Goal: Task Accomplishment & Management: Manage account settings

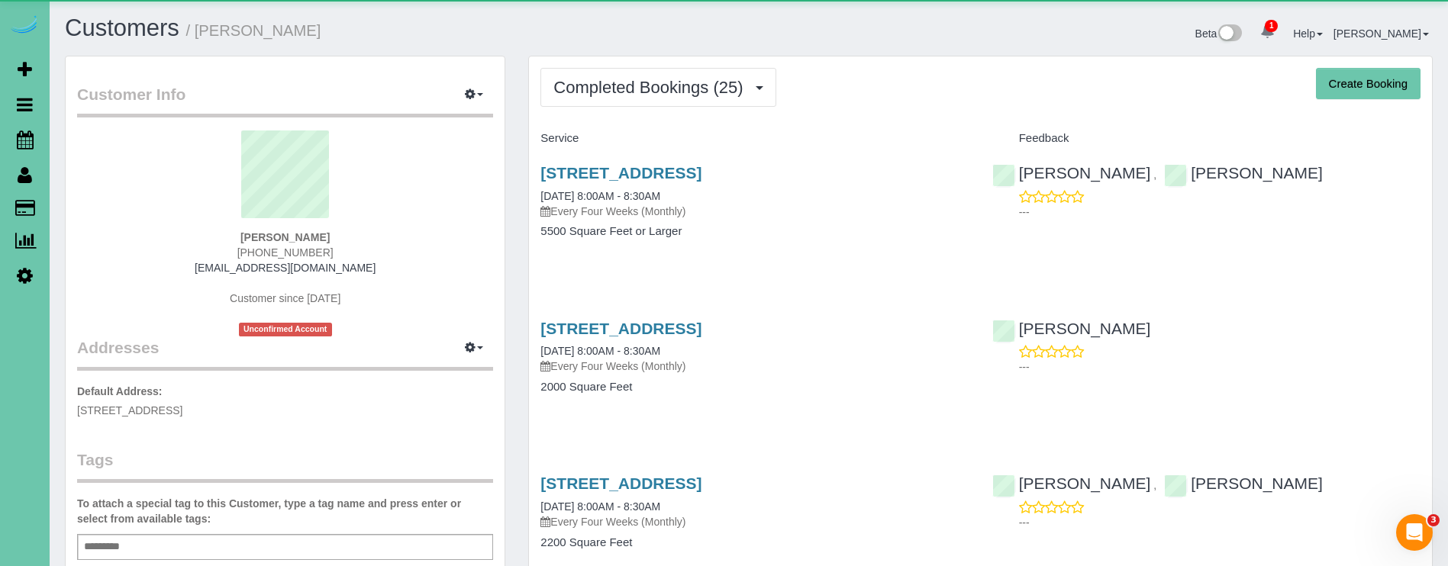
scroll to position [4126, 1448]
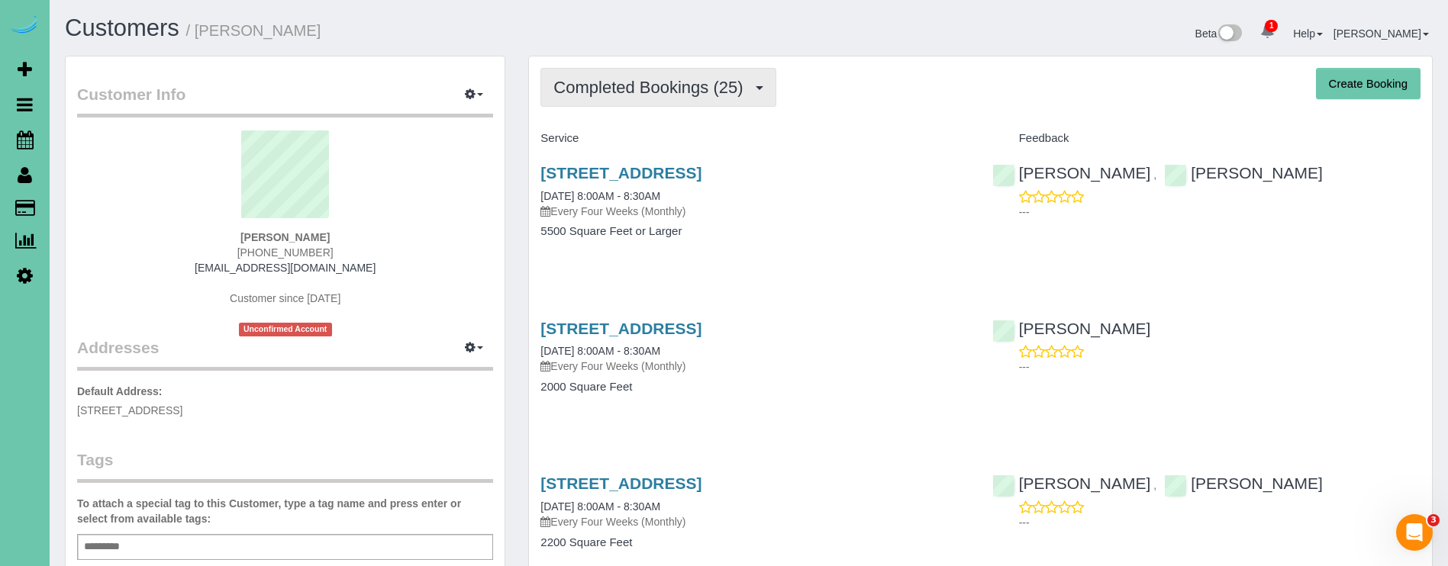
click at [649, 92] on span "Completed Bookings (25)" at bounding box center [651, 87] width 197 height 19
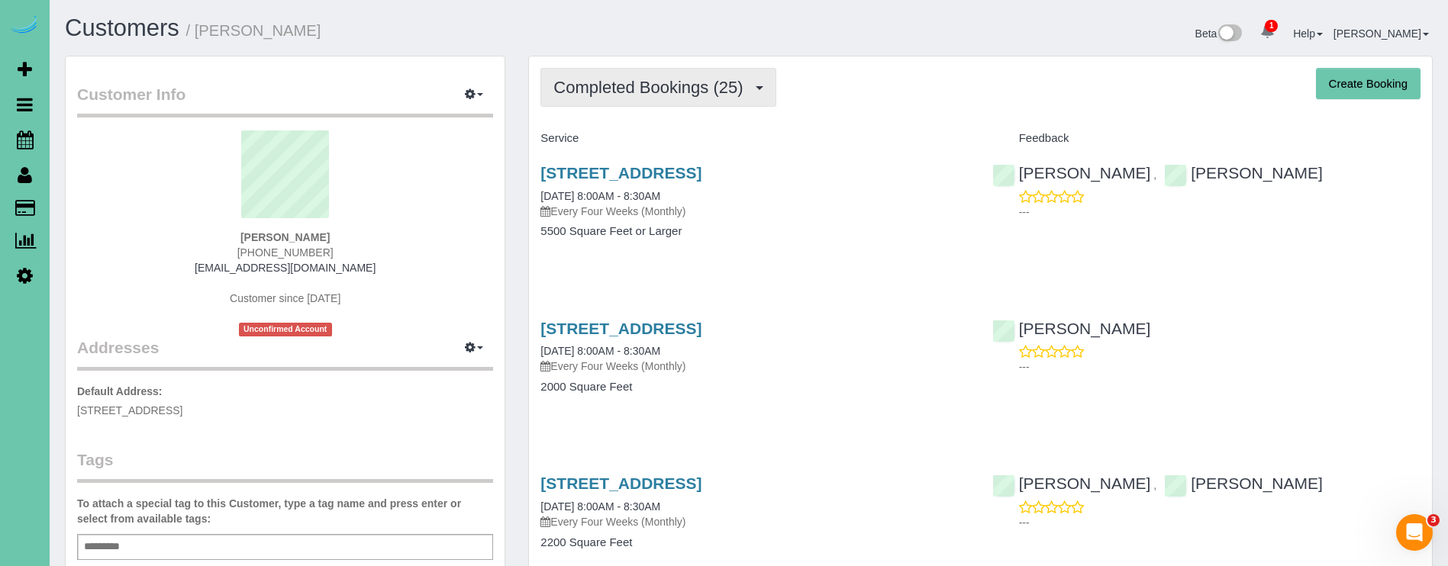
click at [667, 82] on span "Completed Bookings (25)" at bounding box center [651, 87] width 197 height 19
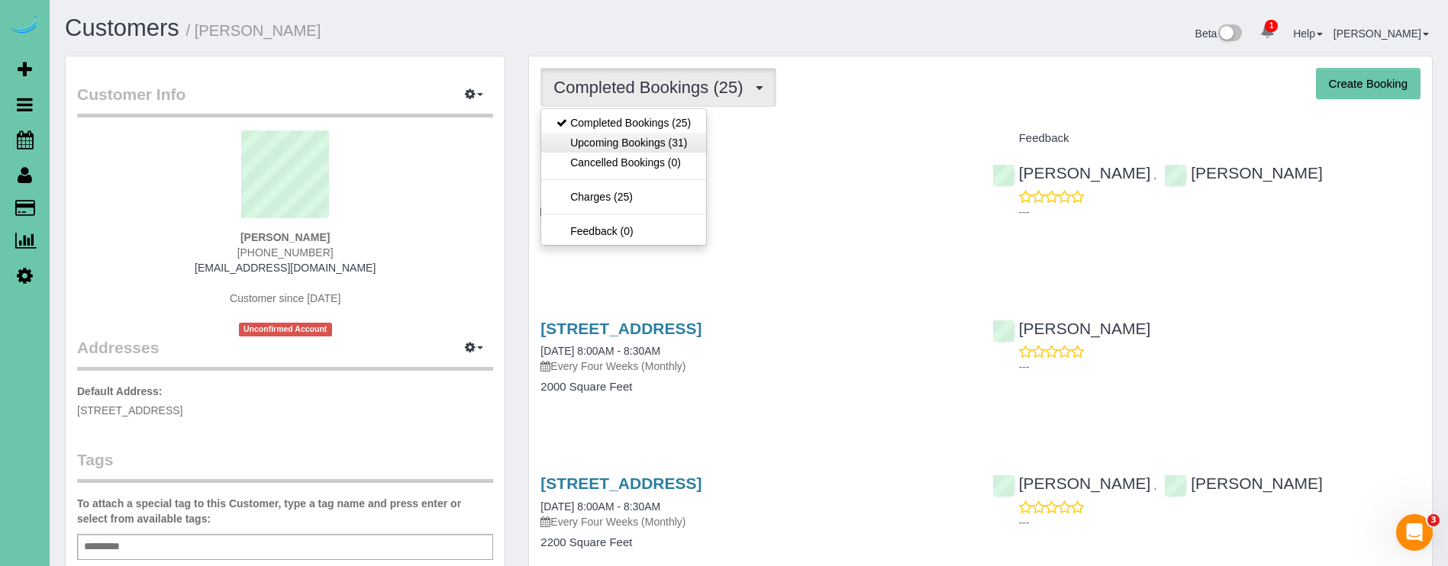
click at [697, 133] on link "Upcoming Bookings (31)" at bounding box center [623, 143] width 165 height 20
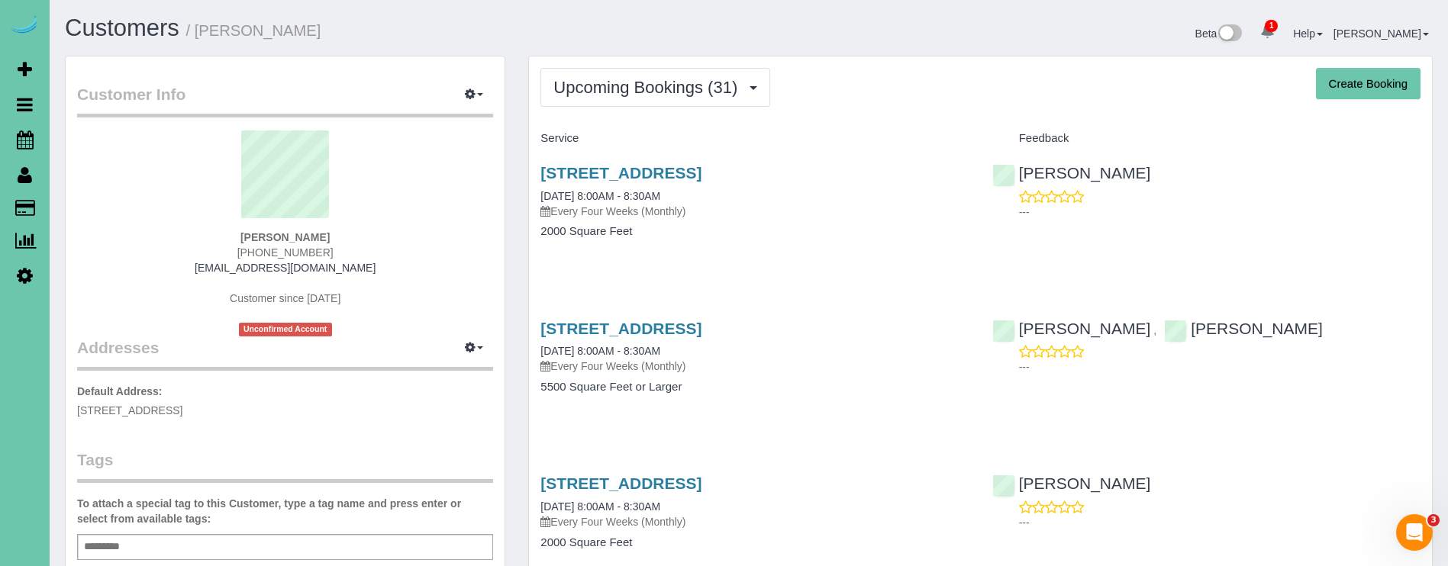
scroll to position [4379, 1448]
click at [701, 323] on link "2926 S 97th Cir, Omaha, NE 68127" at bounding box center [620, 329] width 161 height 18
click at [579, 84] on span "Upcoming Bookings (31)" at bounding box center [649, 87] width 192 height 19
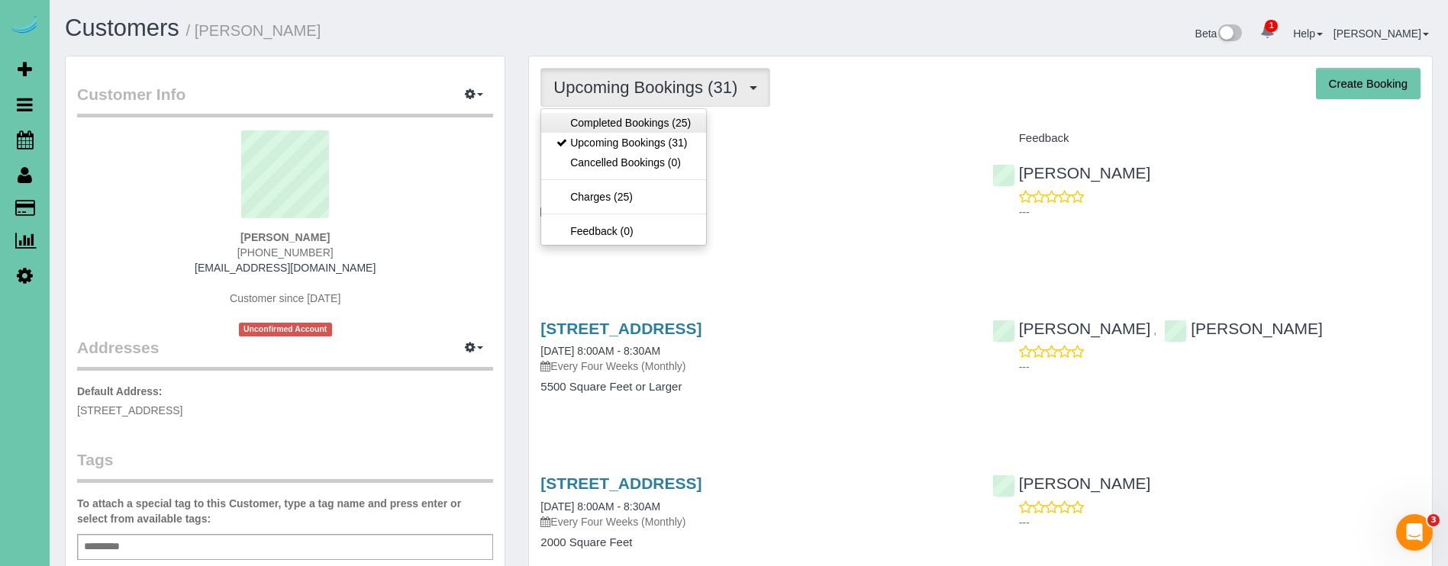
click at [601, 124] on link "Completed Bookings (25)" at bounding box center [623, 123] width 165 height 20
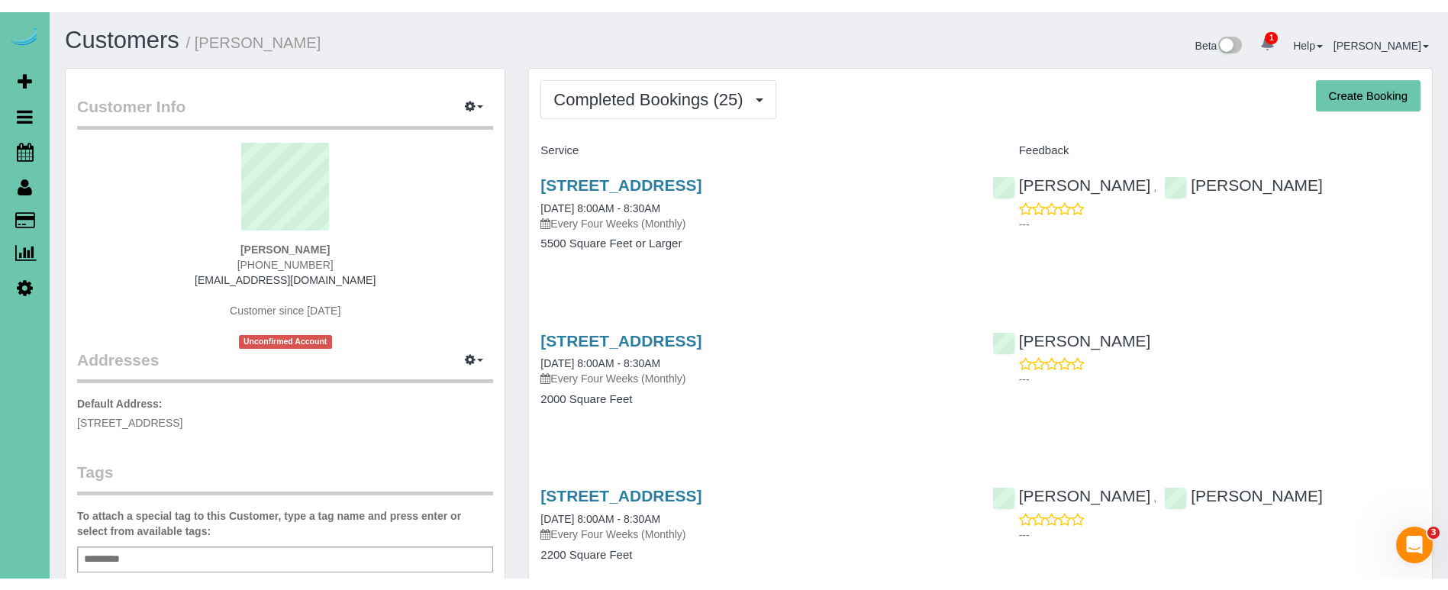
scroll to position [4126, 1448]
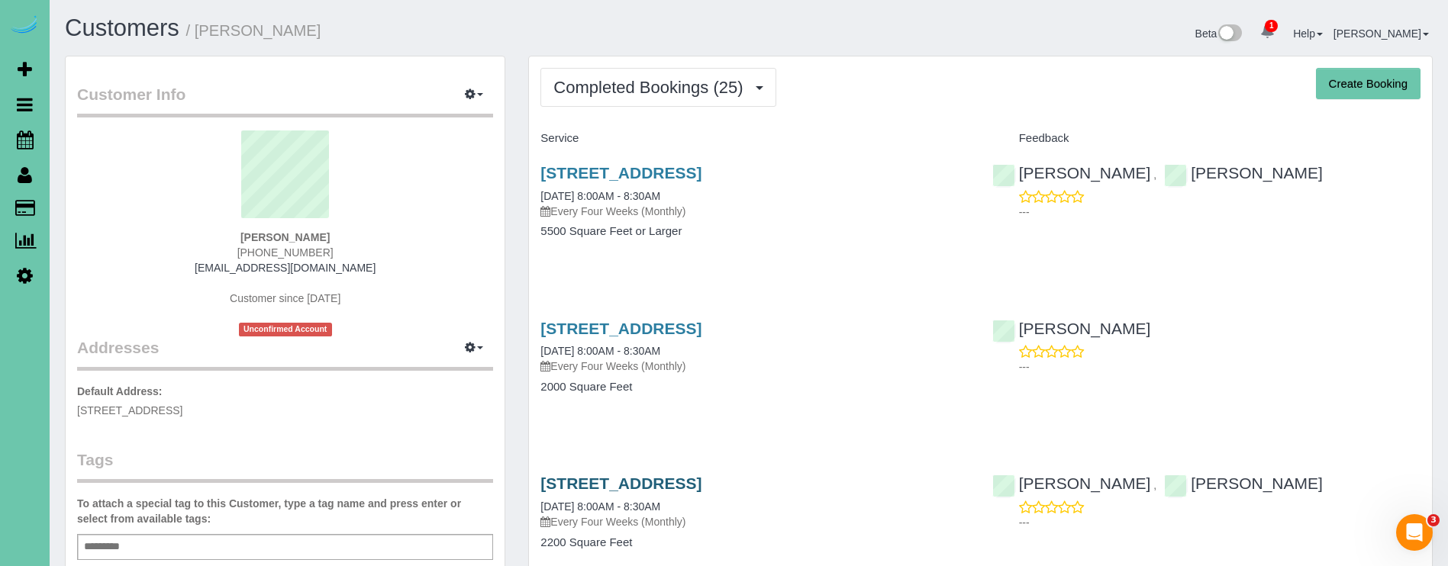
click at [701, 486] on link "2926 S 97th Cir, Omaha, NE 68127" at bounding box center [620, 484] width 161 height 18
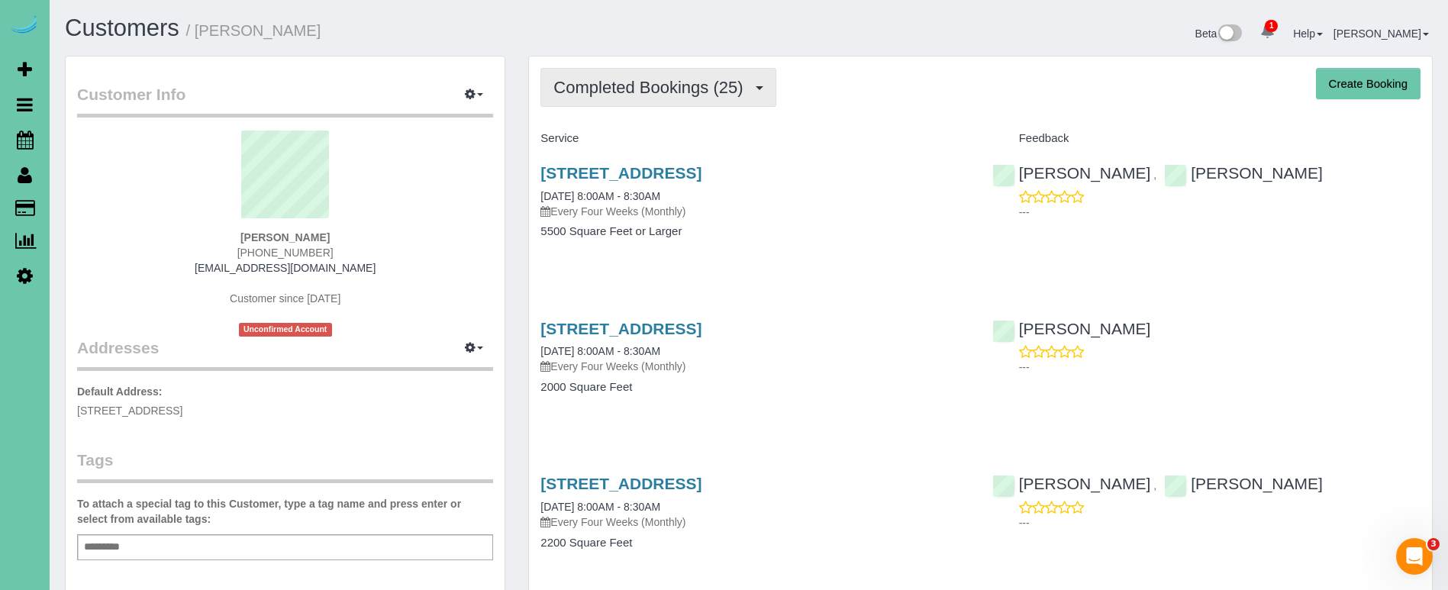
click at [649, 98] on button "Completed Bookings (25)" at bounding box center [657, 87] width 235 height 39
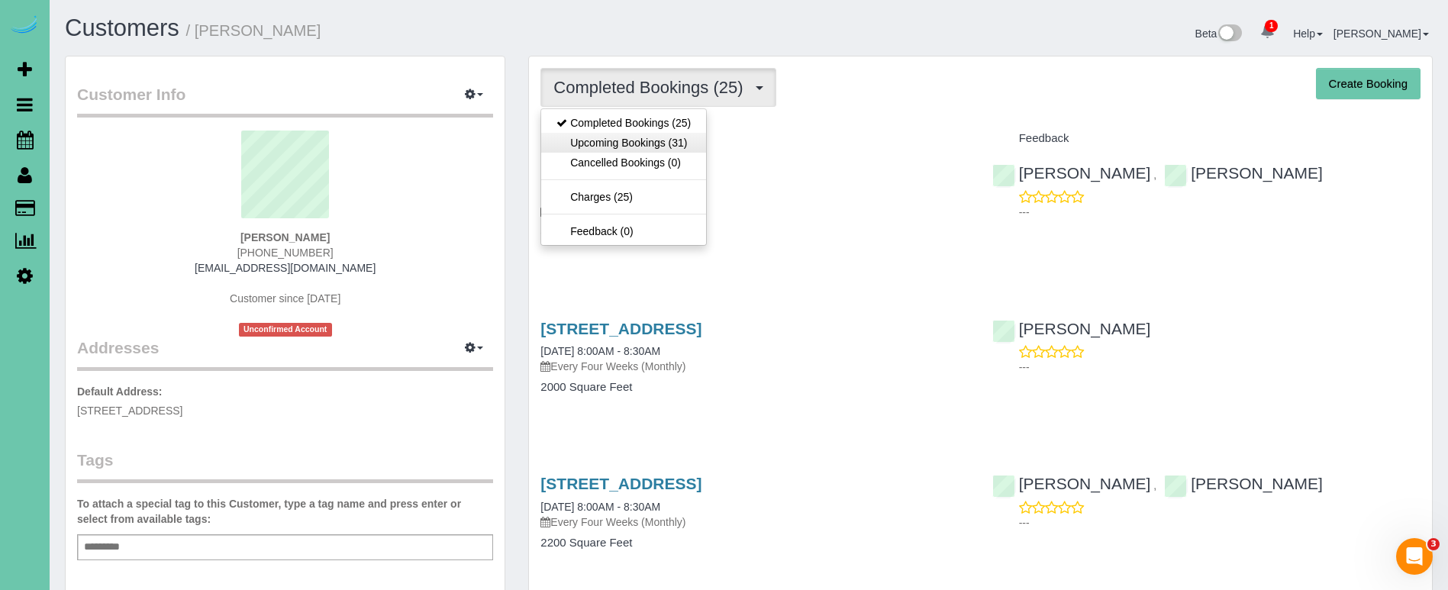
click at [594, 147] on link "Upcoming Bookings (31)" at bounding box center [623, 143] width 165 height 20
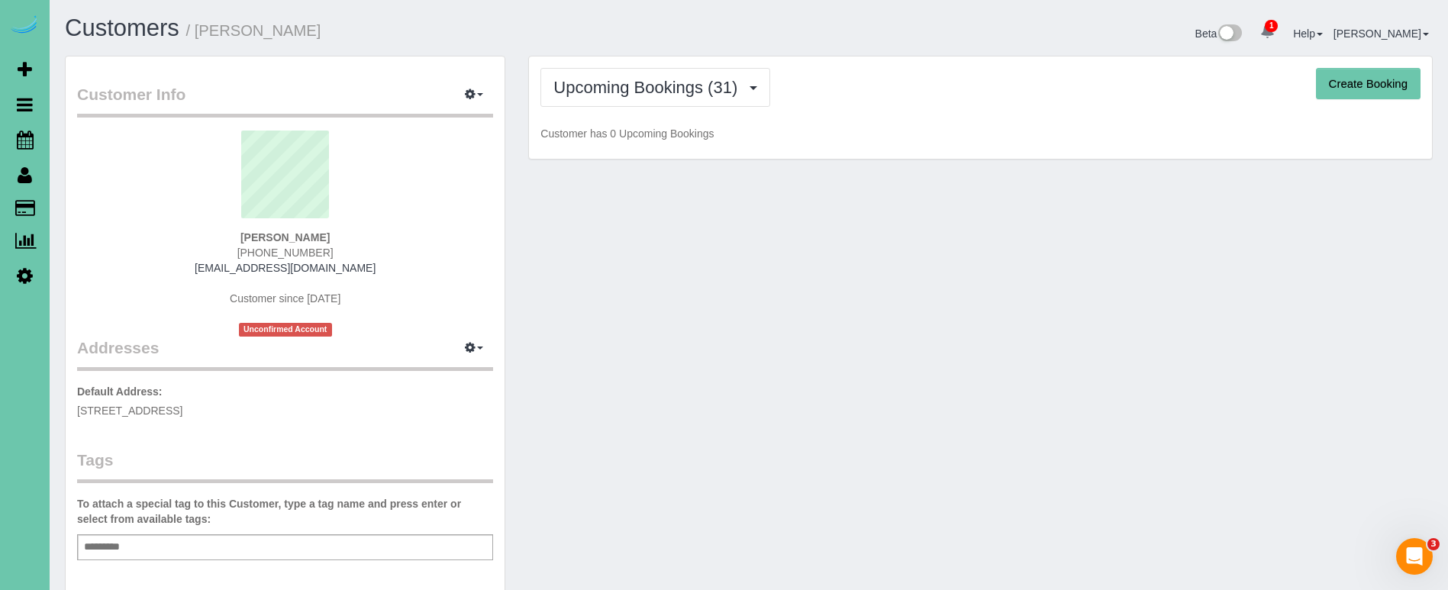
scroll to position [4379, 1448]
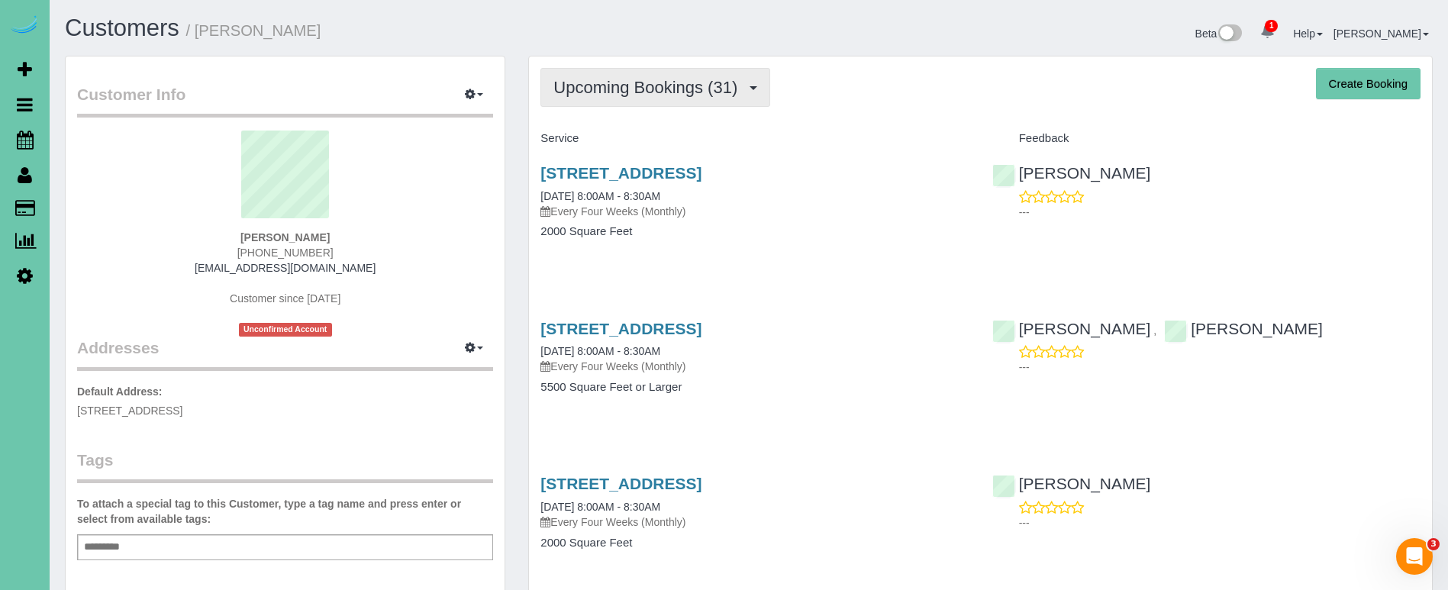
click at [694, 78] on span "Upcoming Bookings (31)" at bounding box center [649, 87] width 192 height 19
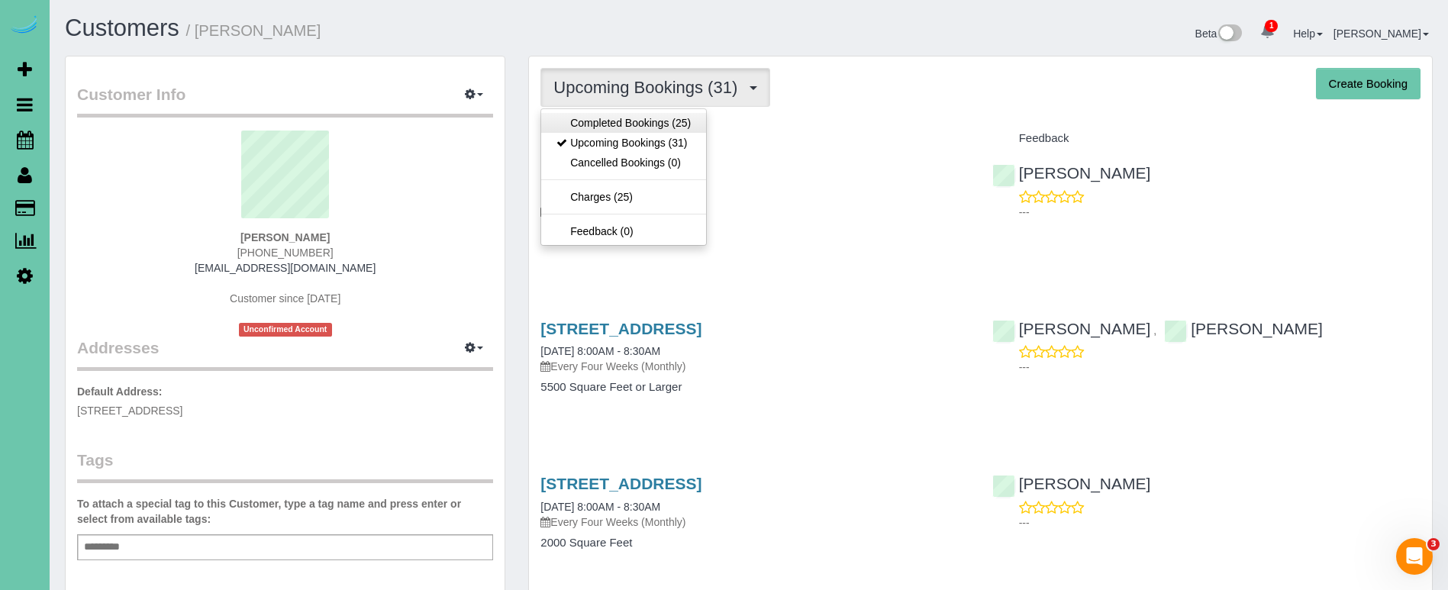
click at [685, 121] on link "Completed Bookings (25)" at bounding box center [623, 123] width 165 height 20
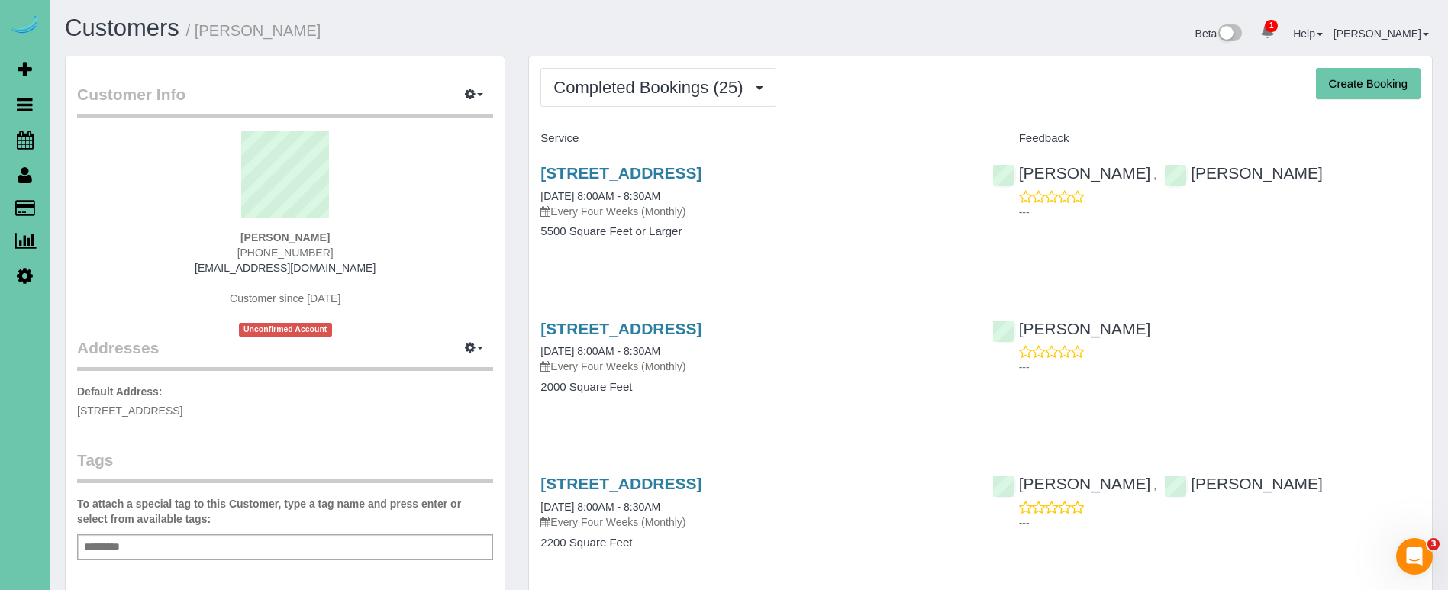
scroll to position [4126, 1448]
click at [701, 85] on span "Completed Bookings (25)" at bounding box center [651, 87] width 197 height 19
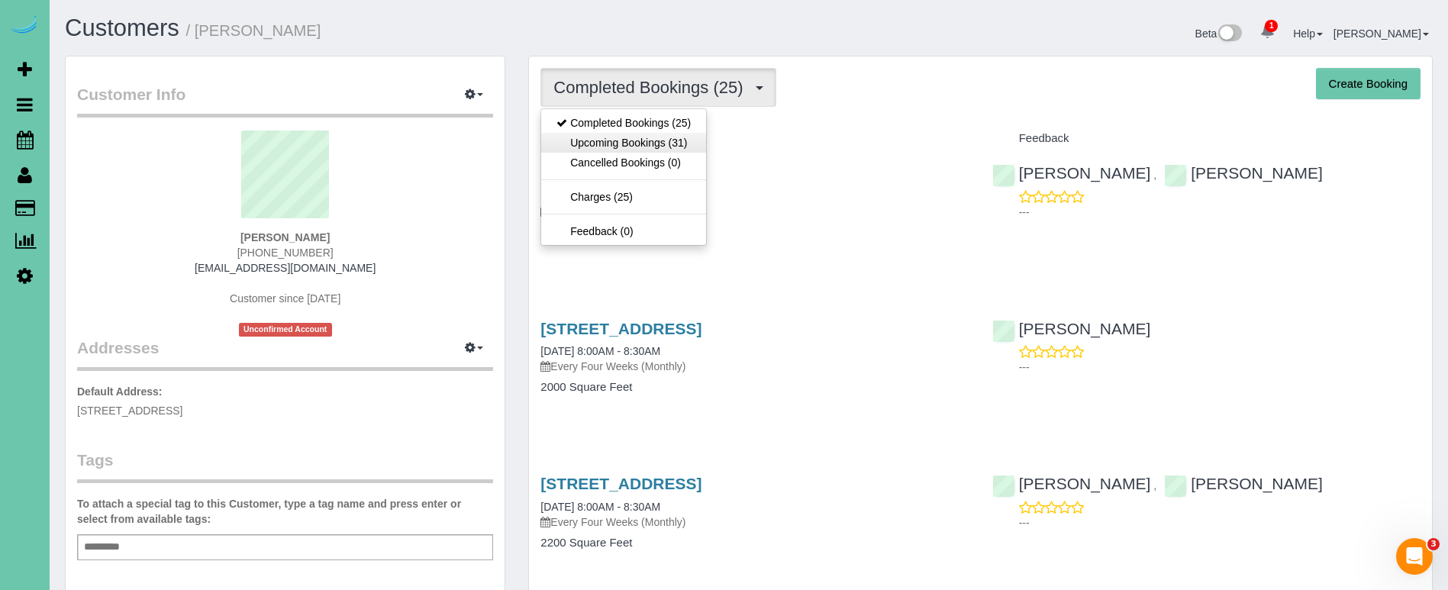
click at [686, 136] on link "Upcoming Bookings (31)" at bounding box center [623, 143] width 165 height 20
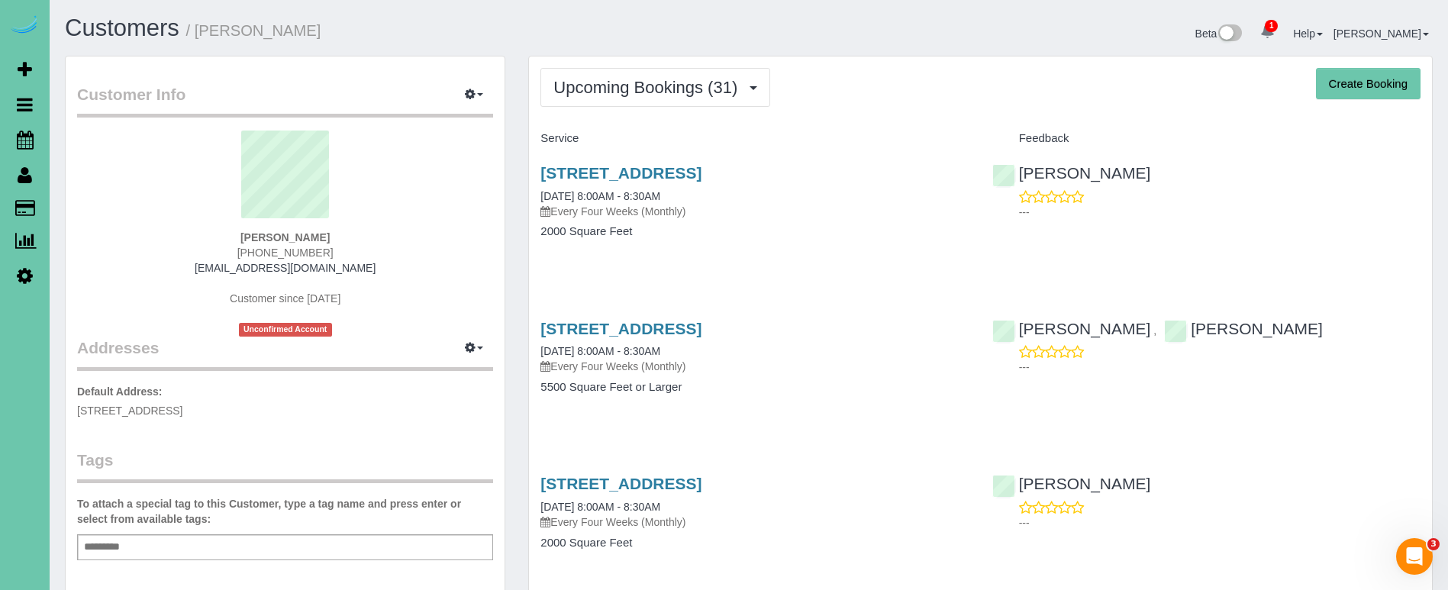
scroll to position [4379, 1448]
click at [694, 174] on link "2926 S 97th Cir, Omaha, NE 68127" at bounding box center [620, 173] width 161 height 18
click at [701, 320] on link "2926 S 97th Cir, Omaha, NE 68127" at bounding box center [620, 329] width 161 height 18
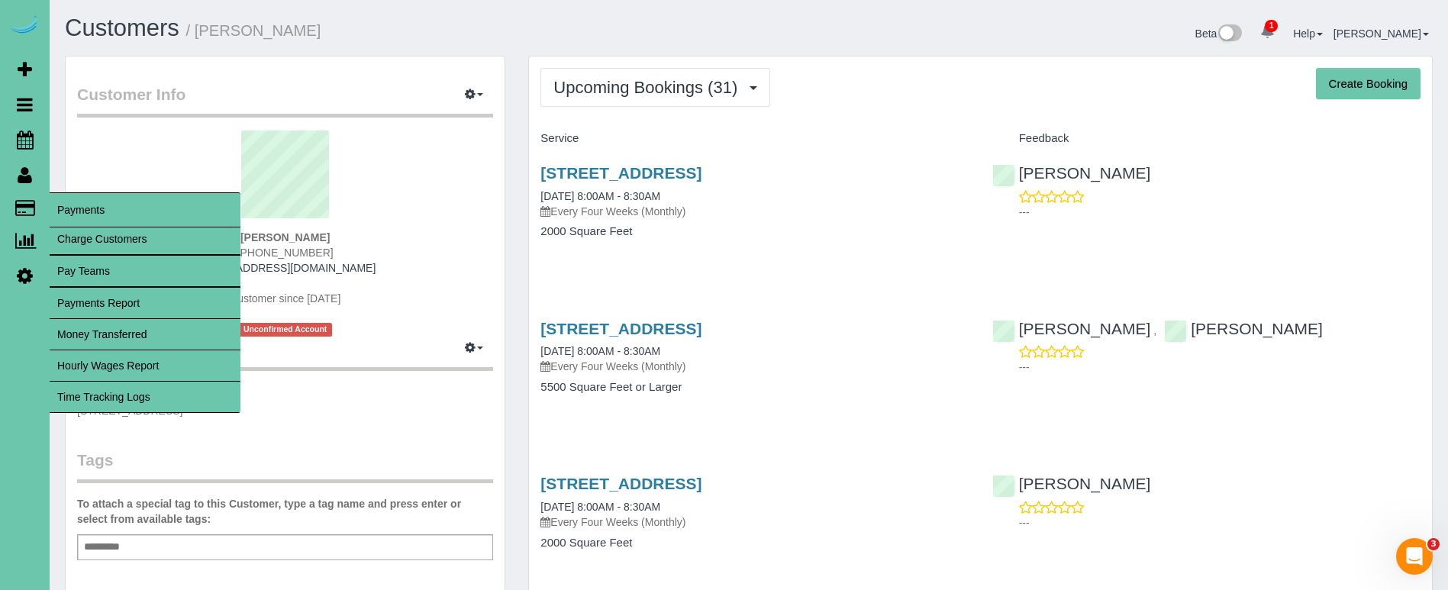
click at [60, 204] on span "Payments" at bounding box center [145, 209] width 191 height 35
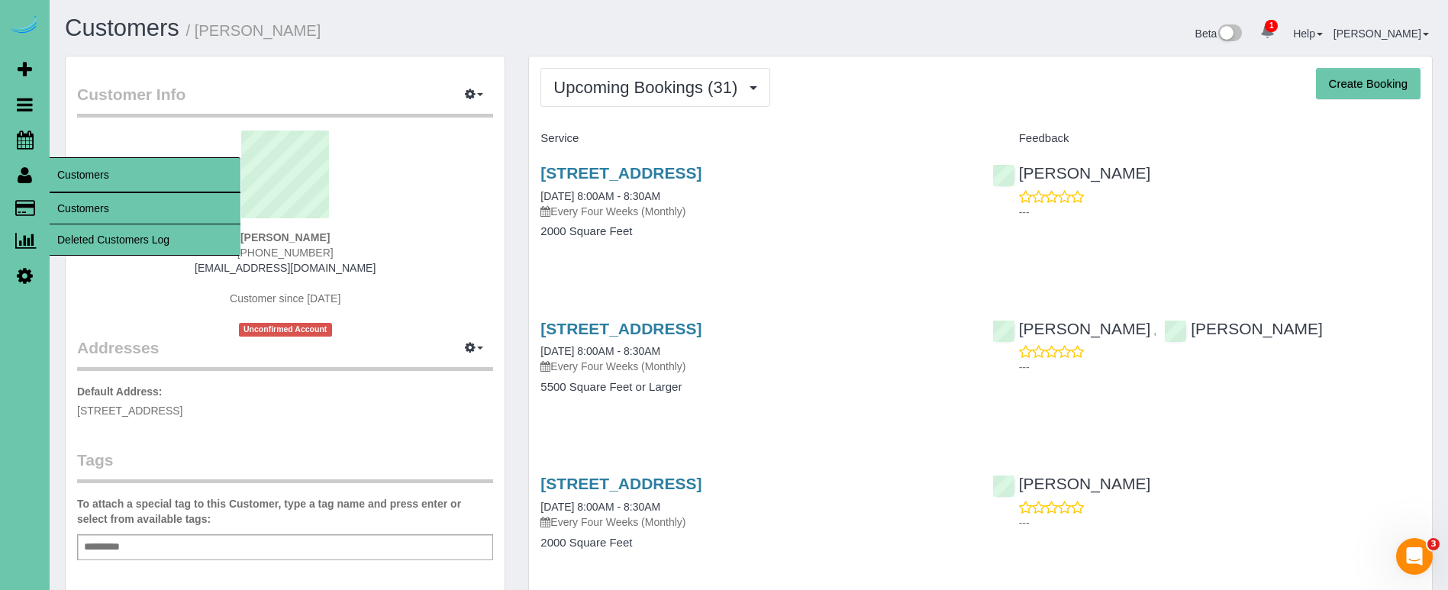
click at [74, 205] on link "Customers" at bounding box center [145, 208] width 191 height 31
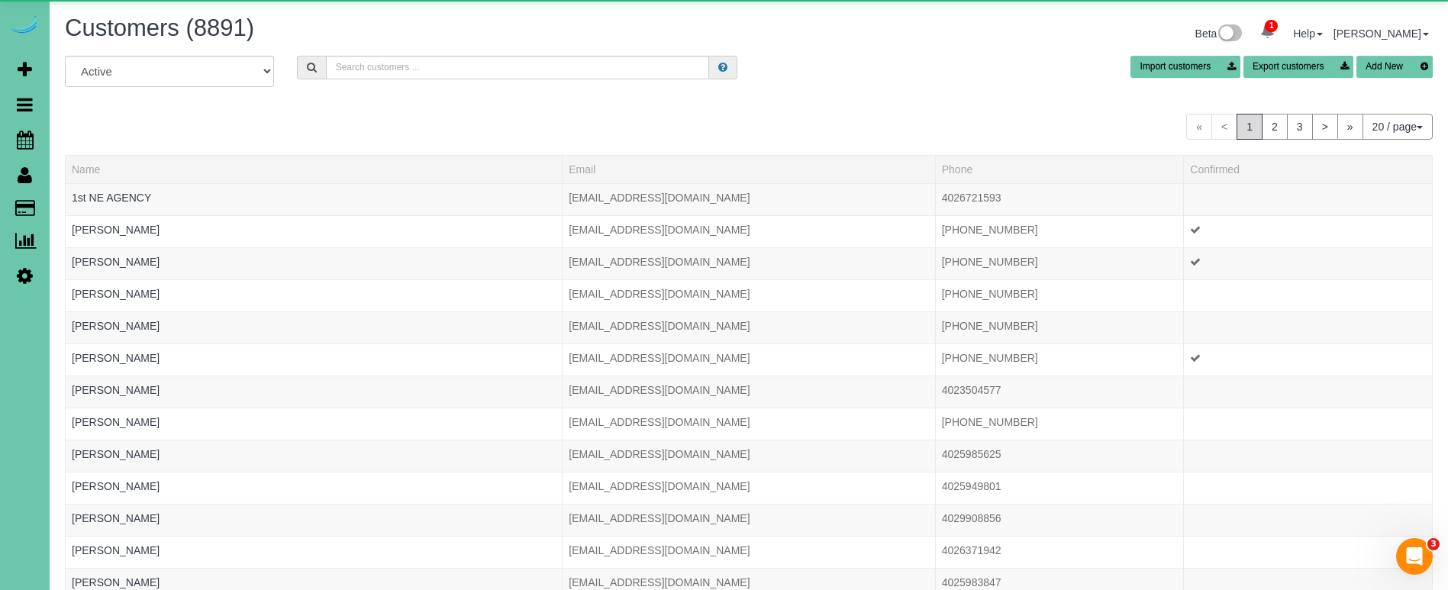
scroll to position [934, 1448]
click at [370, 70] on input "text" at bounding box center [517, 68] width 383 height 24
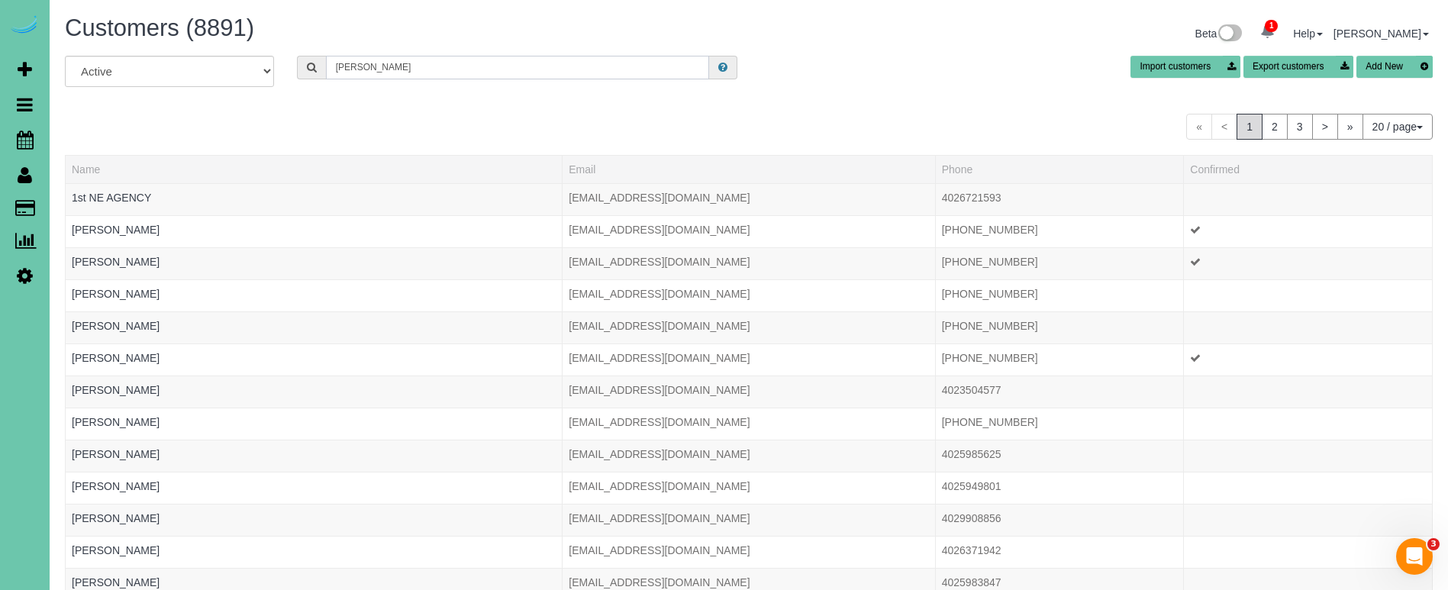
scroll to position [75894, 74868]
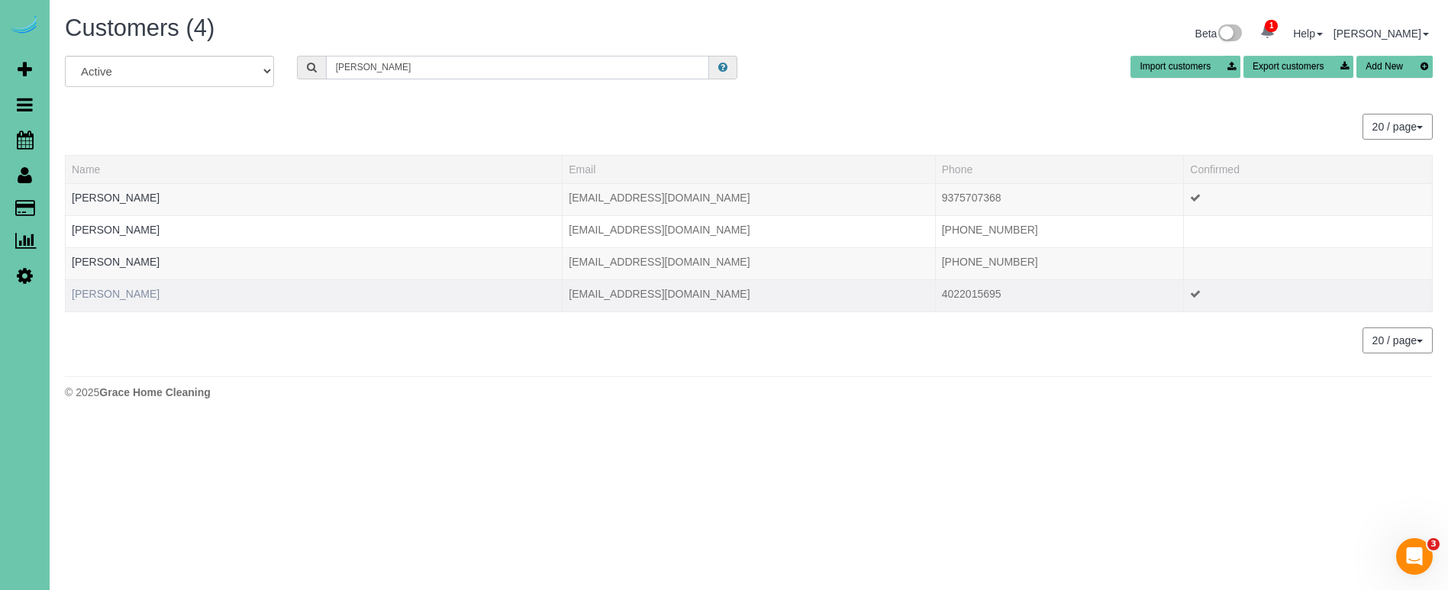
type input "Samantha c"
click at [149, 295] on link "Samantha Cutler" at bounding box center [116, 294] width 88 height 12
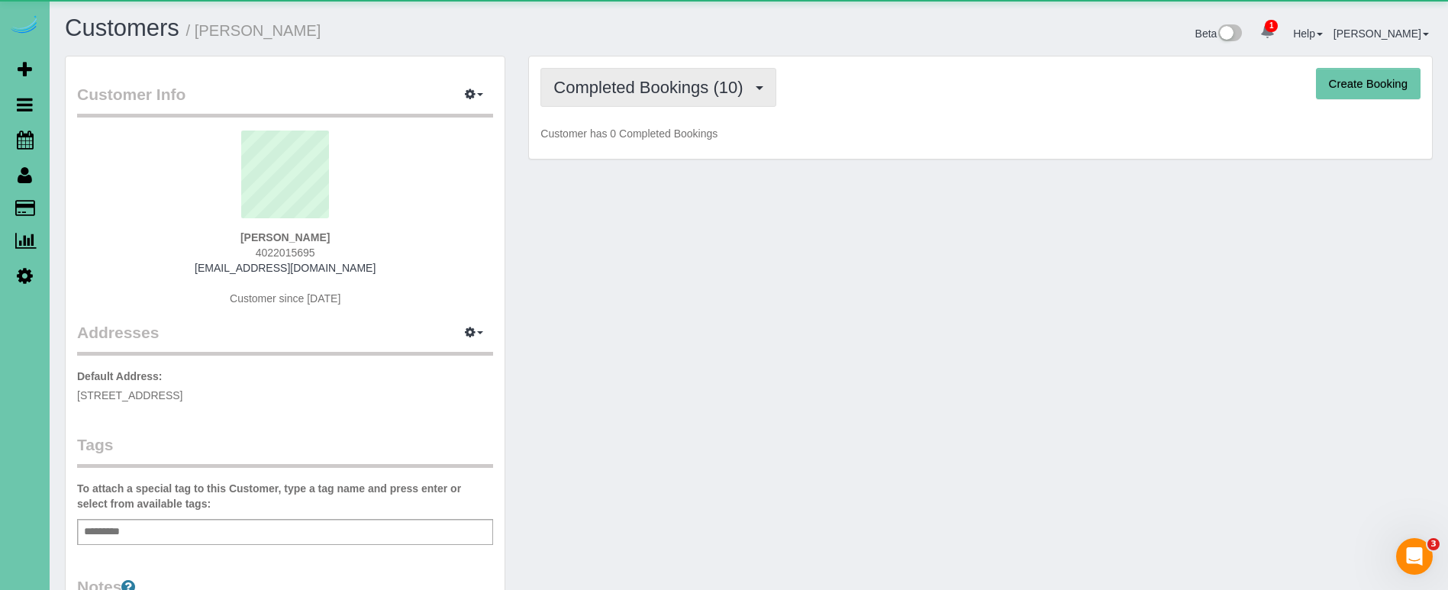
scroll to position [1780, 1448]
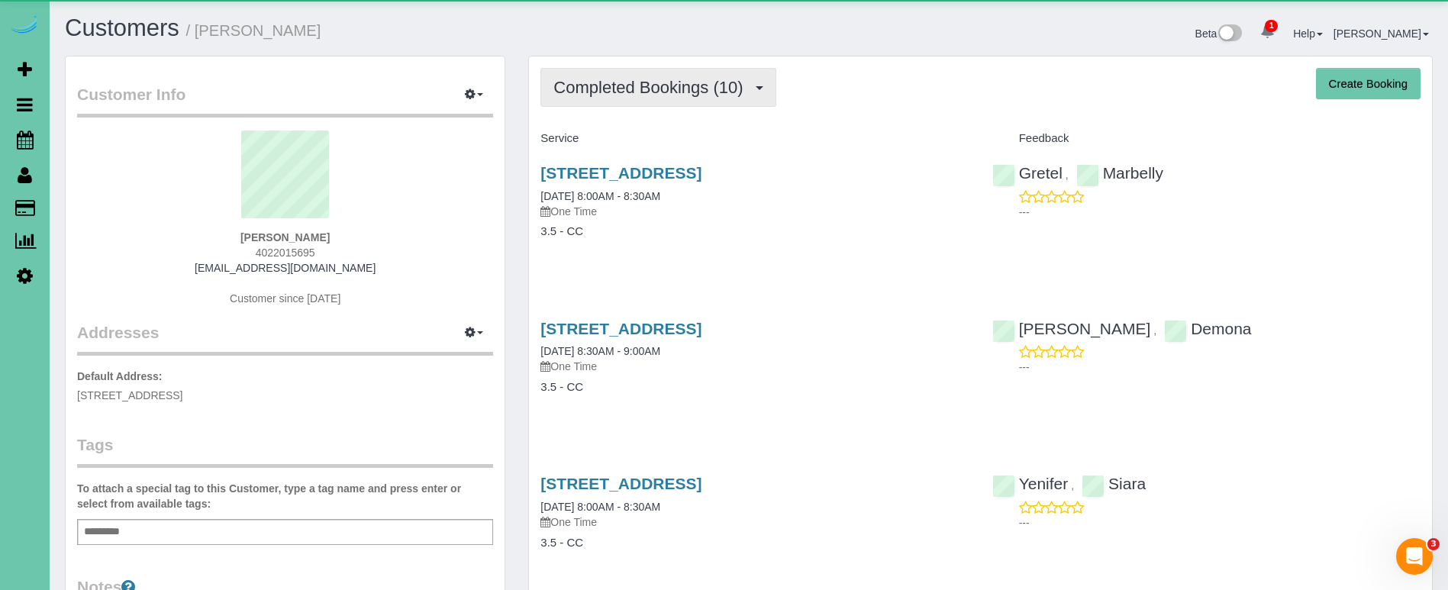
click at [586, 89] on span "Completed Bookings (10)" at bounding box center [651, 87] width 197 height 19
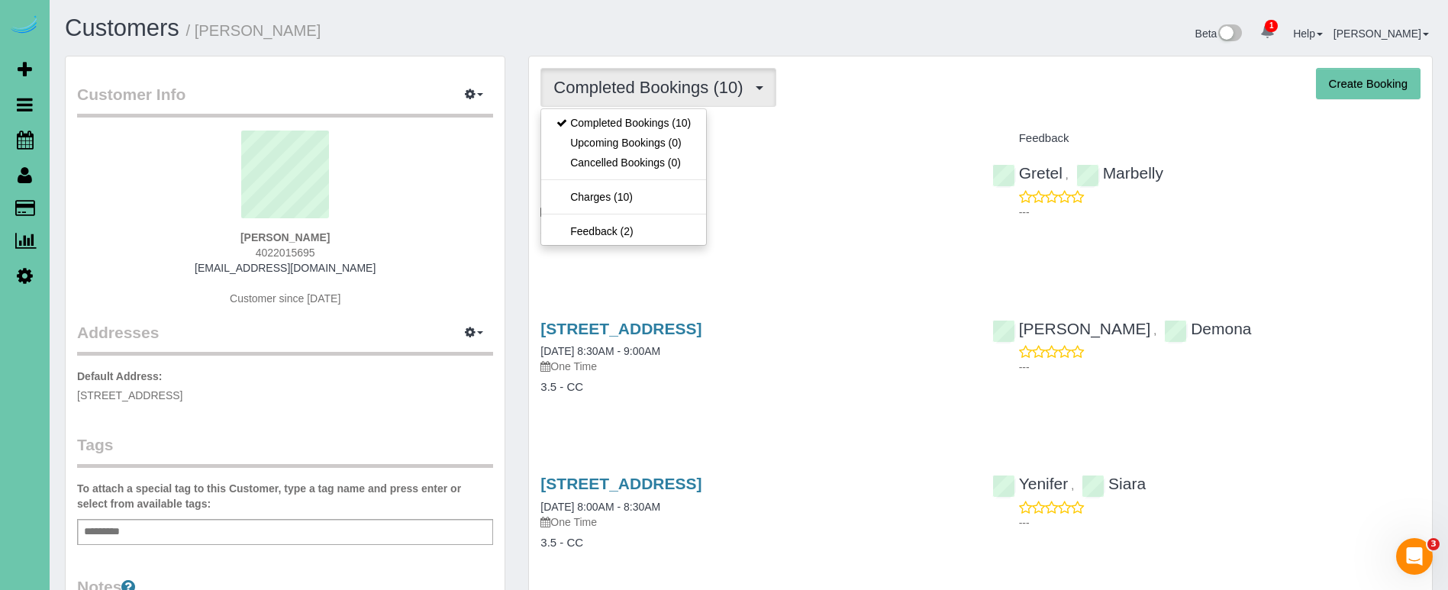
click at [926, 97] on div "Completed Bookings (10) Completed Bookings (10) Upcoming Bookings (0) Cancelled…" at bounding box center [980, 87] width 880 height 39
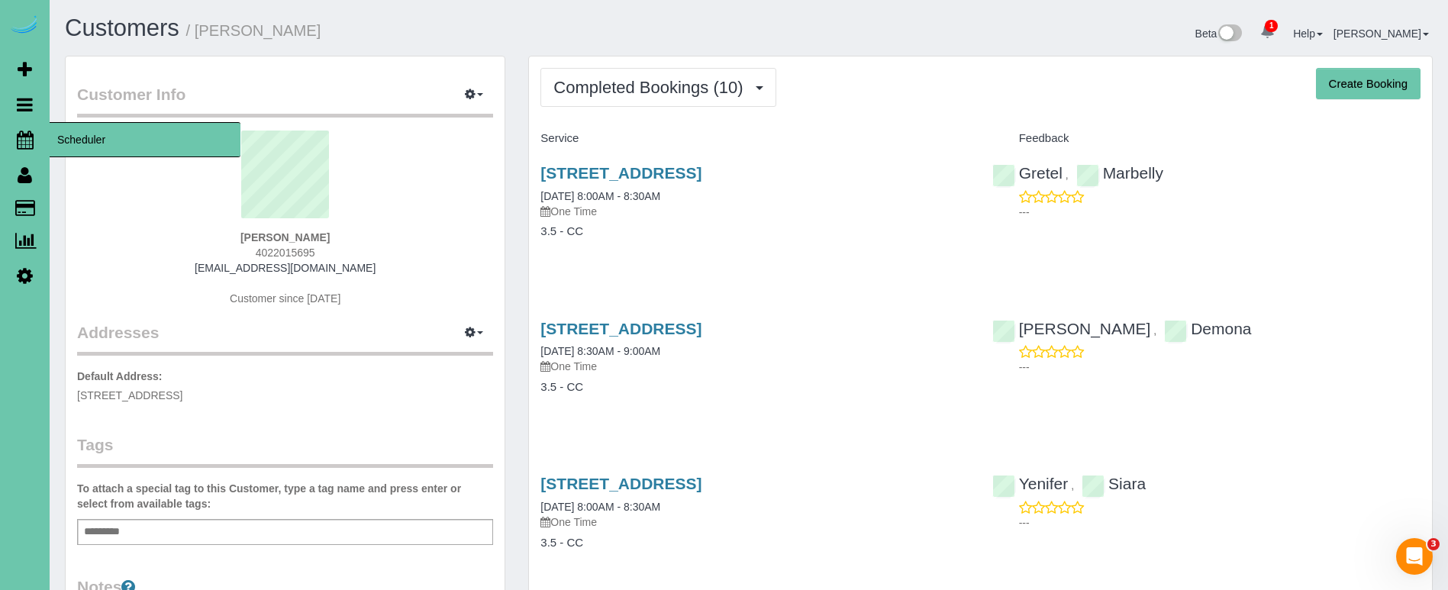
click at [27, 138] on icon at bounding box center [25, 139] width 17 height 18
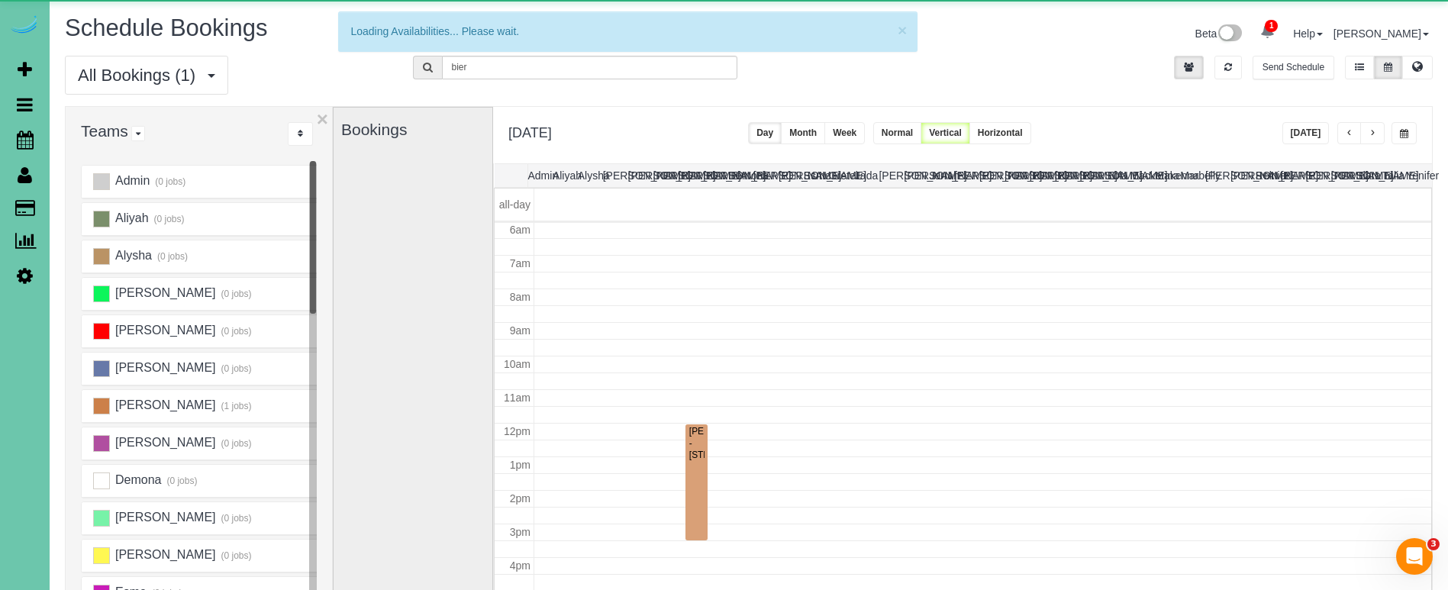
scroll to position [202, 0]
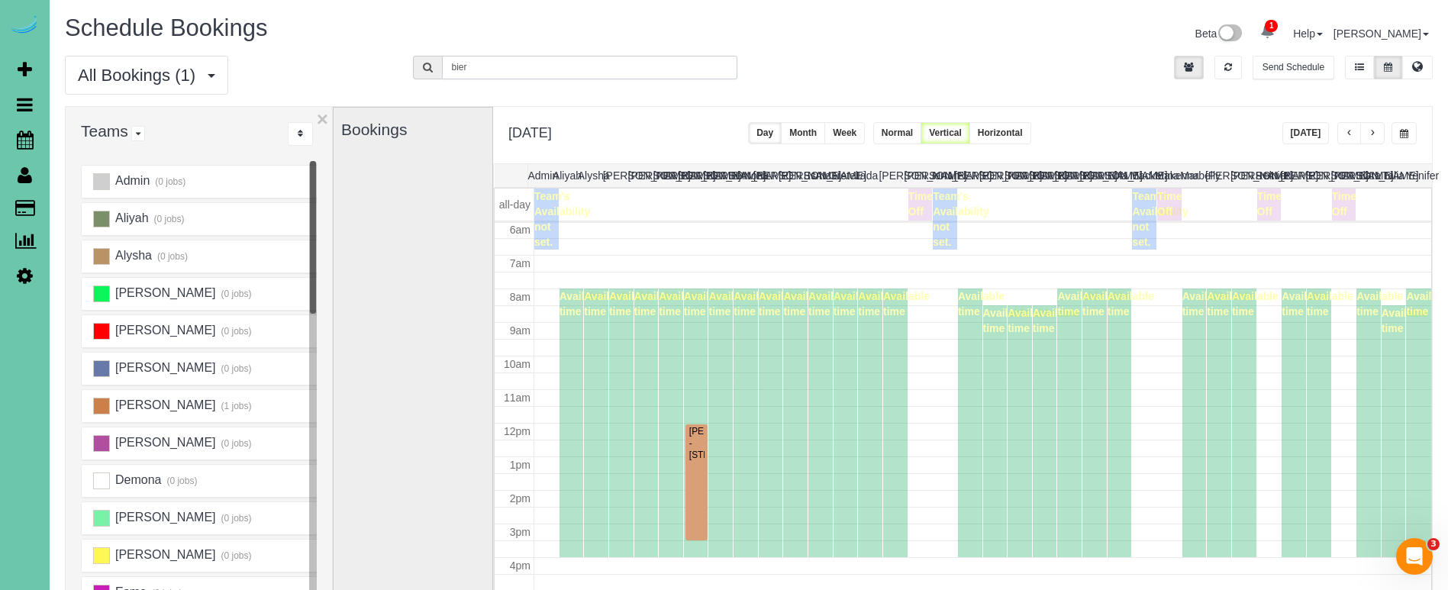
click at [490, 72] on input "bier" at bounding box center [590, 68] width 296 height 24
drag, startPoint x: 490, startPoint y: 72, endPoint x: 408, endPoint y: 52, distance: 84.8
click at [408, 52] on div "Schedule Bookings Beta 1 Your Notifications You have 0 alerts × You have 1 to c…" at bounding box center [749, 420] width 1398 height 841
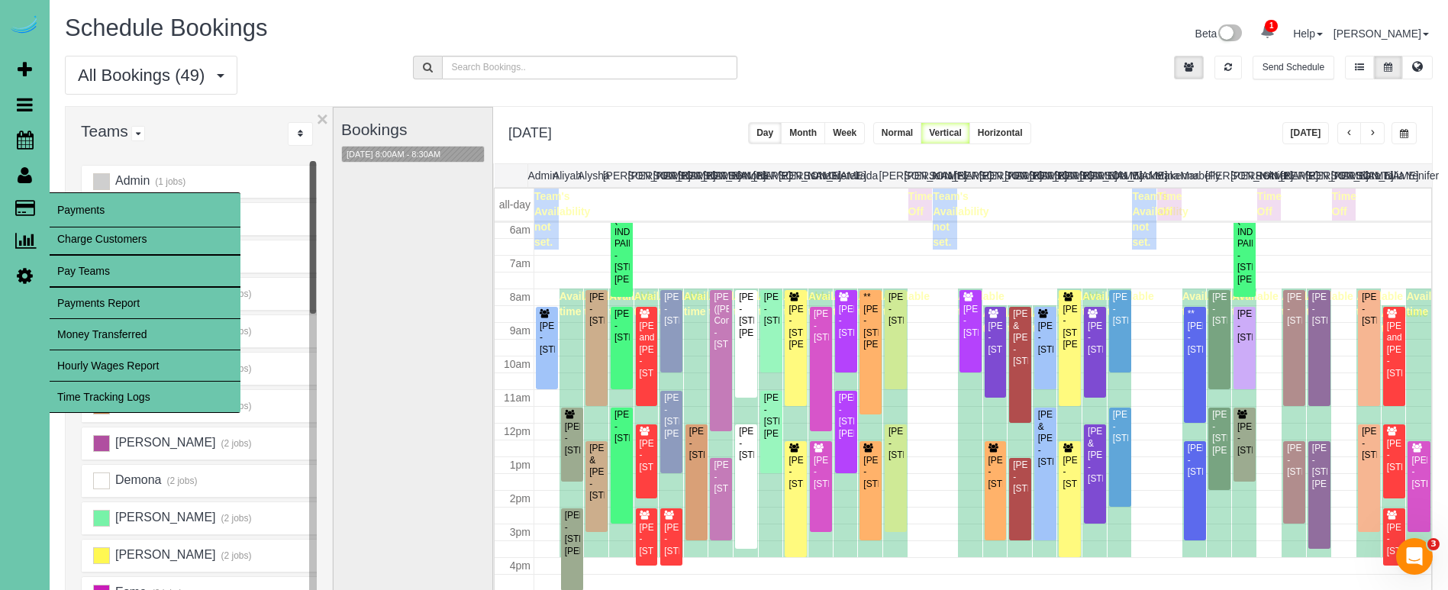
click at [158, 386] on link "Time Tracking Logs" at bounding box center [145, 397] width 191 height 31
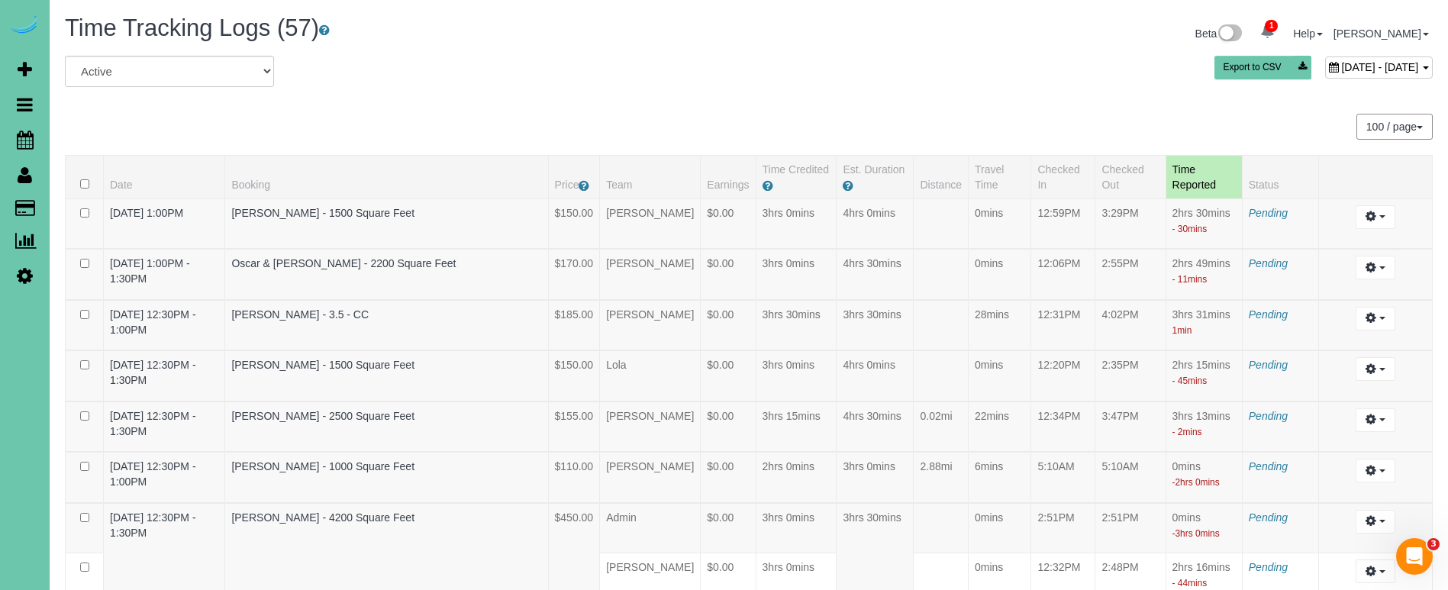
click at [1325, 78] on div "September 29, 2025 - September 29, 2025" at bounding box center [1379, 67] width 108 height 22
type input "**********"
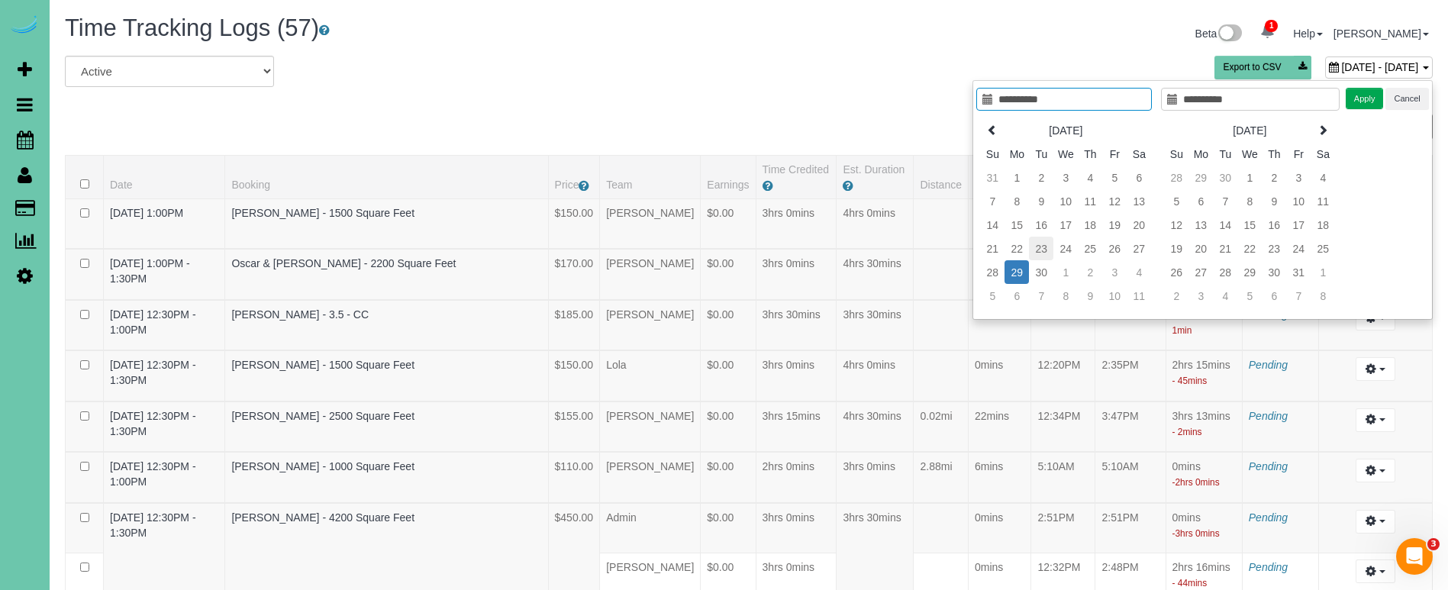
type input "**********"
click at [1039, 251] on td "23" at bounding box center [1041, 249] width 24 height 24
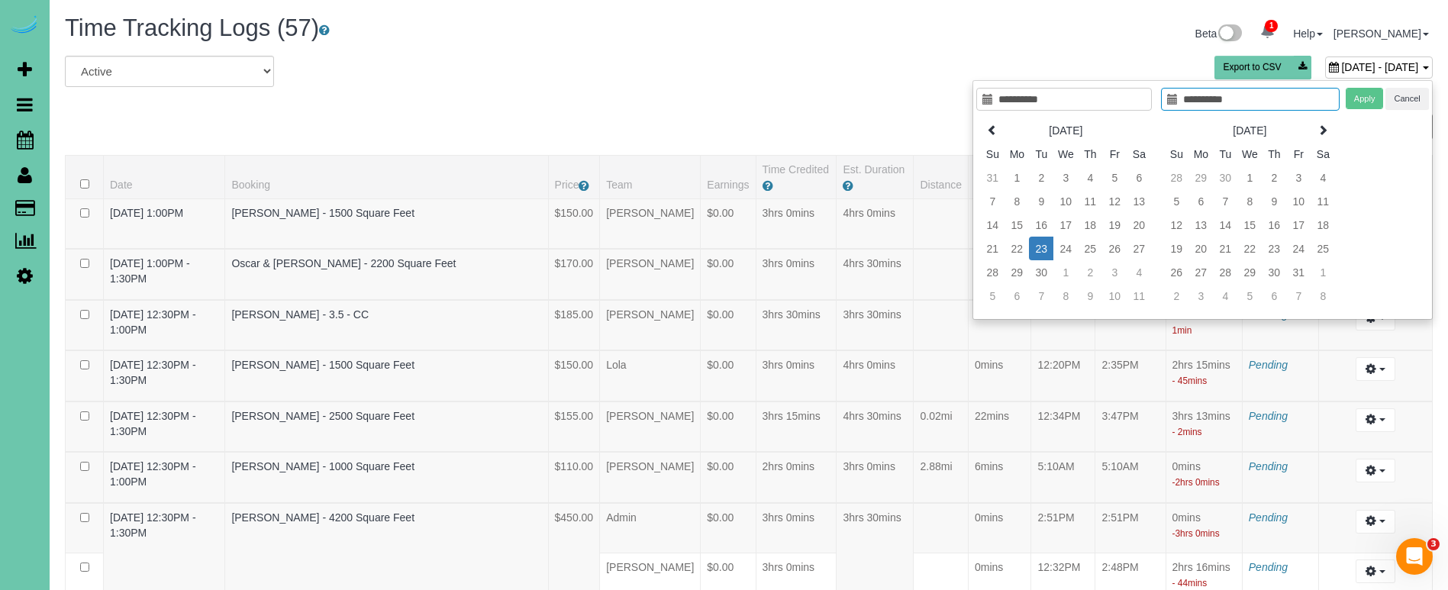
type input "**********"
drag, startPoint x: 1039, startPoint y: 251, endPoint x: 1157, endPoint y: 208, distance: 125.1
click at [1039, 251] on td "23" at bounding box center [1041, 249] width 24 height 24
click at [1368, 97] on button "Apply" at bounding box center [1364, 99] width 38 height 22
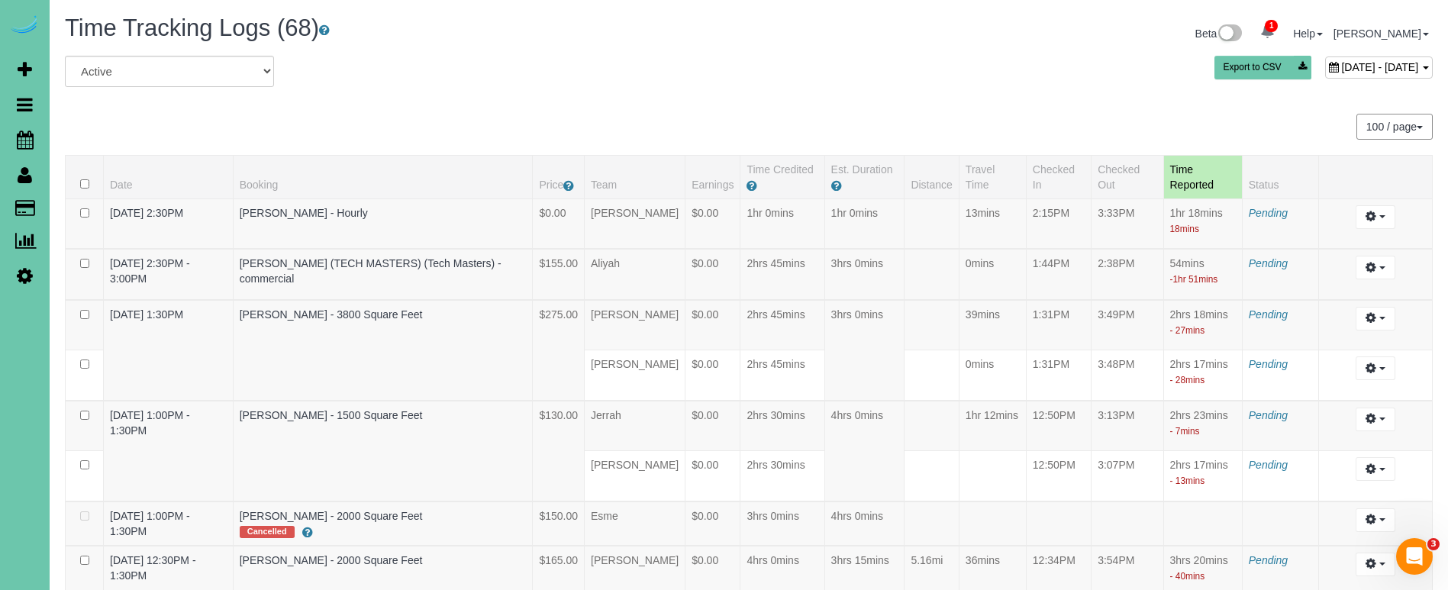
click at [1341, 70] on span "September 23, 2025 - September 23, 2025" at bounding box center [1379, 67] width 77 height 12
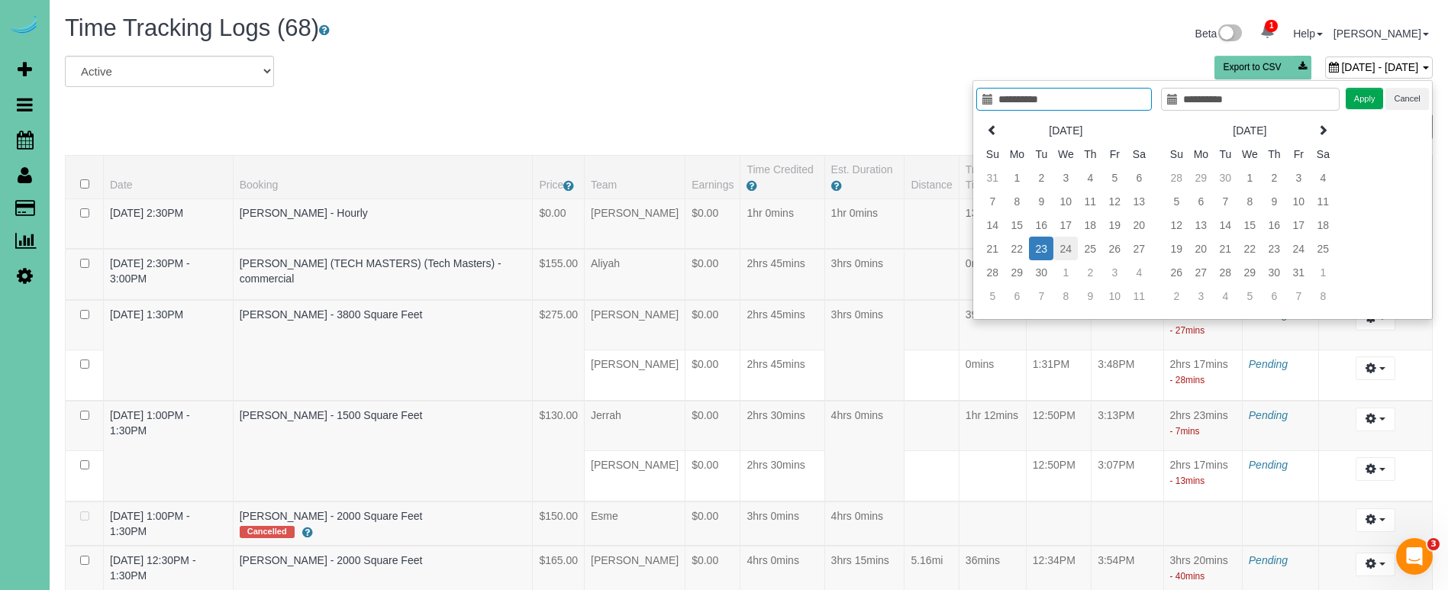
type input "**********"
click at [1063, 253] on td "24" at bounding box center [1065, 249] width 24 height 24
type input "**********"
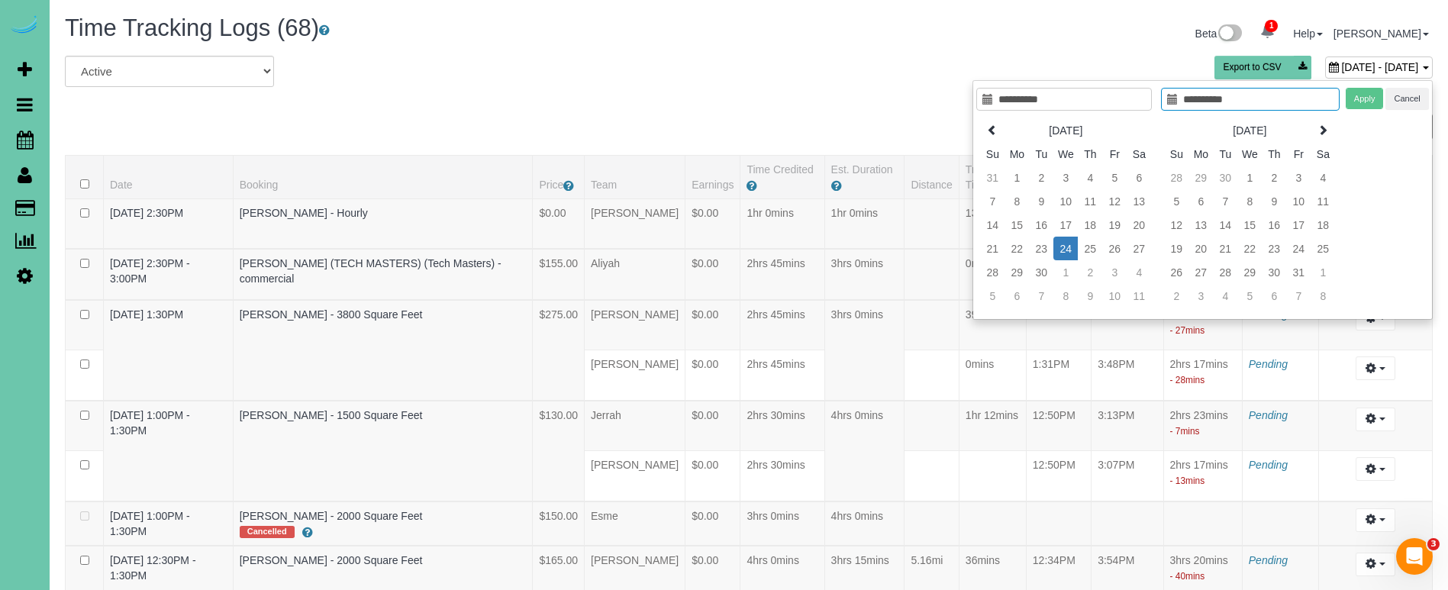
click at [1065, 253] on td "24" at bounding box center [1065, 249] width 24 height 24
type input "**********"
click at [1365, 104] on button "Apply" at bounding box center [1364, 99] width 38 height 22
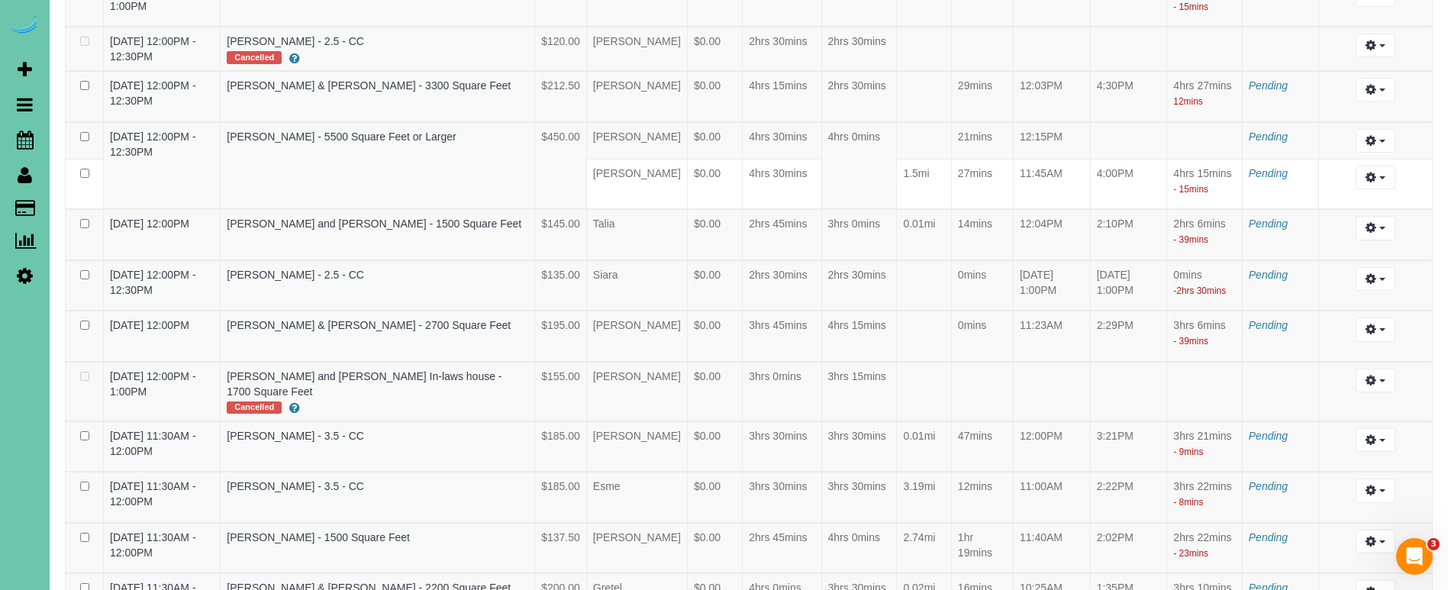
scroll to position [1196, 0]
click at [1371, 144] on icon "button" at bounding box center [1370, 139] width 11 height 9
click at [1358, 178] on link "Edit" at bounding box center [1334, 168] width 121 height 20
select select "draft"
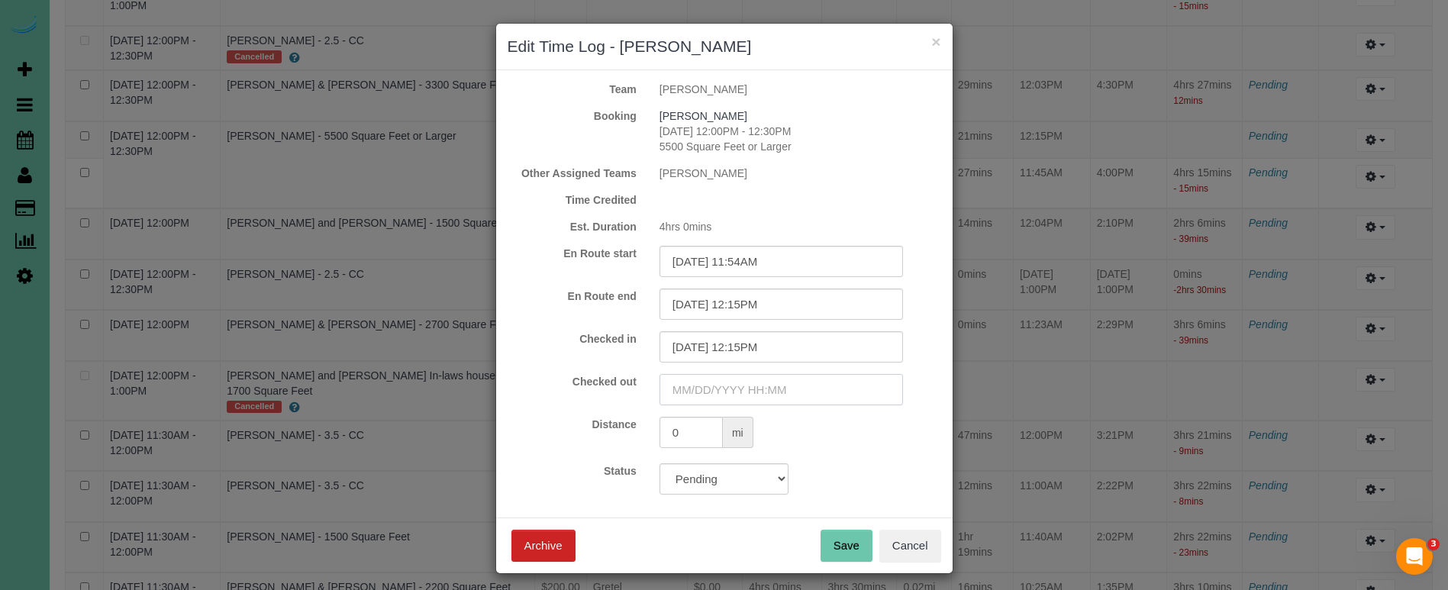
click at [787, 391] on input "text" at bounding box center [780, 389] width 243 height 31
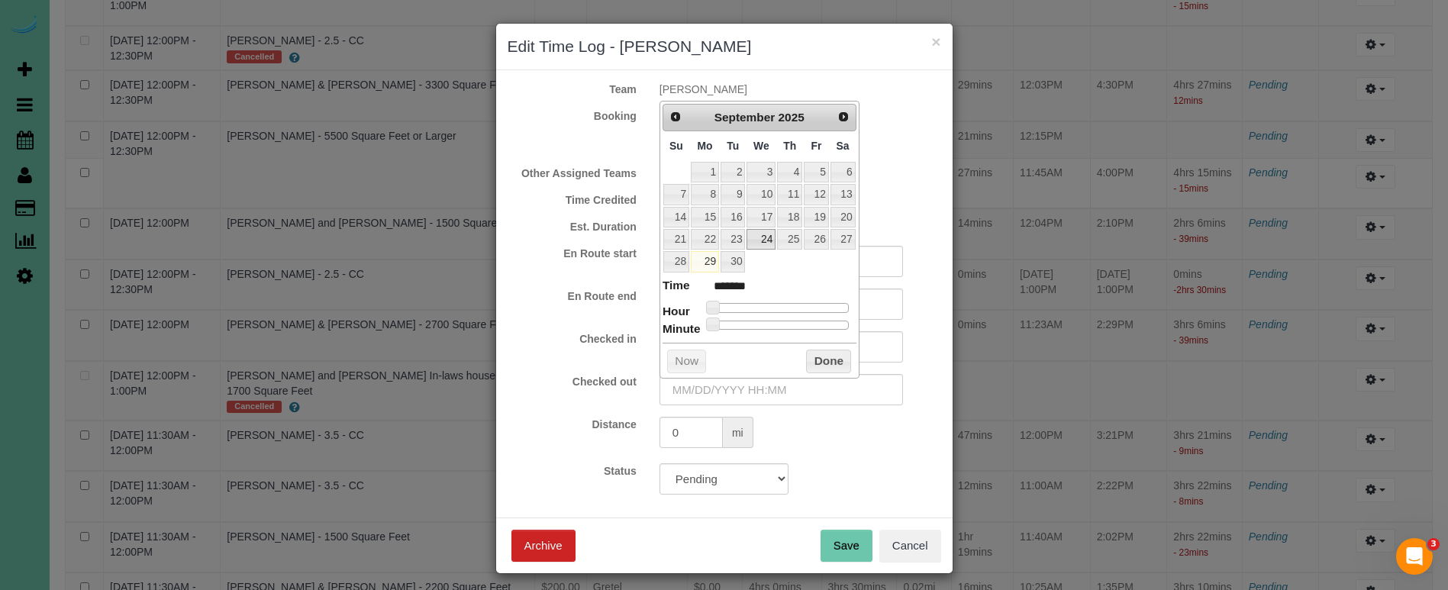
drag, startPoint x: 758, startPoint y: 242, endPoint x: 744, endPoint y: 269, distance: 30.7
click at [758, 243] on link "24" at bounding box center [760, 239] width 29 height 21
type input "09/24/2025 1:00AM"
type input "******"
type input "09/24/2025 2:00AM"
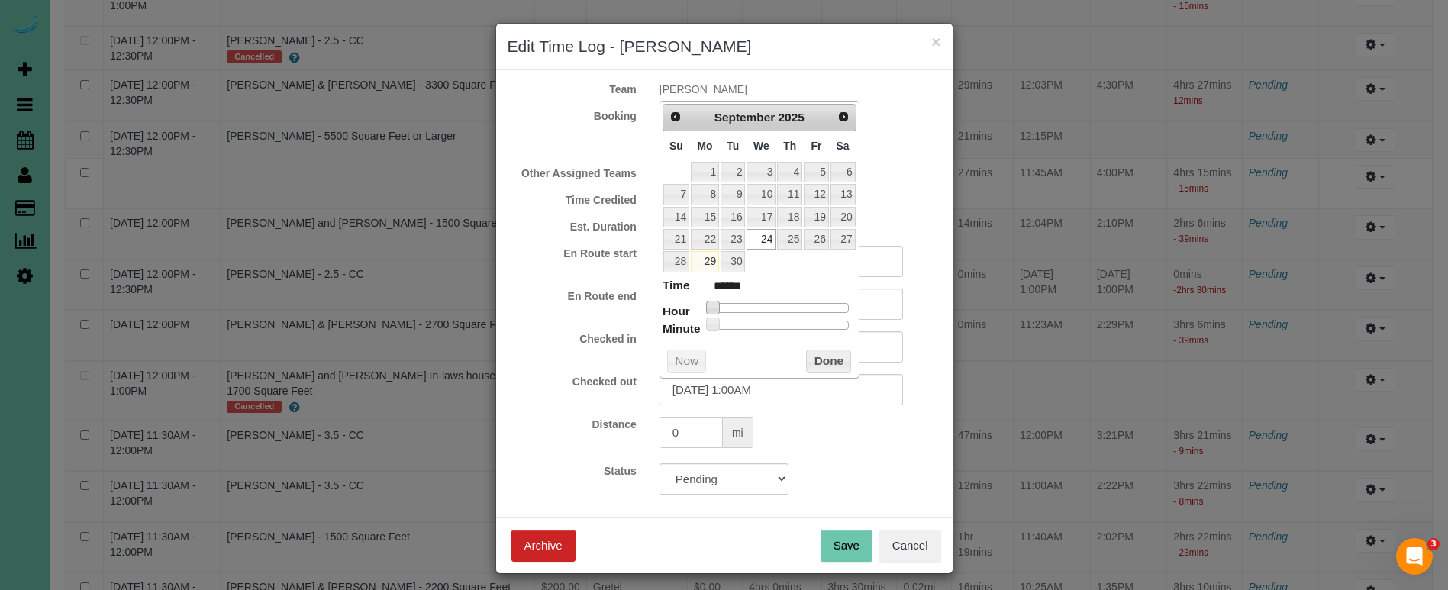
type input "******"
type input "09/24/2025 4:00AM"
type input "******"
type input "09/24/2025 7:00AM"
type input "******"
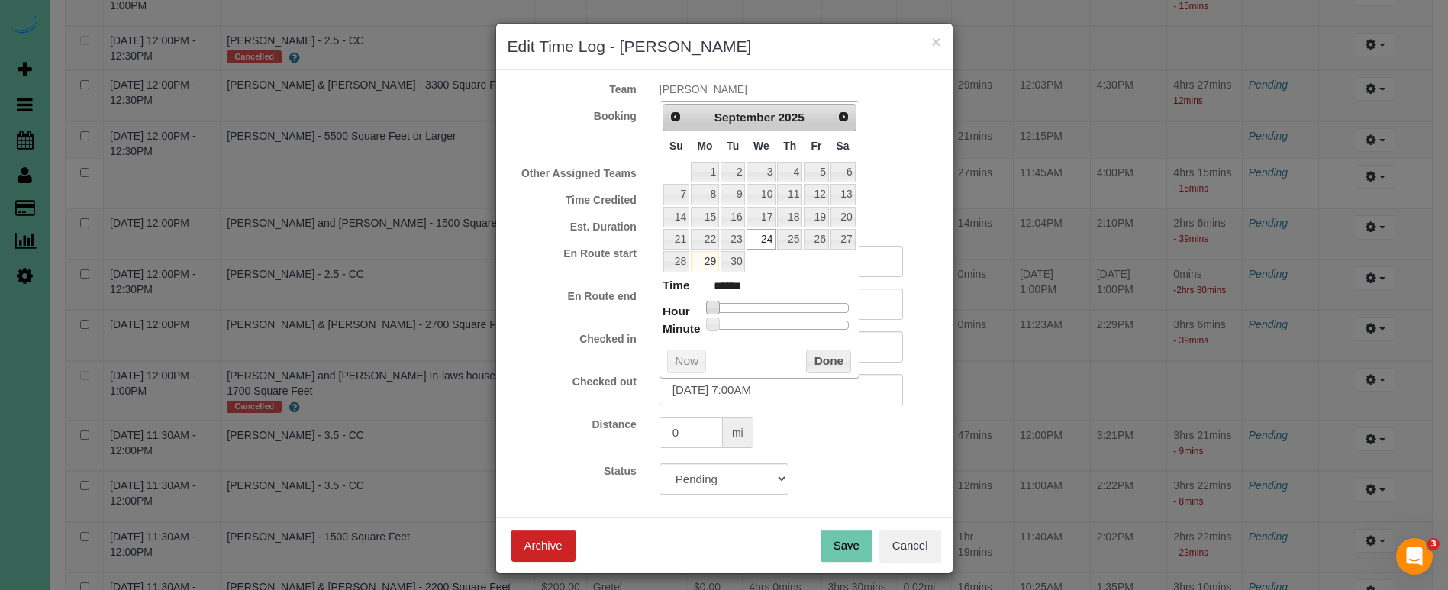
type input "09/24/2025 8:00AM"
type input "******"
type input "09/24/2025 9:00AM"
type input "******"
type input "09/24/2025 10:00AM"
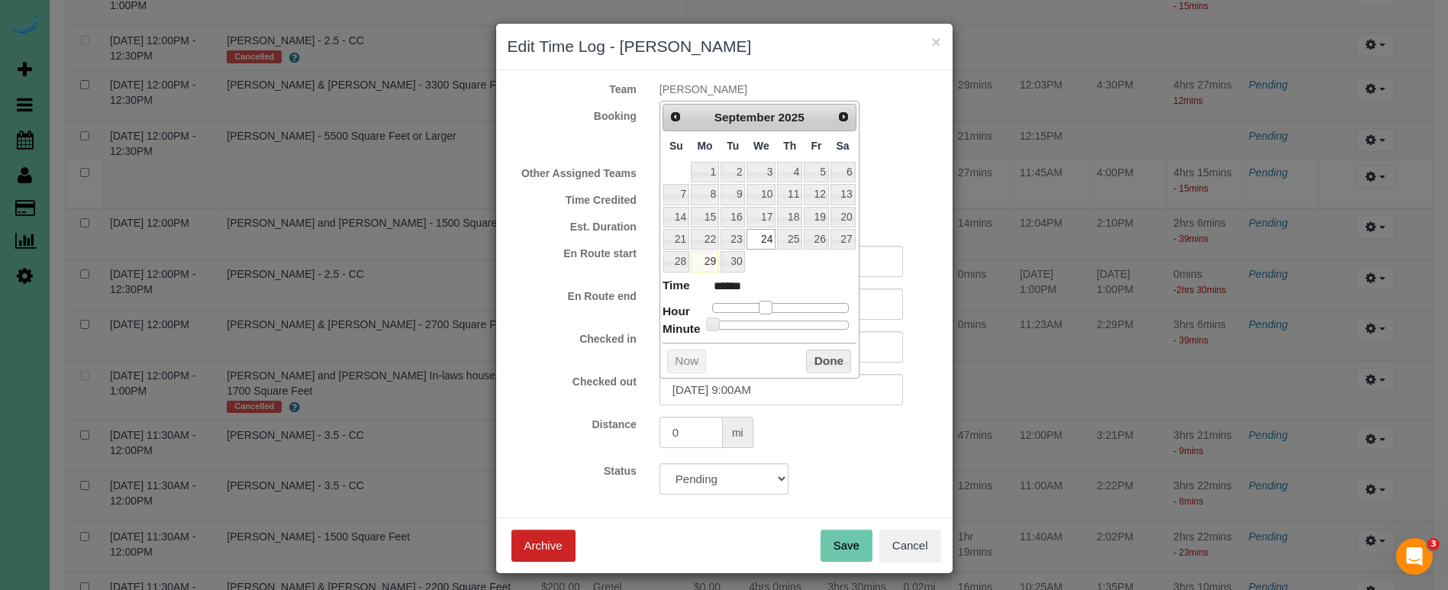
type input "*******"
type input "09/24/2025 11:00AM"
type input "*******"
type input "09/24/2025 12:00PM"
type input "*******"
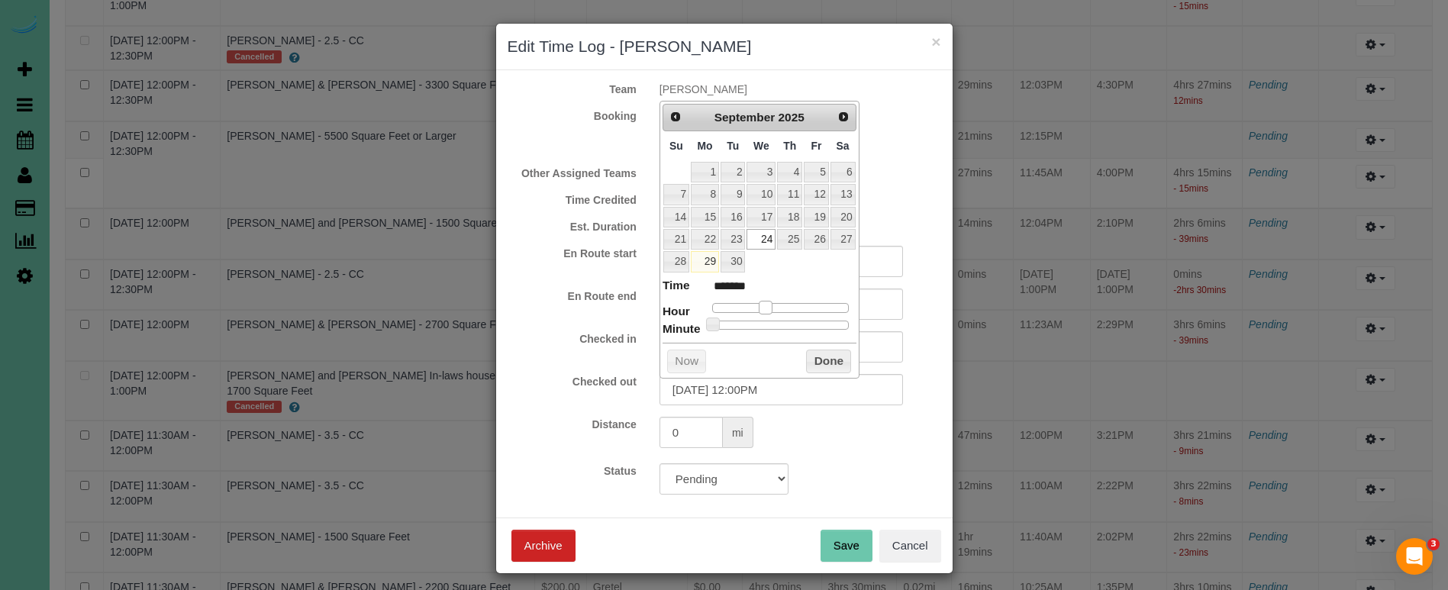
type input "09/24/2025 1:00PM"
type input "******"
type input "09/24/2025 2:00PM"
type input "******"
type input "09/24/2025 4:00PM"
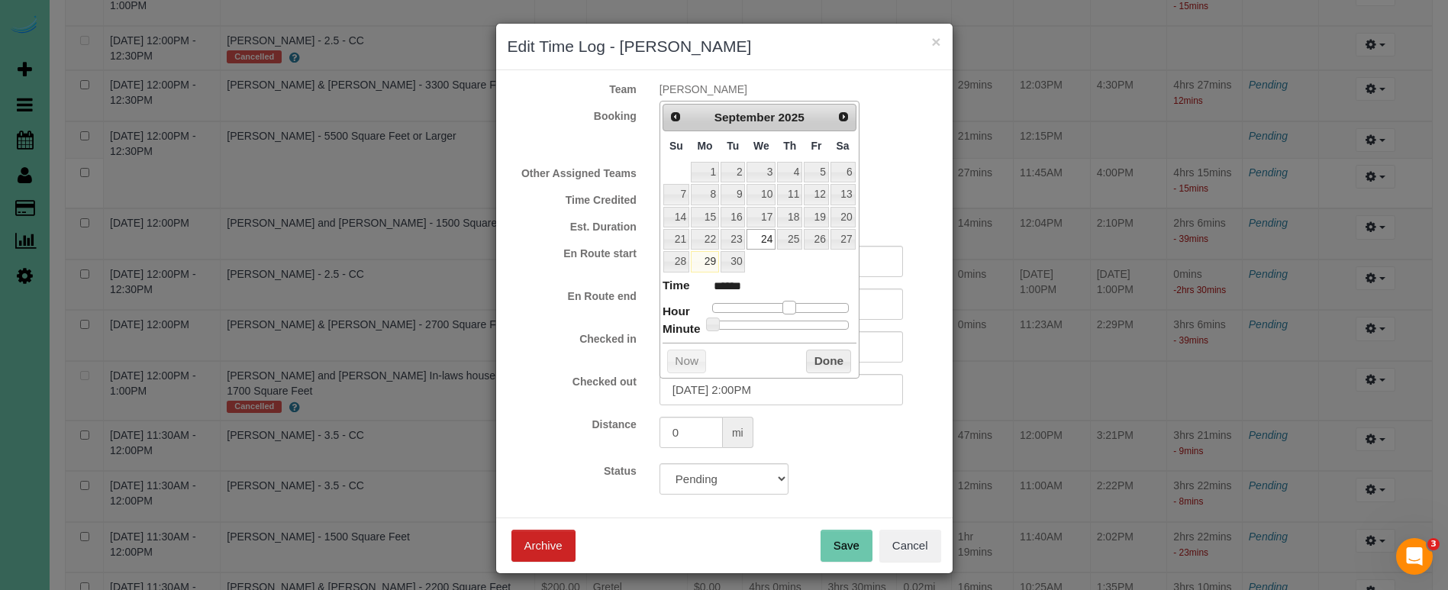
type input "******"
type input "09/24/2025 5:00PM"
type input "******"
type input "09/24/2025 6:00PM"
type input "******"
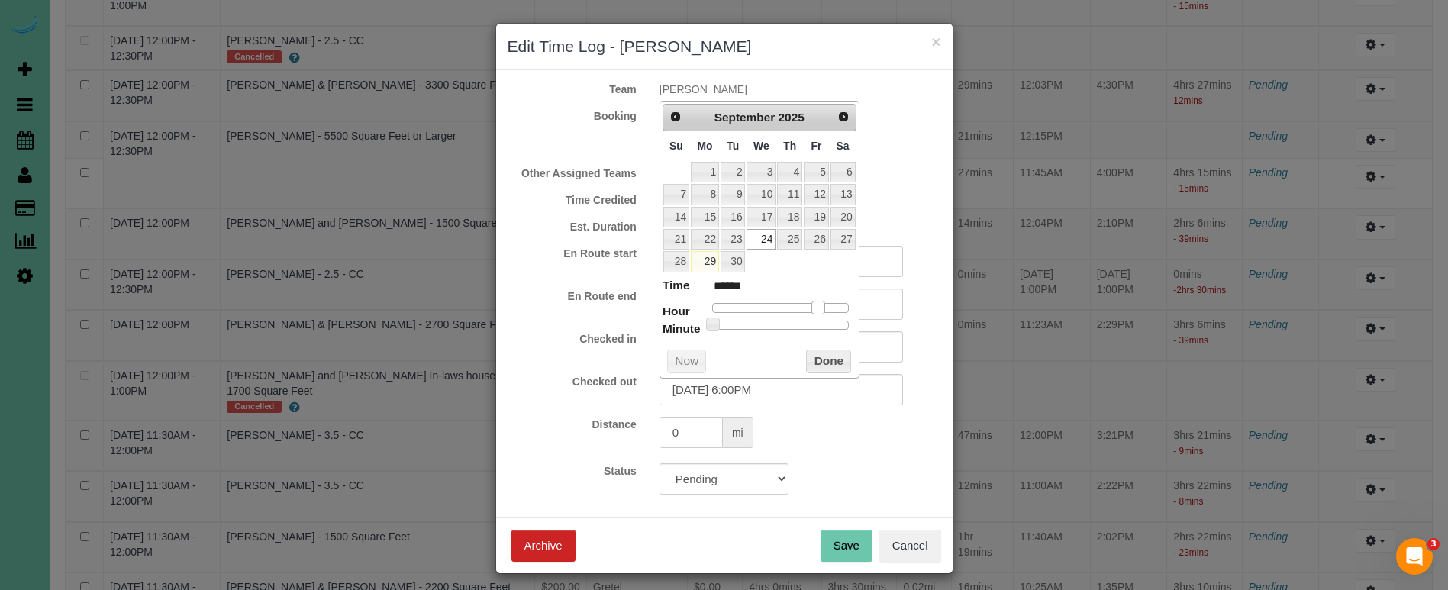
type input "09/24/2025 5:00PM"
type input "******"
type input "09/24/2025 4:00PM"
type input "******"
drag, startPoint x: 739, startPoint y: 302, endPoint x: 810, endPoint y: 304, distance: 71.0
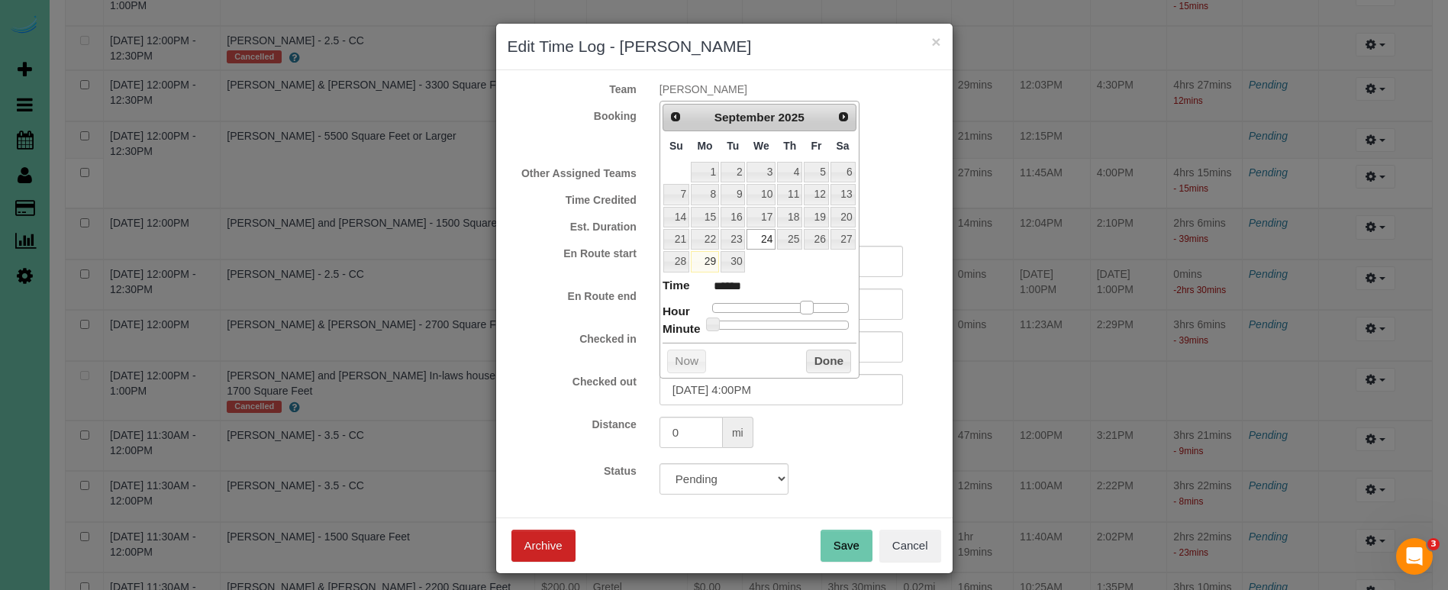
click at [810, 304] on span at bounding box center [807, 308] width 14 height 14
drag, startPoint x: 830, startPoint y: 352, endPoint x: 843, endPoint y: 427, distance: 76.0
click at [830, 353] on button "Done" at bounding box center [828, 362] width 45 height 24
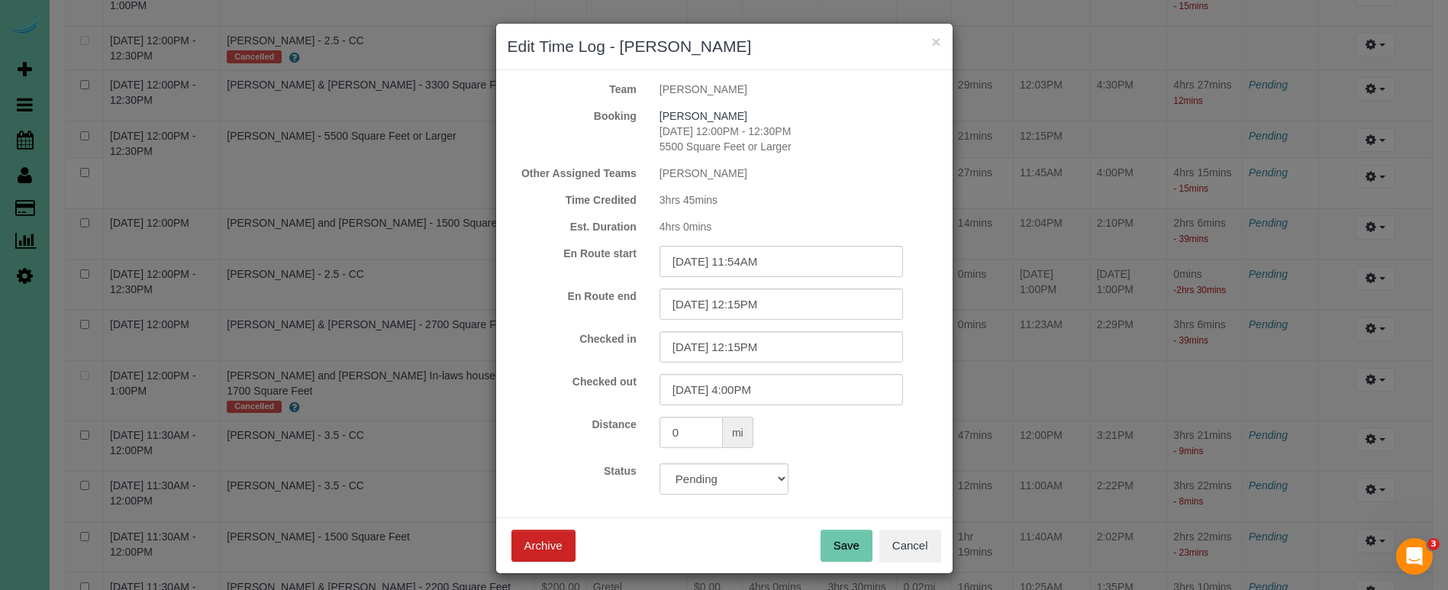
drag, startPoint x: 864, startPoint y: 544, endPoint x: 869, endPoint y: 514, distance: 31.0
click at [864, 541] on button "Save" at bounding box center [846, 546] width 52 height 32
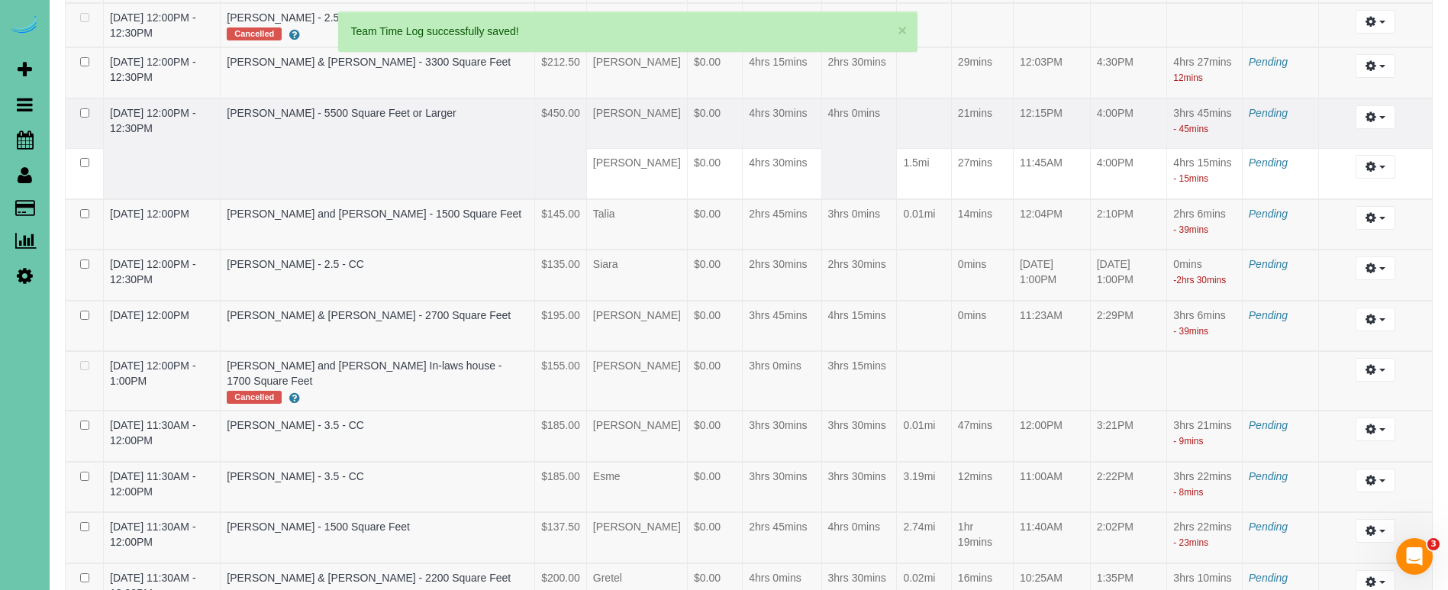
scroll to position [1219, 0]
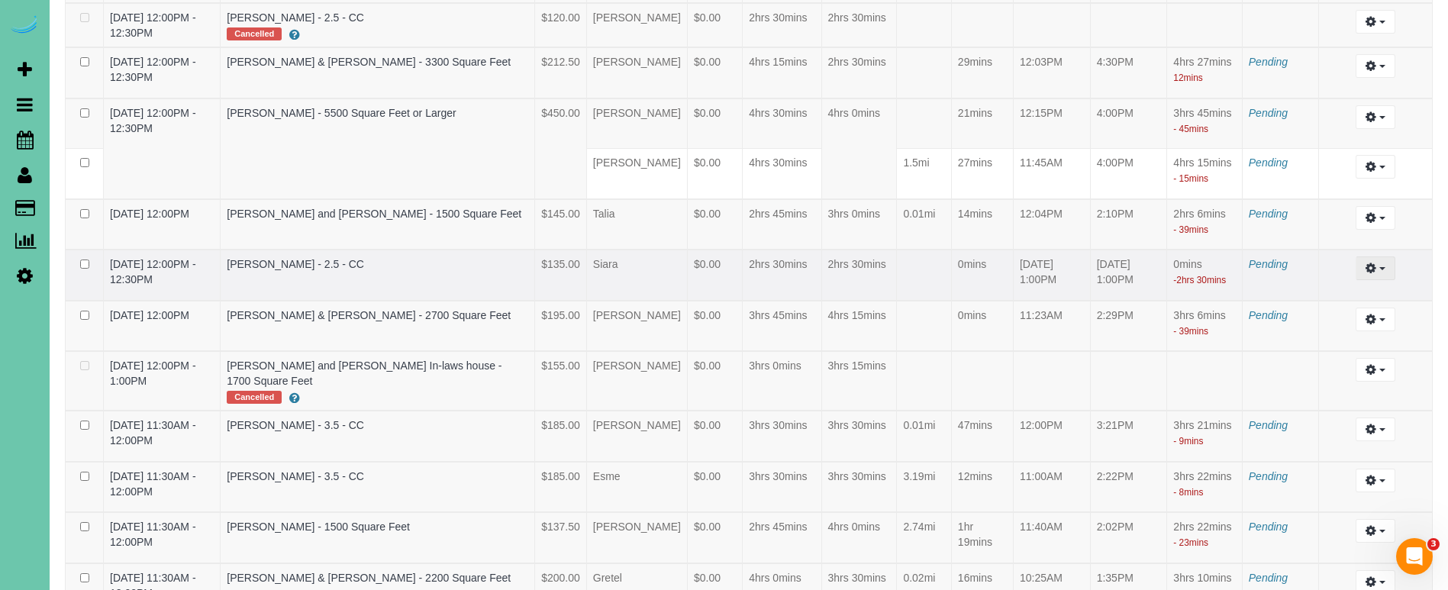
click at [1369, 272] on icon "button" at bounding box center [1370, 267] width 11 height 9
click at [1345, 306] on link "Edit" at bounding box center [1334, 296] width 121 height 20
select select "draft"
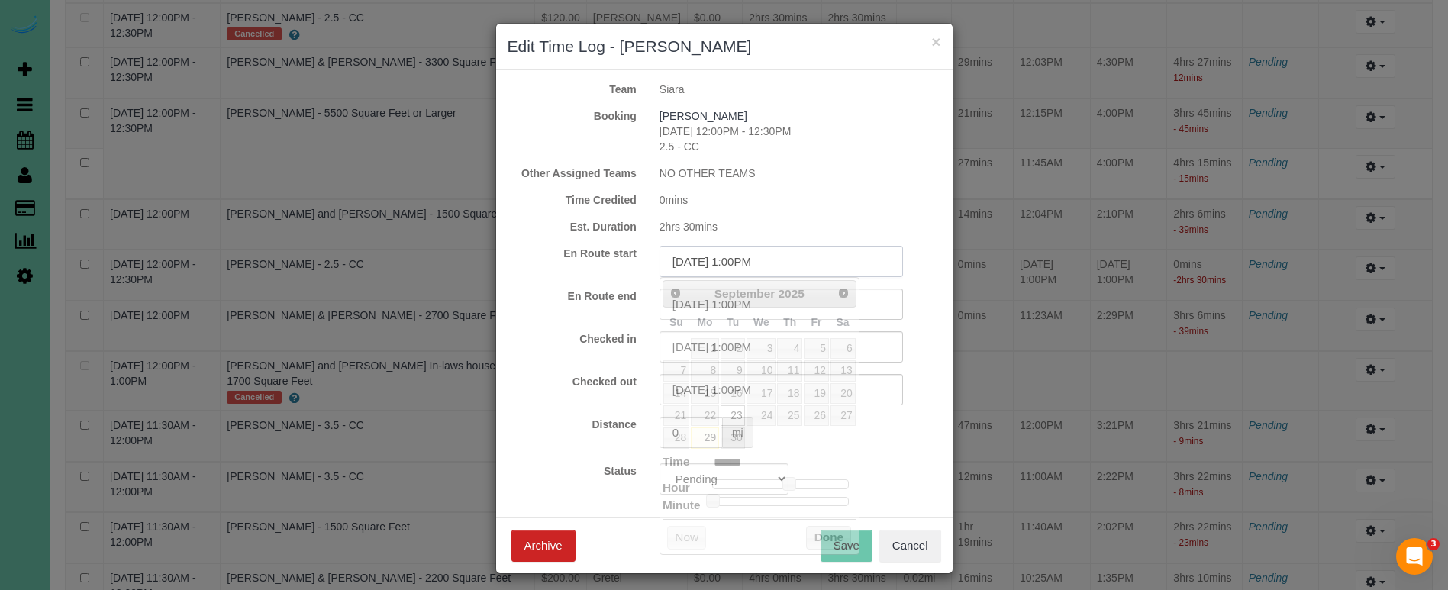
click at [738, 263] on input "09/23/2025 1:00PM" at bounding box center [780, 261] width 243 height 31
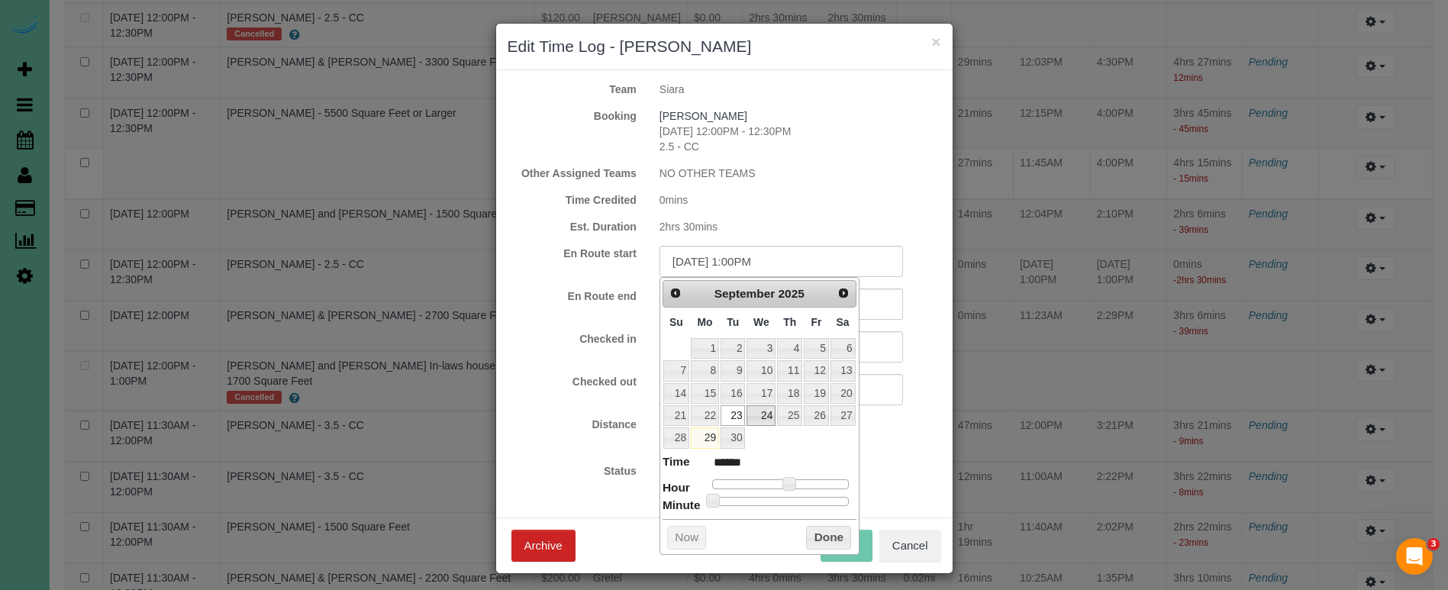
click at [765, 415] on link "24" at bounding box center [760, 415] width 29 height 21
type input "09/24/2025 12:00PM"
type input "*******"
type input "09/24/2025 11:00AM"
type input "*******"
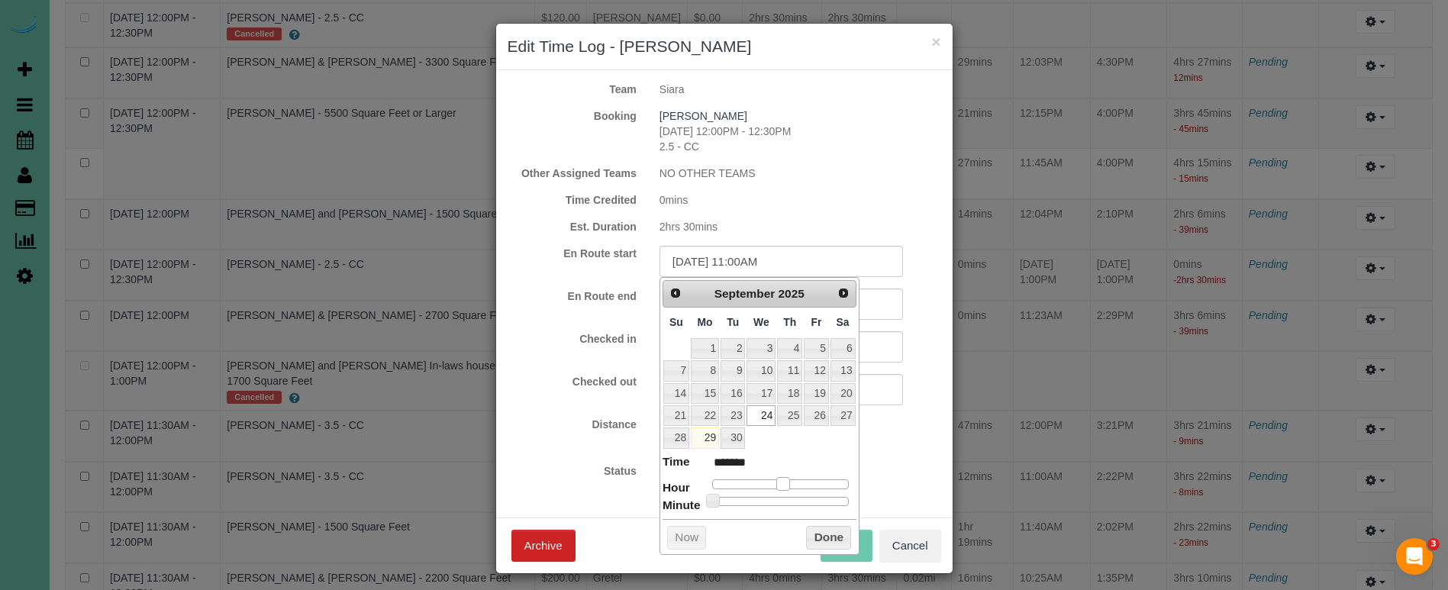
type input "09/24/2025 10:00AM"
type input "*******"
type input "09/24/2025 9:00AM"
type input "******"
type input "09/24/2025 10:00AM"
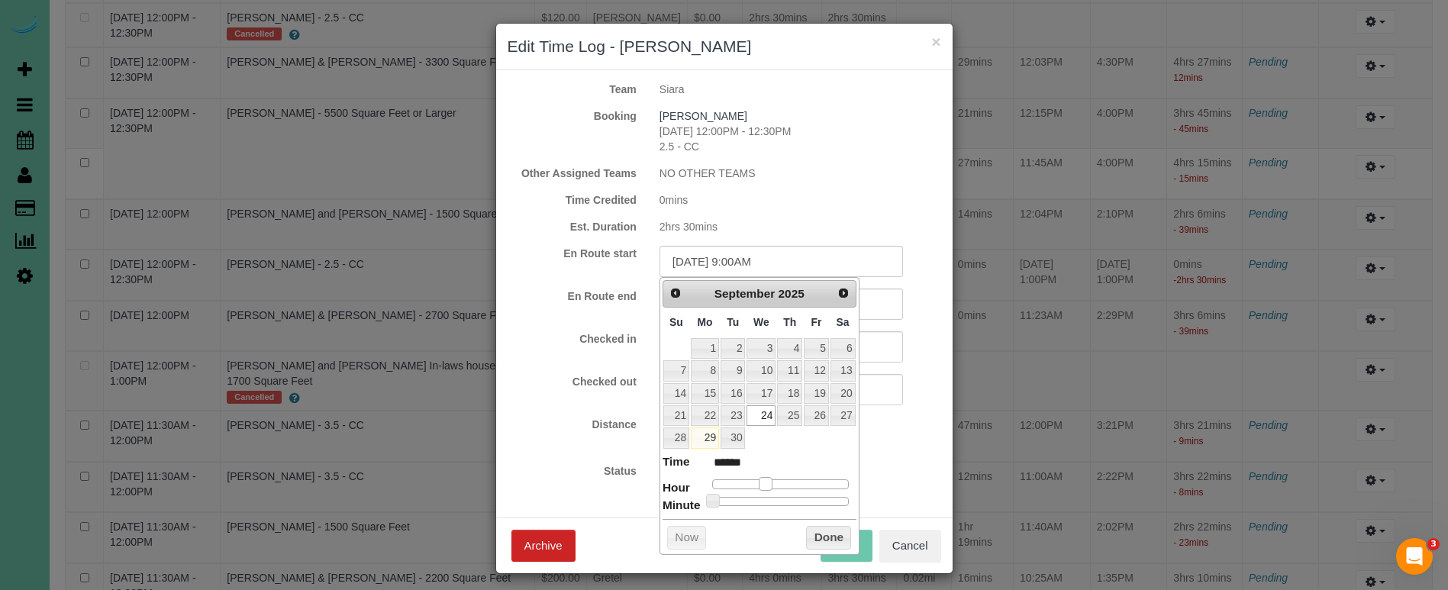
type input "*******"
drag, startPoint x: 789, startPoint y: 478, endPoint x: 774, endPoint y: 478, distance: 15.3
click at [774, 478] on span at bounding box center [771, 484] width 14 height 14
drag, startPoint x: 872, startPoint y: 443, endPoint x: 857, endPoint y: 436, distance: 16.0
click at [871, 442] on div "0 mi" at bounding box center [800, 434] width 304 height 35
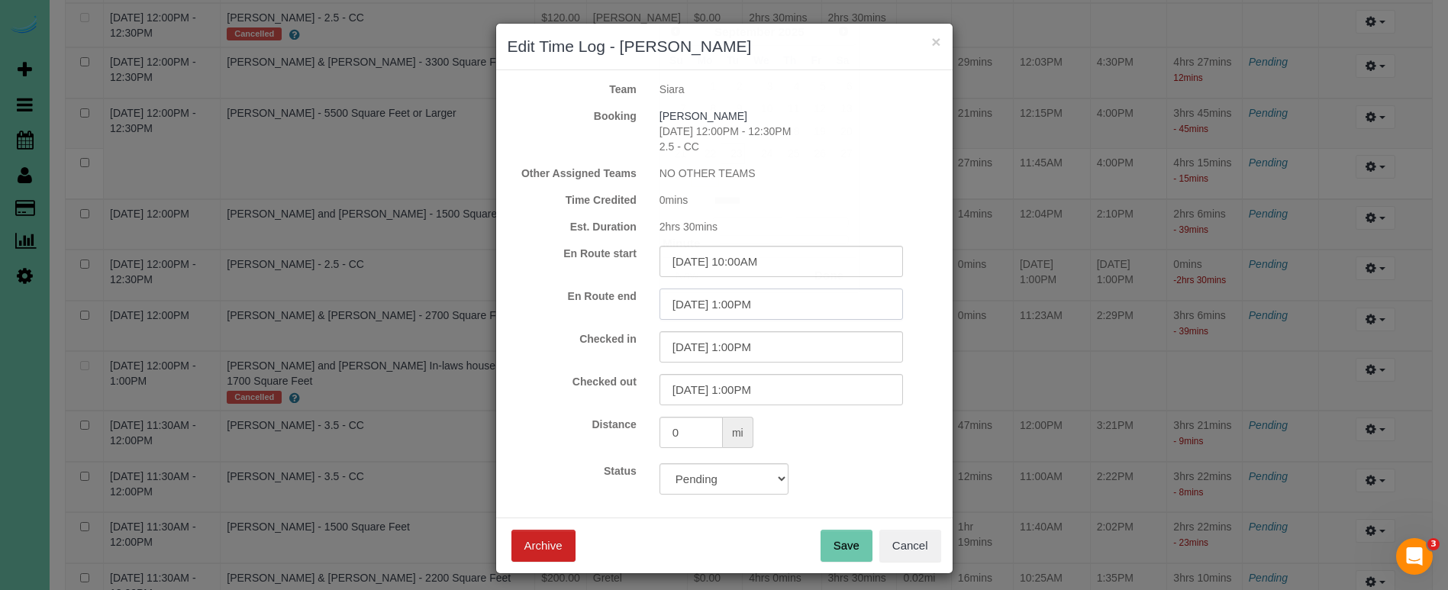
click at [727, 305] on input "09/23/2025 1:00PM" at bounding box center [780, 303] width 243 height 31
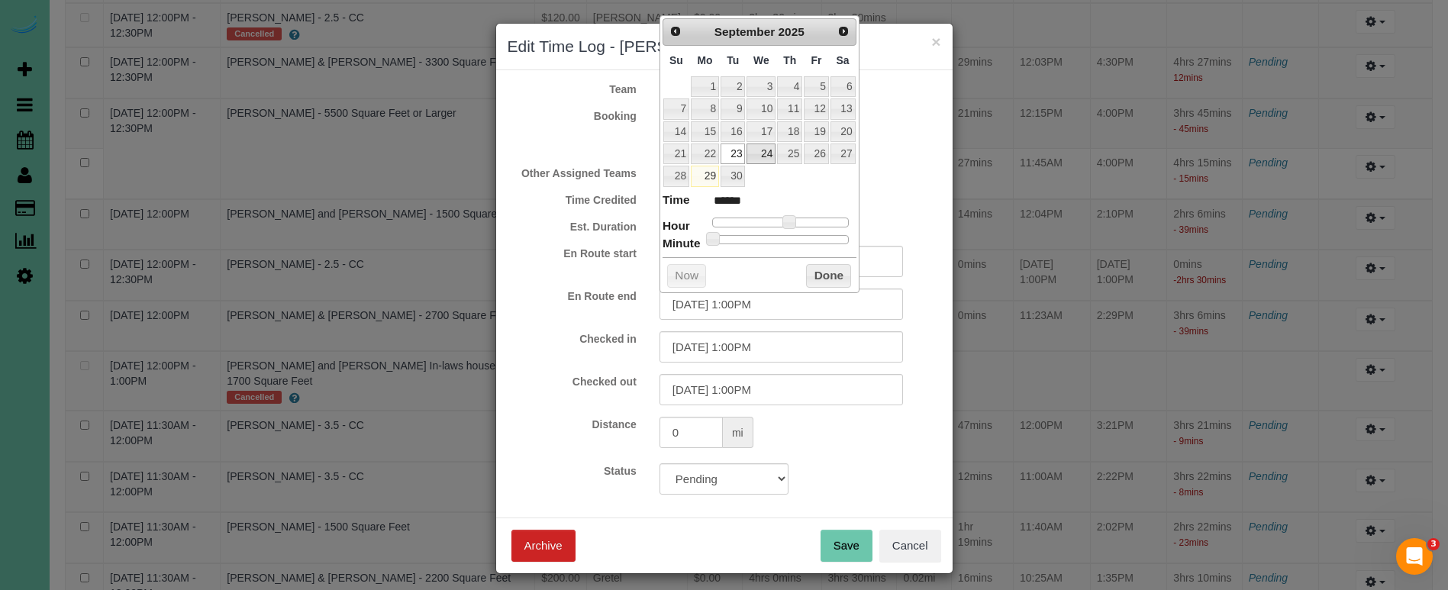
click at [762, 153] on link "24" at bounding box center [760, 153] width 29 height 21
type input "09/24/2025 12:00PM"
type input "*******"
type input "09/24/2025 10:00AM"
type input "*******"
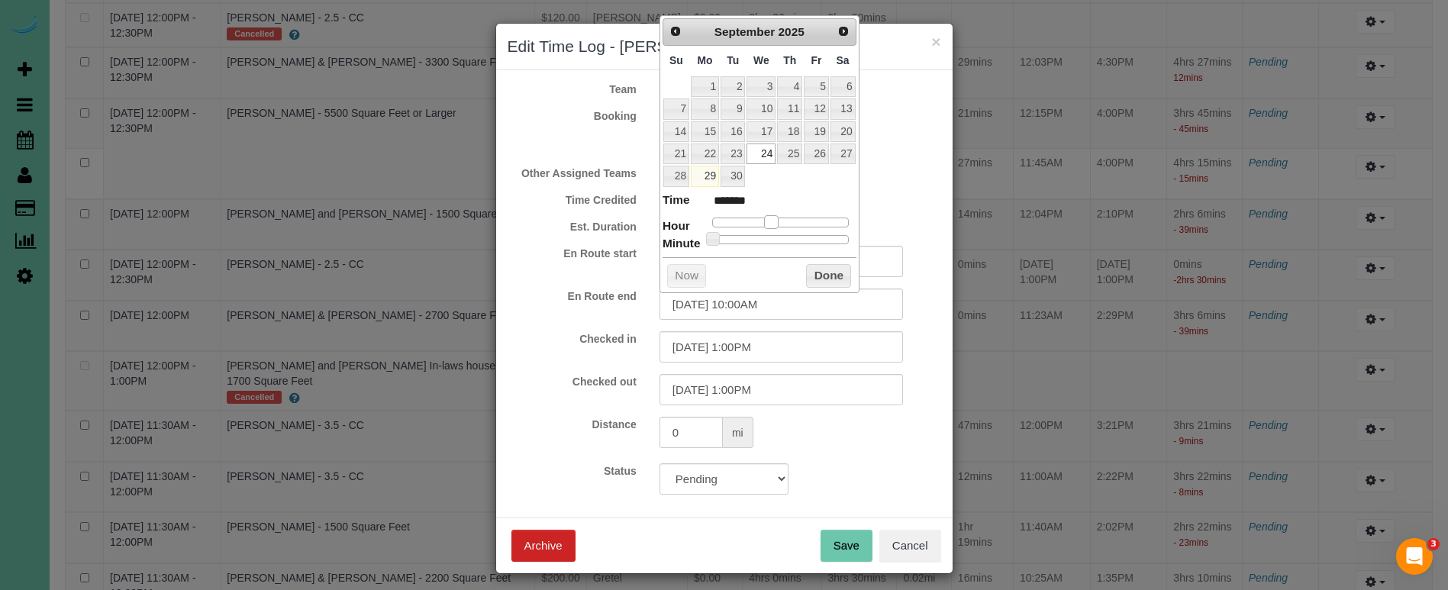
drag, startPoint x: 788, startPoint y: 222, endPoint x: 770, endPoint y: 221, distance: 18.3
click at [770, 221] on span at bounding box center [771, 222] width 14 height 14
drag, startPoint x: 821, startPoint y: 266, endPoint x: 808, endPoint y: 293, distance: 30.4
click at [821, 266] on button "Done" at bounding box center [828, 276] width 45 height 24
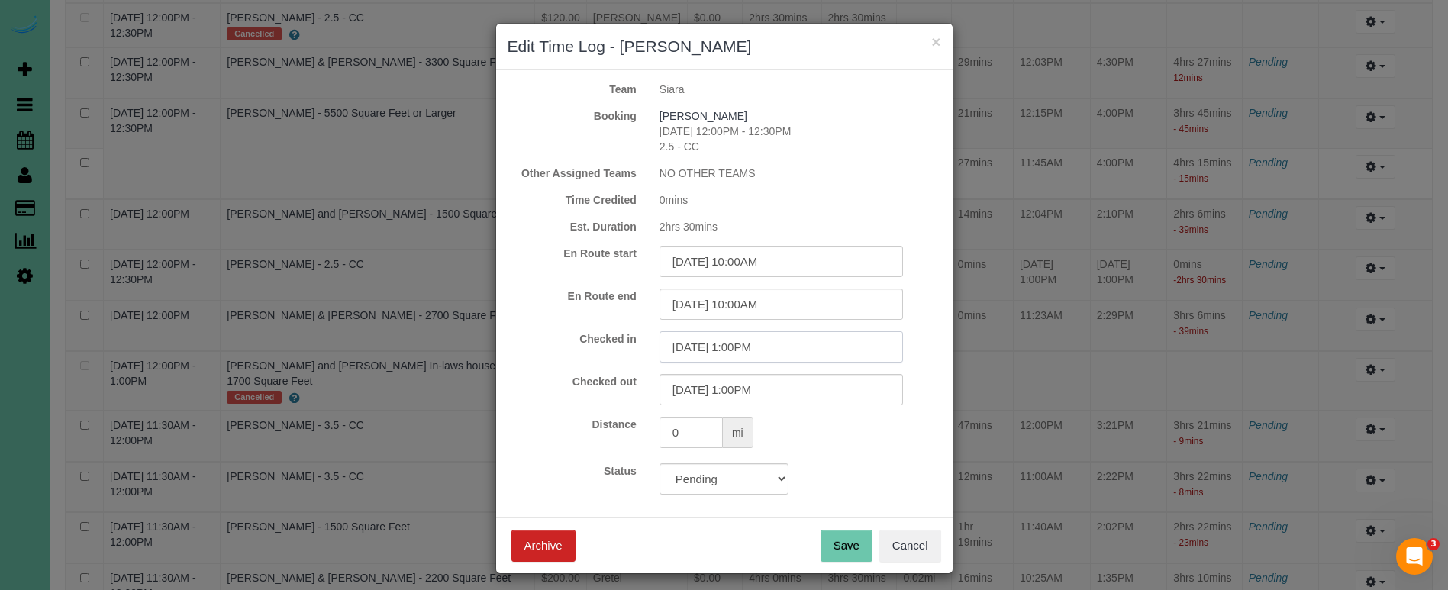
click at [797, 347] on input "09/23/2025 1:00PM" at bounding box center [780, 346] width 243 height 31
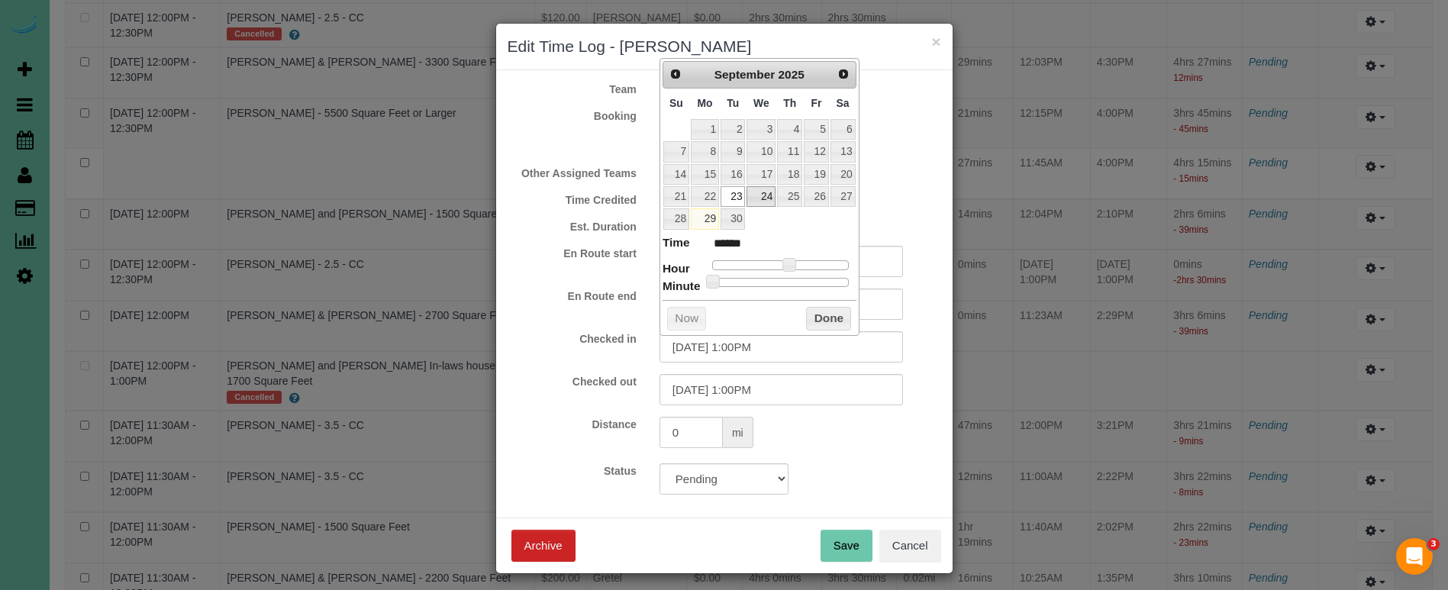
click at [763, 190] on link "24" at bounding box center [760, 196] width 29 height 21
type input "09/24/2025 12:00PM"
type input "*******"
type input "09/24/2025 11:00AM"
type input "*******"
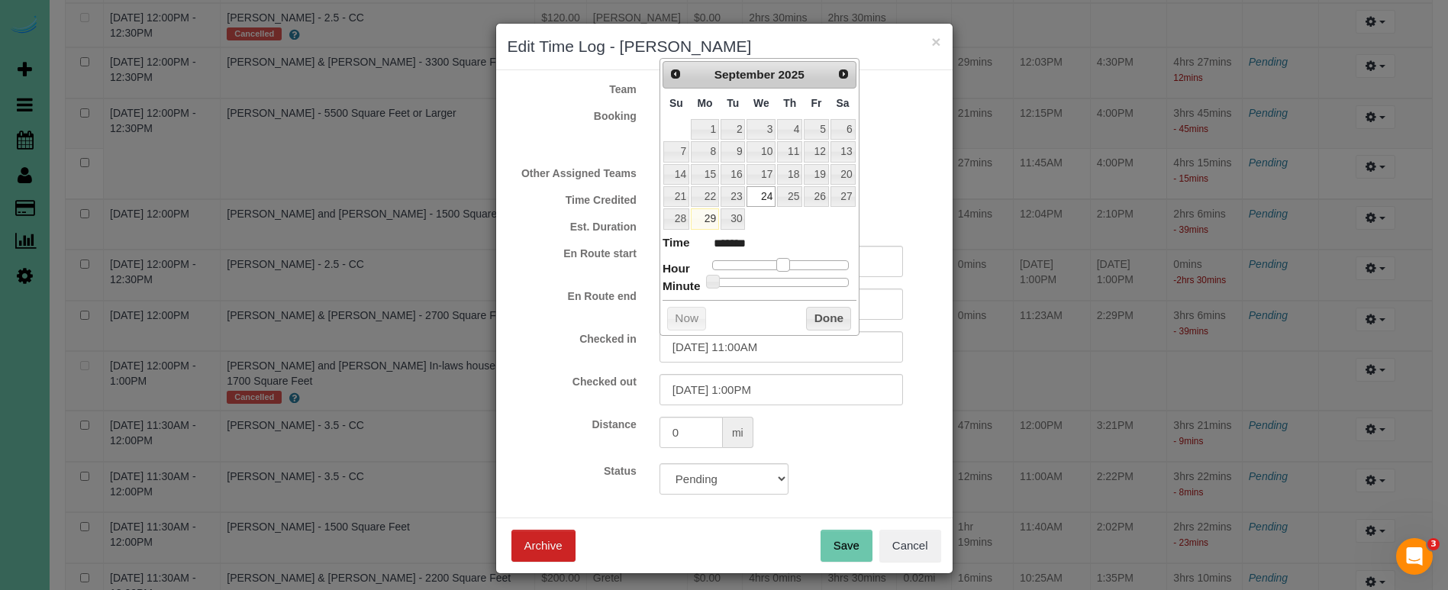
type input "09/24/2025 10:00AM"
type input "*******"
drag, startPoint x: 793, startPoint y: 263, endPoint x: 778, endPoint y: 263, distance: 14.5
click at [778, 263] on div at bounding box center [780, 264] width 137 height 9
click at [756, 346] on input "09/24/2025 10:00AM" at bounding box center [780, 346] width 243 height 31
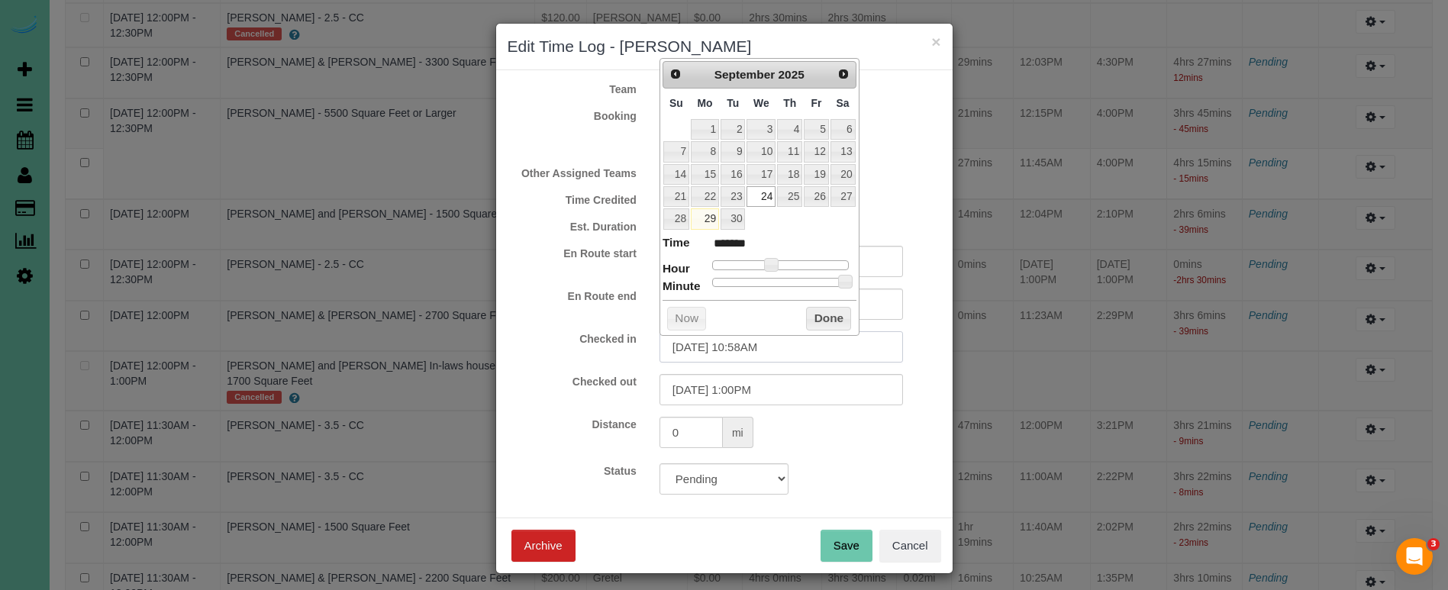
type input "09/24/2025 10:58AM"
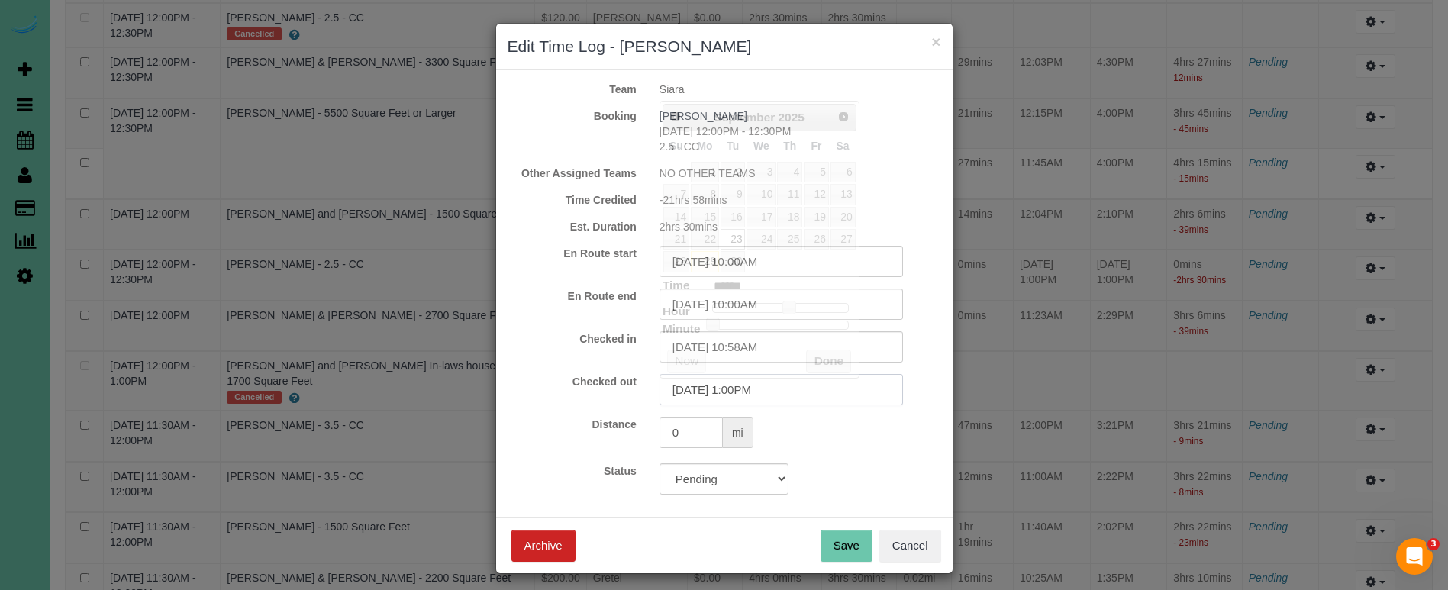
click at [772, 396] on input "09/23/2025 1:00PM" at bounding box center [780, 389] width 243 height 31
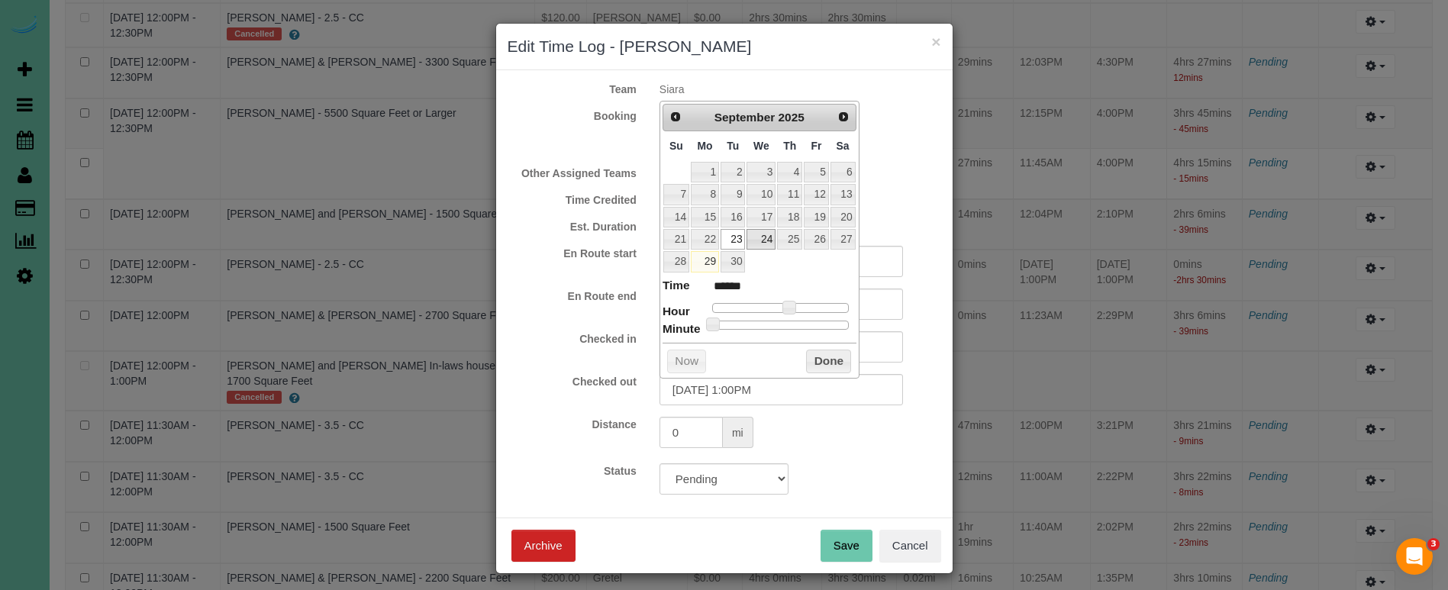
click at [763, 237] on link "24" at bounding box center [760, 239] width 29 height 21
click at [751, 387] on input "09/24/2025 1:00PM" at bounding box center [780, 389] width 243 height 31
type input "09/24/2025 1:31PM"
click at [835, 359] on button "Done" at bounding box center [828, 362] width 45 height 24
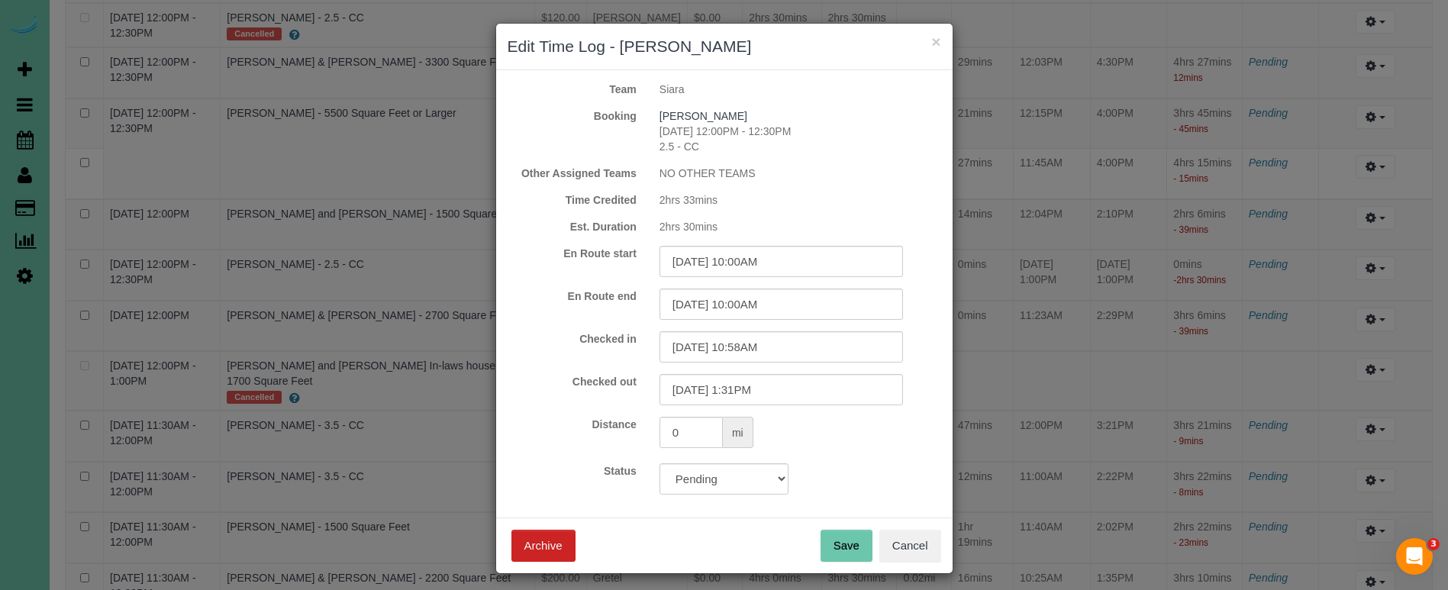
click at [843, 546] on button "Save" at bounding box center [846, 546] width 52 height 32
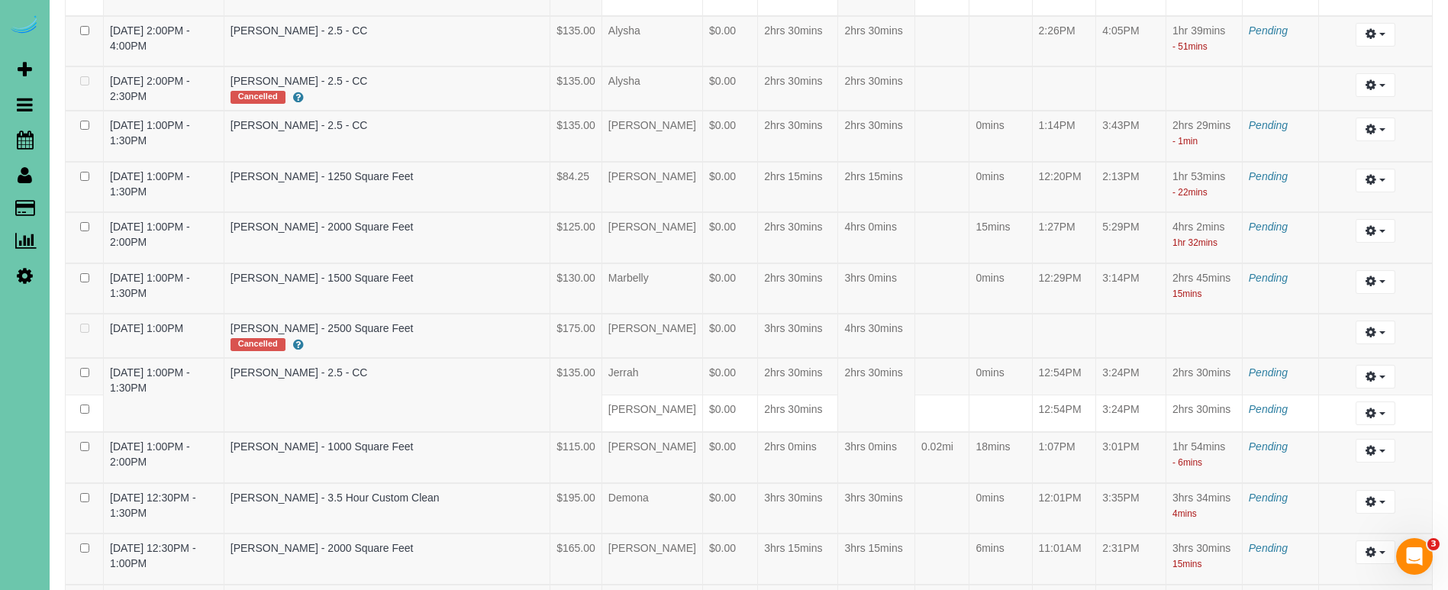
scroll to position [78, 0]
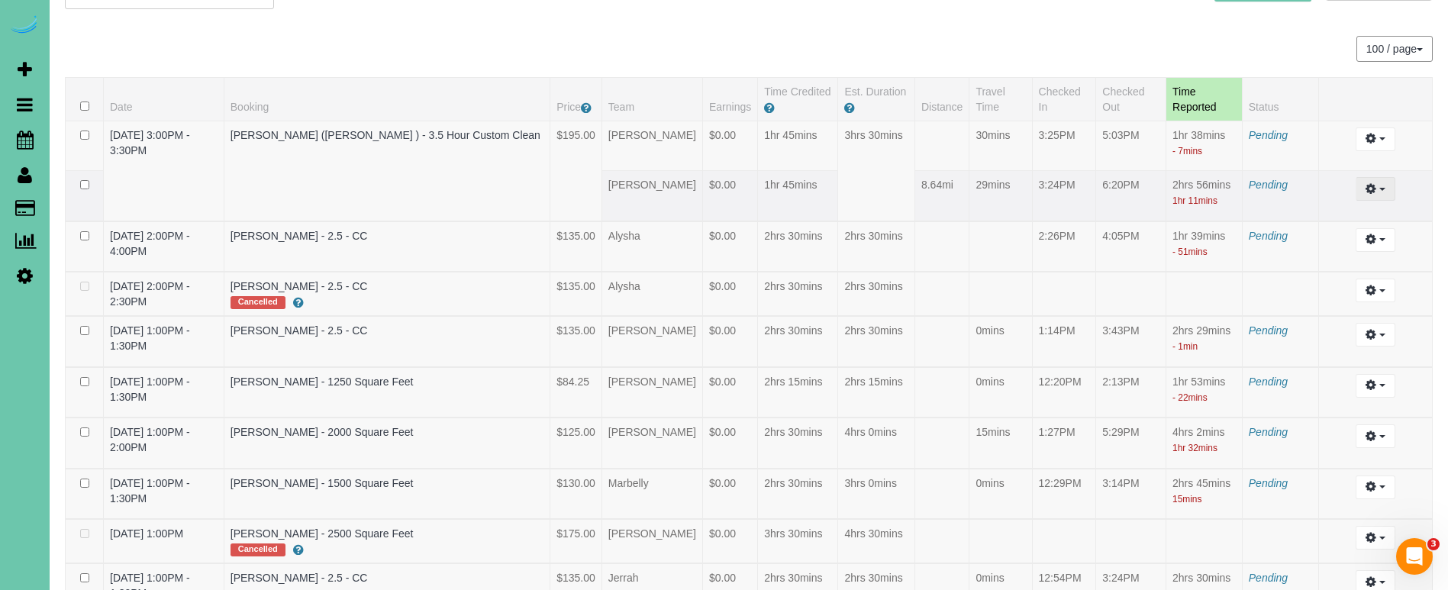
click at [1373, 192] on icon "button" at bounding box center [1370, 188] width 11 height 9
click at [1348, 217] on link "Edit" at bounding box center [1334, 217] width 121 height 20
select select "draft"
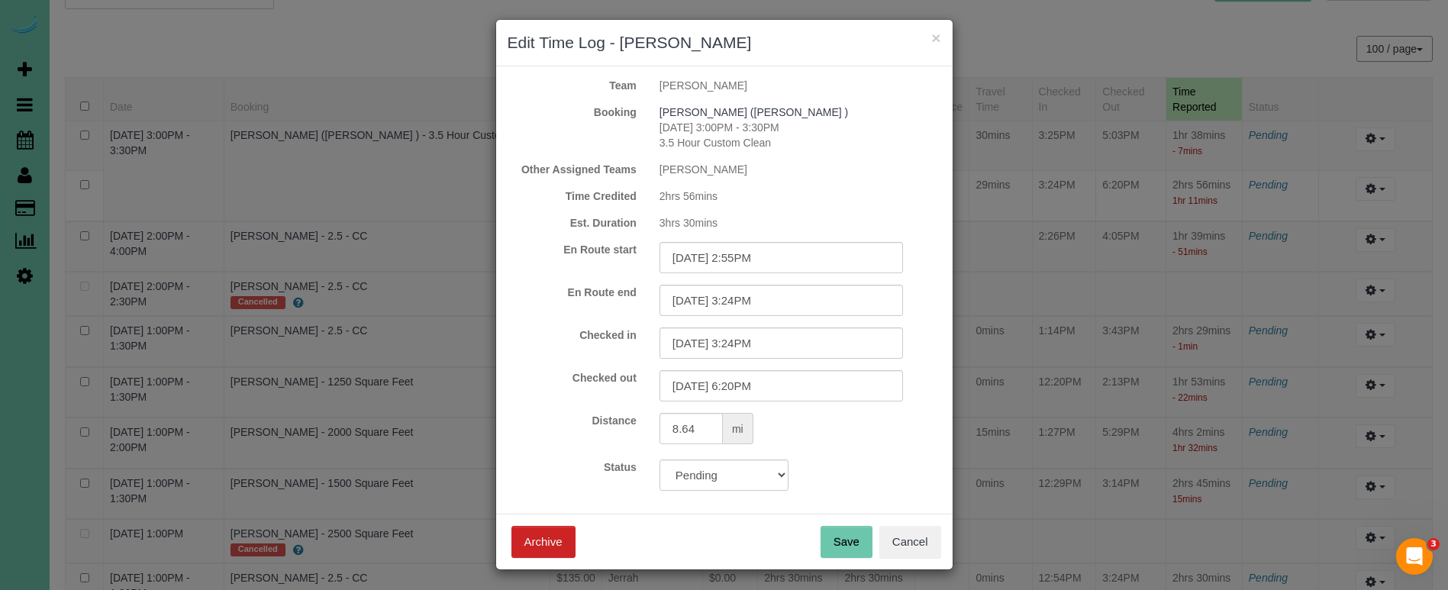
scroll to position [6, 0]
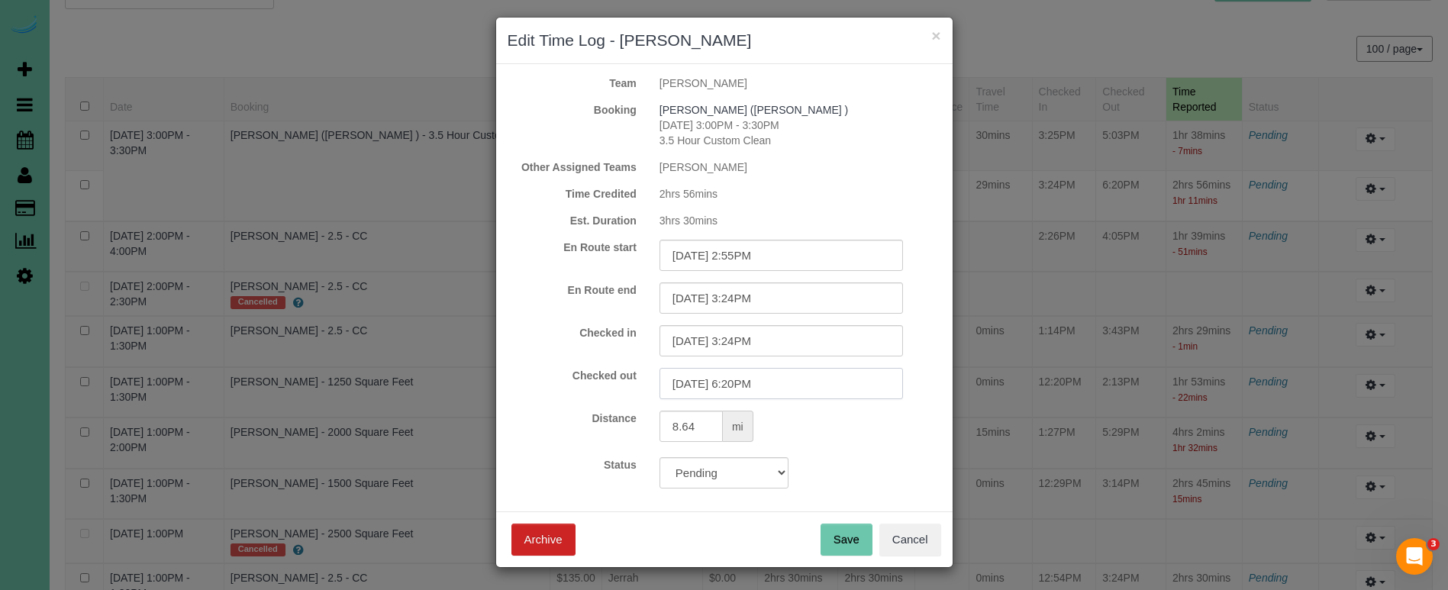
click at [748, 396] on input "09/24/2025 6:20PM" at bounding box center [780, 383] width 243 height 31
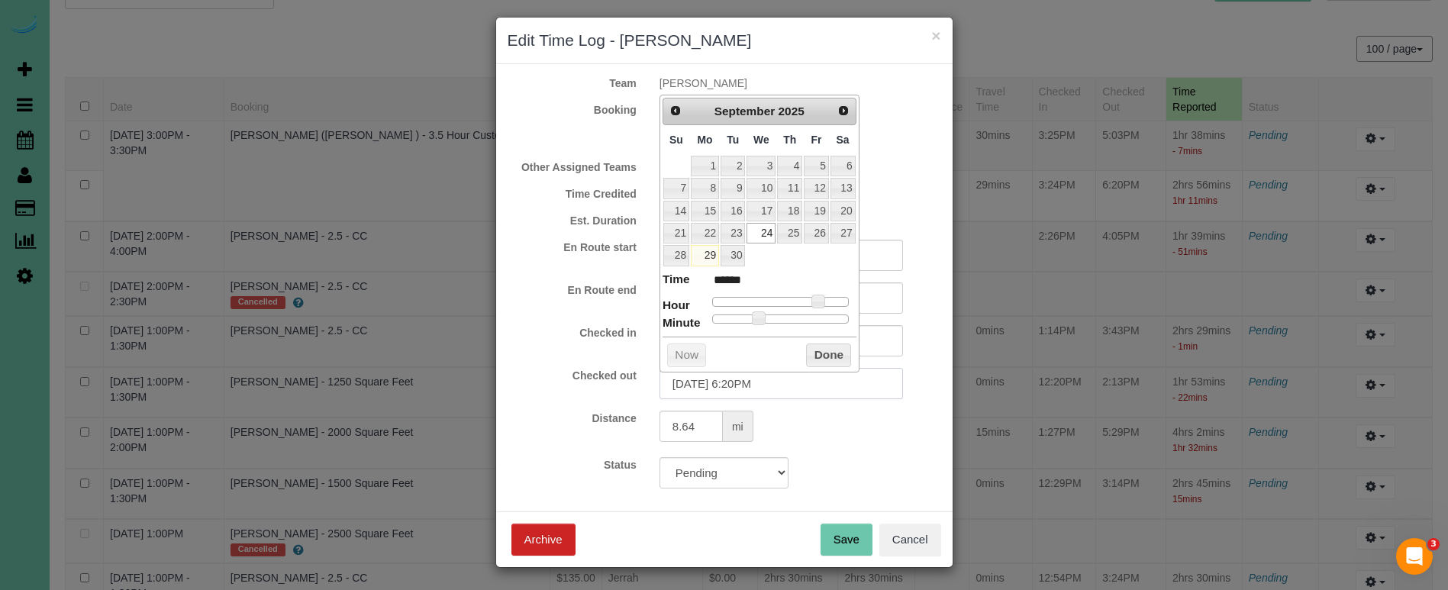
drag, startPoint x: 755, startPoint y: 384, endPoint x: 733, endPoint y: 385, distance: 21.4
click at [733, 385] on input "09/24/2025 6:20PM" at bounding box center [780, 383] width 243 height 31
type input "09/24/2025 5:03PM"
click at [814, 353] on button "Done" at bounding box center [828, 355] width 45 height 24
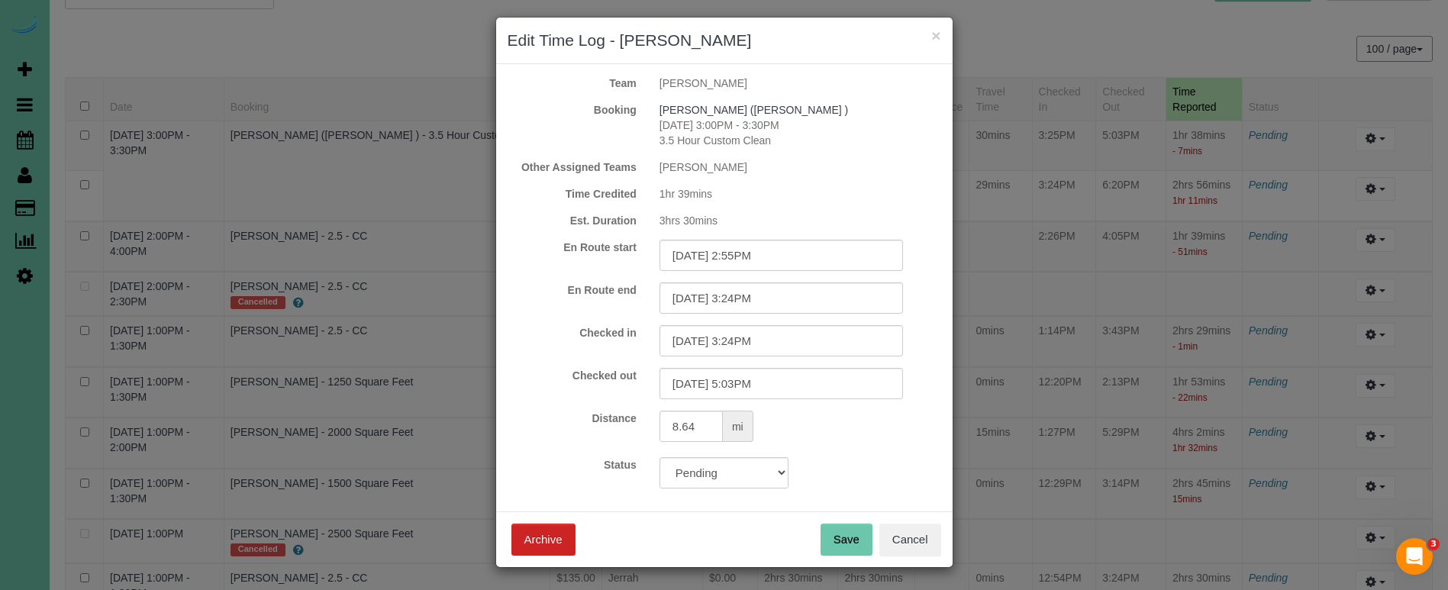
click at [836, 528] on button "Save" at bounding box center [846, 540] width 52 height 32
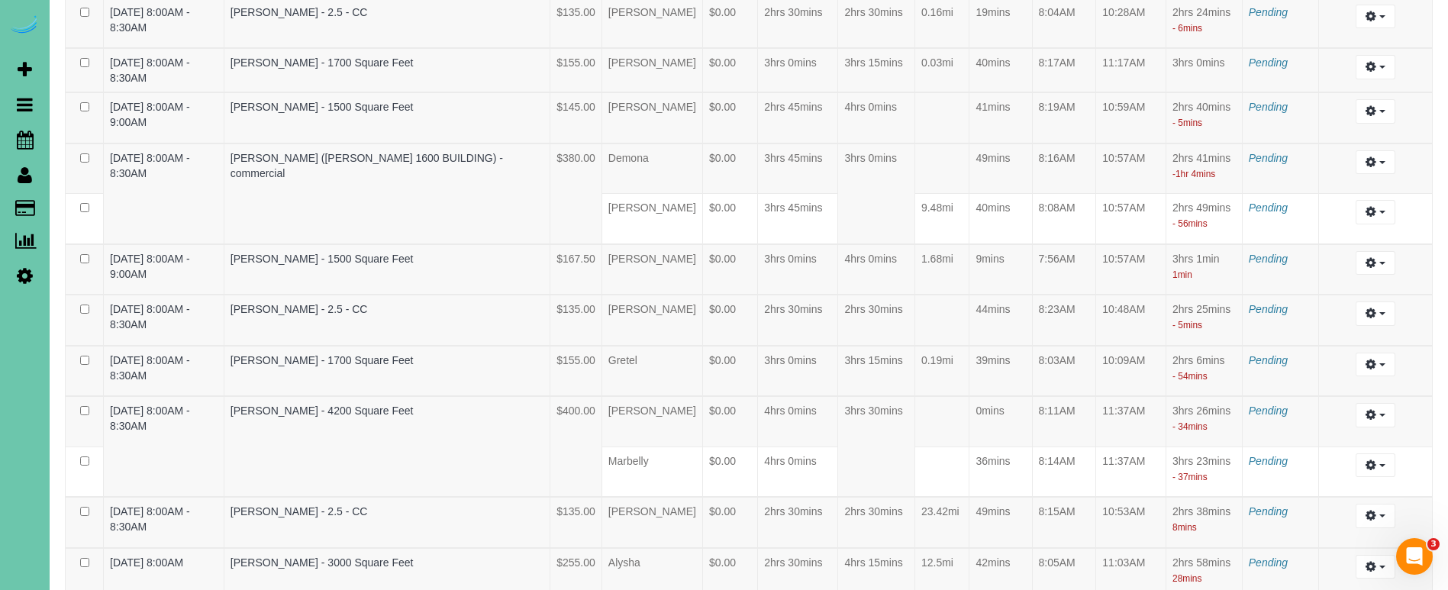
scroll to position [2967, 0]
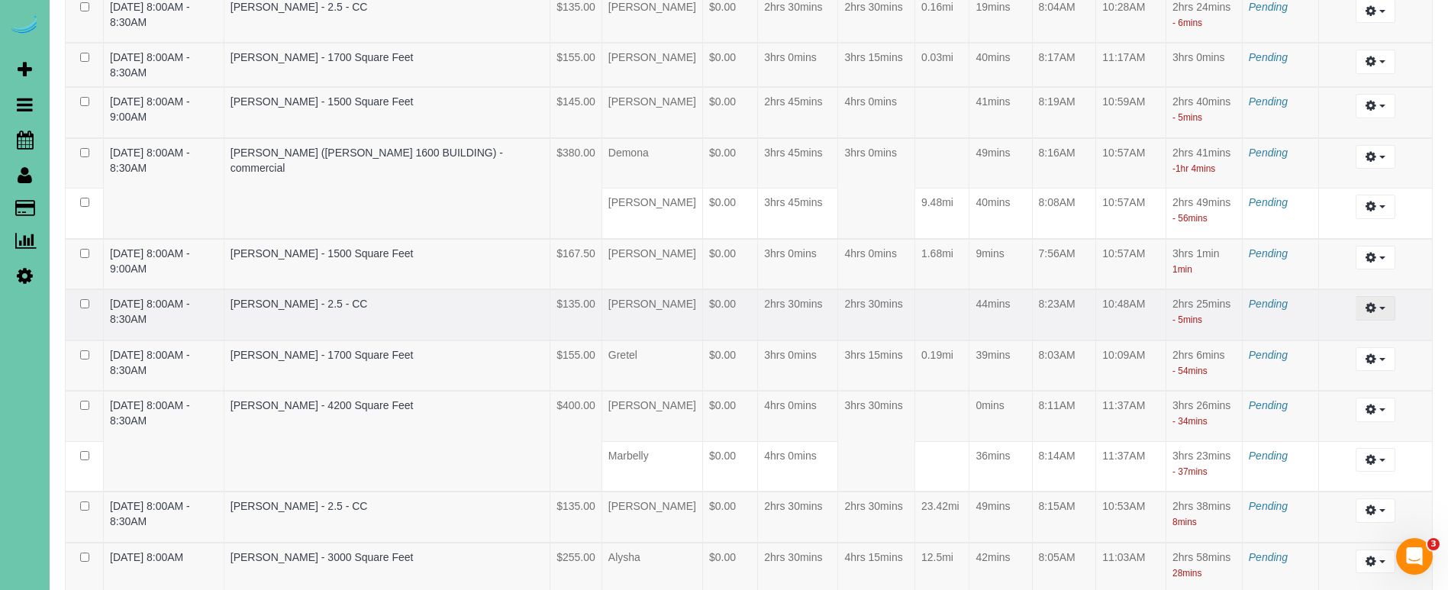
click at [1371, 303] on icon "button" at bounding box center [1370, 307] width 11 height 9
click at [1317, 327] on link "Edit" at bounding box center [1334, 337] width 121 height 20
select select "draft"
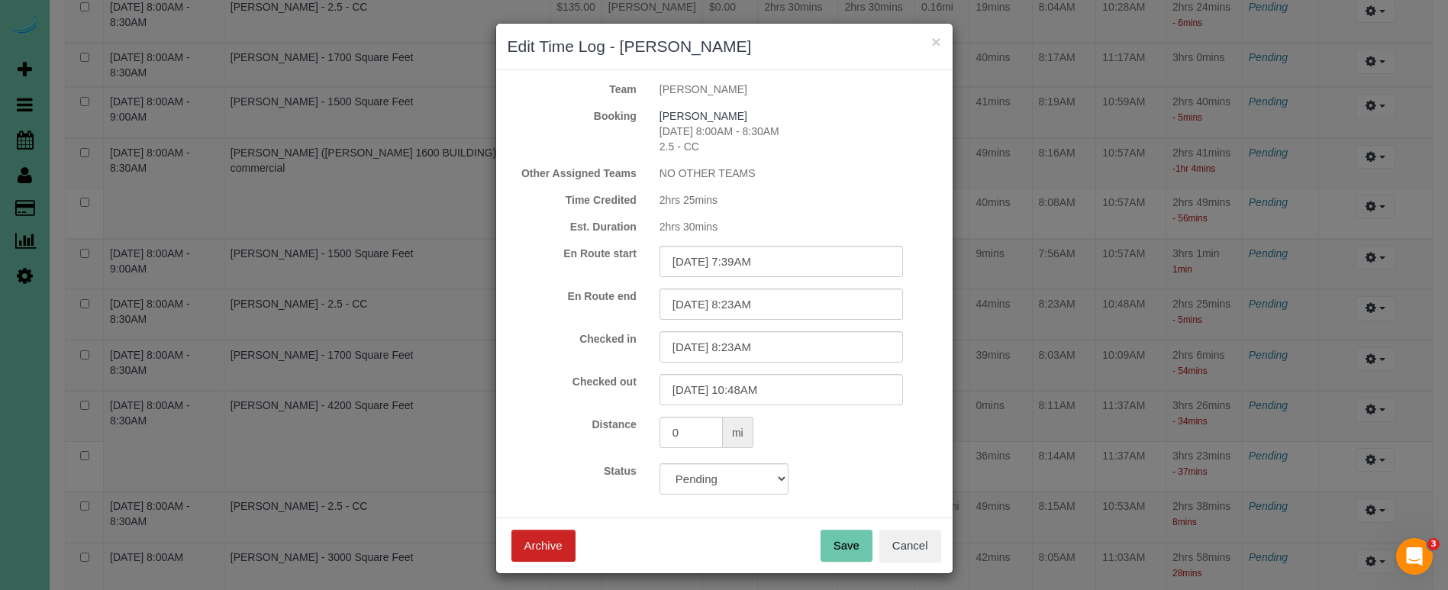
scroll to position [4, 0]
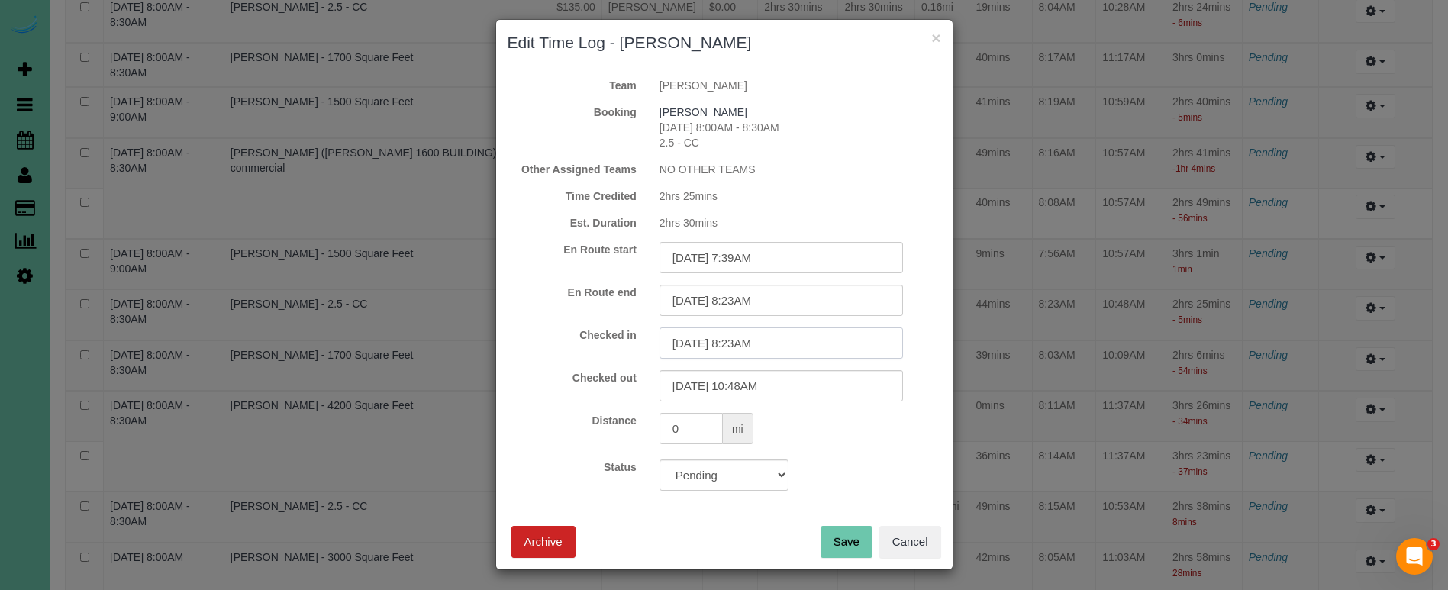
click at [749, 342] on input "09/24/2025 8:23AM" at bounding box center [780, 342] width 243 height 31
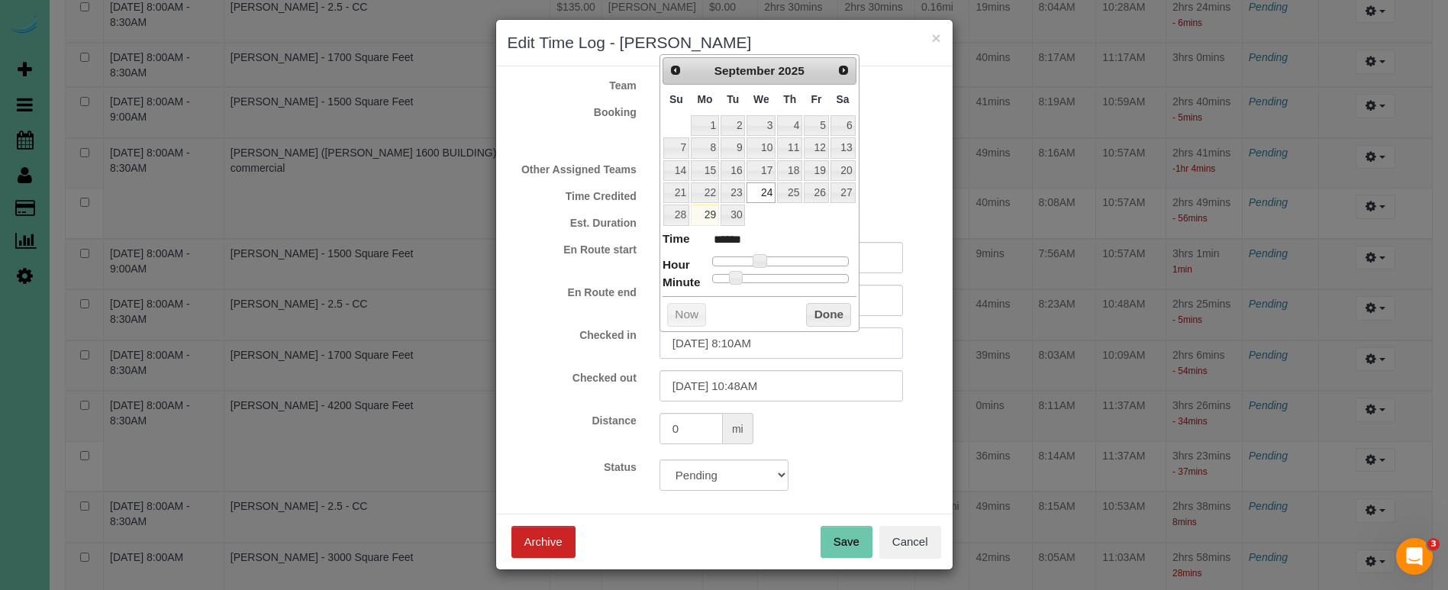
type input "09/24/2025 8:10AM"
drag, startPoint x: 866, startPoint y: 435, endPoint x: 841, endPoint y: 410, distance: 35.6
click at [865, 434] on div "0 mi" at bounding box center [800, 430] width 304 height 35
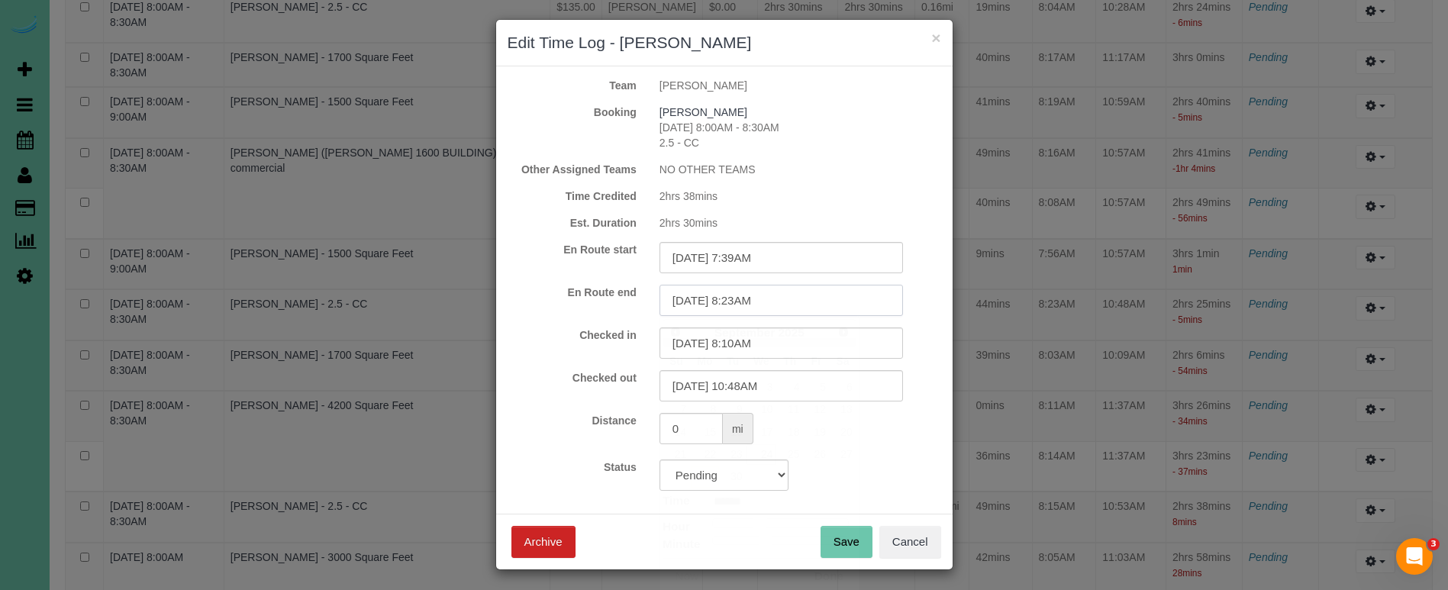
click at [750, 300] on input "09/24/2025 8:23AM" at bounding box center [780, 300] width 243 height 31
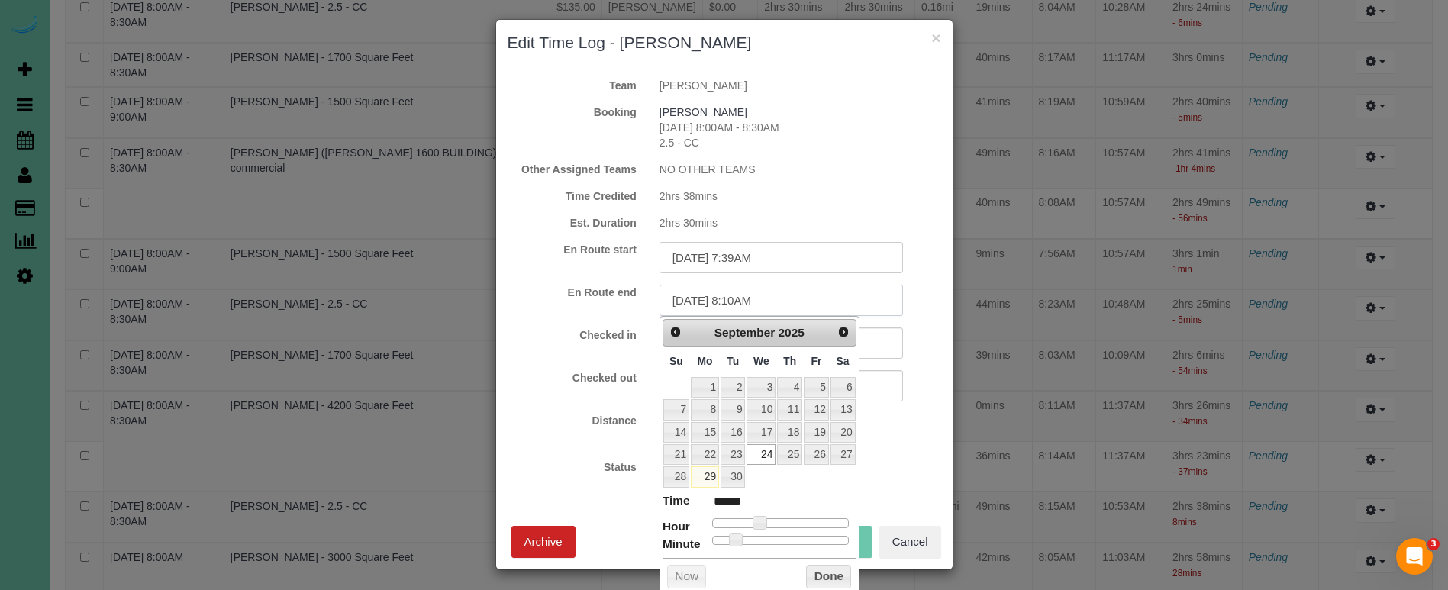
type input "09/24/2025 8:10AM"
click at [805, 146] on div "Sarah Bowes 09/24/2025 8:00AM - 8:30AM 2.5 - CC" at bounding box center [800, 128] width 304 height 46
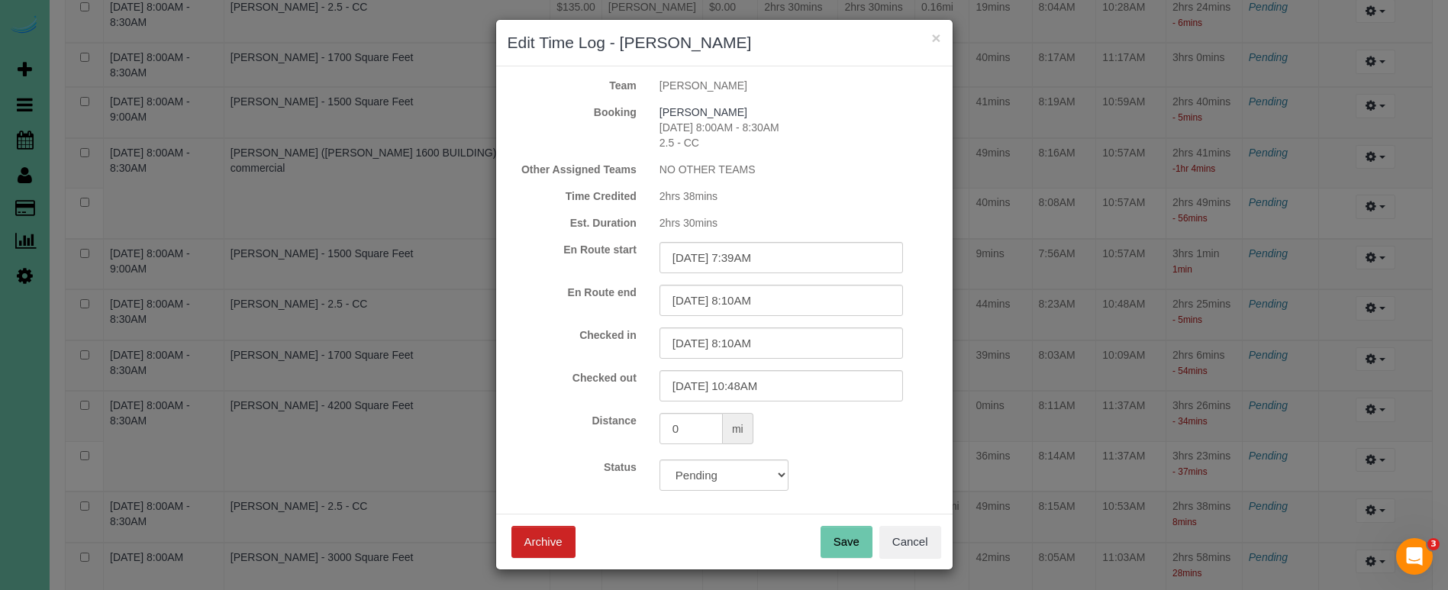
click at [837, 550] on button "Save" at bounding box center [846, 542] width 52 height 32
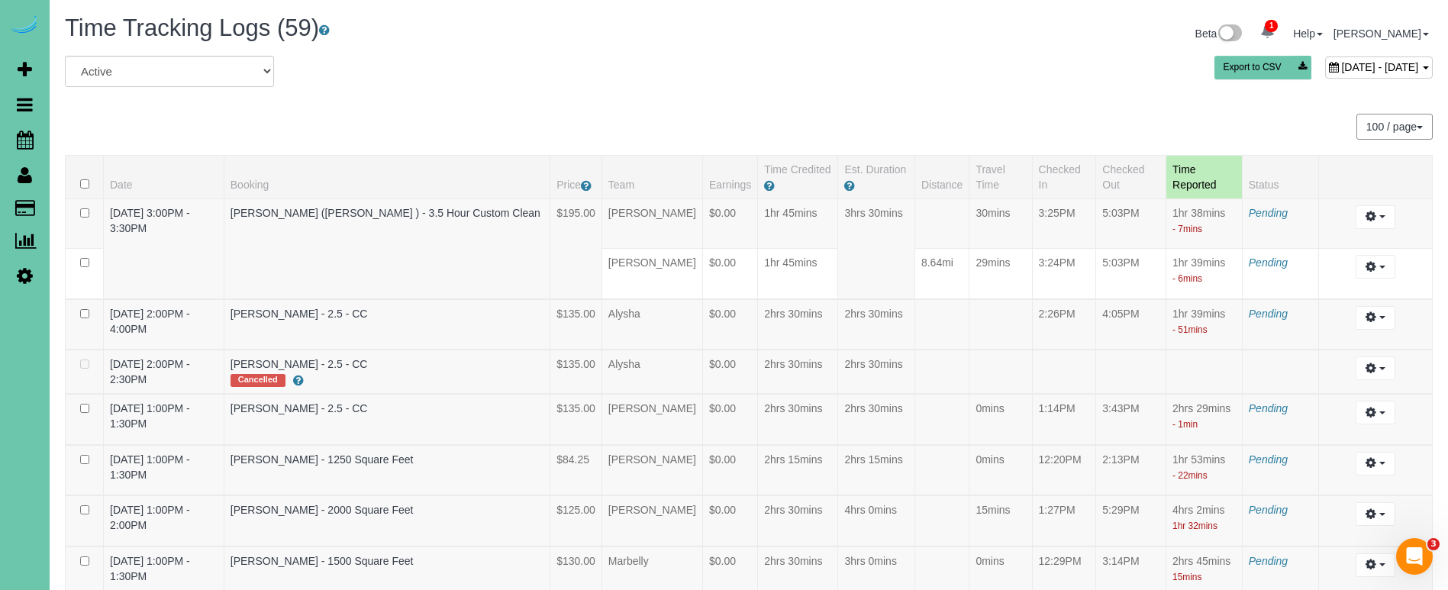
scroll to position [0, 0]
click at [1341, 65] on span "September 24, 2025 - September 24, 2025" at bounding box center [1379, 67] width 77 height 12
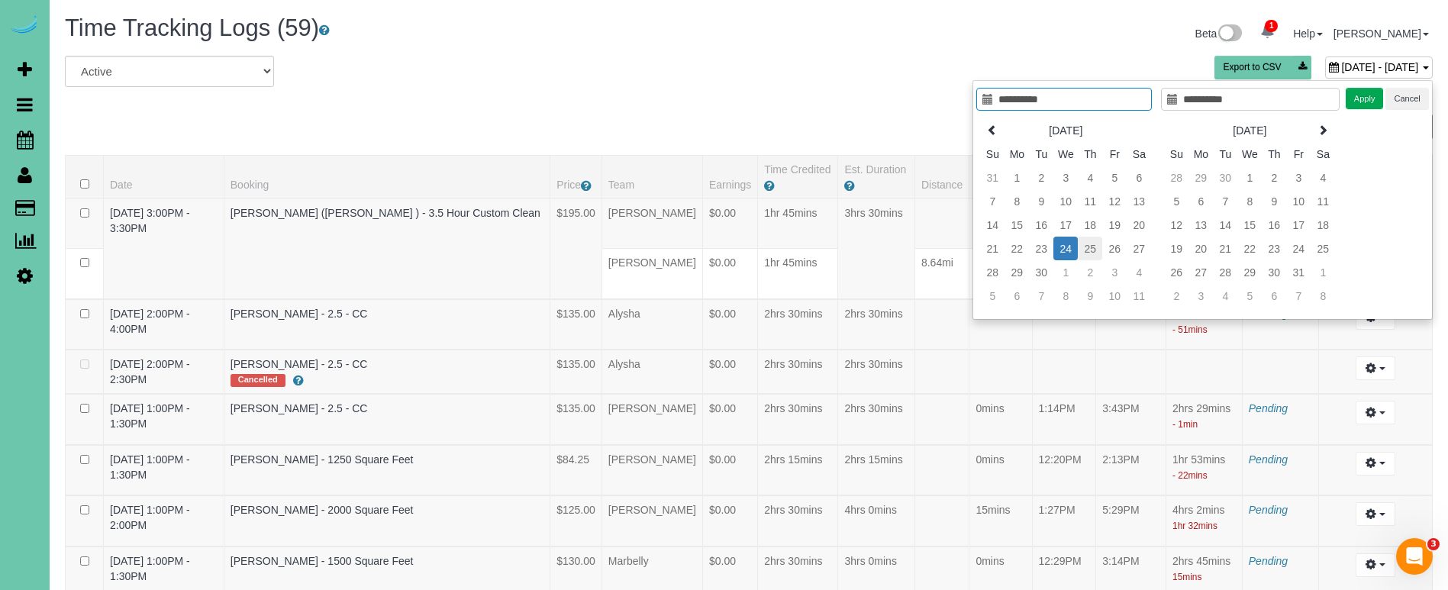
type input "**********"
click at [1094, 251] on td "25" at bounding box center [1090, 249] width 24 height 24
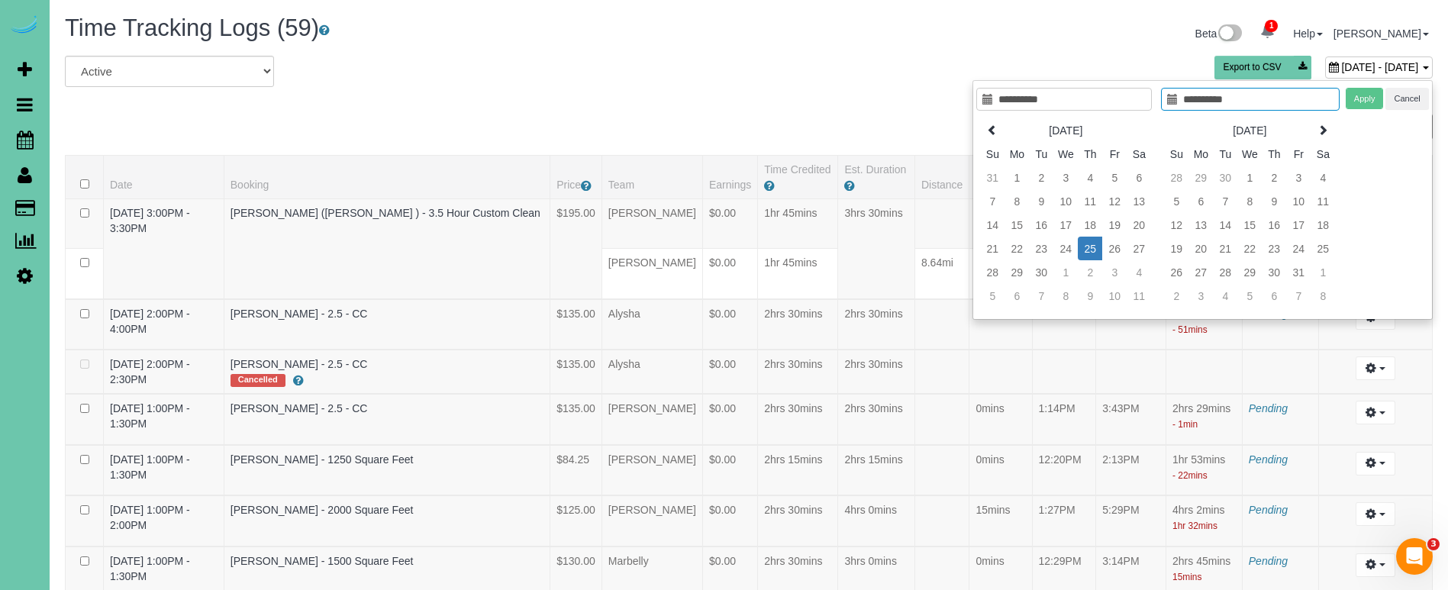
type input "**********"
click at [1094, 251] on td "25" at bounding box center [1090, 249] width 24 height 24
click at [1368, 100] on button "Apply" at bounding box center [1364, 99] width 38 height 22
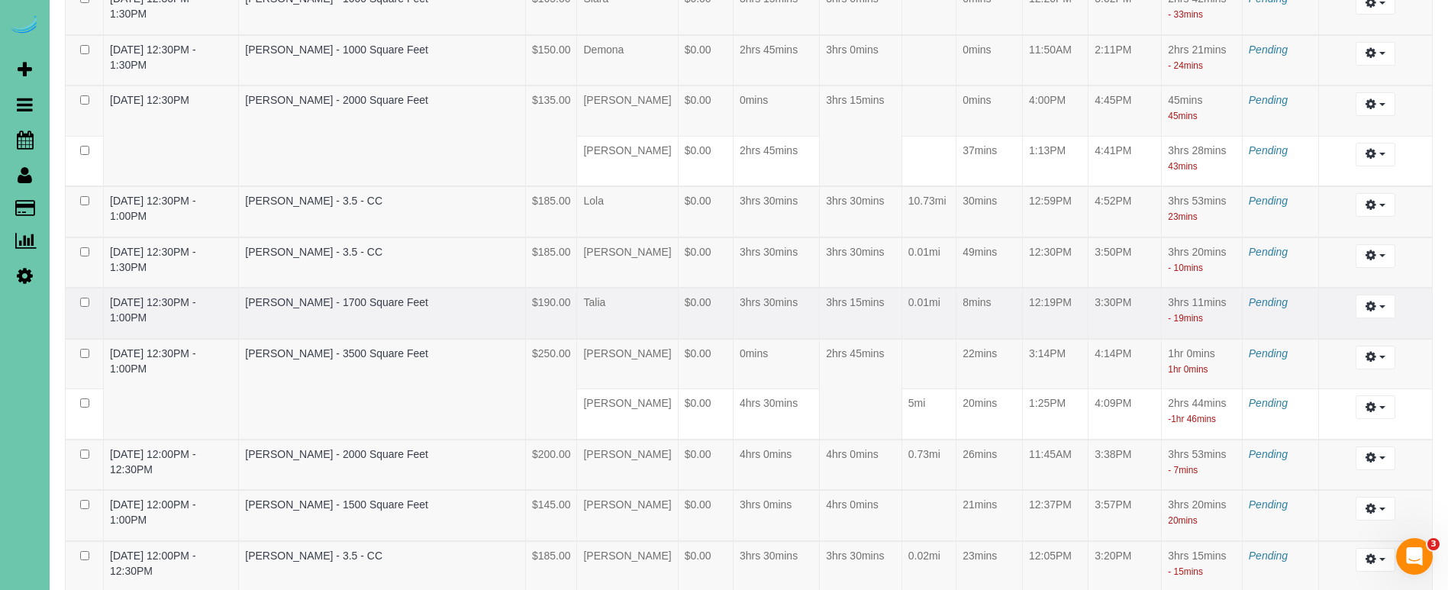
scroll to position [616, 0]
click at [921, 300] on td "0.01mi" at bounding box center [928, 309] width 54 height 51
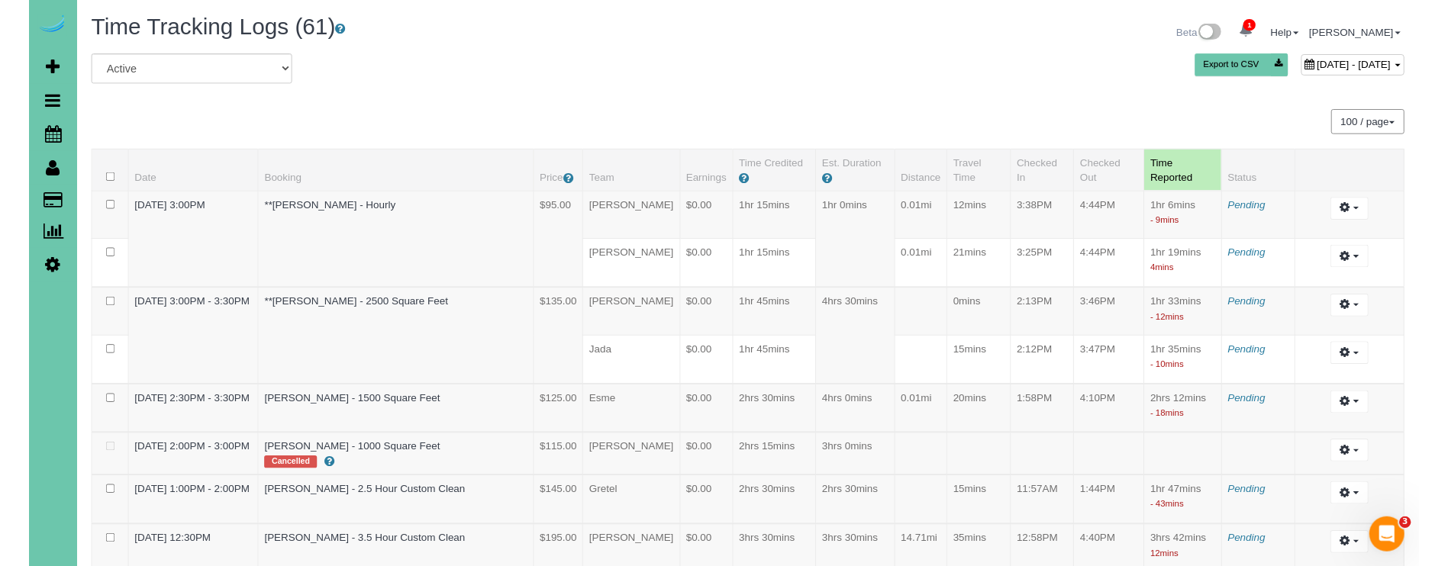
scroll to position [0, 0]
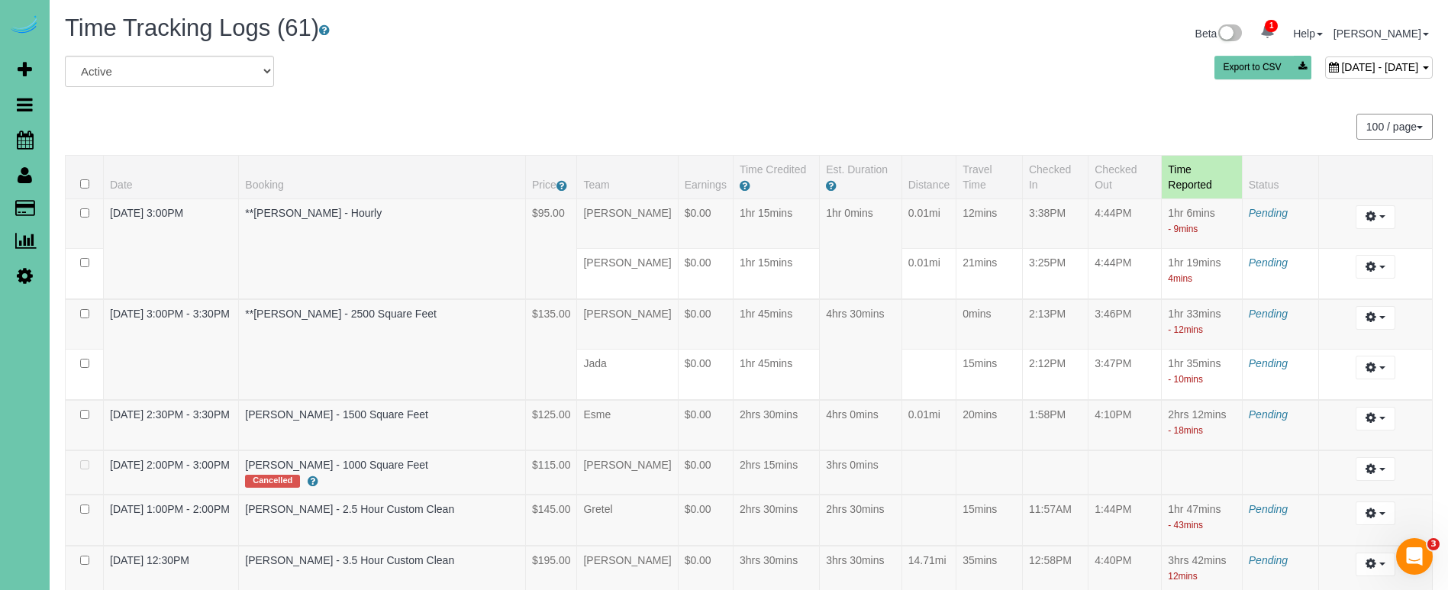
click at [1325, 60] on div "September 25, 2025 - September 25, 2025" at bounding box center [1379, 67] width 108 height 22
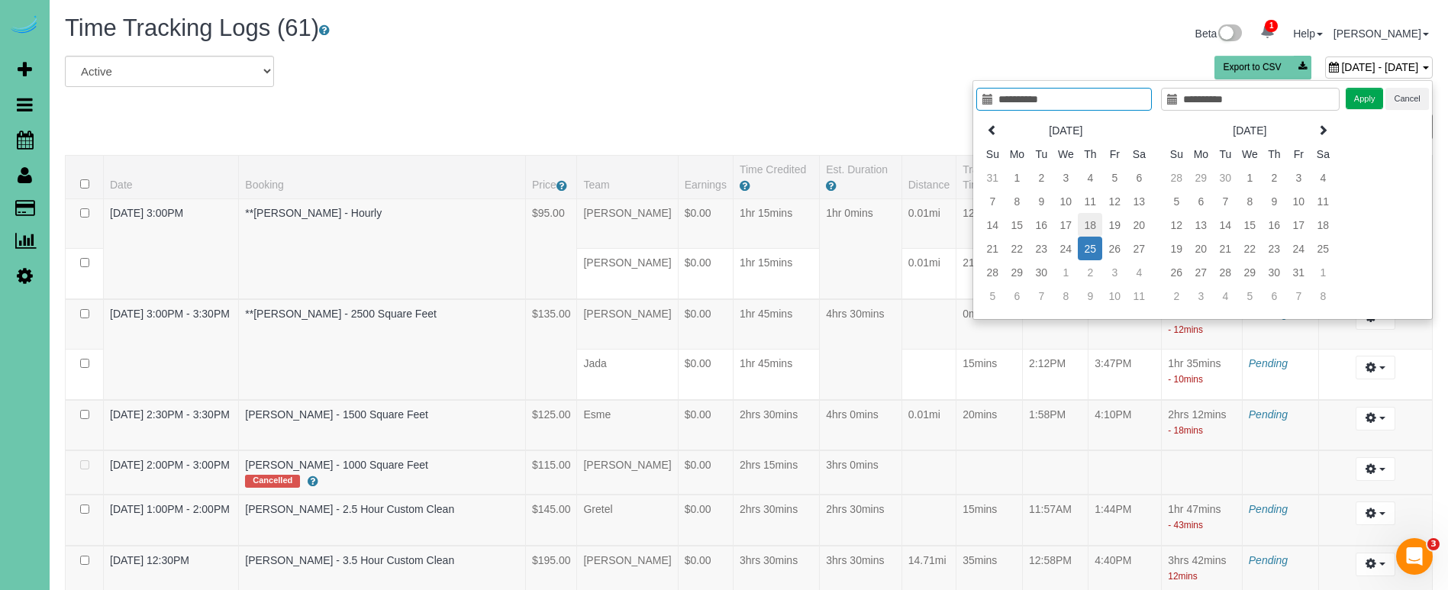
type input "**********"
click at [1090, 227] on td "18" at bounding box center [1090, 225] width 24 height 24
type input "**********"
click at [1362, 99] on button "Apply" at bounding box center [1364, 99] width 38 height 22
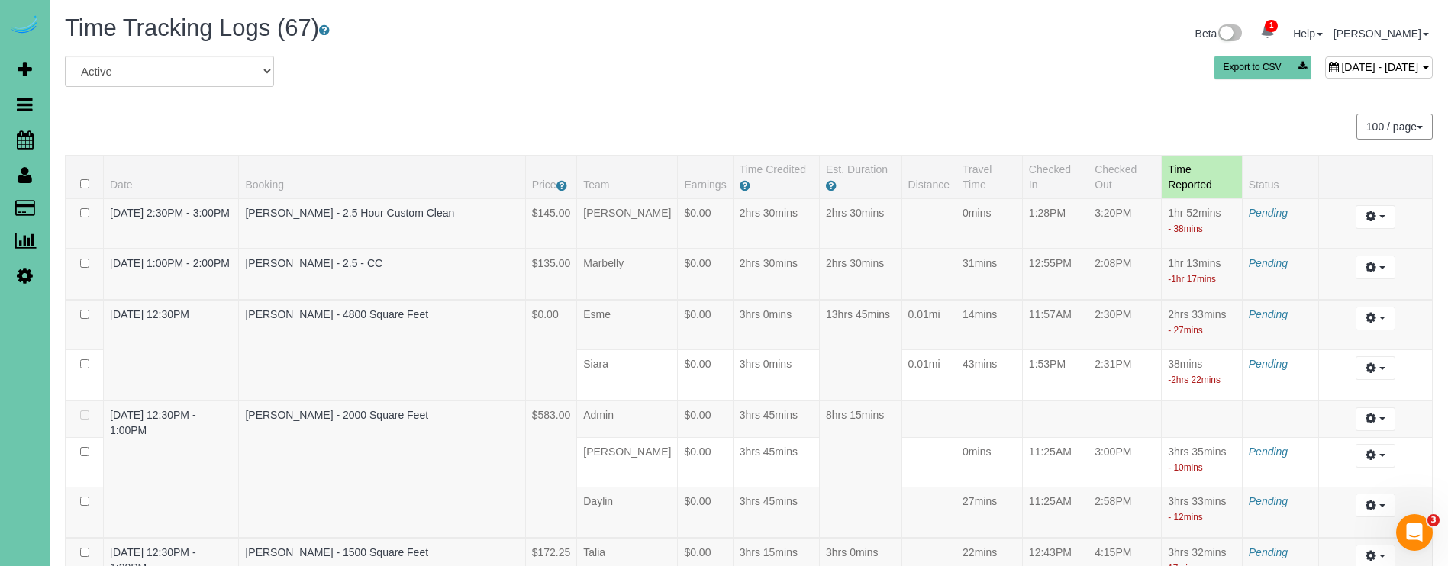
scroll to position [-1, 0]
click at [1245, 81] on div "September 18, 2025 - September 18, 2025 Export to CSV" at bounding box center [980, 71] width 927 height 31
click at [1341, 68] on span "September 18, 2025 - September 18, 2025" at bounding box center [1379, 67] width 77 height 12
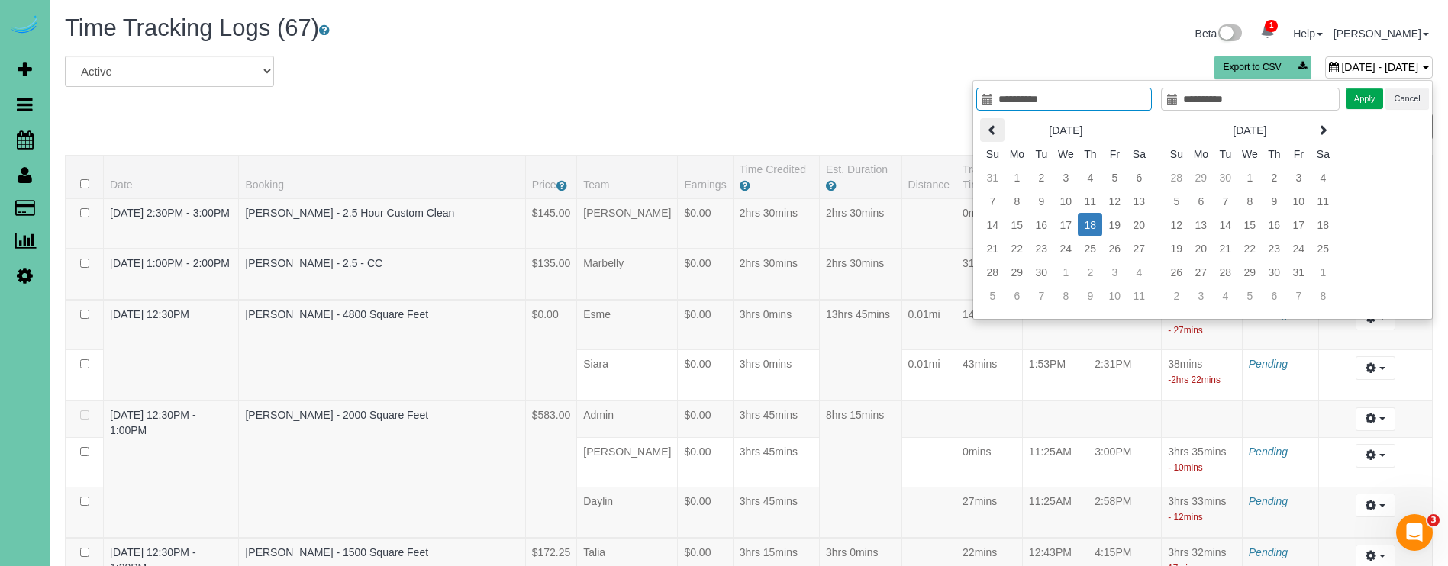
click at [997, 133] on icon at bounding box center [992, 129] width 11 height 11
type input "**********"
click at [1097, 252] on td "21" at bounding box center [1090, 249] width 24 height 24
type input "**********"
click at [1097, 252] on td "21" at bounding box center [1090, 249] width 24 height 24
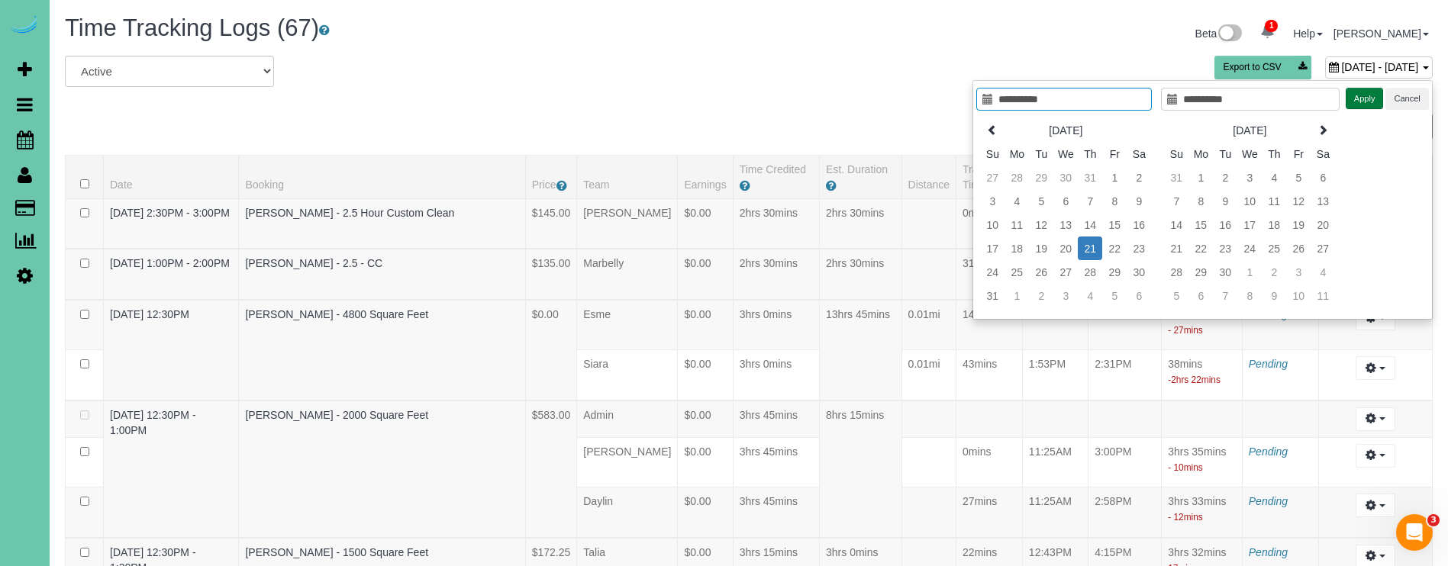
click at [1371, 96] on button "Apply" at bounding box center [1364, 99] width 38 height 22
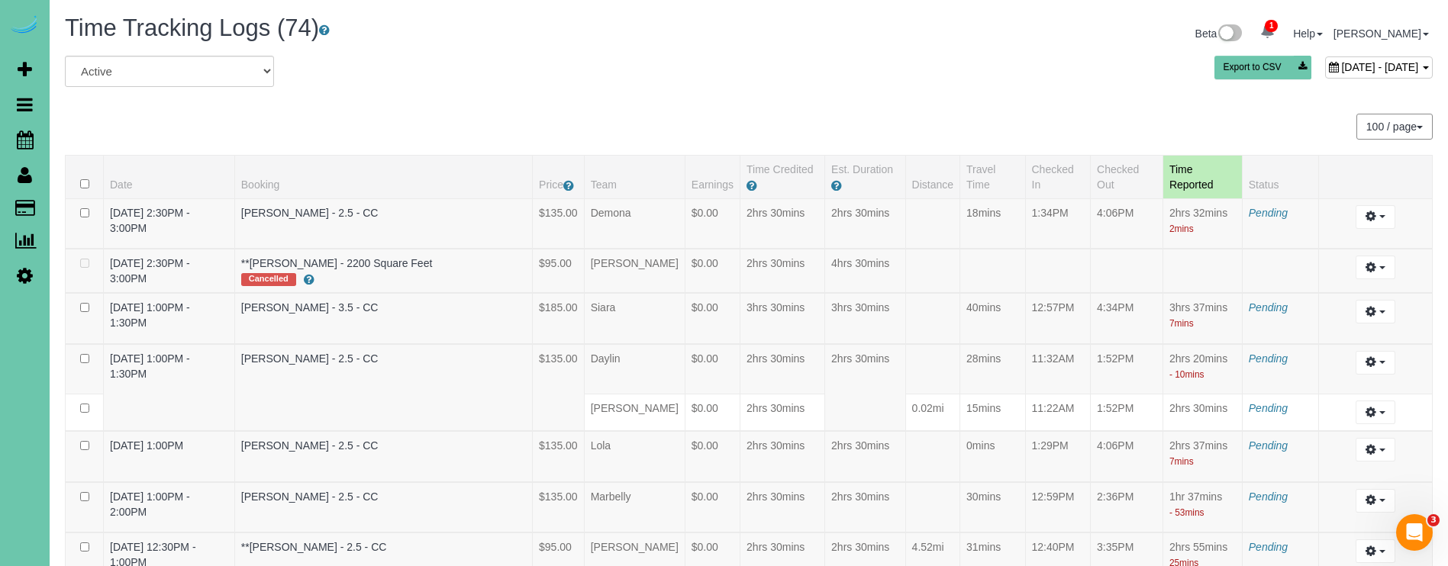
scroll to position [3072, 0]
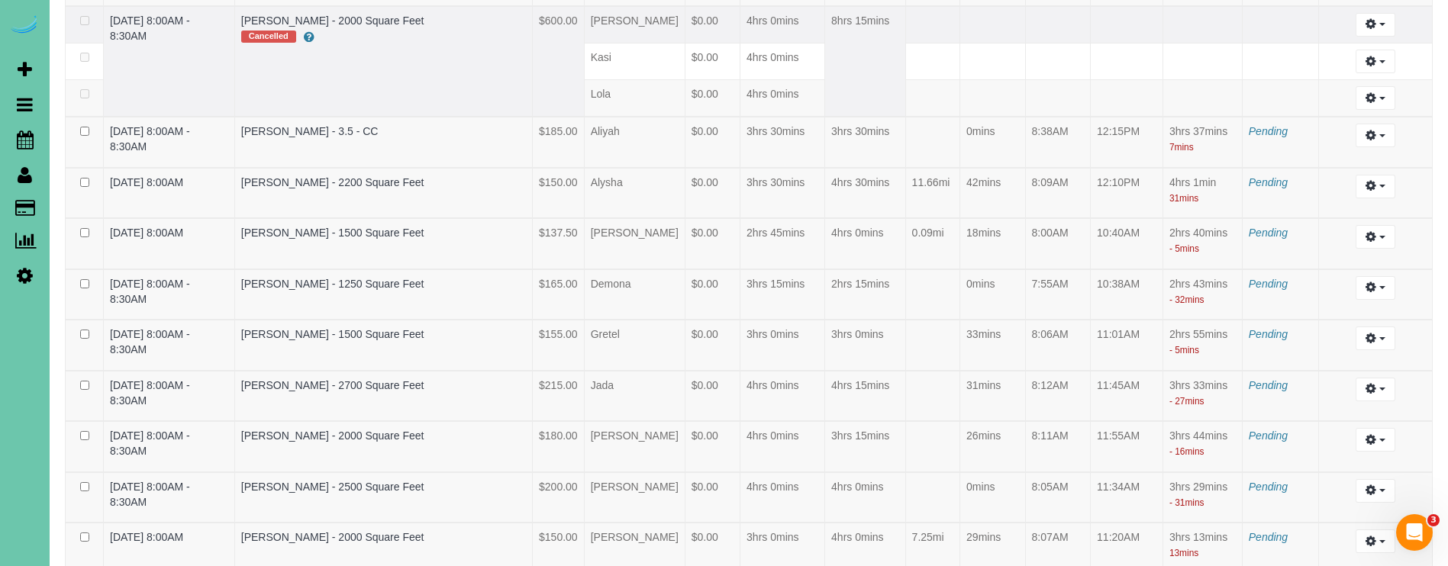
click at [417, 95] on td "John Green - 2000 Square Feet Cancelled" at bounding box center [383, 61] width 298 height 111
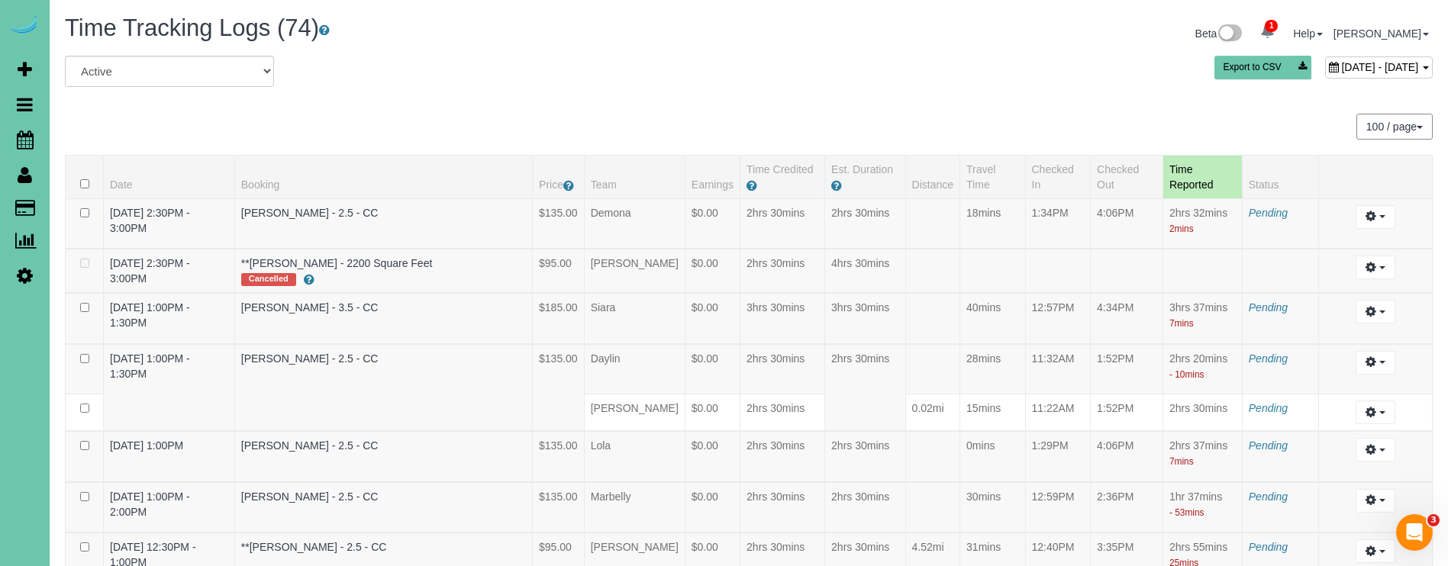
scroll to position [0, 0]
click at [1341, 61] on span "August 21, 2025 - August 21, 2025" at bounding box center [1379, 67] width 77 height 12
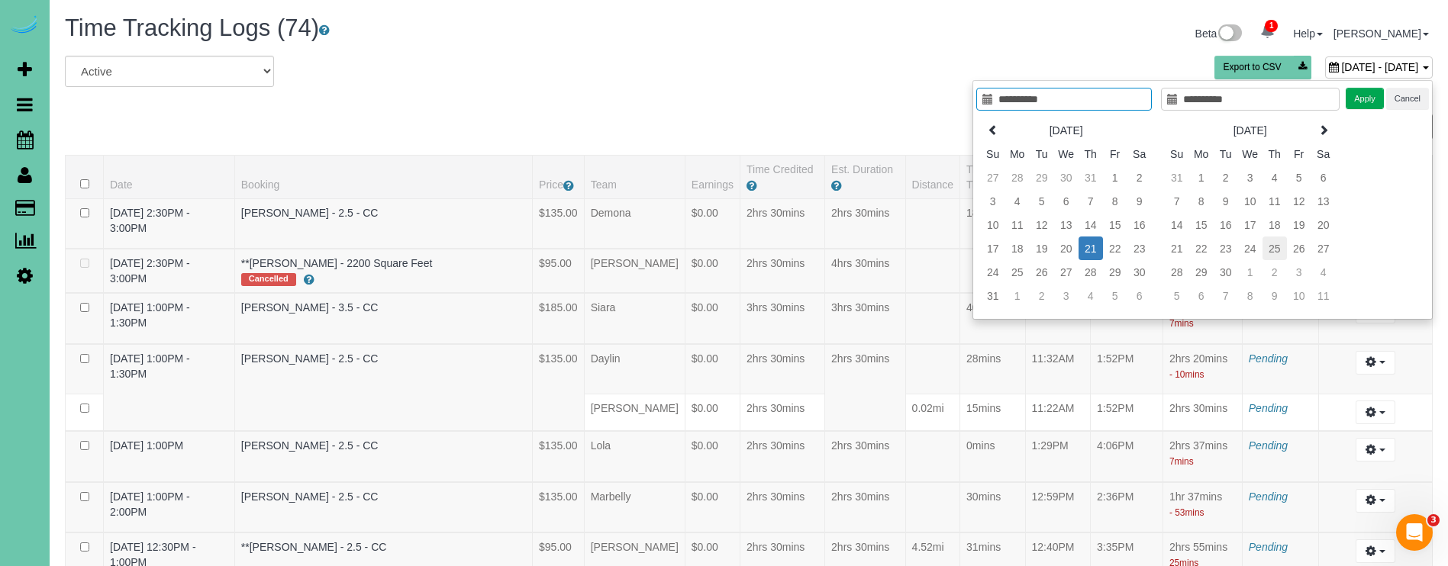
type input "**********"
click at [1254, 253] on td "24" at bounding box center [1250, 249] width 24 height 24
type input "**********"
click at [1255, 250] on td "24" at bounding box center [1250, 249] width 24 height 24
click at [1366, 96] on button "Apply" at bounding box center [1364, 99] width 38 height 22
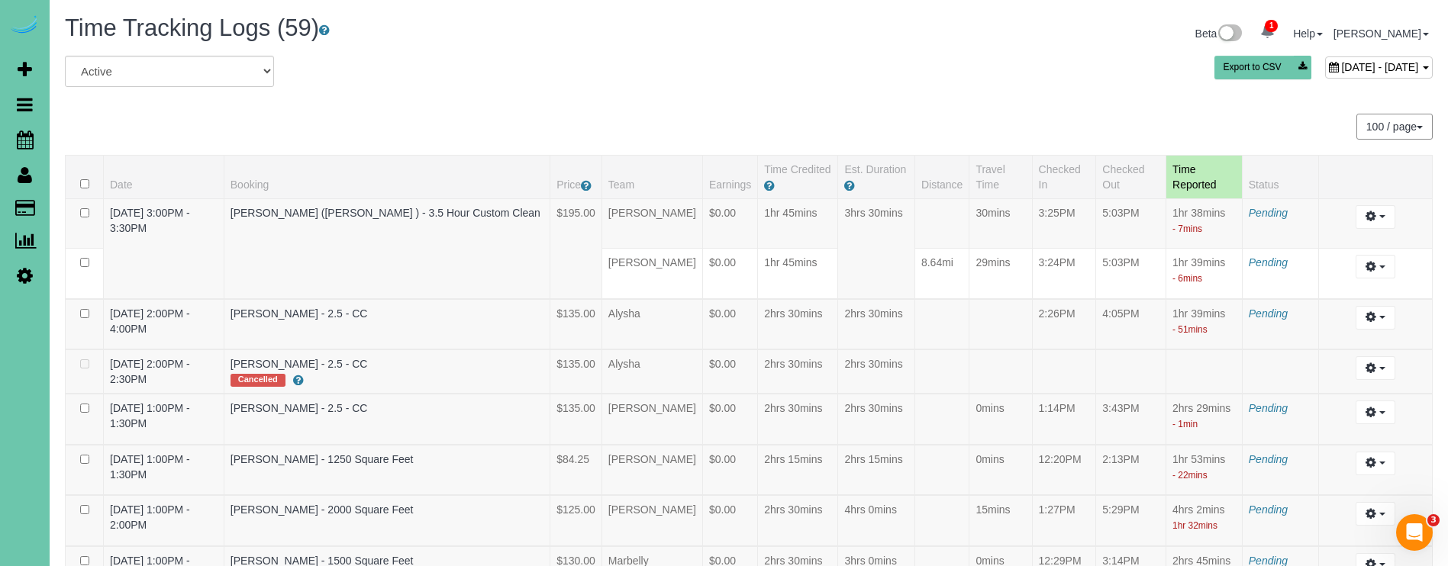
scroll to position [-1, 0]
click at [1341, 66] on span "September 24, 2025 - September 24, 2025" at bounding box center [1379, 67] width 77 height 12
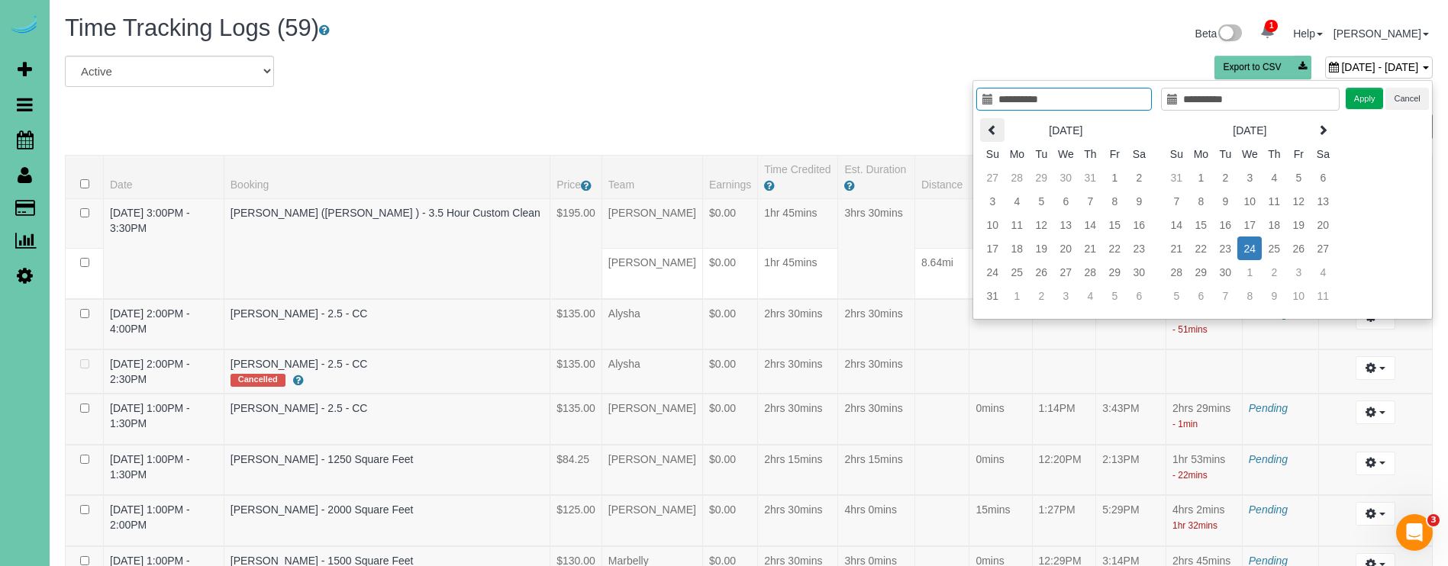
click at [994, 135] on icon at bounding box center [992, 129] width 11 height 11
type input "**********"
click at [1062, 270] on td "30" at bounding box center [1065, 272] width 24 height 24
type input "**********"
drag, startPoint x: 1356, startPoint y: 101, endPoint x: 1345, endPoint y: 101, distance: 10.7
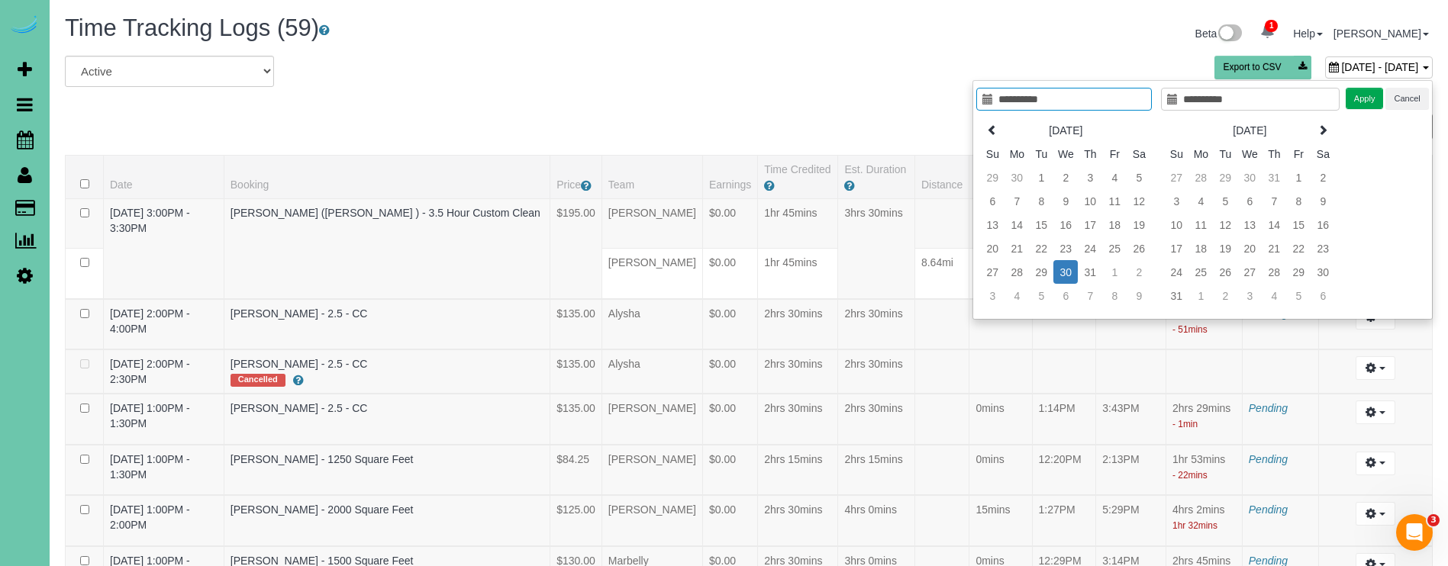
click at [1356, 101] on button "Apply" at bounding box center [1364, 99] width 38 height 22
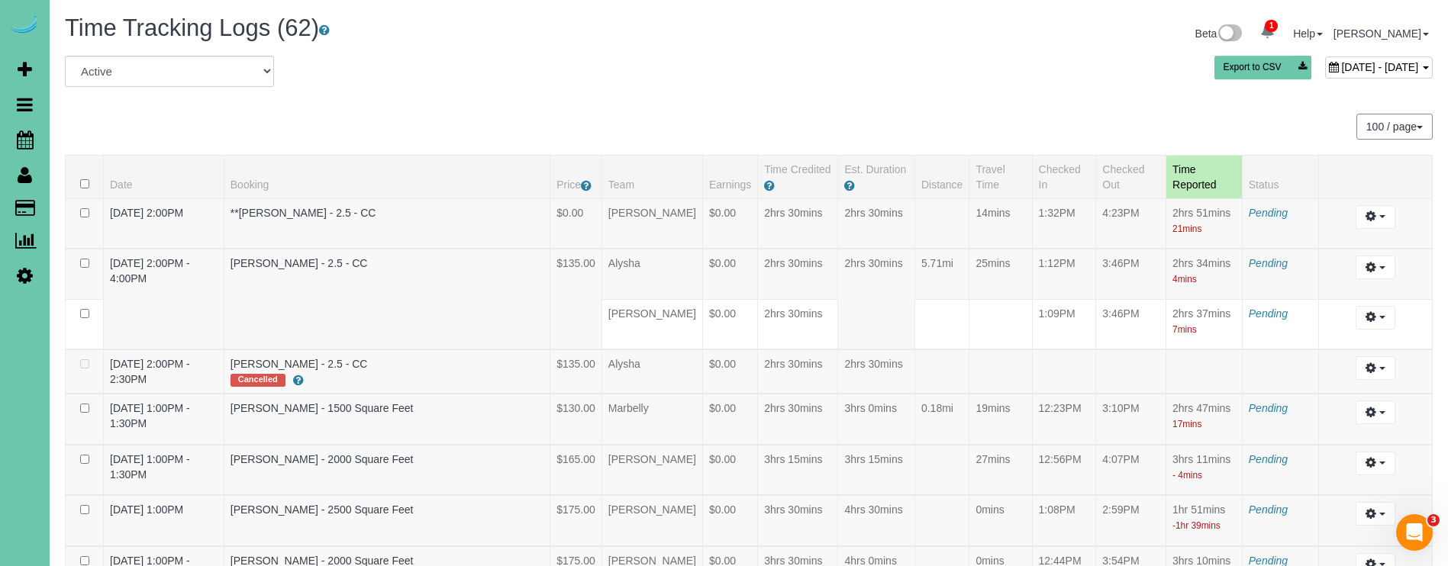
click at [1341, 72] on span "July 30, 2025 - July 30, 2025" at bounding box center [1379, 67] width 77 height 12
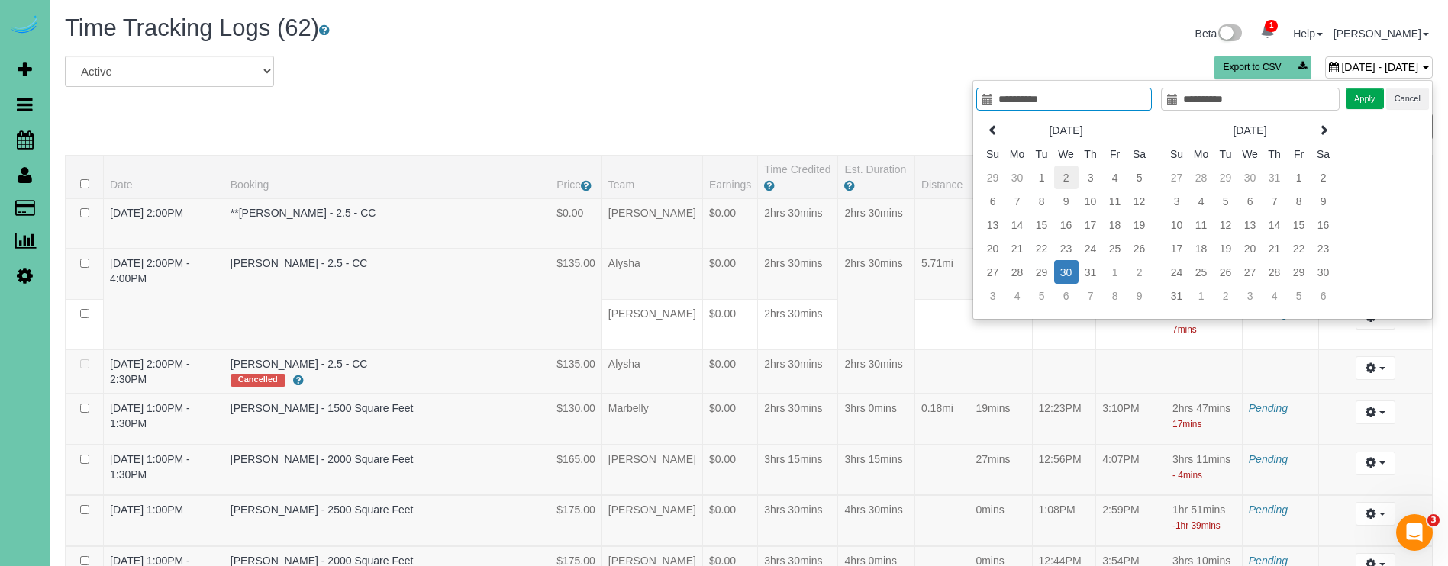
type input "**********"
click at [1064, 176] on td "2" at bounding box center [1066, 178] width 24 height 24
type input "**********"
click at [1064, 176] on td "2" at bounding box center [1066, 178] width 24 height 24
click at [1363, 101] on button "Apply" at bounding box center [1364, 99] width 38 height 22
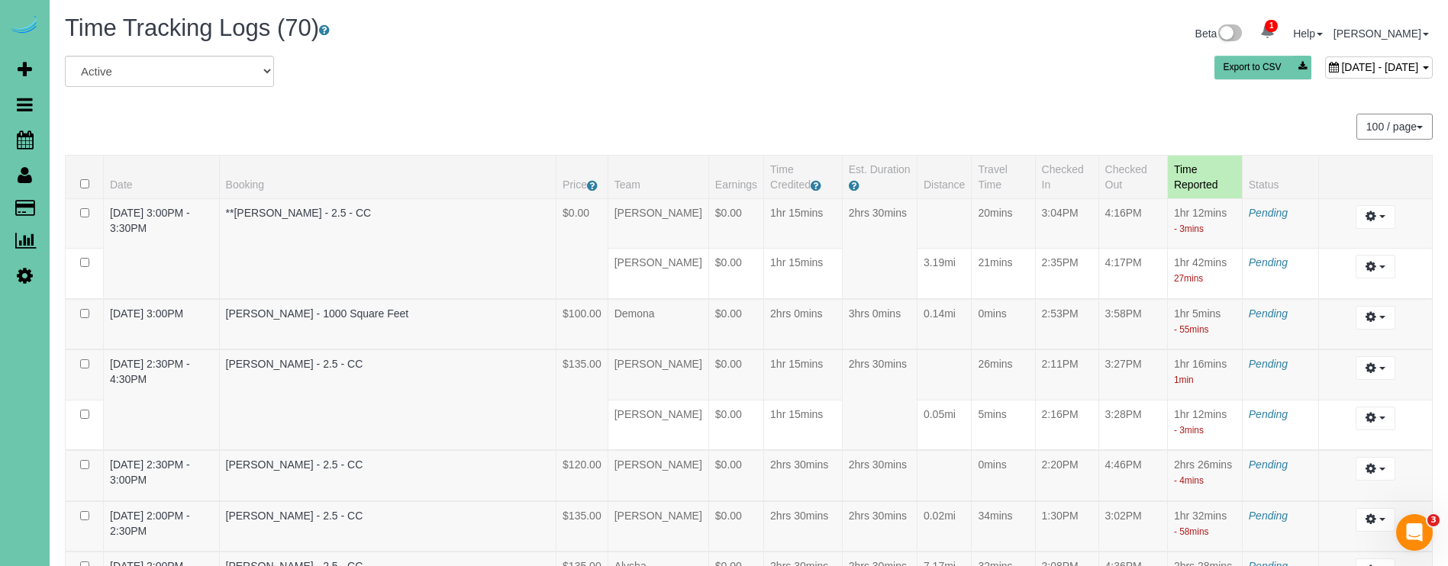
scroll to position [2613, 0]
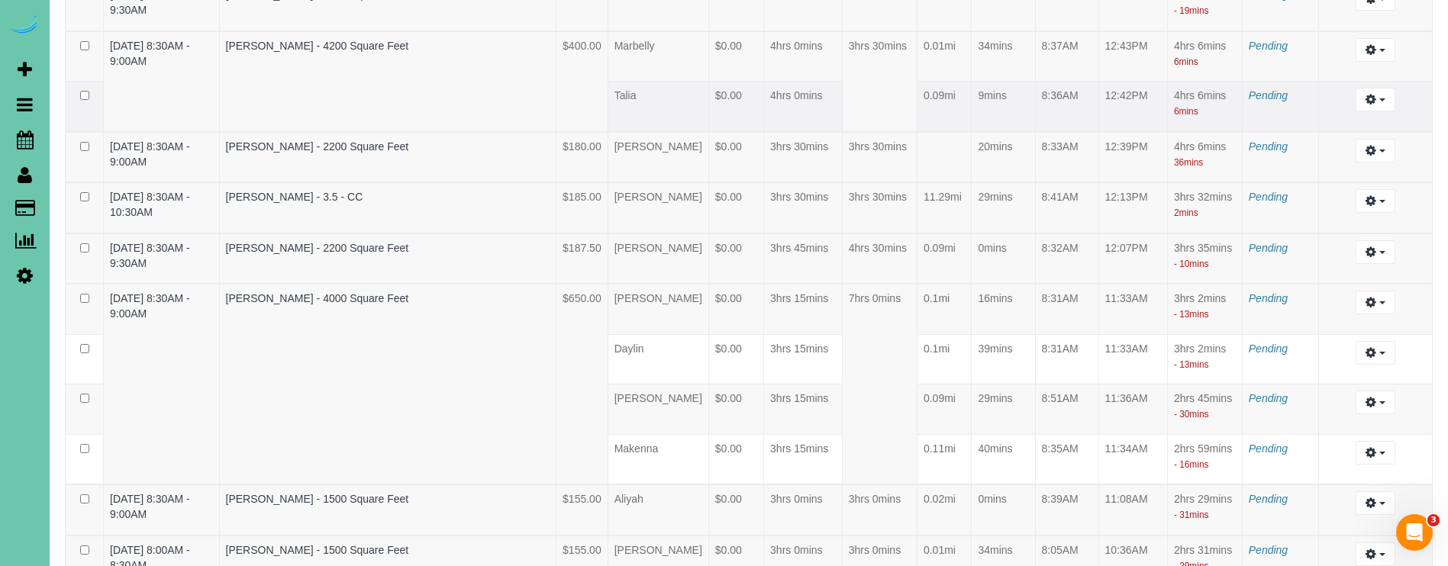
click at [780, 109] on td "4hrs 0mins" at bounding box center [803, 107] width 79 height 50
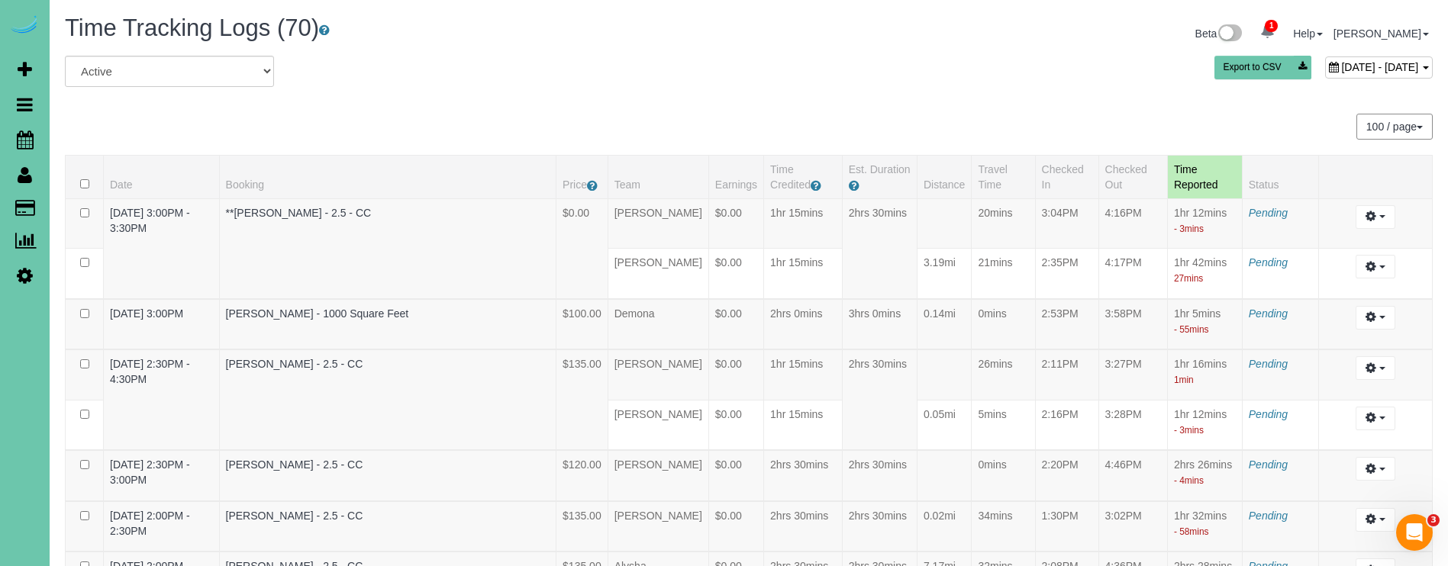
scroll to position [0, 0]
click at [1329, 62] on icon at bounding box center [1334, 67] width 10 height 11
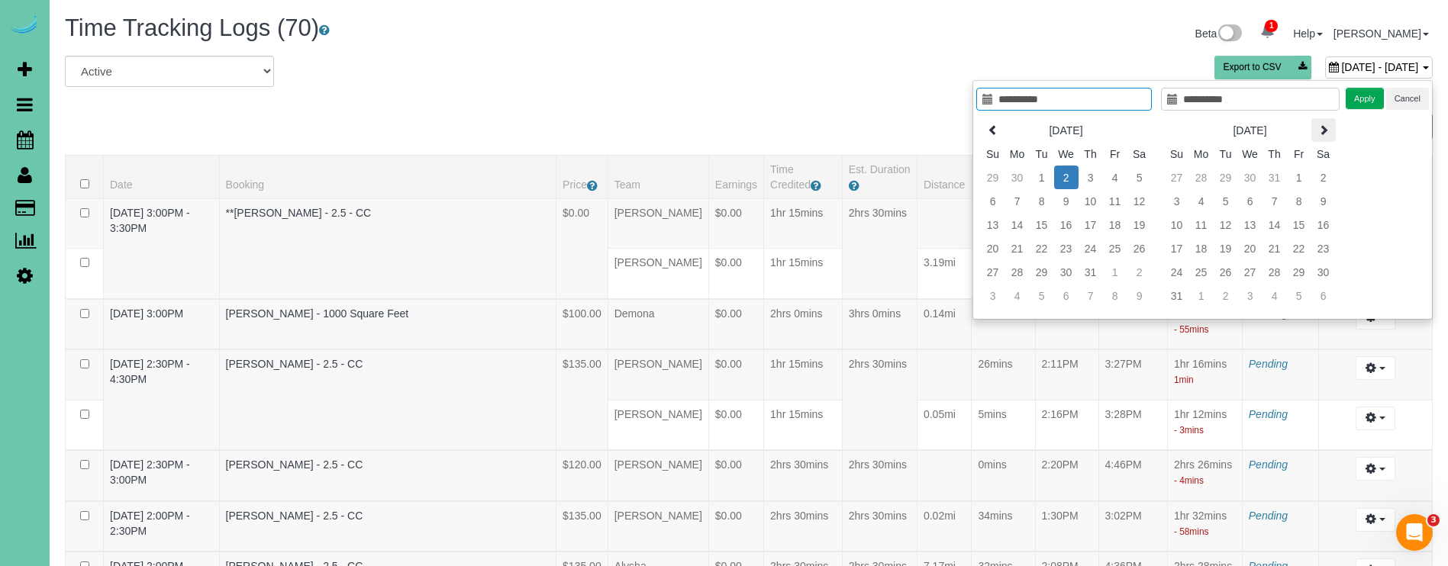
click at [1319, 131] on icon at bounding box center [1323, 129] width 11 height 11
type input "**********"
click at [1121, 250] on td "26" at bounding box center [1115, 249] width 24 height 24
click at [1126, 247] on tr "21 22 23 24 25 26 27" at bounding box center [1066, 249] width 171 height 24
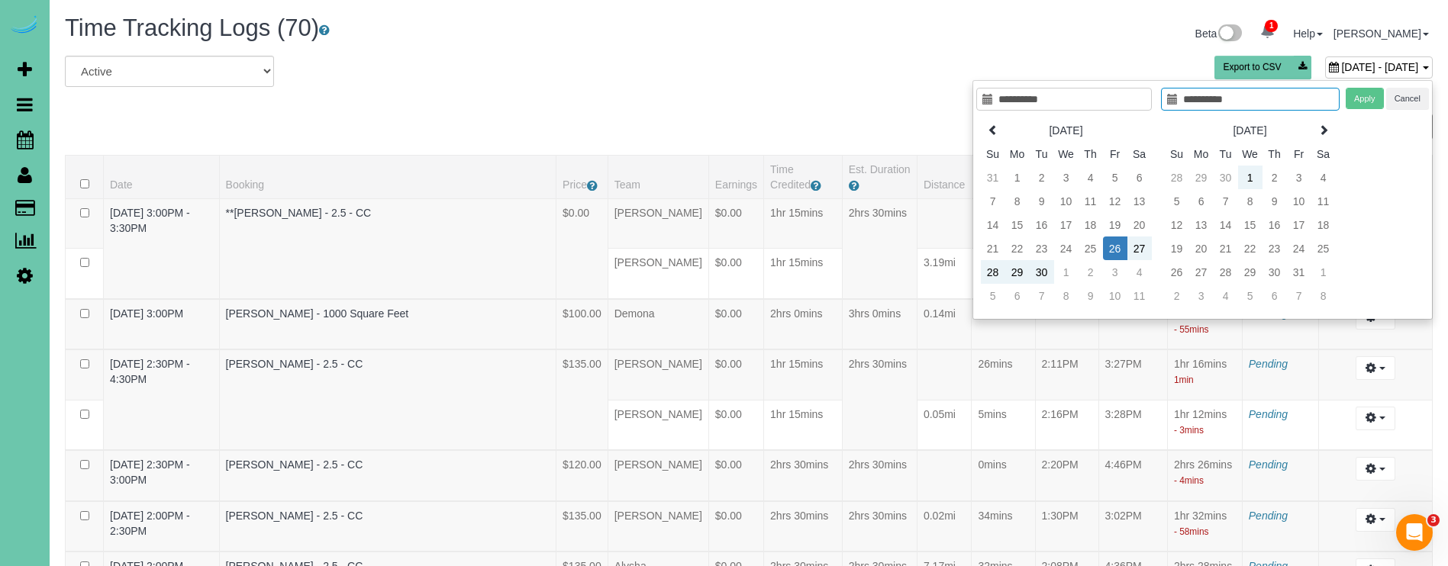
click at [1367, 101] on div "Apply Cancel" at bounding box center [1386, 99] width 83 height 22
type input "**********"
click at [1113, 250] on td "26" at bounding box center [1115, 249] width 24 height 24
click at [1357, 100] on button "Apply" at bounding box center [1364, 99] width 38 height 22
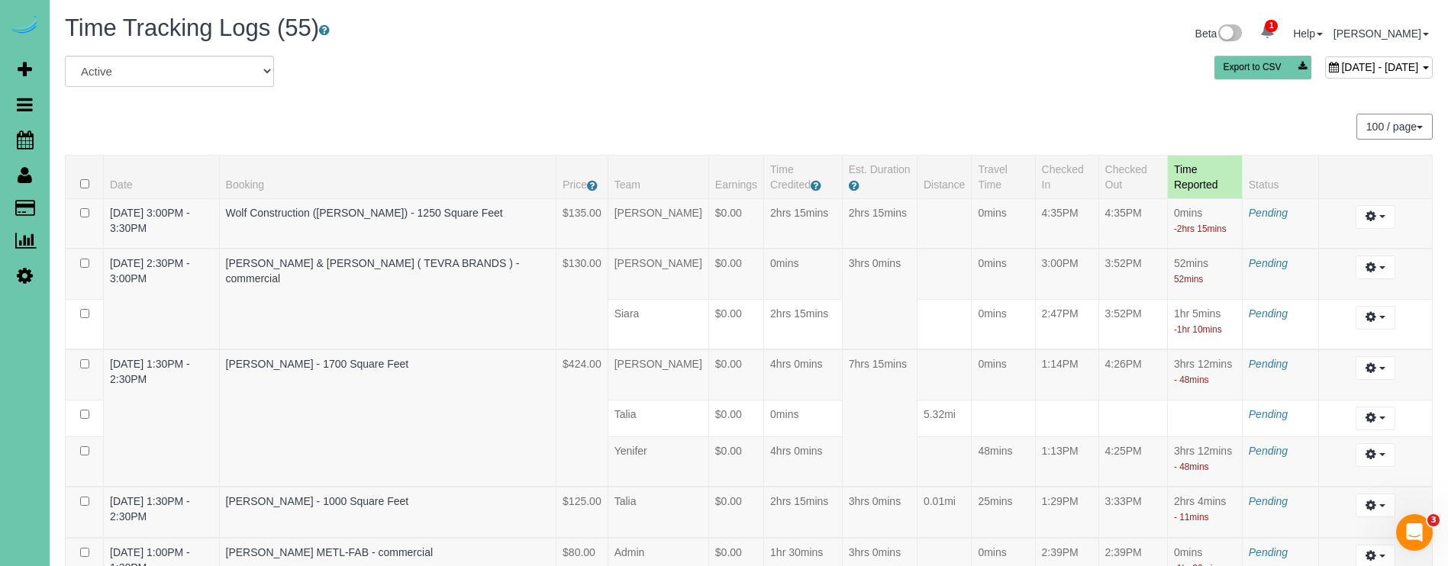
click at [1348, 61] on span "September 26, 2025 - September 26, 2025" at bounding box center [1379, 67] width 77 height 12
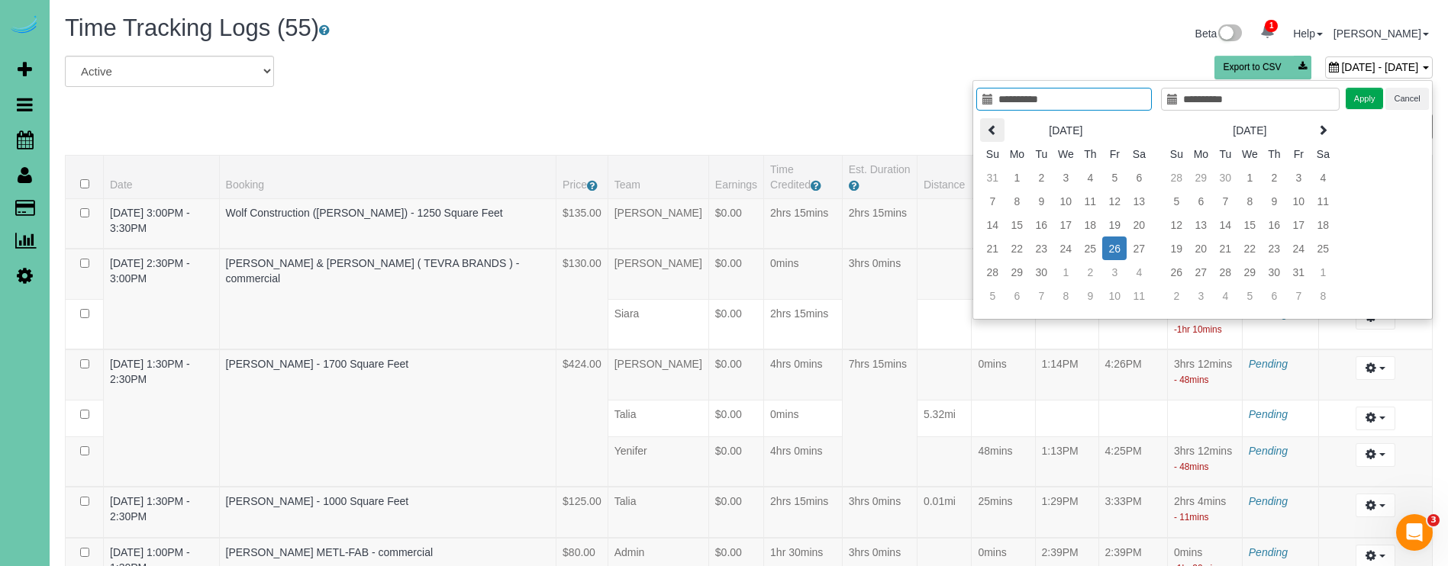
click at [995, 134] on icon at bounding box center [992, 129] width 11 height 11
type input "**********"
click at [1111, 271] on td "29" at bounding box center [1114, 272] width 24 height 24
type input "**********"
click at [1111, 271] on td "29" at bounding box center [1114, 272] width 24 height 24
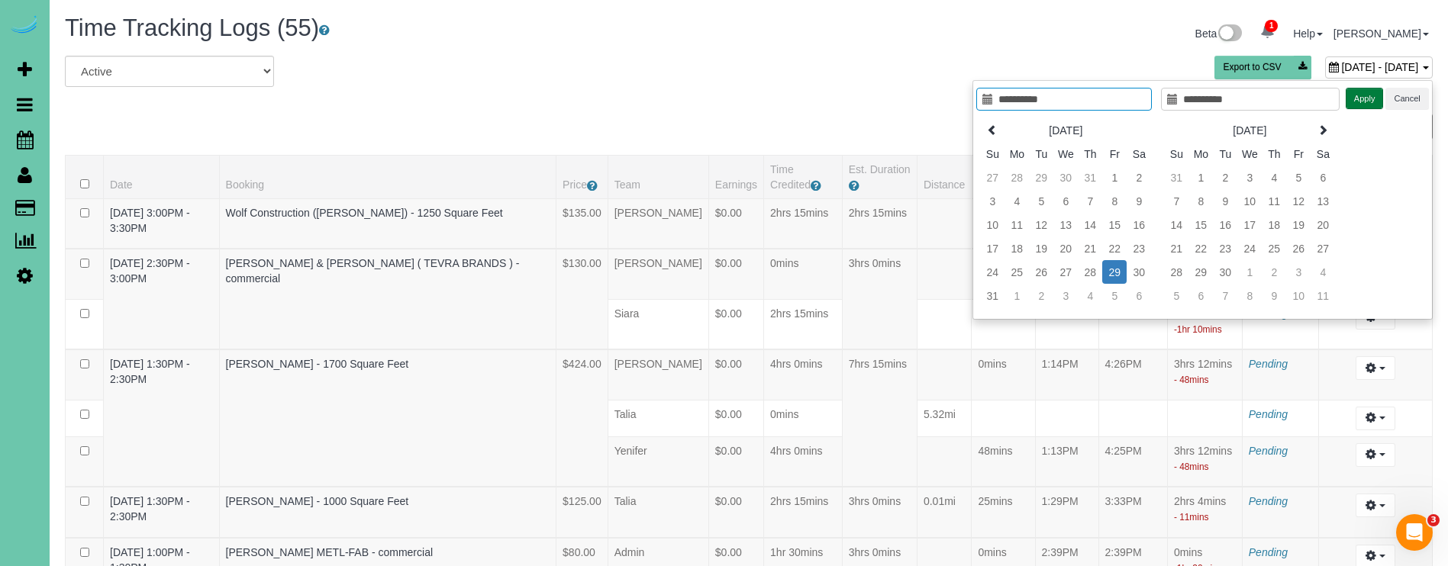
click at [1358, 91] on button "Apply" at bounding box center [1364, 99] width 38 height 22
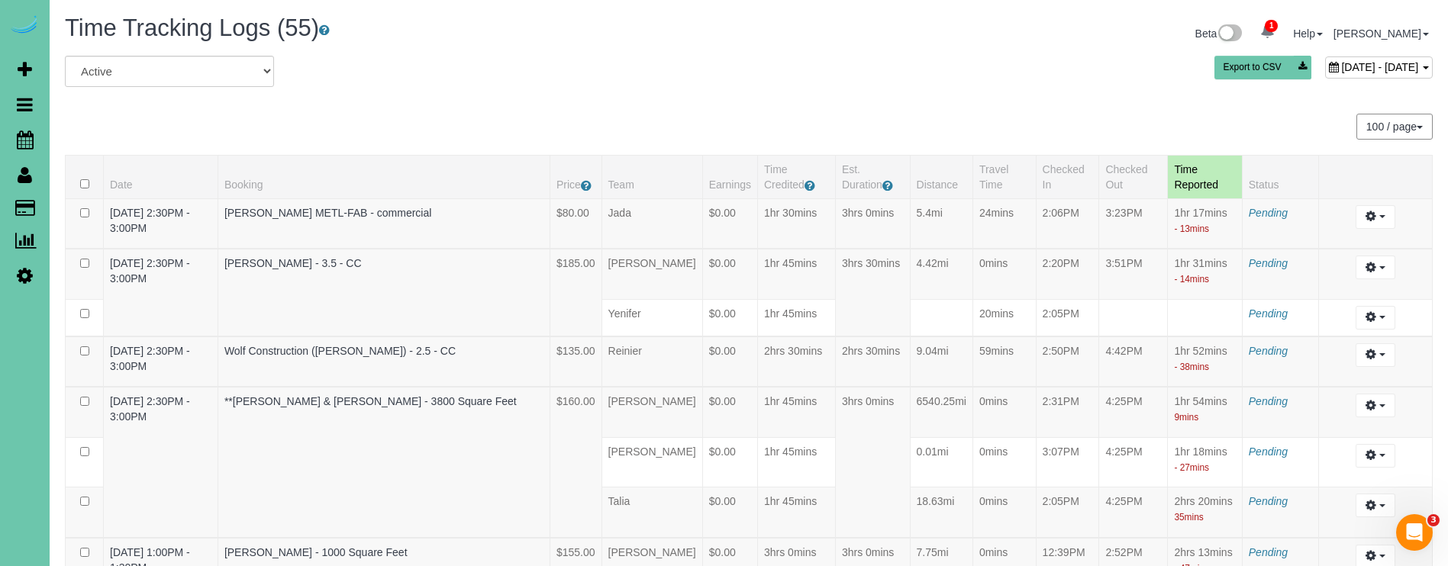
click at [1286, 52] on div "Beta 1 Your Notifications You have 0 alerts × You have 1 to charge for 09/27/20…" at bounding box center [1096, 35] width 695 height 40
click at [1341, 63] on span "August 29, 2025 - August 29, 2025" at bounding box center [1379, 67] width 77 height 12
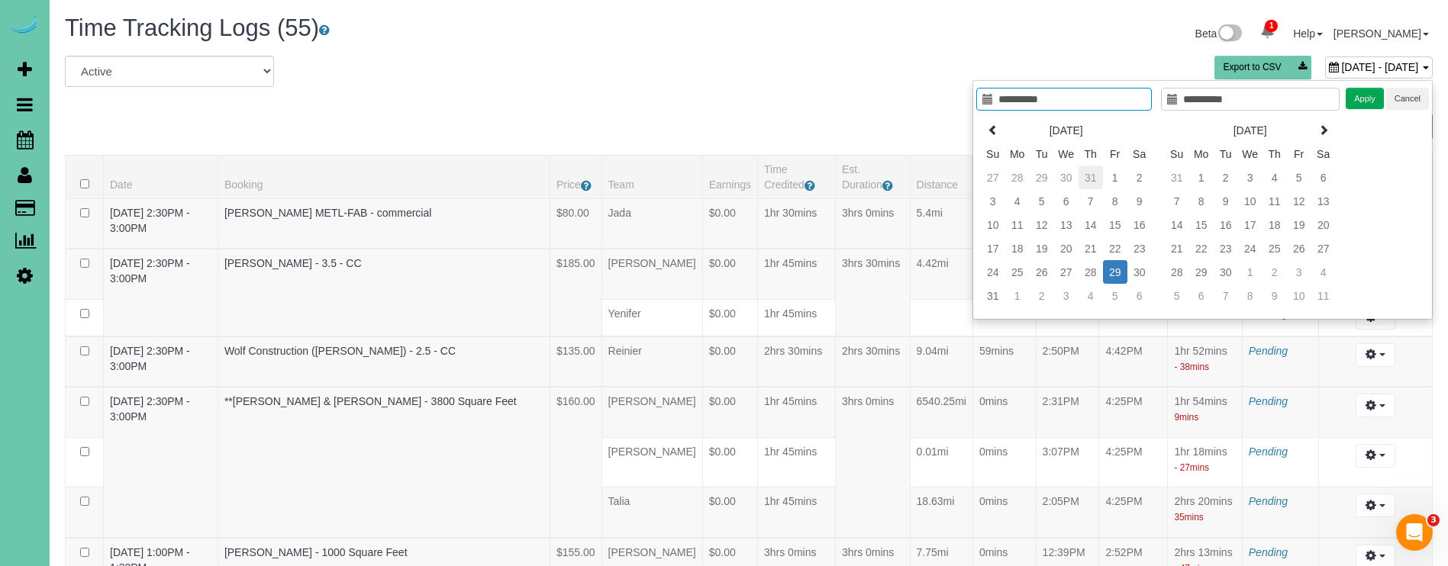
type input "**********"
click at [1086, 170] on td "31" at bounding box center [1090, 178] width 24 height 24
type input "**********"
click at [1086, 170] on td "3" at bounding box center [1090, 178] width 24 height 24
type input "**********"
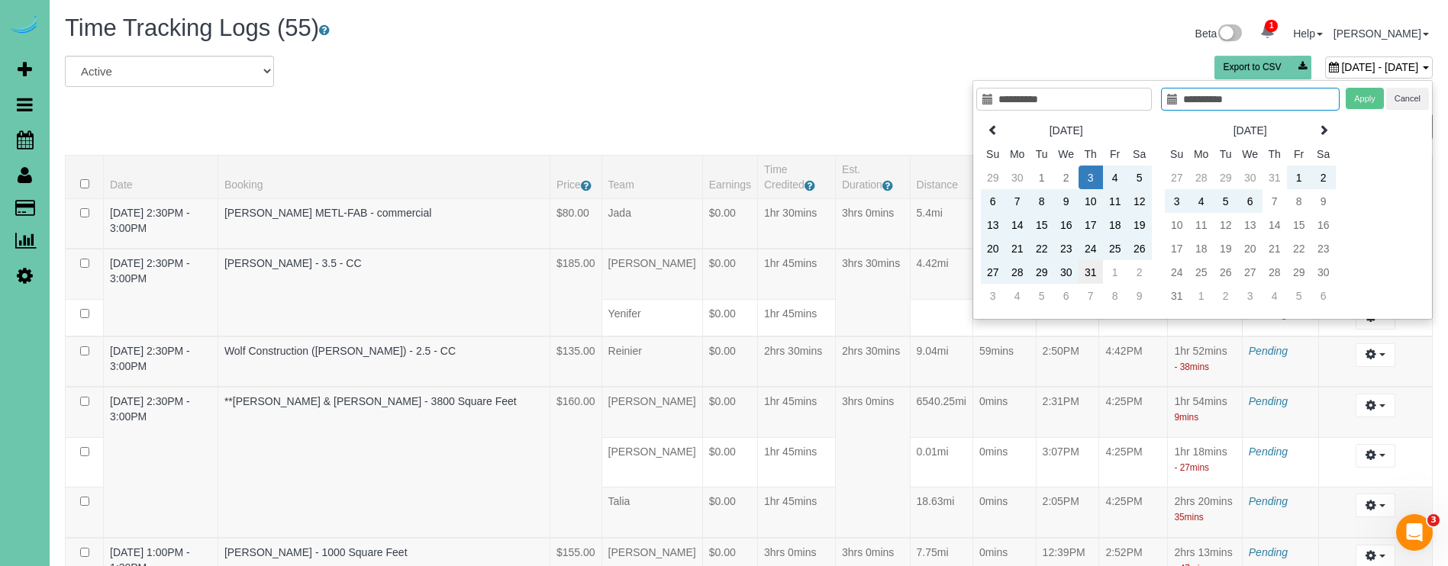
type input "**********"
click at [1094, 272] on td "31" at bounding box center [1090, 272] width 24 height 24
type input "**********"
click at [1094, 272] on td "31" at bounding box center [1090, 272] width 24 height 24
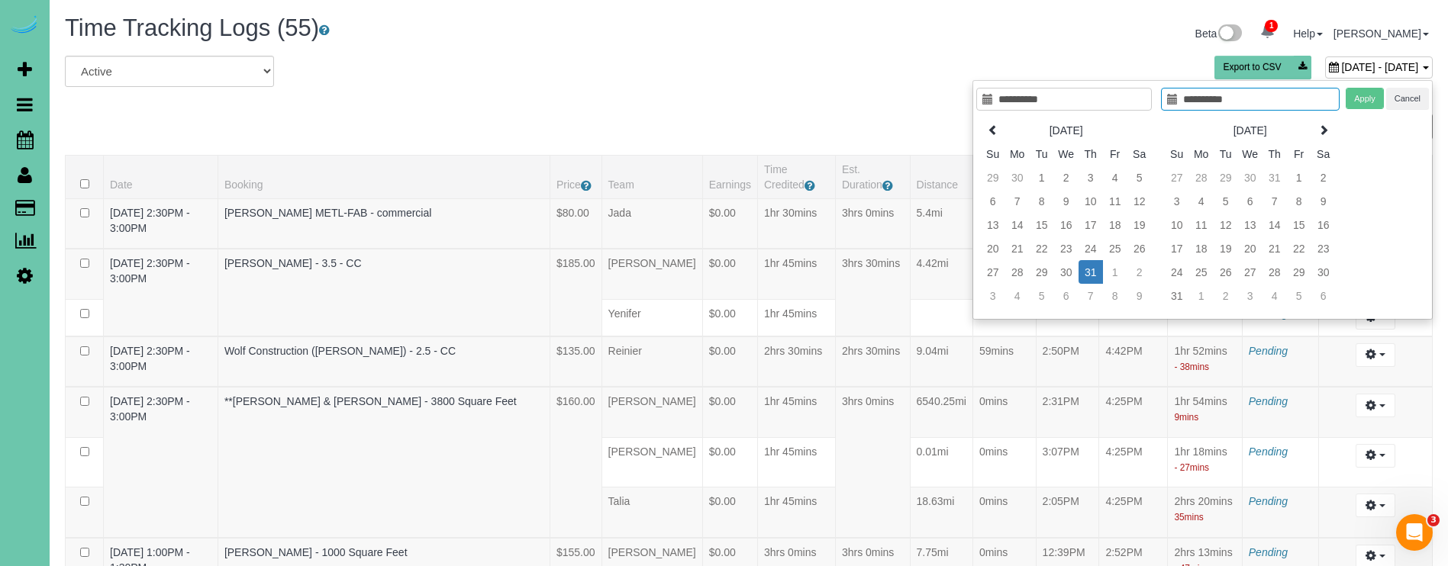
type input "**********"
click at [1096, 272] on td "31" at bounding box center [1090, 272] width 24 height 24
click at [1361, 101] on button "Apply" at bounding box center [1364, 99] width 38 height 22
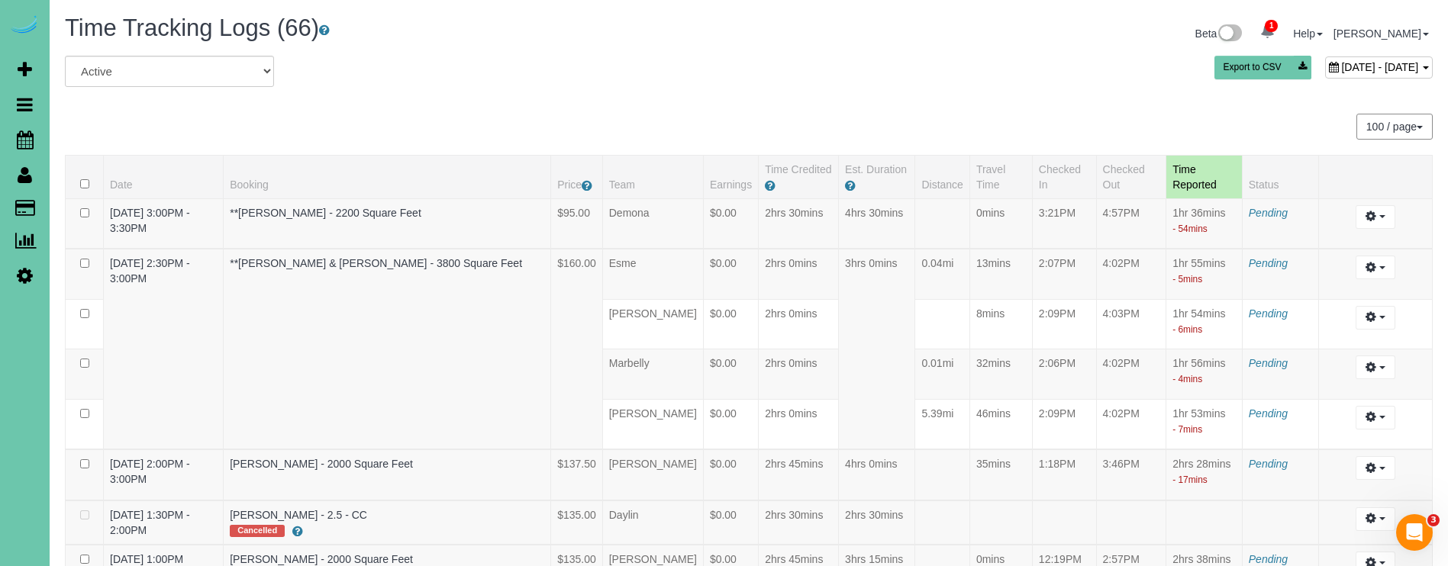
click at [883, 78] on div "July 31, 2025 - July 31, 2025 Export to CSV" at bounding box center [980, 71] width 927 height 31
click at [1345, 73] on div "July 31, 2025 - July 31, 2025" at bounding box center [1379, 67] width 108 height 22
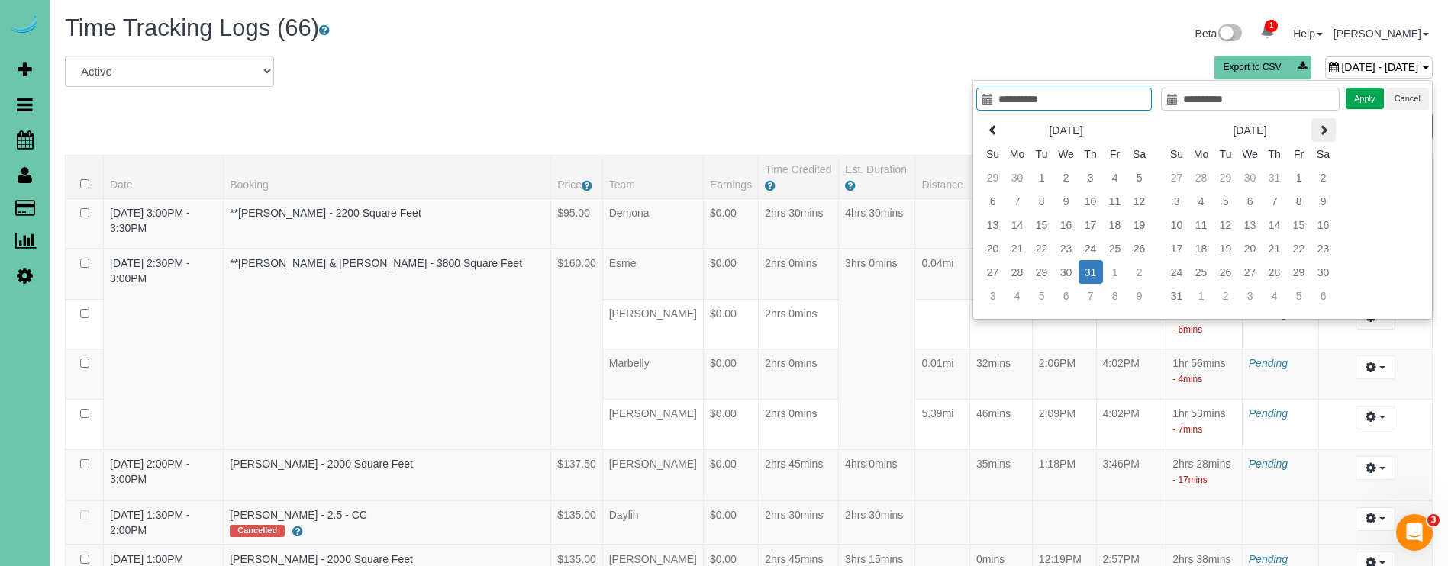
click at [1318, 130] on icon at bounding box center [1323, 129] width 11 height 11
type input "**********"
click at [1207, 250] on td "22" at bounding box center [1201, 249] width 24 height 24
type input "**********"
click at [1207, 250] on td "22" at bounding box center [1201, 249] width 24 height 24
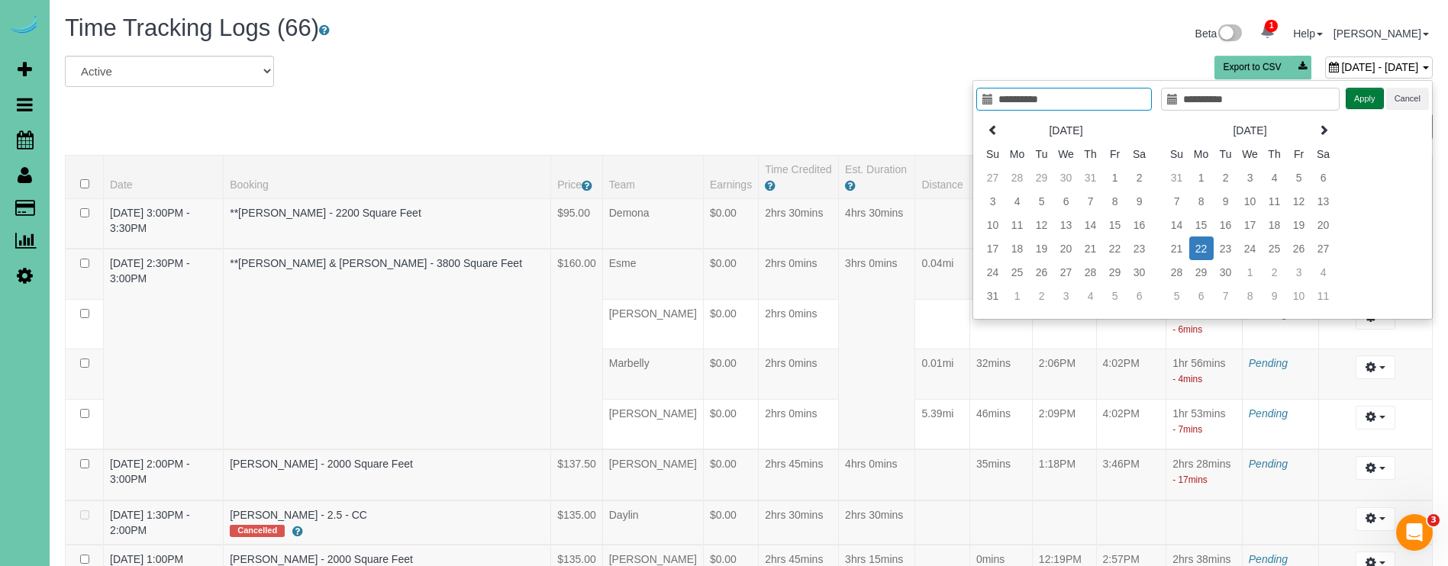
click at [1355, 101] on button "Apply" at bounding box center [1364, 99] width 38 height 22
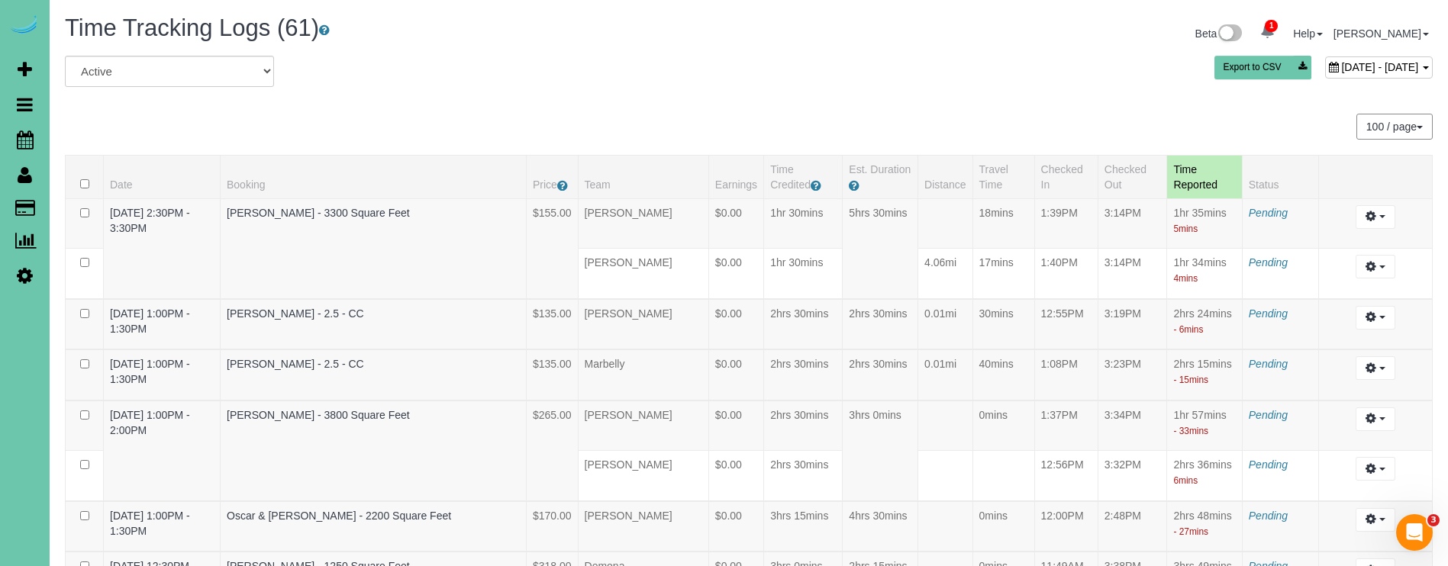
click at [1341, 72] on span "September 22, 2025 - September 22, 2025" at bounding box center [1379, 67] width 77 height 12
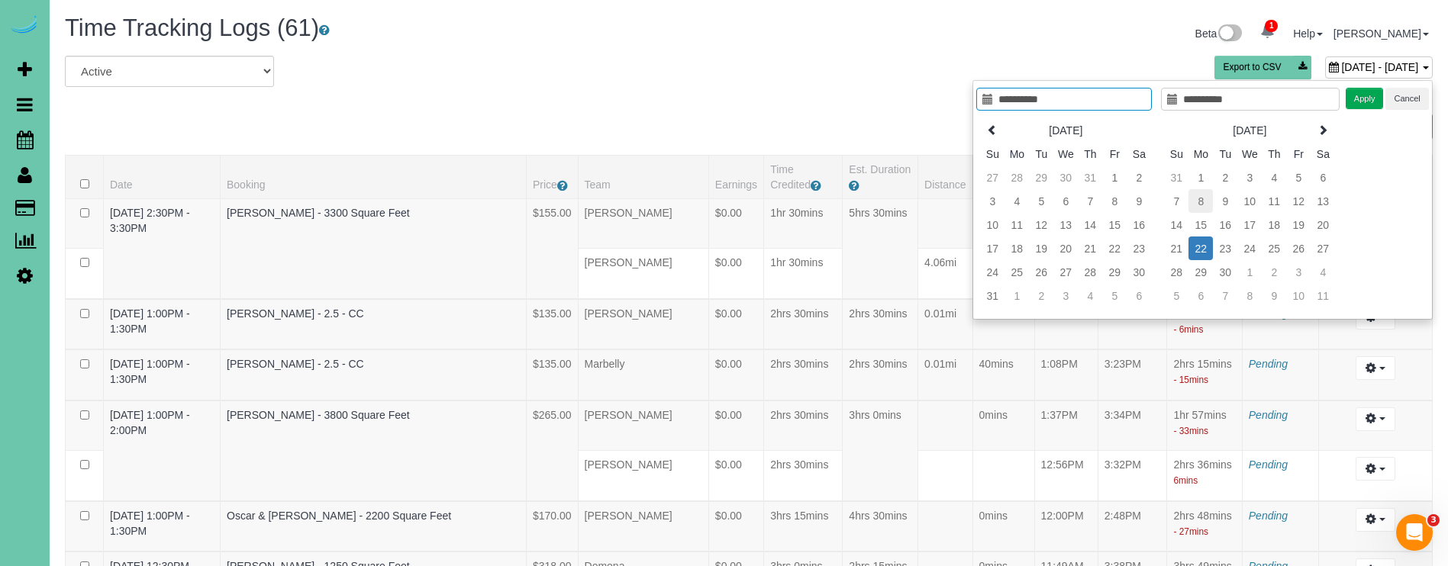
type input "**********"
click at [1200, 201] on td "8" at bounding box center [1200, 201] width 24 height 24
type input "**********"
click at [1200, 201] on td "8" at bounding box center [1200, 201] width 24 height 24
click at [1375, 100] on button "Apply" at bounding box center [1364, 99] width 38 height 22
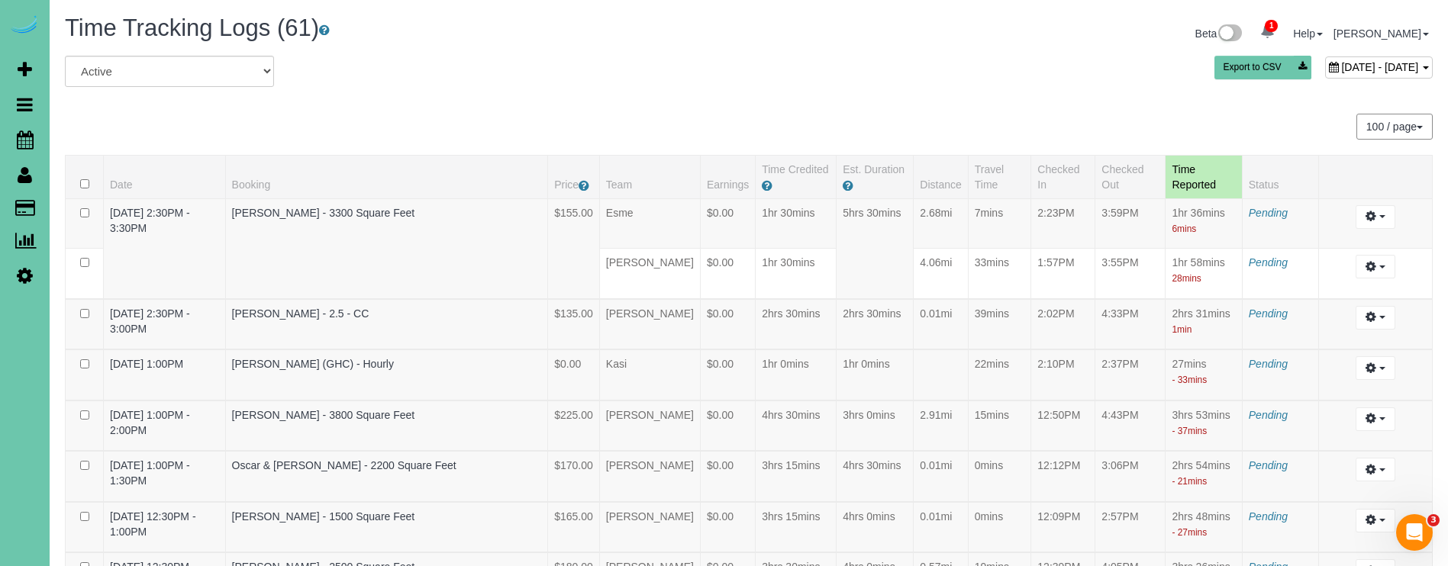
click at [1341, 65] on span "September 08, 2025 - September 08, 2025" at bounding box center [1379, 67] width 77 height 12
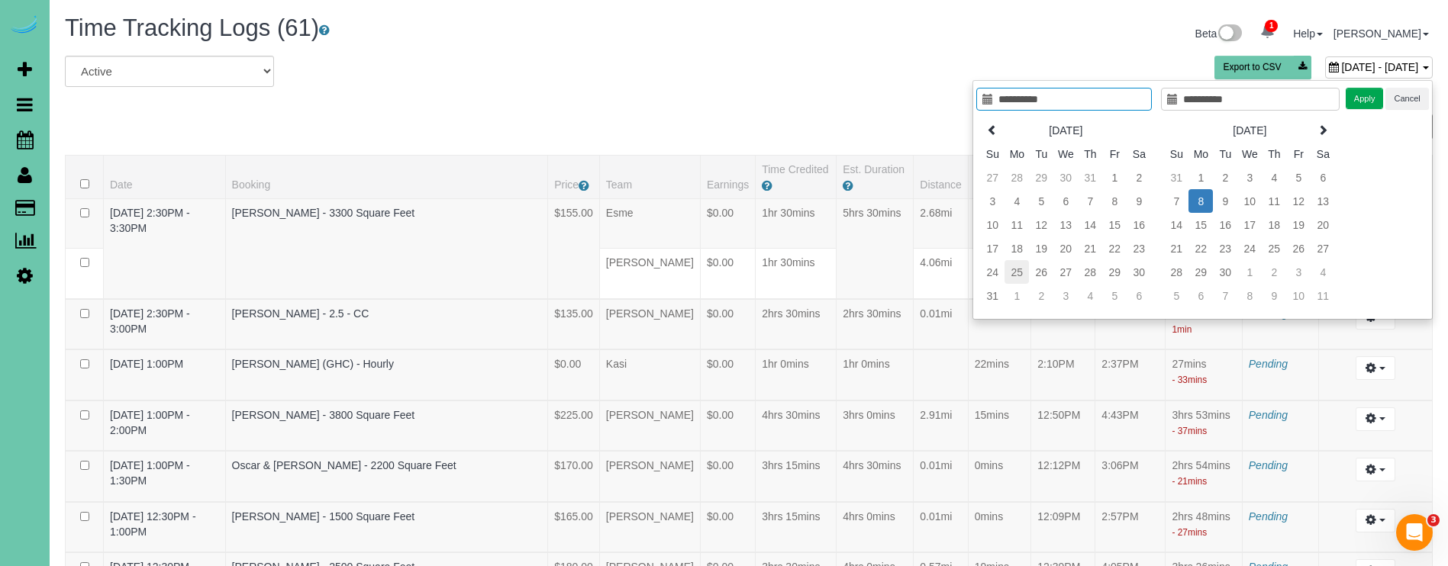
type input "**********"
click at [1013, 276] on td "25" at bounding box center [1016, 272] width 24 height 24
type input "**********"
click at [1013, 276] on td "25" at bounding box center [1016, 272] width 24 height 24
click at [1366, 100] on button "Apply" at bounding box center [1364, 99] width 38 height 22
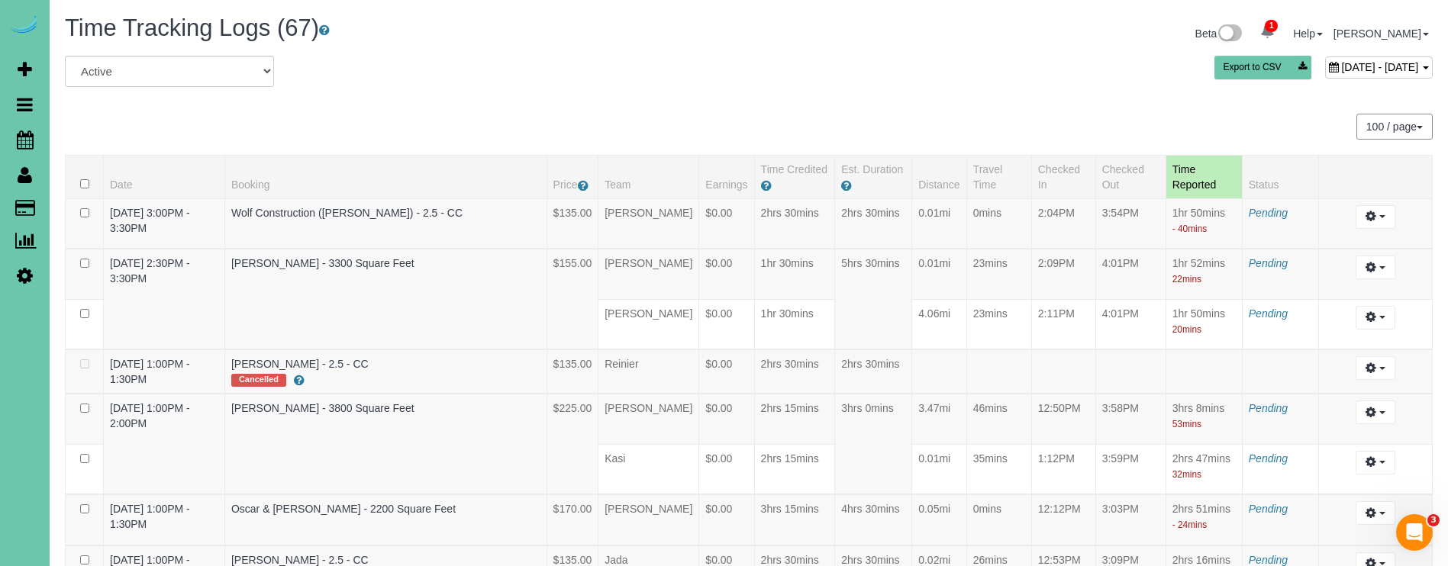
click at [1341, 69] on span "August 25, 2025 - August 25, 2025" at bounding box center [1379, 67] width 77 height 12
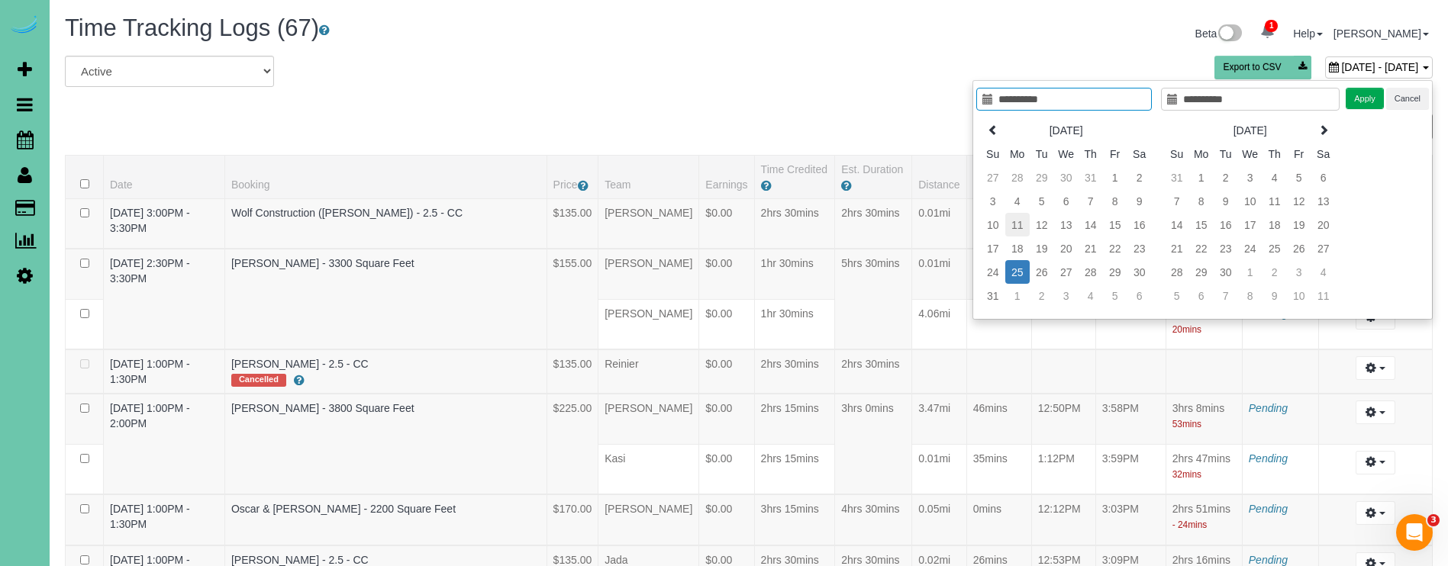
type input "**********"
click at [1015, 229] on td "11" at bounding box center [1017, 225] width 24 height 24
type input "**********"
click at [1015, 229] on td "11" at bounding box center [1017, 225] width 24 height 24
click at [1348, 95] on button "Apply" at bounding box center [1364, 99] width 38 height 22
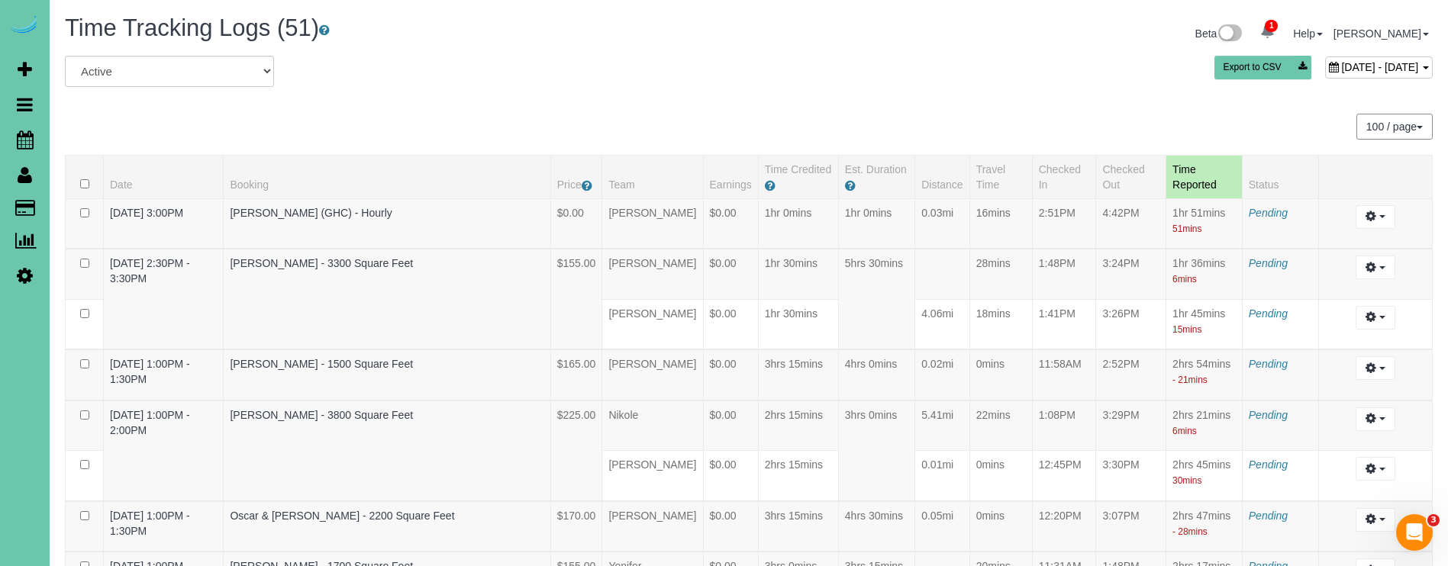
click at [1341, 67] on span "August 11, 2025 - August 11, 2025" at bounding box center [1379, 67] width 77 height 12
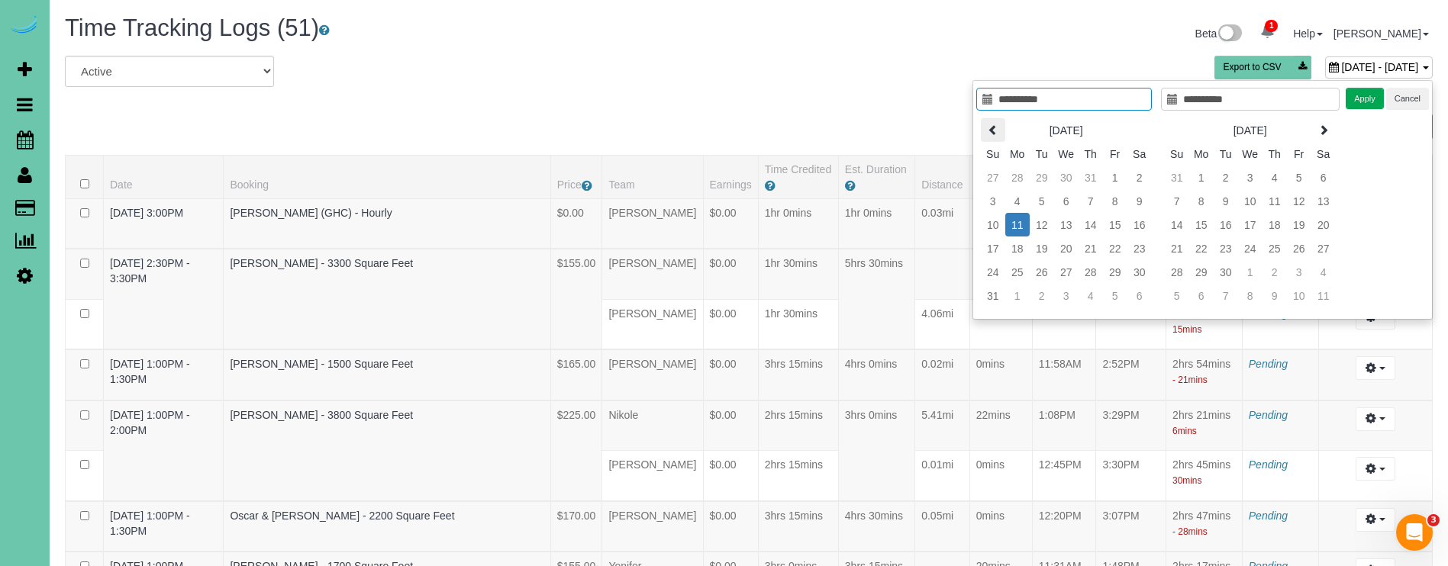
click at [994, 127] on icon at bounding box center [993, 129] width 11 height 11
type input "**********"
click at [1017, 271] on td "28" at bounding box center [1017, 272] width 24 height 24
type input "**********"
click at [1017, 271] on td "28" at bounding box center [1017, 272] width 24 height 24
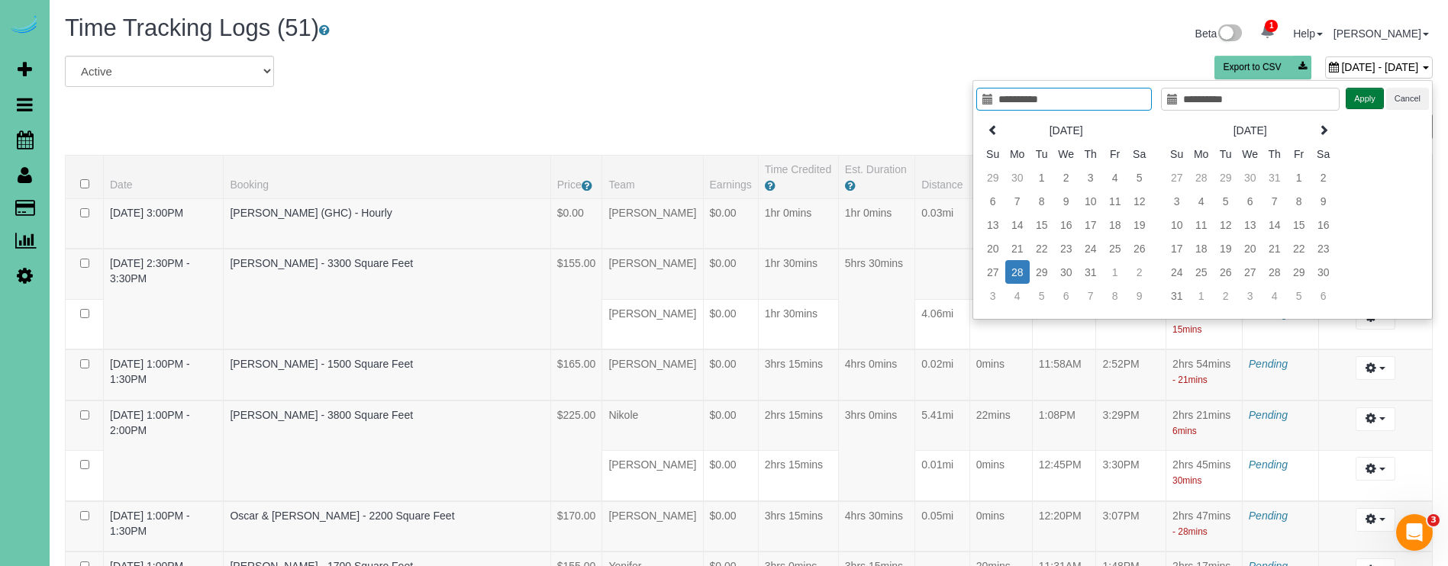
click at [1360, 95] on button "Apply" at bounding box center [1364, 99] width 38 height 22
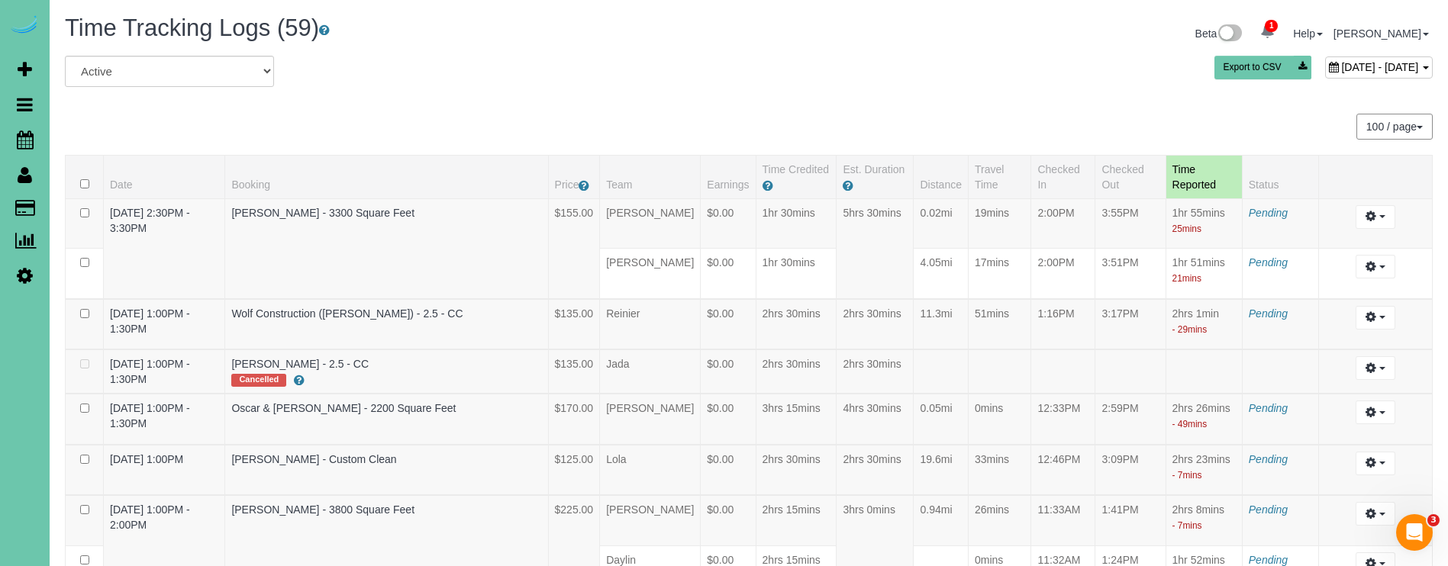
click at [1341, 64] on span "July 28, 2025 - July 28, 2025" at bounding box center [1379, 67] width 77 height 12
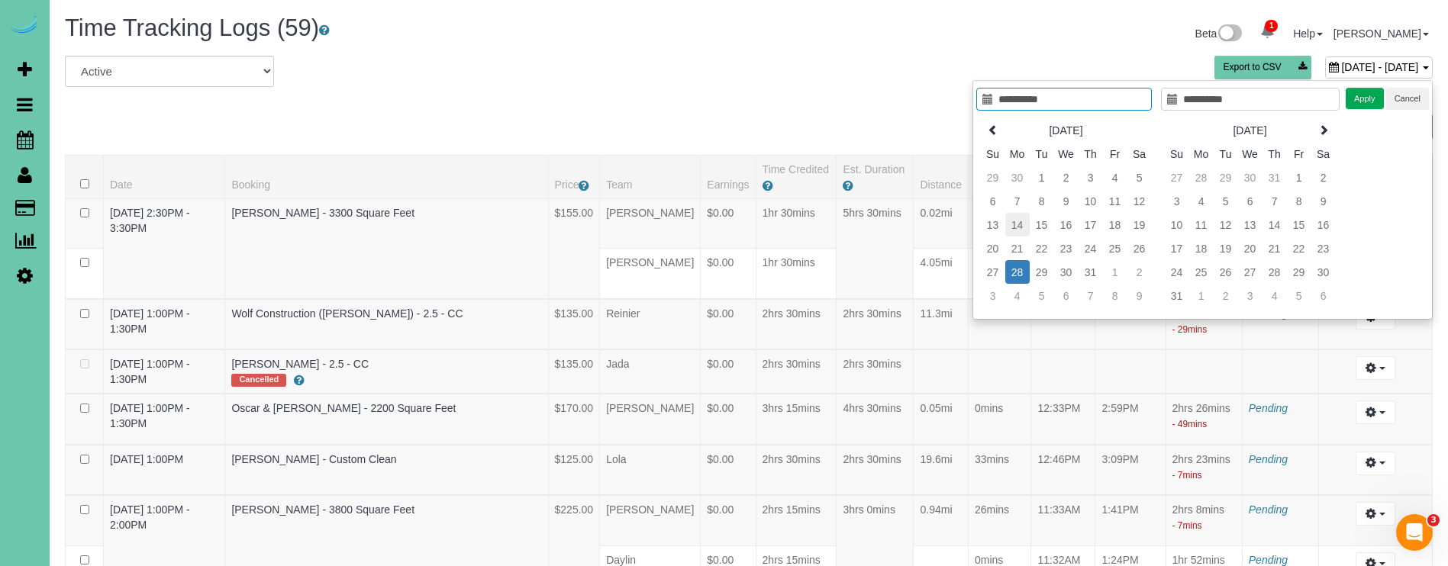
type input "**********"
click at [1021, 227] on td "14" at bounding box center [1017, 225] width 24 height 24
type input "**********"
click at [1021, 227] on td "14" at bounding box center [1017, 225] width 24 height 24
click at [1365, 101] on button "Apply" at bounding box center [1364, 99] width 38 height 22
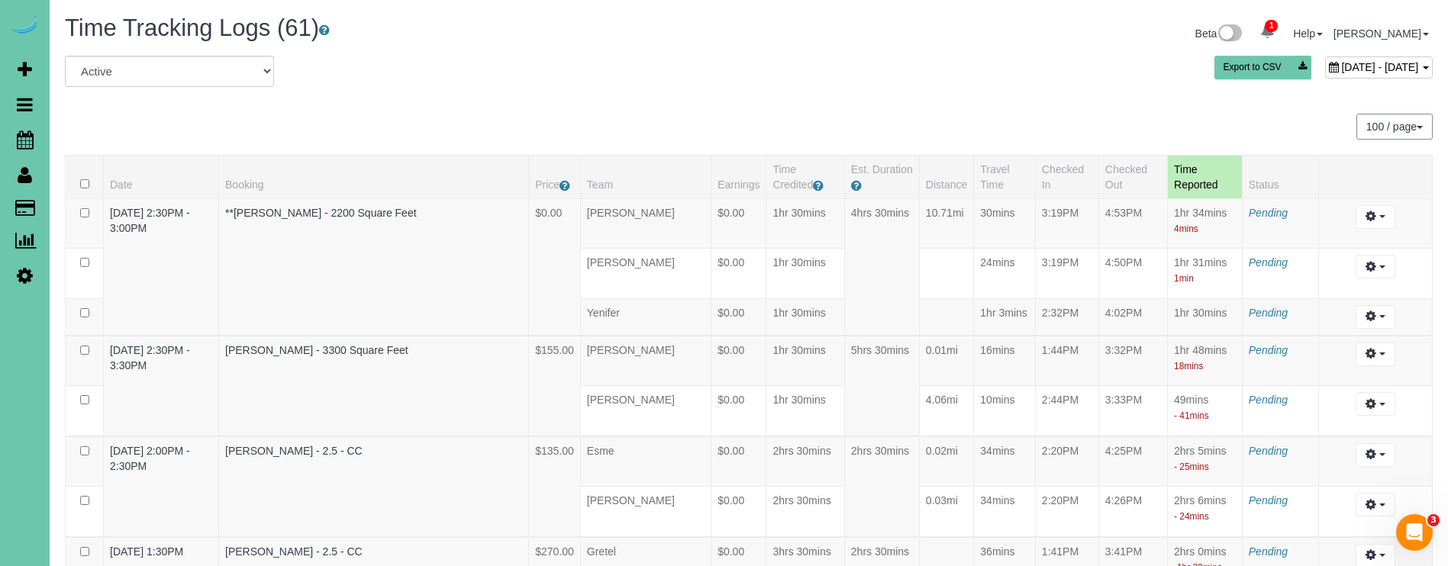
click at [1341, 64] on span "July 14, 2025 - July 14, 2025" at bounding box center [1379, 67] width 77 height 12
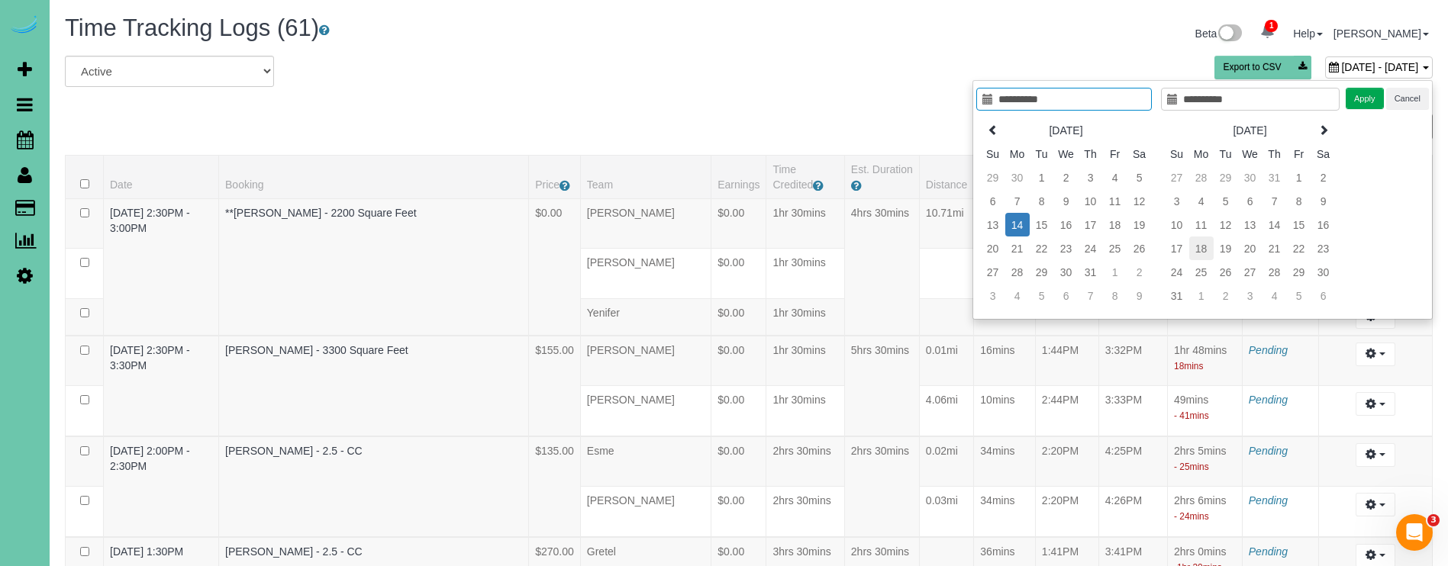
type input "**********"
click at [1196, 217] on td "11" at bounding box center [1201, 225] width 24 height 24
type input "**********"
click at [1196, 217] on td "11" at bounding box center [1201, 225] width 24 height 24
click at [1369, 98] on button "Apply" at bounding box center [1364, 99] width 38 height 22
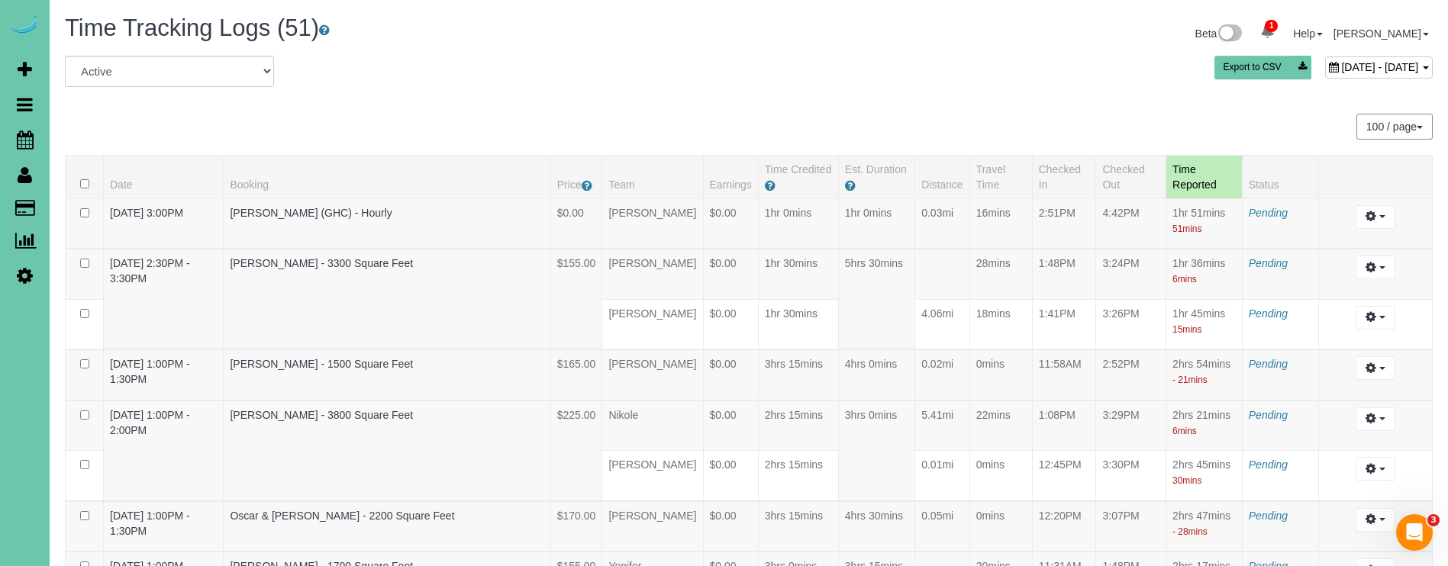
click at [1325, 64] on div "August 11, 2025 - August 11, 2025" at bounding box center [1379, 67] width 108 height 22
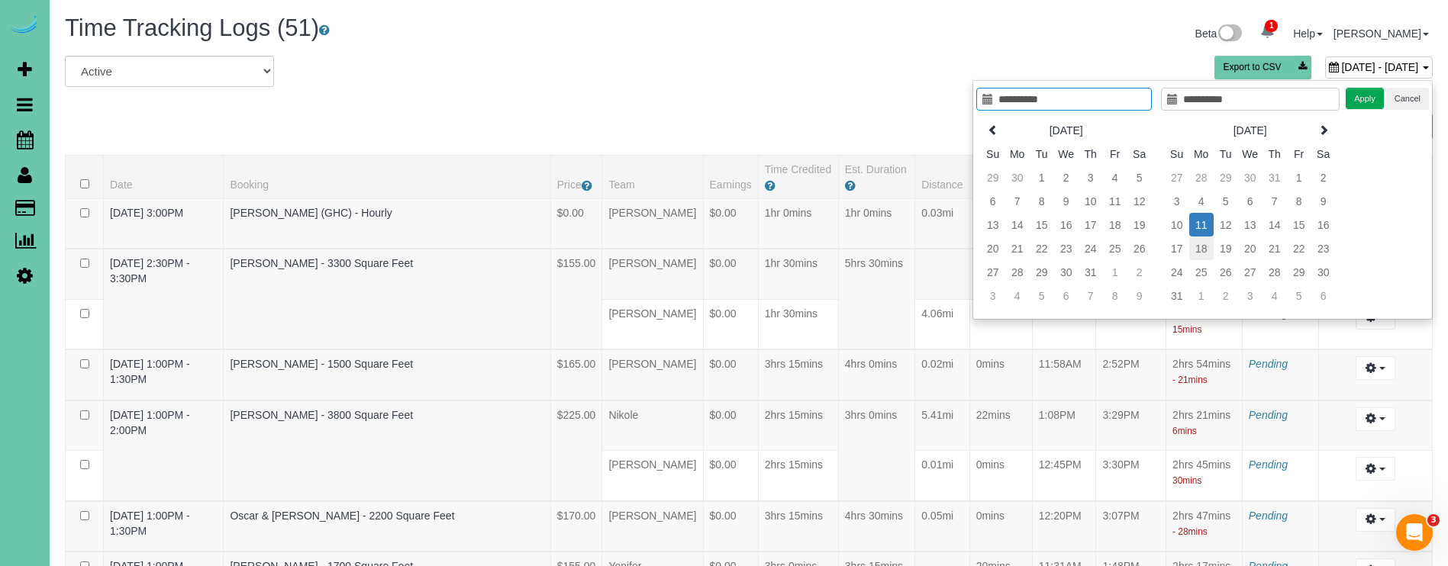
type input "**********"
click at [1196, 266] on td "25" at bounding box center [1201, 272] width 24 height 24
type input "**********"
click at [1361, 98] on button "Apply" at bounding box center [1364, 99] width 38 height 22
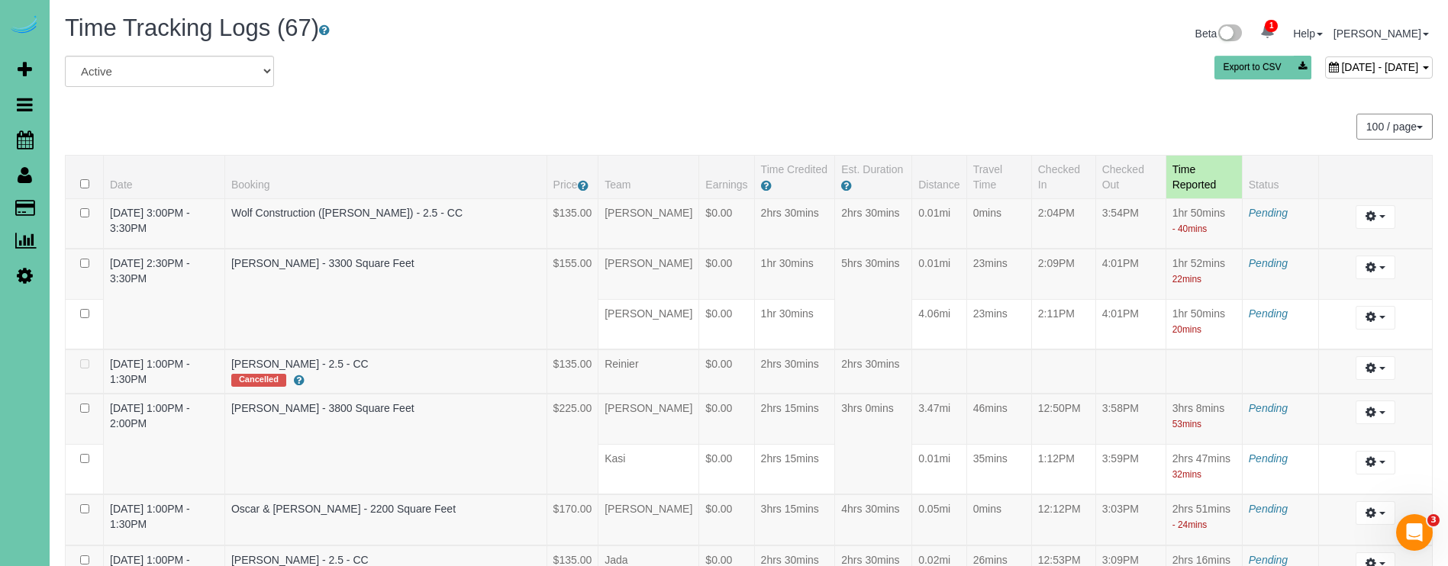
click at [1341, 69] on span "August 25, 2025 - August 25, 2025" at bounding box center [1379, 67] width 77 height 12
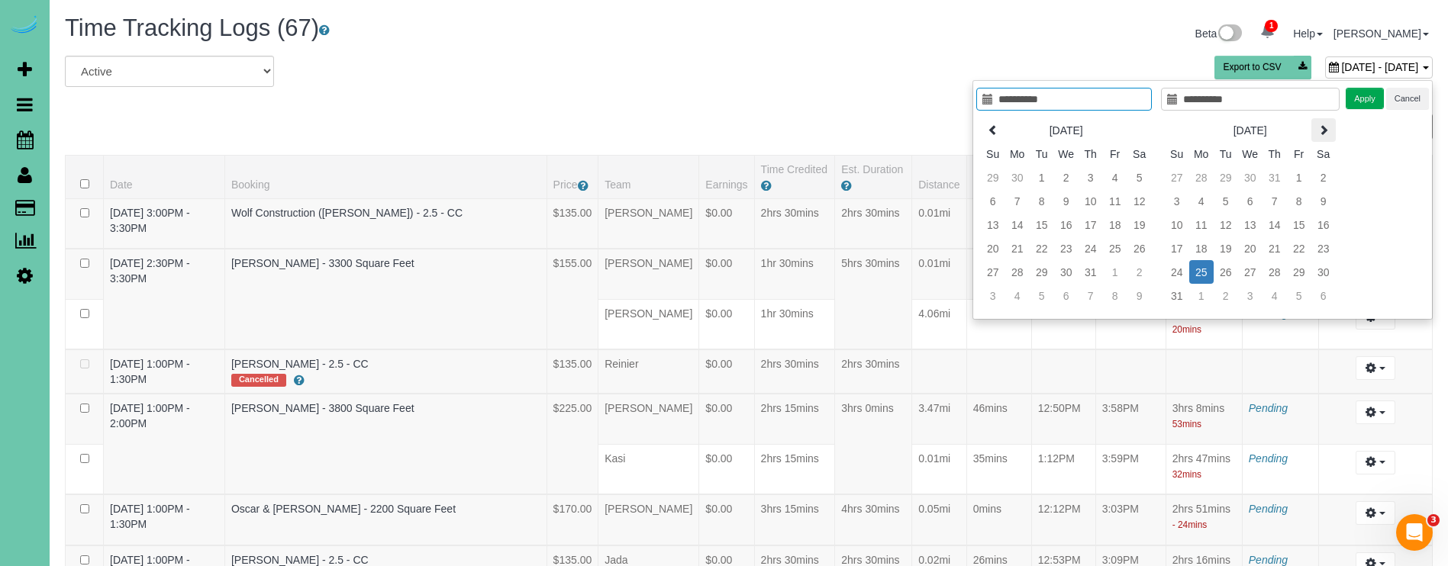
click at [1314, 124] on th at bounding box center [1323, 130] width 24 height 24
type input "**********"
click at [1199, 206] on td "8" at bounding box center [1201, 201] width 24 height 24
type input "**********"
click at [1199, 206] on td "8" at bounding box center [1201, 201] width 24 height 24
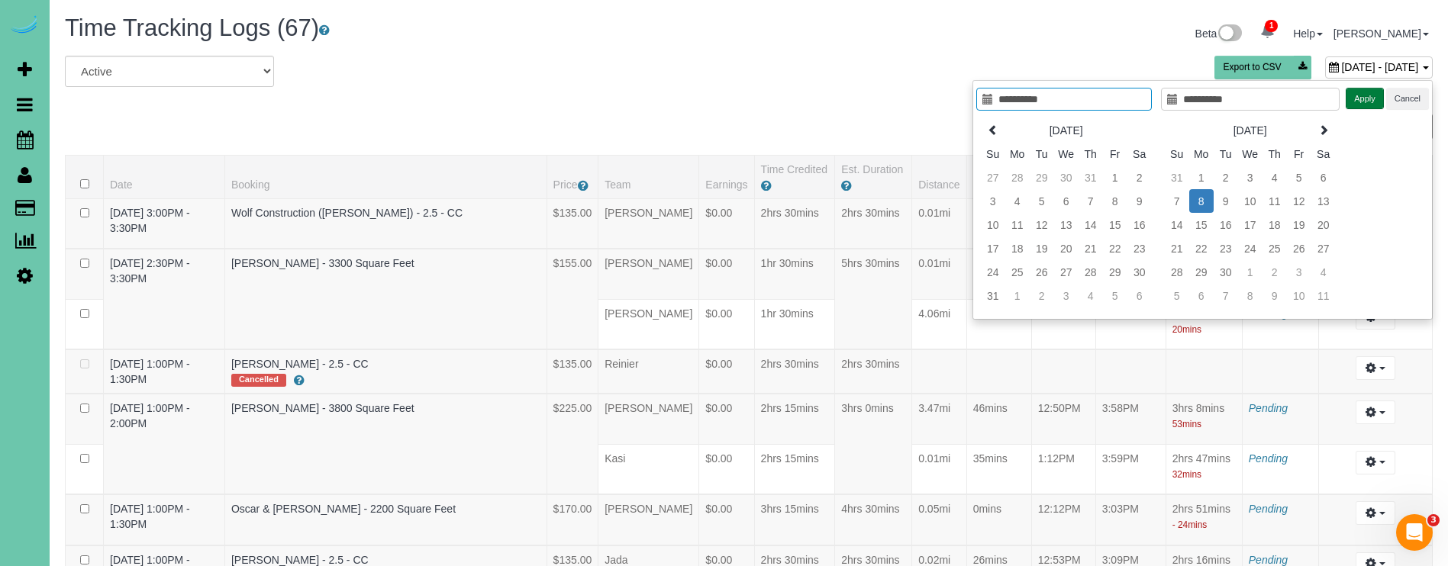
click at [1357, 97] on button "Apply" at bounding box center [1364, 99] width 38 height 22
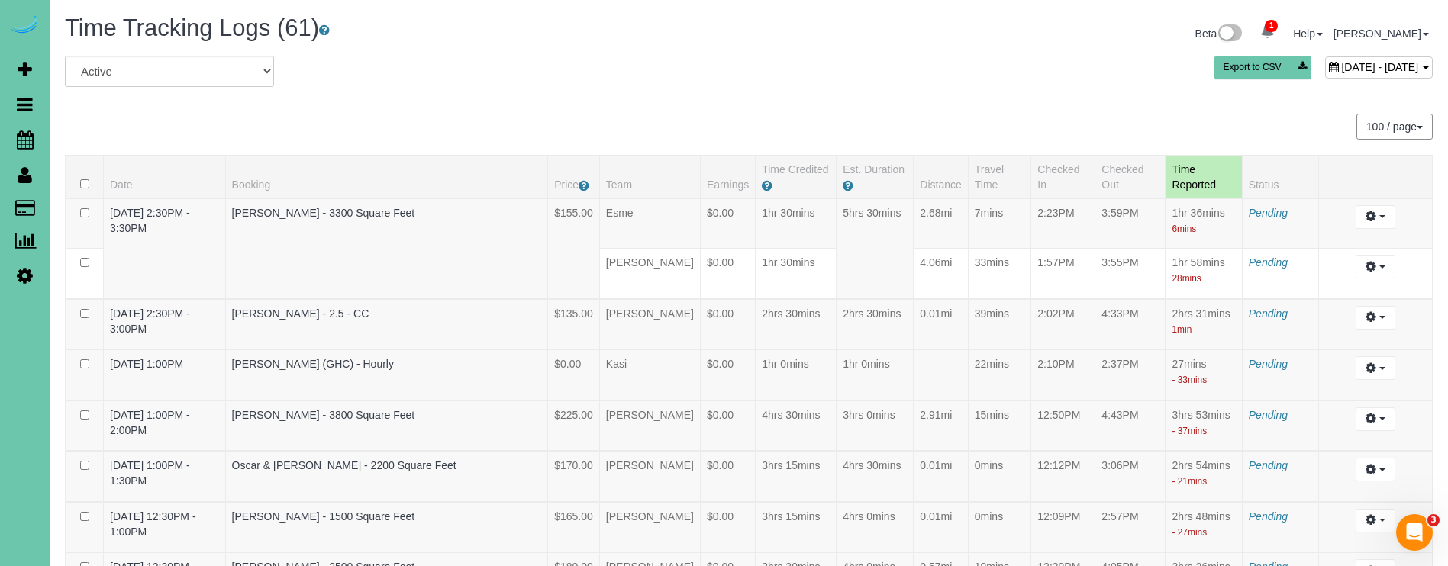
click at [1341, 68] on span "September 08, 2025 - September 08, 2025" at bounding box center [1379, 67] width 77 height 12
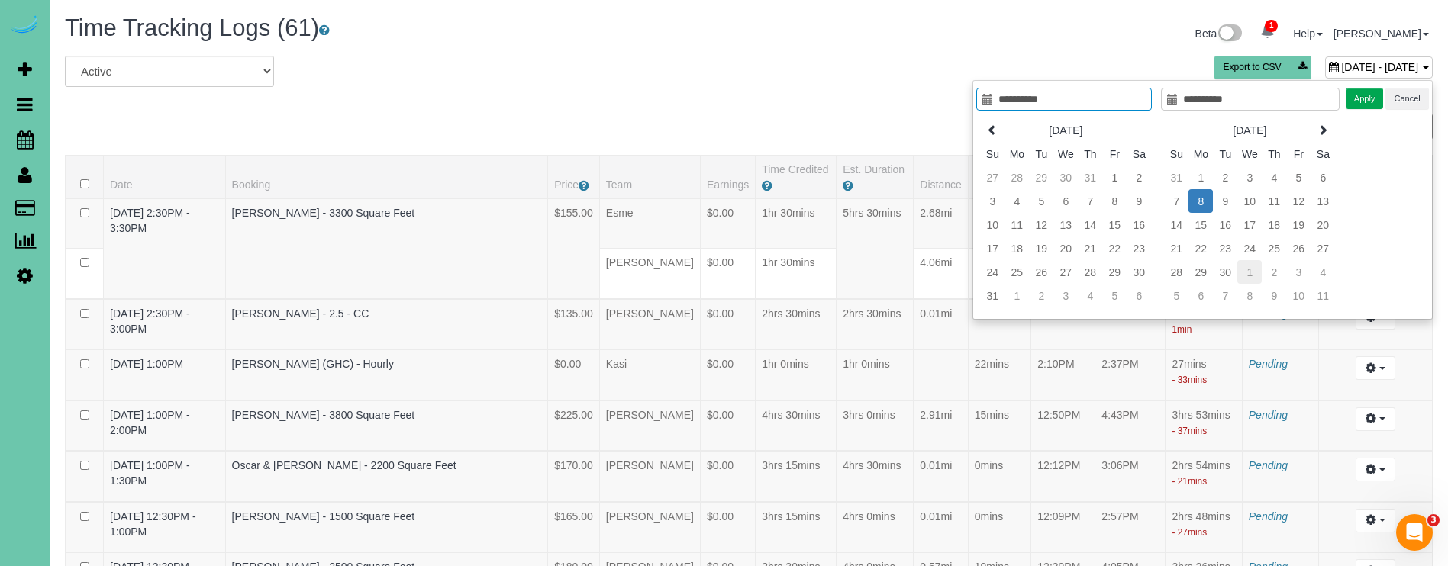
type input "**********"
click at [1251, 246] on td "24" at bounding box center [1249, 249] width 24 height 24
type input "**********"
click at [1251, 246] on td "24" at bounding box center [1249, 249] width 24 height 24
click at [1363, 92] on button "Apply" at bounding box center [1364, 99] width 38 height 22
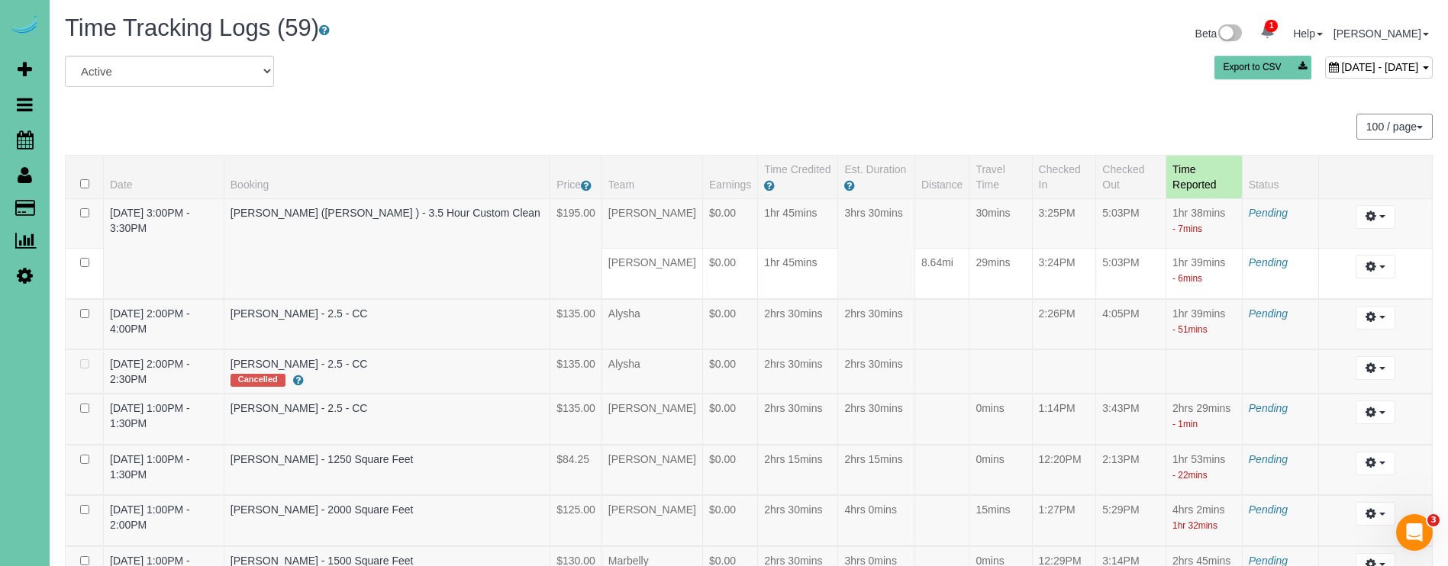
click at [1228, 56] on div "September 24, 2025 - September 24, 2025 Export to CSV" at bounding box center [980, 71] width 927 height 31
click at [1341, 65] on span "September 24, 2025 - September 24, 2025" at bounding box center [1379, 67] width 77 height 12
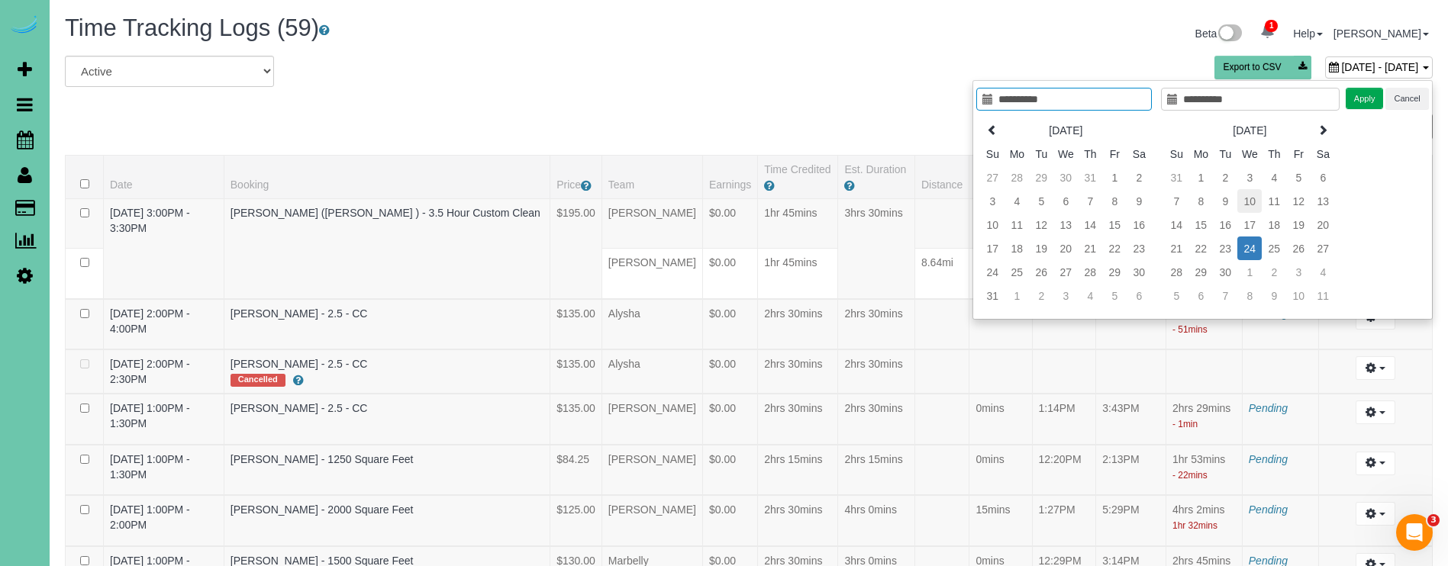
type input "**********"
click at [1249, 201] on td "10" at bounding box center [1249, 201] width 24 height 24
type input "**********"
click at [1249, 201] on td "10" at bounding box center [1249, 201] width 24 height 24
click at [1350, 95] on button "Apply" at bounding box center [1364, 99] width 38 height 22
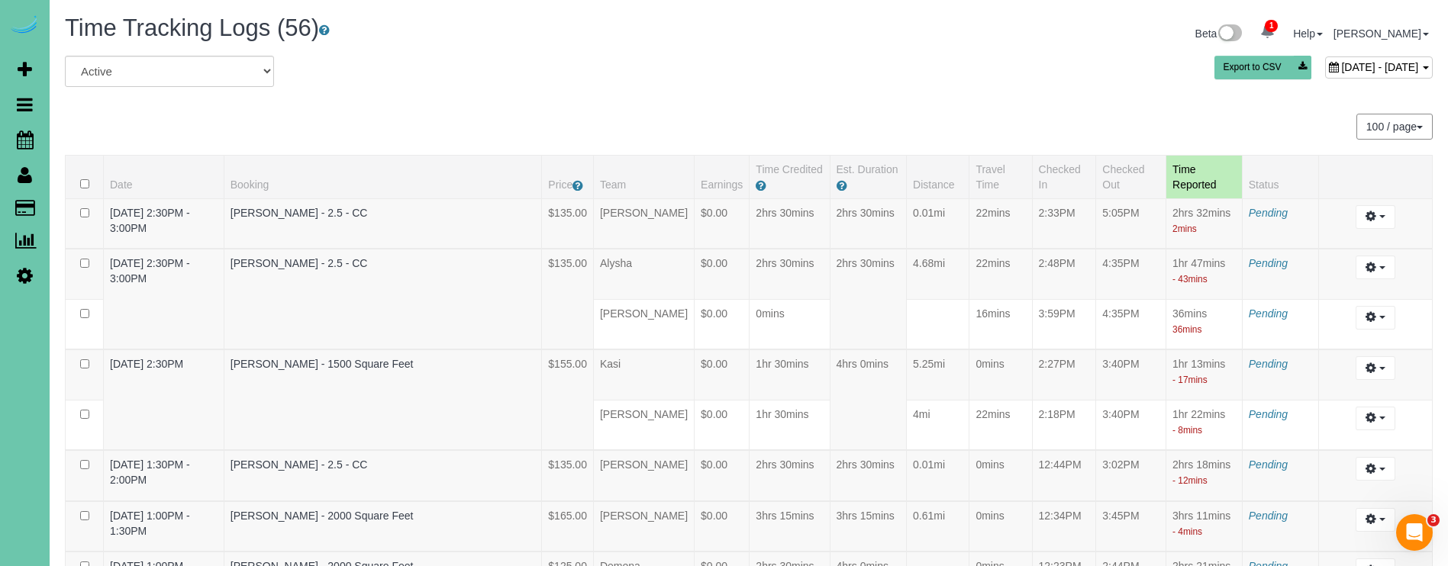
scroll to position [334, 0]
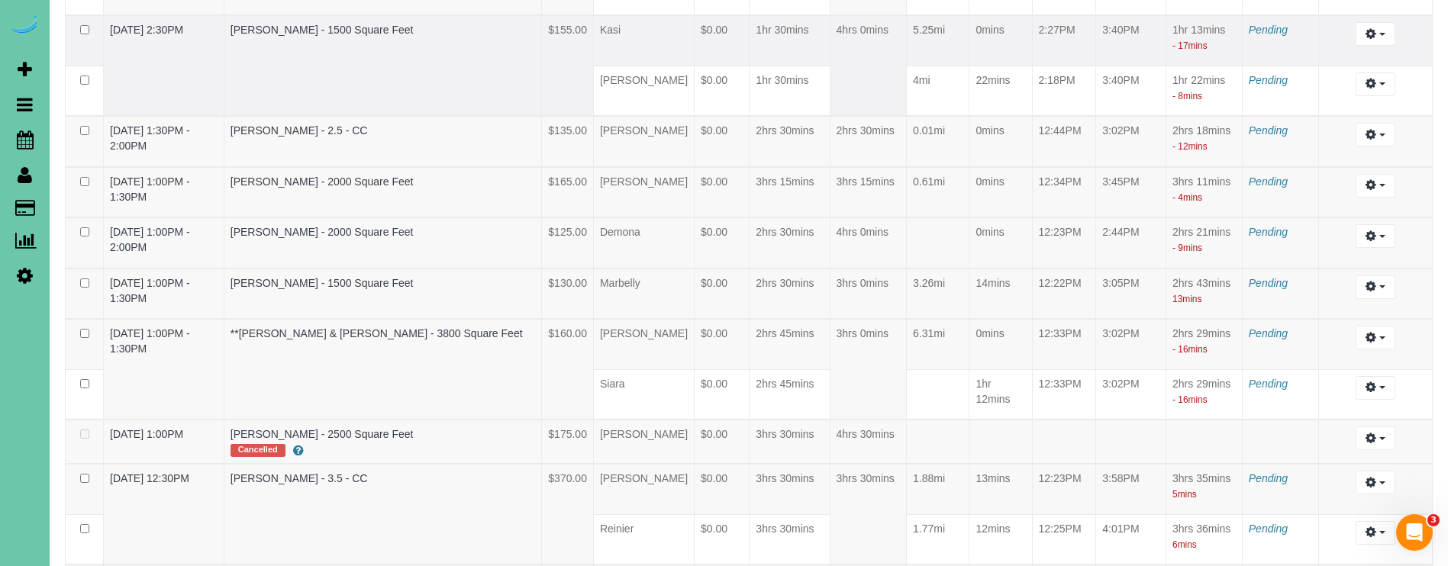
click at [888, 97] on td "4hrs 0mins" at bounding box center [868, 65] width 76 height 101
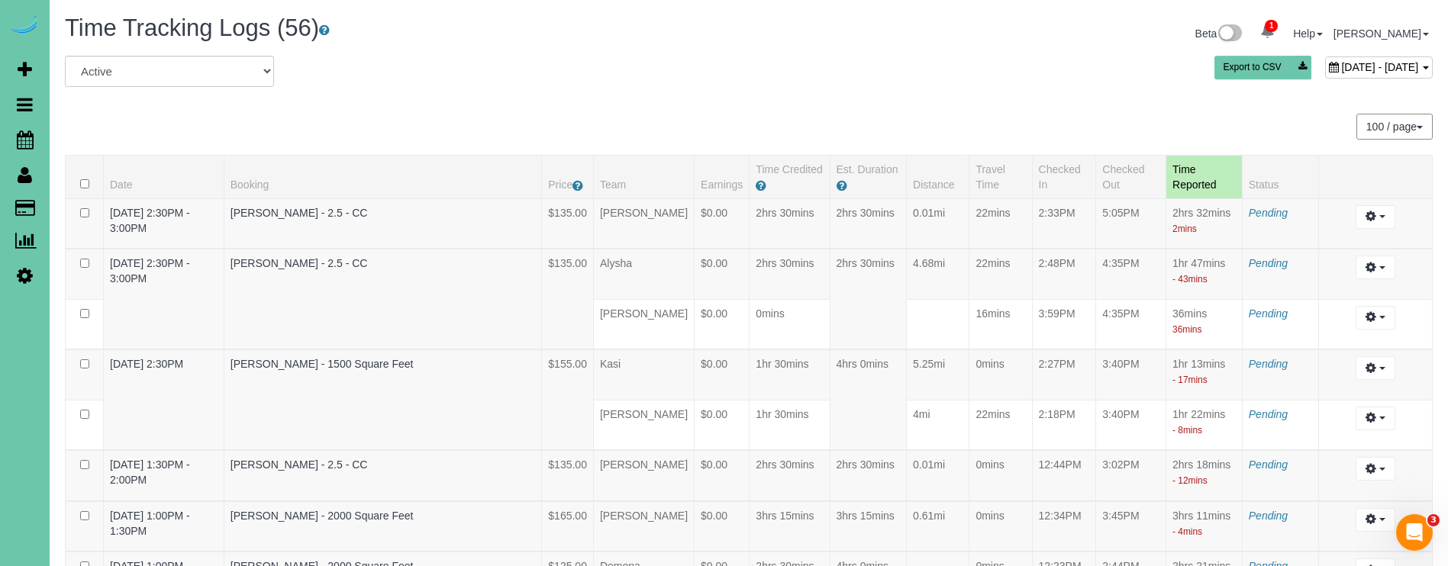
scroll to position [0, 0]
click at [1348, 66] on span "September 10, 2025 - September 10, 2025" at bounding box center [1379, 67] width 77 height 12
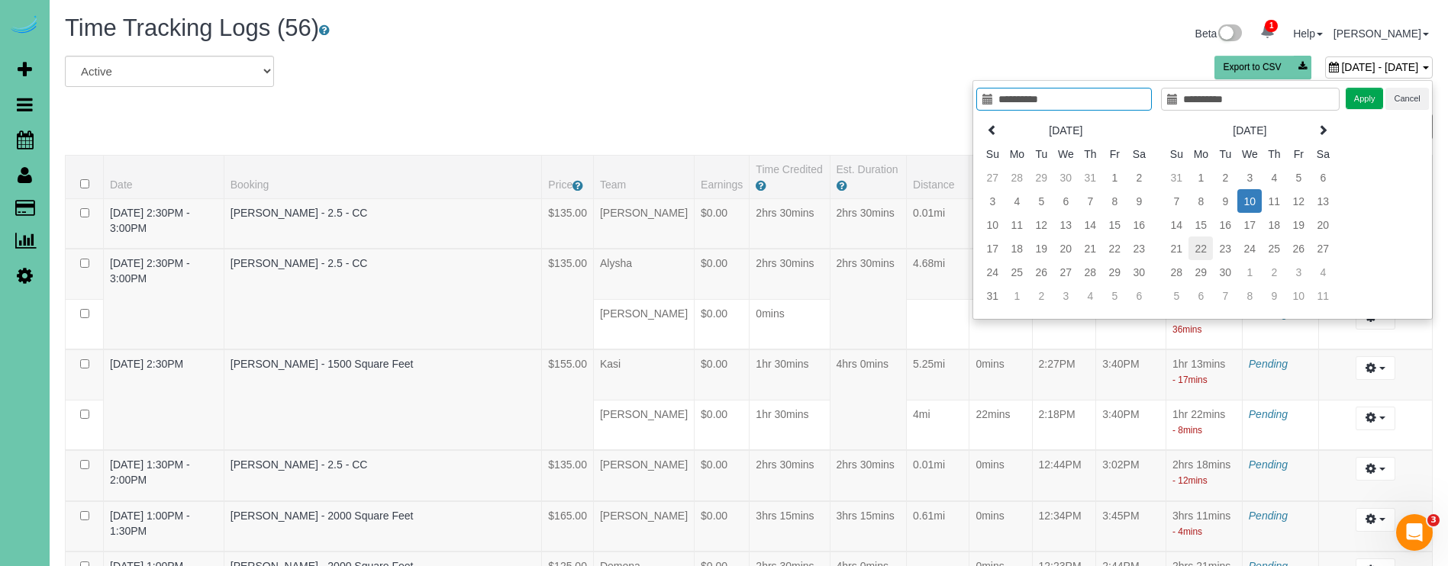
type input "**********"
click at [1197, 250] on td "22" at bounding box center [1200, 249] width 24 height 24
type input "**********"
click at [1198, 249] on td "22" at bounding box center [1200, 249] width 24 height 24
click at [1352, 100] on button "Apply" at bounding box center [1364, 99] width 38 height 22
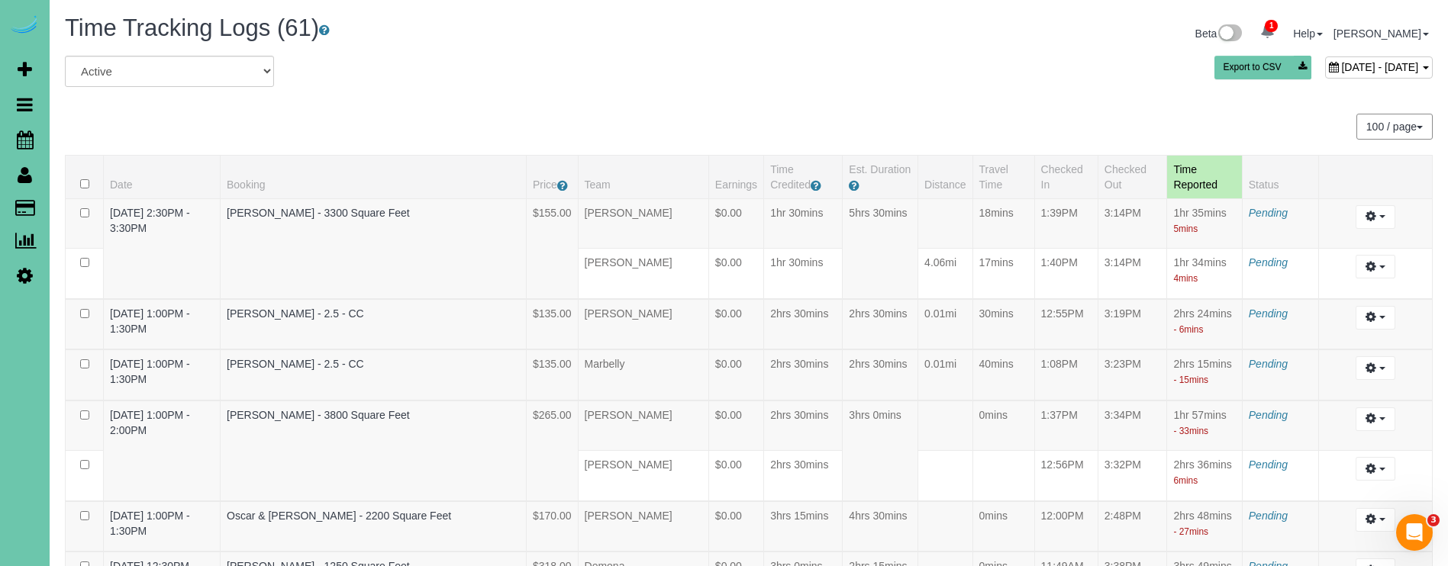
click at [1341, 63] on span "September 22, 2025 - September 22, 2025" at bounding box center [1379, 67] width 77 height 12
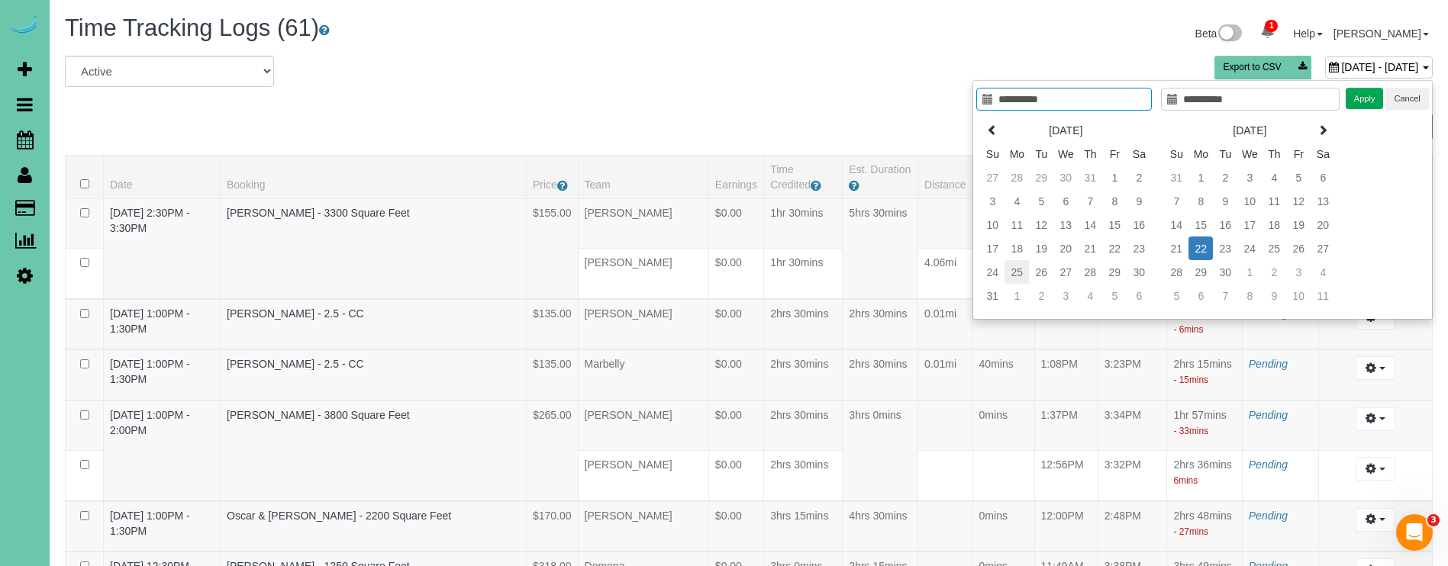
type input "**********"
click at [1013, 272] on td "25" at bounding box center [1016, 272] width 24 height 24
type input "**********"
click at [1013, 272] on td "25" at bounding box center [1016, 272] width 24 height 24
click at [1359, 101] on button "Apply" at bounding box center [1364, 99] width 38 height 22
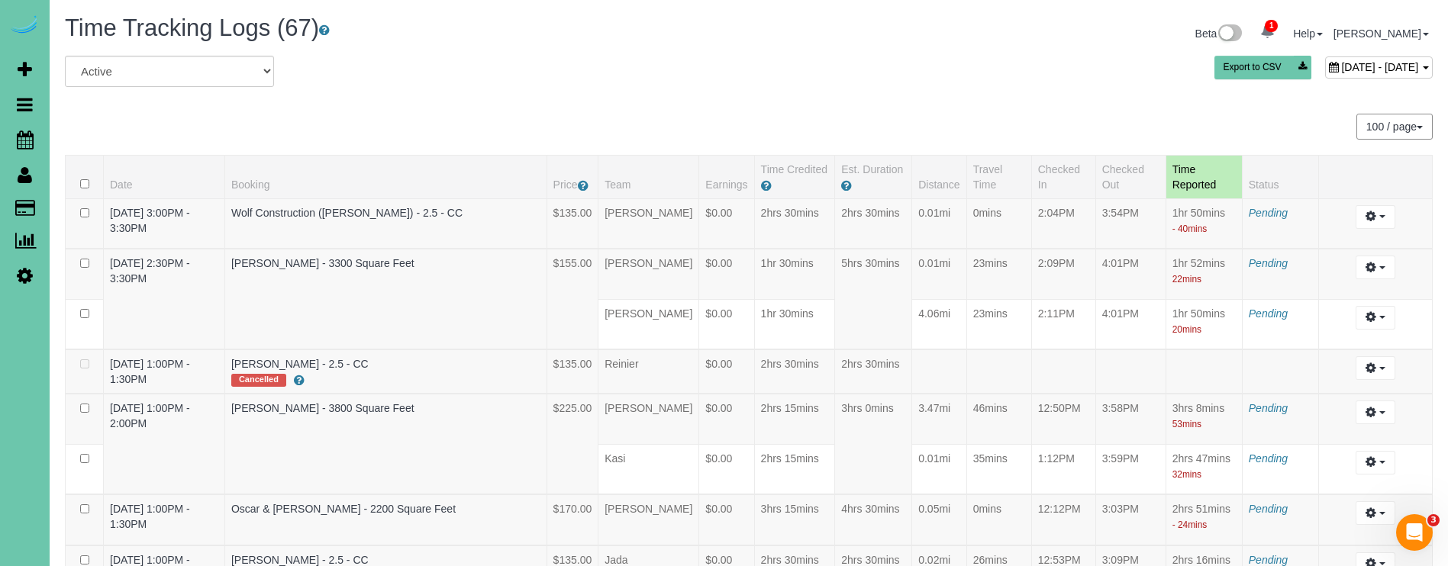
scroll to position [-1, 0]
click at [1259, 83] on div "August 25, 2025 - August 25, 2025 Export to CSV" at bounding box center [980, 71] width 927 height 31
drag, startPoint x: 1260, startPoint y: 72, endPoint x: 1232, endPoint y: 83, distance: 29.8
click at [1325, 74] on div "August 25, 2025 - August 25, 2025" at bounding box center [1379, 67] width 108 height 22
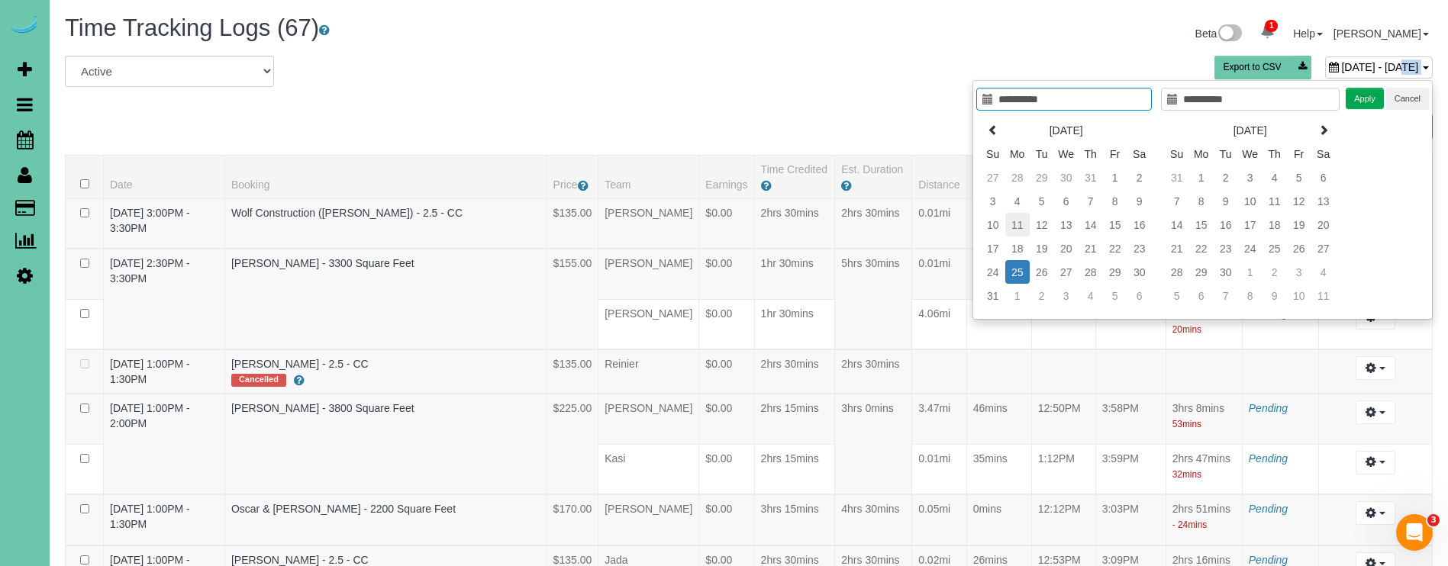
type input "**********"
click at [1022, 225] on td "11" at bounding box center [1017, 225] width 24 height 24
type input "**********"
click at [1022, 225] on td "11" at bounding box center [1017, 225] width 24 height 24
click at [1382, 98] on button "Apply" at bounding box center [1364, 99] width 38 height 22
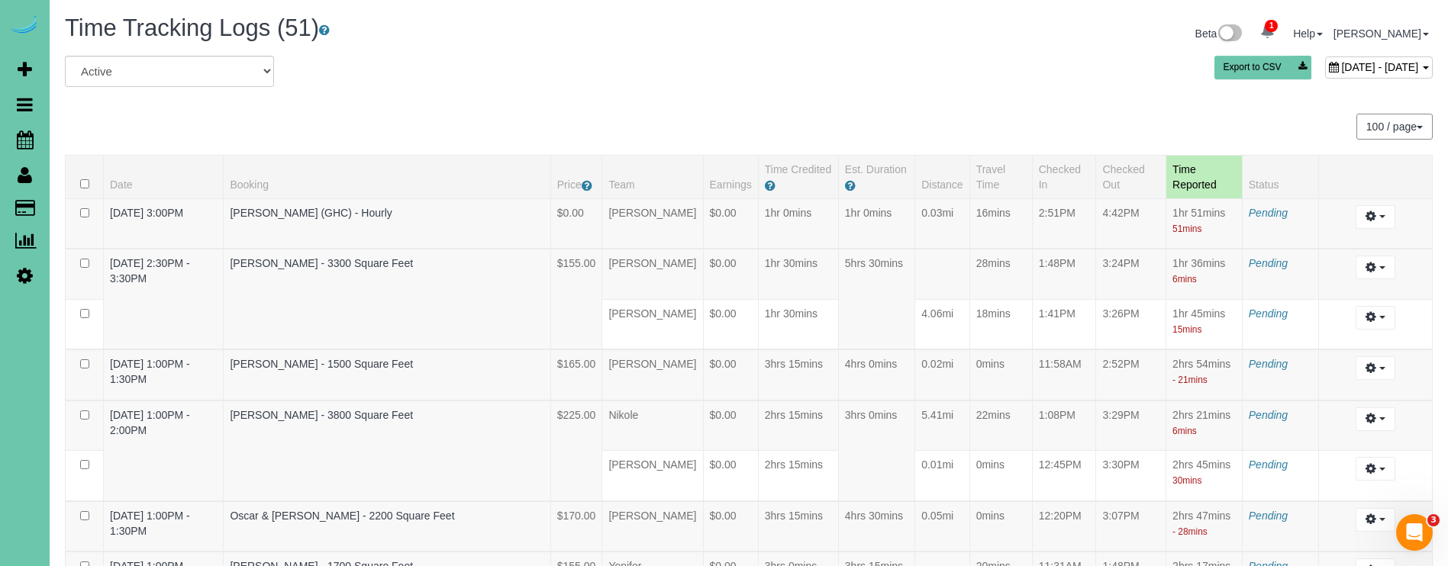
click at [1325, 56] on div "August 11, 2025 - August 11, 2025" at bounding box center [1379, 67] width 108 height 22
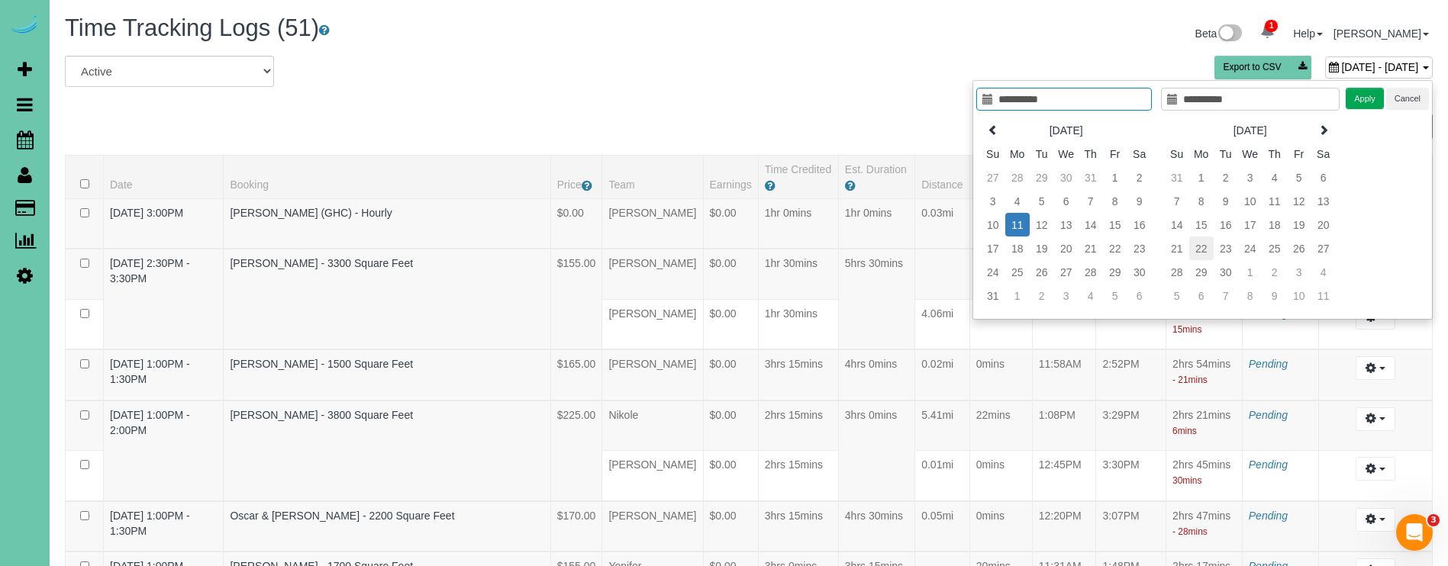
type input "**********"
click at [1203, 253] on td "22" at bounding box center [1201, 249] width 24 height 24
type input "**********"
click at [1363, 97] on button "Apply" at bounding box center [1364, 99] width 38 height 22
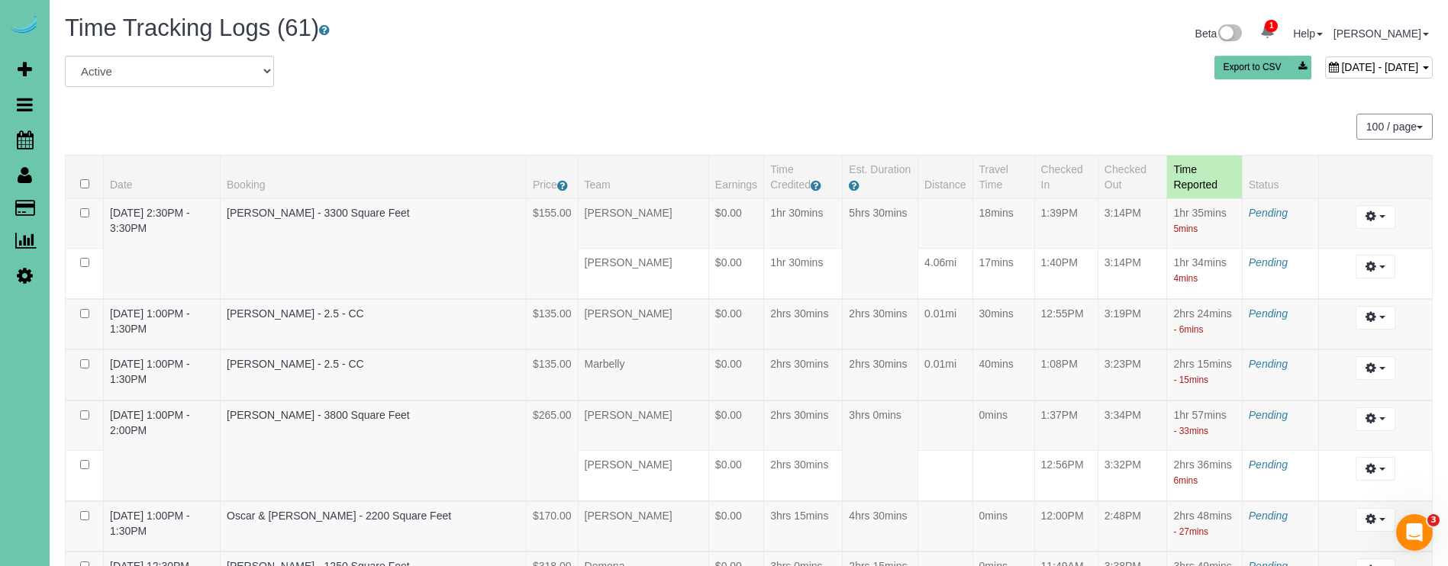
click at [1343, 61] on span "September 22, 2025 - September 22, 2025" at bounding box center [1379, 67] width 77 height 12
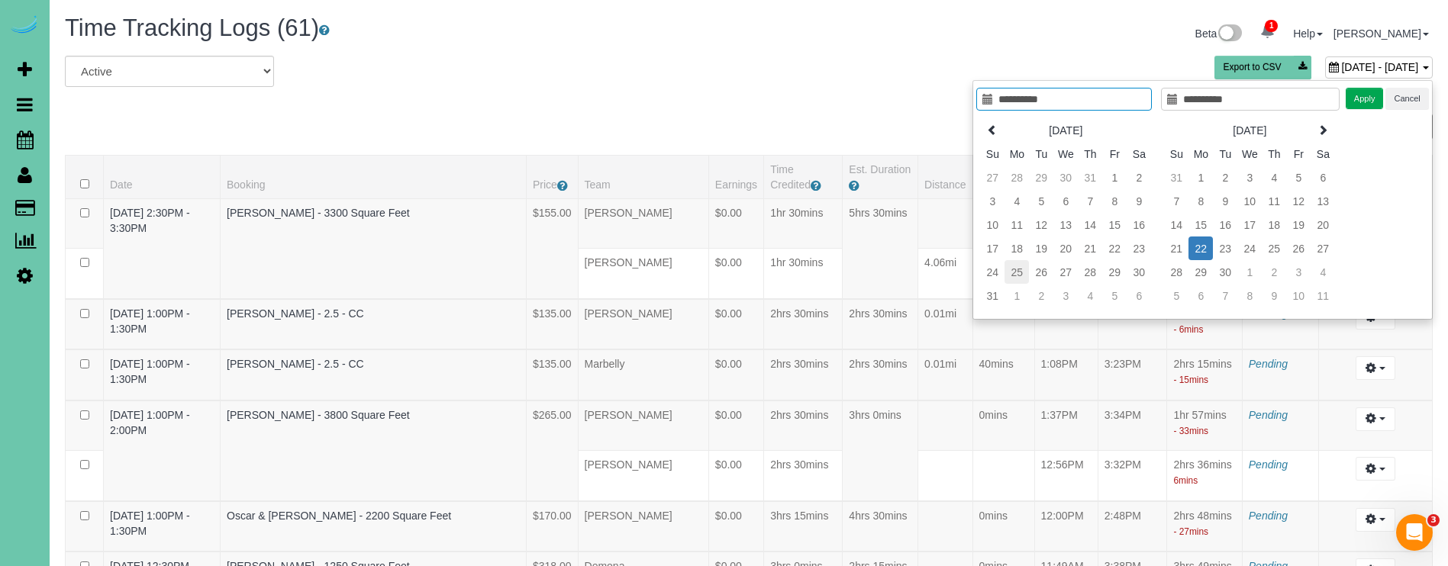
type input "**********"
click at [1014, 267] on td "25" at bounding box center [1016, 272] width 24 height 24
type input "**********"
click at [1363, 90] on button "Apply" at bounding box center [1364, 99] width 38 height 22
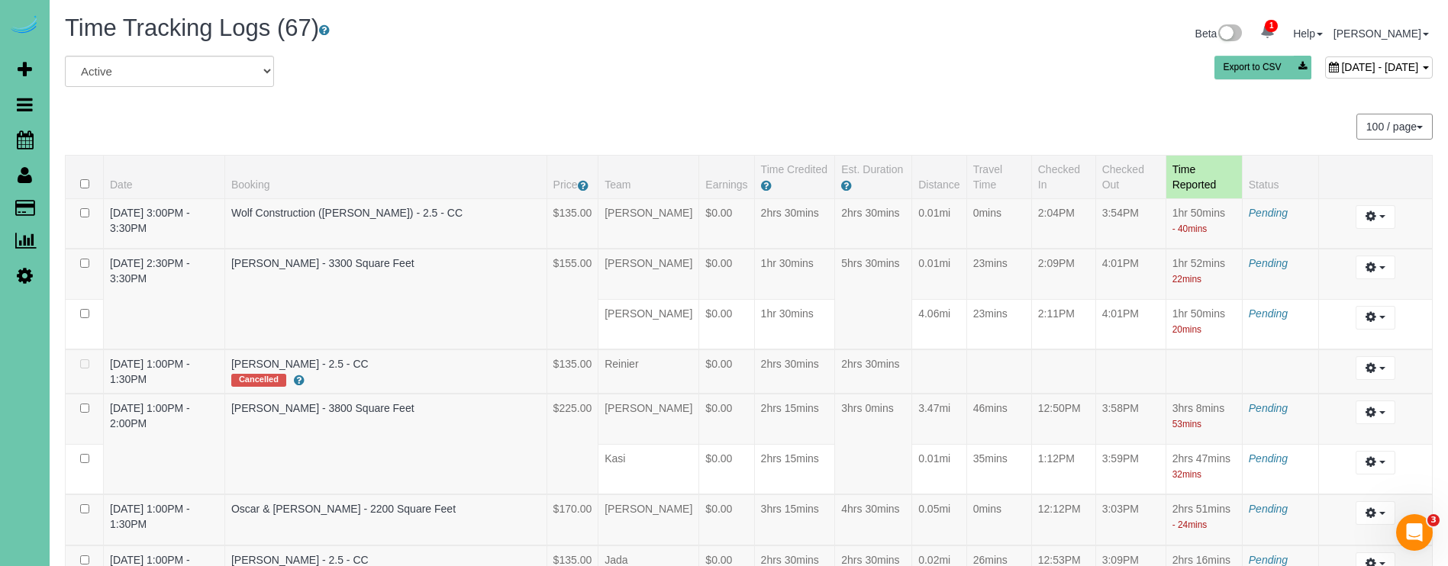
click at [1341, 69] on span "August 25, 2025 - August 25, 2025" at bounding box center [1379, 67] width 77 height 12
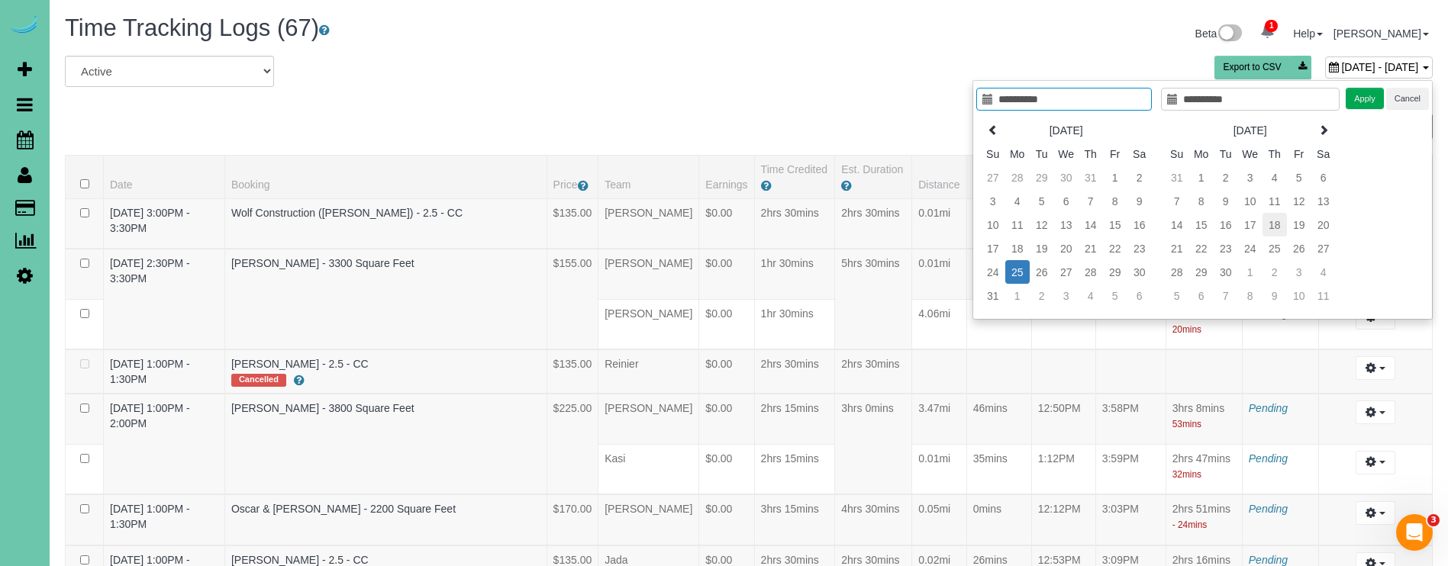
type input "**********"
click at [1278, 227] on td "18" at bounding box center [1274, 225] width 24 height 24
type input "**********"
click at [1278, 227] on td "18" at bounding box center [1274, 225] width 24 height 24
click at [1355, 93] on button "Apply" at bounding box center [1364, 99] width 38 height 22
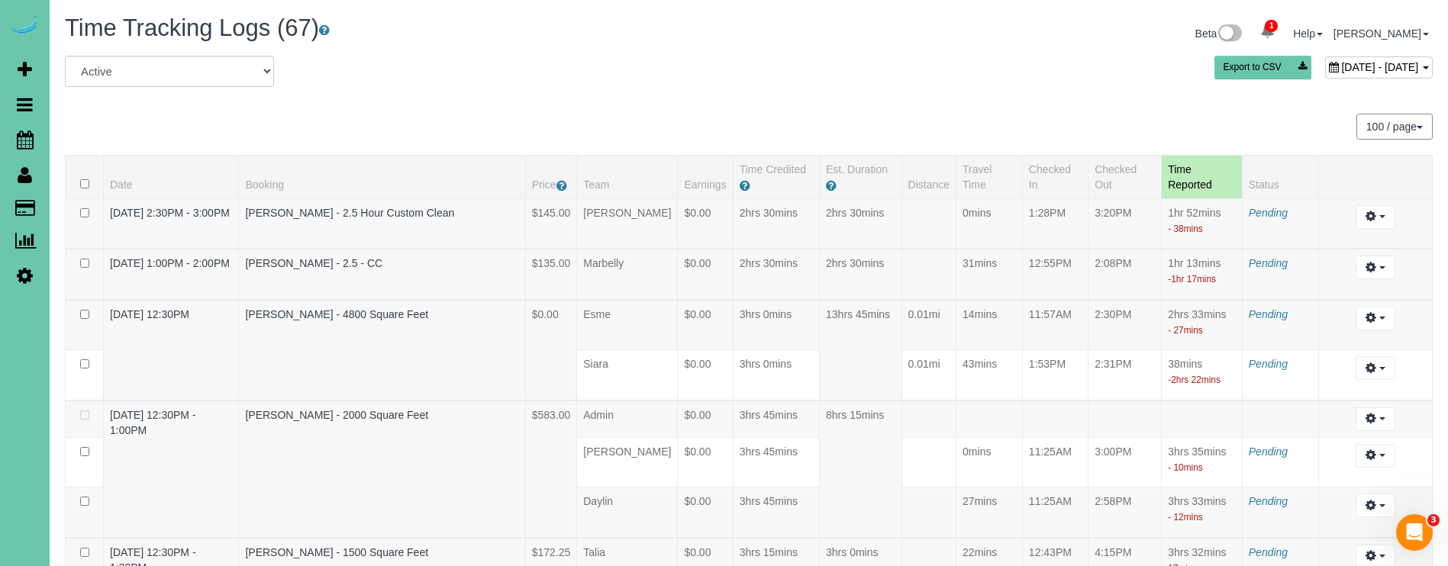
scroll to position [-1, 0]
click at [1325, 61] on div "September 18, 2025 - September 18, 2025" at bounding box center [1379, 67] width 108 height 22
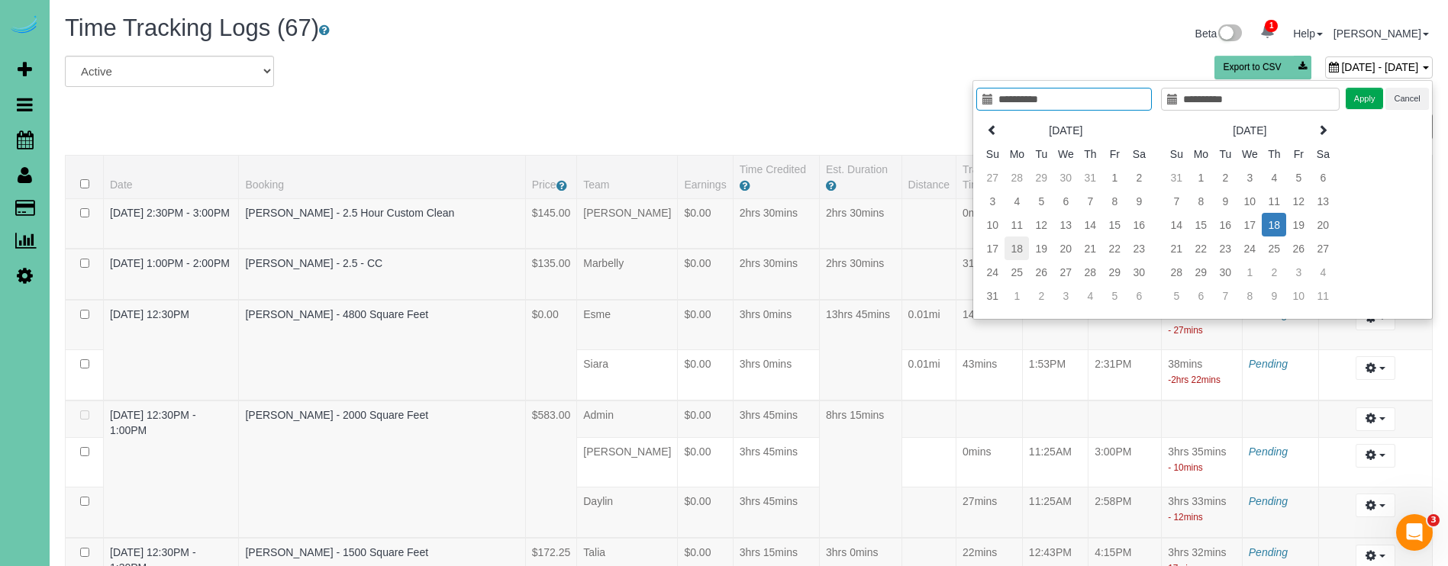
type input "**********"
click at [1017, 253] on td "18" at bounding box center [1016, 249] width 24 height 24
type input "**********"
click at [1355, 108] on button "Apply" at bounding box center [1364, 99] width 38 height 22
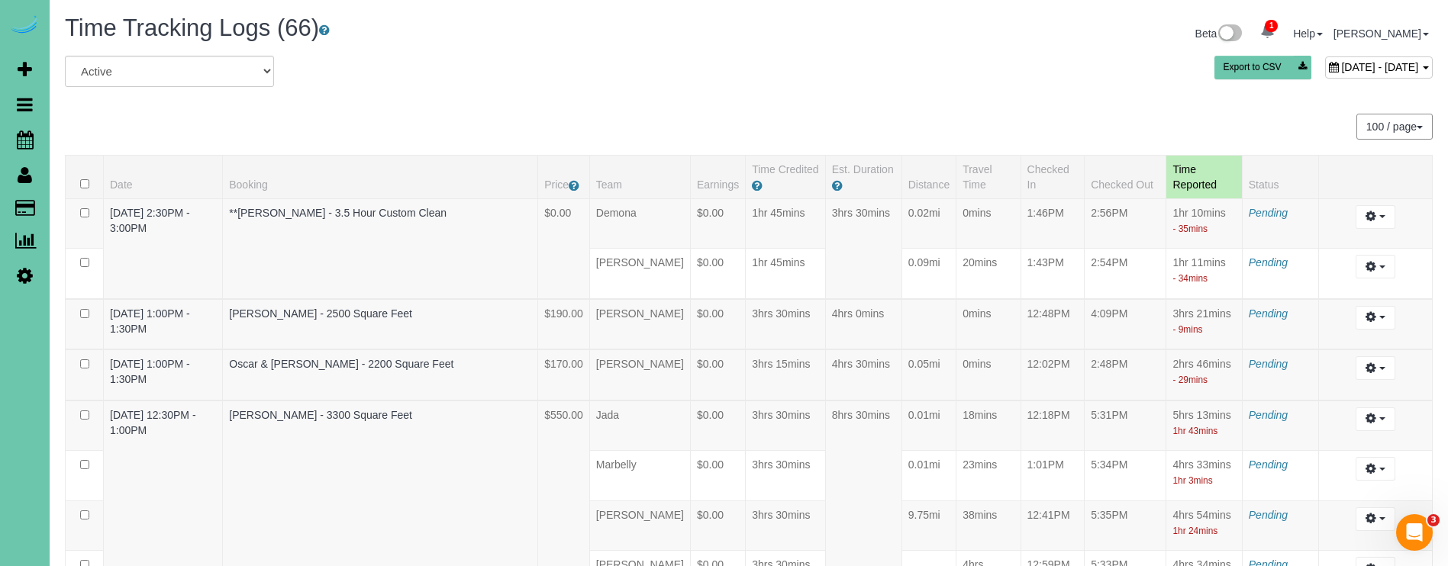
click at [1353, 61] on span "August 18, 2025 - August 18, 2025" at bounding box center [1379, 67] width 77 height 12
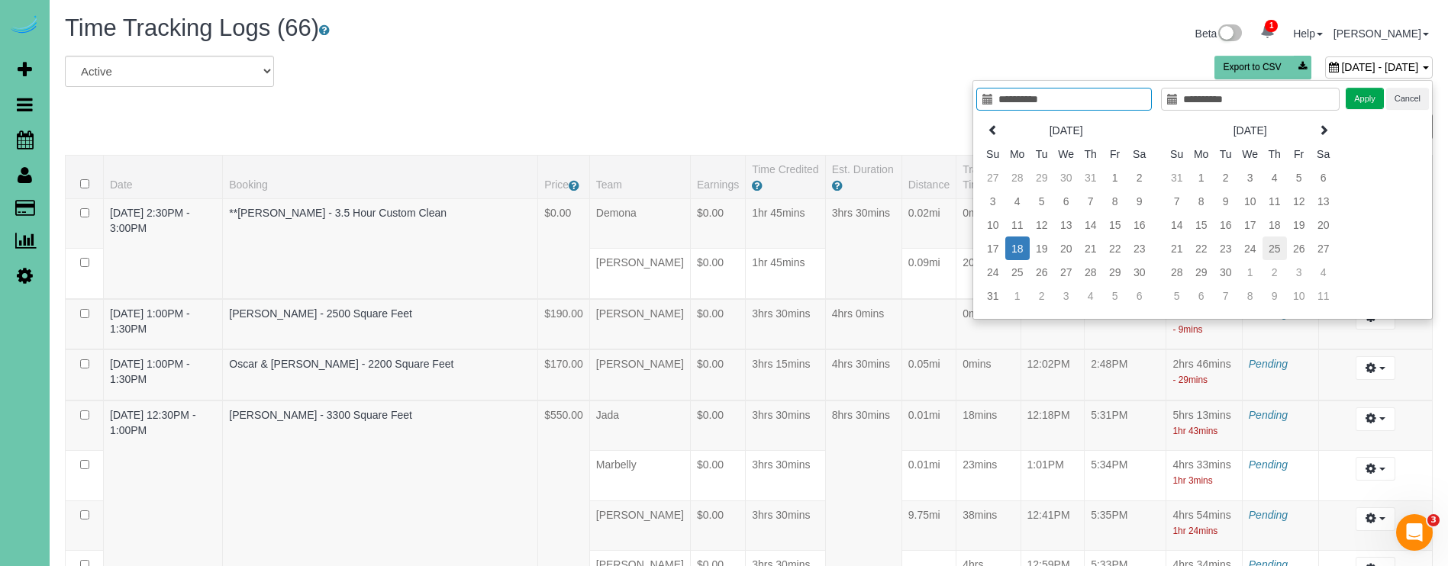
type input "**********"
click at [1269, 252] on td "25" at bounding box center [1274, 249] width 24 height 24
type input "**********"
click at [1269, 252] on td "25" at bounding box center [1274, 249] width 24 height 24
click at [1355, 100] on button "Apply" at bounding box center [1364, 99] width 38 height 22
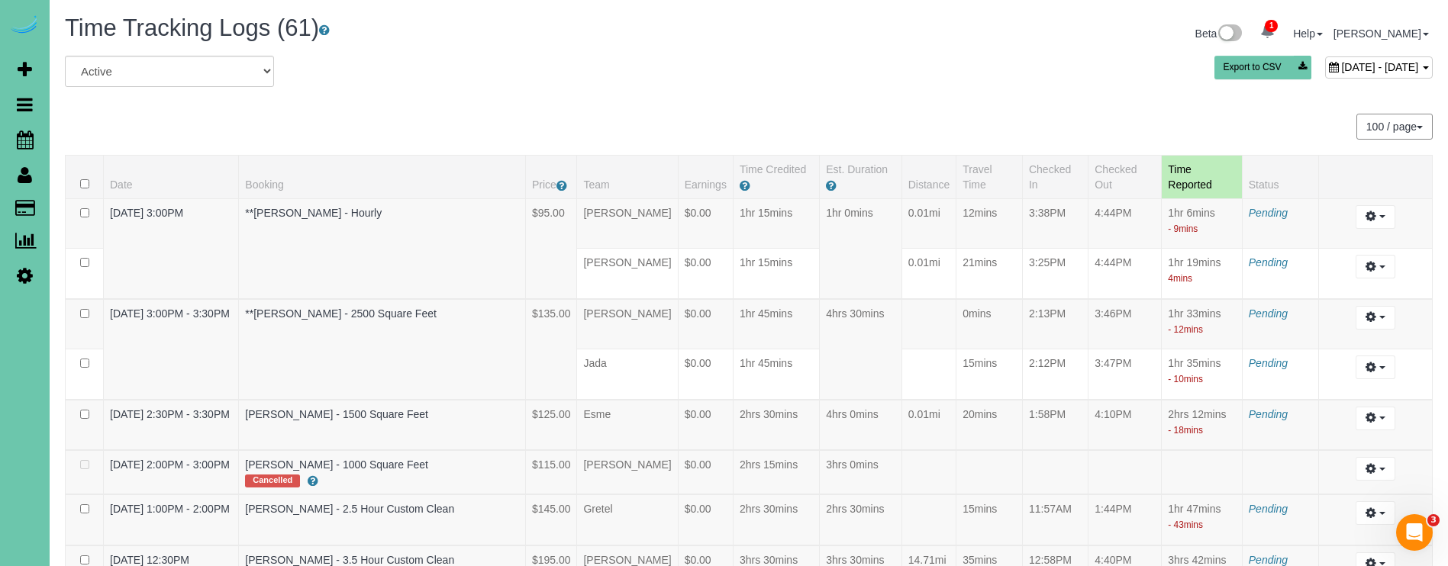
click at [1303, 54] on div "Beta 1 Your Notifications You have 0 alerts × You have 1 to charge for 09/27/20…" at bounding box center [1096, 35] width 695 height 40
click at [1341, 62] on span "September 25, 2025 - September 25, 2025" at bounding box center [1379, 67] width 77 height 12
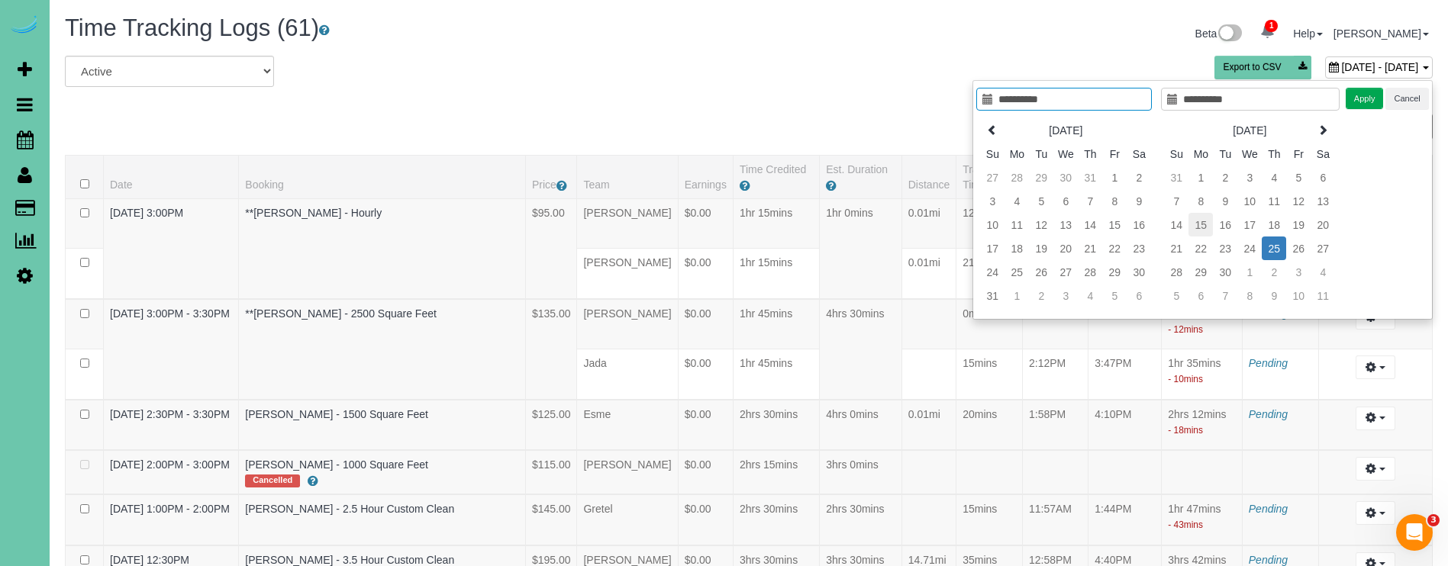
type input "**********"
click at [1197, 226] on td "15" at bounding box center [1200, 225] width 24 height 24
type input "**********"
click at [1197, 226] on td "15" at bounding box center [1200, 225] width 24 height 24
click at [1374, 91] on button "Apply" at bounding box center [1364, 99] width 38 height 22
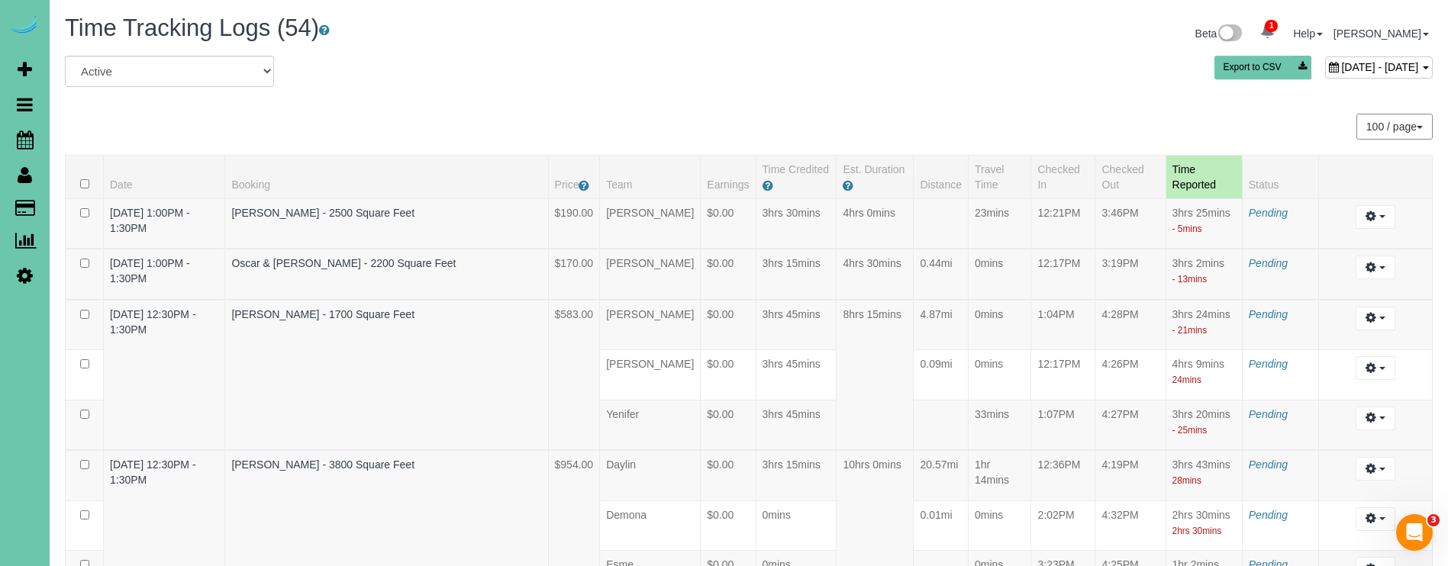
click at [1341, 63] on span "September 15, 2025 - September 15, 2025" at bounding box center [1379, 67] width 77 height 12
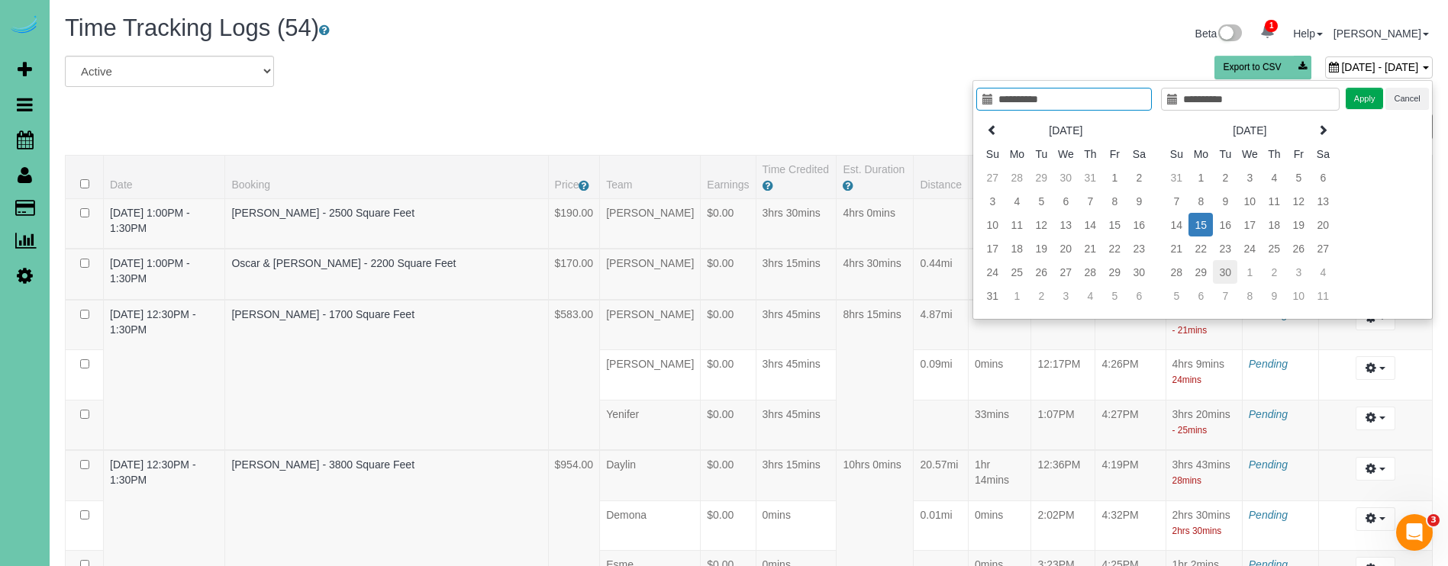
type input "**********"
click at [1200, 264] on td "29" at bounding box center [1200, 272] width 24 height 24
type input "**********"
click at [1200, 264] on td "29" at bounding box center [1200, 272] width 24 height 24
click at [1355, 98] on button "Apply" at bounding box center [1364, 99] width 38 height 22
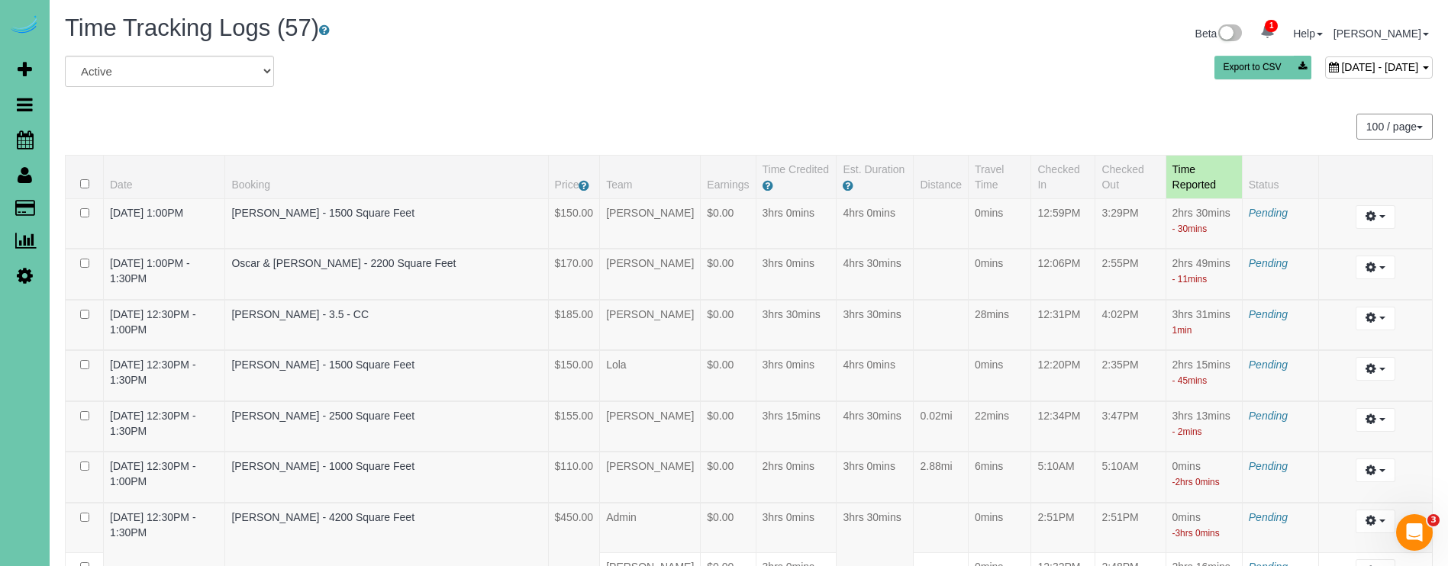
click at [1252, 53] on div "Beta 1 Your Notifications You have 0 alerts × You have 1 to charge for 09/27/20…" at bounding box center [1096, 35] width 695 height 40
click at [1341, 66] on span "September 29, 2025 - September 29, 2025" at bounding box center [1379, 67] width 77 height 12
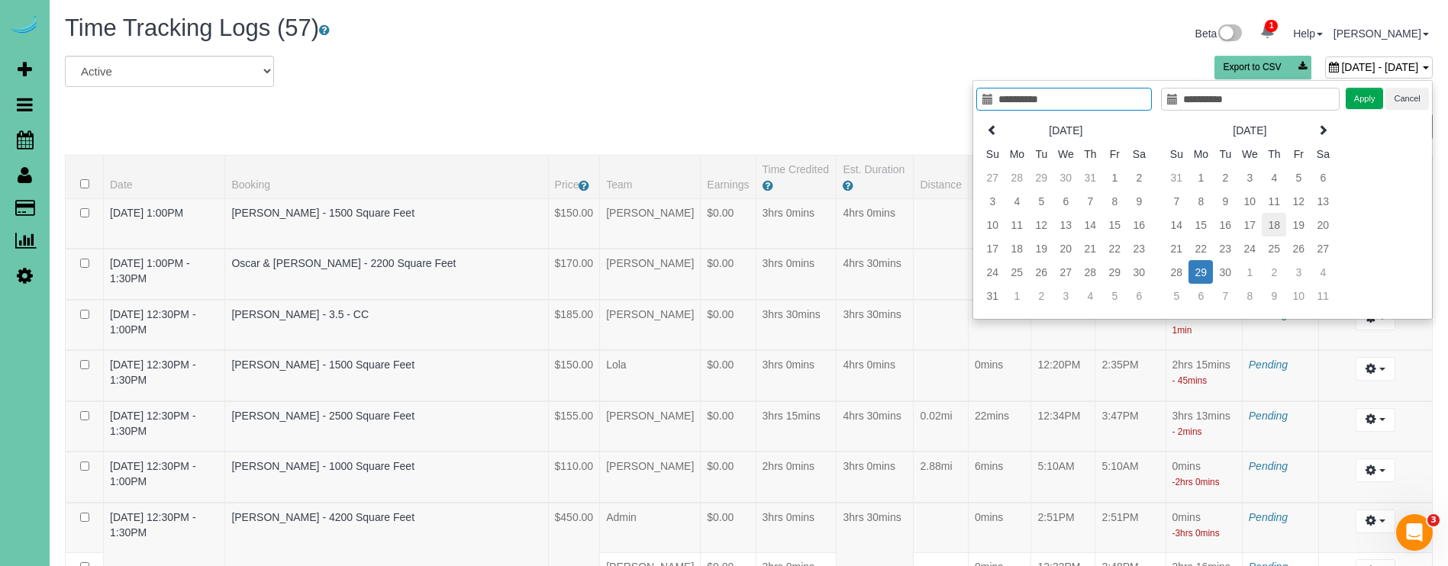
type input "**********"
click at [1293, 224] on td "19" at bounding box center [1298, 225] width 24 height 24
type input "**********"
click at [1293, 224] on td "19" at bounding box center [1298, 225] width 24 height 24
click at [1366, 98] on button "Apply" at bounding box center [1364, 99] width 38 height 22
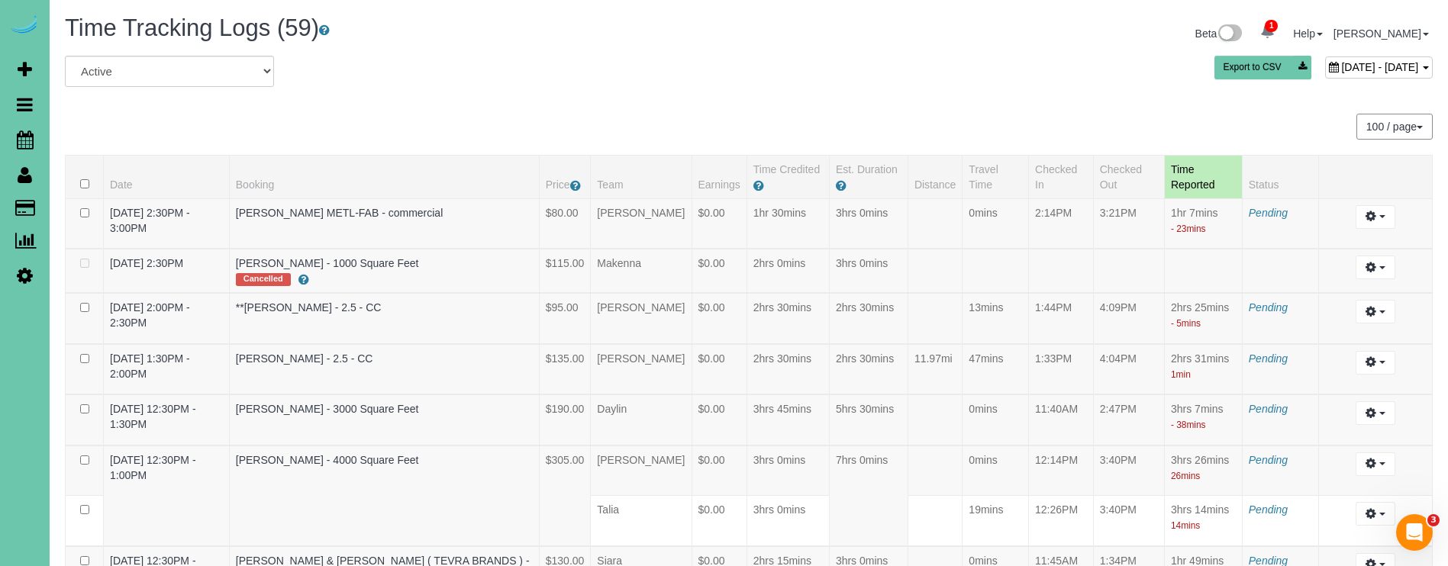
scroll to position [-1, 0]
click at [1341, 66] on span "September 19, 2025 - September 19, 2025" at bounding box center [1379, 67] width 77 height 12
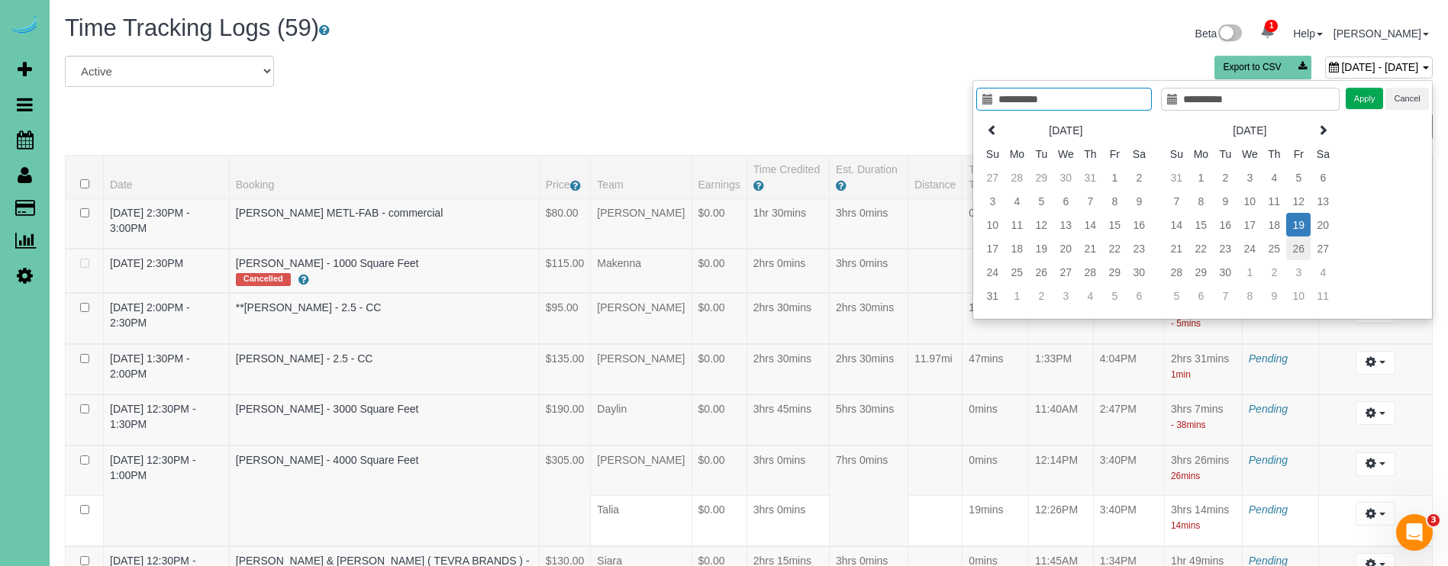
type input "**********"
click at [1300, 246] on td "26" at bounding box center [1298, 249] width 24 height 24
type input "**********"
click at [1361, 99] on button "Apply" at bounding box center [1364, 99] width 38 height 22
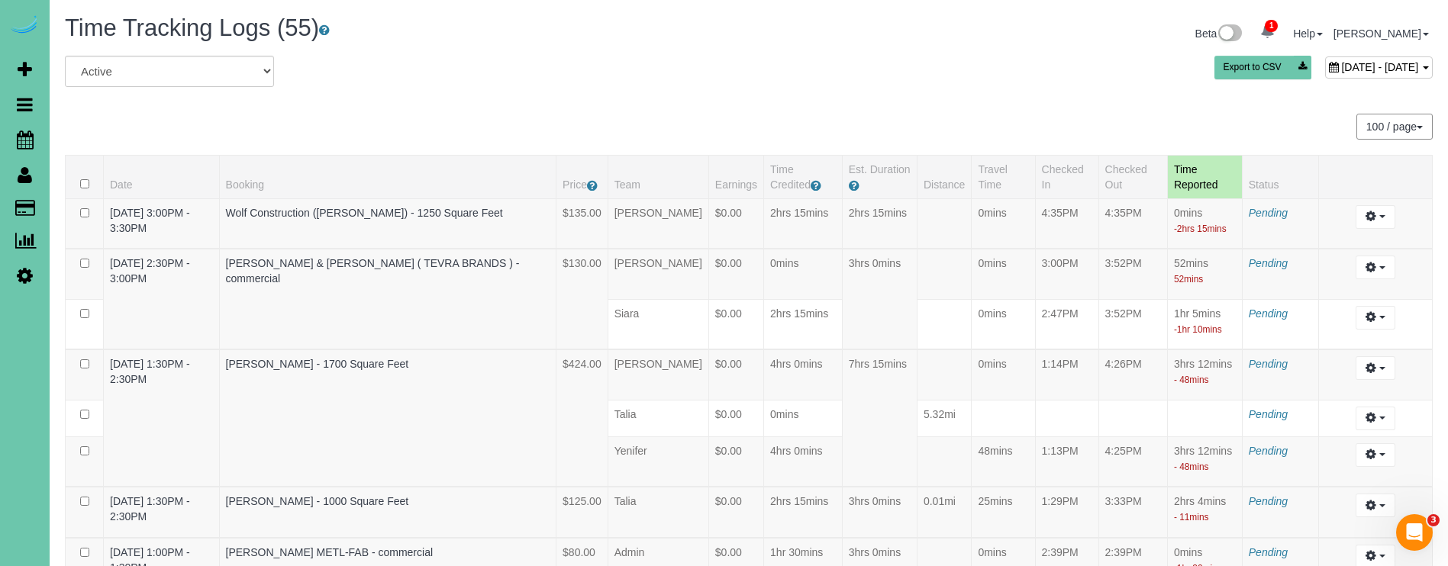
click at [1317, 57] on div "September 26, 2025 - September 26, 2025 Export to CSV" at bounding box center [980, 71] width 927 height 31
click at [1325, 57] on div "September 26, 2025 - September 26, 2025" at bounding box center [1379, 67] width 108 height 22
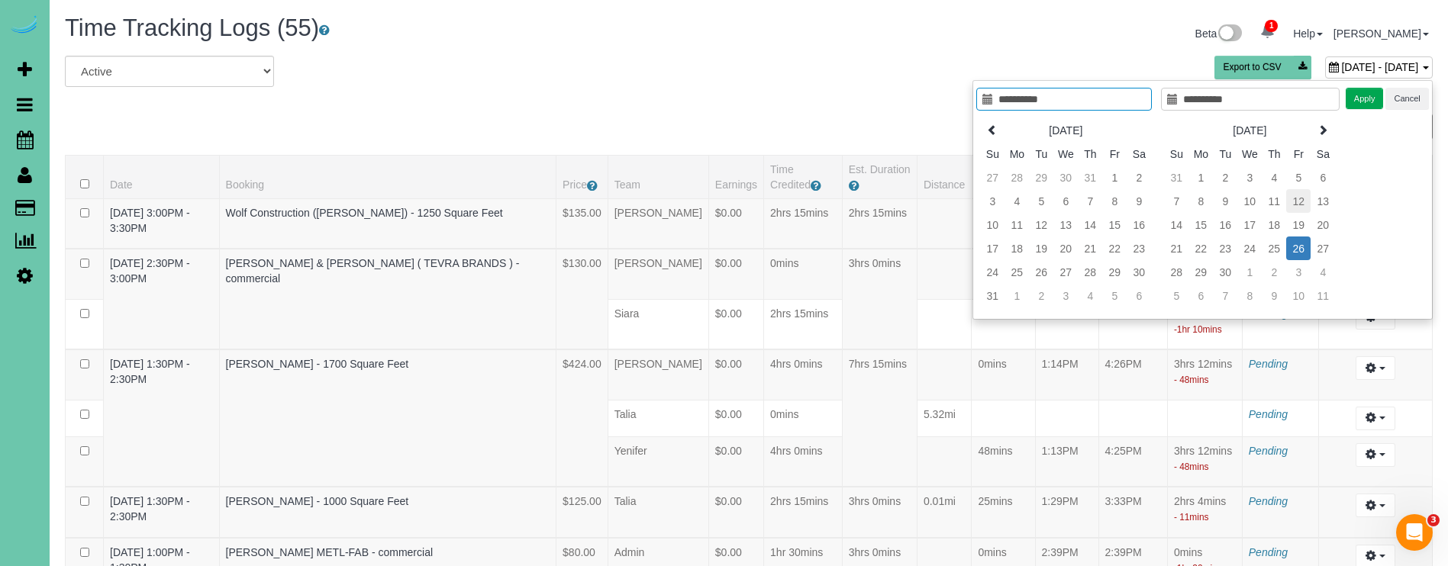
type input "**********"
click at [1301, 198] on td "12" at bounding box center [1298, 201] width 24 height 24
type input "**********"
click at [1301, 198] on td "12" at bounding box center [1298, 201] width 24 height 24
drag, startPoint x: 1368, startPoint y: 98, endPoint x: 1341, endPoint y: 90, distance: 27.8
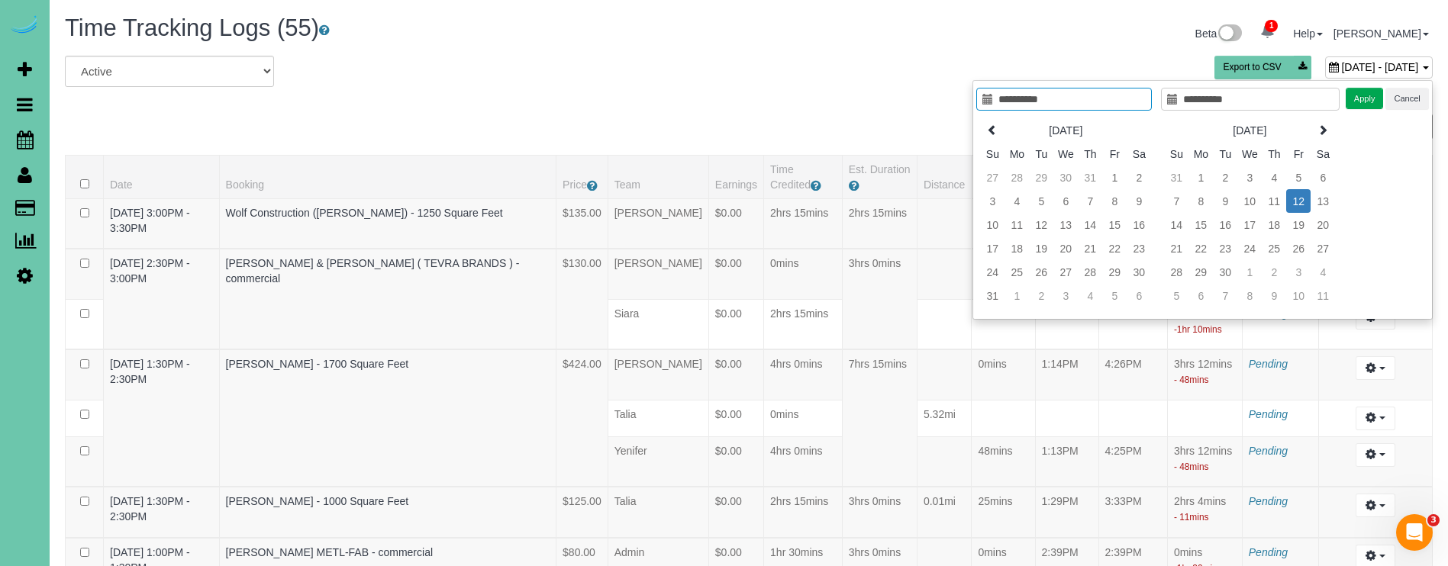
click at [1368, 98] on button "Apply" at bounding box center [1364, 99] width 38 height 22
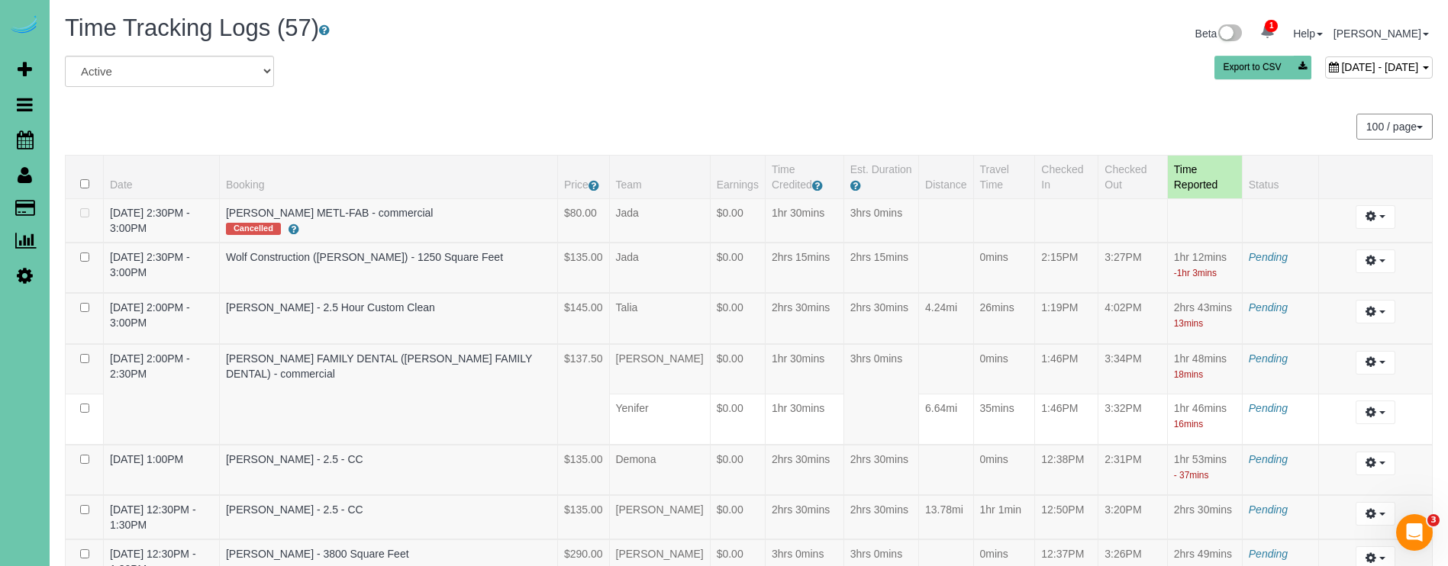
click at [1325, 76] on div "September 12, 2025 - September 12, 2025" at bounding box center [1379, 67] width 108 height 22
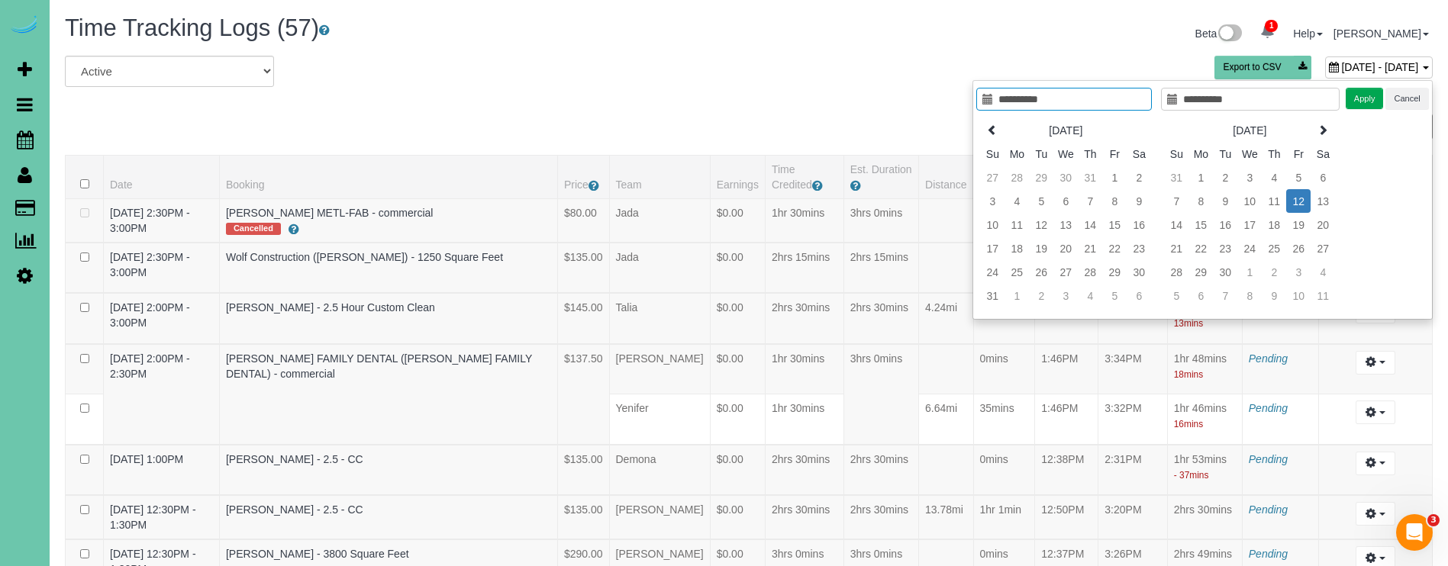
click at [1341, 64] on span "September 12, 2025 - September 12, 2025" at bounding box center [1379, 67] width 77 height 12
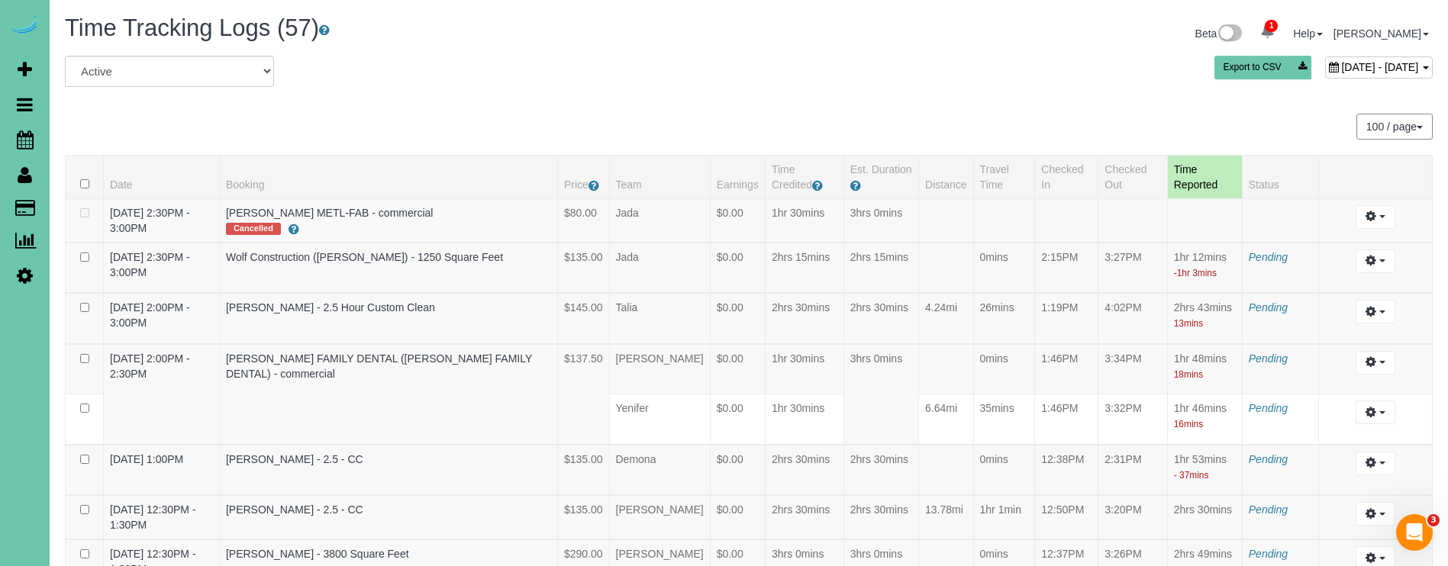
click at [1341, 64] on span "September 12, 2025 - September 12, 2025" at bounding box center [1379, 67] width 77 height 12
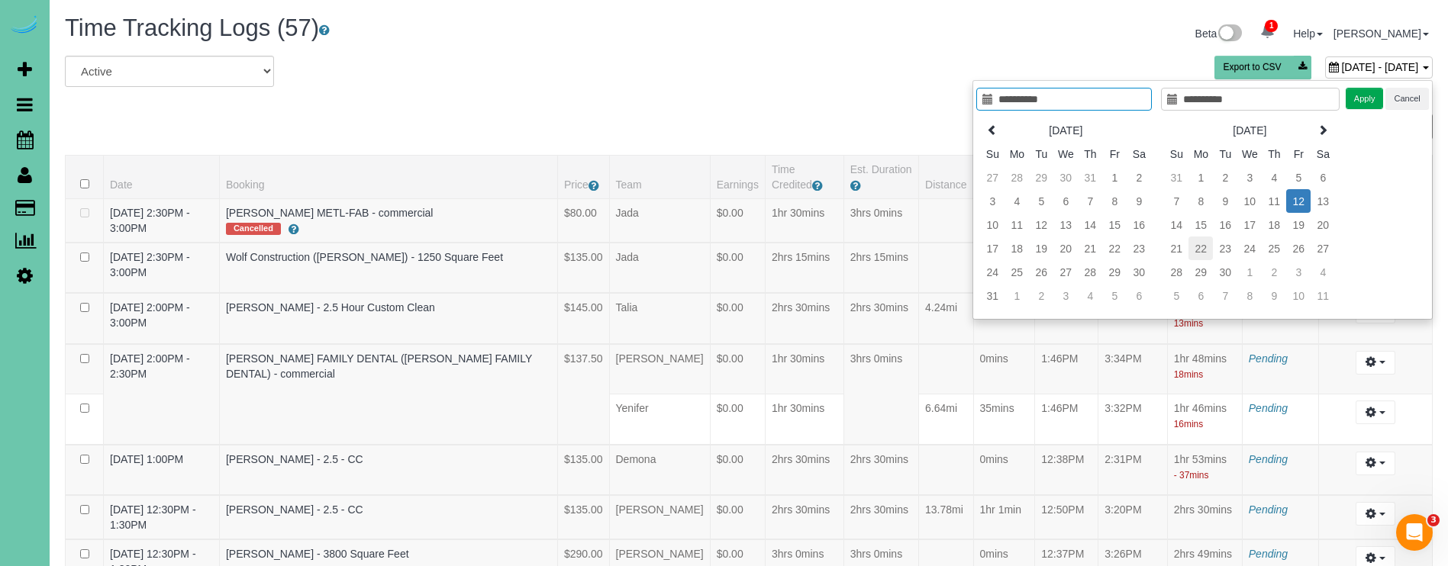
type input "**********"
click at [1197, 247] on td "22" at bounding box center [1200, 249] width 24 height 24
type input "**********"
click at [1201, 245] on td "22" at bounding box center [1200, 249] width 24 height 24
click at [1358, 96] on button "Apply" at bounding box center [1364, 99] width 38 height 22
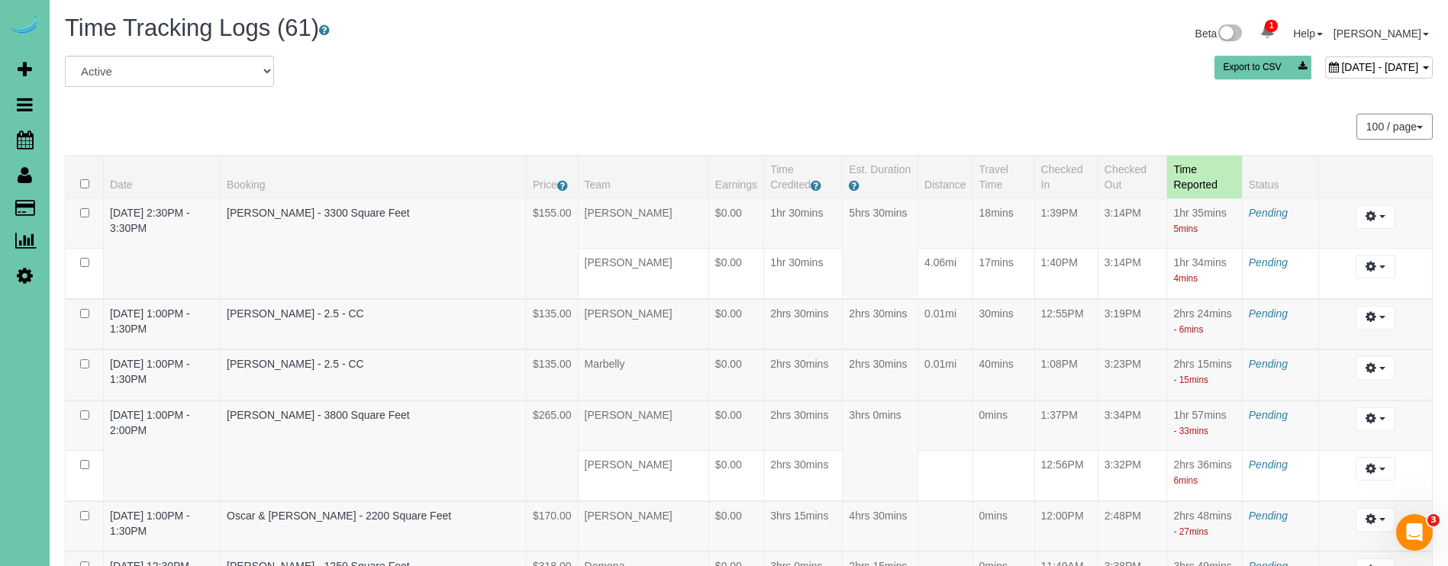
scroll to position [3774, 0]
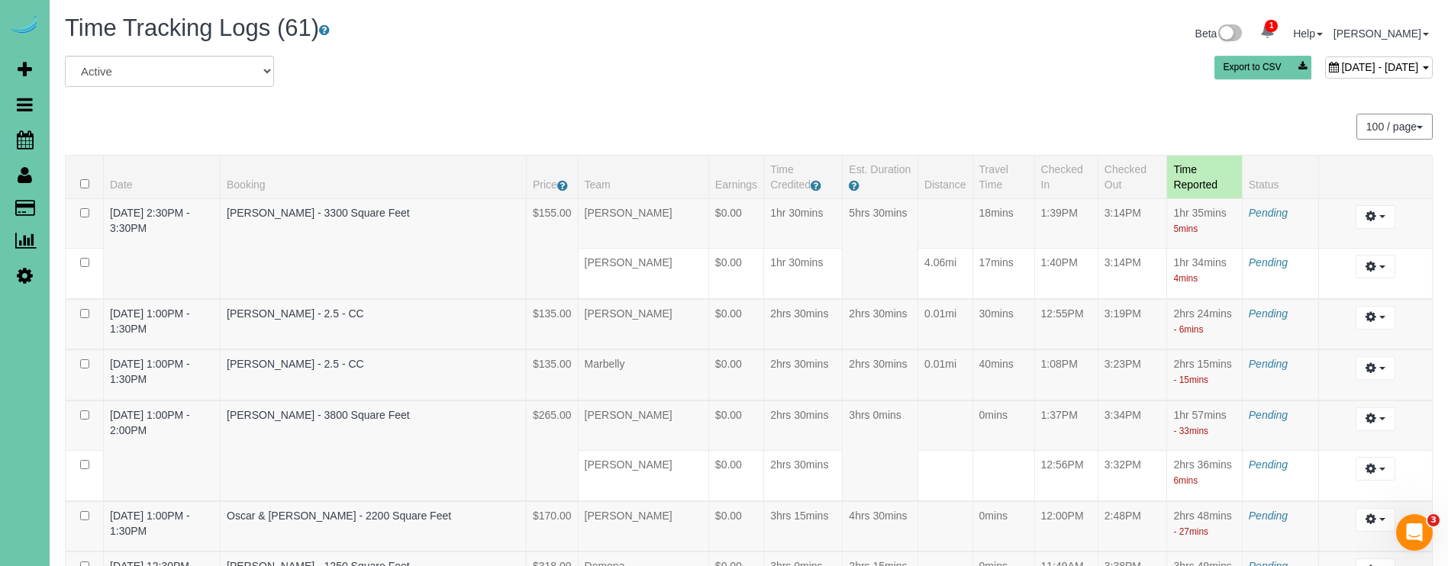
scroll to position [0, 0]
click at [1325, 75] on div "September 22, 2025 - September 22, 2025" at bounding box center [1379, 67] width 108 height 22
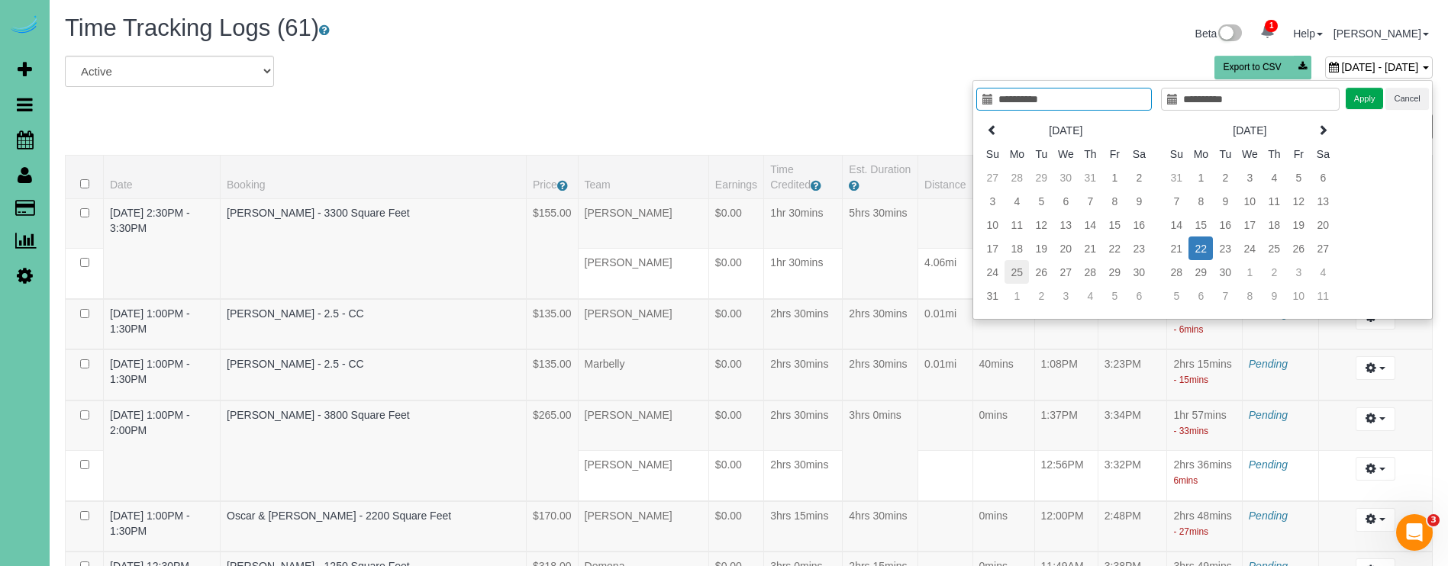
type input "**********"
click at [1021, 274] on td "25" at bounding box center [1016, 272] width 24 height 24
type input "**********"
click at [1021, 274] on td "25" at bounding box center [1016, 272] width 24 height 24
click at [1366, 94] on button "Apply" at bounding box center [1364, 99] width 38 height 22
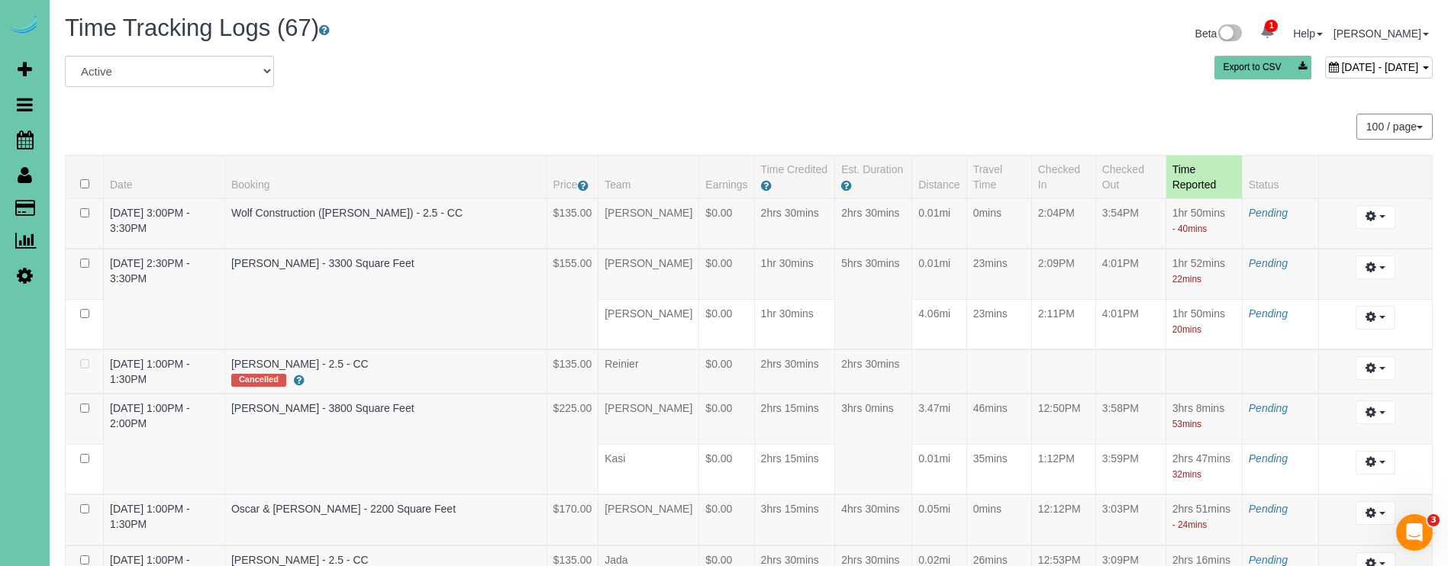
click at [1252, 56] on div "August 25, 2025 - August 25, 2025 Export to CSV" at bounding box center [980, 71] width 927 height 31
click at [1341, 66] on span "August 25, 2025 - August 25, 2025" at bounding box center [1379, 67] width 77 height 12
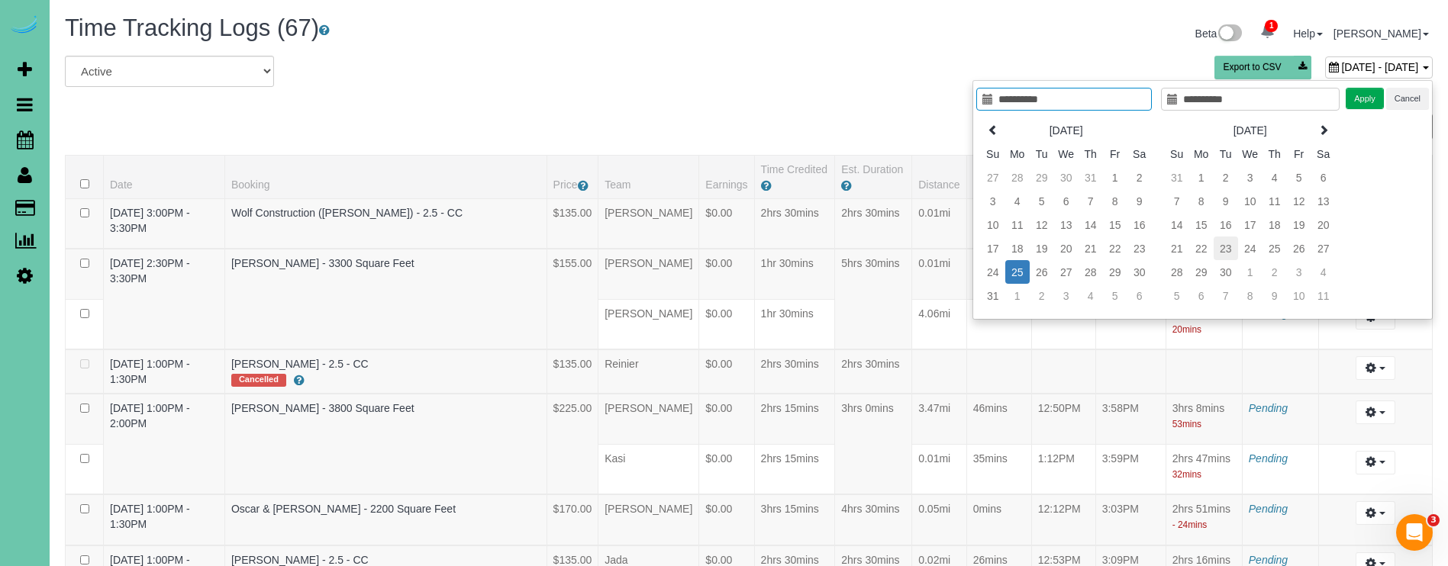
type input "**********"
click at [1226, 250] on td "23" at bounding box center [1225, 249] width 24 height 24
type input "**********"
click at [1355, 104] on button "Apply" at bounding box center [1364, 99] width 38 height 22
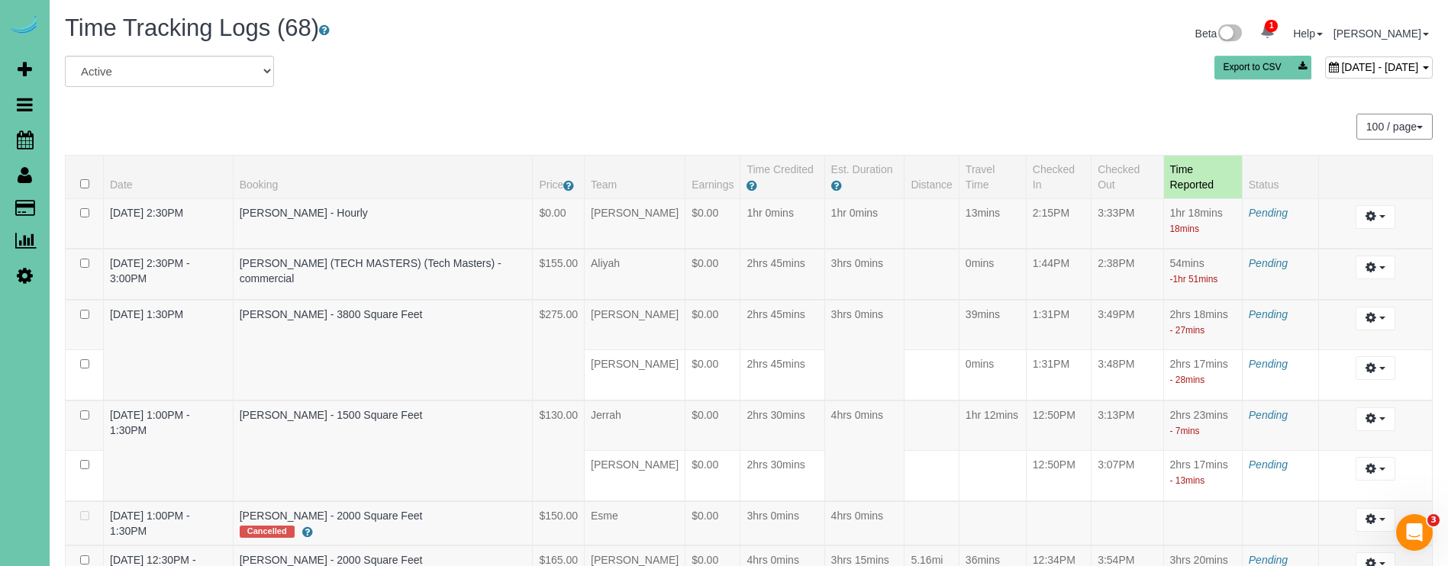
click at [1221, 80] on div "September 23, 2025 - September 23, 2025 Export to CSV" at bounding box center [980, 71] width 927 height 31
click at [1329, 66] on icon at bounding box center [1334, 67] width 10 height 11
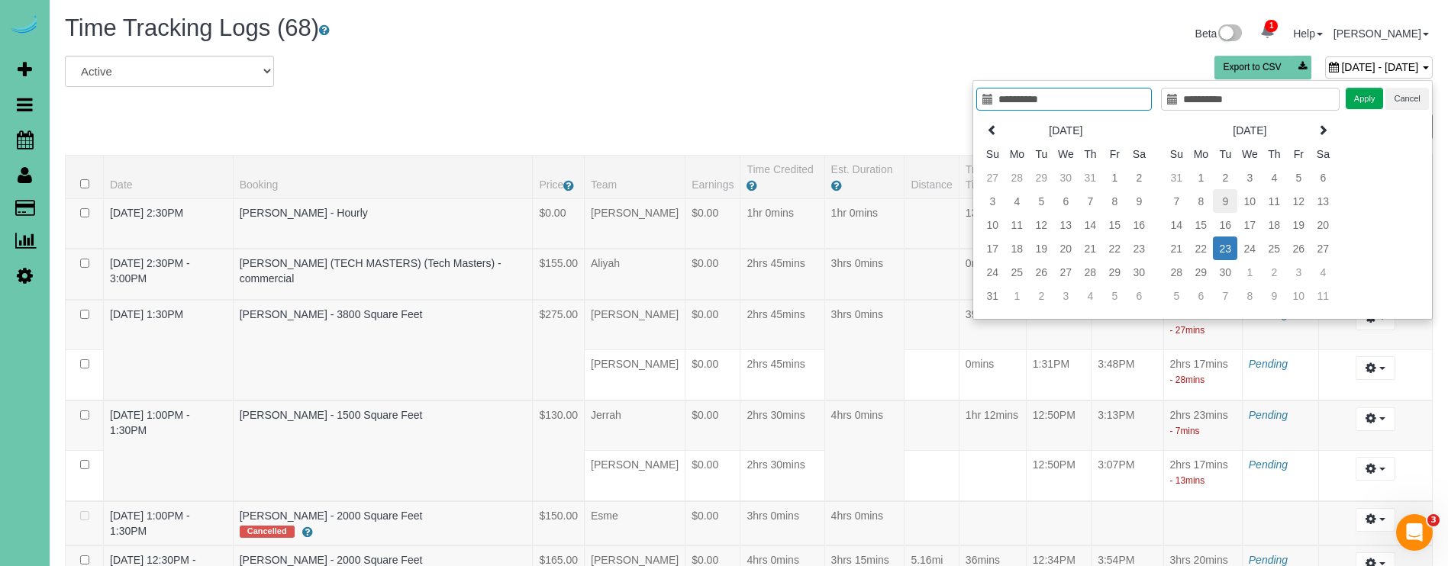
type input "**********"
click at [1221, 194] on td "9" at bounding box center [1225, 201] width 24 height 24
type input "**********"
click at [1221, 193] on td "9" at bounding box center [1225, 201] width 24 height 24
click at [1355, 98] on button "Apply" at bounding box center [1364, 99] width 38 height 22
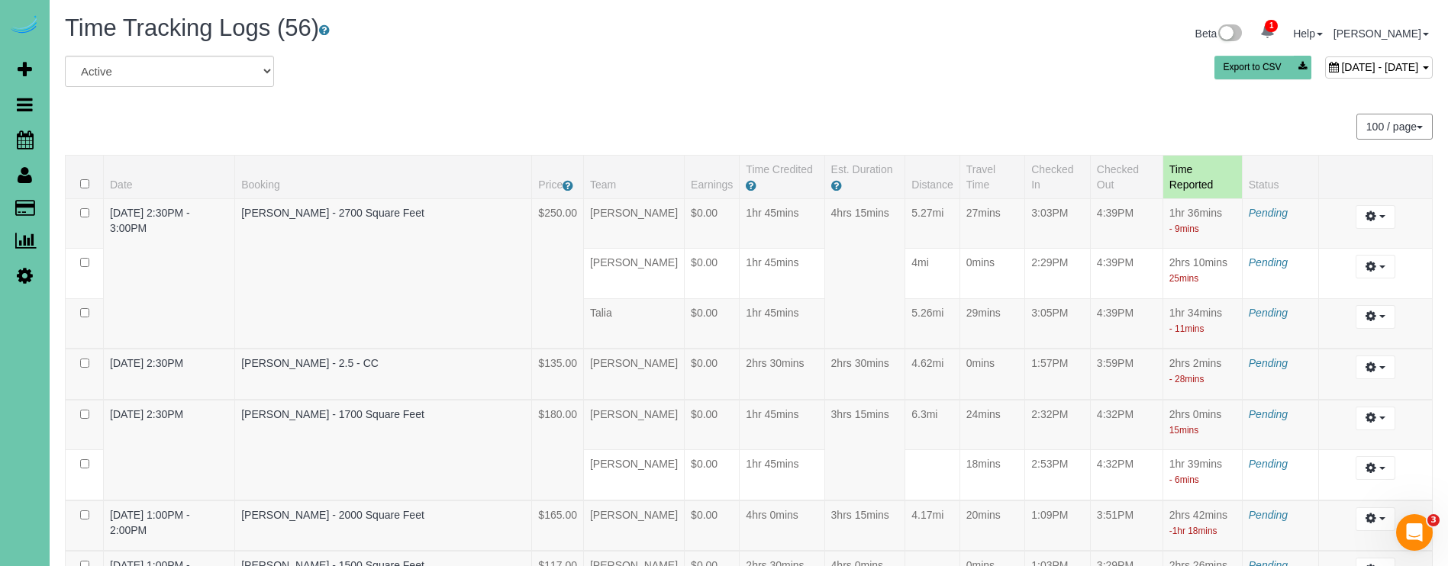
scroll to position [-1, 0]
click at [1341, 72] on span "September 09, 2025 - September 09, 2025" at bounding box center [1379, 67] width 77 height 12
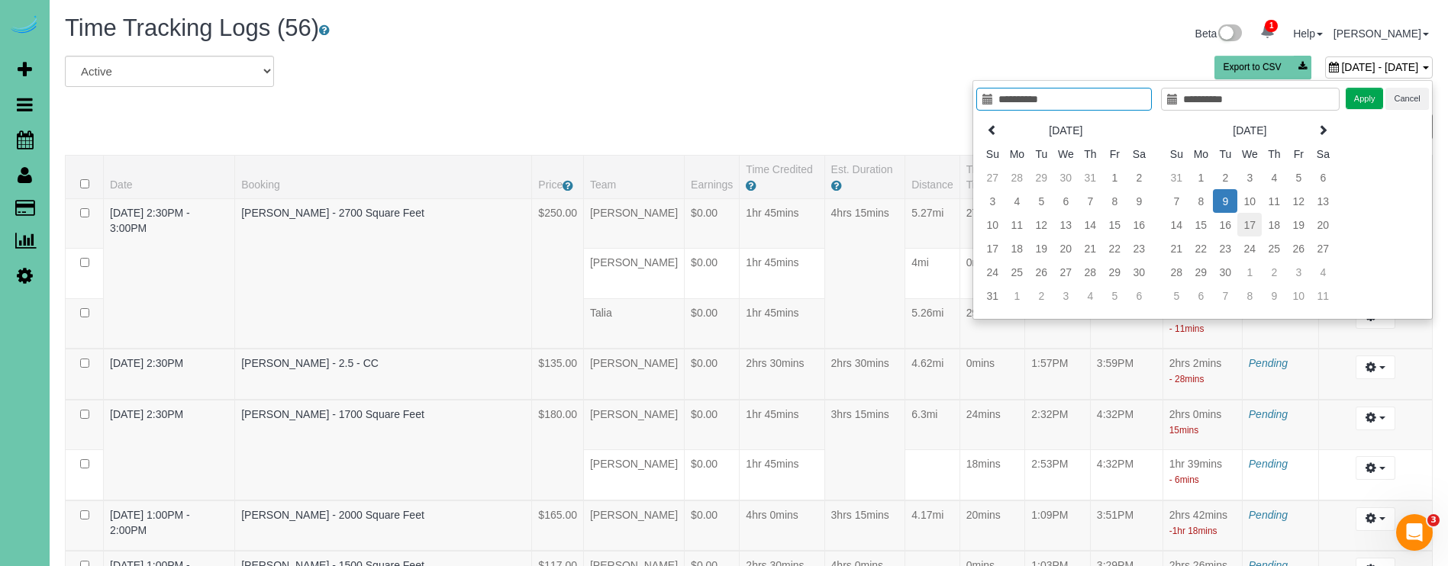
type input "**********"
click at [1252, 221] on td "17" at bounding box center [1249, 225] width 24 height 24
type input "**********"
click at [1252, 221] on td "17" at bounding box center [1249, 225] width 24 height 24
click at [1354, 101] on button "Apply" at bounding box center [1364, 99] width 38 height 22
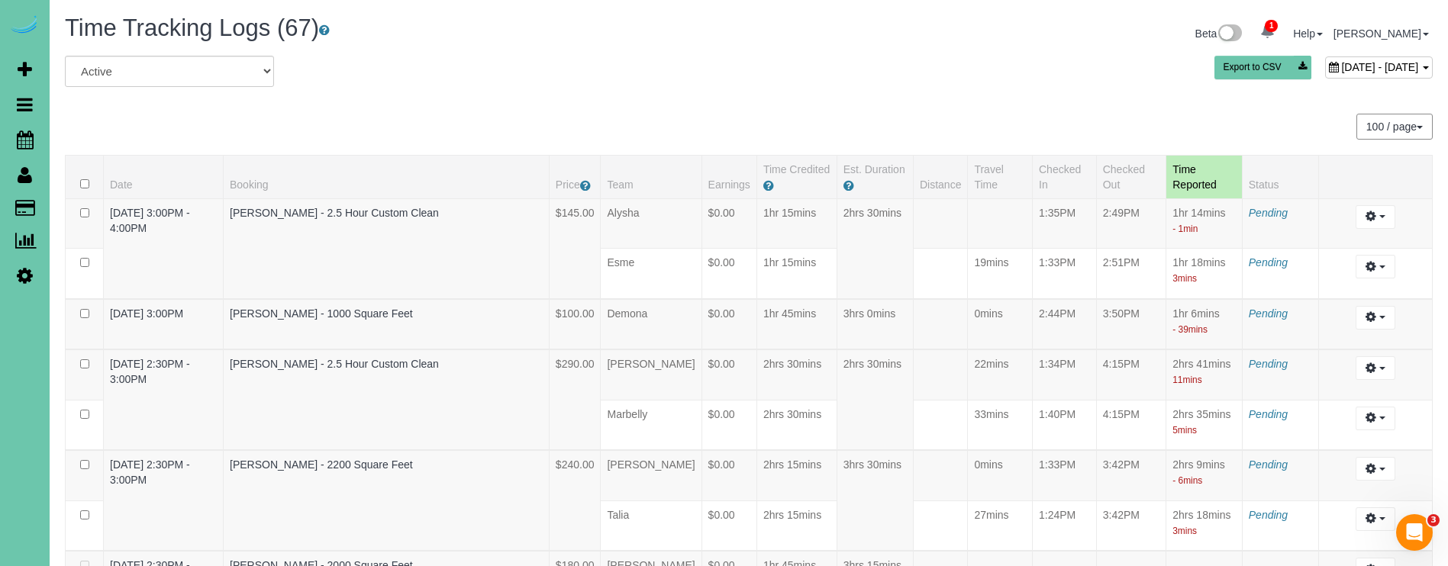
click at [1341, 69] on span "September 17, 2025 - September 17, 2025" at bounding box center [1379, 67] width 77 height 12
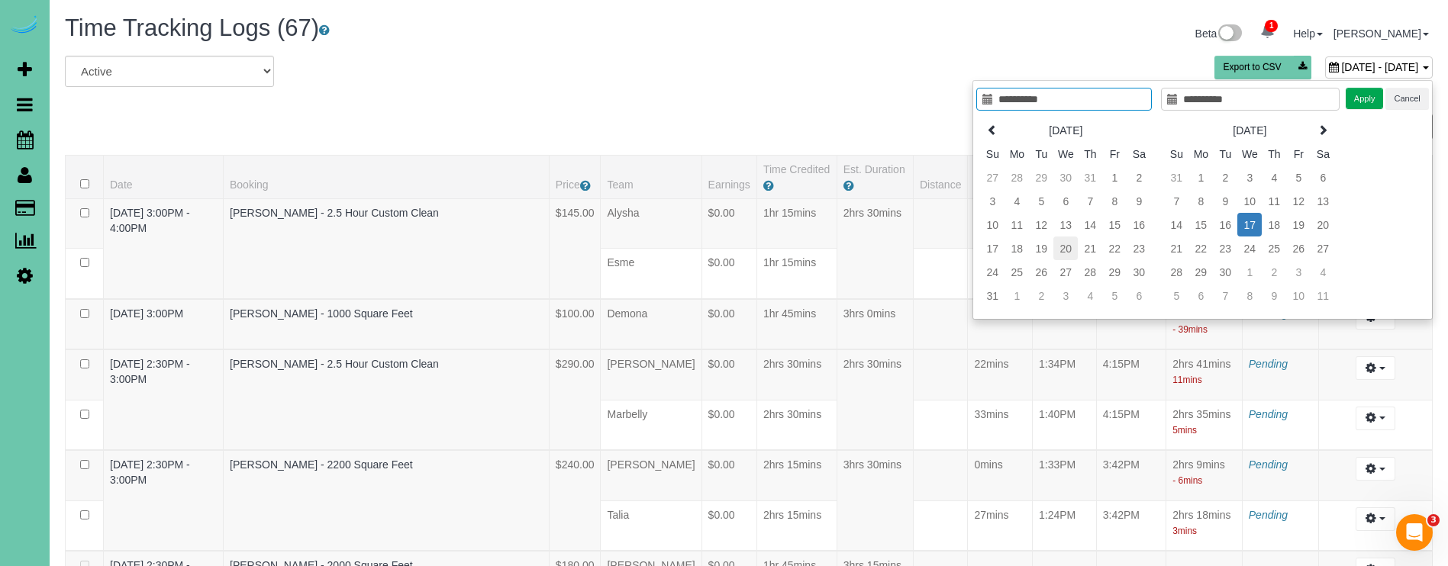
type input "**********"
click at [1059, 250] on td "20" at bounding box center [1065, 249] width 24 height 24
type input "**********"
click at [1059, 250] on td "20" at bounding box center [1065, 249] width 24 height 24
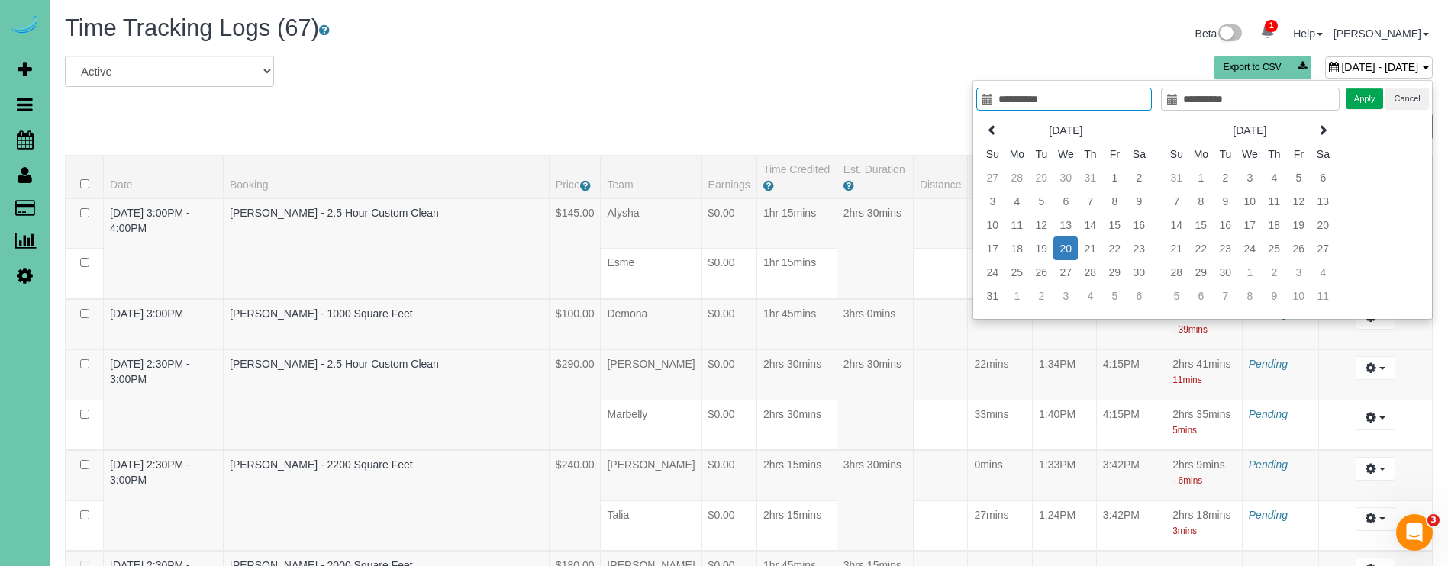
scroll to position [0, 0]
click at [1373, 89] on button "Apply" at bounding box center [1364, 99] width 38 height 22
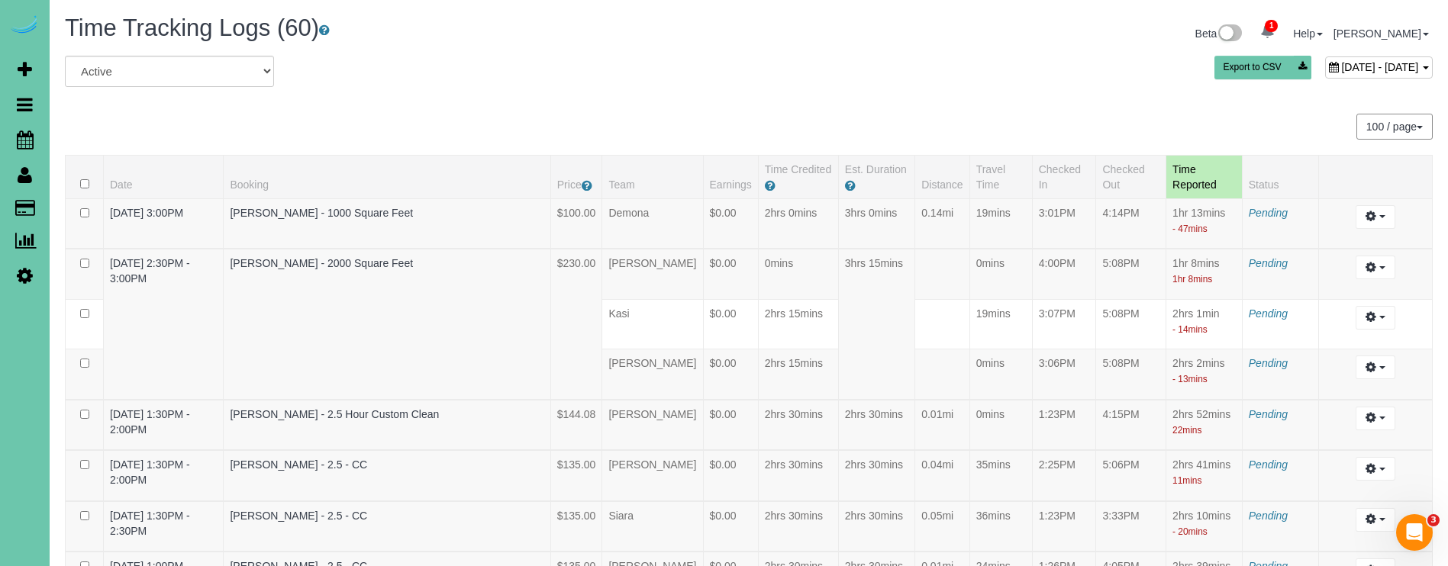
scroll to position [334, 0]
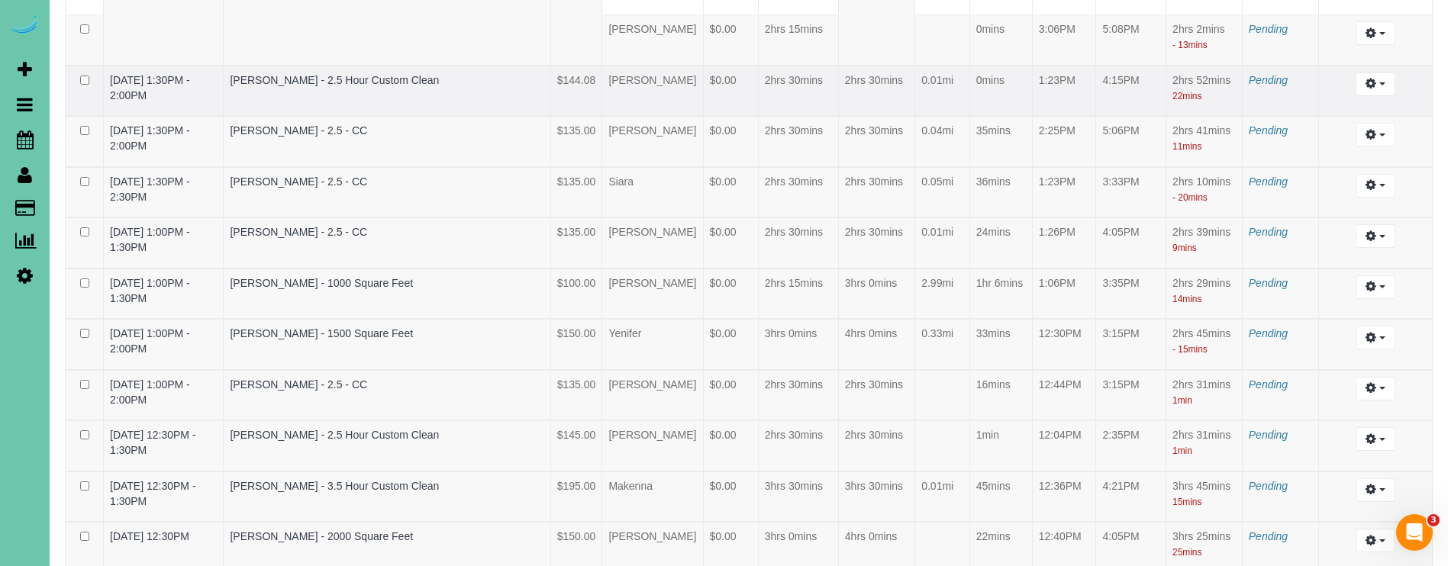
click at [546, 77] on td "Bryan Schmaderer - 2.5 Hour Custom Clean" at bounding box center [387, 91] width 327 height 51
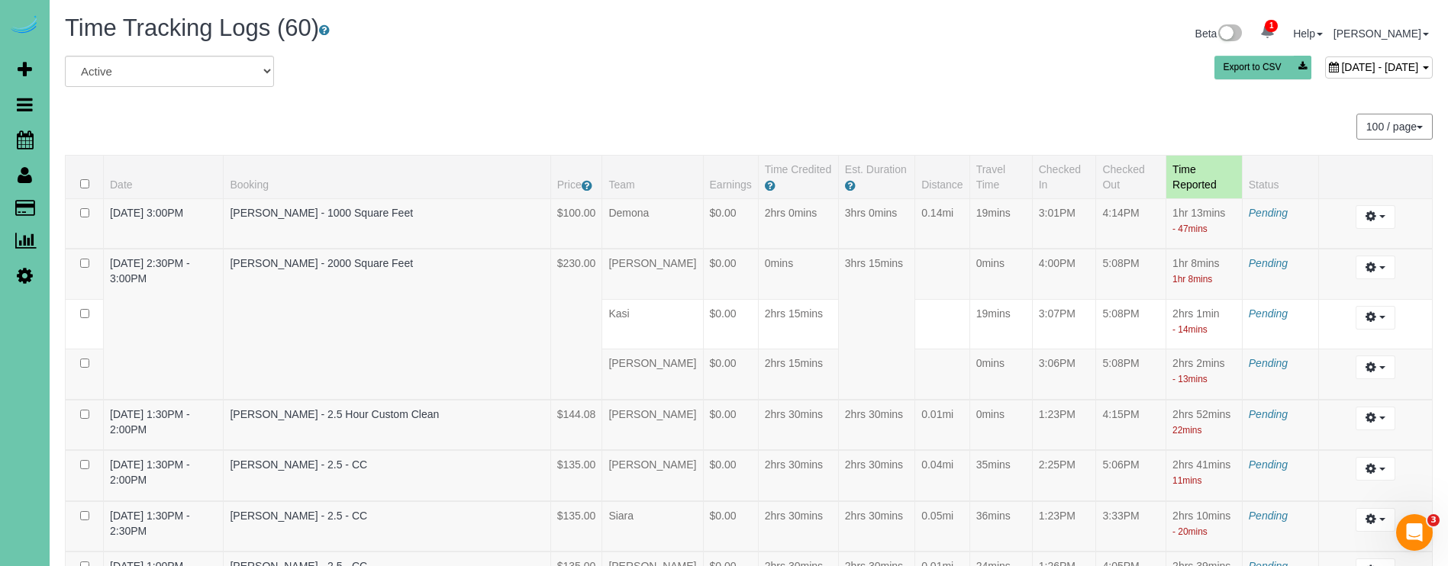
scroll to position [0, 0]
click at [1371, 63] on span "August 20, 2025 - August 20, 2025" at bounding box center [1379, 67] width 77 height 12
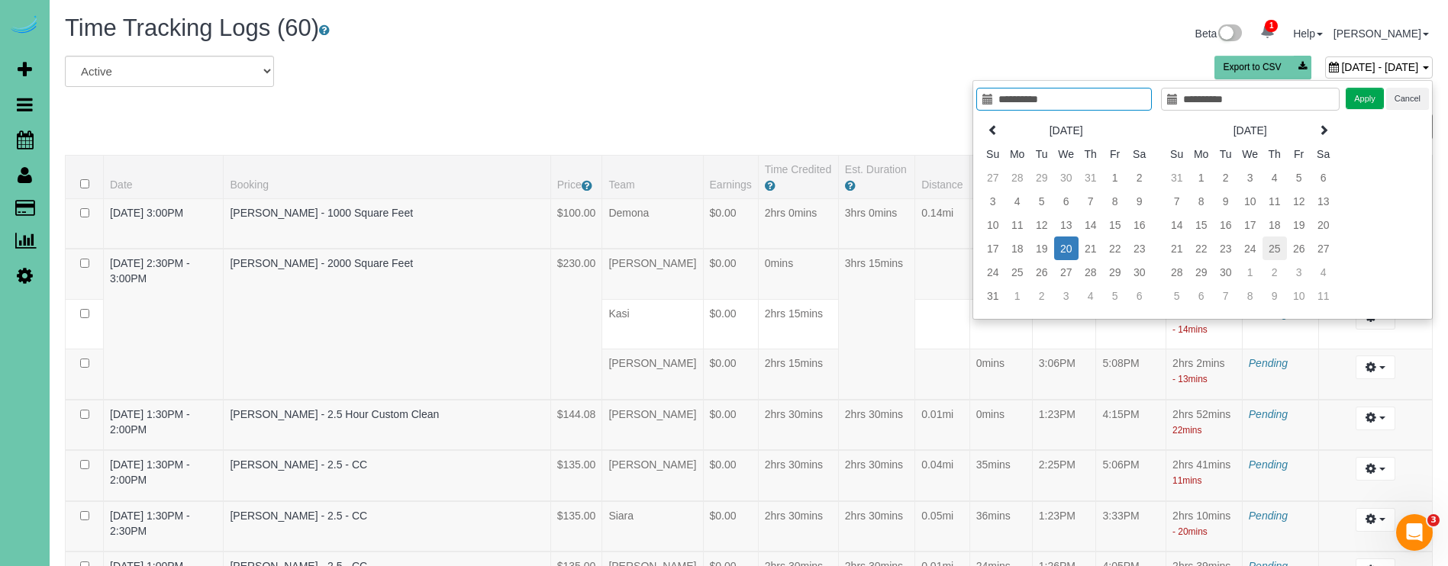
type input "**********"
click at [1270, 248] on td "25" at bounding box center [1274, 249] width 24 height 24
type input "**********"
click at [1270, 248] on td "25" at bounding box center [1274, 249] width 24 height 24
type input "**********"
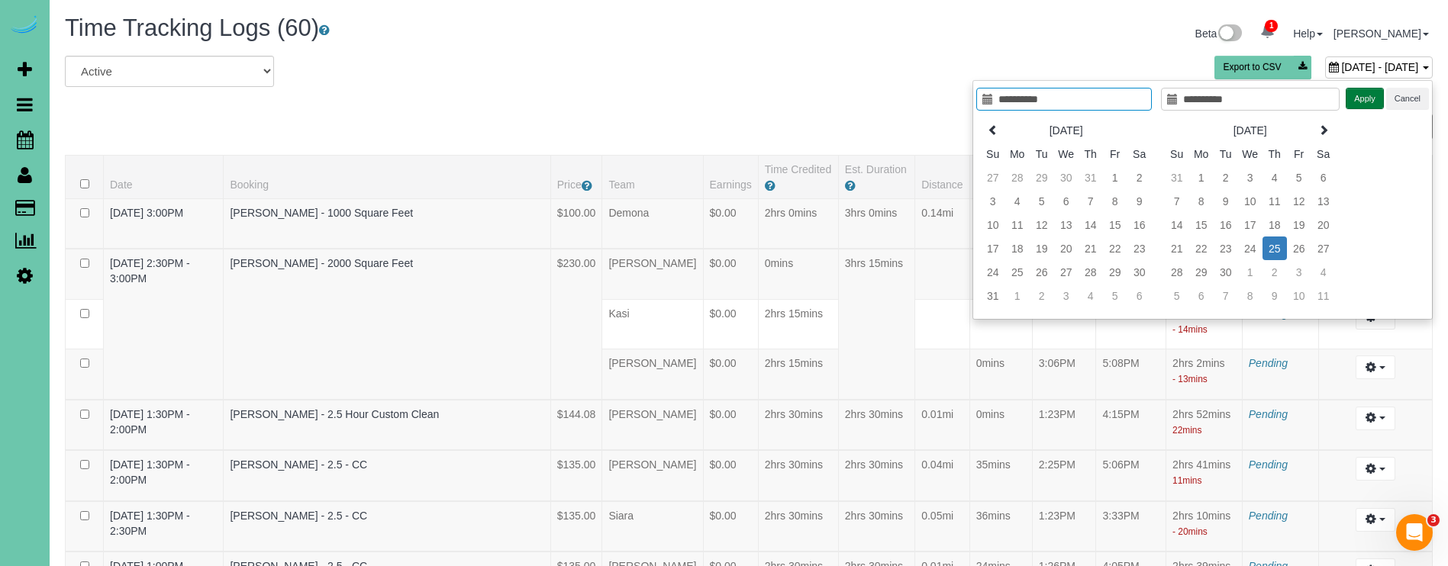
click at [1359, 103] on button "Apply" at bounding box center [1364, 99] width 38 height 22
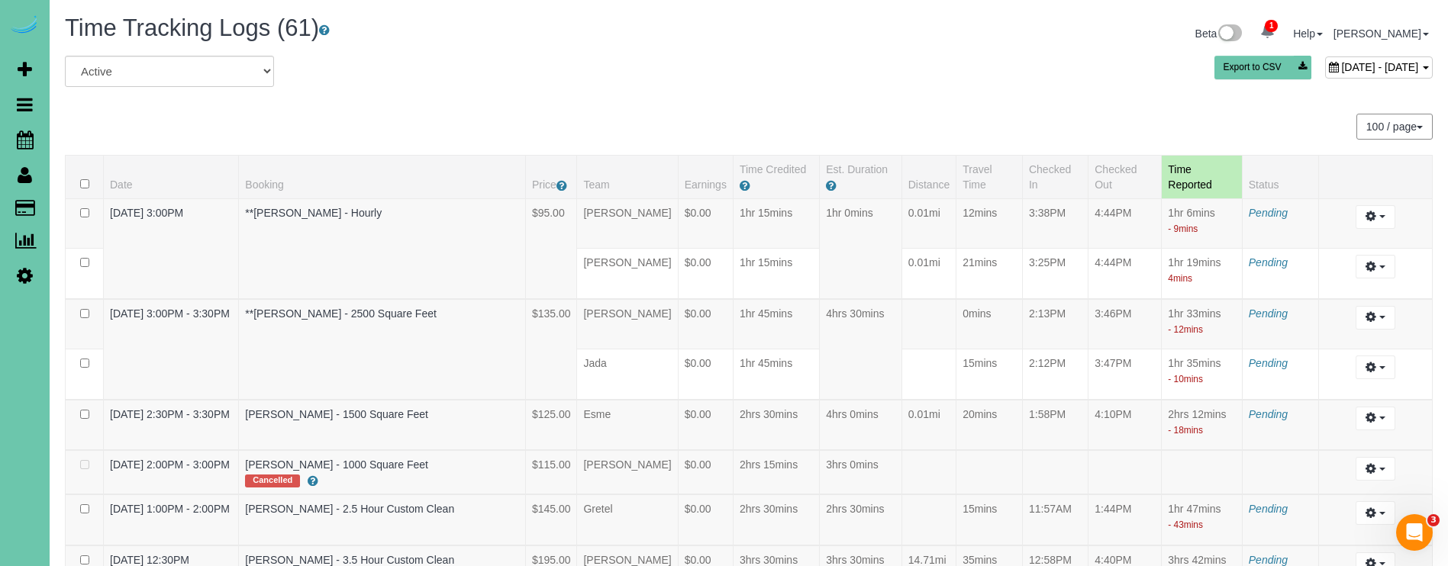
scroll to position [2983, 0]
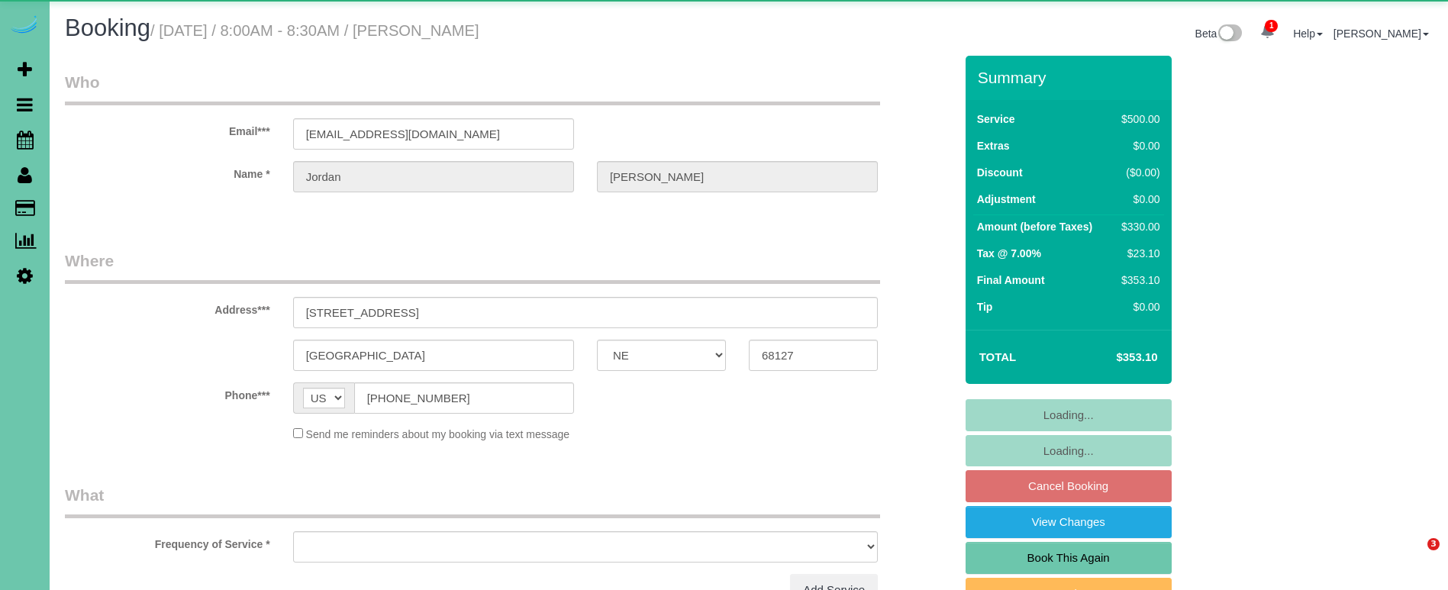
select select "NE"
select select "object:921"
select select "string:fspay-bb843e3b-155c-4690-bba5-a70c2bbefcb4"
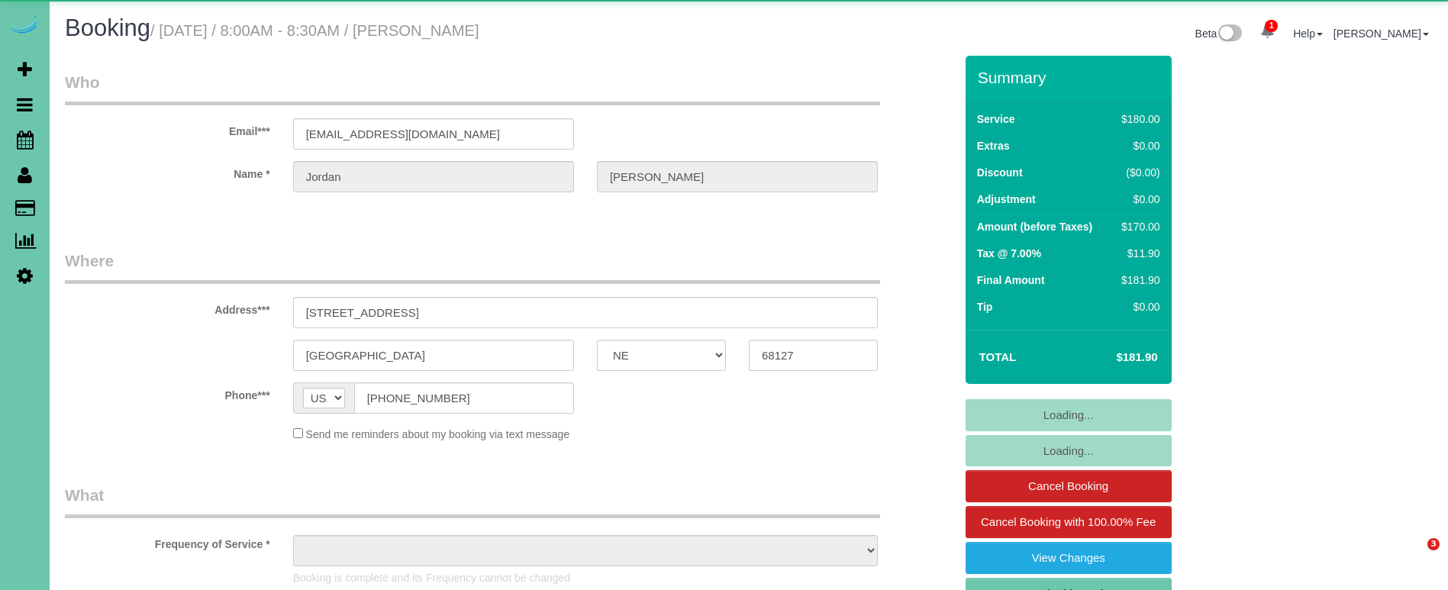
select select "NE"
select select "object:742"
select select "string:fspay-bb843e3b-155c-4690-bba5-a70c2bbefcb4"
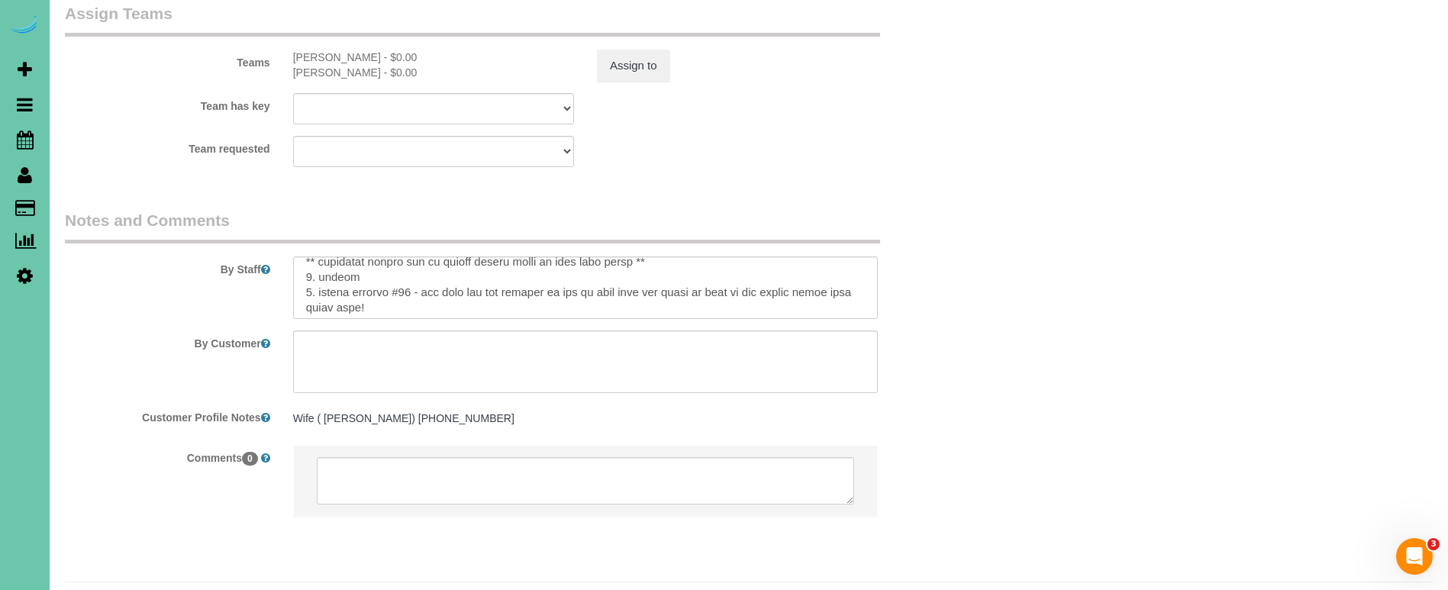
scroll to position [56, 0]
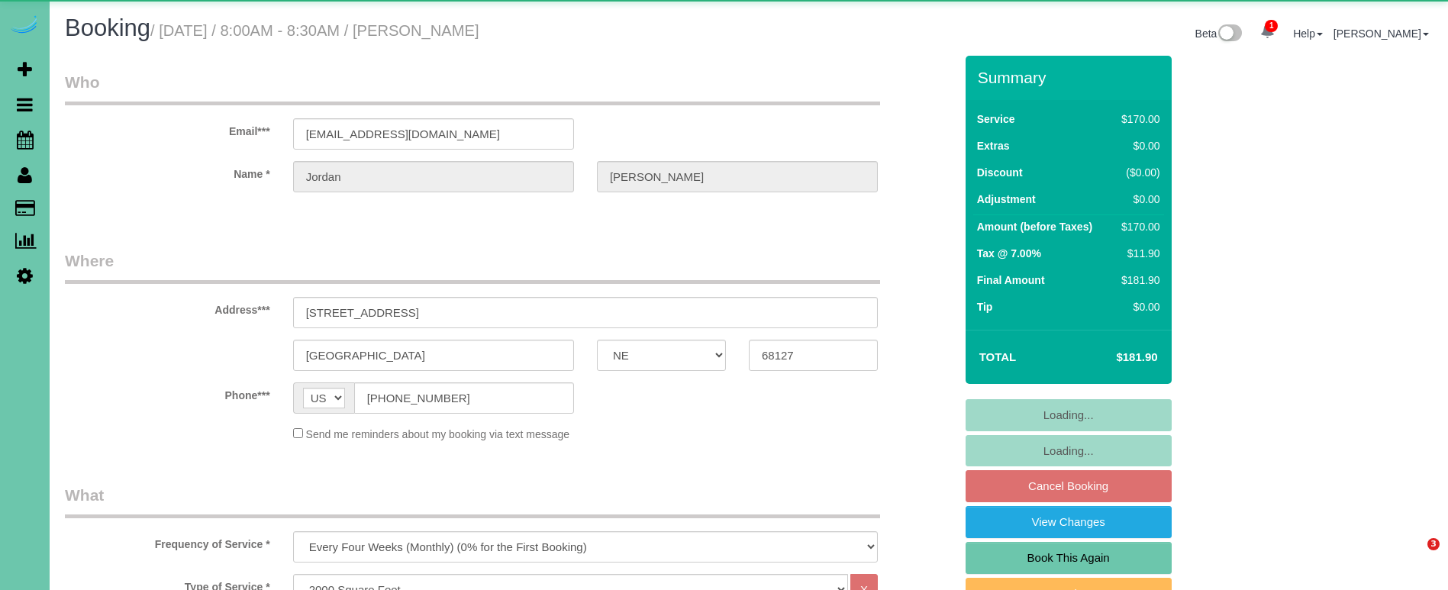
select select "NE"
select select "object:727"
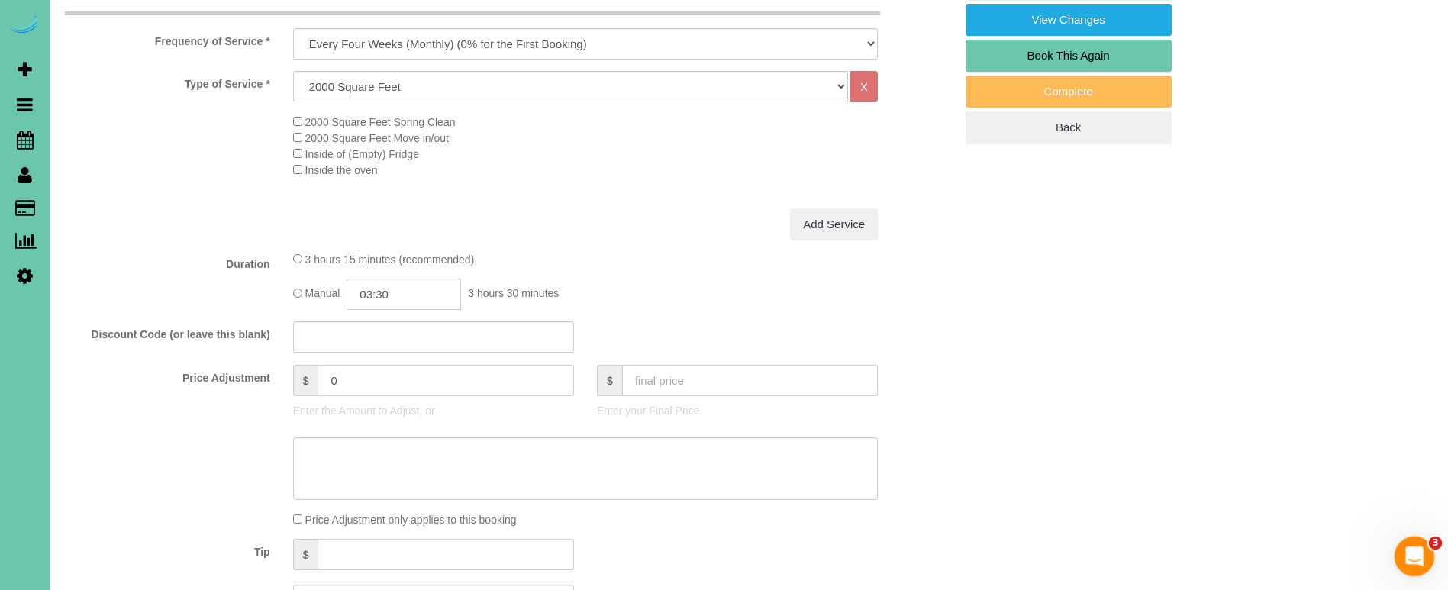
scroll to position [507, 0]
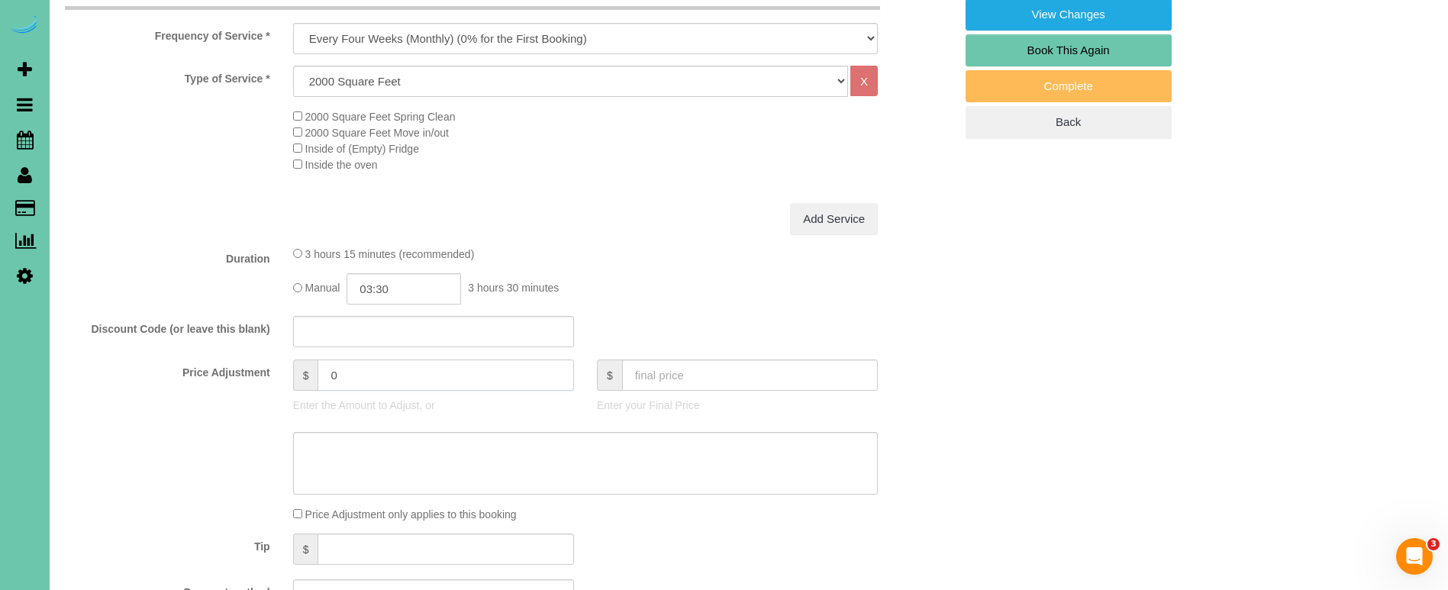
drag, startPoint x: 371, startPoint y: 372, endPoint x: 296, endPoint y: 363, distance: 75.3
click at [296, 363] on div "$ 0" at bounding box center [433, 374] width 281 height 31
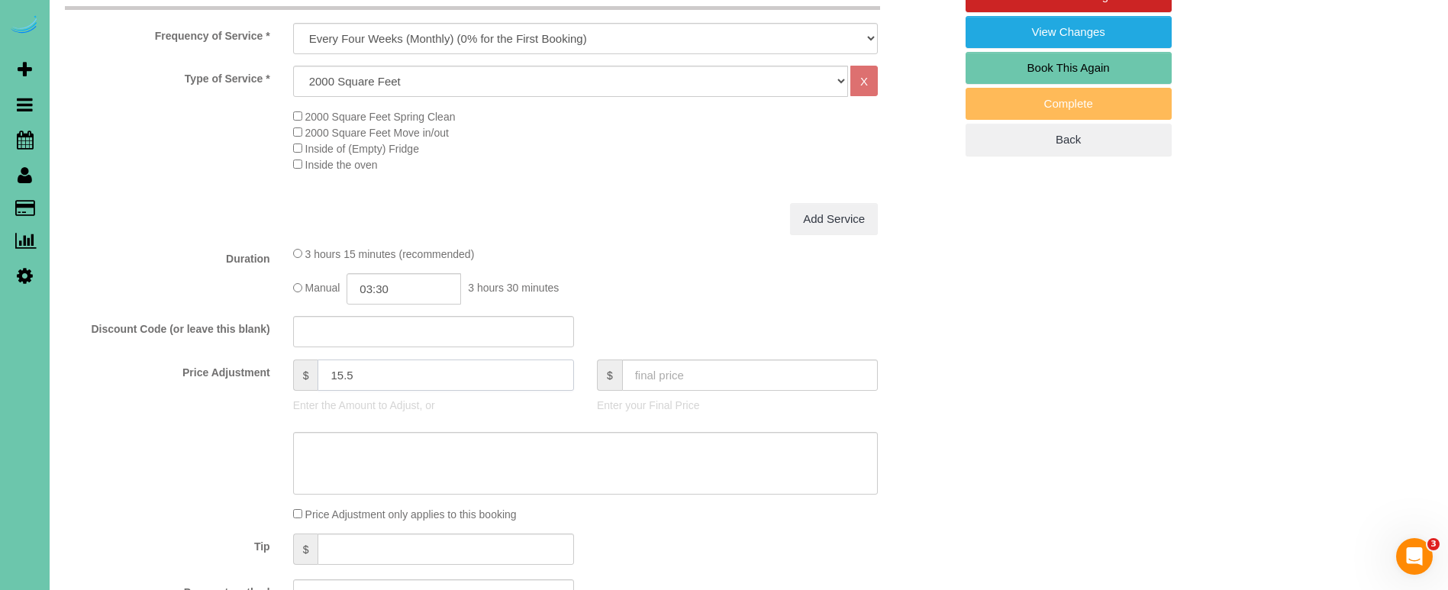
type input "15.5"
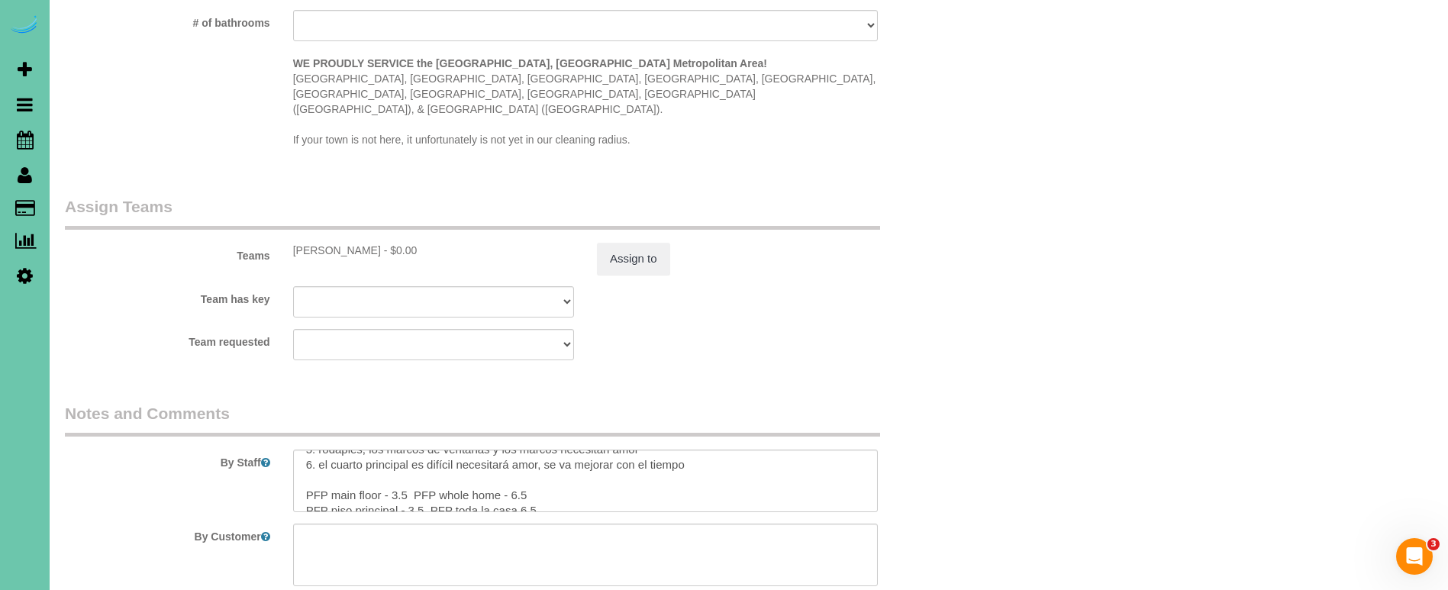
scroll to position [1529, 0]
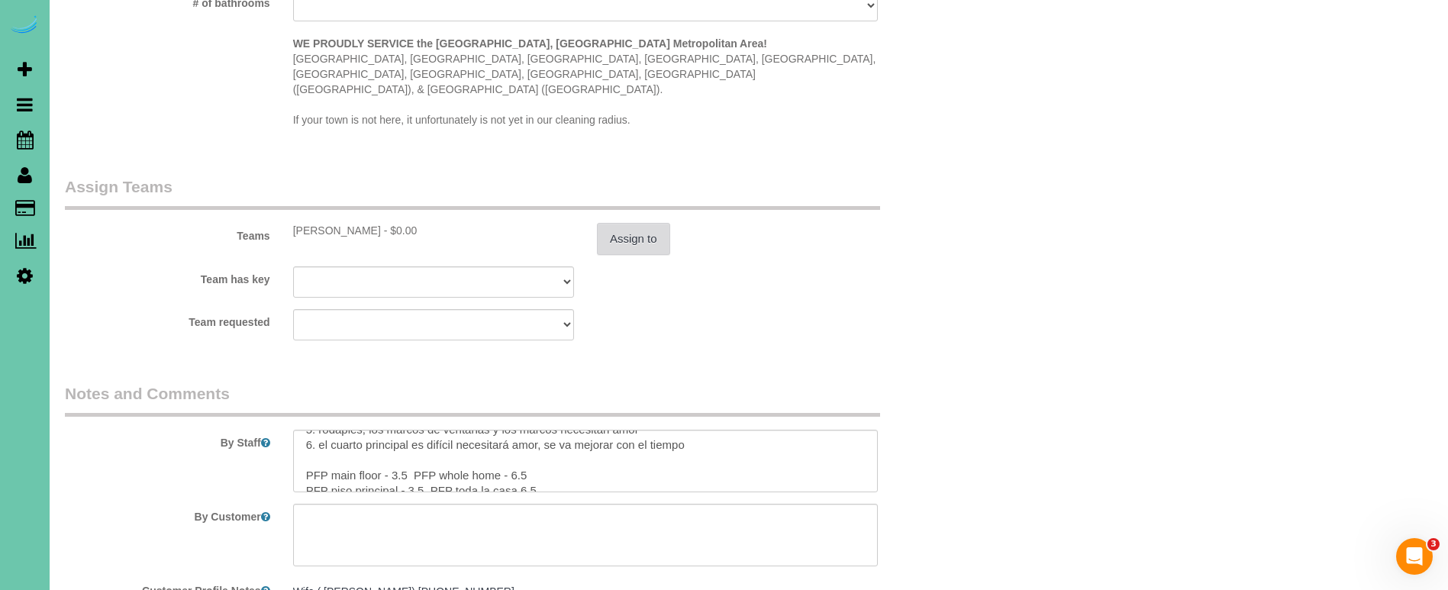
type textarea "new rate - 10/6/25"
click at [630, 223] on button "Assign to" at bounding box center [633, 239] width 73 height 32
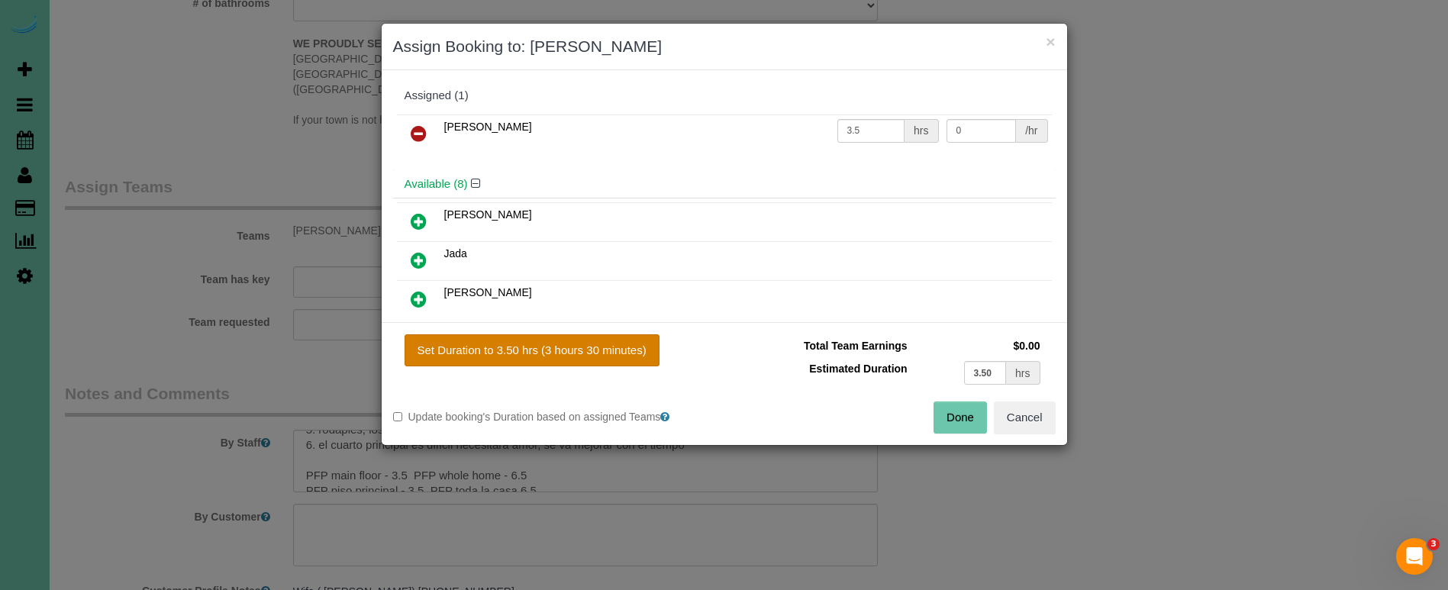
click at [606, 348] on button "Set Duration to 3.50 hrs (3 hours 30 minutes)" at bounding box center [531, 350] width 255 height 32
type input "3.50"
click at [950, 410] on button "Done" at bounding box center [959, 417] width 53 height 32
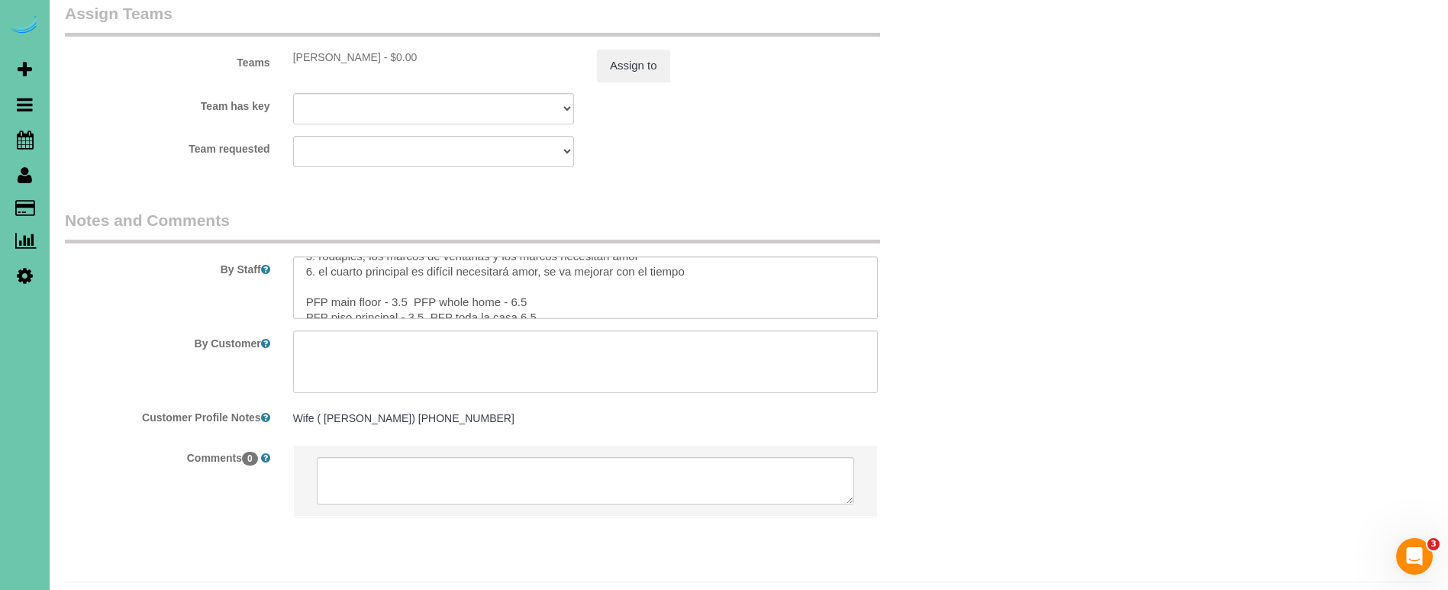
scroll to position [1703, 0]
click at [536, 256] on textarea at bounding box center [585, 287] width 585 height 63
click at [539, 263] on textarea at bounding box center [585, 287] width 585 height 63
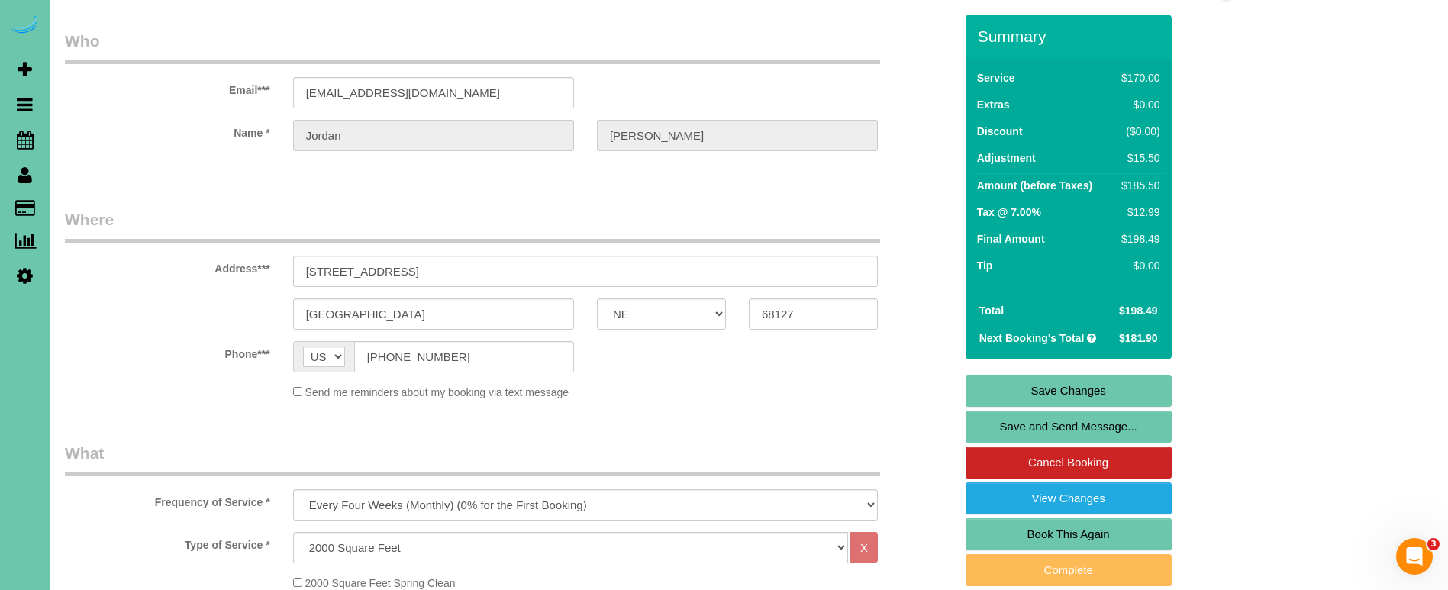
scroll to position [150, 0]
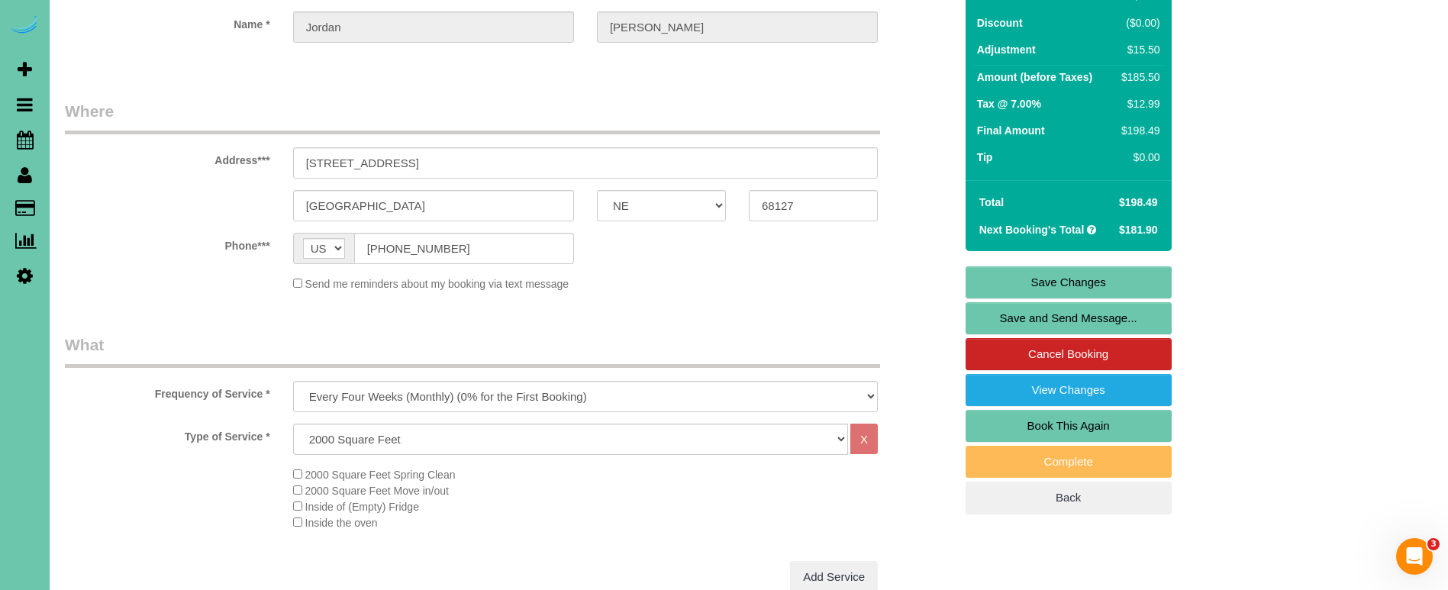
type textarea "** extension duster may be needed always check if need next visit ** 1. credit …"
click at [988, 282] on link "Save Changes" at bounding box center [1068, 282] width 206 height 32
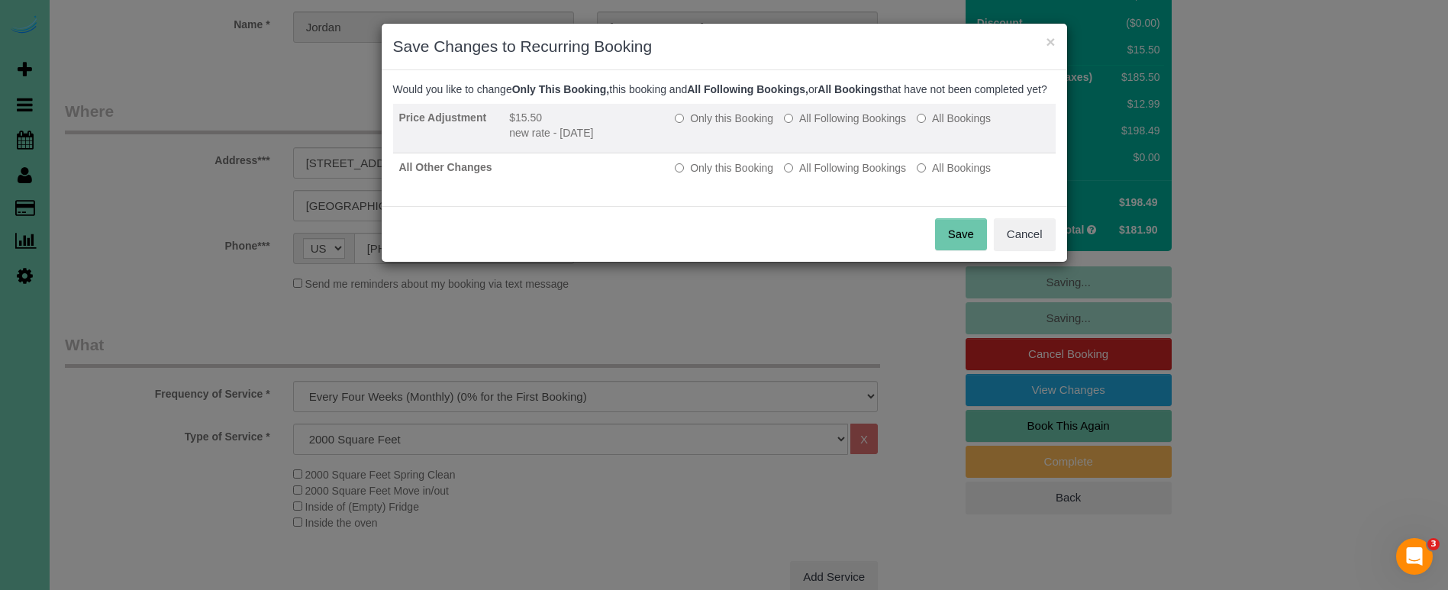
click at [859, 126] on label "All Following Bookings" at bounding box center [845, 118] width 122 height 15
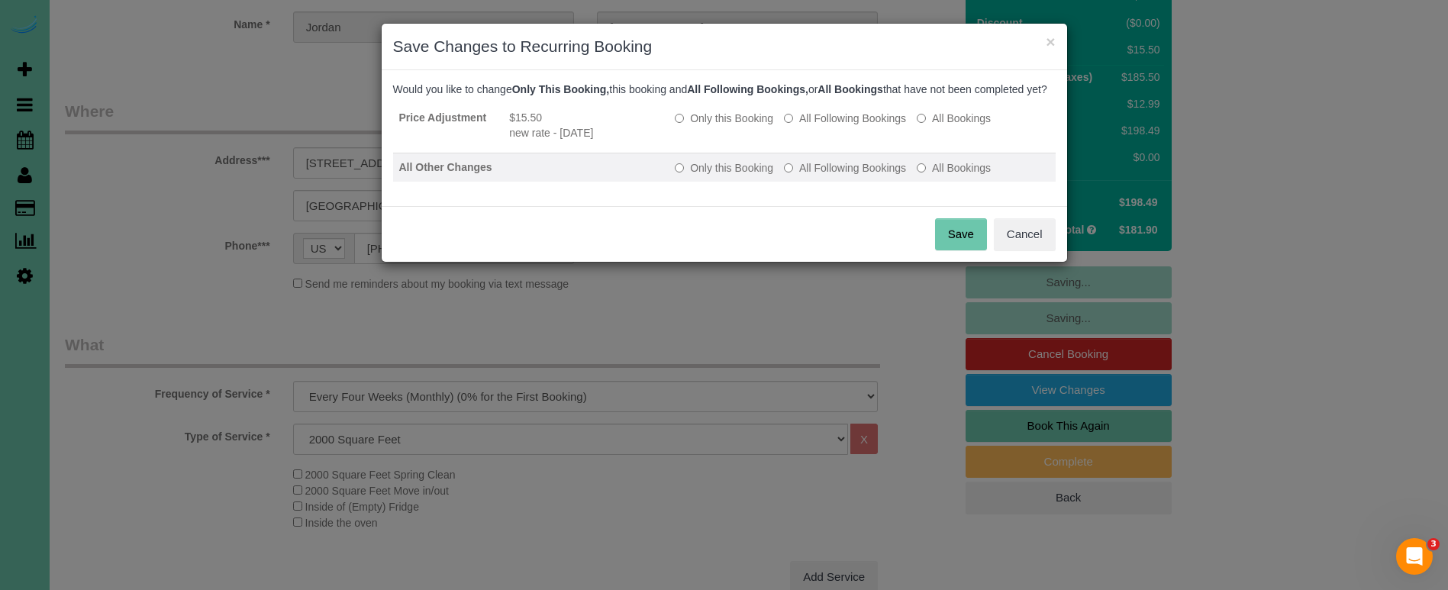
click at [862, 176] on label "All Following Bookings" at bounding box center [845, 167] width 122 height 15
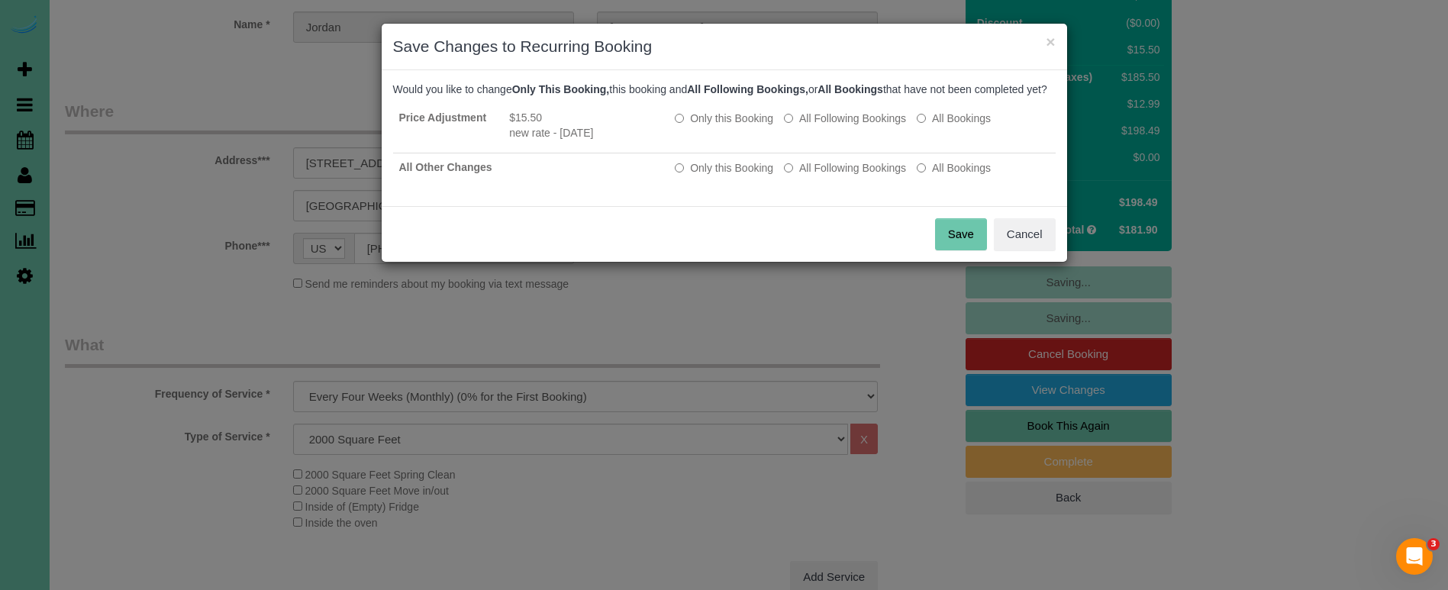
click at [960, 246] on button "Save" at bounding box center [961, 234] width 52 height 32
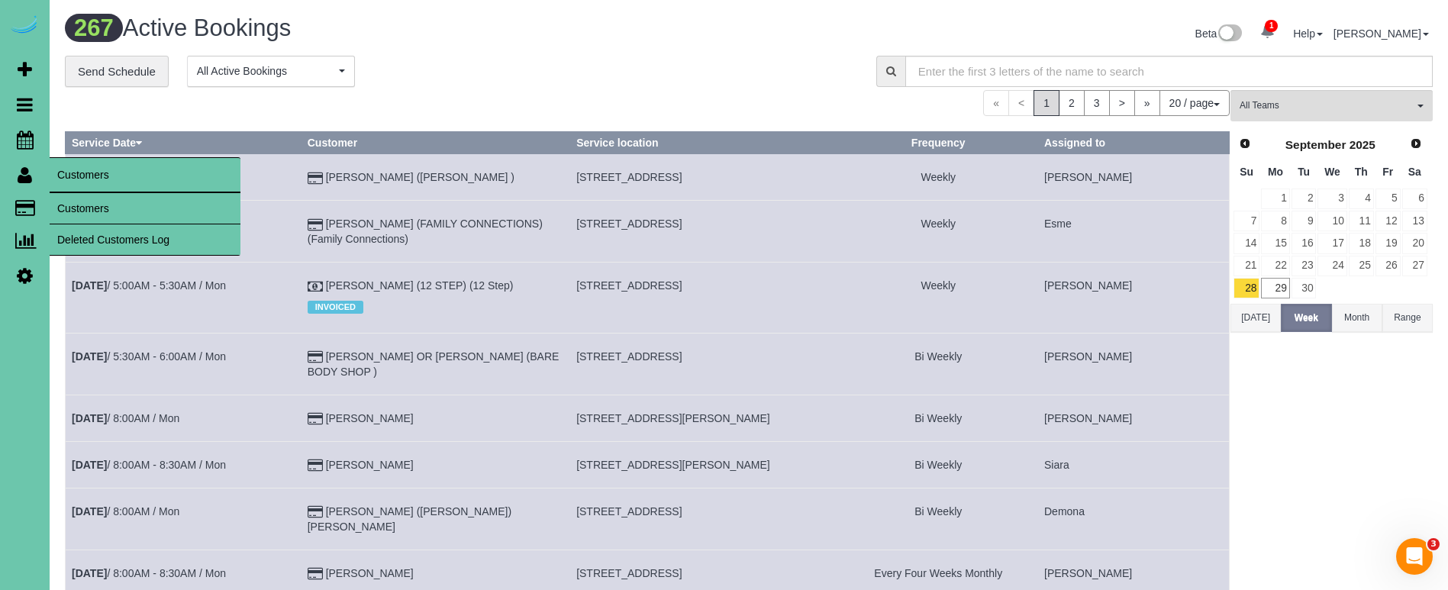
click at [96, 199] on link "Customers" at bounding box center [145, 208] width 191 height 31
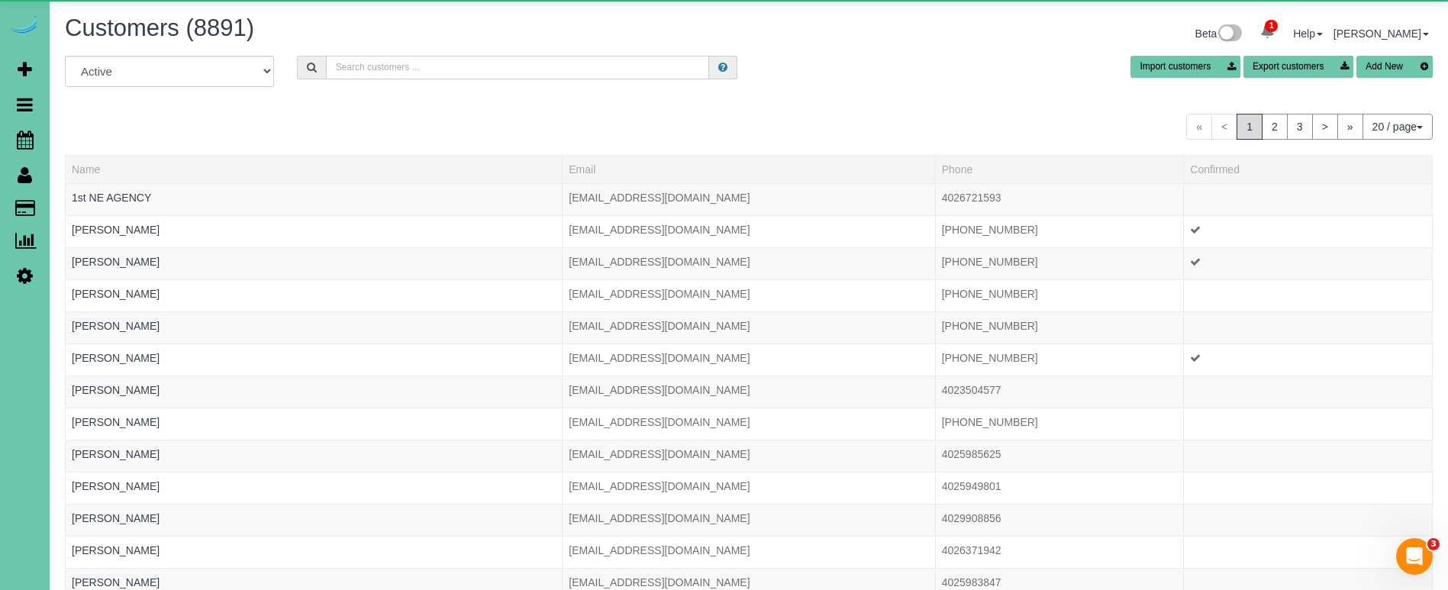
click at [591, 63] on input "text" at bounding box center [517, 68] width 383 height 24
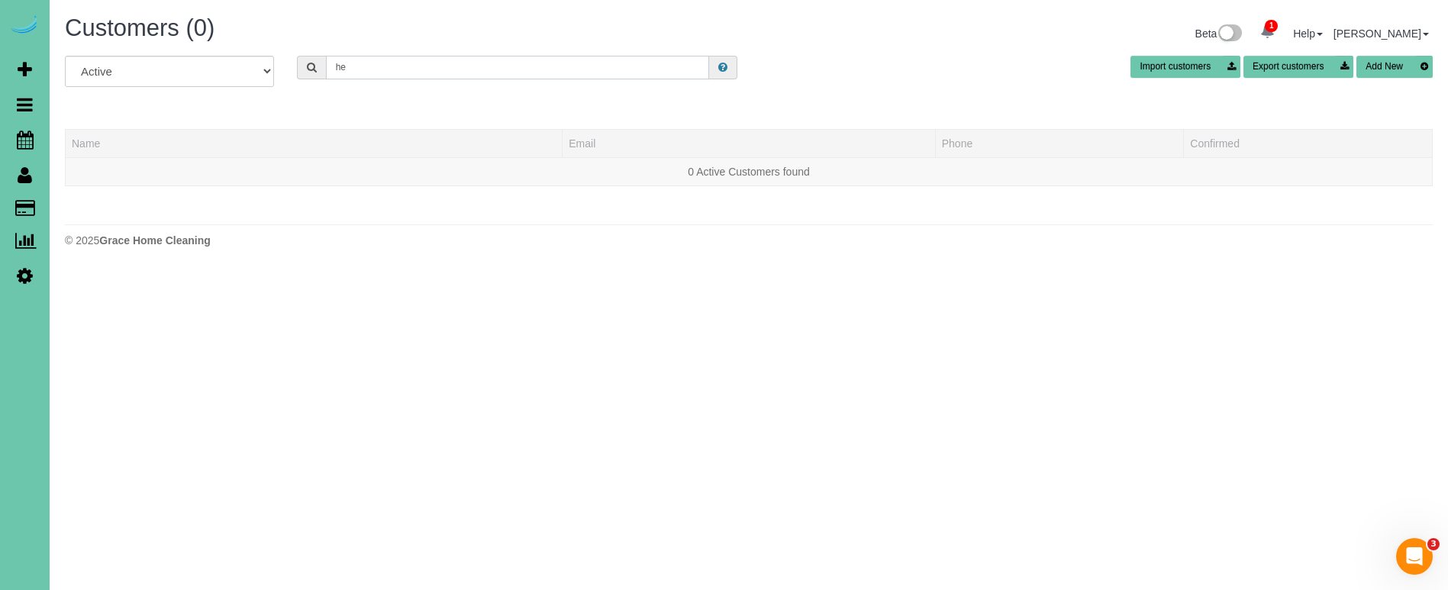
type input "h"
type input "g"
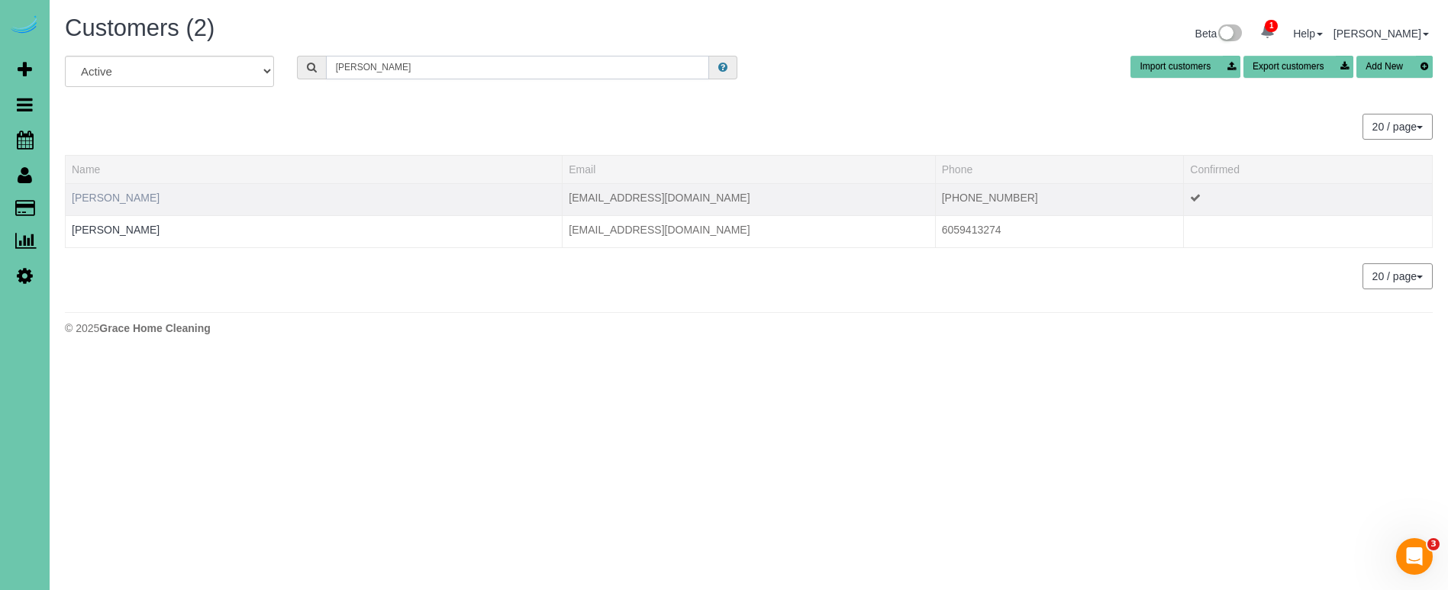
type input "fred h"
click at [100, 201] on link "Fred Hegner" at bounding box center [116, 198] width 88 height 12
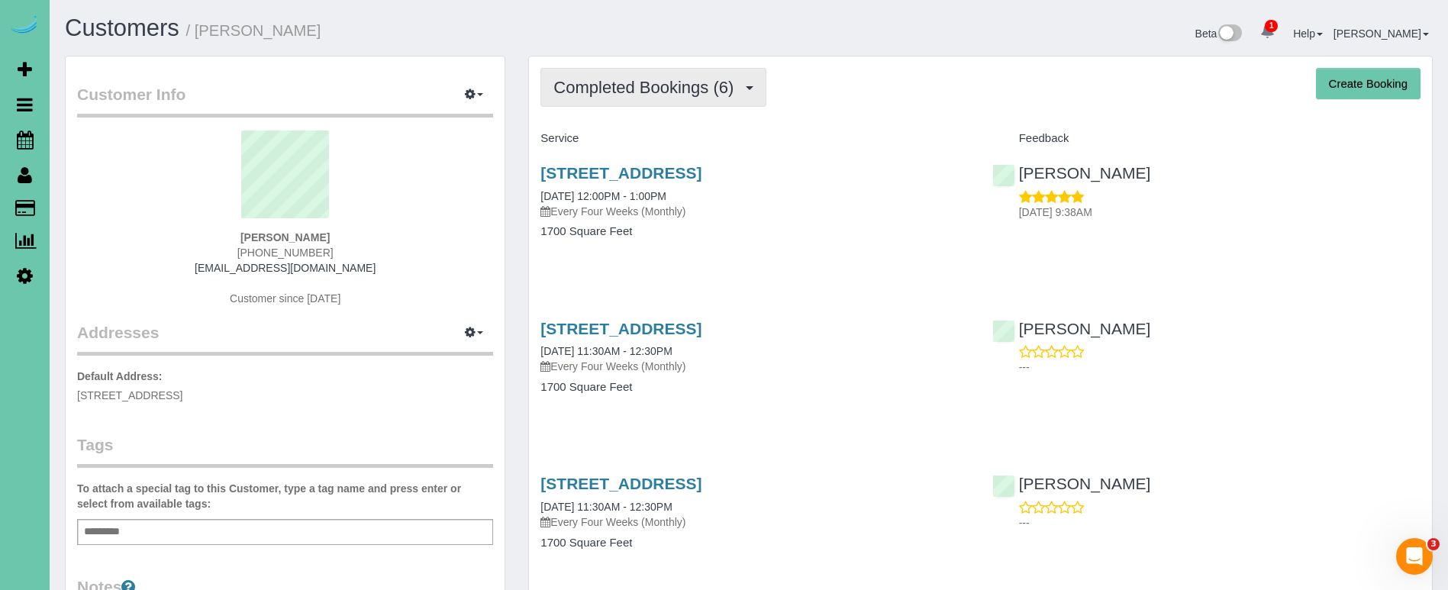
click at [665, 85] on span "Completed Bookings (6)" at bounding box center [647, 87] width 188 height 19
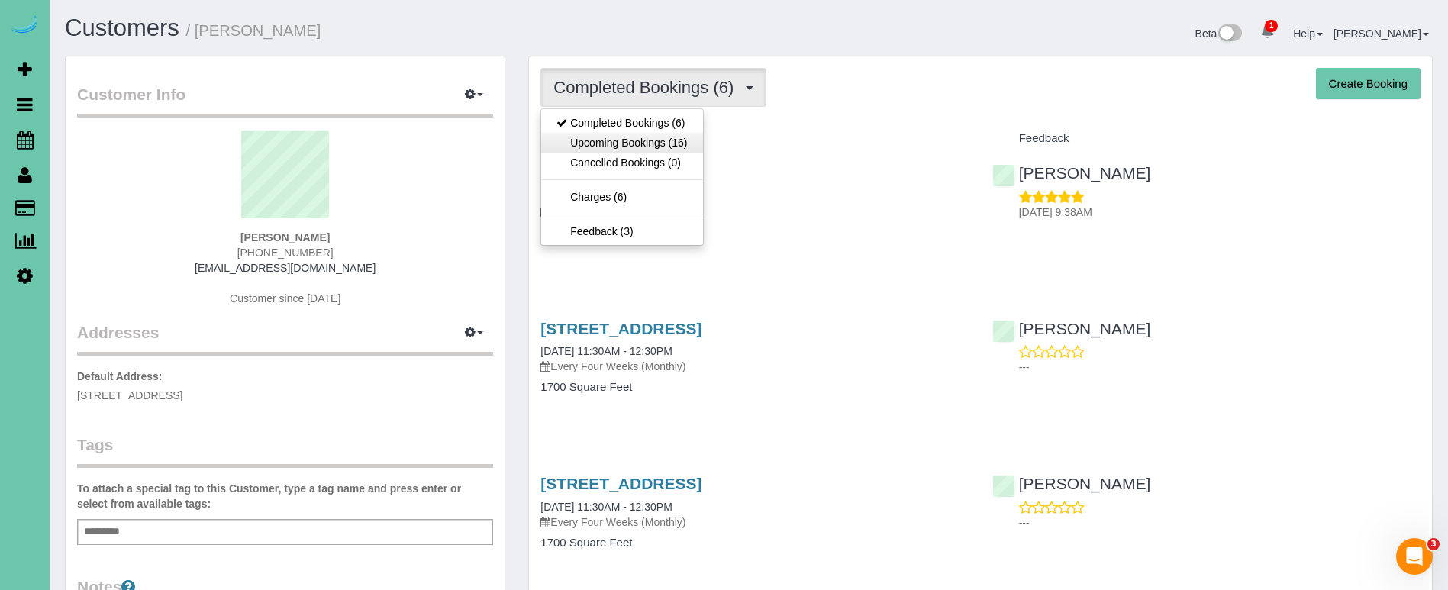
click at [662, 143] on link "Upcoming Bookings (16)" at bounding box center [621, 143] width 161 height 20
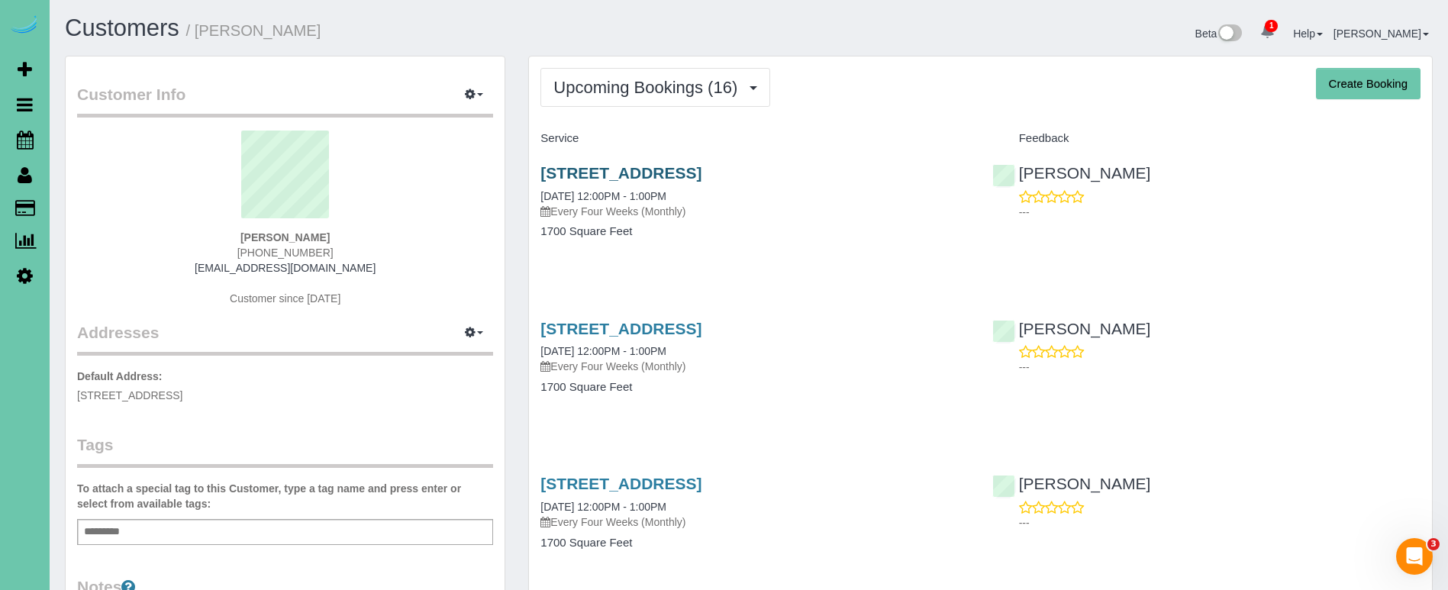
click at [701, 171] on link "6730 S 147th St, Omaha, NE 68137-3926" at bounding box center [620, 173] width 161 height 18
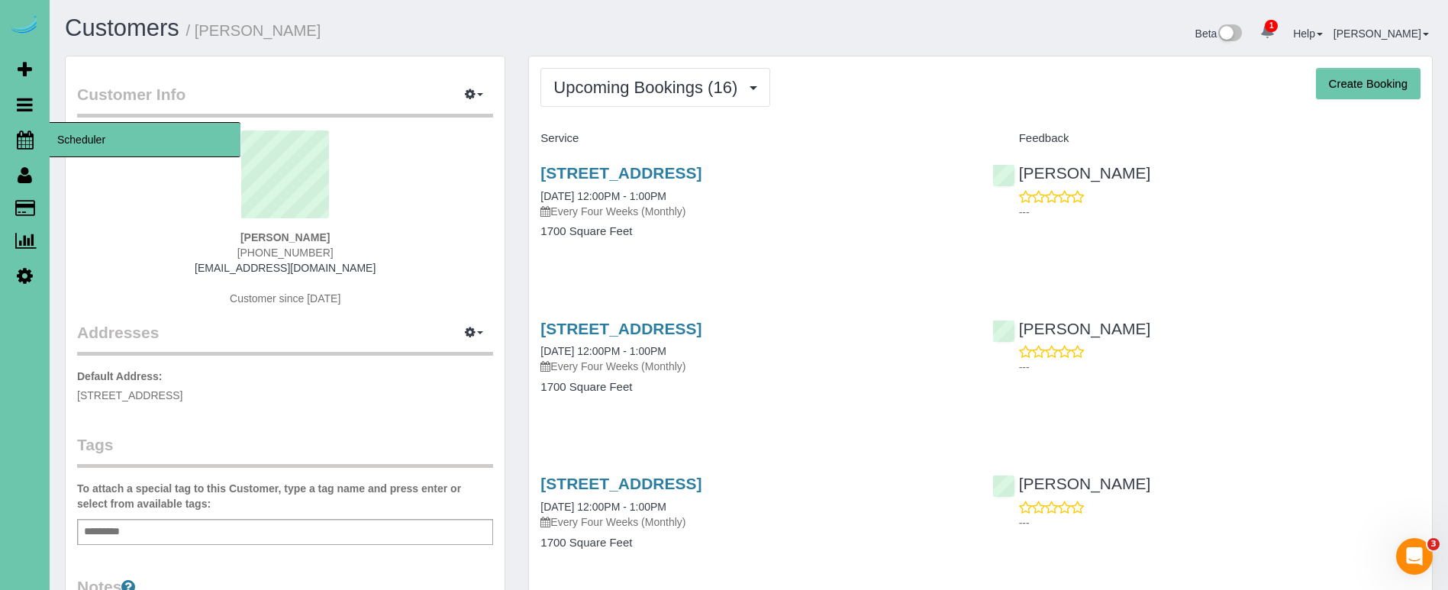
click at [27, 144] on icon at bounding box center [25, 139] width 17 height 18
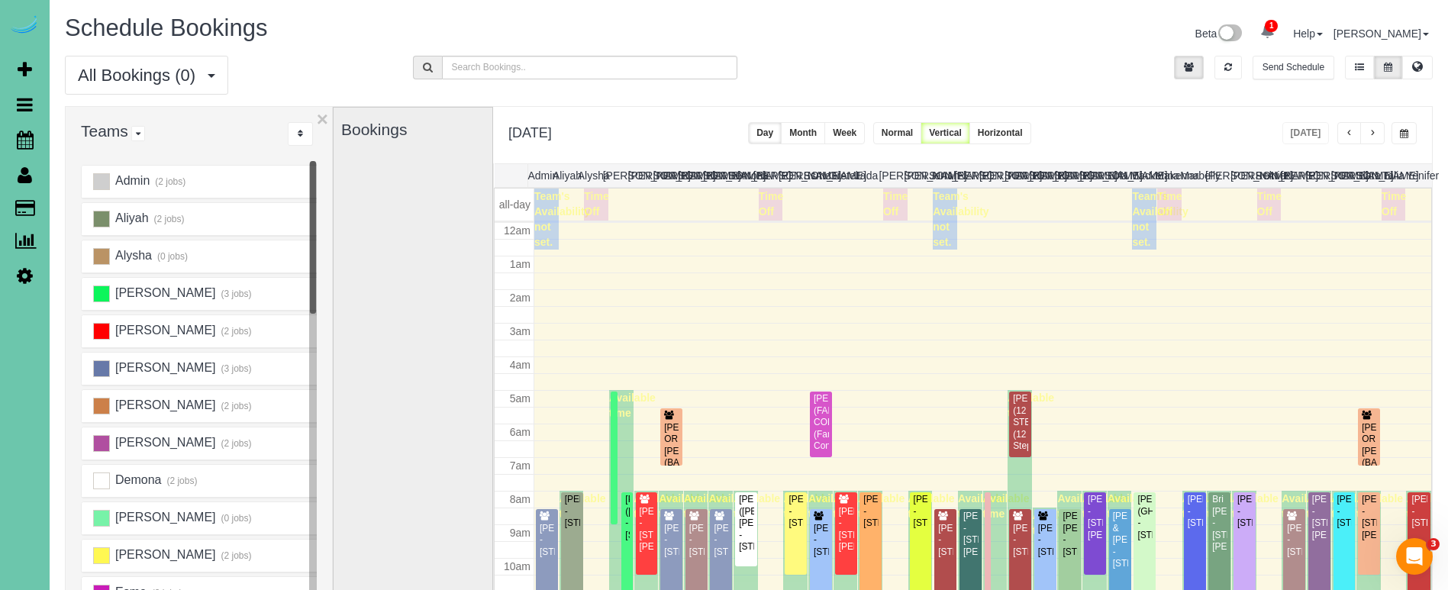
scroll to position [202, 0]
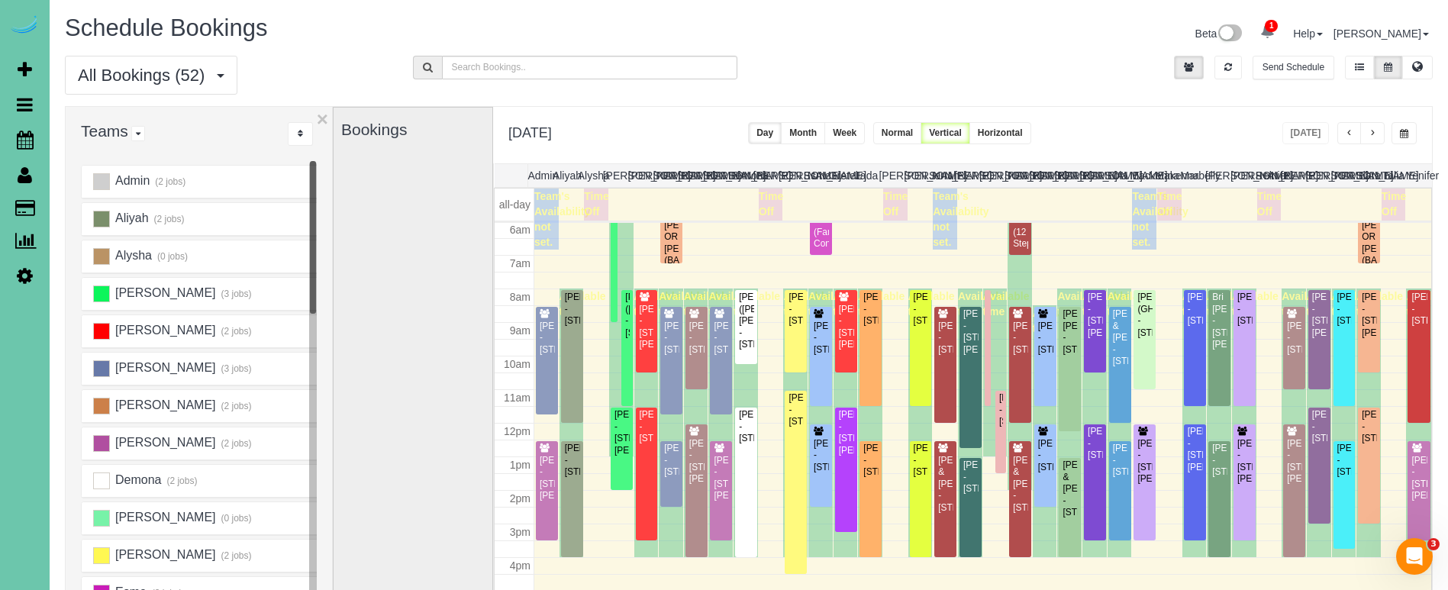
click at [1374, 135] on span "button" at bounding box center [1372, 133] width 8 height 9
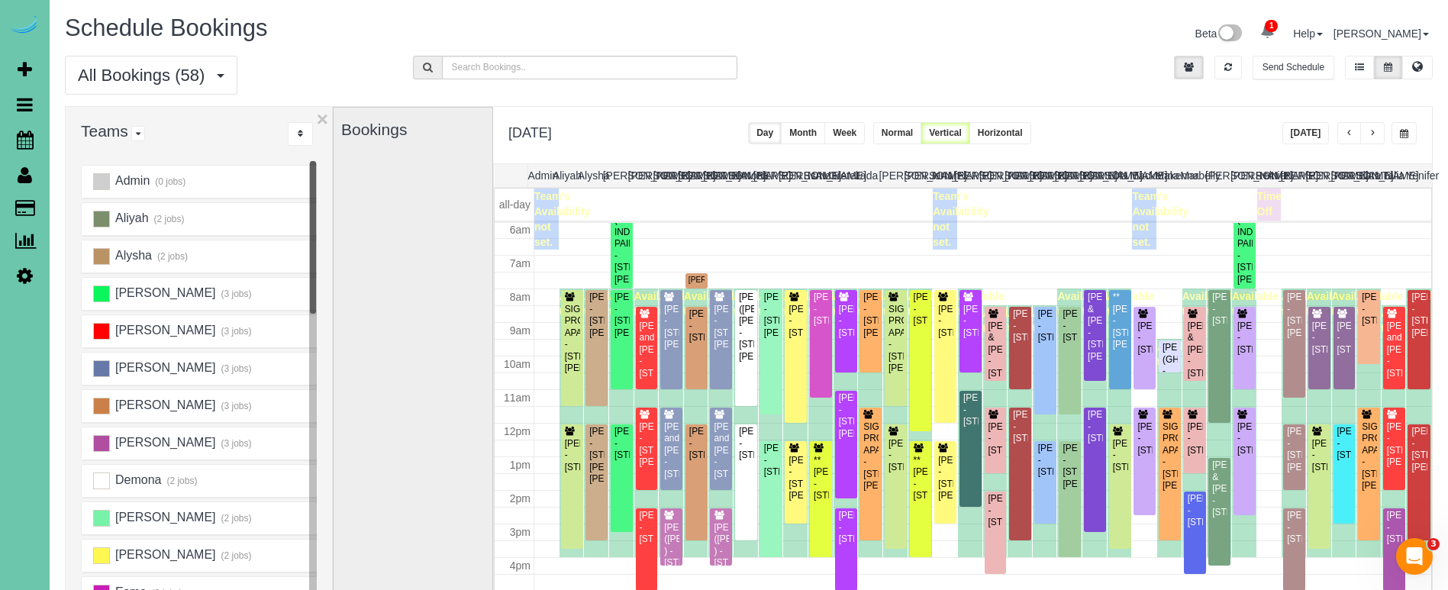
click at [1369, 134] on span "button" at bounding box center [1372, 133] width 8 height 9
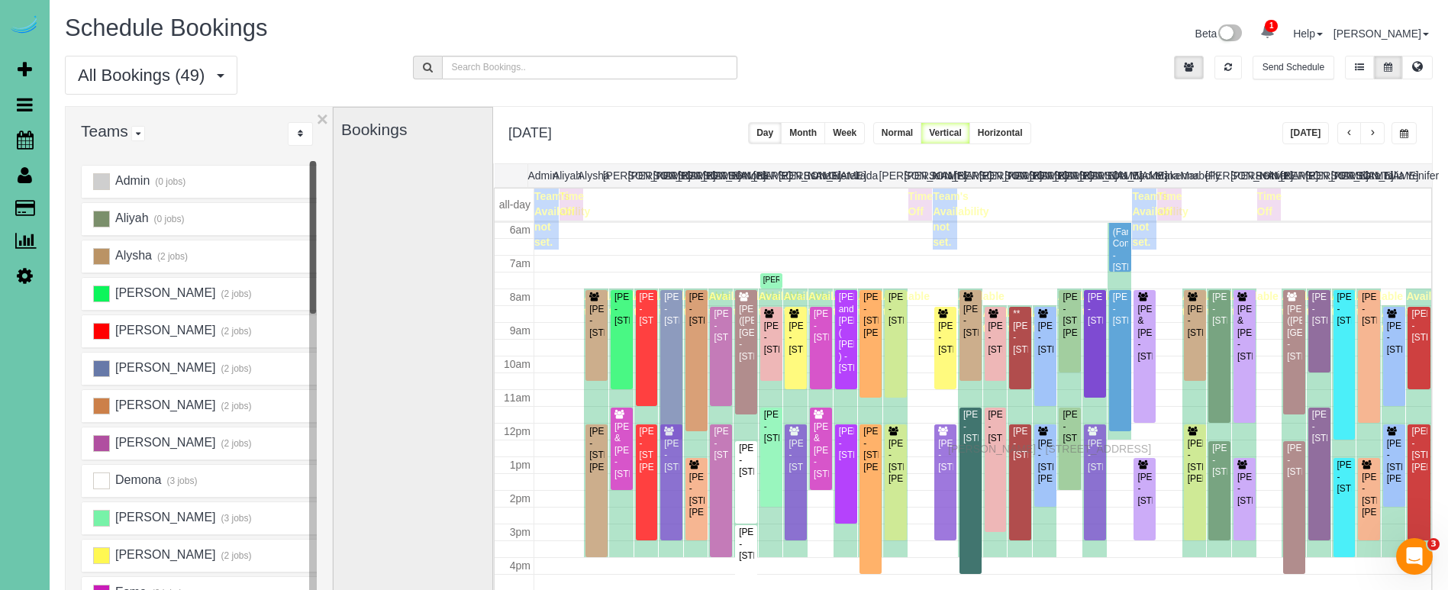
drag, startPoint x: 949, startPoint y: 461, endPoint x: 952, endPoint y: 446, distance: 14.8
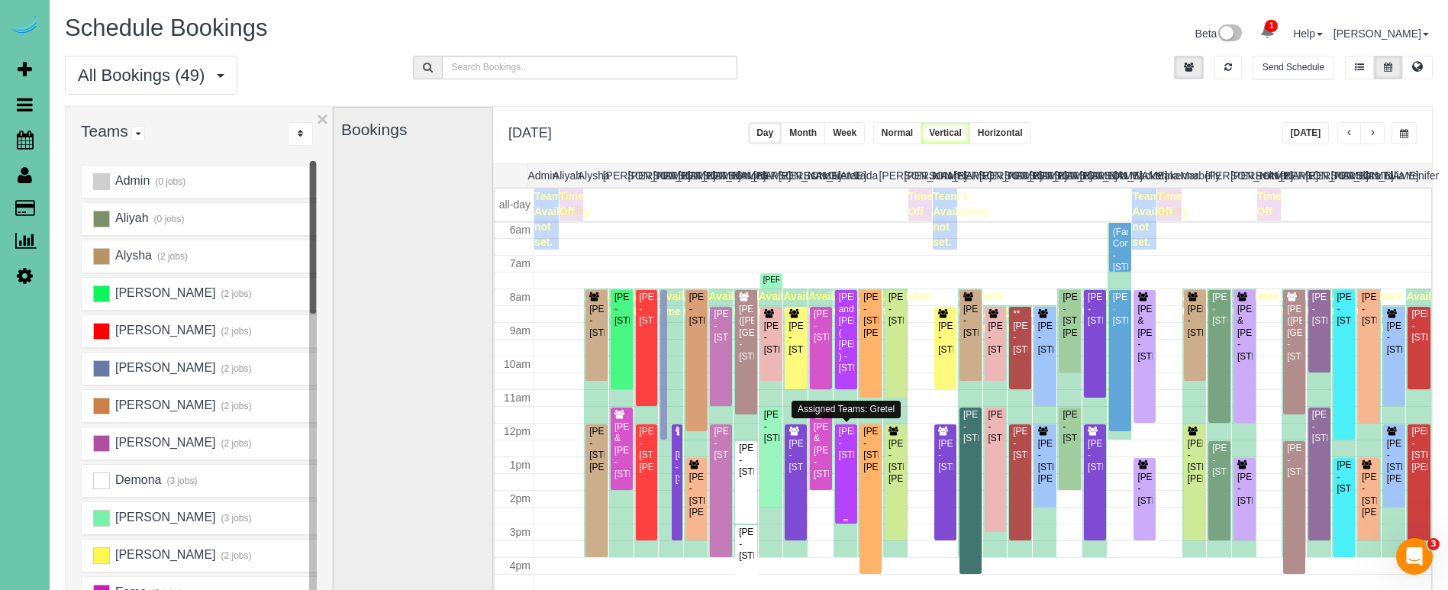
click at [849, 446] on div "Lori Johnson - 1436 N 102nd Ave, Omaha, NE 68114" at bounding box center [846, 443] width 16 height 35
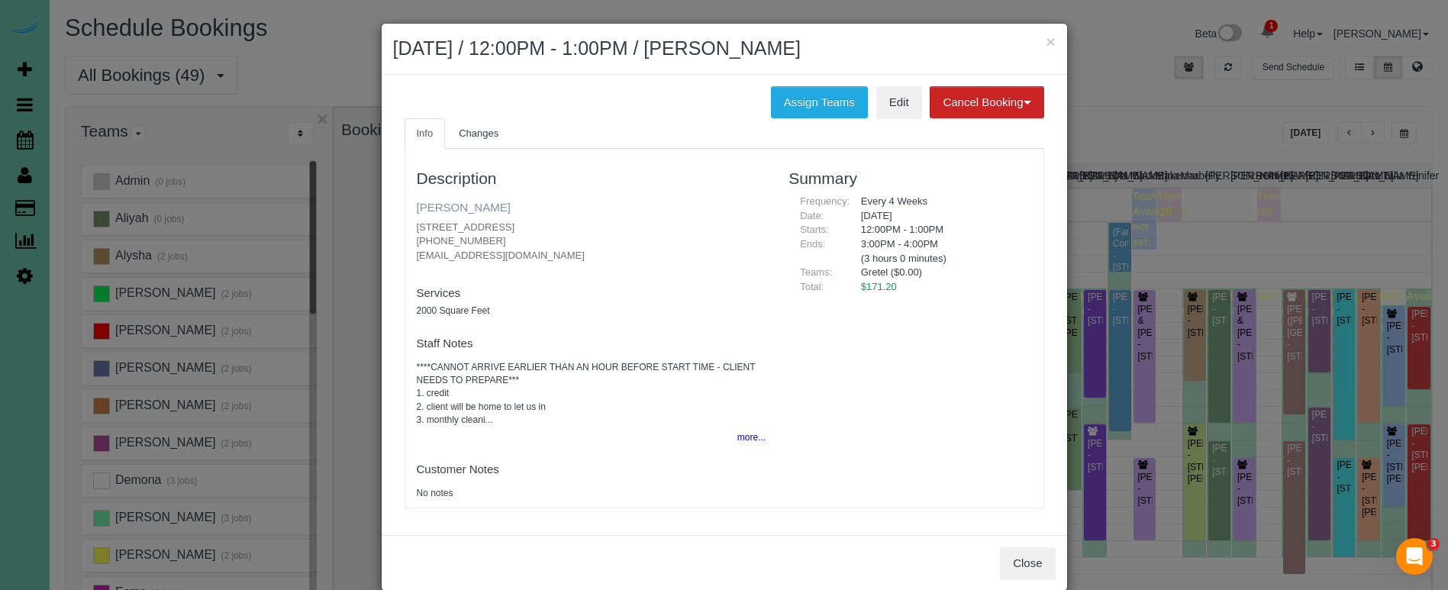
click at [452, 204] on link "Lori Johnson" at bounding box center [464, 207] width 94 height 13
click at [784, 105] on button "Assign Teams" at bounding box center [819, 102] width 97 height 32
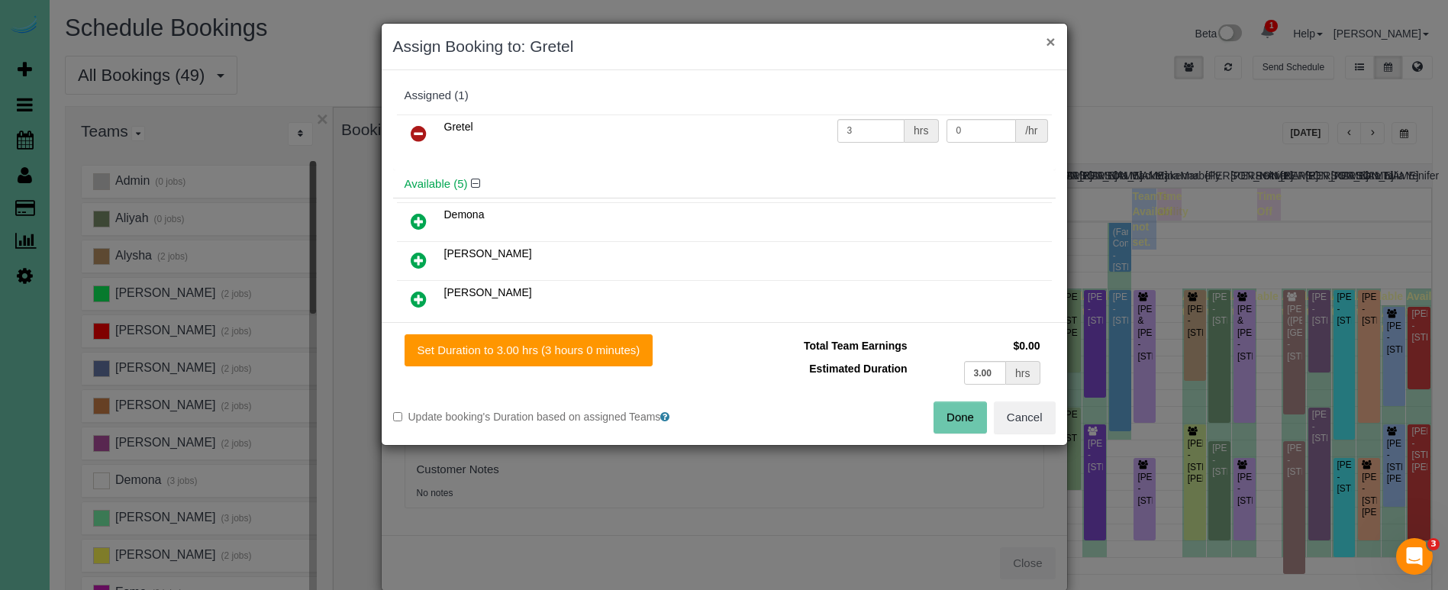
click at [1049, 40] on button "×" at bounding box center [1050, 42] width 9 height 16
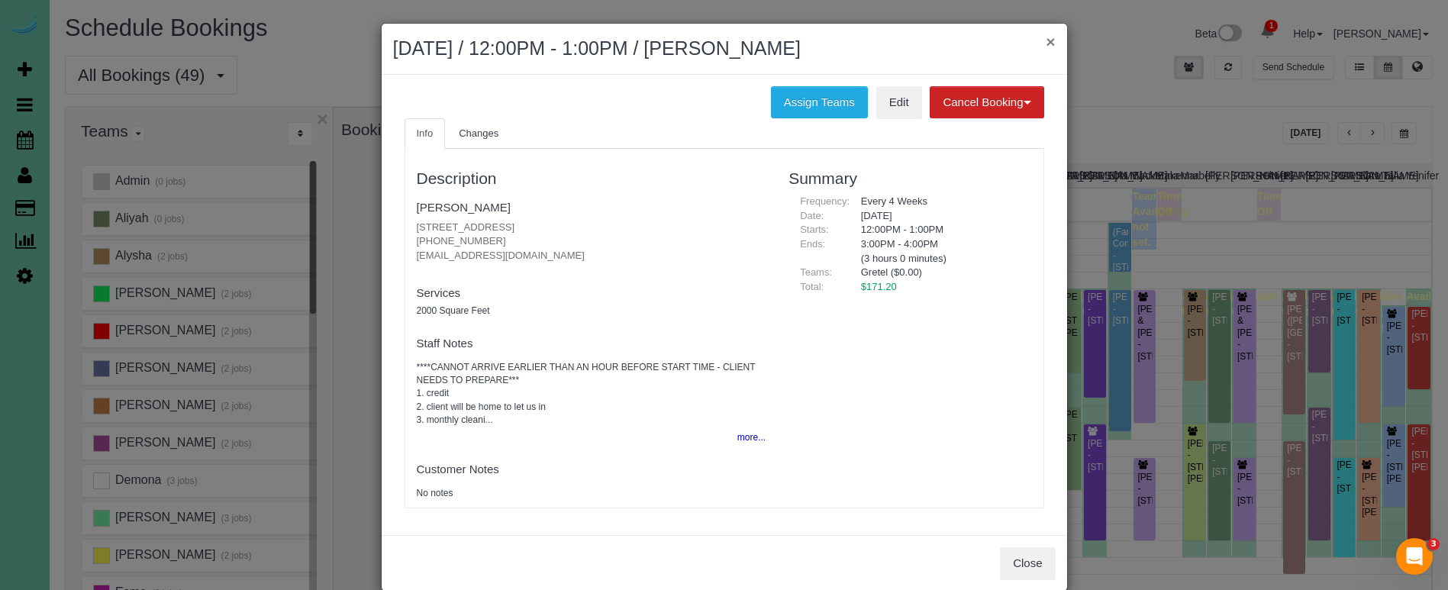
click at [1050, 42] on button "×" at bounding box center [1050, 42] width 9 height 16
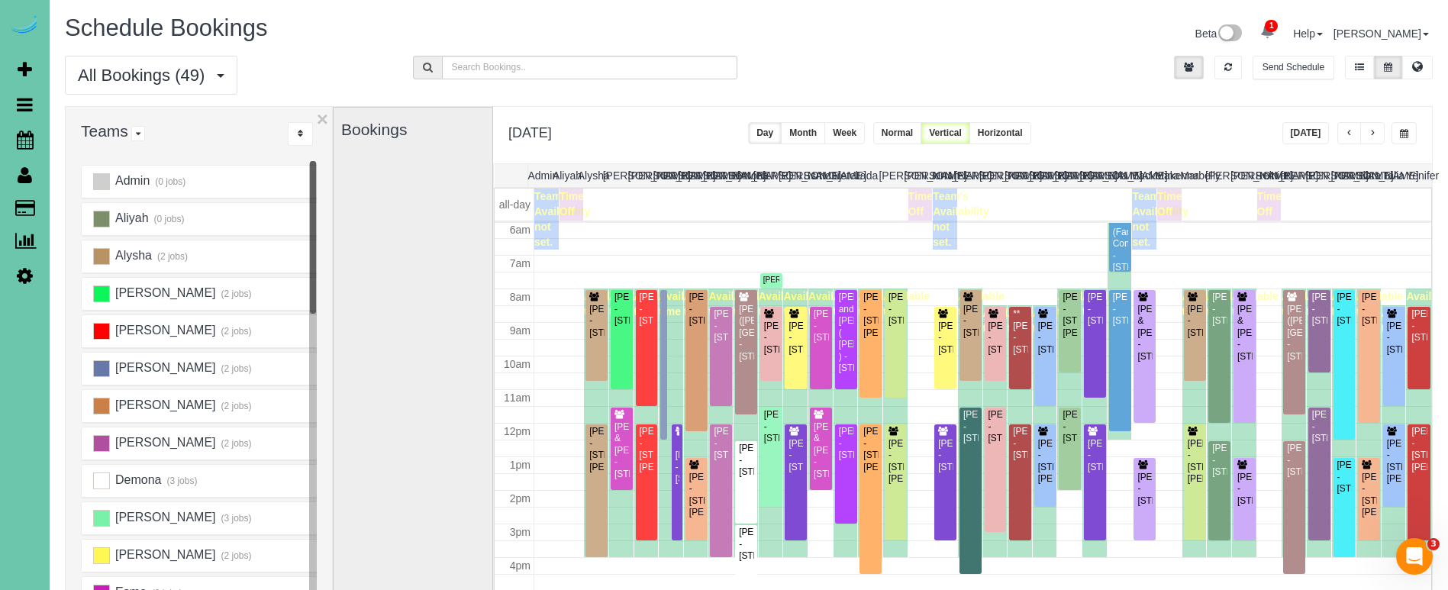
click at [1278, 31] on span "1" at bounding box center [1271, 26] width 13 height 12
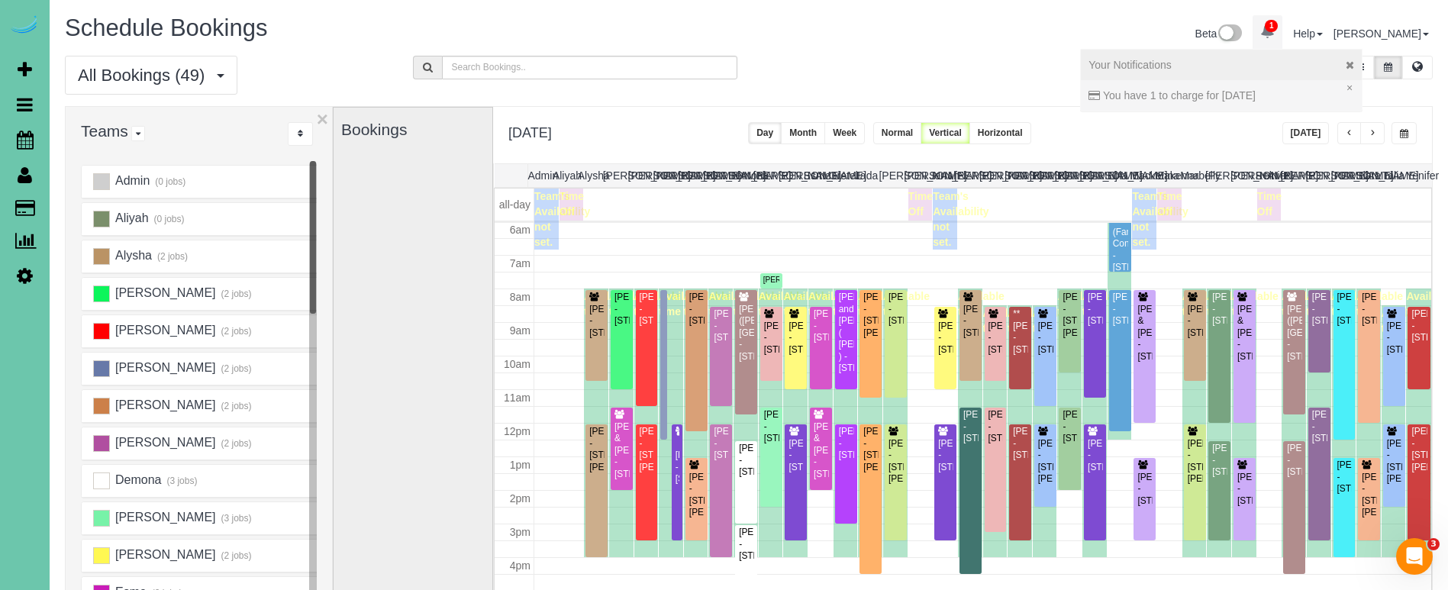
click at [1354, 63] on icon at bounding box center [1349, 65] width 8 height 11
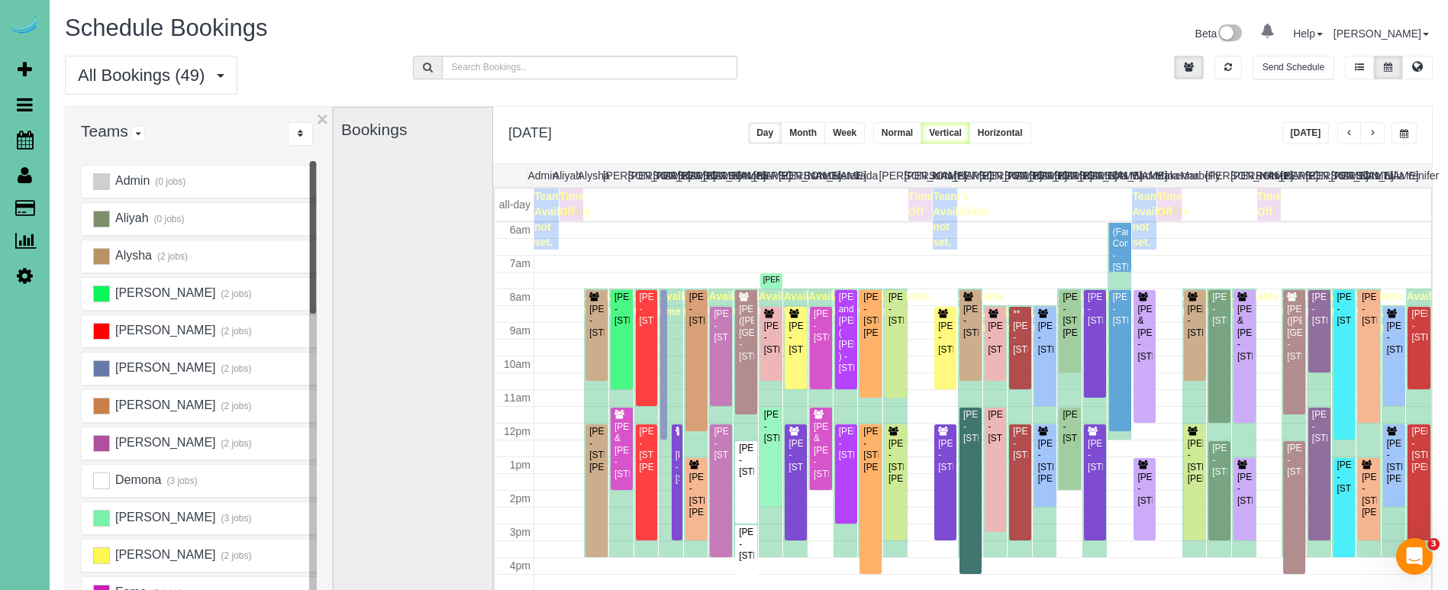
click at [1074, 82] on div "All Bookings (49) All Bookings Unassigned Bookings Recurring Bookings New Custo…" at bounding box center [748, 81] width 1390 height 50
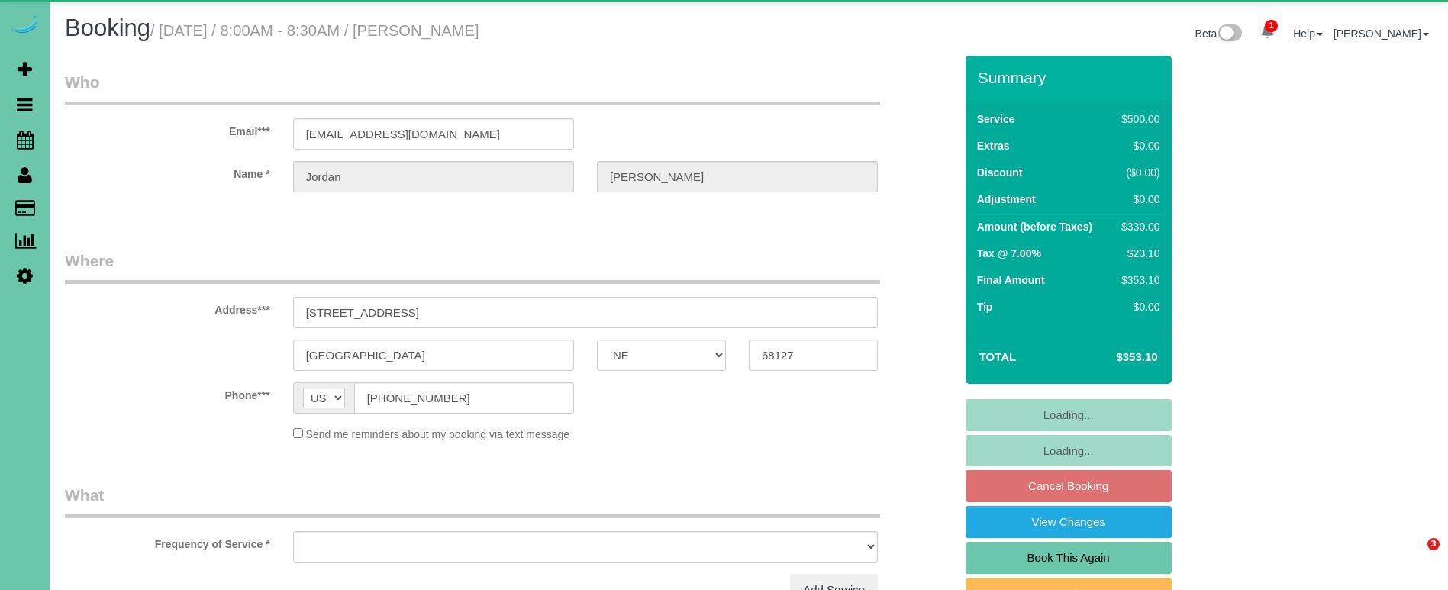
select select "NE"
select select "object:663"
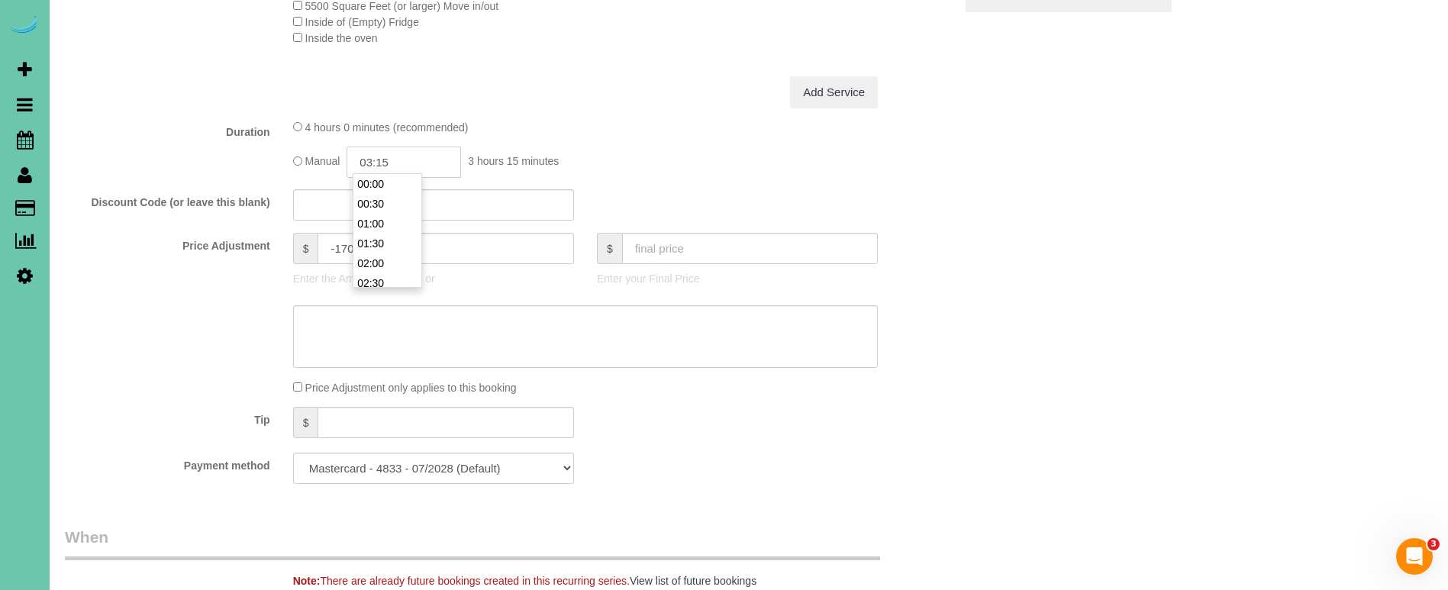
click at [407, 156] on input "03:15" at bounding box center [403, 162] width 114 height 31
type input "03:00"
click at [382, 266] on li "03:00" at bounding box center [387, 263] width 68 height 20
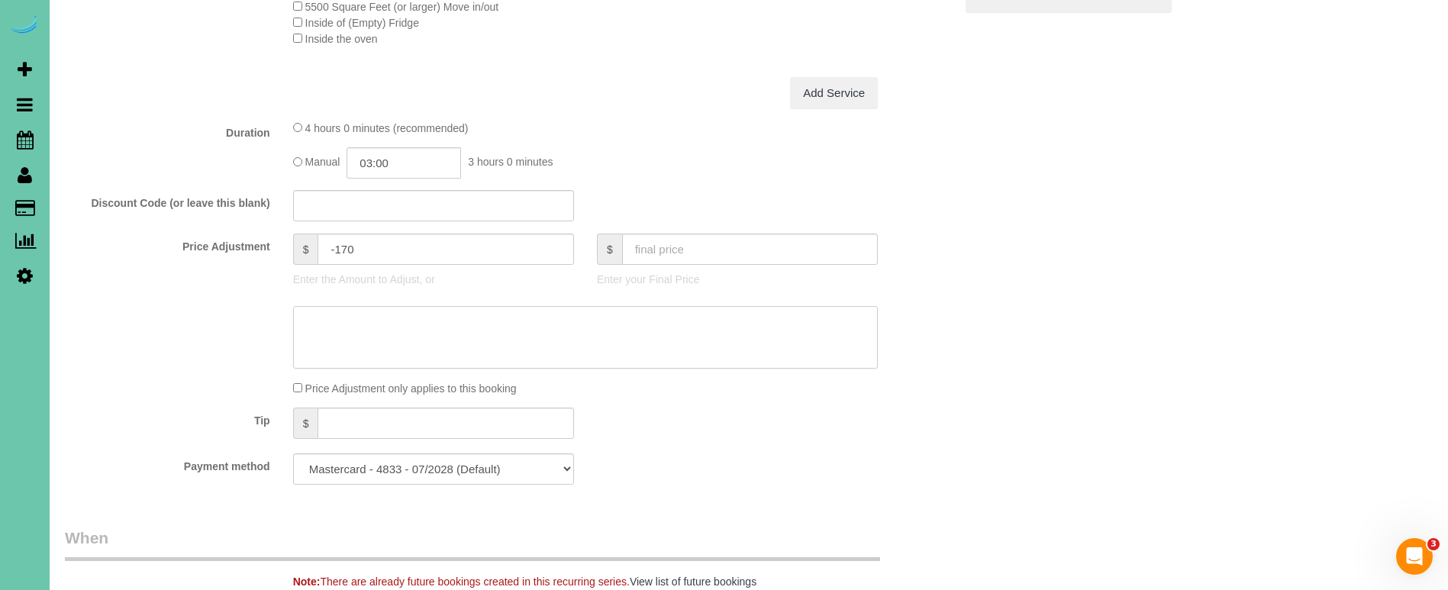
click at [465, 340] on textarea at bounding box center [585, 337] width 585 height 63
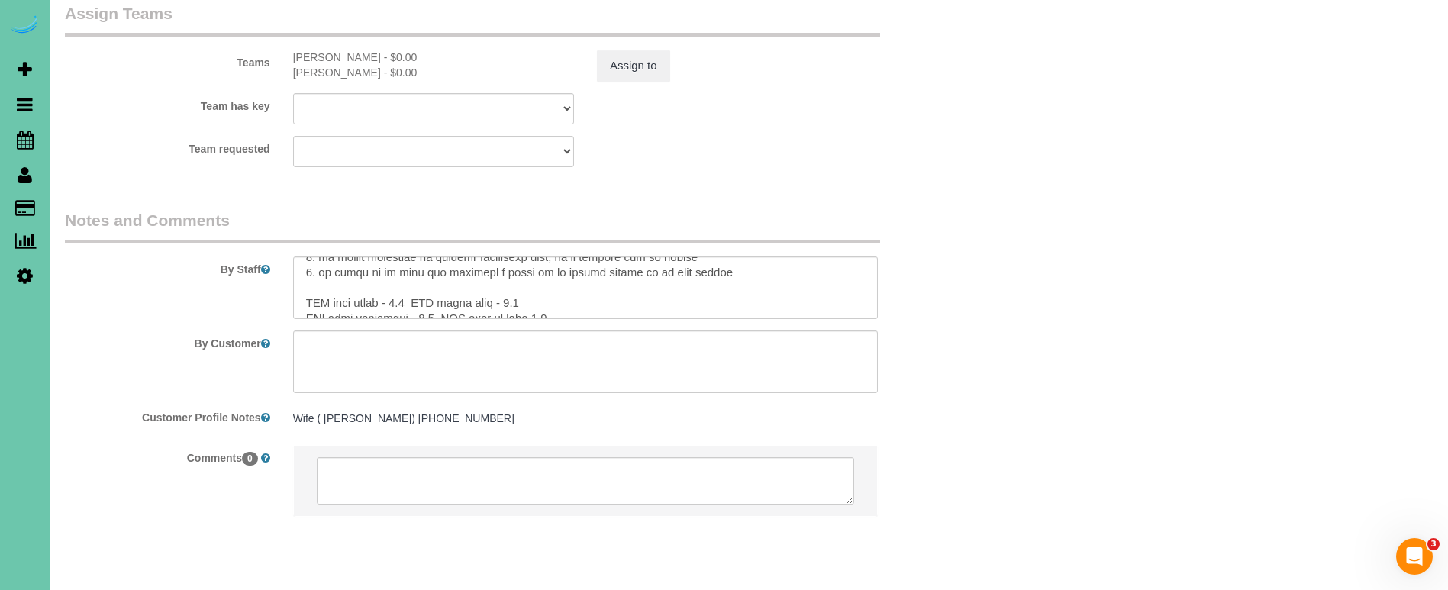
scroll to position [273, 0]
type textarea "new rate - 10/20/25"
click at [533, 256] on textarea at bounding box center [585, 287] width 585 height 63
click at [545, 267] on textarea at bounding box center [585, 287] width 585 height 63
type textarea "** extension duster may be needed always check if need next visit ** 1. credit …"
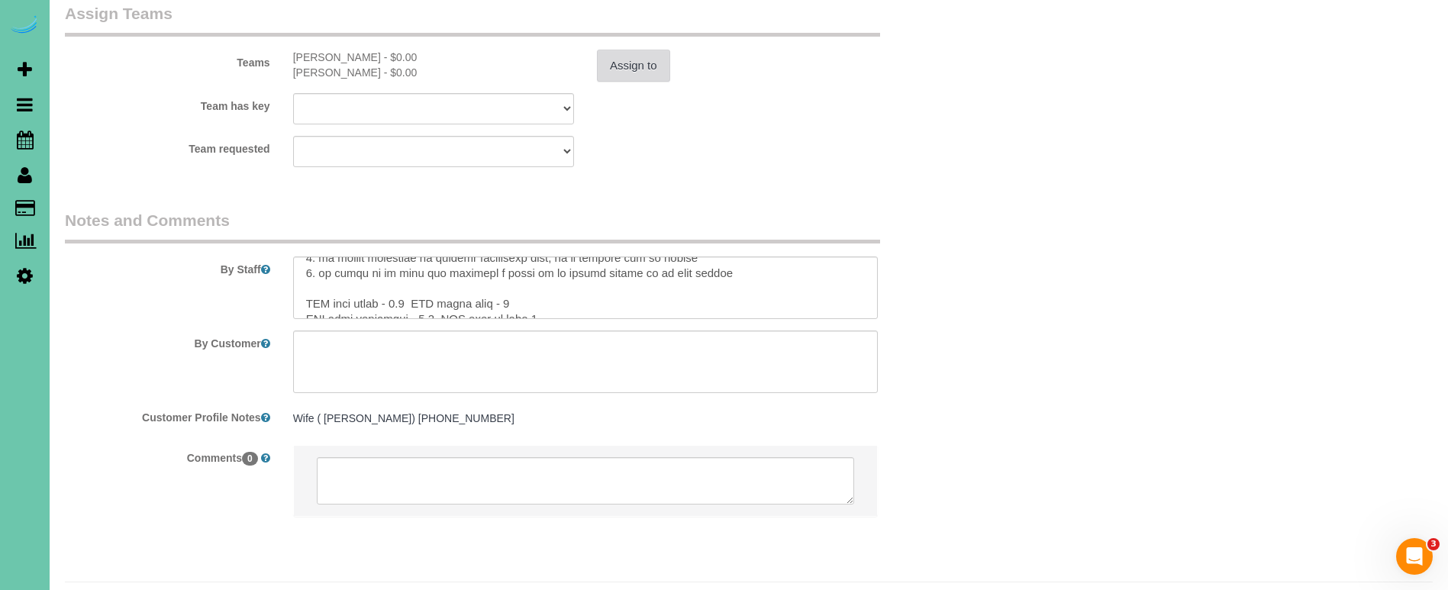
drag, startPoint x: 674, startPoint y: 39, endPoint x: 640, endPoint y: 31, distance: 35.2
click at [660, 50] on div "Assign to" at bounding box center [737, 66] width 304 height 32
click at [640, 50] on button "Assign to" at bounding box center [633, 66] width 73 height 32
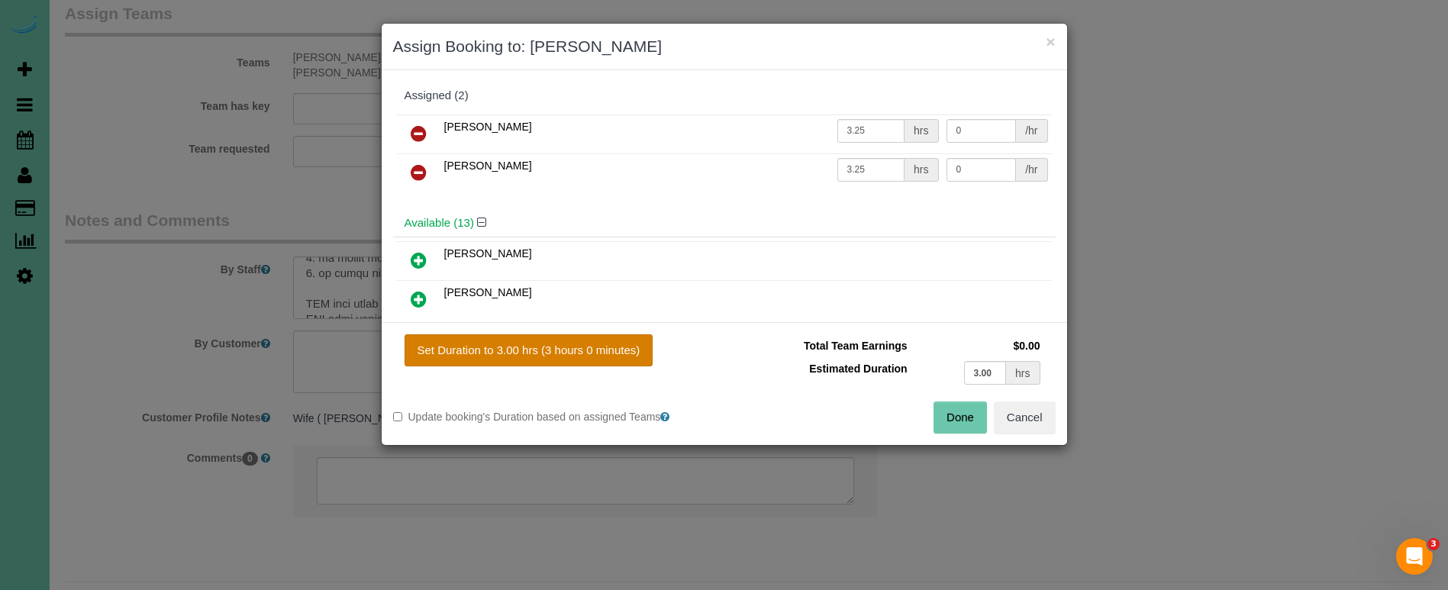
click at [599, 339] on button "Set Duration to 3.00 hrs (3 hours 0 minutes)" at bounding box center [528, 350] width 249 height 32
type input "3.00"
click at [946, 418] on button "Done" at bounding box center [959, 417] width 53 height 32
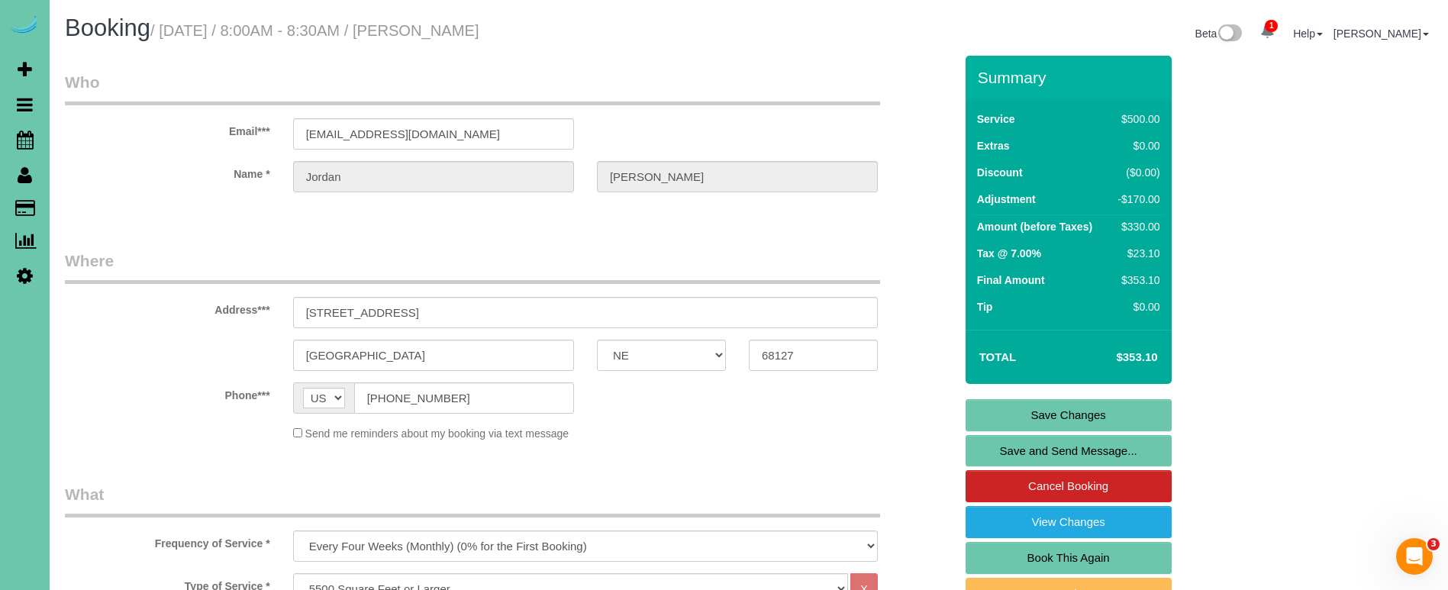
scroll to position [0, 0]
click at [1025, 414] on link "Save Changes" at bounding box center [1068, 415] width 206 height 32
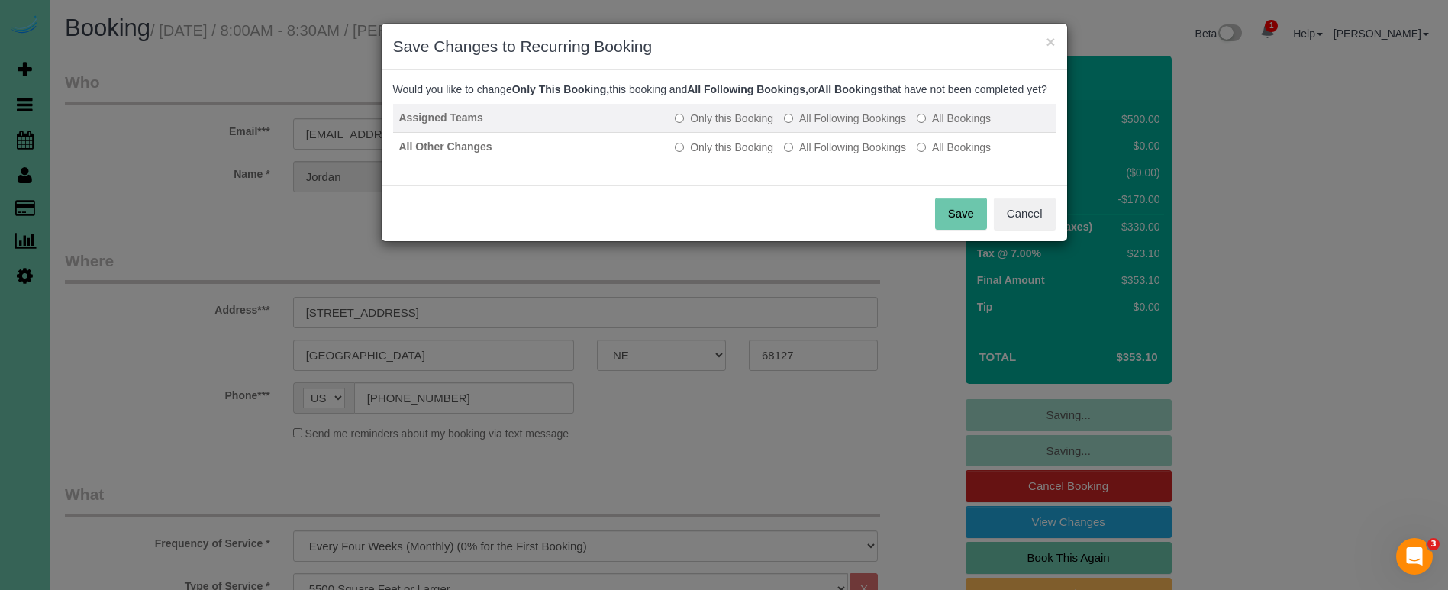
click at [823, 126] on label "All Following Bookings" at bounding box center [845, 118] width 122 height 15
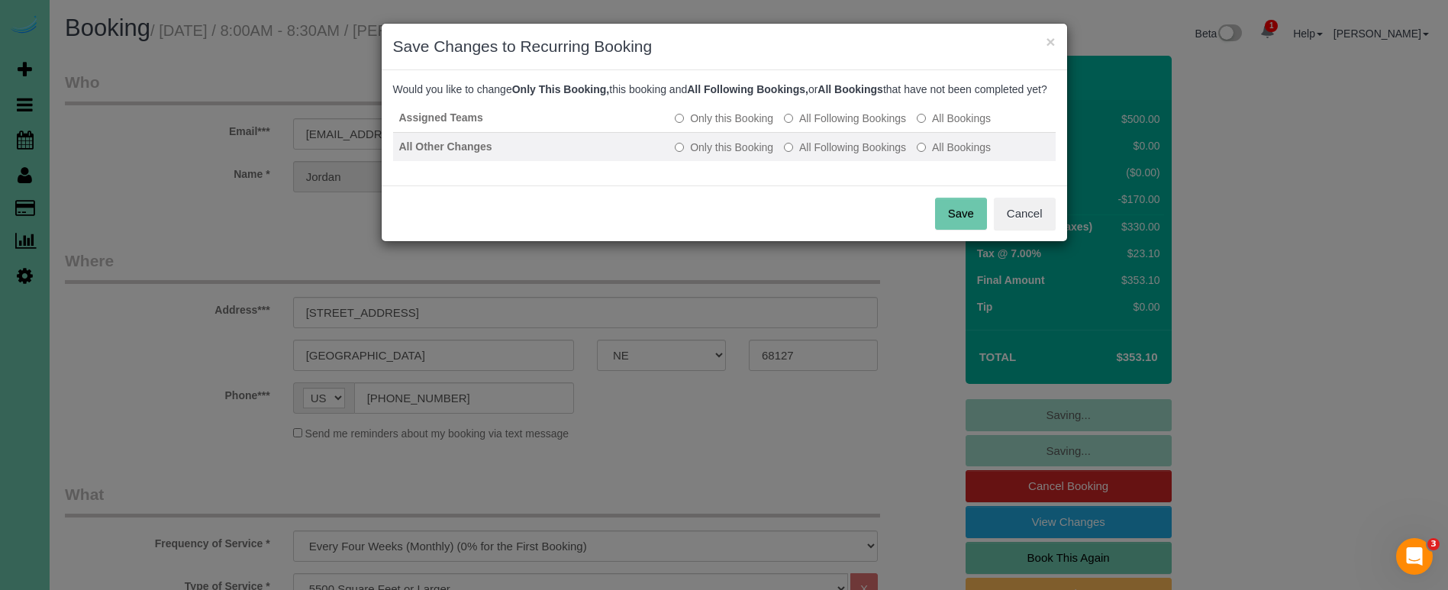
drag, startPoint x: 811, startPoint y: 166, endPoint x: 818, endPoint y: 172, distance: 9.2
click at [811, 155] on label "All Following Bookings" at bounding box center [845, 147] width 122 height 15
click at [946, 230] on button "Save" at bounding box center [961, 214] width 52 height 32
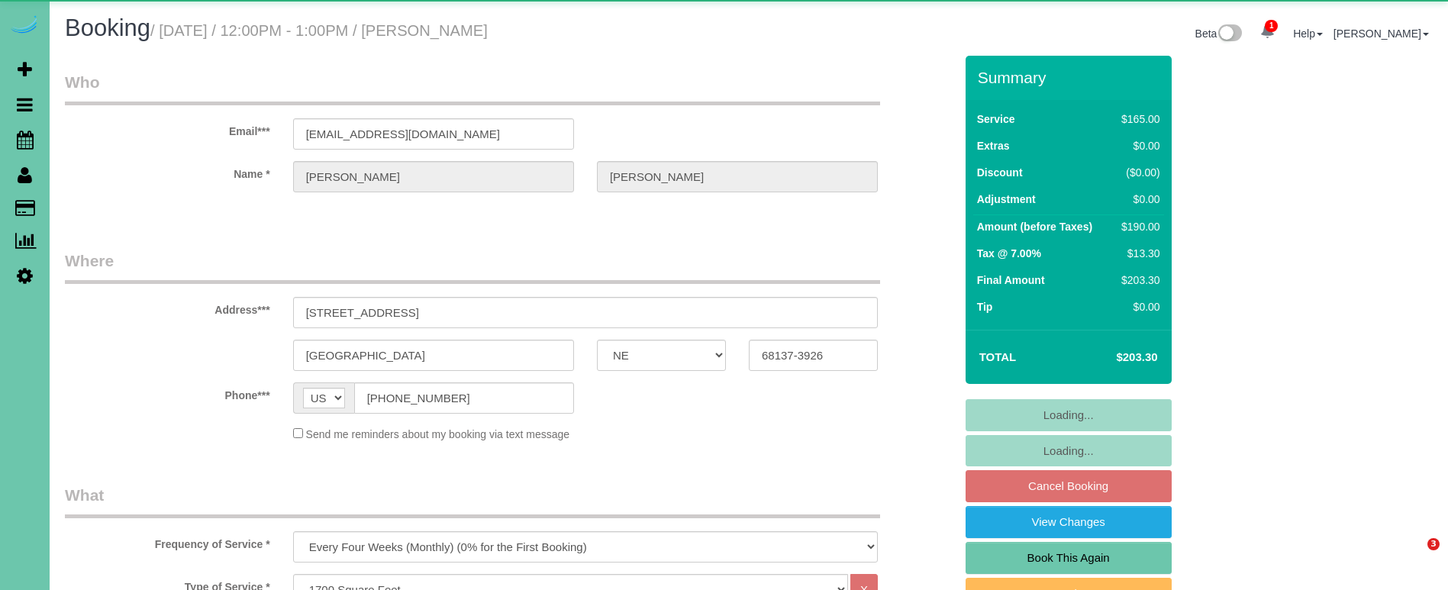
select select "NE"
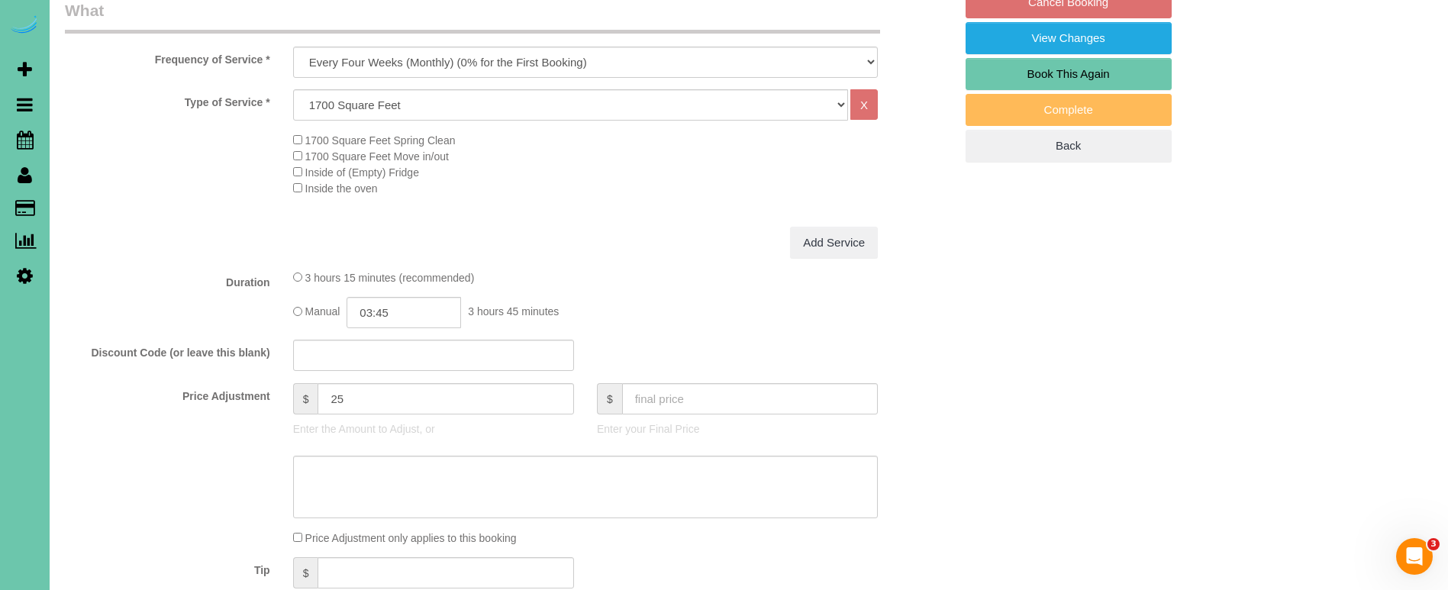
scroll to position [520, 0]
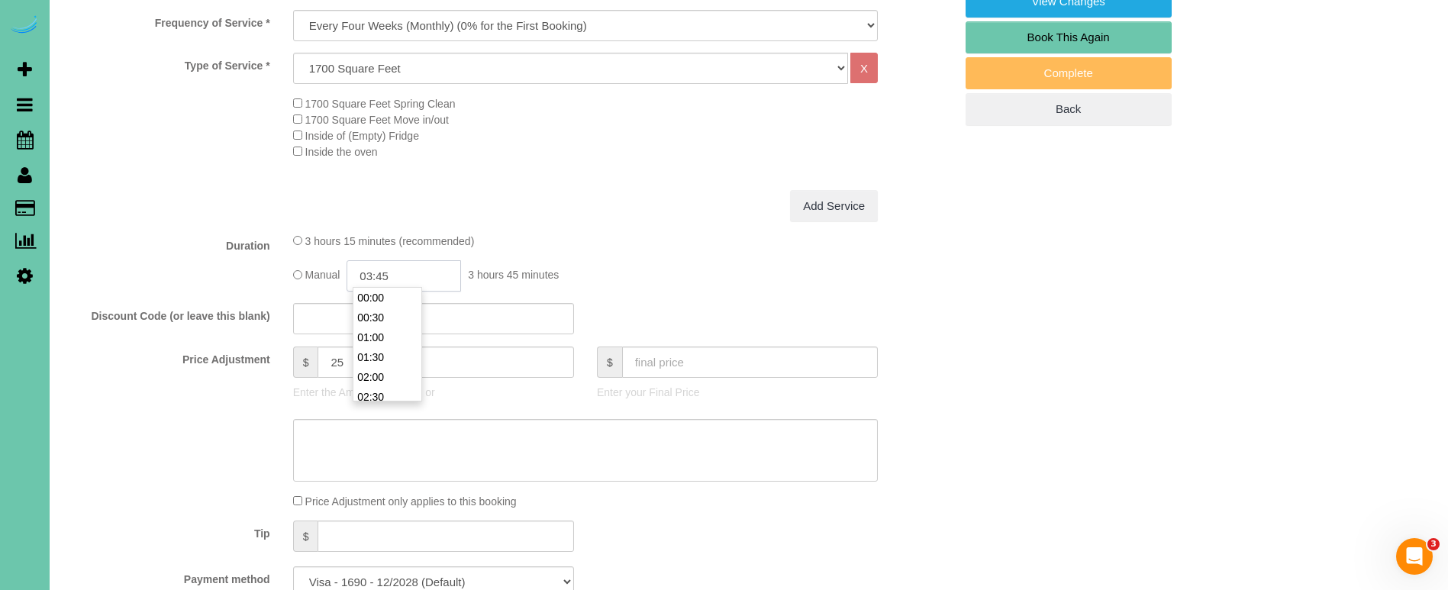
click at [401, 278] on input "03:45" at bounding box center [403, 275] width 114 height 31
type input "03:30"
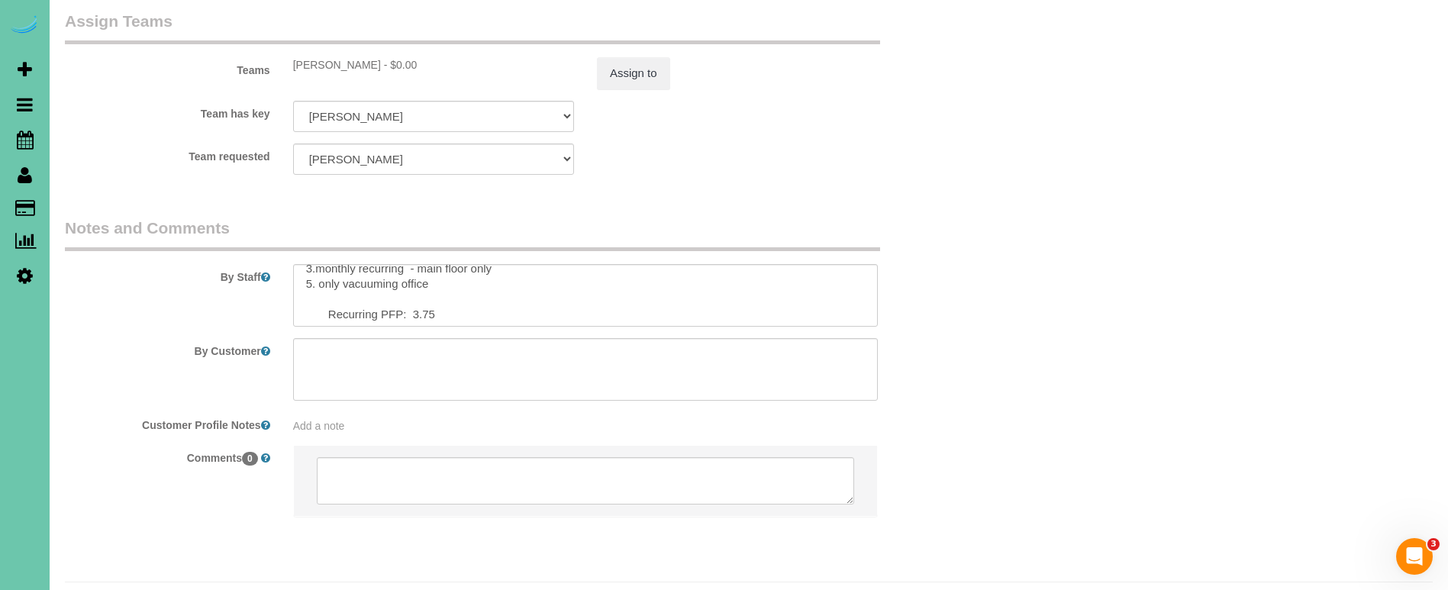
scroll to position [41, 0]
type textarea "new rate - [DATE]"
click at [425, 275] on textarea at bounding box center [585, 295] width 585 height 63
type textarea "1. credit 2. client home 3.monthly recurring - main floor only 5. only vacuumin…"
click at [649, 56] on sui-booking-teams "Teams Julissa - $0.00 Assign to Team has key Julissa Admin Aliyah Alysha Andrea…" at bounding box center [509, 92] width 889 height 165
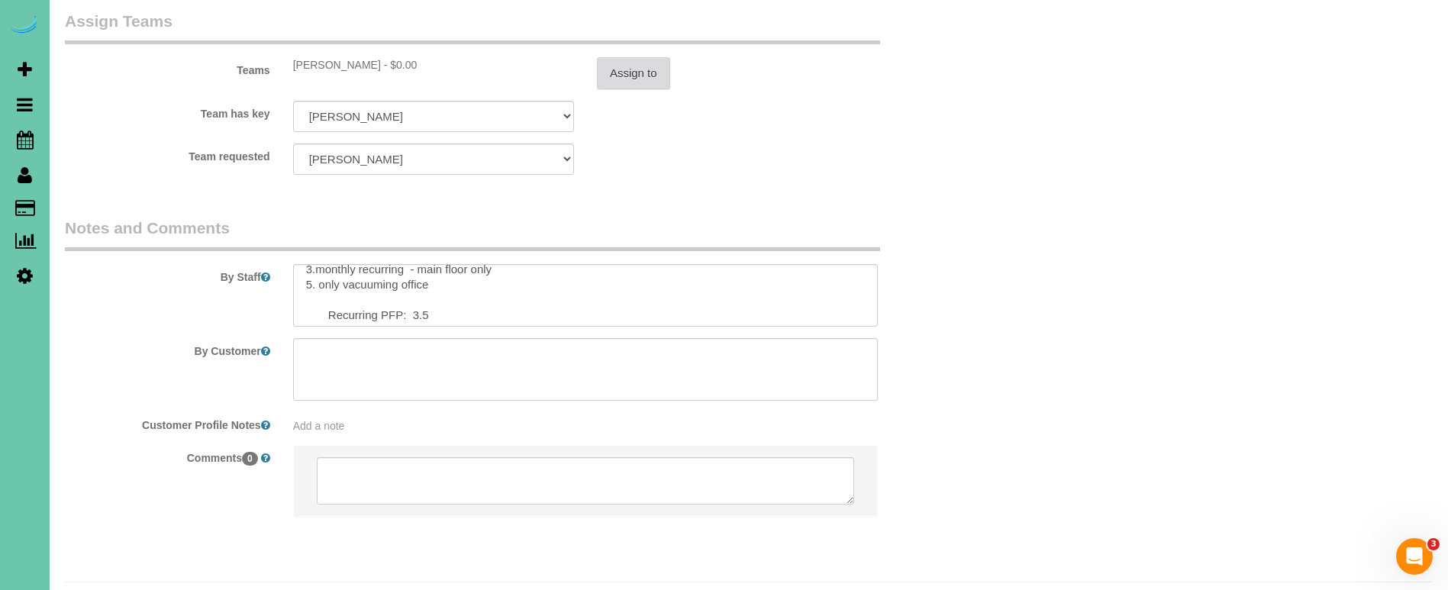
click at [648, 57] on button "Assign to" at bounding box center [633, 73] width 73 height 32
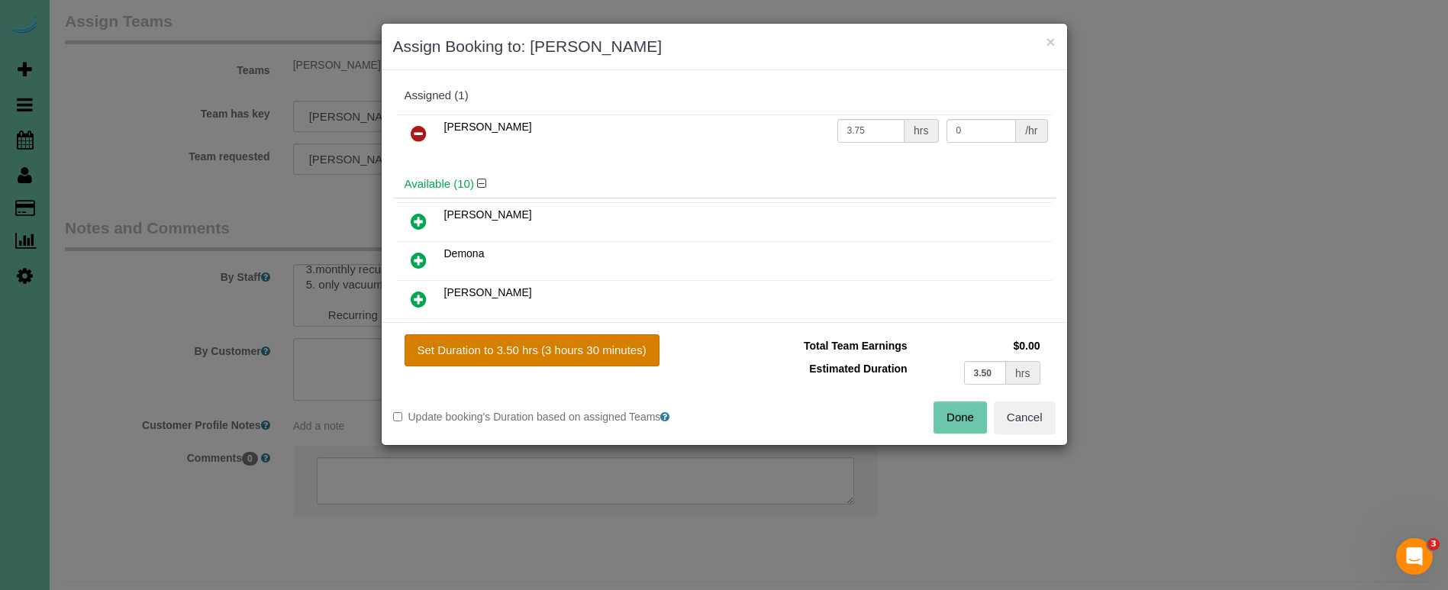
click at [574, 359] on button "Set Duration to 3.50 hrs (3 hours 30 minutes)" at bounding box center [531, 350] width 255 height 32
type input "3.50"
click at [959, 410] on button "Done" at bounding box center [959, 417] width 53 height 32
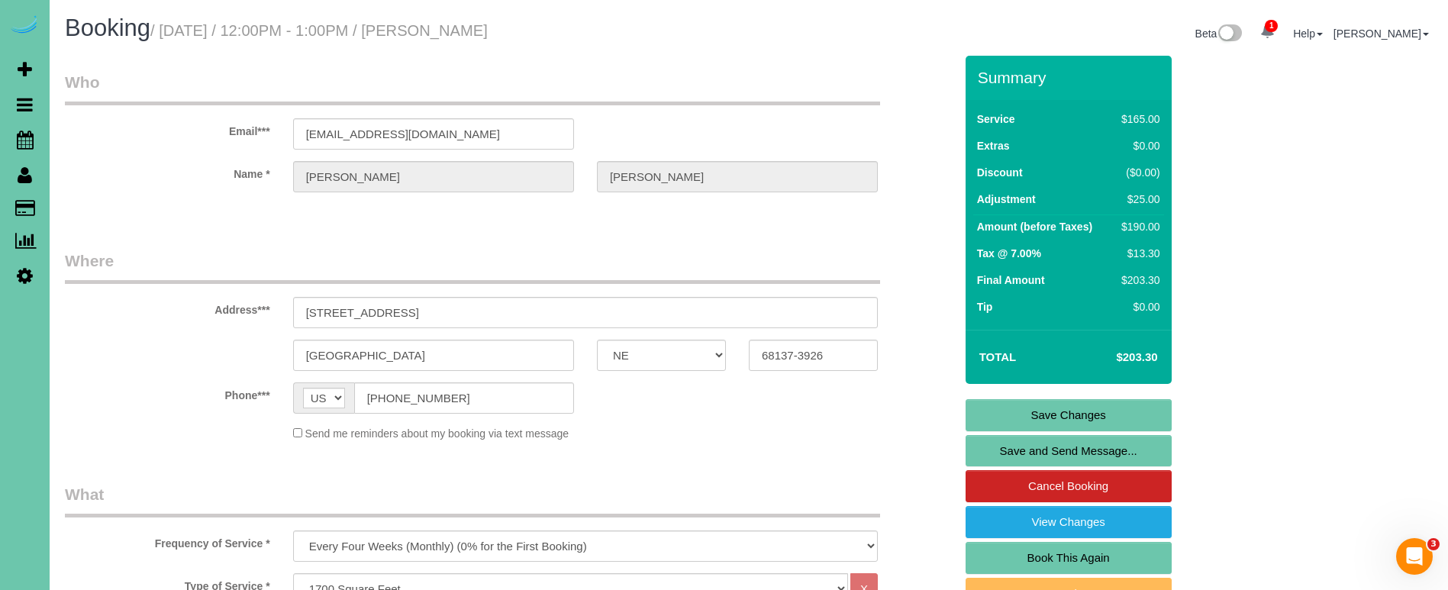
scroll to position [0, 0]
click at [1067, 419] on link "Save Changes" at bounding box center [1068, 415] width 206 height 32
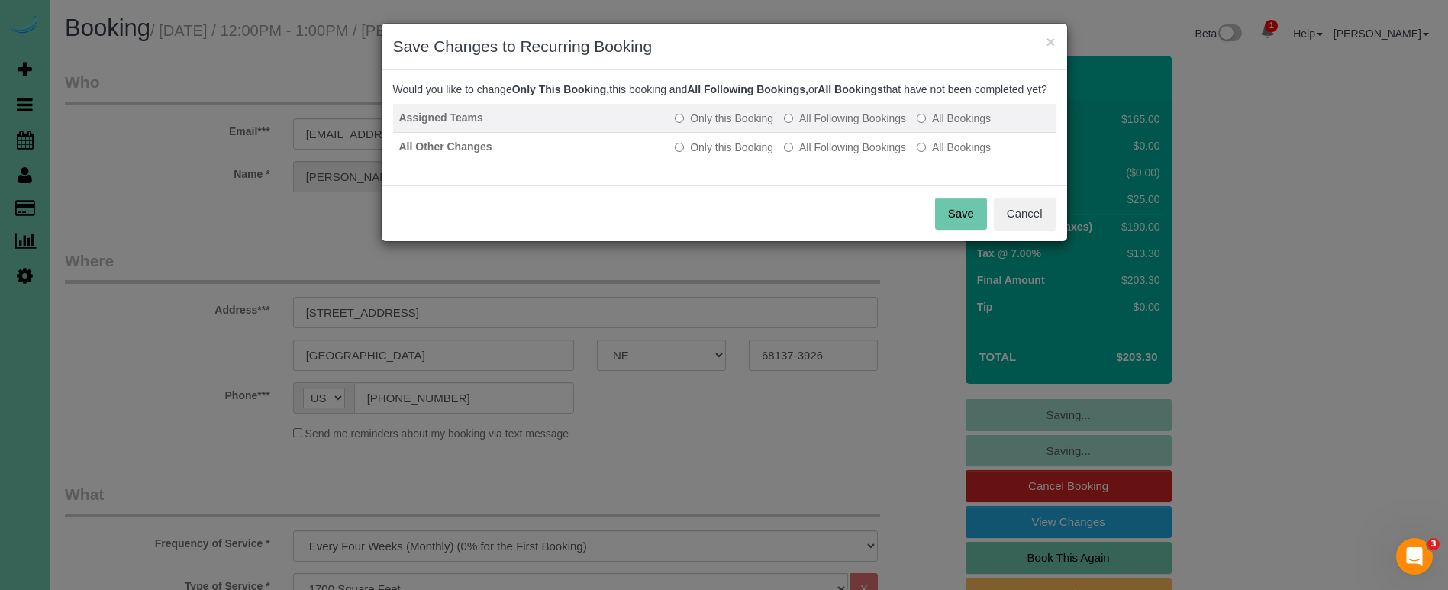
click at [836, 126] on label "All Following Bookings" at bounding box center [845, 118] width 122 height 15
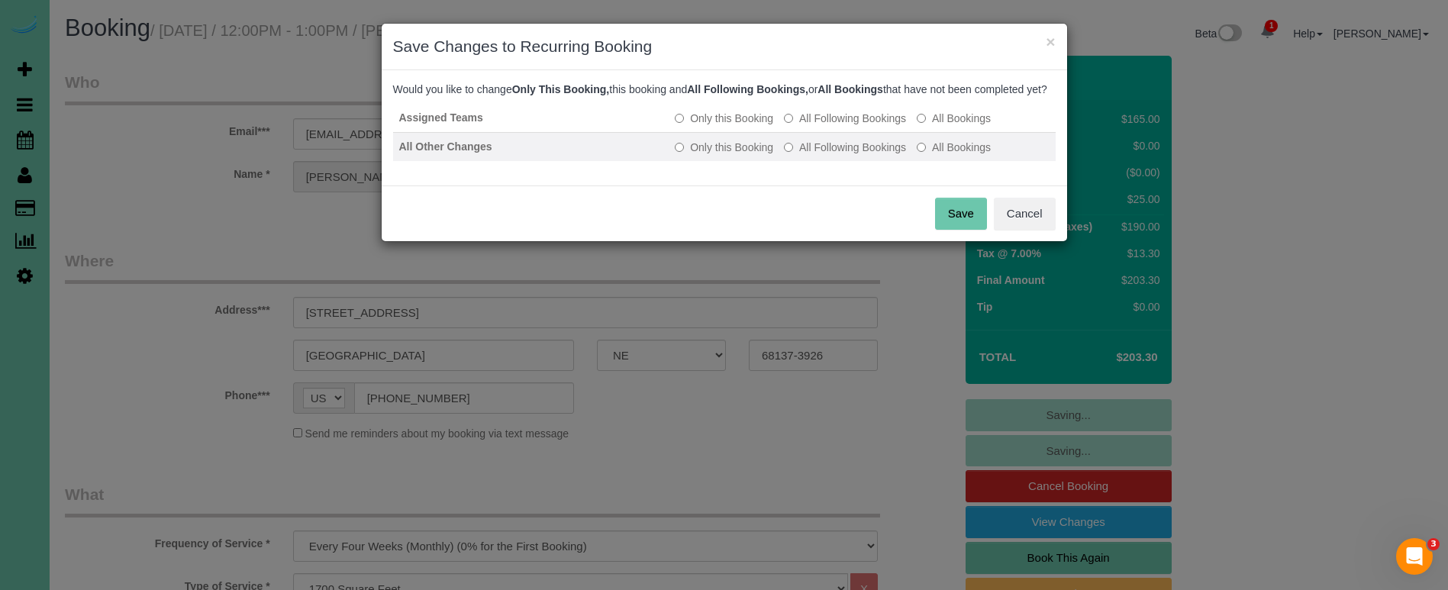
click at [833, 155] on label "All Following Bookings" at bounding box center [845, 147] width 122 height 15
click at [968, 220] on button "Save" at bounding box center [961, 214] width 52 height 32
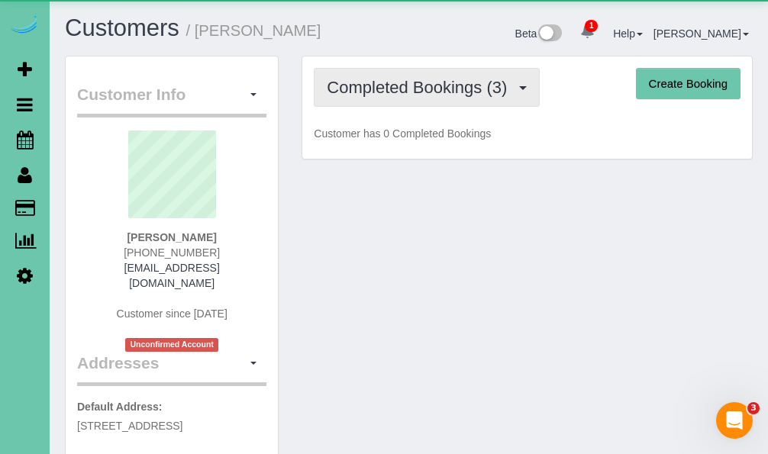
click at [450, 87] on span "Completed Bookings (3)" at bounding box center [421, 87] width 188 height 19
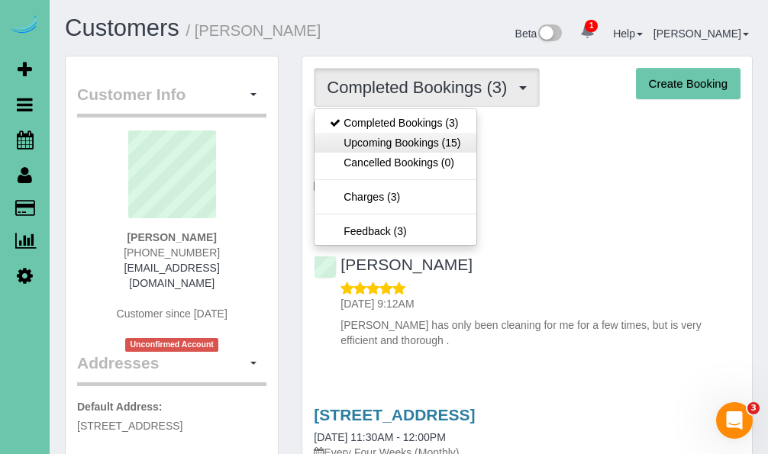
click at [419, 137] on link "Upcoming Bookings (15)" at bounding box center [394, 143] width 161 height 20
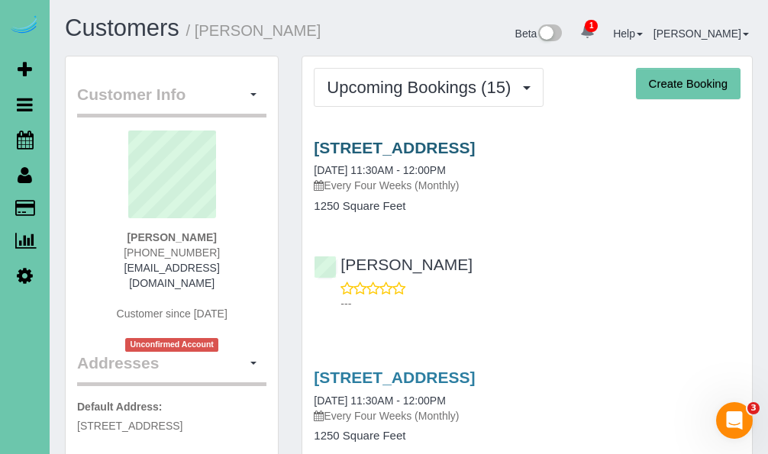
click at [415, 141] on link "[STREET_ADDRESS]" at bounding box center [394, 148] width 161 height 18
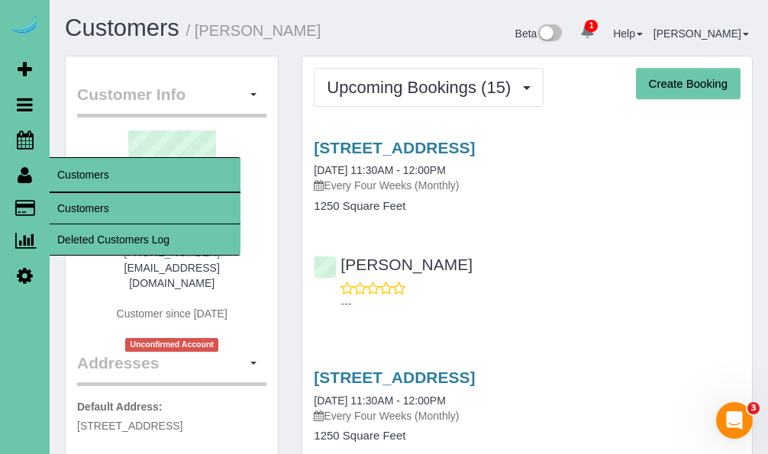
click at [64, 196] on link "Customers" at bounding box center [145, 208] width 191 height 31
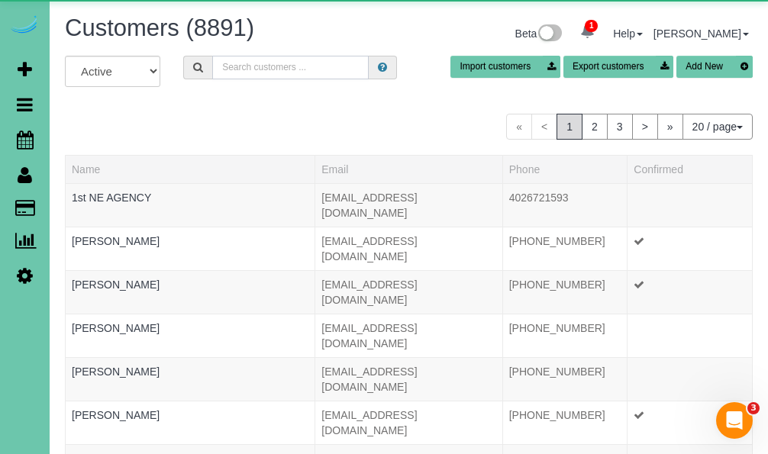
click at [286, 63] on input "text" at bounding box center [290, 68] width 156 height 24
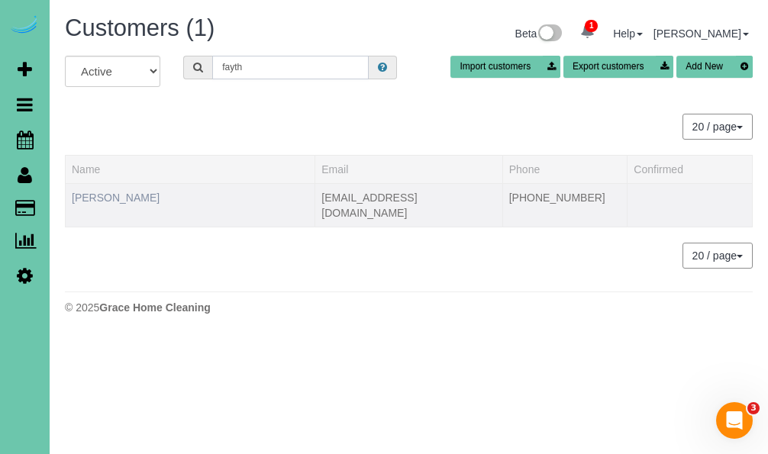
type input "fayth"
click at [123, 195] on link "[PERSON_NAME]" at bounding box center [116, 198] width 88 height 12
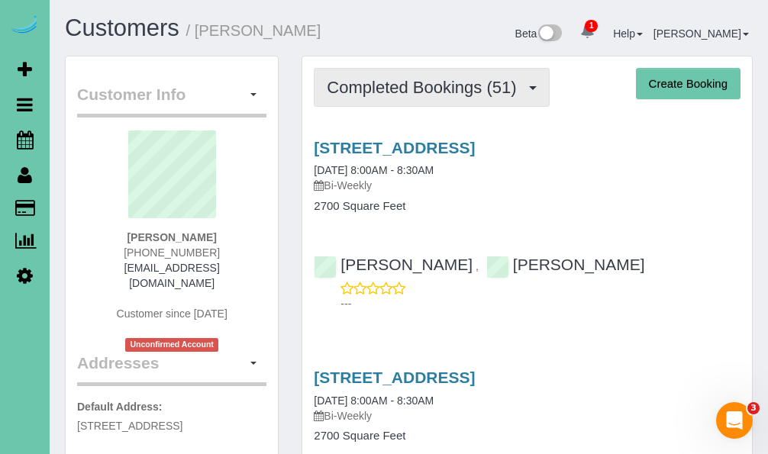
click at [384, 87] on span "Completed Bookings (51)" at bounding box center [425, 87] width 197 height 19
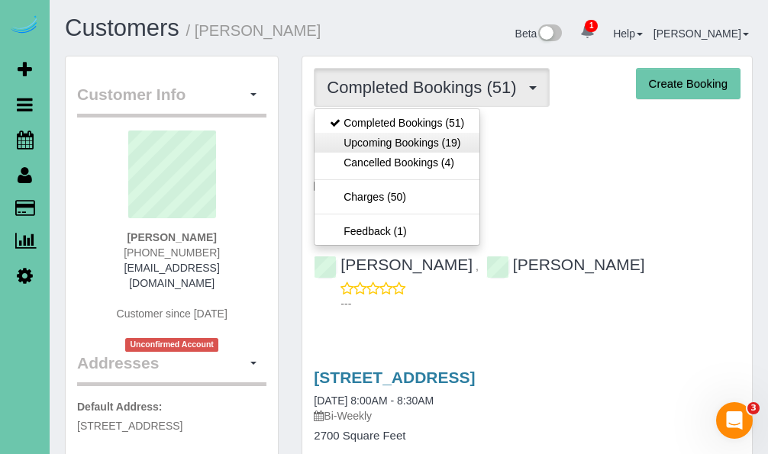
click at [374, 148] on link "Upcoming Bookings (19)" at bounding box center [396, 143] width 165 height 20
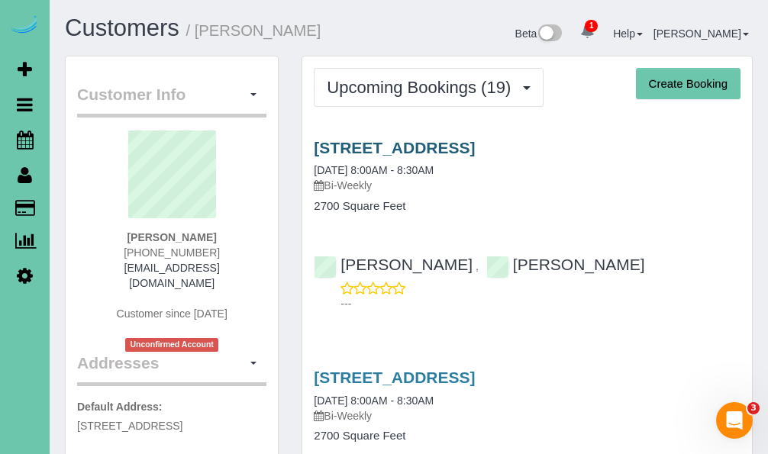
click at [371, 143] on link "[STREET_ADDRESS]" at bounding box center [394, 148] width 161 height 18
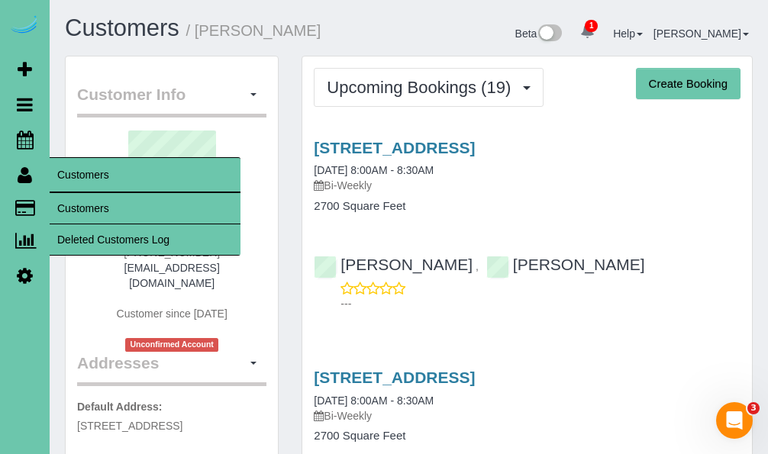
click at [62, 206] on link "Customers" at bounding box center [145, 208] width 191 height 31
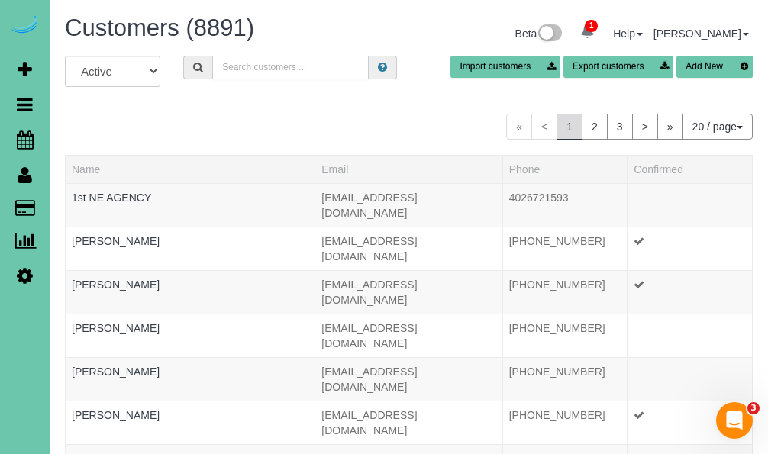
click at [246, 65] on input "text" at bounding box center [290, 68] width 156 height 24
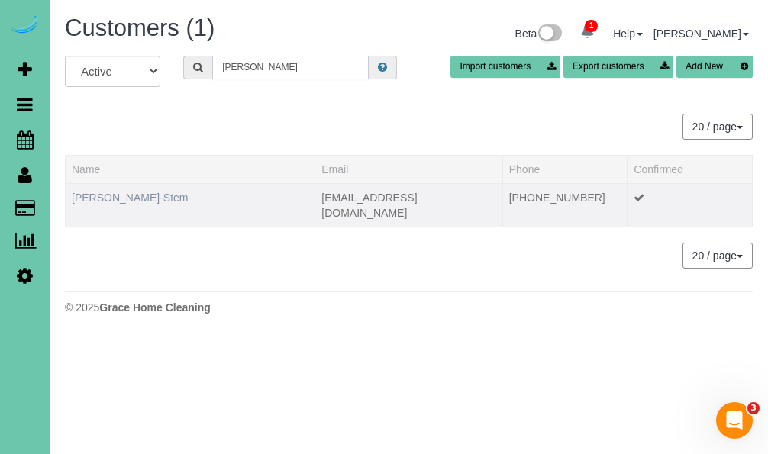
type input "[PERSON_NAME]"
click at [160, 198] on link "[PERSON_NAME]-Stem" at bounding box center [130, 198] width 116 height 12
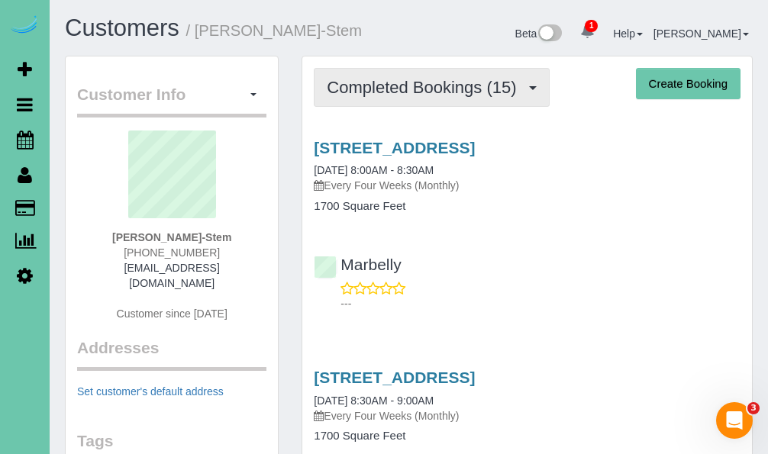
click at [386, 95] on span "Completed Bookings (15)" at bounding box center [425, 87] width 197 height 19
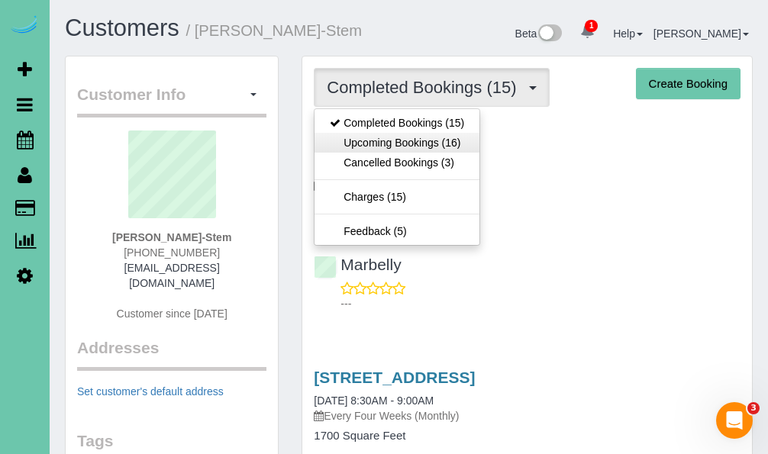
click at [381, 140] on link "Upcoming Bookings (16)" at bounding box center [396, 143] width 165 height 20
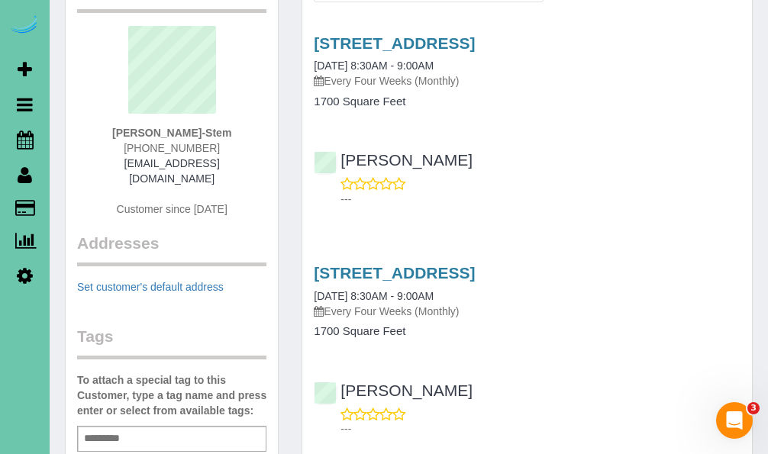
scroll to position [129, 0]
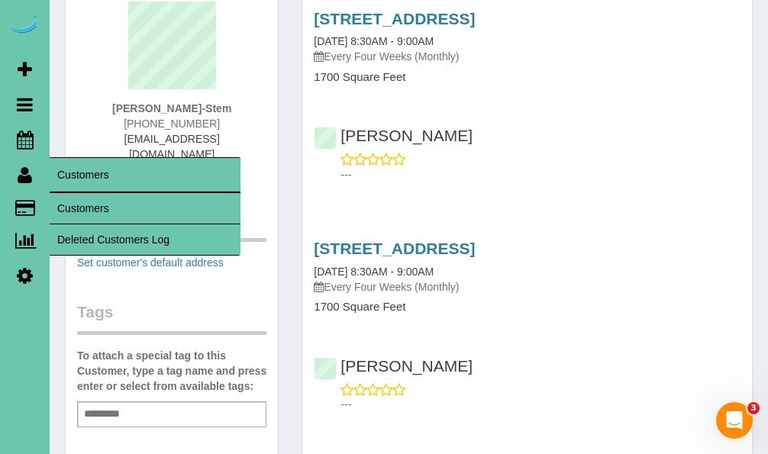
click at [76, 200] on link "Customers" at bounding box center [145, 208] width 191 height 31
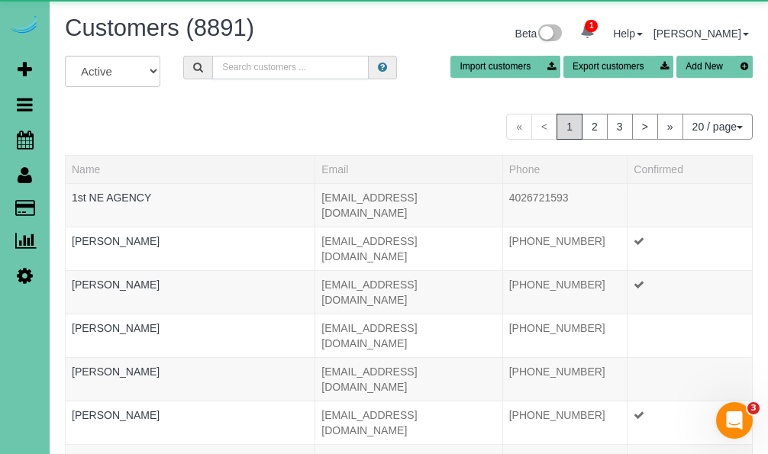
click at [287, 63] on input "text" at bounding box center [290, 68] width 156 height 24
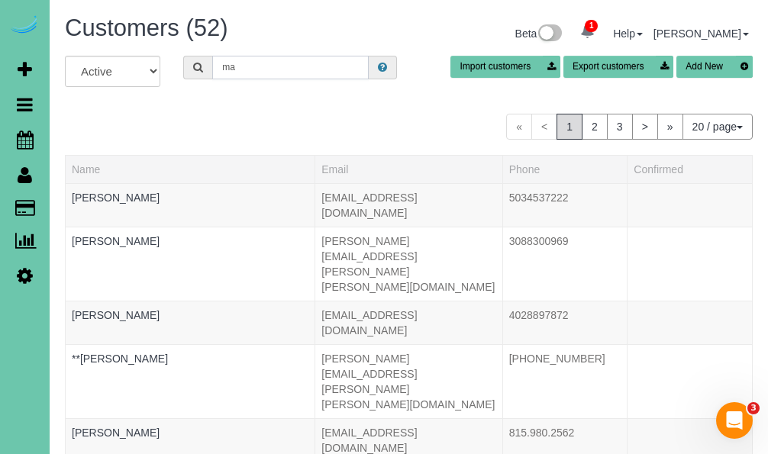
type input "m"
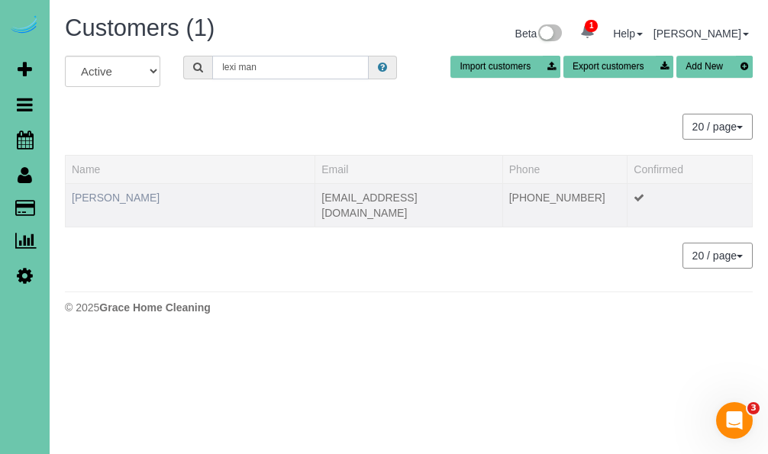
type input "lexi man"
click at [99, 199] on link "[PERSON_NAME]" at bounding box center [116, 198] width 88 height 12
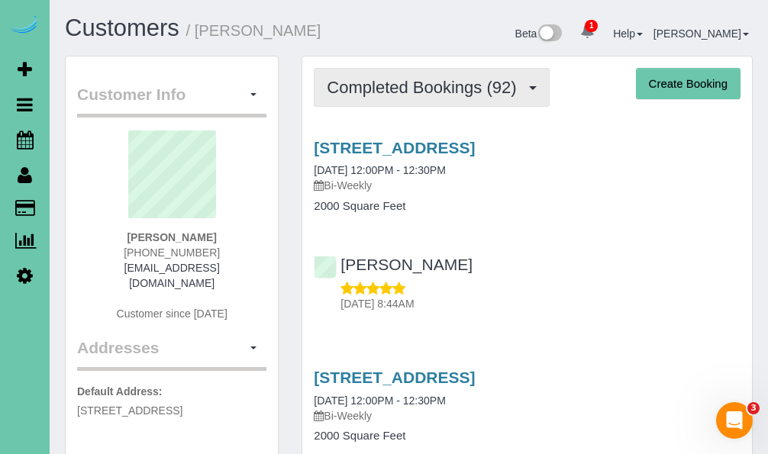
click at [346, 85] on span "Completed Bookings (92)" at bounding box center [425, 87] width 197 height 19
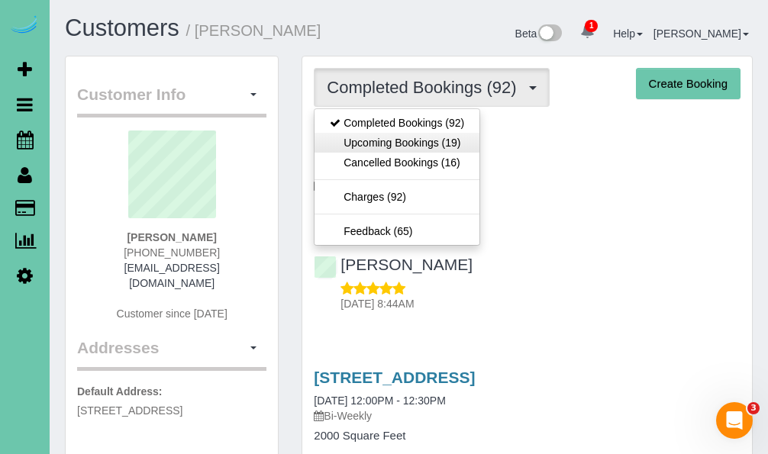
click at [355, 136] on link "Upcoming Bookings (19)" at bounding box center [396, 143] width 165 height 20
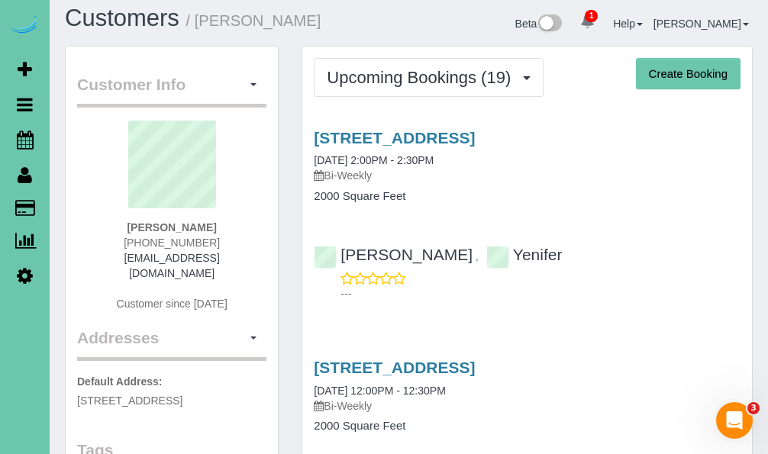
scroll to position [10, 0]
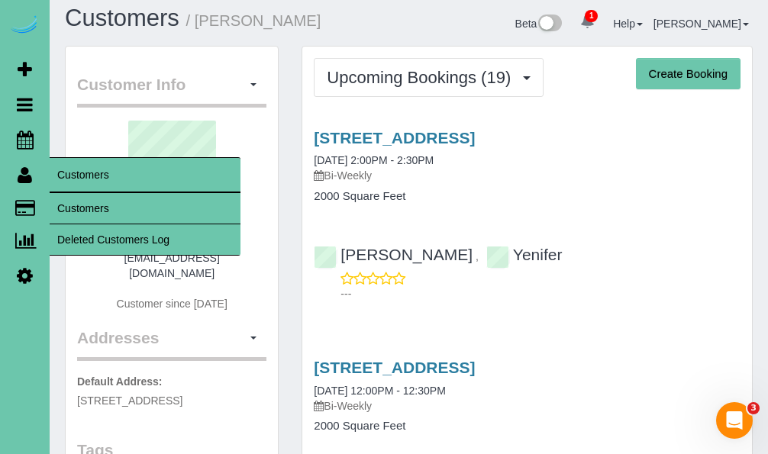
click at [53, 201] on link "Customers" at bounding box center [145, 208] width 191 height 31
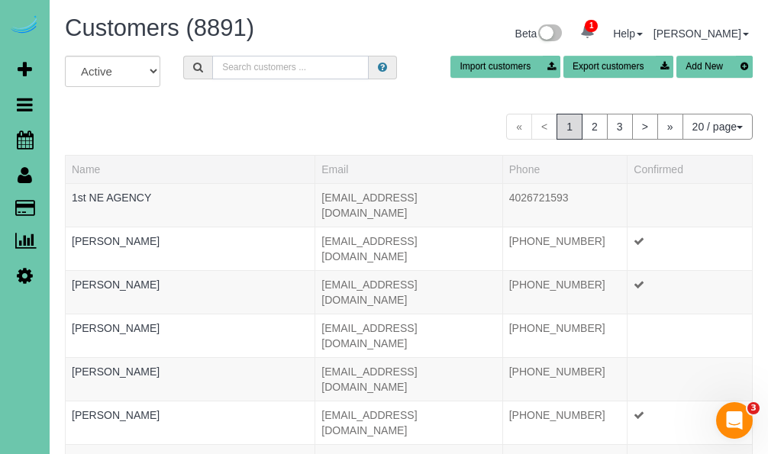
click at [292, 72] on input "text" at bounding box center [290, 68] width 156 height 24
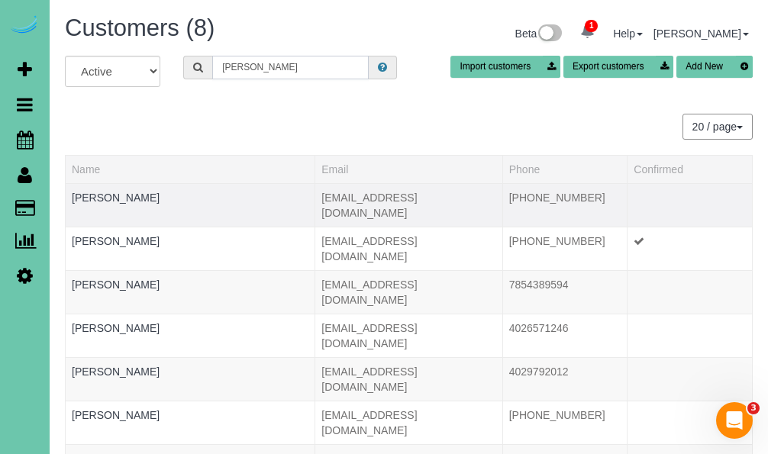
type input "Katie m"
click at [127, 206] on div at bounding box center [190, 207] width 237 height 4
click at [127, 198] on link "Katie Mackie" at bounding box center [116, 198] width 88 height 12
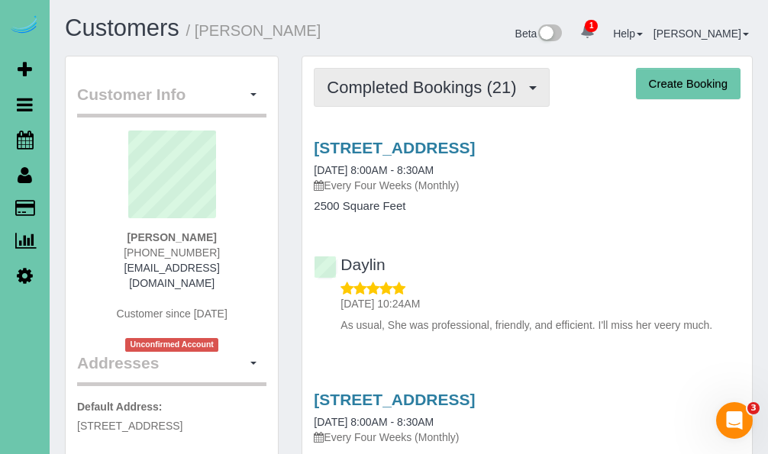
click at [462, 91] on span "Completed Bookings (21)" at bounding box center [425, 87] width 197 height 19
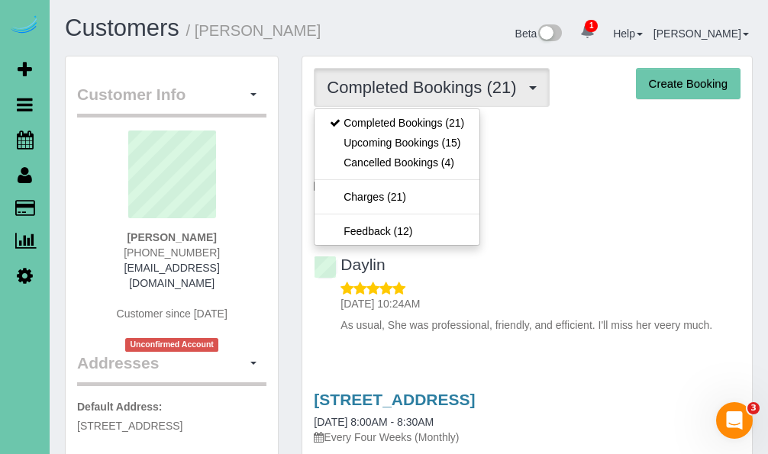
drag, startPoint x: 449, startPoint y: 156, endPoint x: 491, endPoint y: 80, distance: 86.4
click at [442, 148] on link "Upcoming Bookings (15)" at bounding box center [396, 143] width 165 height 20
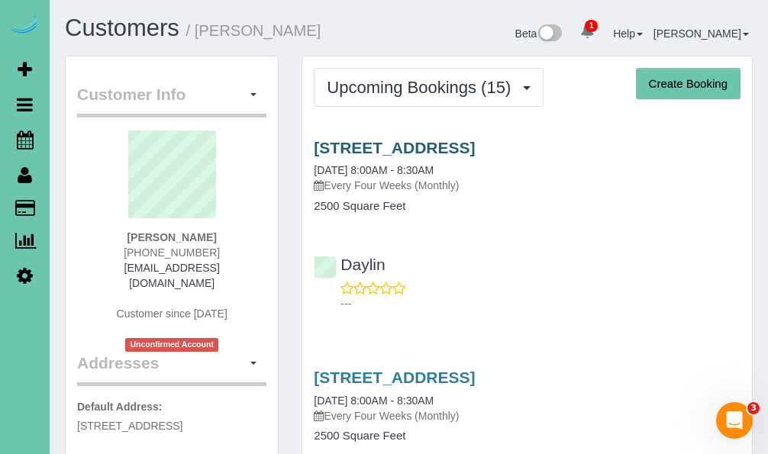
click at [369, 140] on link "6506 S 100th Street, Omaha, NE 68127" at bounding box center [394, 148] width 161 height 18
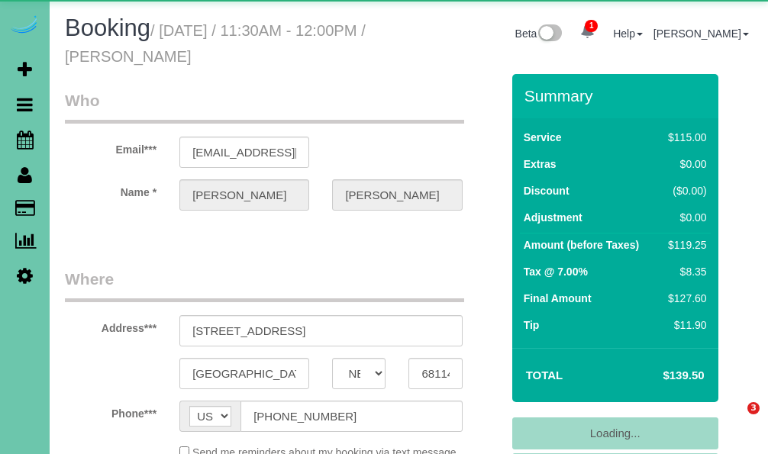
select select "NE"
select select "object:903"
select select "string:fspay-0708f74a-1113-4241-950a-a4b45a836844"
select select "number:35"
select select "number:41"
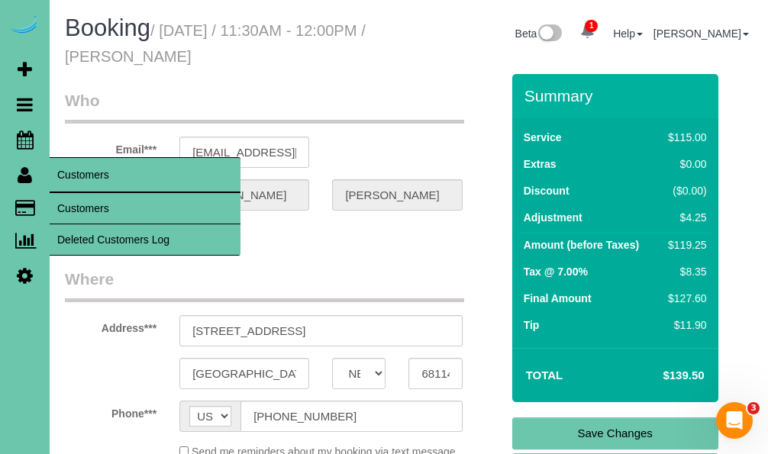
click at [70, 206] on link "Customers" at bounding box center [145, 208] width 191 height 31
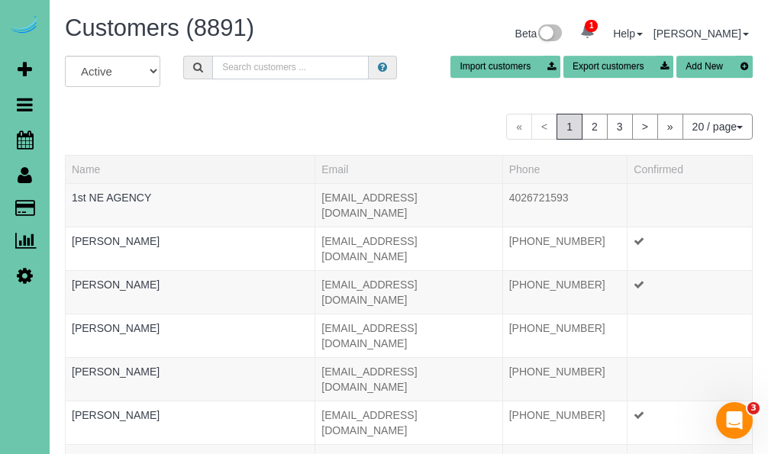
click at [234, 76] on input "text" at bounding box center [290, 68] width 156 height 24
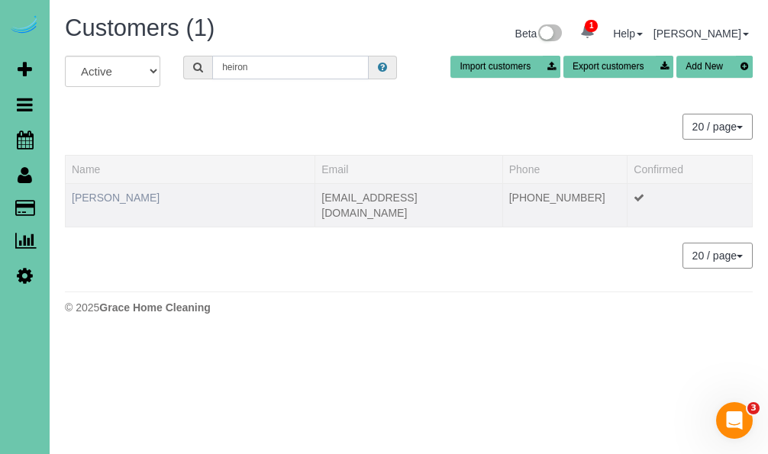
type input "heiron"
click at [120, 195] on link "[PERSON_NAME]" at bounding box center [116, 198] width 88 height 12
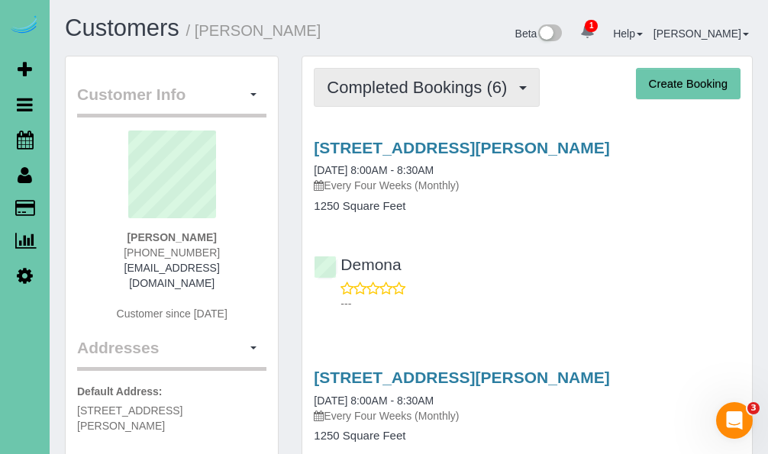
click at [400, 81] on span "Completed Bookings (6)" at bounding box center [421, 87] width 188 height 19
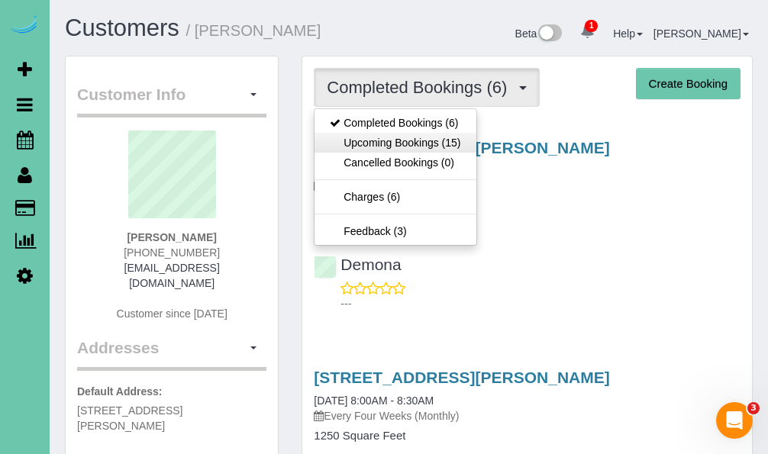
click at [420, 150] on link "Upcoming Bookings (15)" at bounding box center [394, 143] width 161 height 20
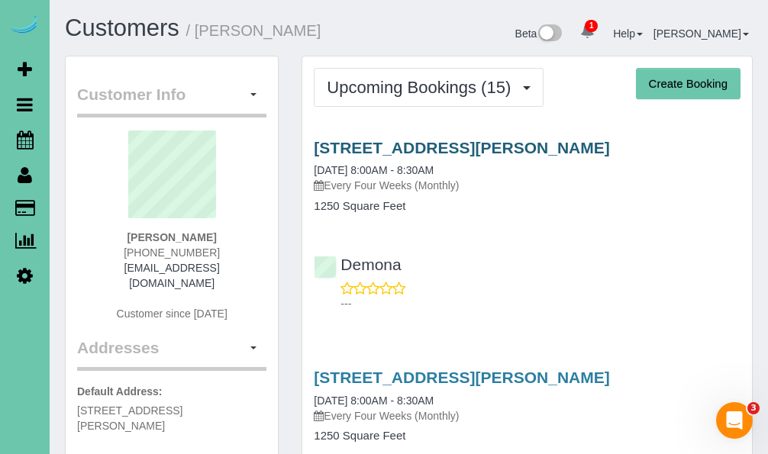
click at [338, 142] on link "[STREET_ADDRESS][PERSON_NAME]" at bounding box center [461, 148] width 295 height 18
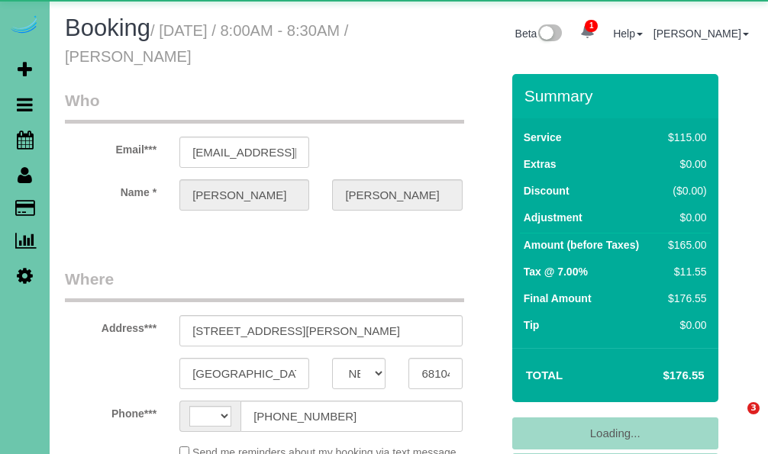
select select "NE"
select select "string:US"
select select "object:659"
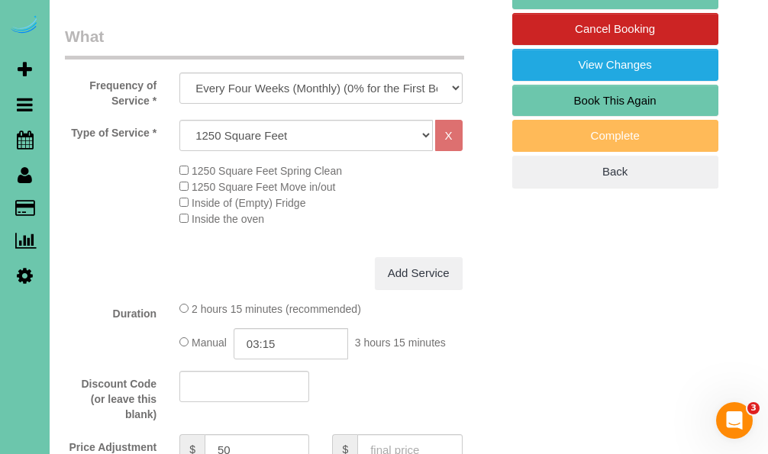
scroll to position [514, 0]
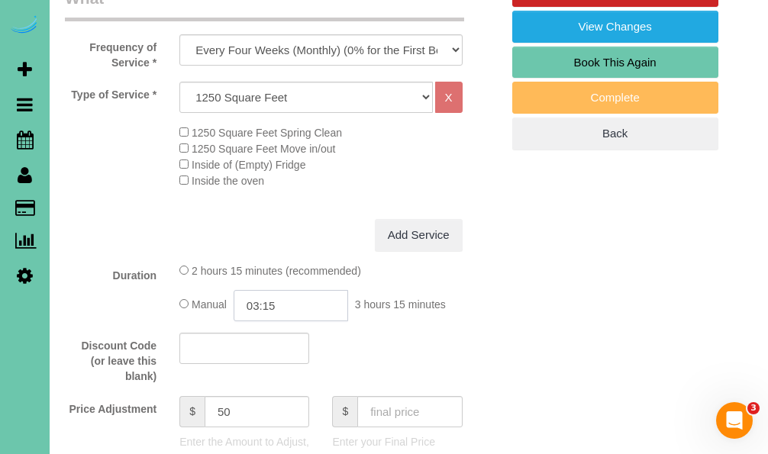
click at [303, 313] on input "03:15" at bounding box center [291, 305] width 114 height 31
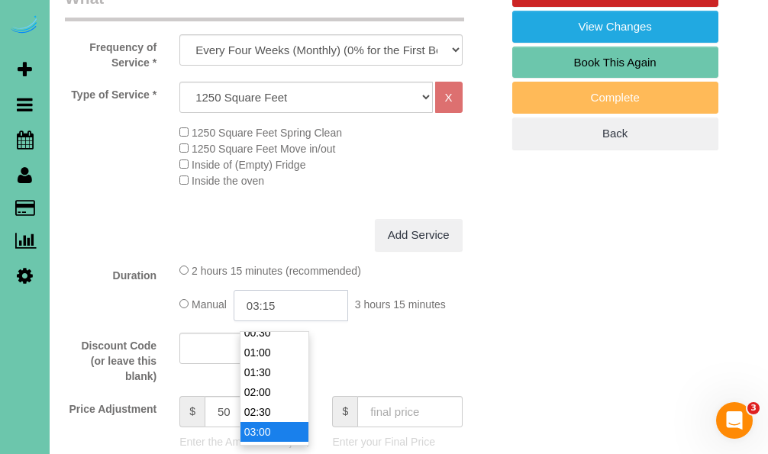
scroll to position [30, 0]
type input "03:00"
click at [270, 432] on li "03:00" at bounding box center [274, 430] width 68 height 20
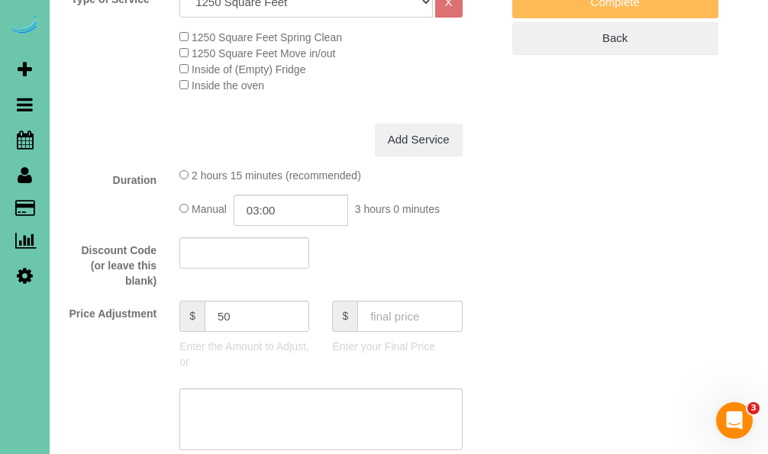
scroll to position [613, 0]
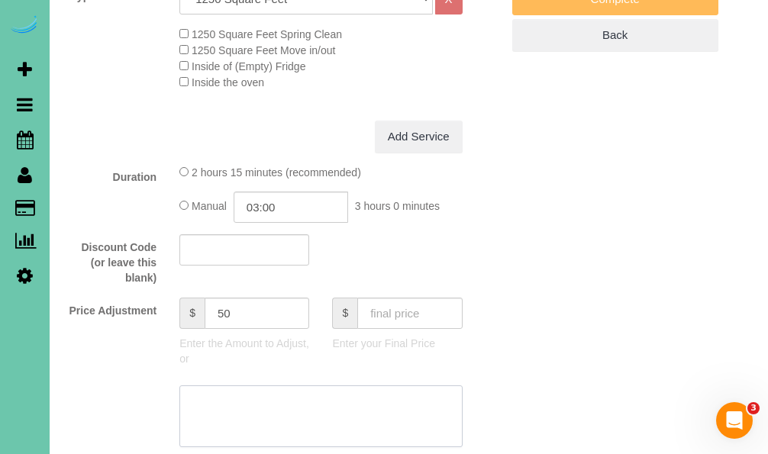
click at [268, 414] on textarea at bounding box center [320, 416] width 282 height 63
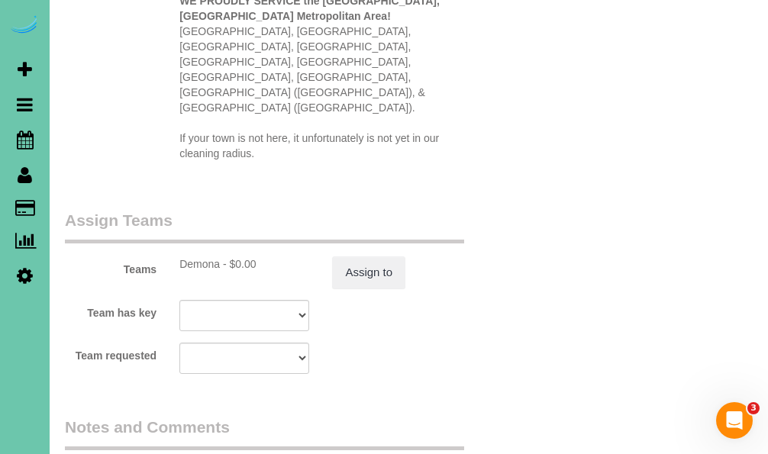
scroll to position [1677, 0]
type textarea "new rate - 10/16/25"
click at [376, 256] on button "Assign to" at bounding box center [368, 272] width 73 height 32
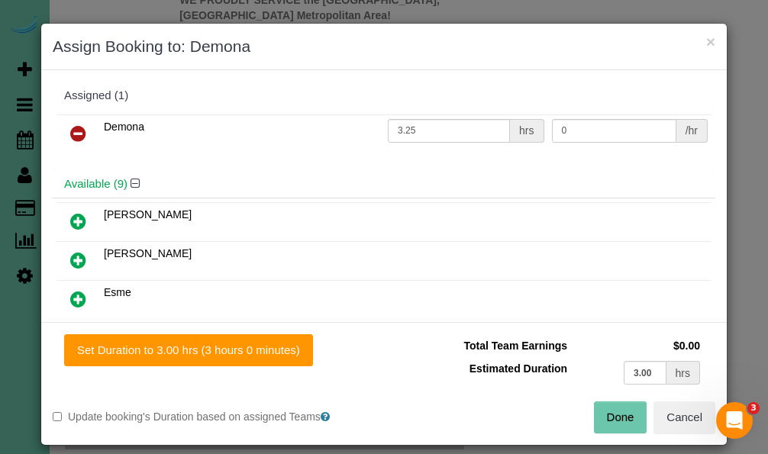
drag, startPoint x: 296, startPoint y: 353, endPoint x: 491, endPoint y: 388, distance: 198.4
click at [326, 362] on div "Set Duration to 3.00 hrs (3 hours 0 minutes)" at bounding box center [218, 350] width 331 height 32
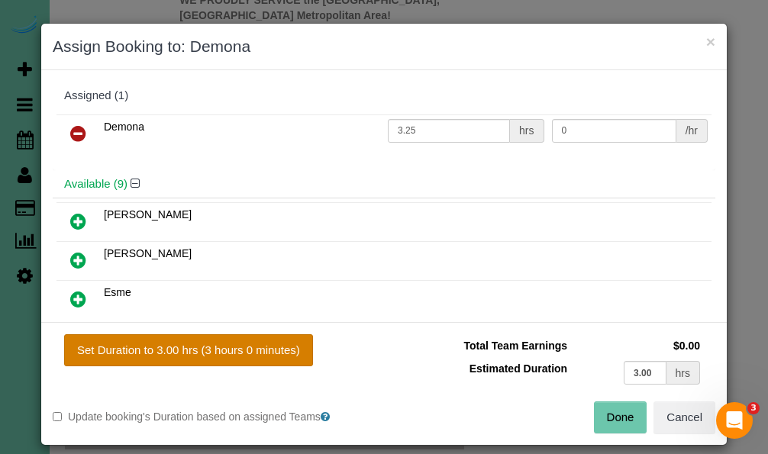
click at [280, 353] on button "Set Duration to 3.00 hrs (3 hours 0 minutes)" at bounding box center [188, 350] width 249 height 32
type input "3.00"
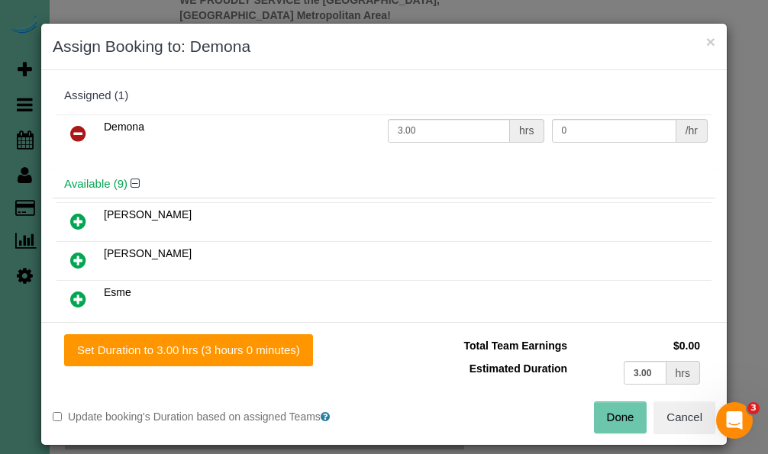
click at [607, 415] on button "Done" at bounding box center [620, 417] width 53 height 32
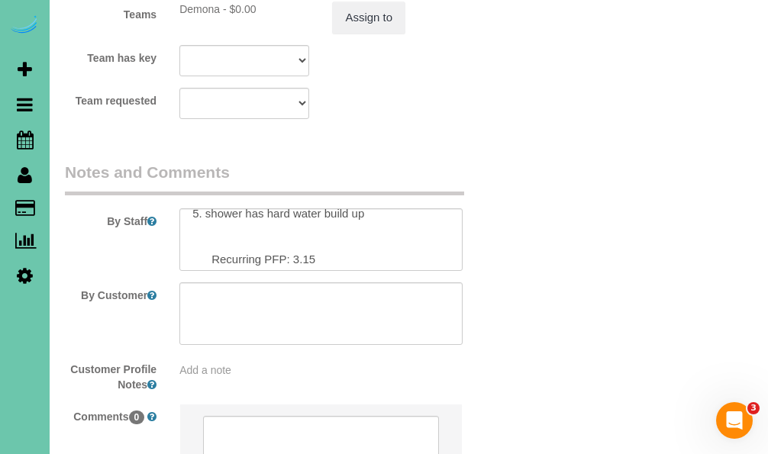
scroll to position [70, 0]
click at [337, 210] on textarea at bounding box center [320, 239] width 282 height 63
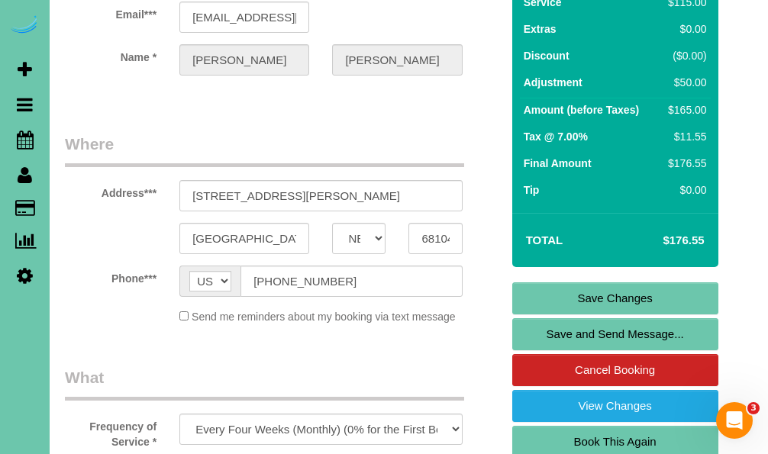
scroll to position [136, 0]
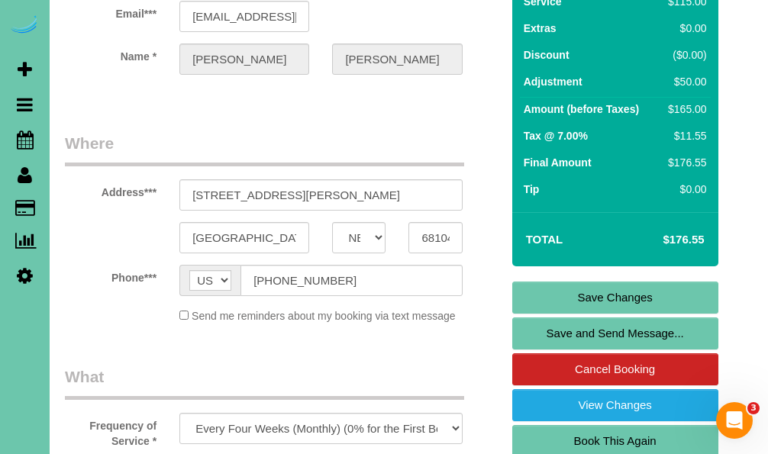
type textarea "1. credit 2. client home 3. monthly recurring - whole home 4. client has one do…"
click at [548, 296] on link "Save Changes" at bounding box center [615, 298] width 206 height 32
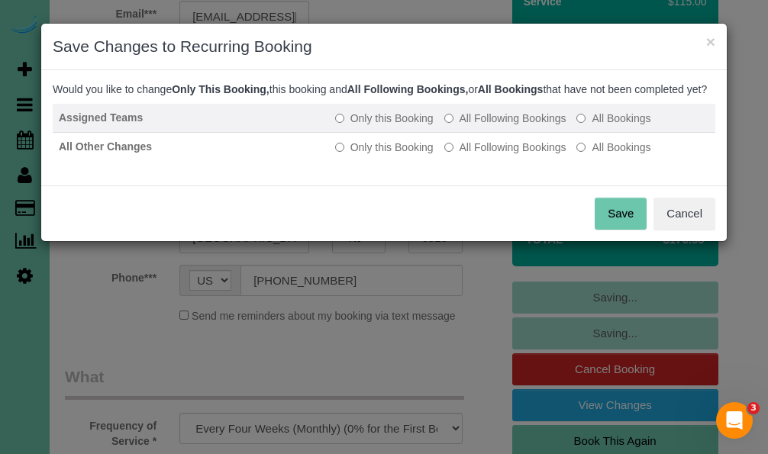
click at [532, 126] on label "All Following Bookings" at bounding box center [505, 118] width 122 height 15
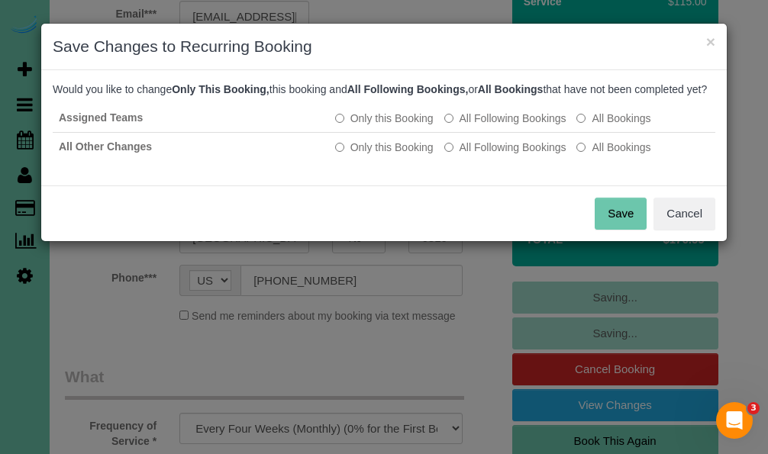
drag, startPoint x: 530, startPoint y: 164, endPoint x: 588, endPoint y: 206, distance: 71.6
click at [530, 155] on label "All Following Bookings" at bounding box center [505, 147] width 122 height 15
click at [604, 224] on button "Save" at bounding box center [620, 214] width 52 height 32
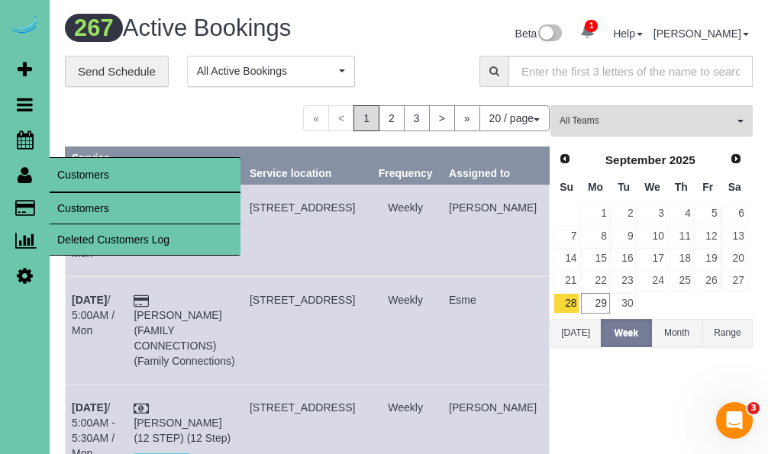
click at [74, 205] on link "Customers" at bounding box center [145, 208] width 191 height 31
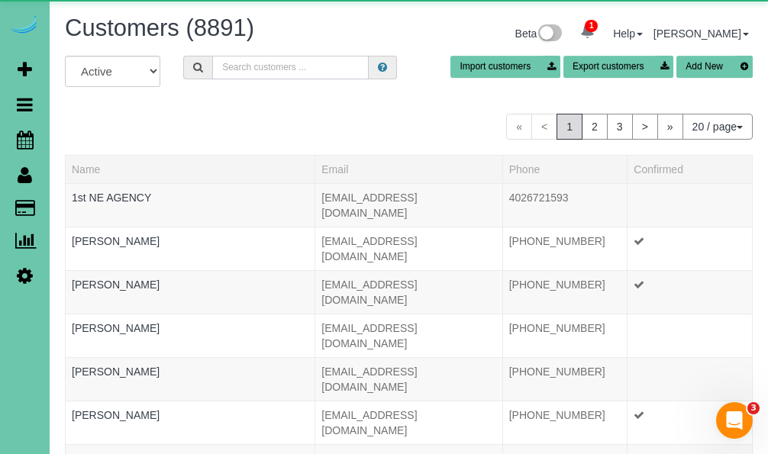
click at [258, 63] on input "text" at bounding box center [290, 68] width 156 height 24
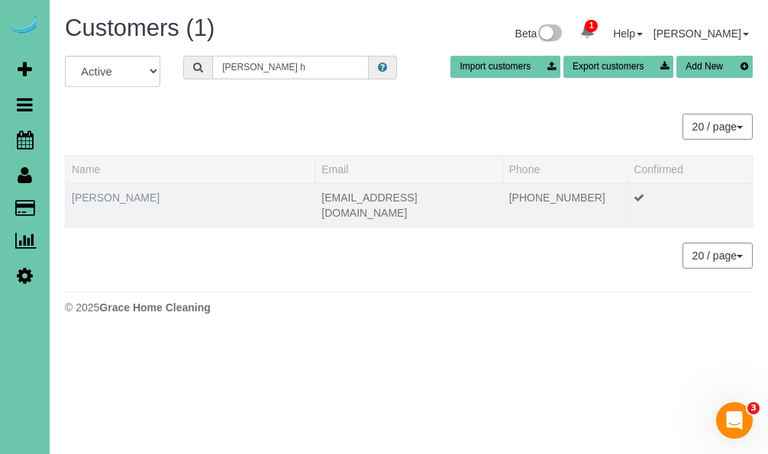
type input "cheri h"
click at [128, 197] on link "Cheri Hassenstab" at bounding box center [116, 198] width 88 height 12
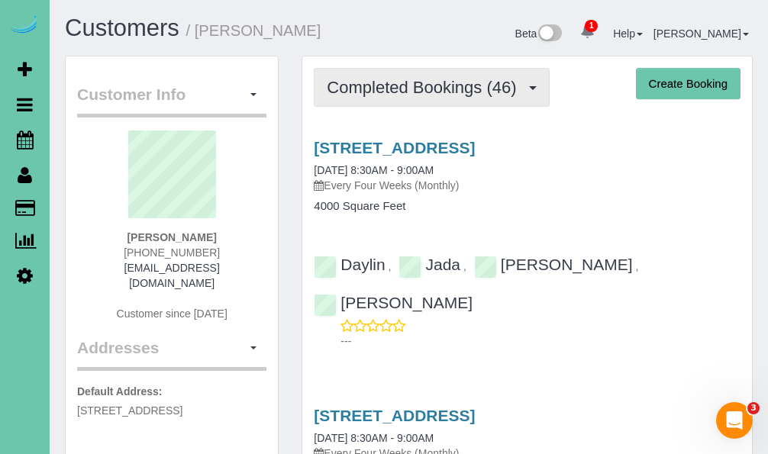
click at [471, 92] on span "Completed Bookings (46)" at bounding box center [425, 87] width 197 height 19
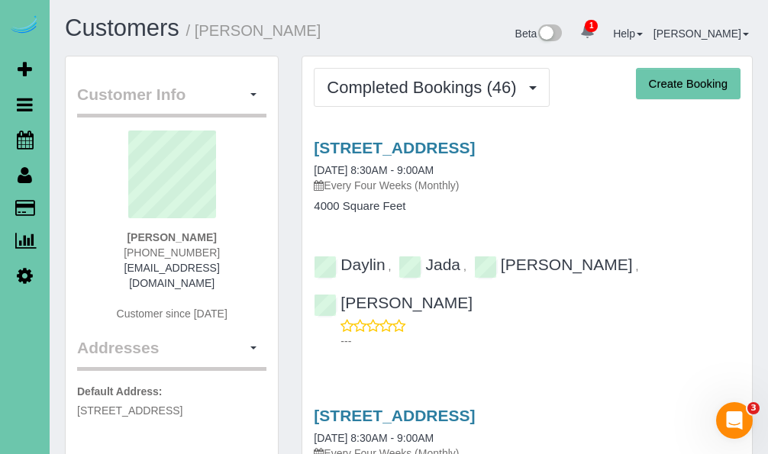
drag, startPoint x: 414, startPoint y: 88, endPoint x: 420, endPoint y: 120, distance: 32.6
click at [414, 89] on span "Completed Bookings (46)" at bounding box center [425, 87] width 197 height 19
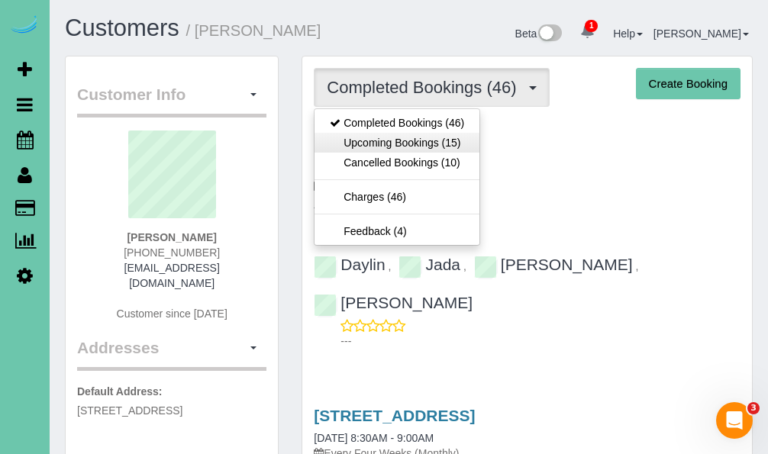
click at [413, 147] on link "Upcoming Bookings (15)" at bounding box center [396, 143] width 165 height 20
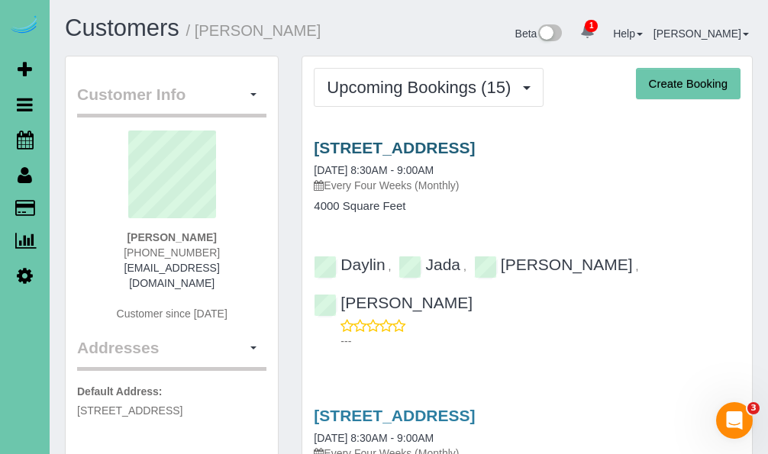
click at [356, 143] on link "4205 S 223rd Plaza Cir, Elkhorn, NE 68022" at bounding box center [394, 148] width 161 height 18
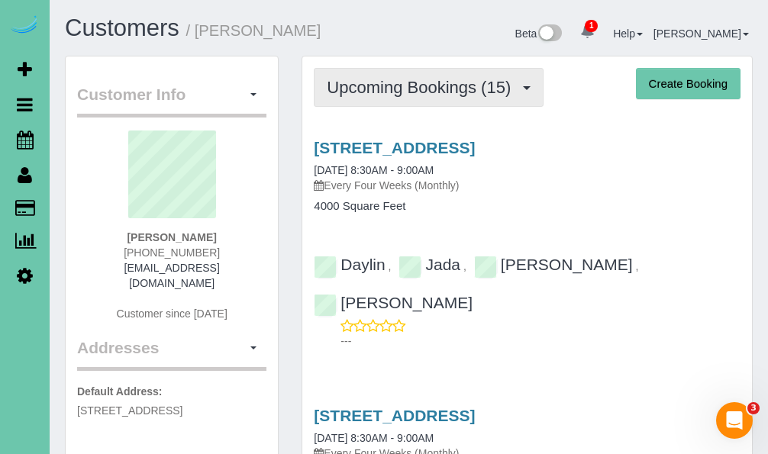
click at [367, 81] on span "Upcoming Bookings (15)" at bounding box center [423, 87] width 192 height 19
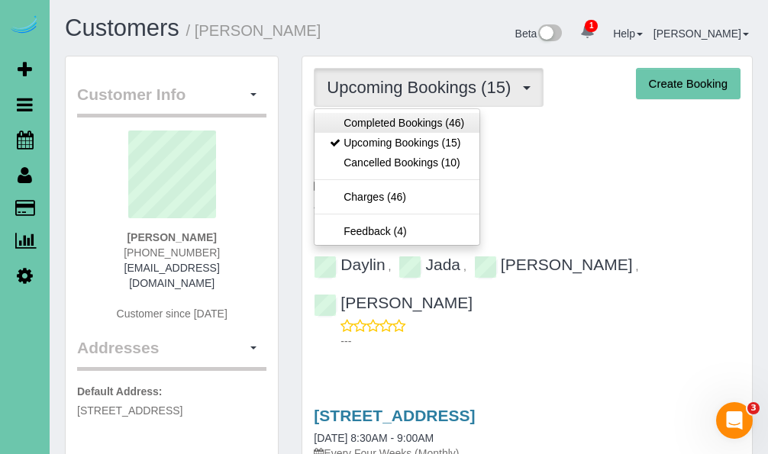
click at [362, 119] on link "Completed Bookings (46)" at bounding box center [396, 123] width 165 height 20
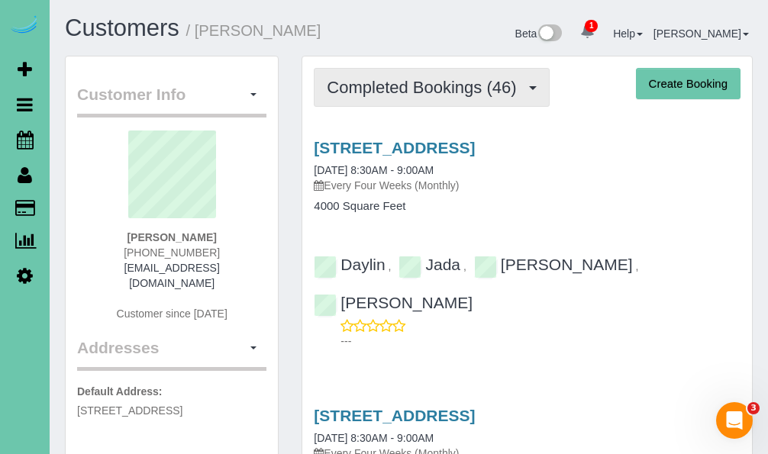
click at [345, 95] on span "Completed Bookings (46)" at bounding box center [425, 87] width 197 height 19
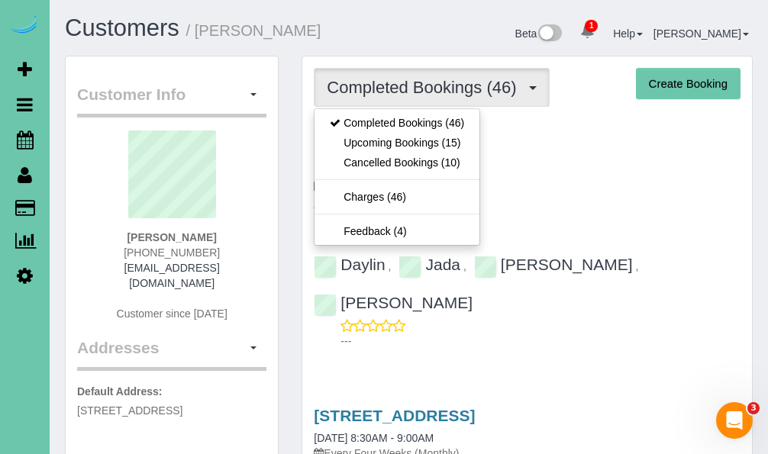
click at [345, 95] on span "Completed Bookings (46)" at bounding box center [425, 87] width 197 height 19
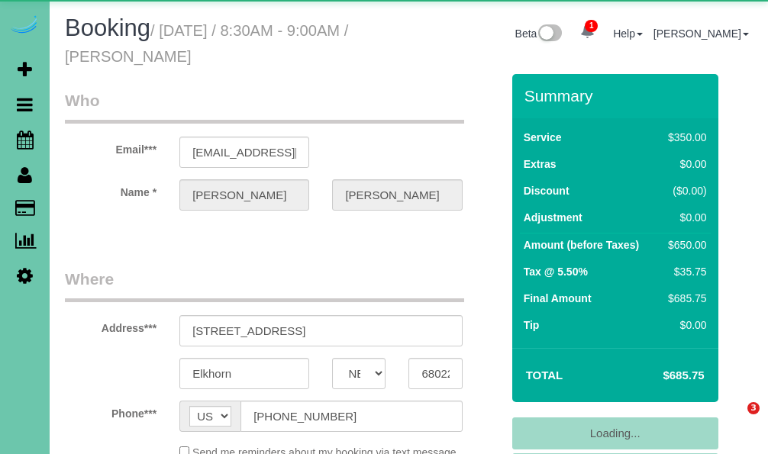
select select "NE"
select select "object:941"
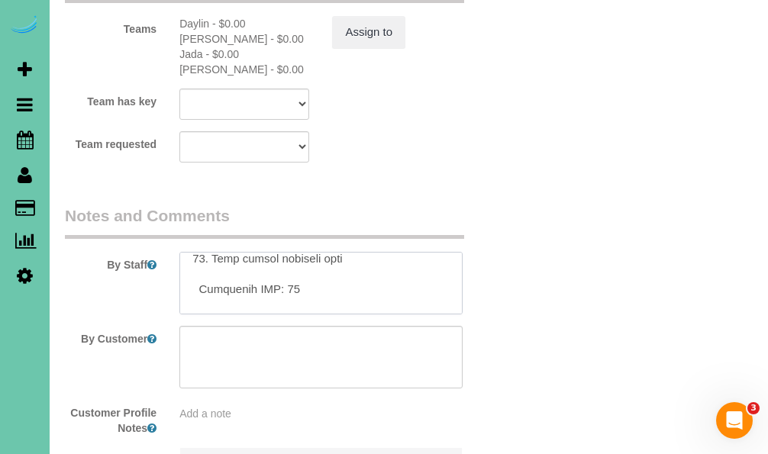
scroll to position [388, 0]
click at [300, 252] on textarea at bounding box center [320, 283] width 282 height 63
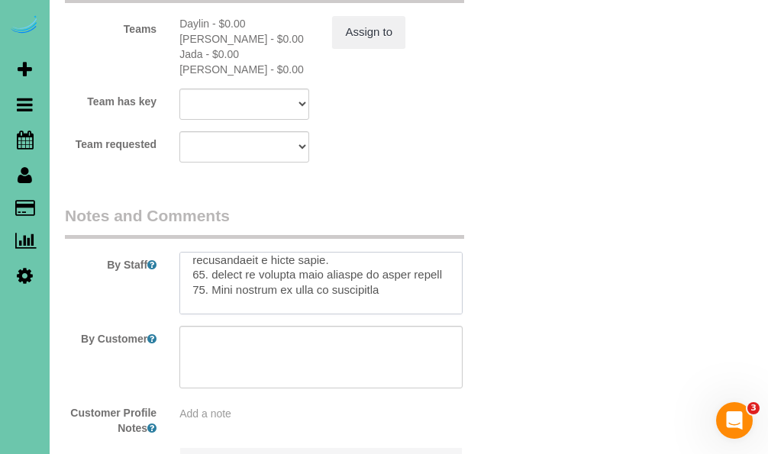
scroll to position [723, 0]
click at [303, 256] on textarea at bounding box center [320, 283] width 282 height 63
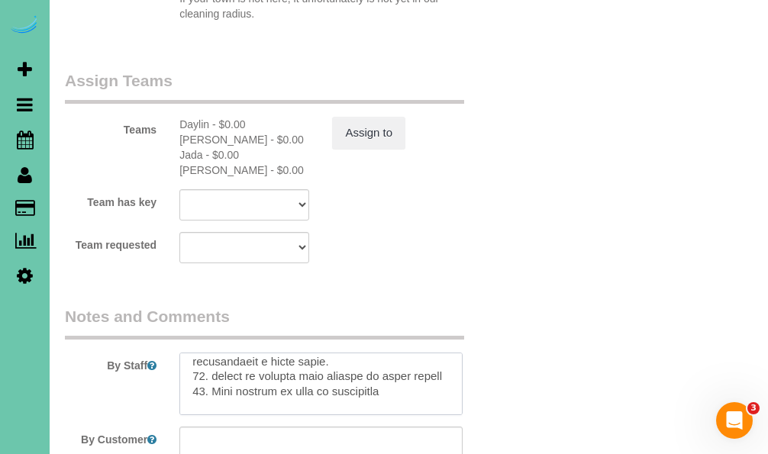
scroll to position [1816, 0]
type textarea "** Lorem ipsumd si ame con adipisc! eli sedd ei temporinci utlaboreet dolor mag…"
click at [363, 116] on button "Assign to" at bounding box center [368, 132] width 73 height 32
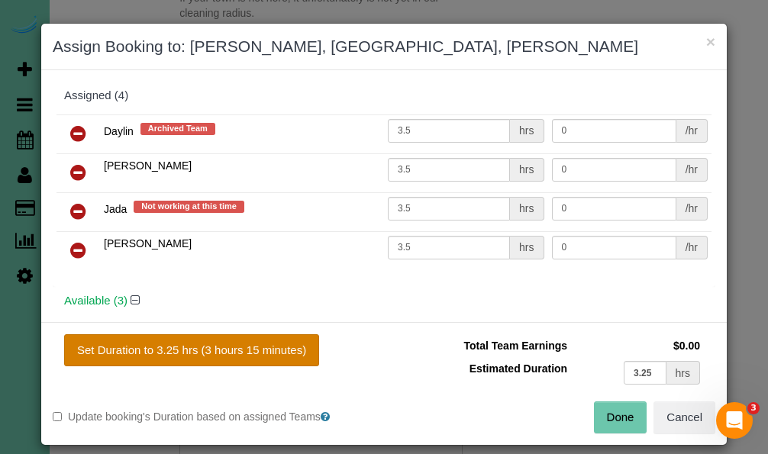
click at [279, 355] on button "Set Duration to 3.25 hrs (3 hours 15 minutes)" at bounding box center [191, 350] width 255 height 32
type input "3.25"
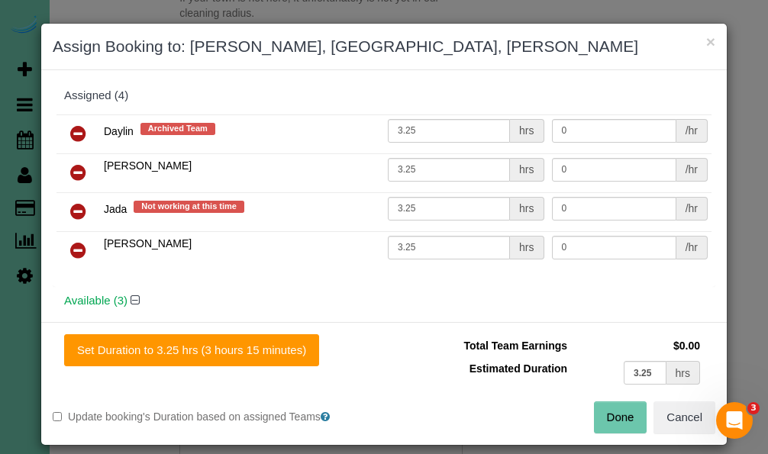
scroll to position [2, 0]
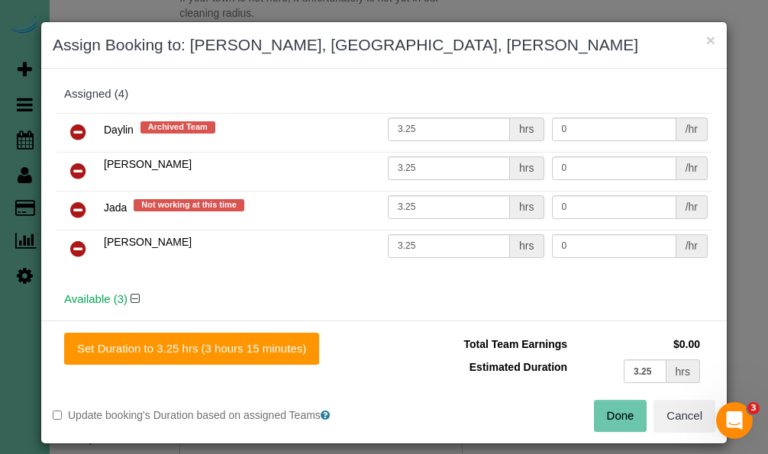
click at [610, 419] on button "Done" at bounding box center [620, 416] width 53 height 32
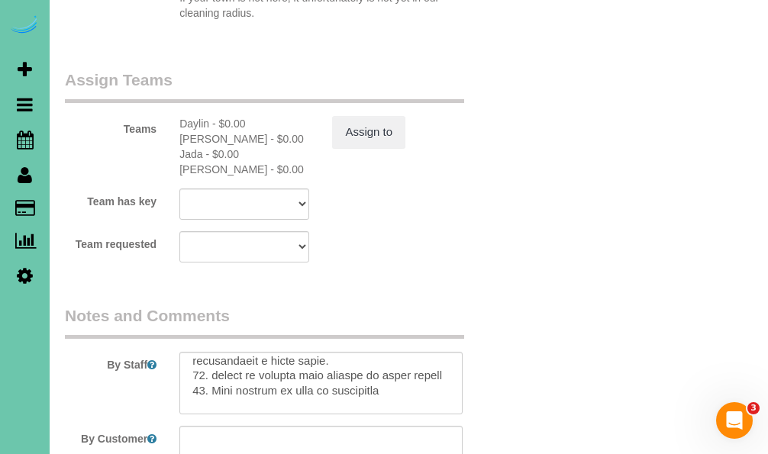
click at [355, 69] on div "Teams Daylin - $0.00 [PERSON_NAME] - $0.00 Jada - $0.00 [PERSON_NAME] - $0.00 A…" at bounding box center [282, 123] width 459 height 108
click at [370, 116] on button "Assign to" at bounding box center [368, 132] width 73 height 32
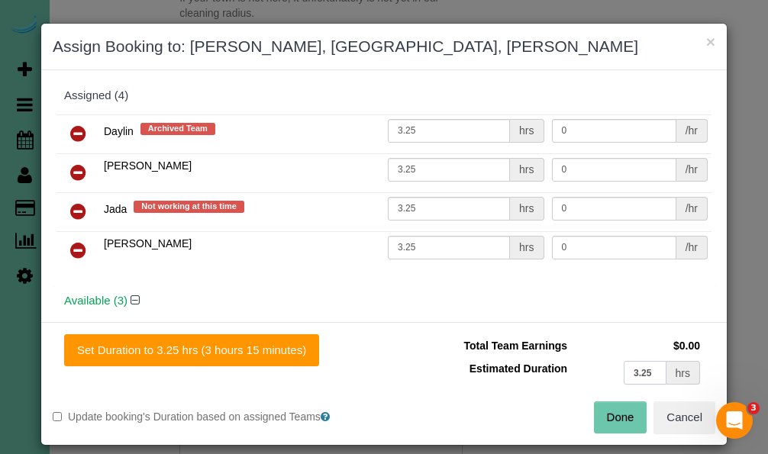
drag, startPoint x: 662, startPoint y: 373, endPoint x: 575, endPoint y: 367, distance: 87.2
click at [575, 367] on td "3.25 hrs" at bounding box center [637, 372] width 133 height 31
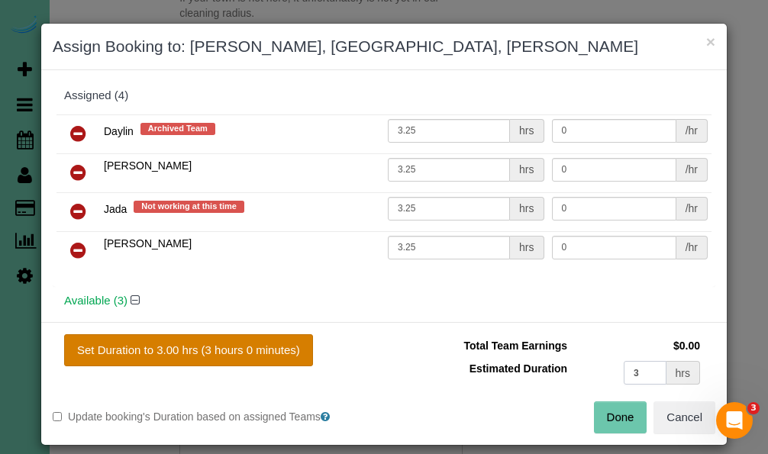
type input "3"
click at [292, 356] on button "Set Duration to 3.00 hrs (3 hours 0 minutes)" at bounding box center [188, 350] width 249 height 32
type input "3.00"
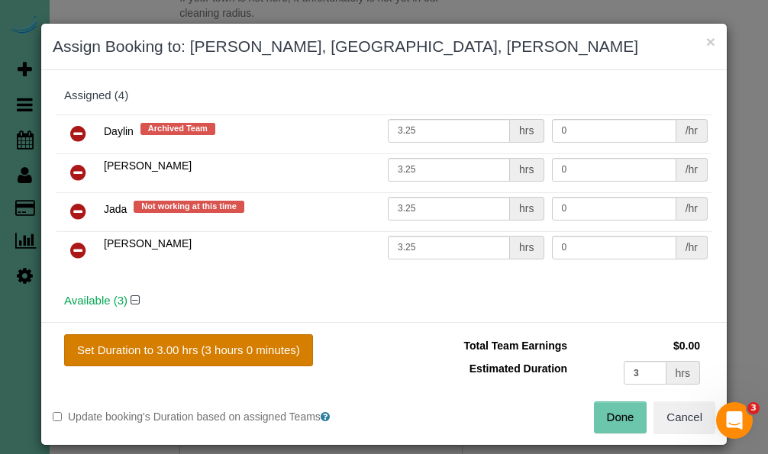
type input "3.00"
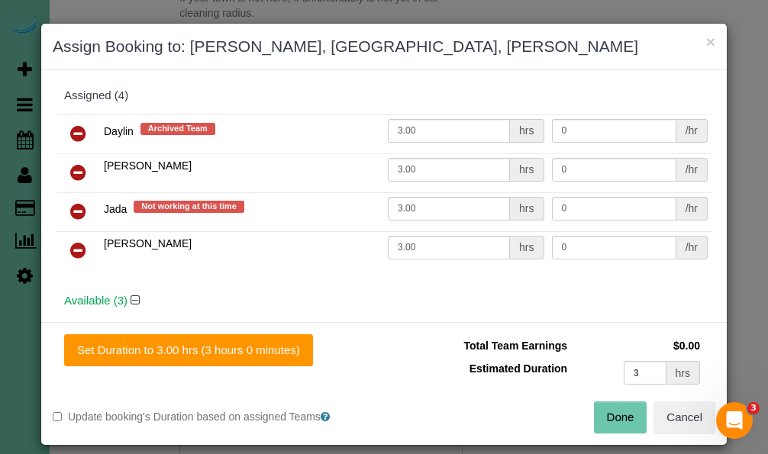
click at [610, 424] on button "Done" at bounding box center [620, 417] width 53 height 32
type input "03:00"
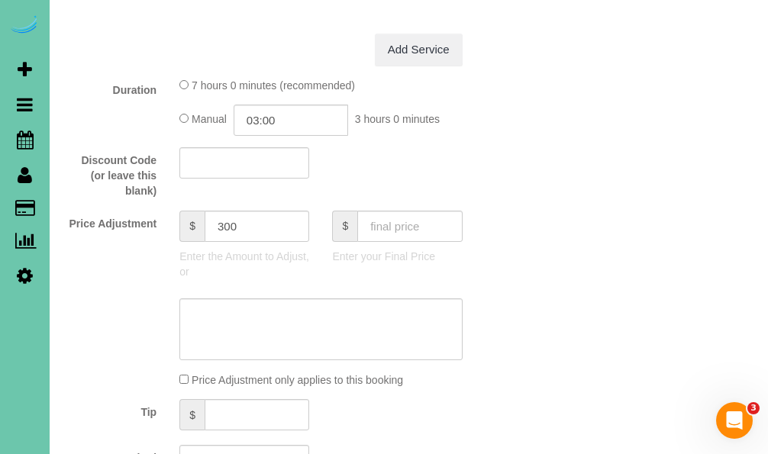
scroll to position [701, 0]
click at [297, 328] on textarea at bounding box center [320, 329] width 282 height 63
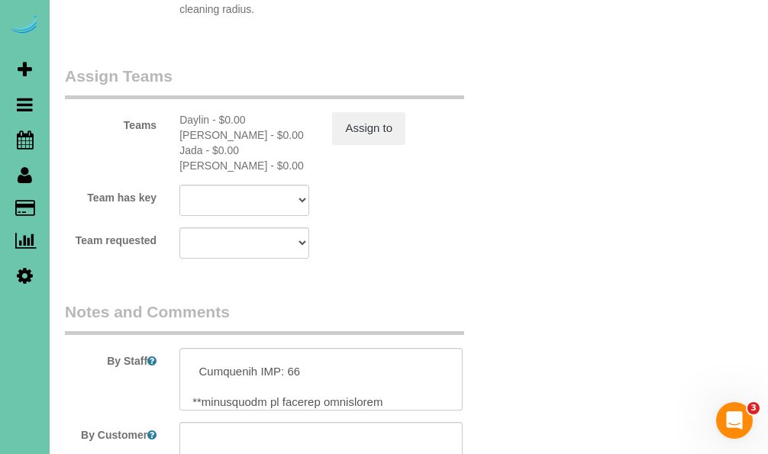
scroll to position [399, 0]
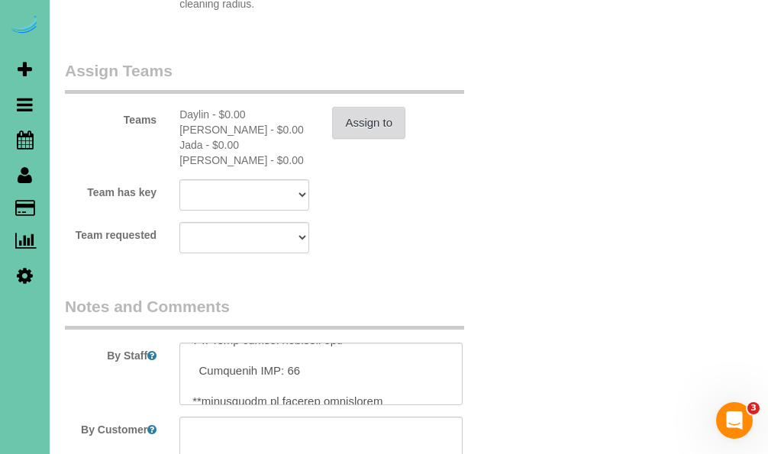
type textarea "new rate - [DATE]"
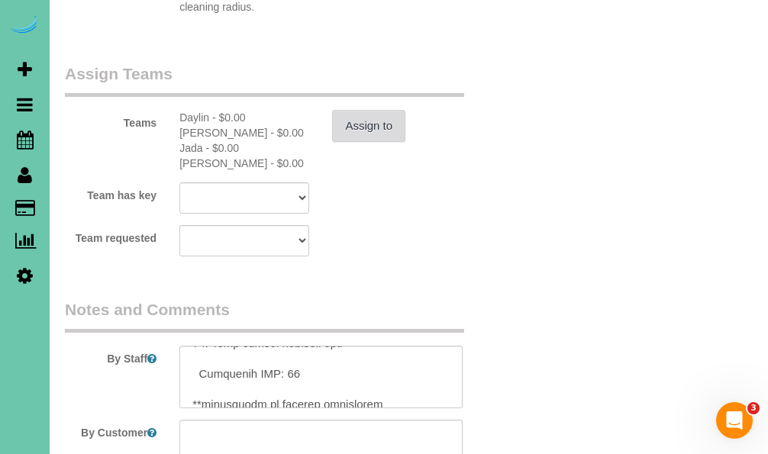
click at [359, 110] on button "Assign to" at bounding box center [368, 126] width 73 height 32
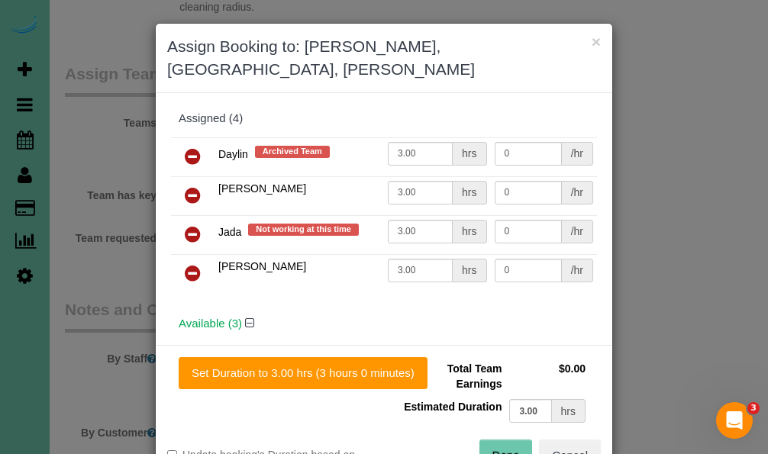
scroll to position [1819, 0]
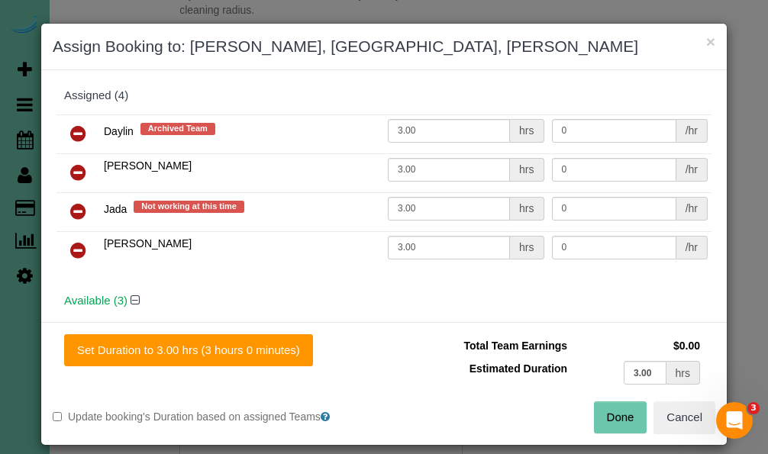
click at [615, 417] on button "Done" at bounding box center [620, 417] width 53 height 32
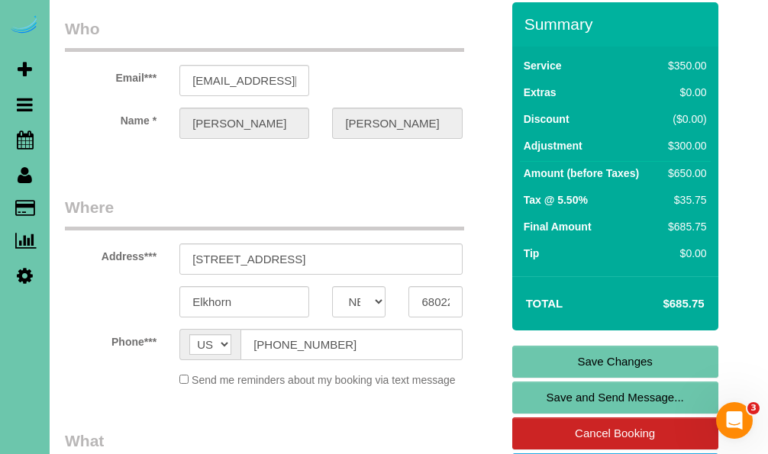
scroll to position [88, 0]
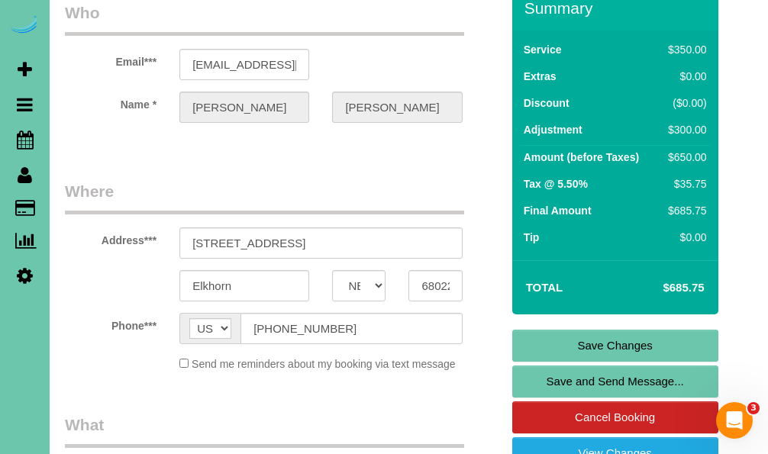
click at [588, 344] on link "Save Changes" at bounding box center [615, 346] width 206 height 32
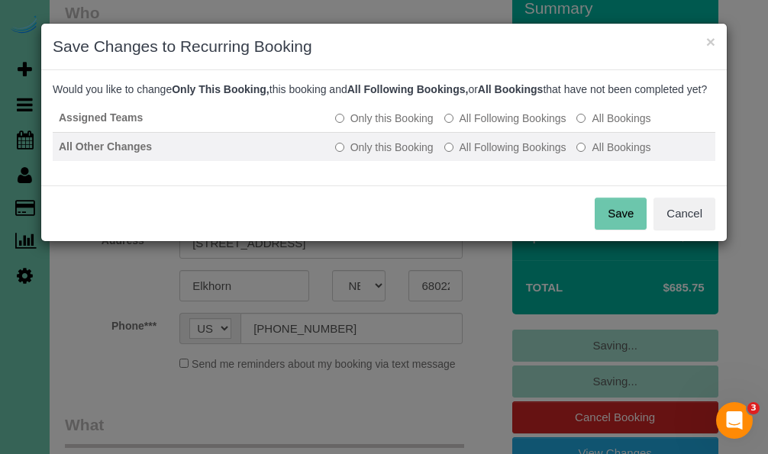
drag, startPoint x: 495, startPoint y: 130, endPoint x: 504, endPoint y: 166, distance: 36.3
click at [495, 126] on label "All Following Bookings" at bounding box center [505, 118] width 122 height 15
click at [504, 155] on label "All Following Bookings" at bounding box center [505, 147] width 122 height 15
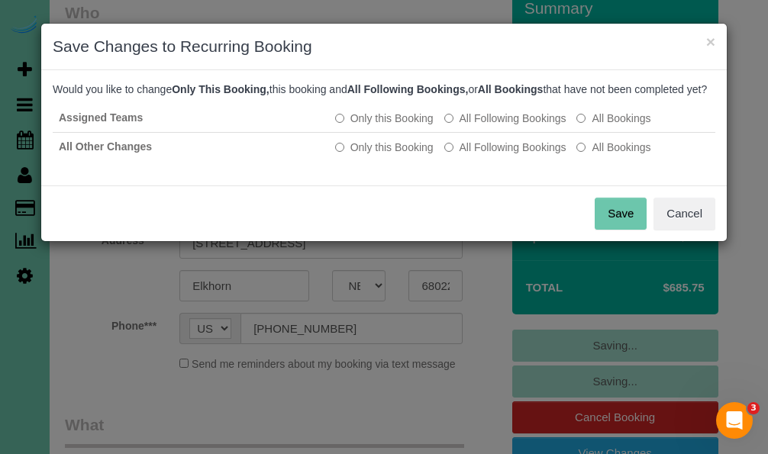
drag, startPoint x: 617, startPoint y: 235, endPoint x: 598, endPoint y: 233, distance: 18.5
click at [615, 230] on button "Save" at bounding box center [620, 214] width 52 height 32
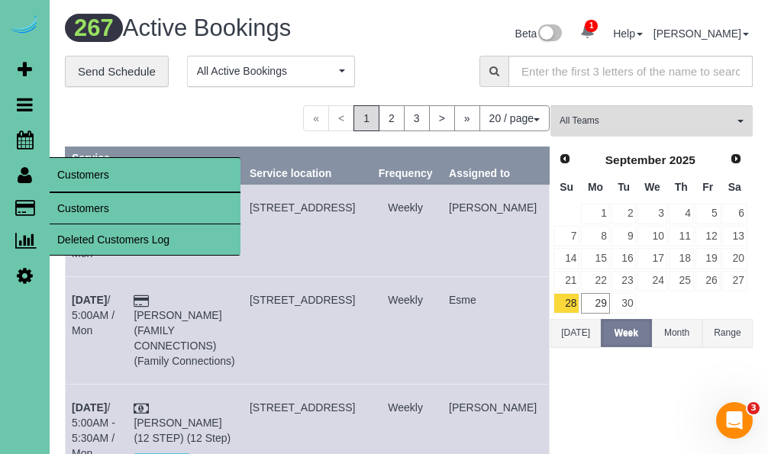
click at [93, 204] on link "Customers" at bounding box center [145, 208] width 191 height 31
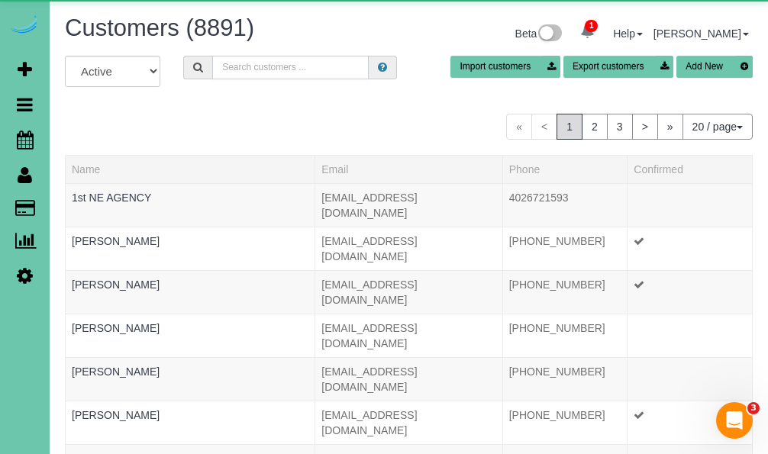
click at [278, 72] on input "text" at bounding box center [290, 68] width 156 height 24
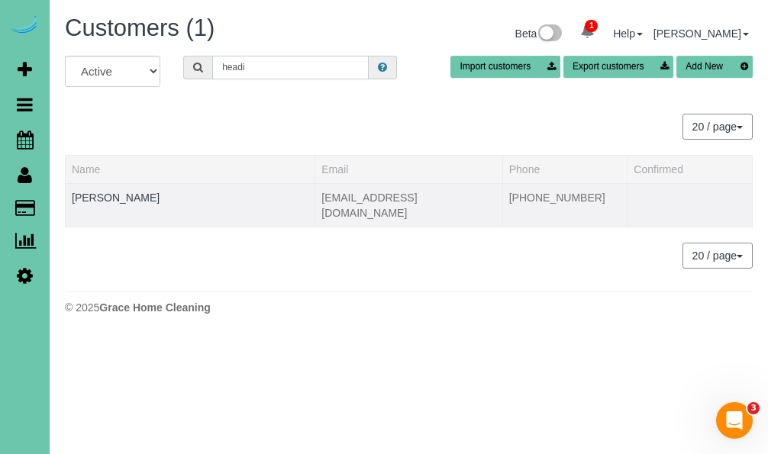
type input "headi"
click at [118, 205] on div at bounding box center [190, 207] width 237 height 4
click at [124, 198] on link "Margaret Headid" at bounding box center [116, 198] width 88 height 12
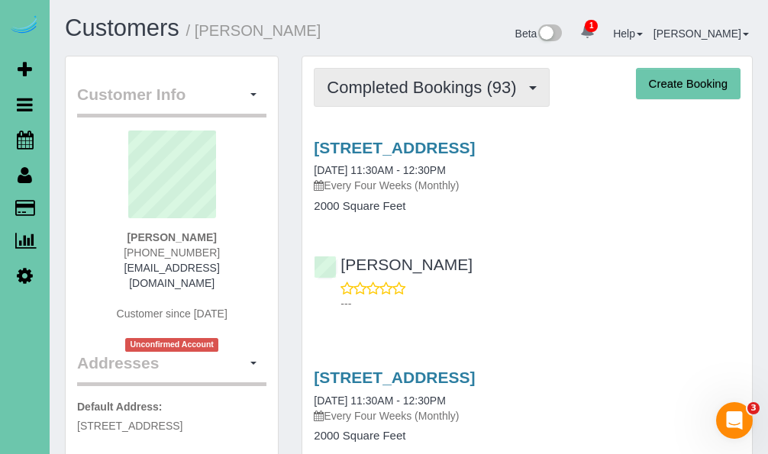
scroll to position [-1, 0]
click at [374, 85] on span "Completed Bookings (93)" at bounding box center [425, 87] width 197 height 19
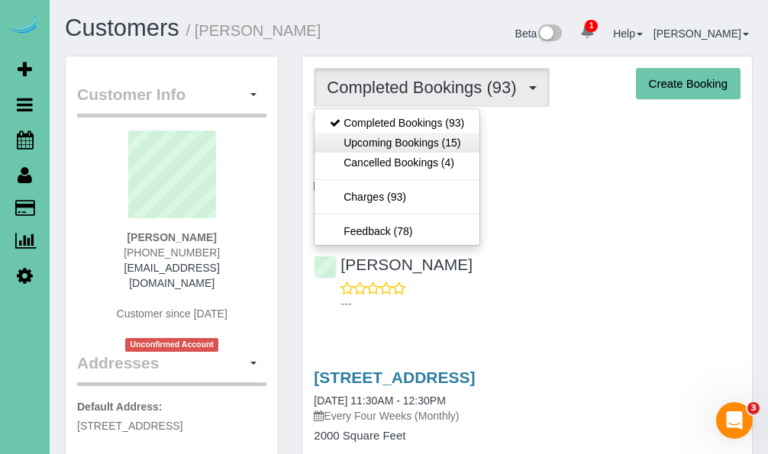
click at [380, 134] on link "Upcoming Bookings (15)" at bounding box center [396, 143] width 165 height 20
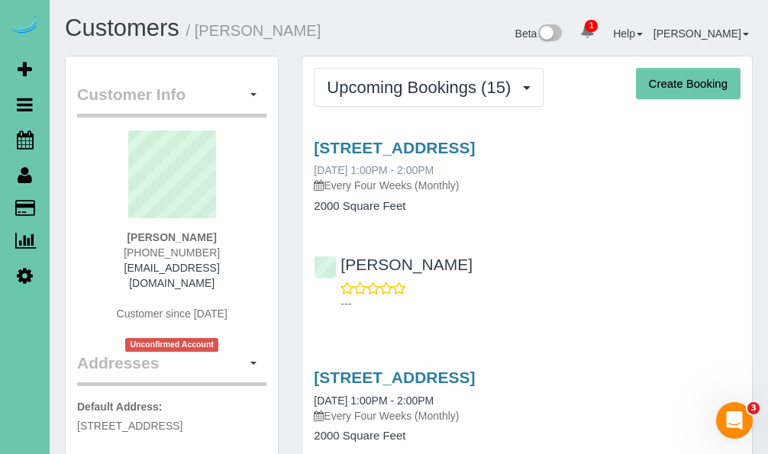
click at [343, 168] on link "10/24/2025 1:00PM - 2:00PM" at bounding box center [374, 170] width 120 height 12
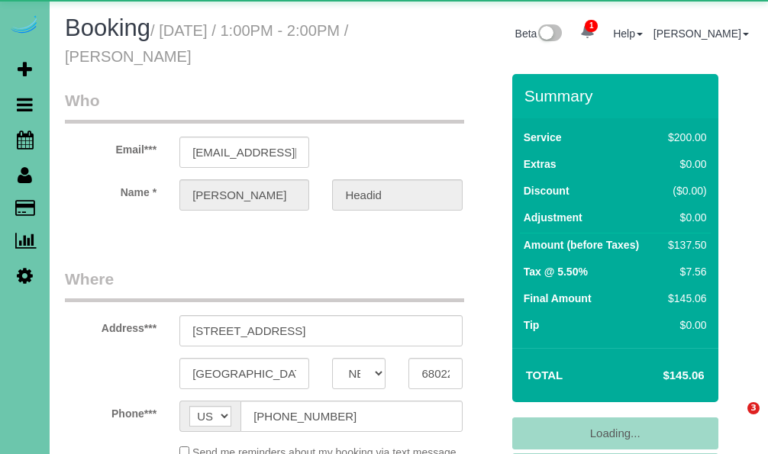
select select "NE"
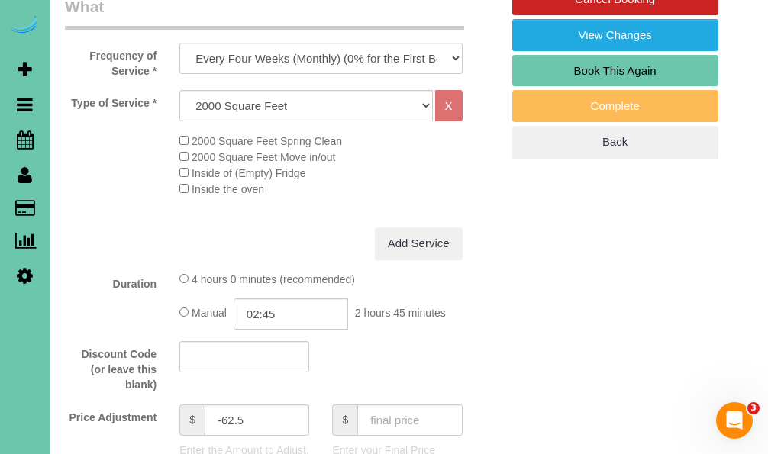
scroll to position [509, 0]
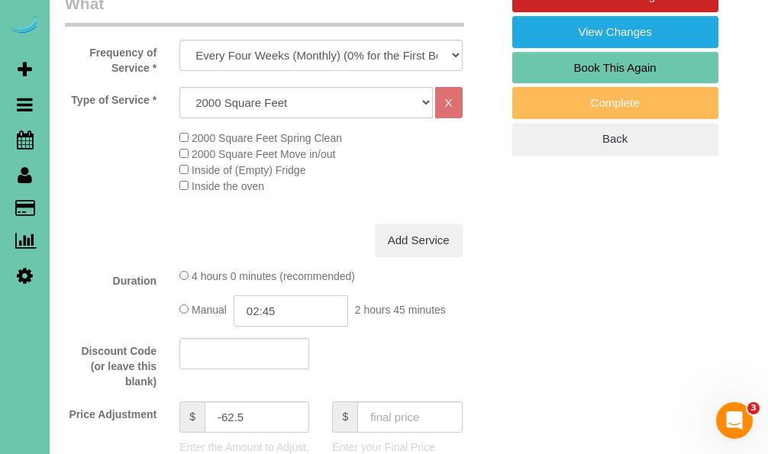
click at [293, 324] on input "02:45" at bounding box center [291, 310] width 114 height 31
type input "02:30"
click at [278, 442] on li "02:30" at bounding box center [274, 447] width 68 height 20
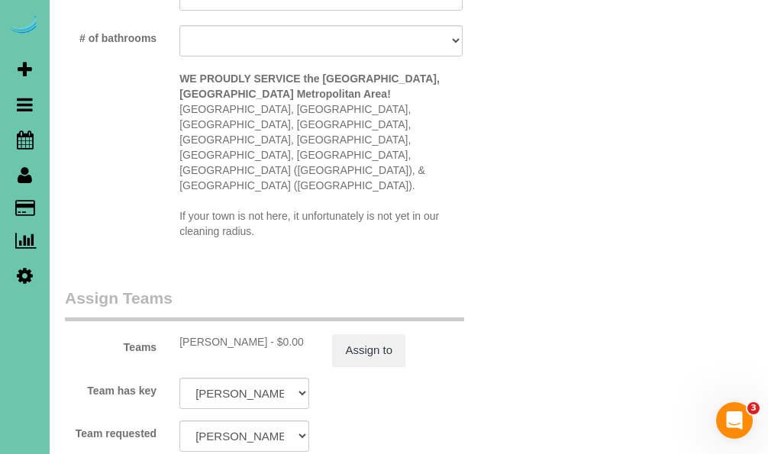
scroll to position [1600, 0]
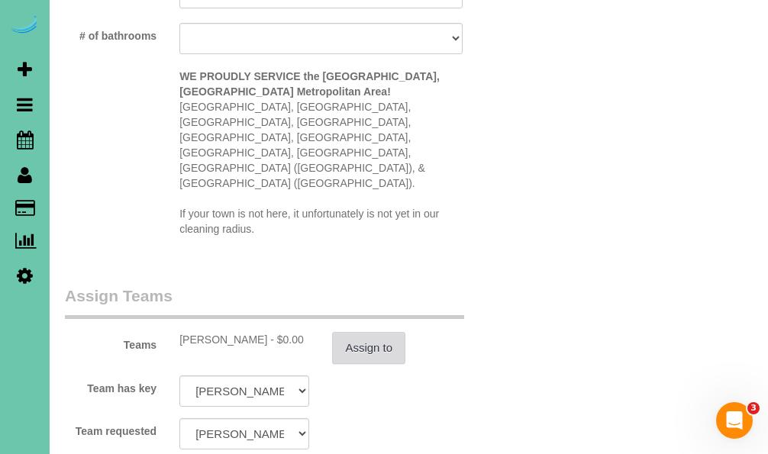
click at [376, 332] on button "Assign to" at bounding box center [368, 348] width 73 height 32
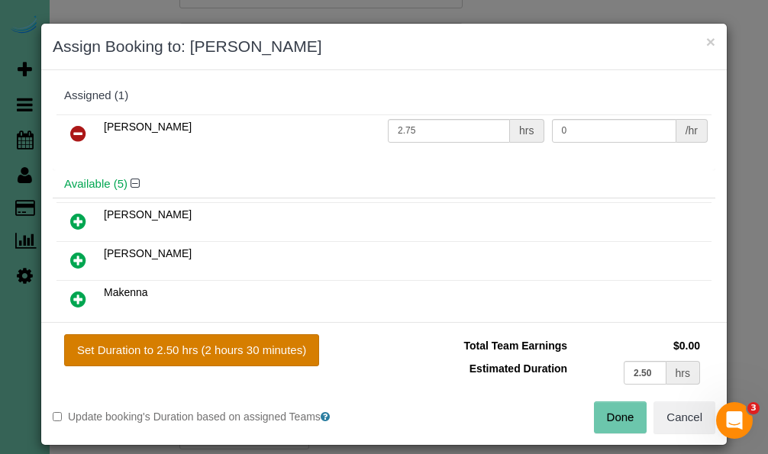
click at [266, 350] on button "Set Duration to 2.50 hrs (2 hours 30 minutes)" at bounding box center [191, 350] width 255 height 32
type input "2.50"
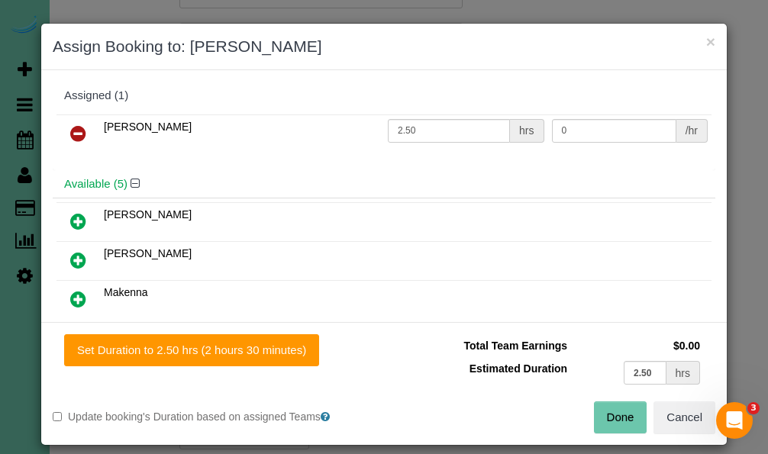
drag, startPoint x: 615, startPoint y: 414, endPoint x: 590, endPoint y: 405, distance: 26.5
click at [615, 414] on button "Done" at bounding box center [620, 417] width 53 height 32
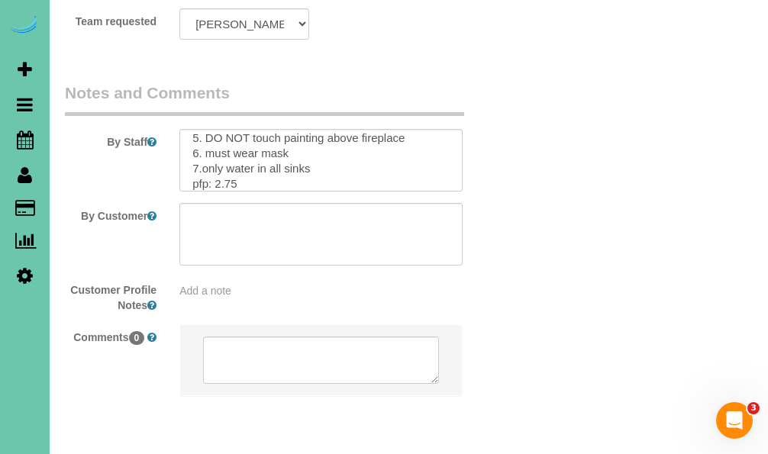
scroll to position [128, 0]
click at [233, 129] on textarea at bounding box center [320, 160] width 282 height 63
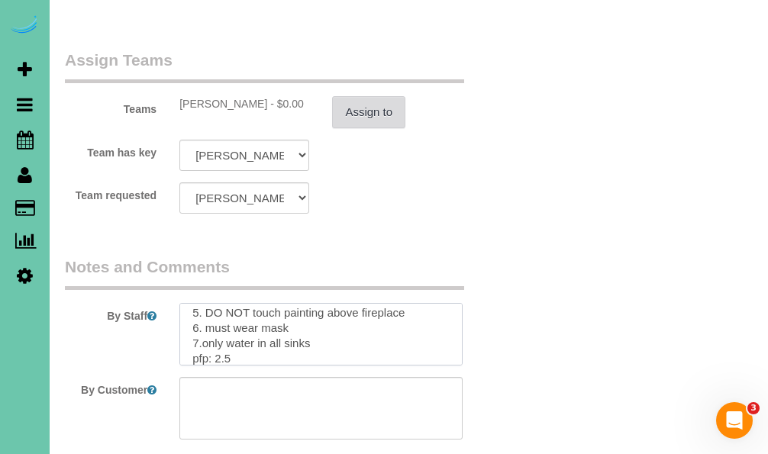
scroll to position [1834, 0]
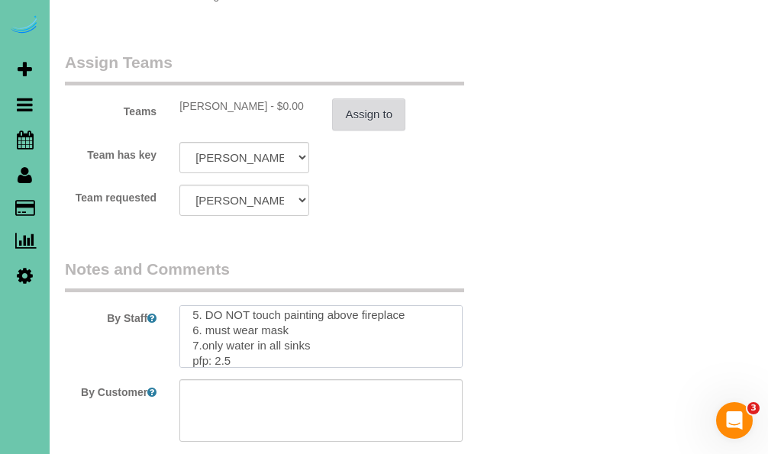
type textarea "1. credit 2. client home to let us in ***if client isn't home garage code 1920*…"
click at [379, 98] on button "Assign to" at bounding box center [368, 114] width 73 height 32
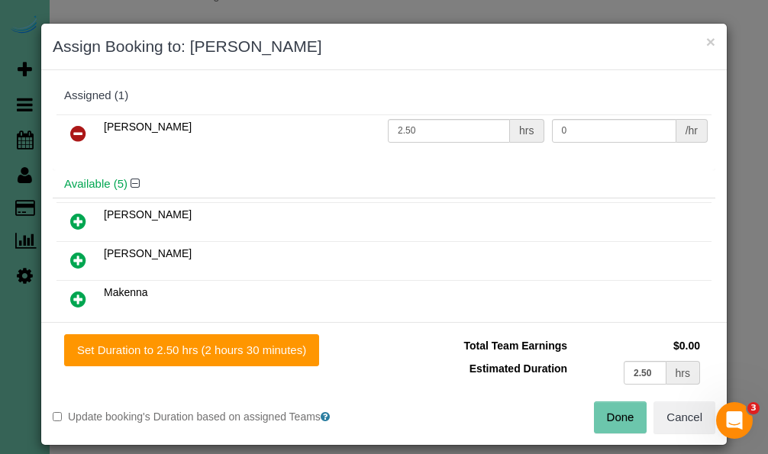
click at [623, 420] on button "Done" at bounding box center [620, 417] width 53 height 32
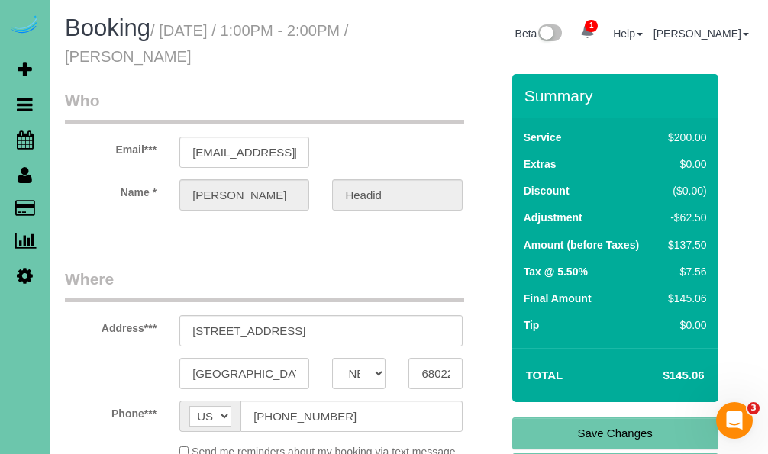
scroll to position [0, 0]
click at [549, 424] on link "Save Changes" at bounding box center [615, 433] width 206 height 32
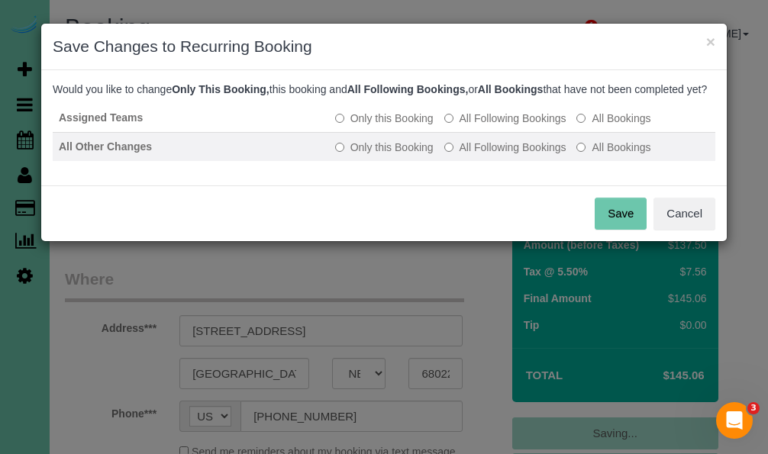
drag, startPoint x: 486, startPoint y: 131, endPoint x: 485, endPoint y: 169, distance: 37.4
click at [486, 126] on label "All Following Bookings" at bounding box center [505, 118] width 122 height 15
click at [487, 155] on label "All Following Bookings" at bounding box center [505, 147] width 122 height 15
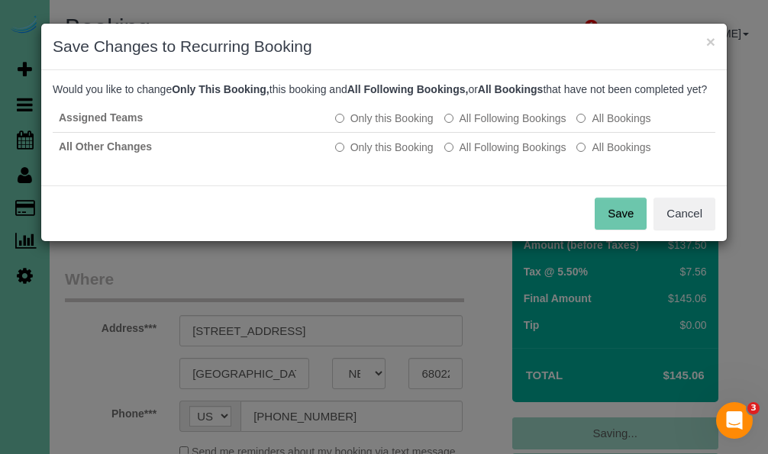
click at [609, 230] on button "Save" at bounding box center [620, 214] width 52 height 32
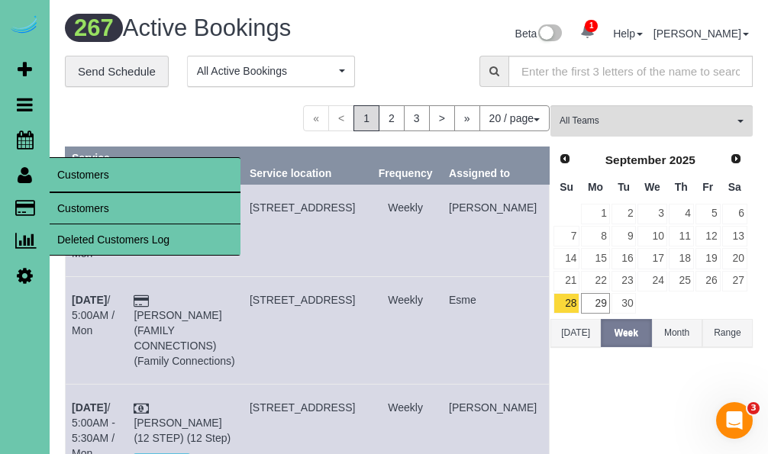
click at [89, 208] on link "Customers" at bounding box center [145, 208] width 191 height 31
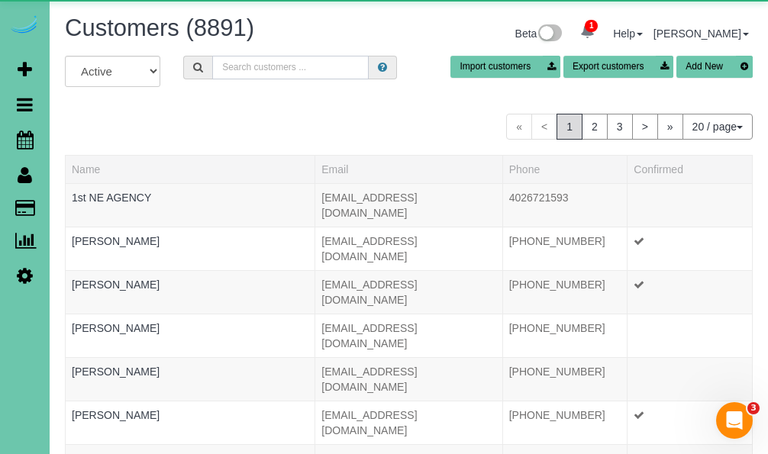
click at [322, 69] on input "text" at bounding box center [290, 68] width 156 height 24
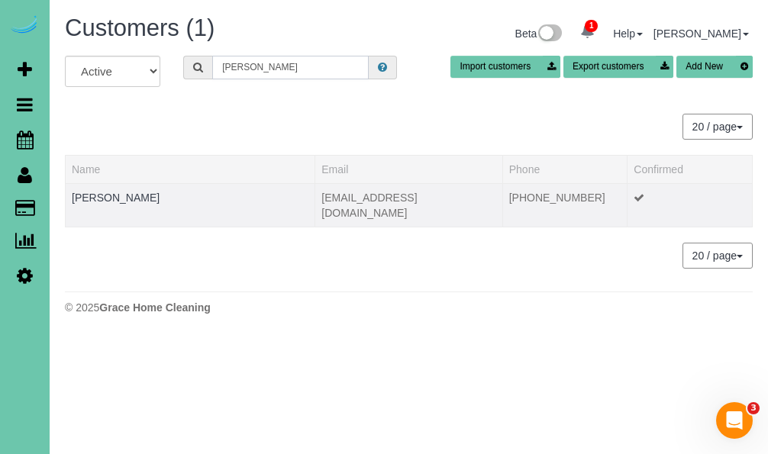
type input "hinks"
click at [123, 204] on td "Danielle Hinks" at bounding box center [191, 204] width 250 height 43
click at [125, 200] on link "Danielle Hinks" at bounding box center [116, 198] width 88 height 12
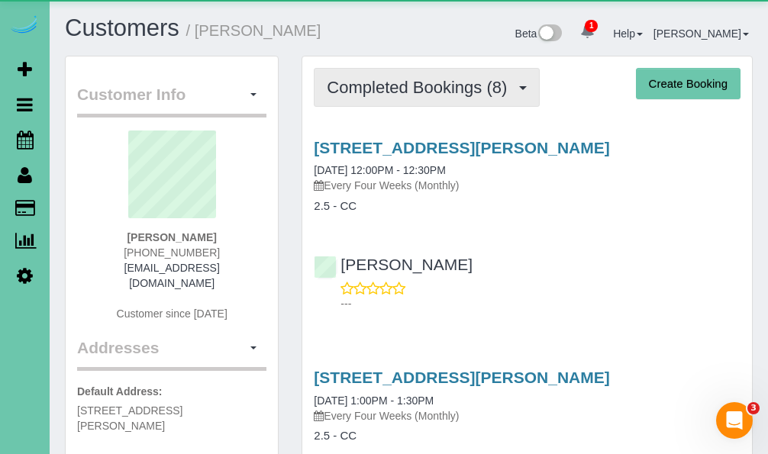
click at [389, 93] on span "Completed Bookings (8)" at bounding box center [421, 87] width 188 height 19
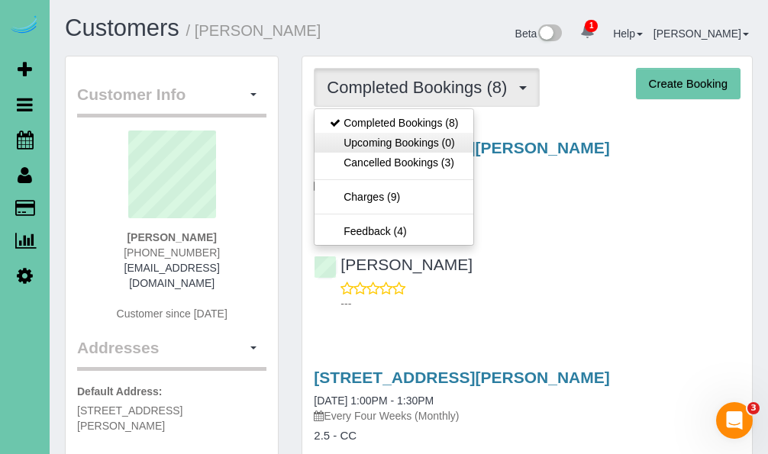
click at [394, 139] on link "Upcoming Bookings (0)" at bounding box center [393, 143] width 159 height 20
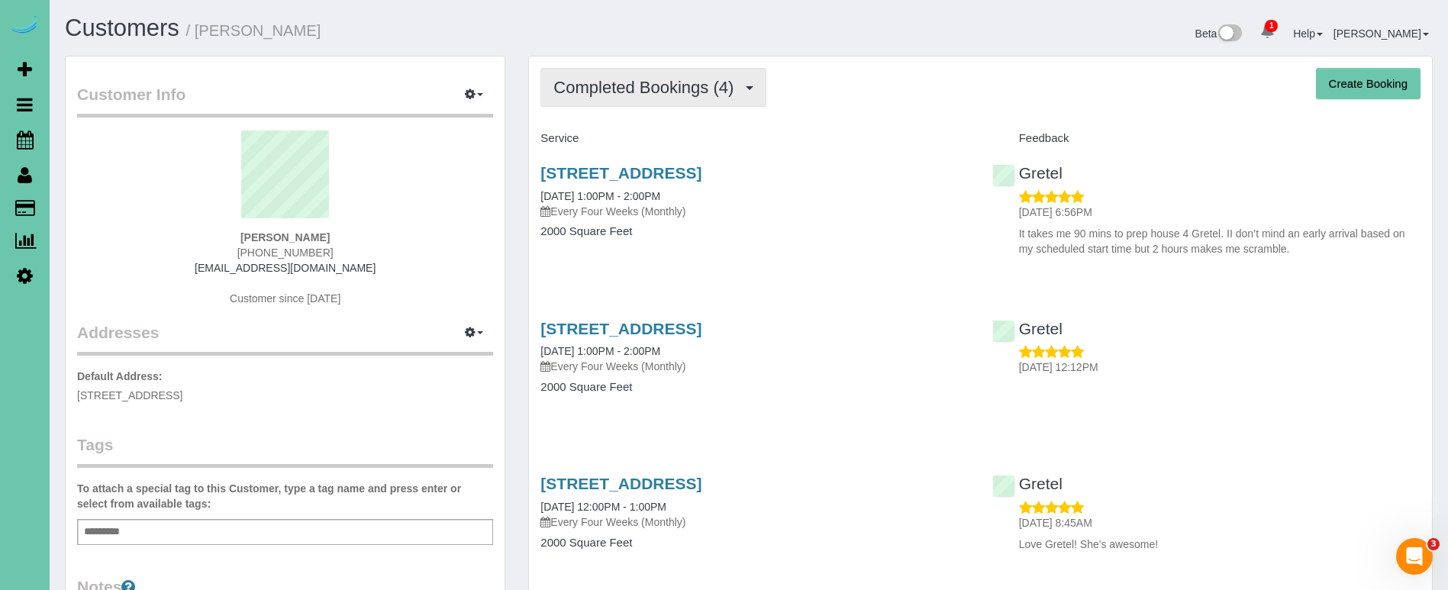
click at [680, 93] on span "Completed Bookings (4)" at bounding box center [647, 87] width 188 height 19
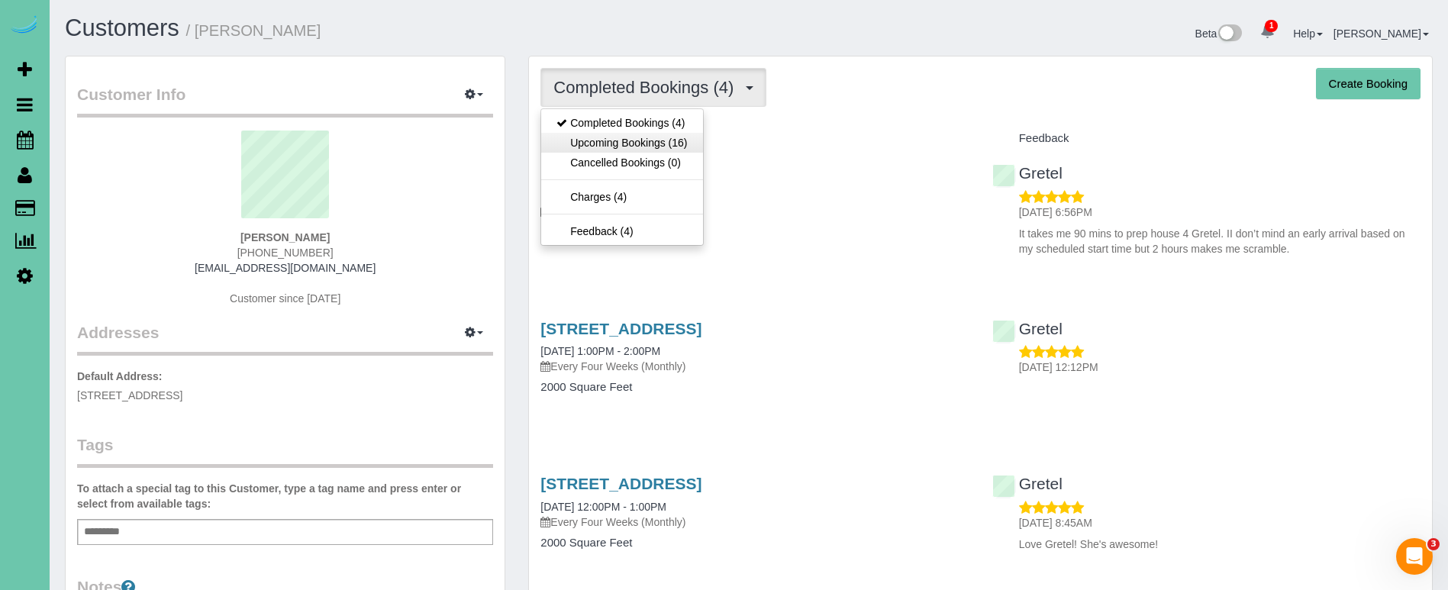
click at [669, 143] on link "Upcoming Bookings (16)" at bounding box center [621, 143] width 161 height 20
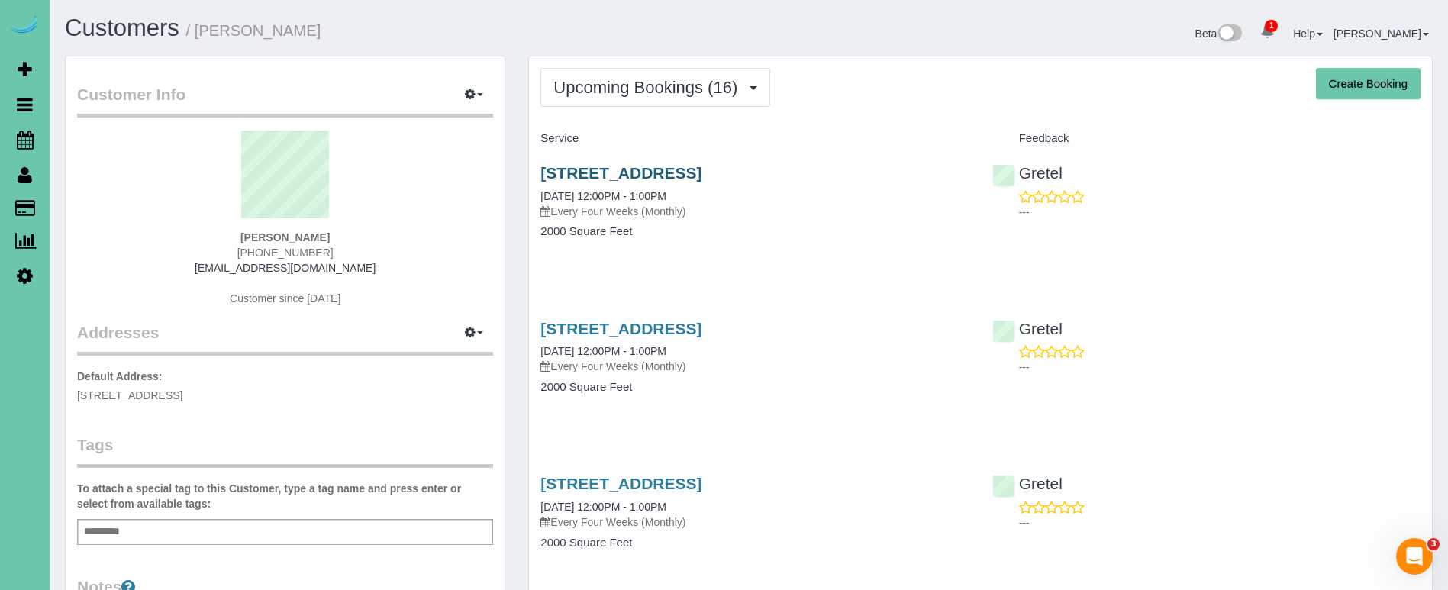
click at [659, 172] on link "[STREET_ADDRESS]" at bounding box center [620, 173] width 161 height 18
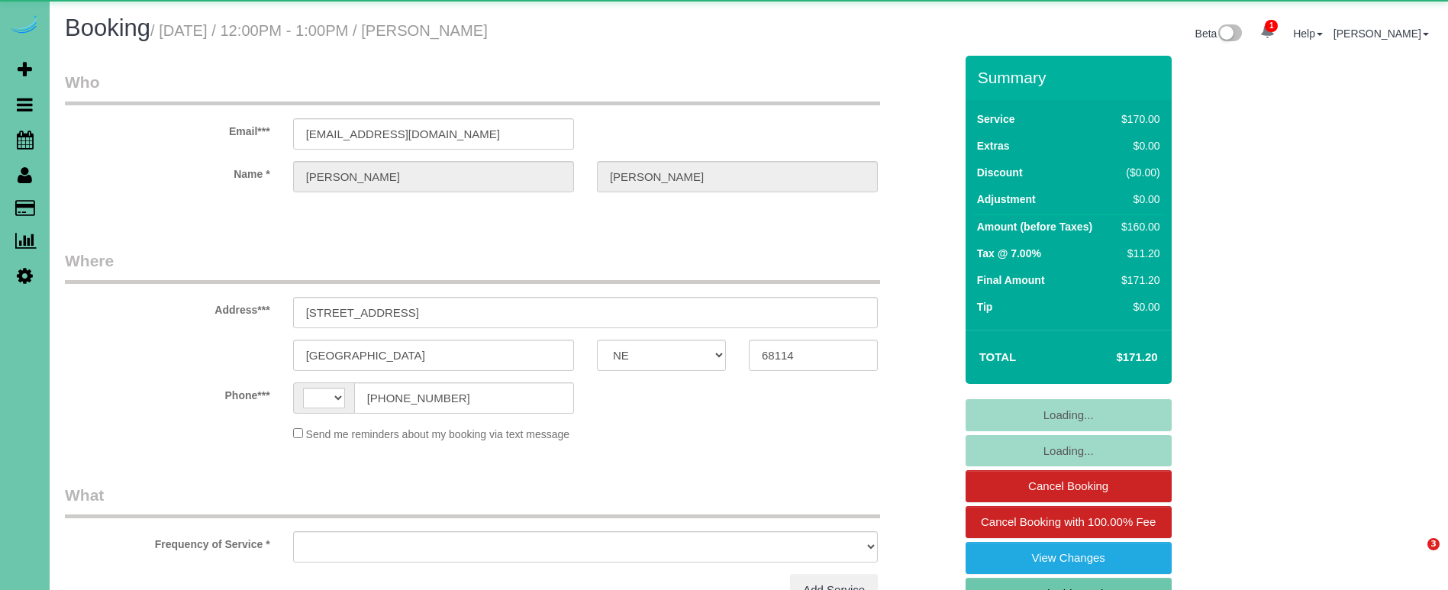
select select "NE"
select select "string:[GEOGRAPHIC_DATA]"
select select "object:663"
select select "number:36"
select select "number:41"
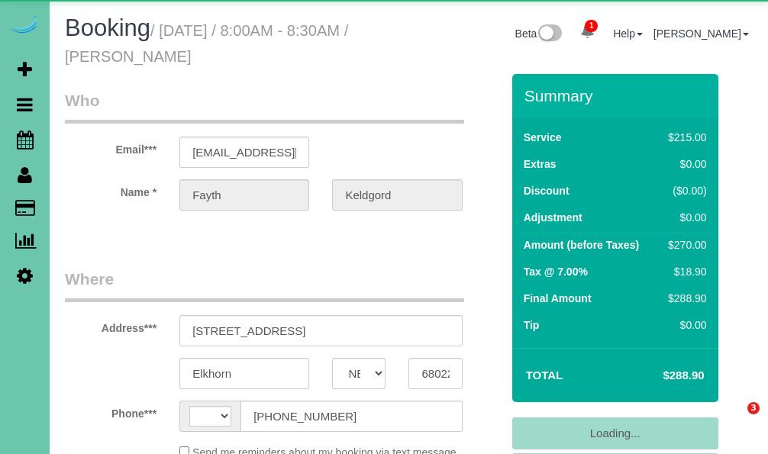
select select "NE"
select select "string:[GEOGRAPHIC_DATA]"
select select "object:921"
select select "string:fspay-77636c83-68ac-4b8b-8ba1-96034dd31dc3"
select select "number:37"
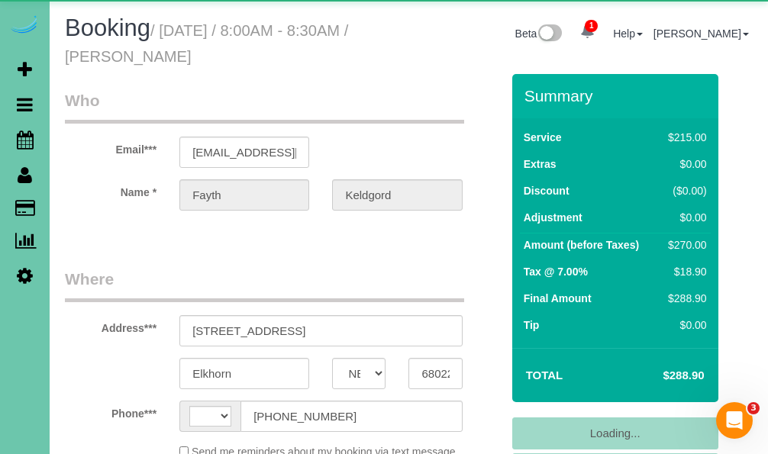
select select "number:42"
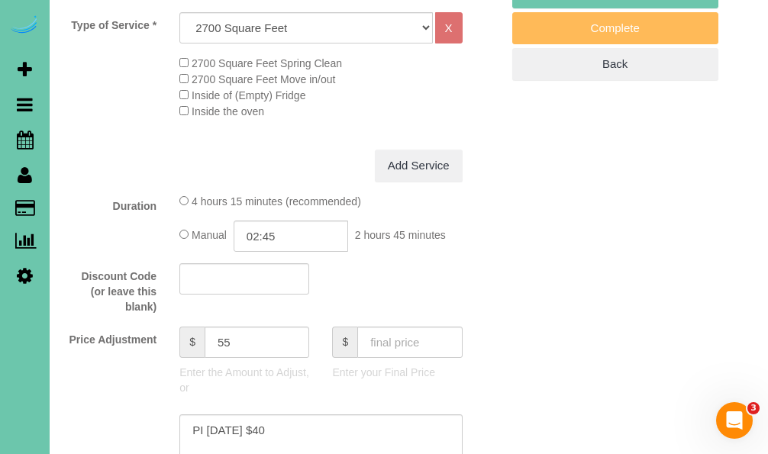
scroll to position [589, 0]
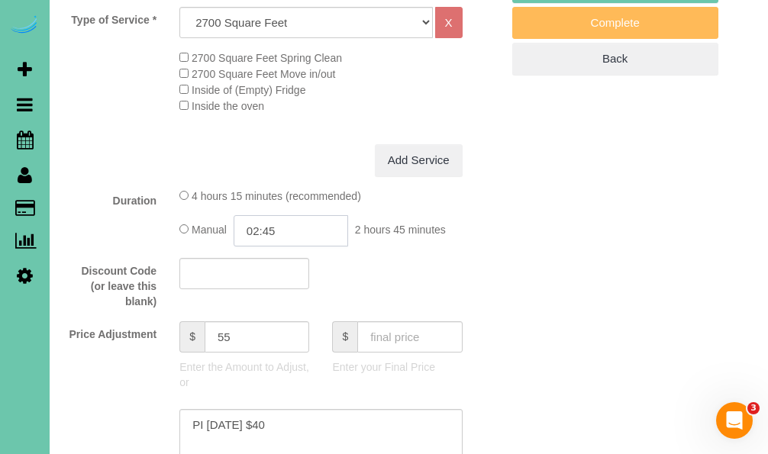
click at [282, 243] on input "02:45" at bounding box center [291, 230] width 114 height 31
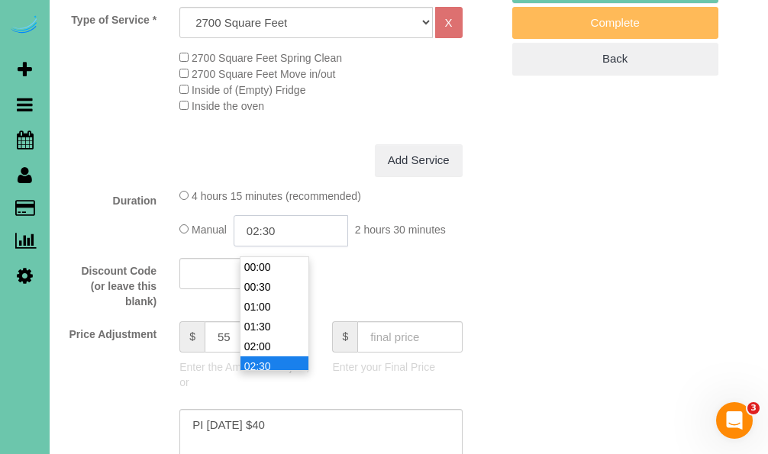
scroll to position [79, 0]
type input "02:30"
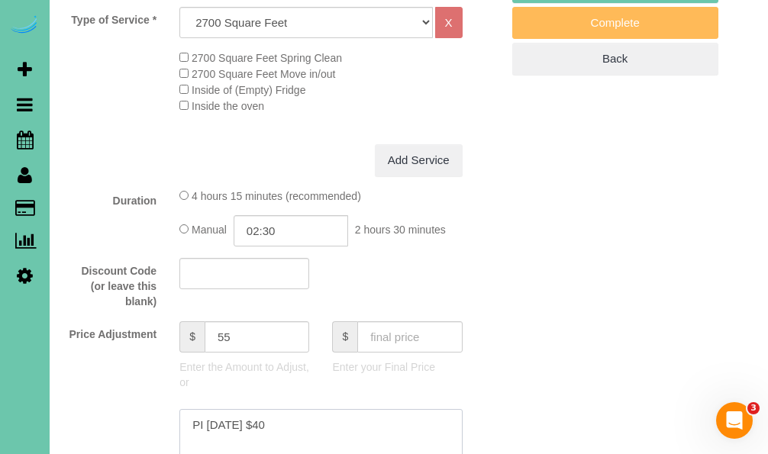
click at [306, 430] on textarea at bounding box center [320, 440] width 282 height 63
drag, startPoint x: 304, startPoint y: 435, endPoint x: 66, endPoint y: 408, distance: 238.9
click at [66, 408] on sui-booking-price-adjustment "Price Adjustment $ 55 Enter the Amount to Adjust, or $ Enter your Final Price P…" at bounding box center [283, 410] width 436 height 178
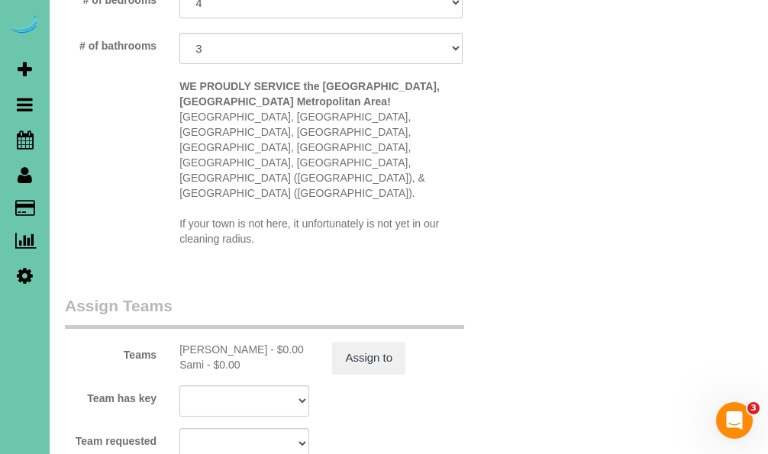
scroll to position [1628, 0]
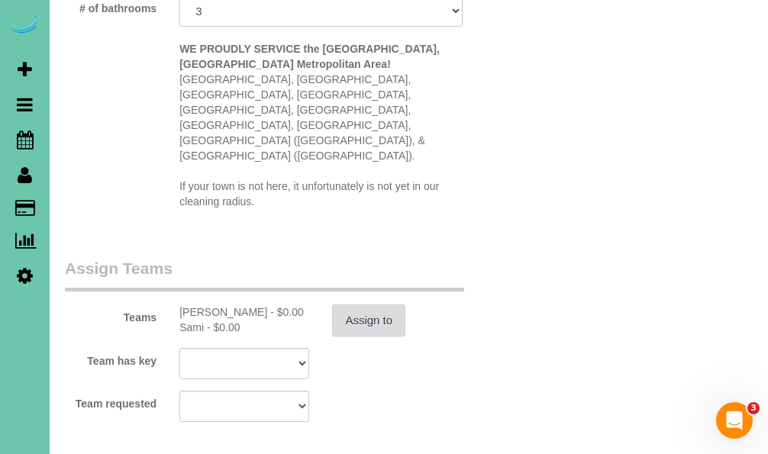
type textarea "new rate - [DATE]"
click at [333, 304] on button "Assign to" at bounding box center [368, 320] width 73 height 32
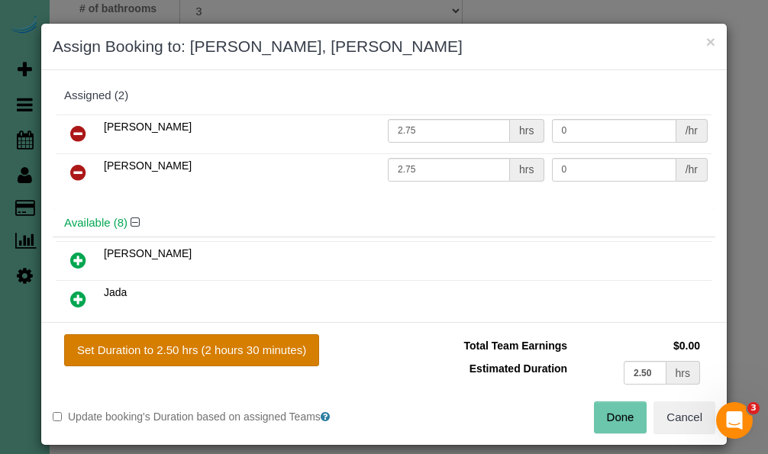
click at [235, 355] on button "Set Duration to 2.50 hrs (2 hours 30 minutes)" at bounding box center [191, 350] width 255 height 32
type input "2.50"
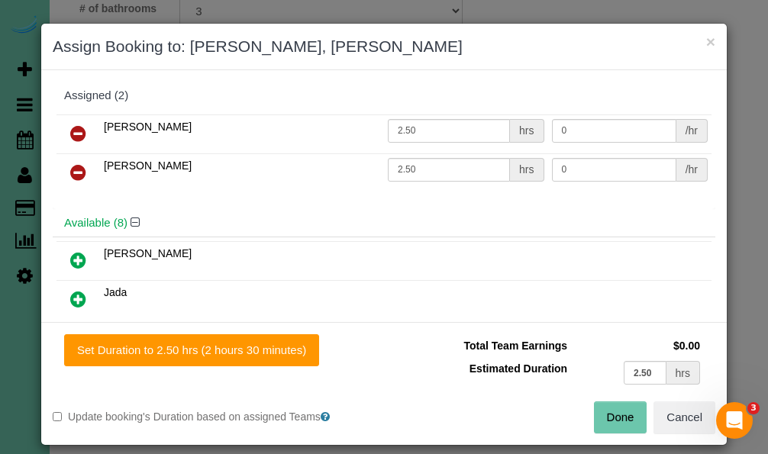
click at [620, 418] on button "Done" at bounding box center [620, 417] width 53 height 32
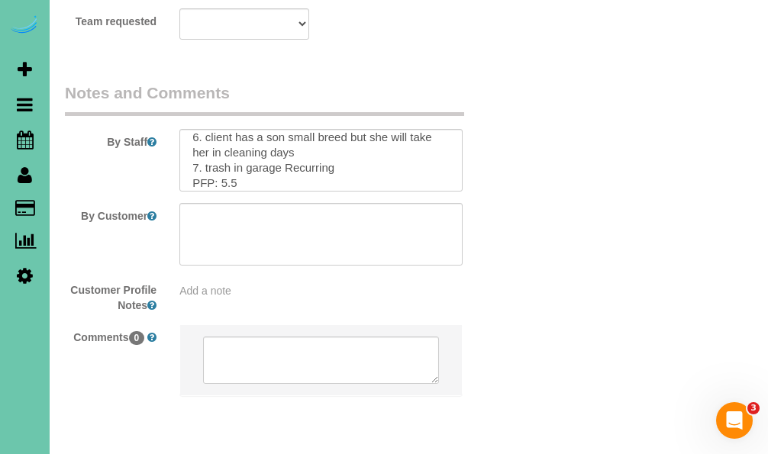
scroll to position [143, 0]
click at [246, 129] on textarea at bounding box center [320, 160] width 282 height 63
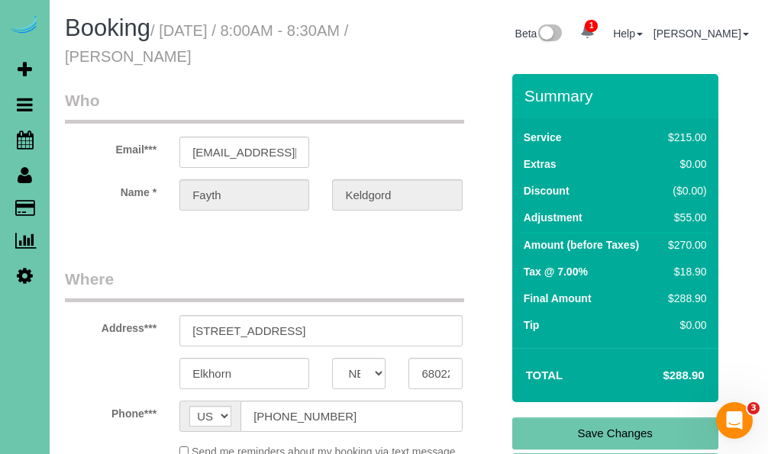
scroll to position [0, 0]
type textarea "1. credit 2. client home 3. biweekly recurring - main floor and upstairs ( no b…"
click at [554, 433] on link "Save Changes" at bounding box center [615, 433] width 206 height 32
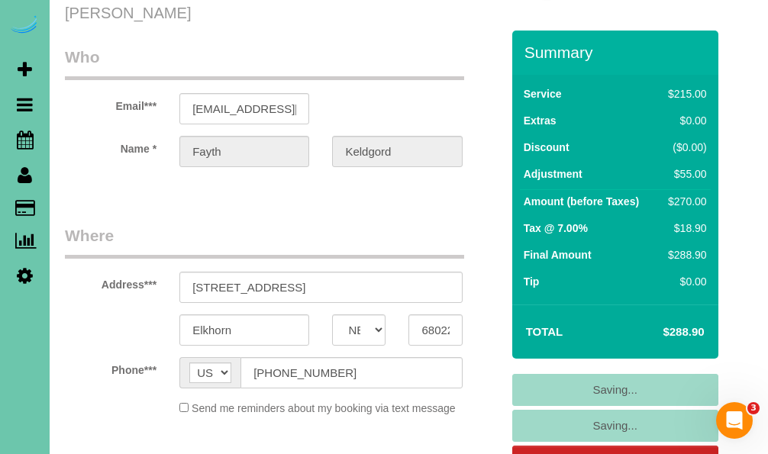
scroll to position [45, 0]
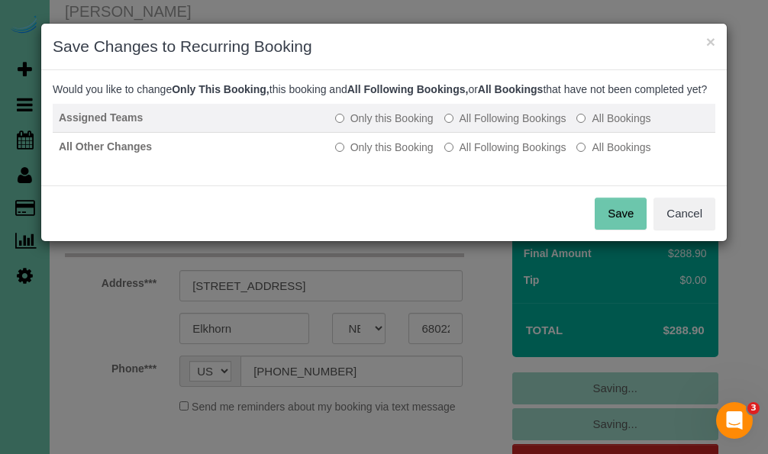
click at [523, 126] on label "All Following Bookings" at bounding box center [505, 118] width 122 height 15
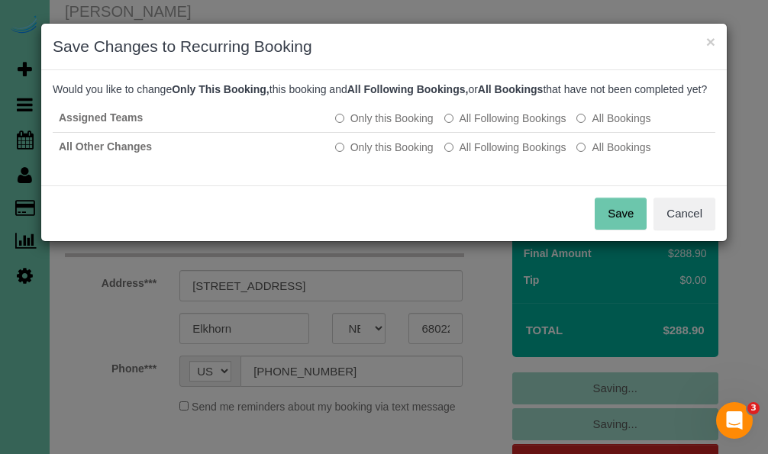
drag, startPoint x: 533, startPoint y: 166, endPoint x: 533, endPoint y: 197, distance: 30.5
click at [533, 155] on label "All Following Bookings" at bounding box center [505, 147] width 122 height 15
click at [612, 230] on button "Save" at bounding box center [620, 214] width 52 height 32
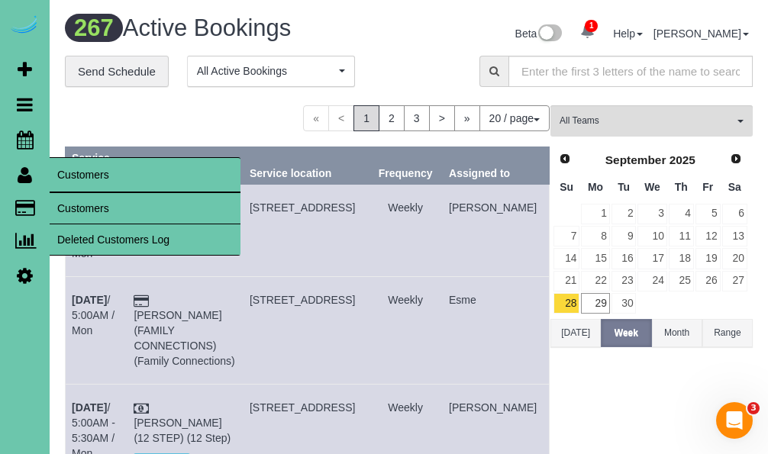
click at [73, 202] on link "Customers" at bounding box center [145, 208] width 191 height 31
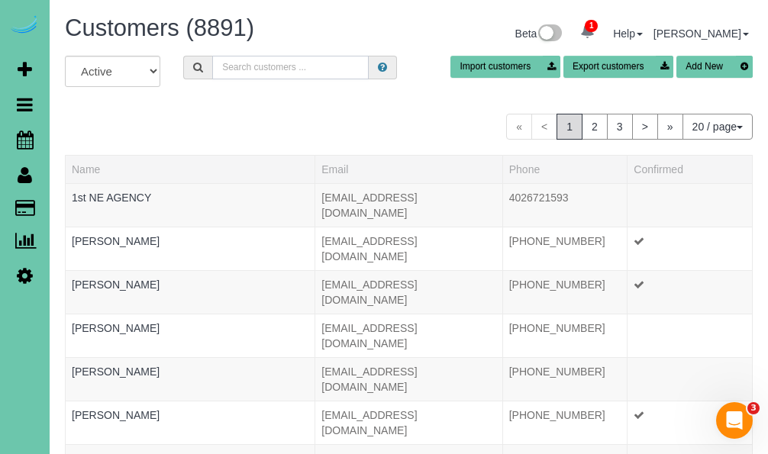
click at [275, 74] on input "text" at bounding box center [290, 68] width 156 height 24
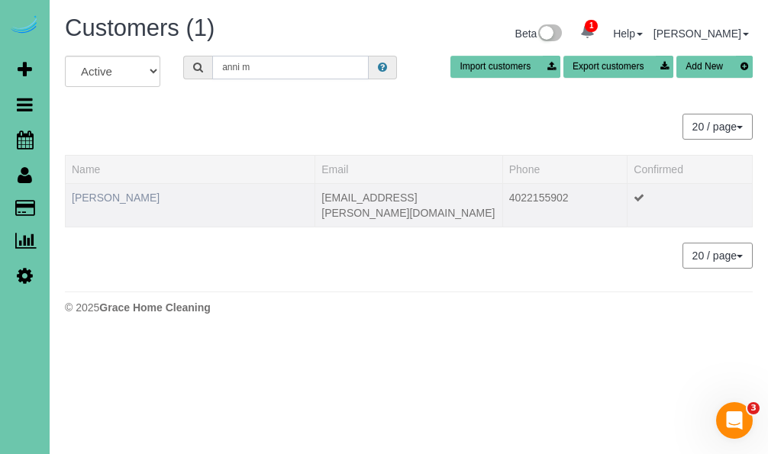
type input "anni m"
click at [137, 200] on link "Anni MacFarand" at bounding box center [116, 198] width 88 height 12
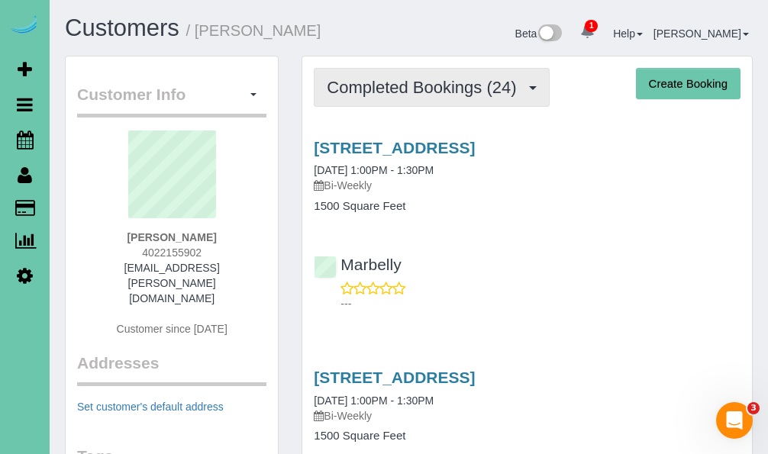
click at [346, 81] on span "Completed Bookings (24)" at bounding box center [425, 87] width 197 height 19
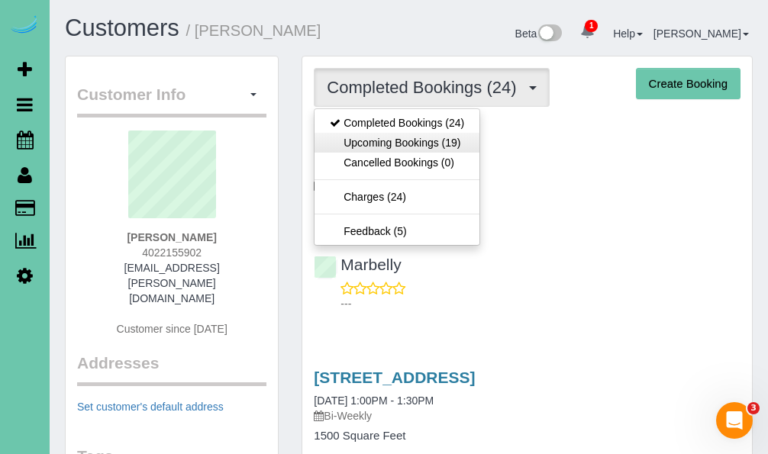
click at [358, 133] on link "Upcoming Bookings (19)" at bounding box center [396, 143] width 165 height 20
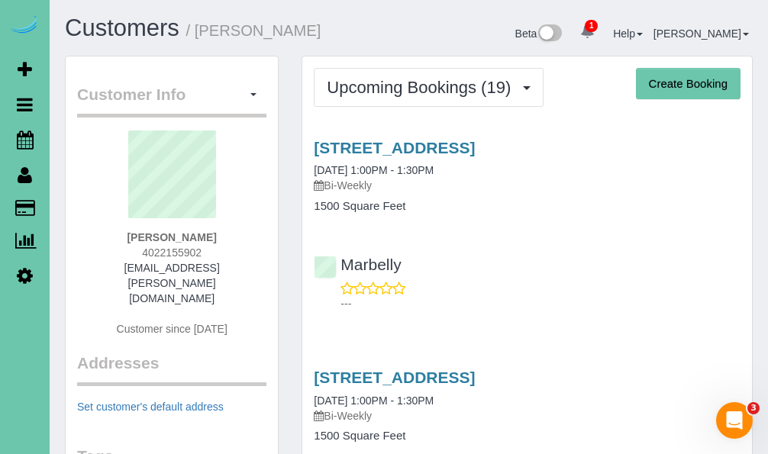
click at [357, 158] on div "2607 N 132nd Ave, Omaha, NE 68164 10/08/2025 1:00PM - 1:30PM Bi-Weekly" at bounding box center [527, 166] width 427 height 55
click at [356, 152] on link "2607 N 132nd Ave, Omaha, NE 68164" at bounding box center [394, 148] width 161 height 18
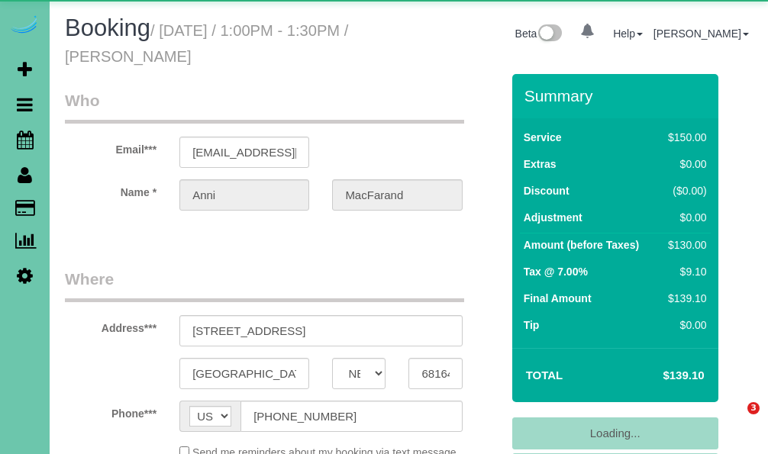
select select "NE"
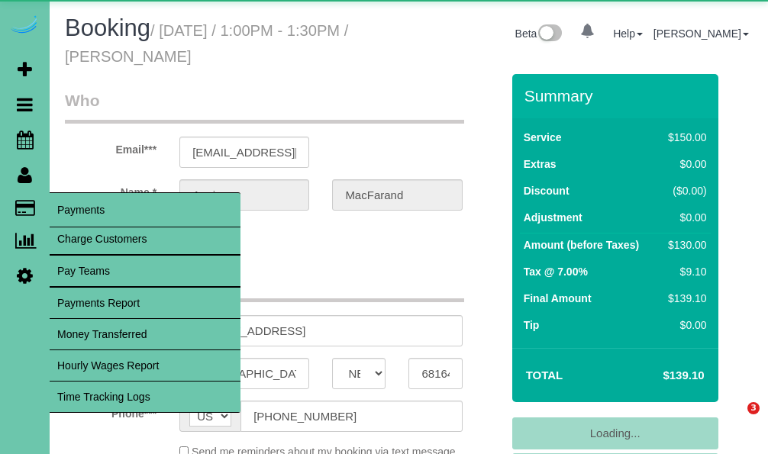
select select "object:909"
select select "number:35"
select select "number:41"
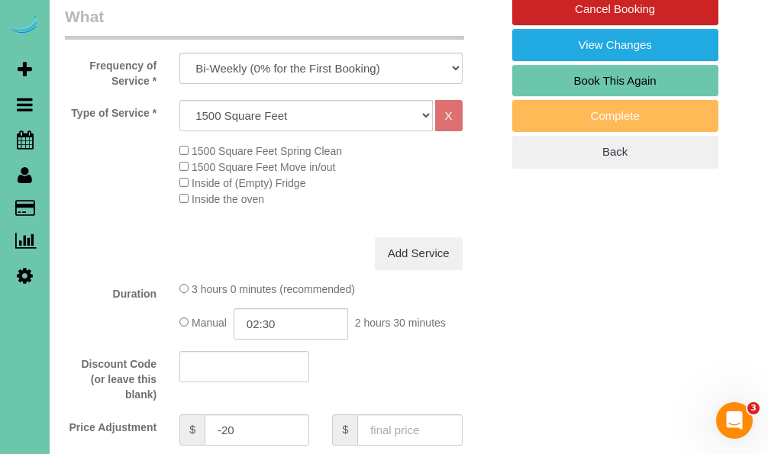
scroll to position [498, 0]
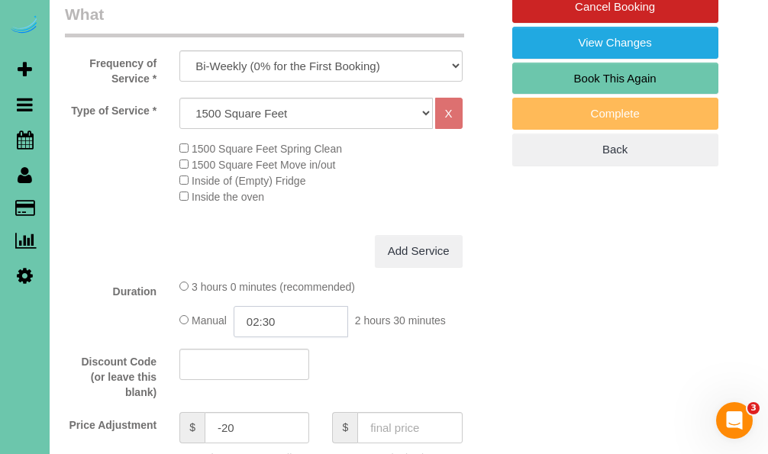
click at [299, 336] on input "02:30" at bounding box center [291, 321] width 114 height 31
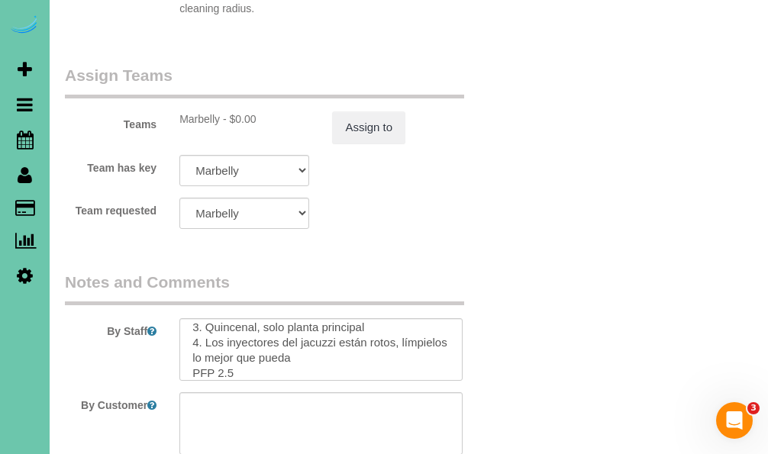
scroll to position [143, 0]
type input "02:45"
click at [230, 318] on textarea at bounding box center [320, 349] width 282 height 63
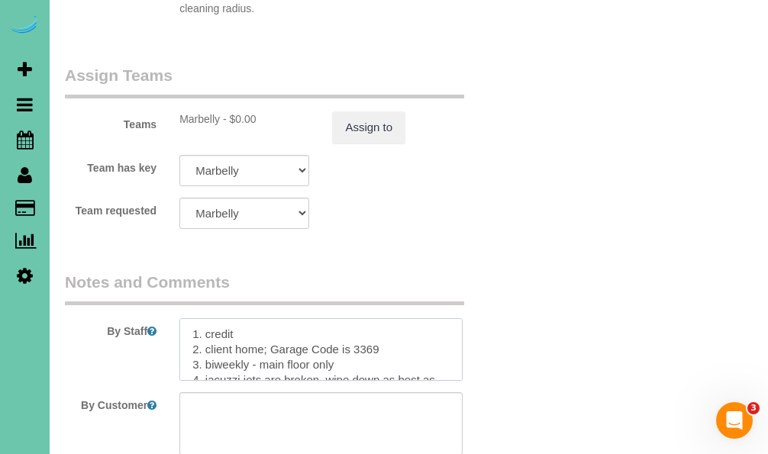
scroll to position [0, 0]
type textarea "1. credit 2. client home; Garage Code is 3369 3. biweekly - main floor only 4. …"
click at [326, 111] on div "Assign to" at bounding box center [397, 127] width 153 height 32
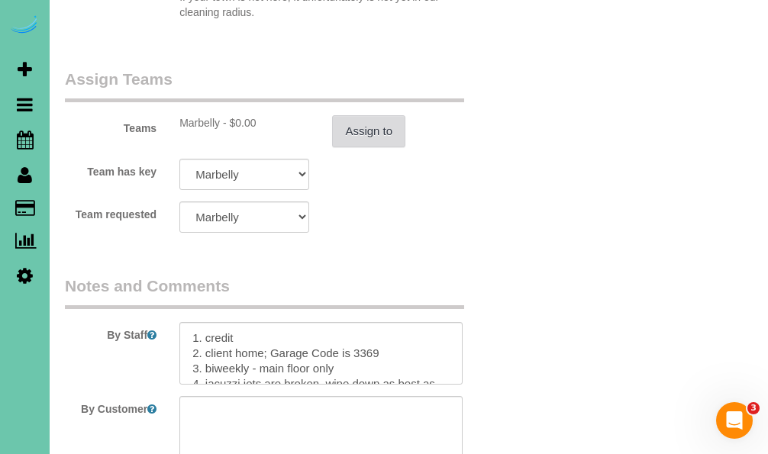
scroll to position [1817, 1]
click at [353, 115] on button "Assign to" at bounding box center [368, 131] width 73 height 32
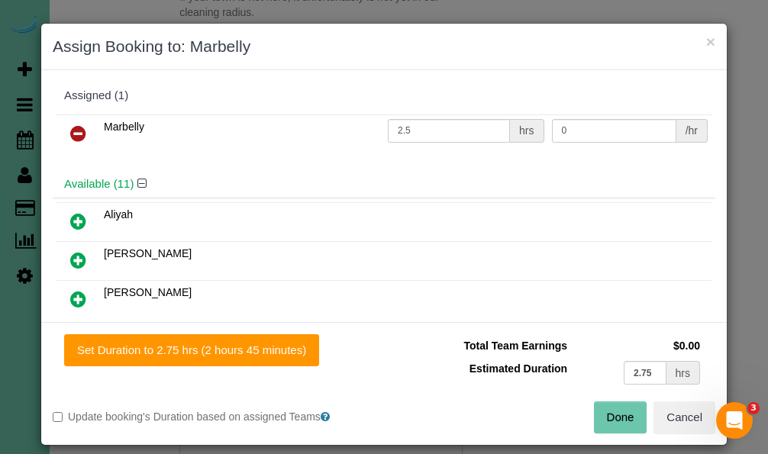
scroll to position [1811, 0]
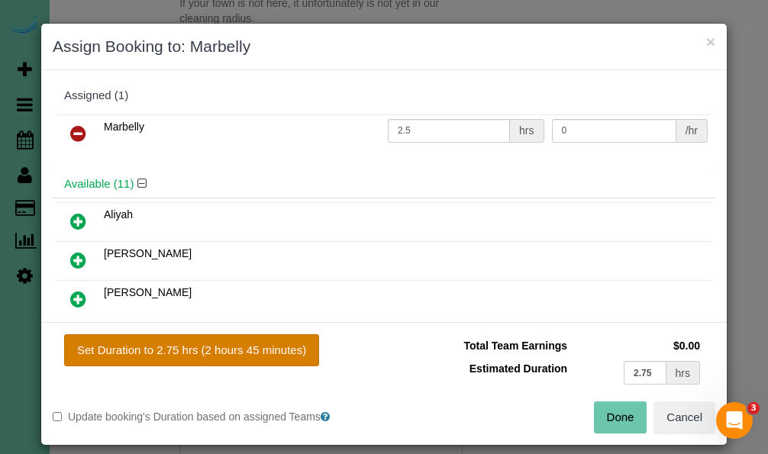
click at [285, 353] on button "Set Duration to 2.75 hrs (2 hours 45 minutes)" at bounding box center [191, 350] width 255 height 32
type input "2.75"
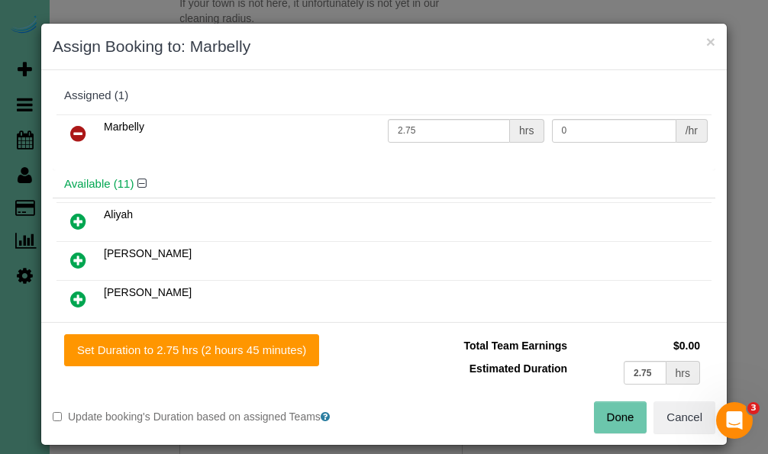
drag, startPoint x: 612, startPoint y: 414, endPoint x: 582, endPoint y: 384, distance: 42.1
click at [612, 414] on button "Done" at bounding box center [620, 417] width 53 height 32
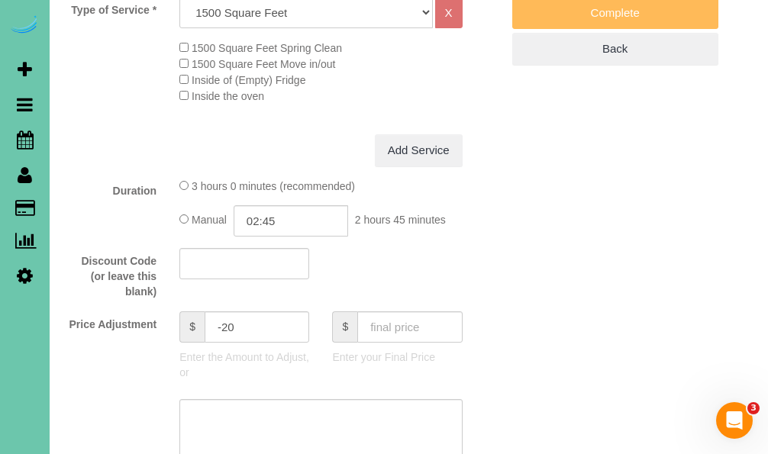
scroll to position [598, 0]
click at [249, 338] on input "-20" at bounding box center [257, 328] width 105 height 31
drag, startPoint x: 249, startPoint y: 338, endPoint x: 223, endPoint y: 339, distance: 26.0
click at [223, 339] on input "-20" at bounding box center [257, 328] width 105 height 31
type input "-4.25"
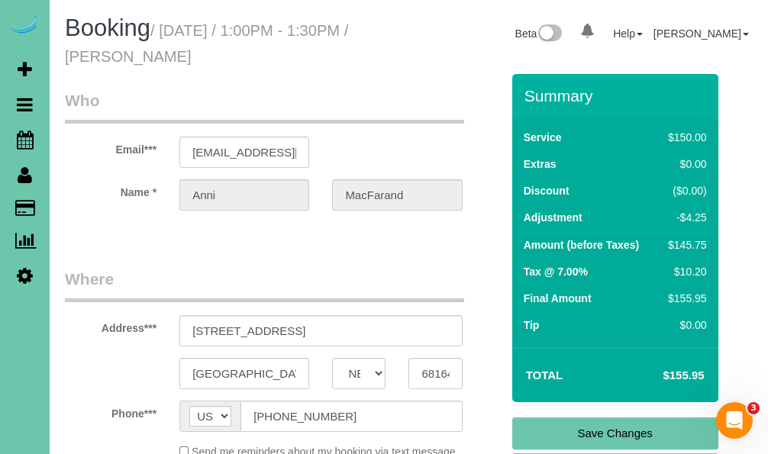
scroll to position [0, 0]
click at [226, 149] on input "anni.macfarland@gmail.com" at bounding box center [244, 152] width 130 height 31
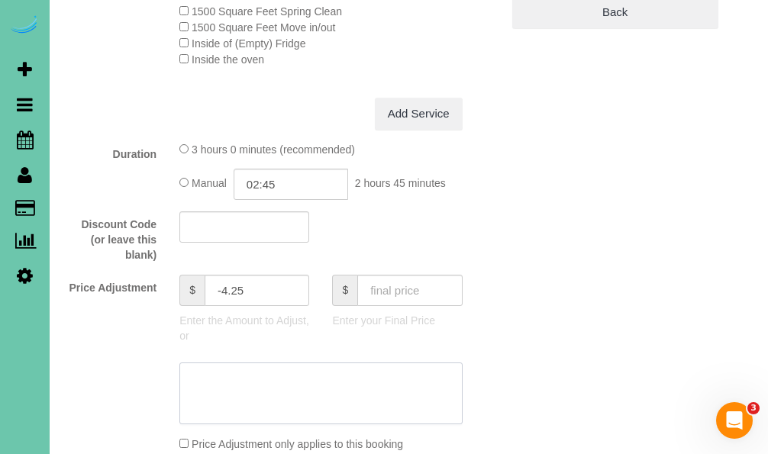
scroll to position [639, 0]
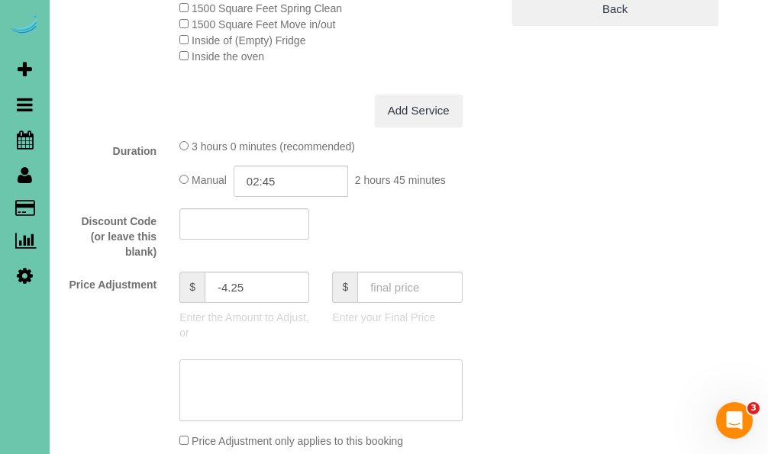
click at [191, 392] on textarea at bounding box center [320, 390] width 282 height 63
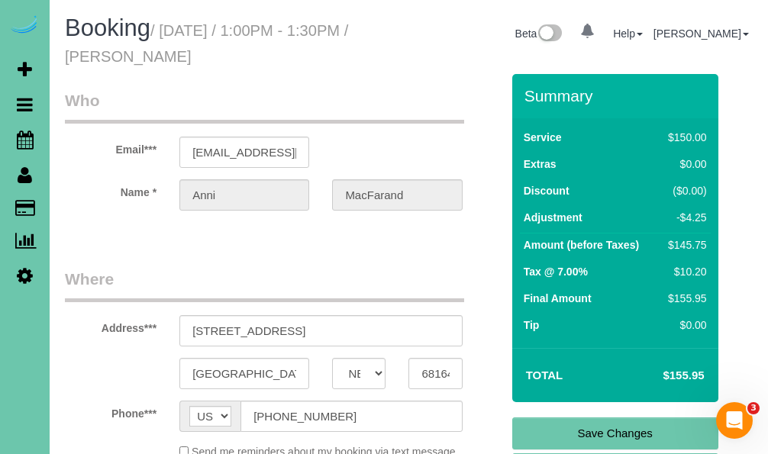
scroll to position [0, 0]
type textarea "new rate - 10/8/25"
click at [600, 431] on link "Save Changes" at bounding box center [615, 433] width 206 height 32
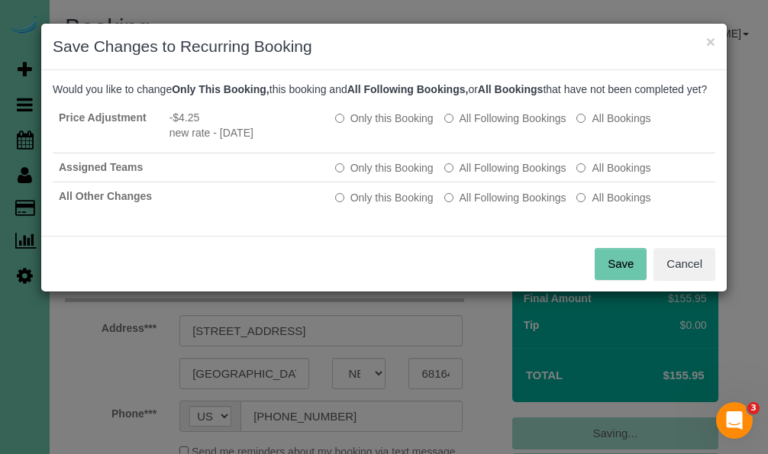
drag, startPoint x: 681, startPoint y: 270, endPoint x: 636, endPoint y: 281, distance: 45.5
click at [681, 271] on button "Cancel" at bounding box center [684, 264] width 62 height 32
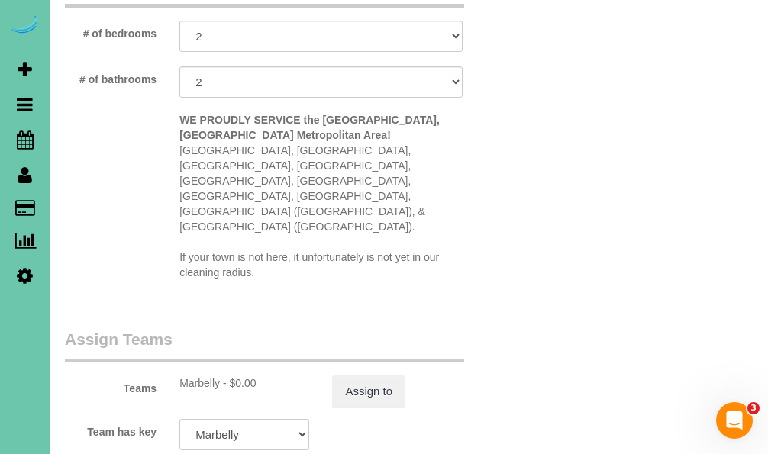
scroll to position [1561, 0]
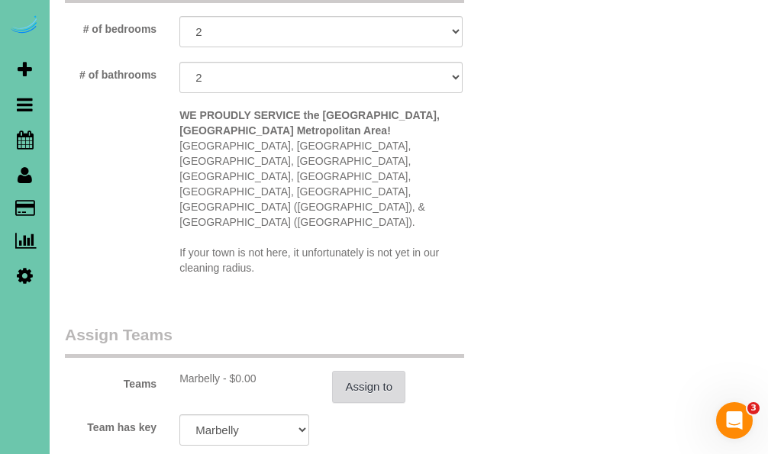
click at [346, 371] on button "Assign to" at bounding box center [368, 387] width 73 height 32
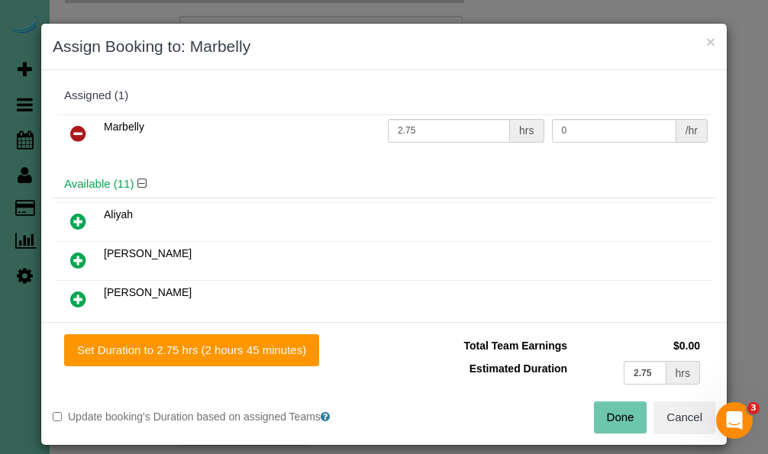
click at [607, 420] on button "Done" at bounding box center [620, 417] width 53 height 32
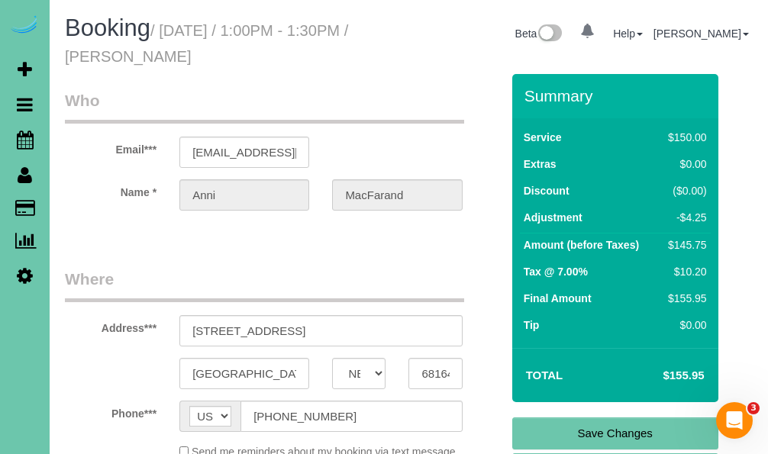
scroll to position [46, 0]
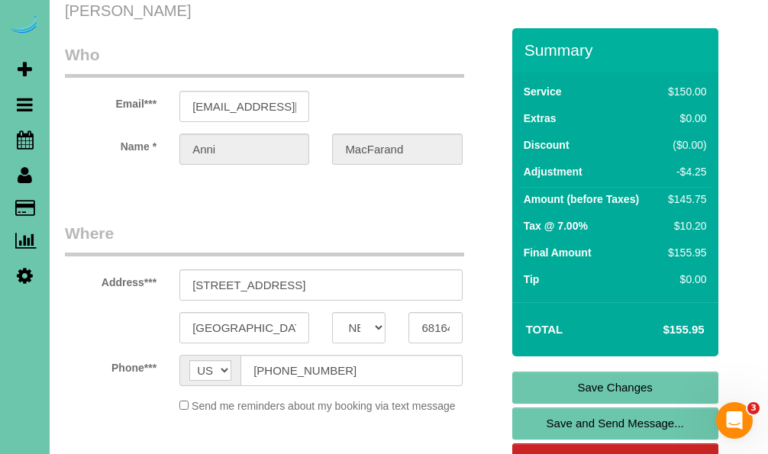
click at [537, 391] on link "Save Changes" at bounding box center [615, 388] width 206 height 32
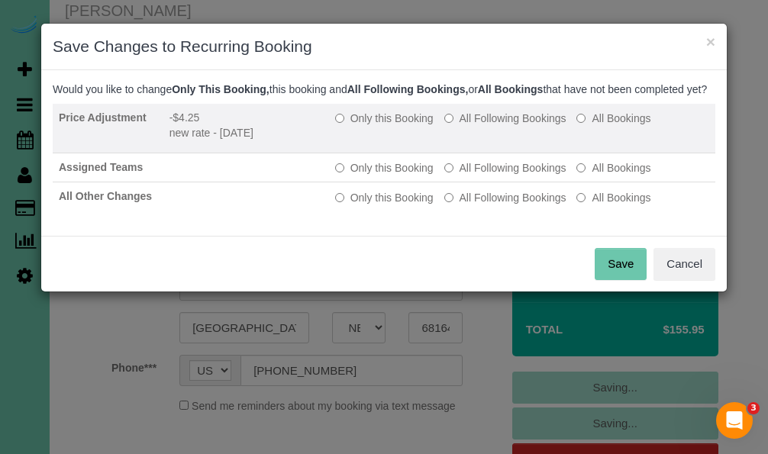
drag, startPoint x: 486, startPoint y: 130, endPoint x: 486, endPoint y: 166, distance: 35.9
click at [487, 126] on label "All Following Bookings" at bounding box center [505, 118] width 122 height 15
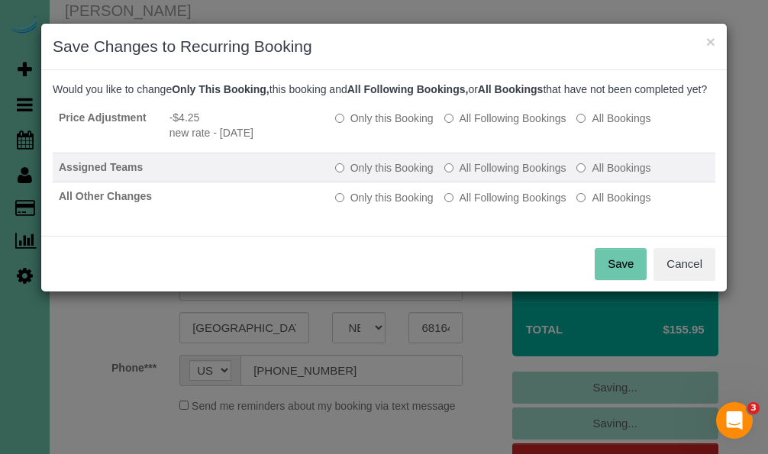
click at [477, 176] on label "All Following Bookings" at bounding box center [505, 167] width 122 height 15
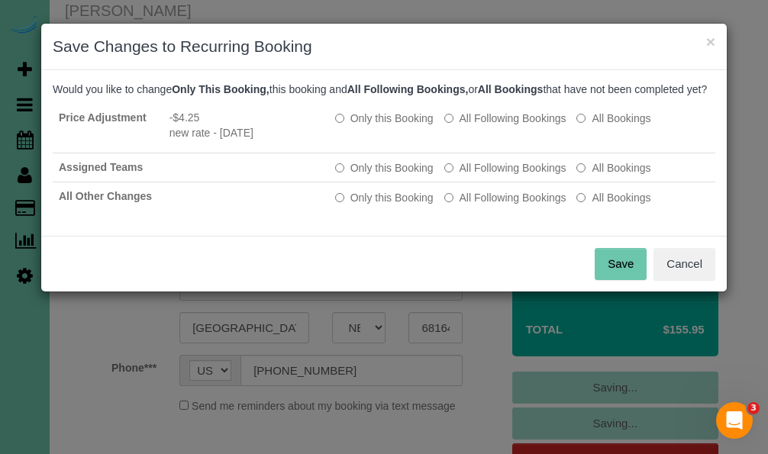
drag, startPoint x: 482, startPoint y: 208, endPoint x: 532, endPoint y: 237, distance: 57.7
click at [482, 205] on label "All Following Bookings" at bounding box center [505, 197] width 122 height 15
click at [628, 280] on button "Save" at bounding box center [620, 264] width 52 height 32
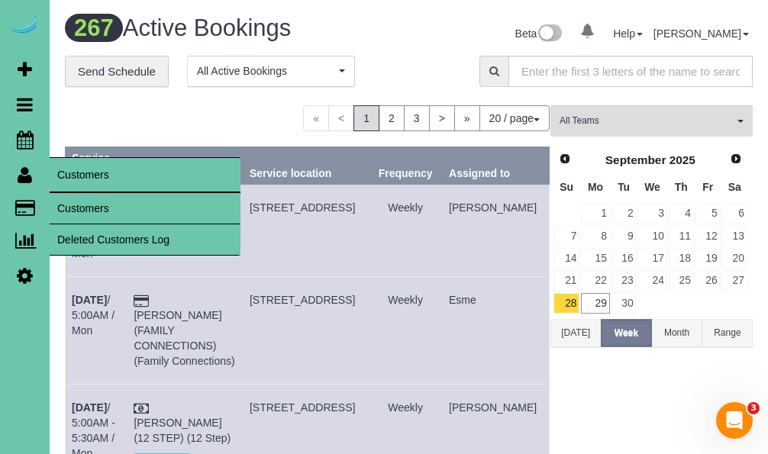
click at [101, 212] on link "Customers" at bounding box center [145, 208] width 191 height 31
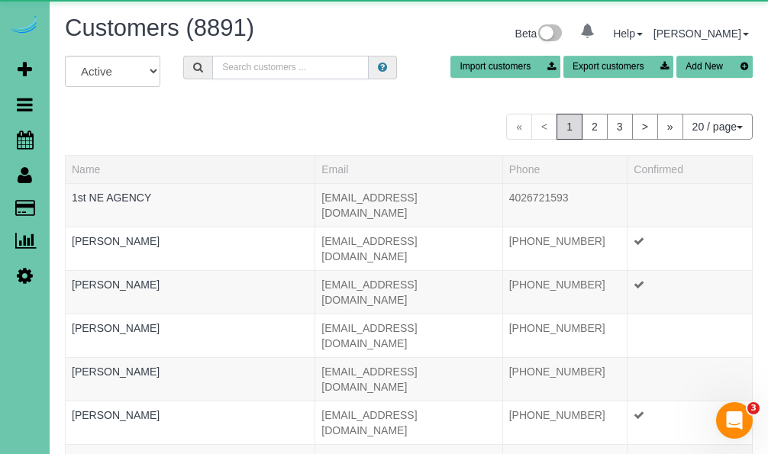
click at [312, 64] on input "text" at bounding box center [290, 68] width 156 height 24
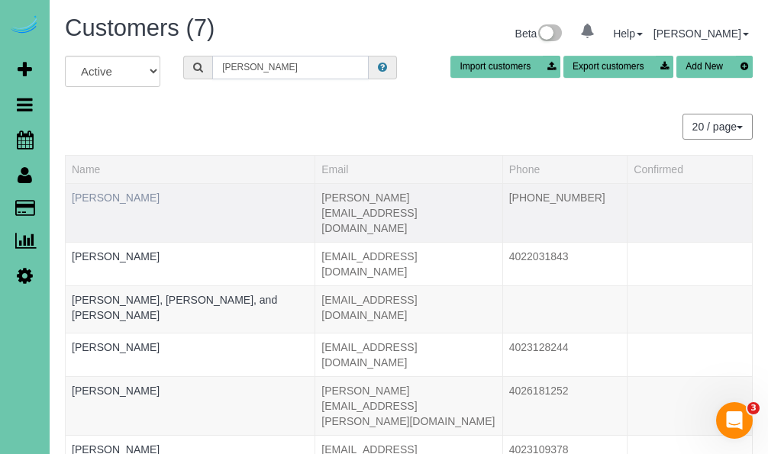
type input "mallory"
click at [113, 195] on link "Andy Mallory" at bounding box center [116, 198] width 88 height 12
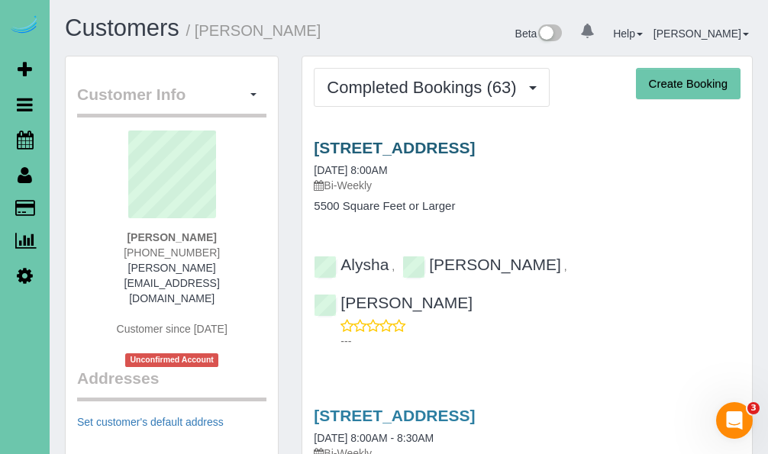
click at [417, 141] on link "2454 S 182 Cir, Omaha, NE 68130" at bounding box center [394, 148] width 161 height 18
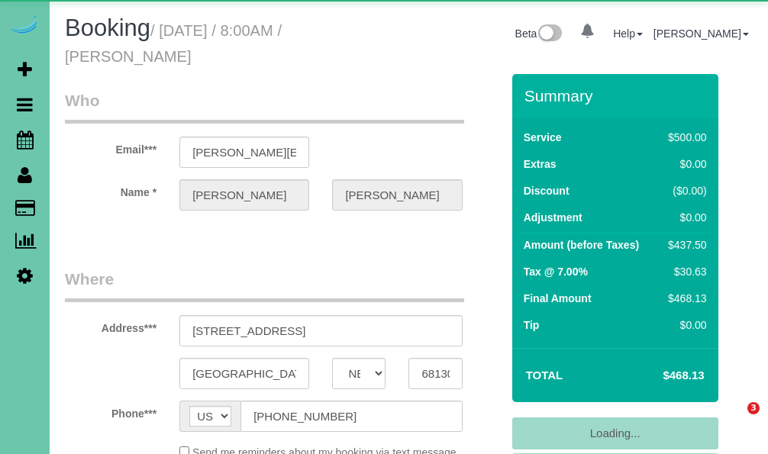
select select "NE"
select select "object:929"
select select "number:37"
select select "number:43"
select select "NE"
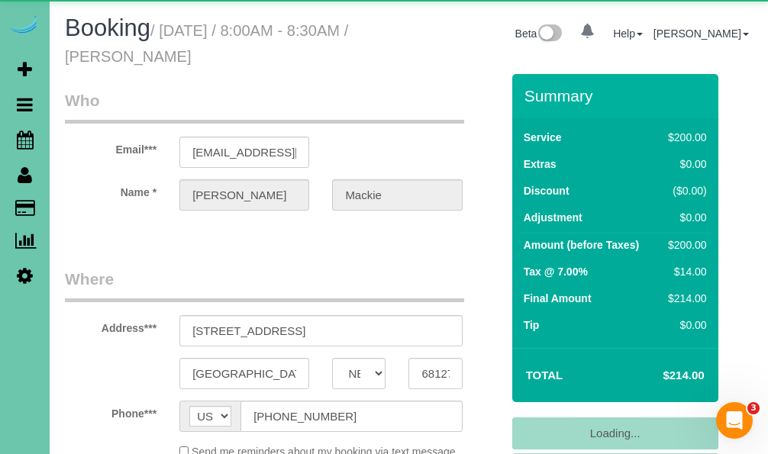
select select "object:911"
select select "number:37"
select select "number:41"
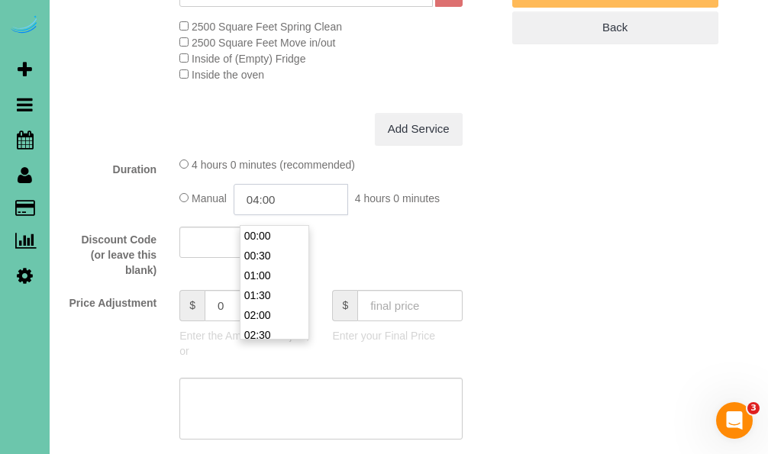
scroll to position [139, 0]
click at [292, 205] on input "04:00" at bounding box center [291, 199] width 114 height 31
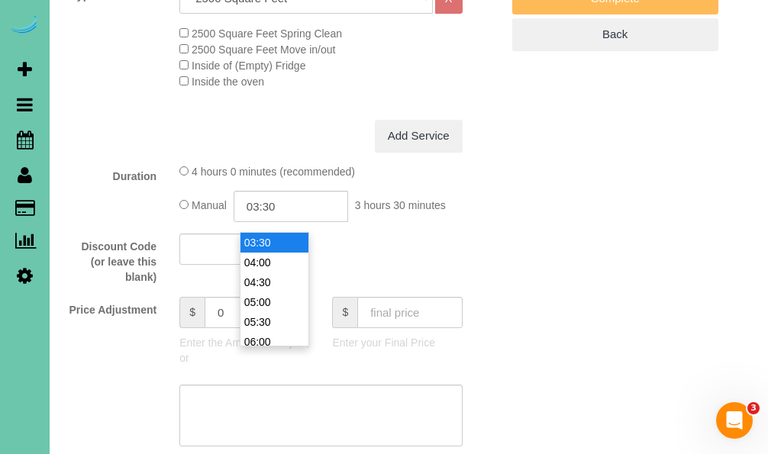
click at [275, 244] on li "03:30" at bounding box center [274, 243] width 68 height 20
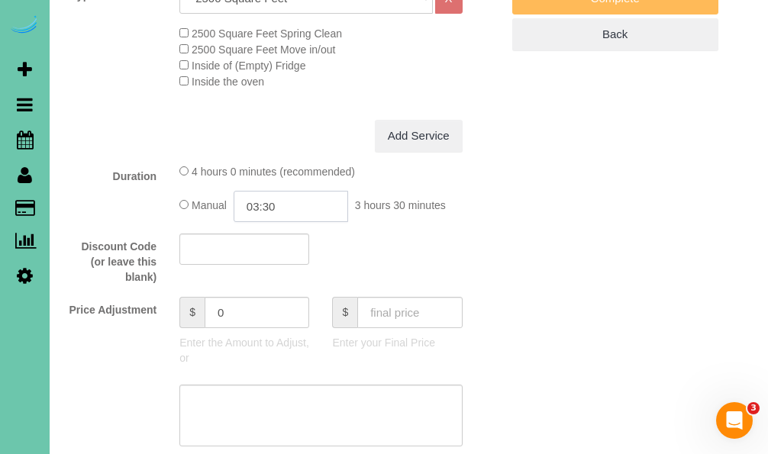
click at [308, 221] on input "03:30" at bounding box center [291, 206] width 114 height 31
type input "03:45"
click at [277, 430] on textarea at bounding box center [320, 416] width 282 height 63
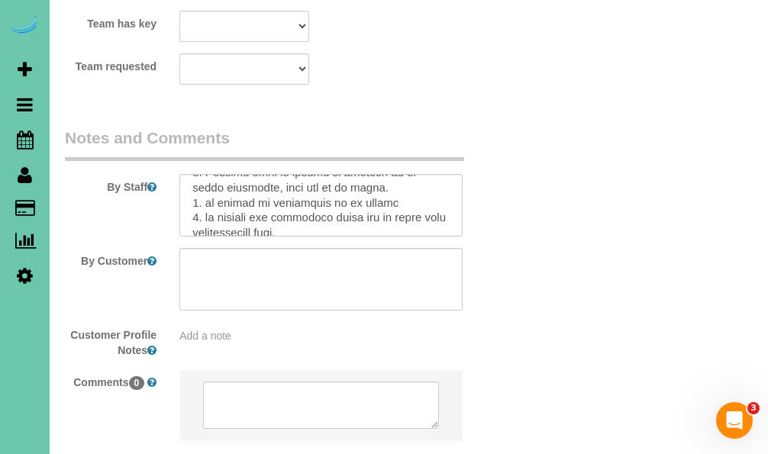
scroll to position [470, 0]
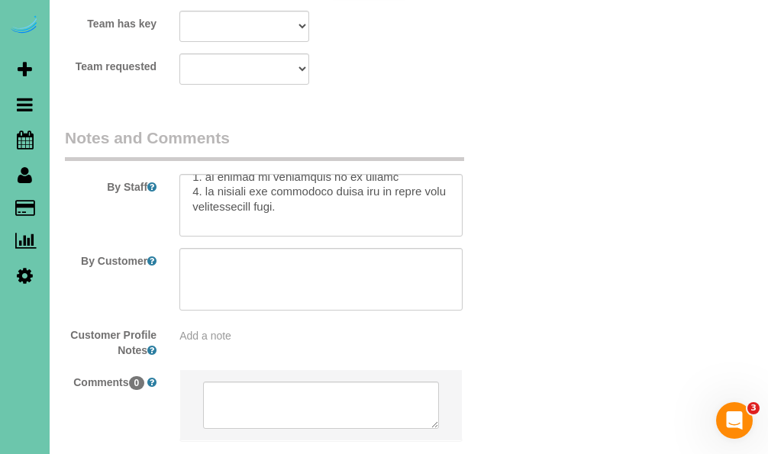
type textarea "new rate - [DATE]"
click at [224, 174] on textarea at bounding box center [320, 205] width 282 height 63
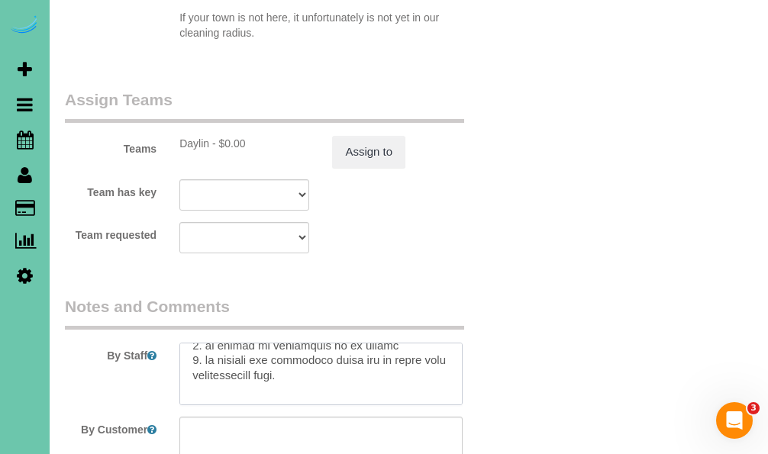
scroll to position [1790, 0]
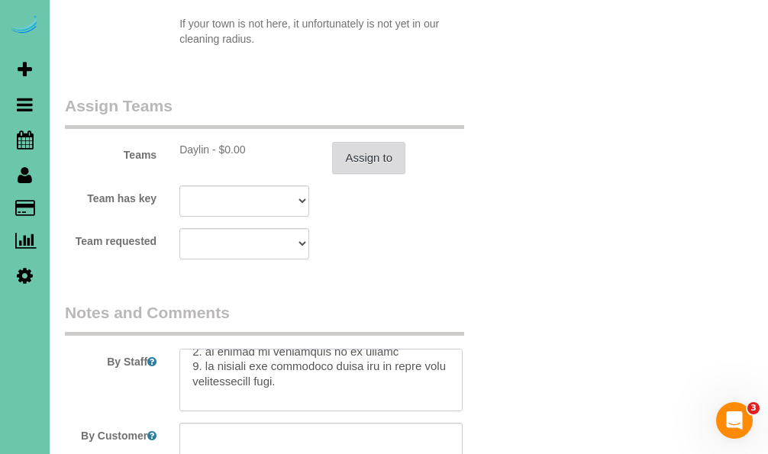
type textarea "0. loremi 5. dolors amet 9. consect adipiscin - elit seddo eiu temporin (ut lab…"
click at [375, 142] on button "Assign to" at bounding box center [368, 158] width 73 height 32
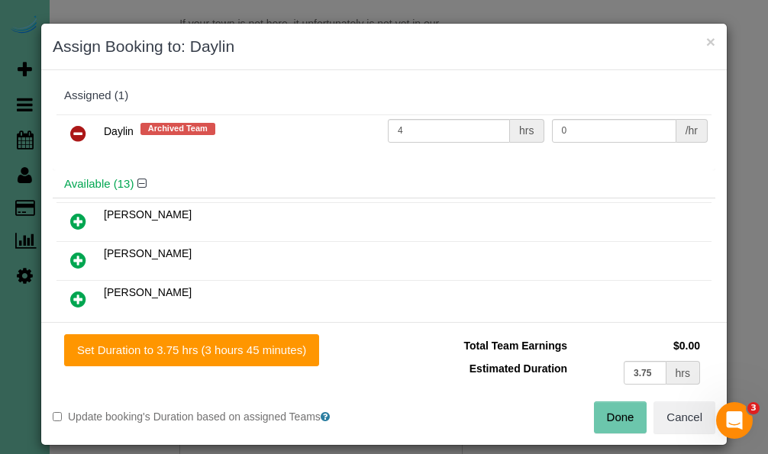
click at [80, 126] on icon at bounding box center [78, 133] width 16 height 18
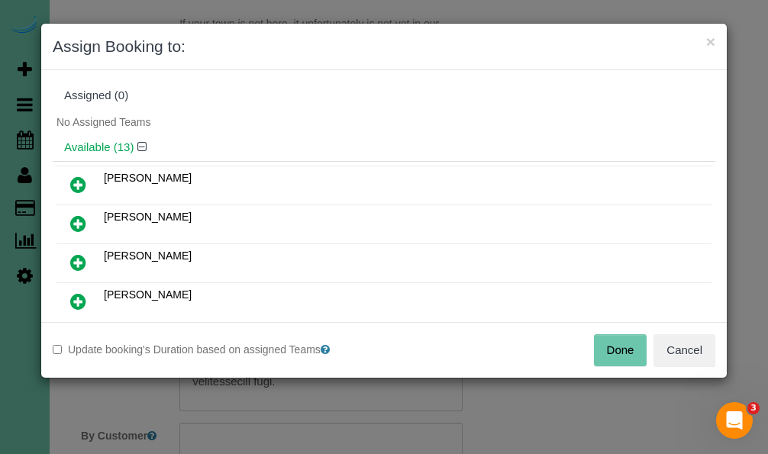
click at [616, 354] on button "Done" at bounding box center [620, 350] width 53 height 32
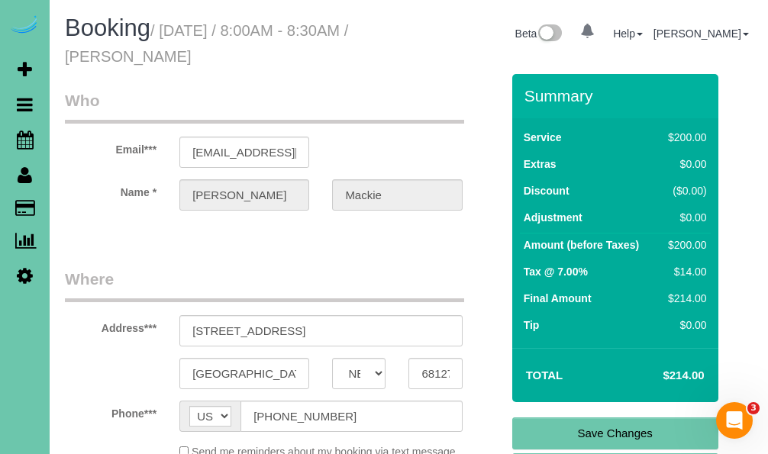
scroll to position [0, 0]
click at [576, 425] on link "Save Changes" at bounding box center [615, 433] width 206 height 32
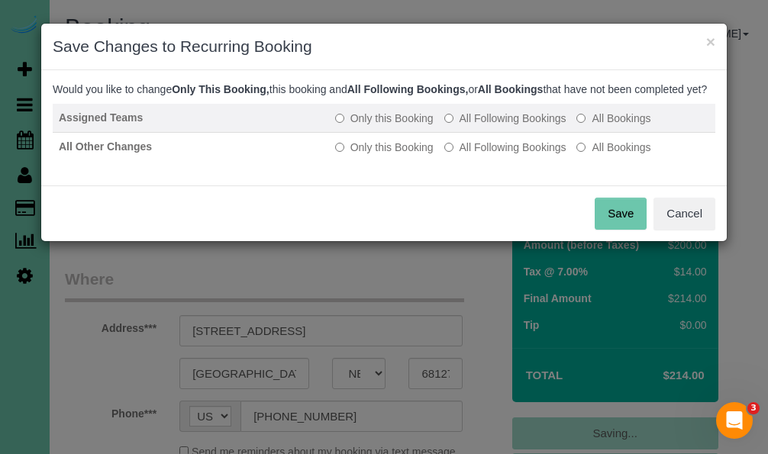
click at [504, 126] on label "All Following Bookings" at bounding box center [505, 118] width 122 height 15
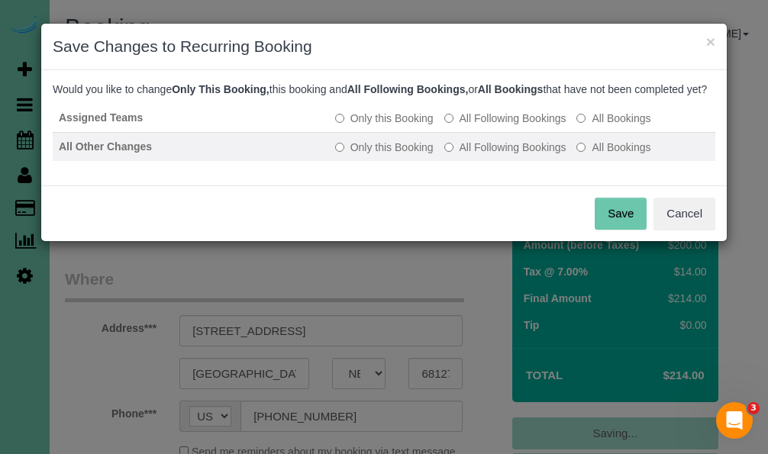
click at [504, 155] on label "All Following Bookings" at bounding box center [505, 147] width 122 height 15
drag, startPoint x: 611, startPoint y: 227, endPoint x: 401, endPoint y: 154, distance: 222.3
click at [607, 226] on button "Save" at bounding box center [620, 214] width 52 height 32
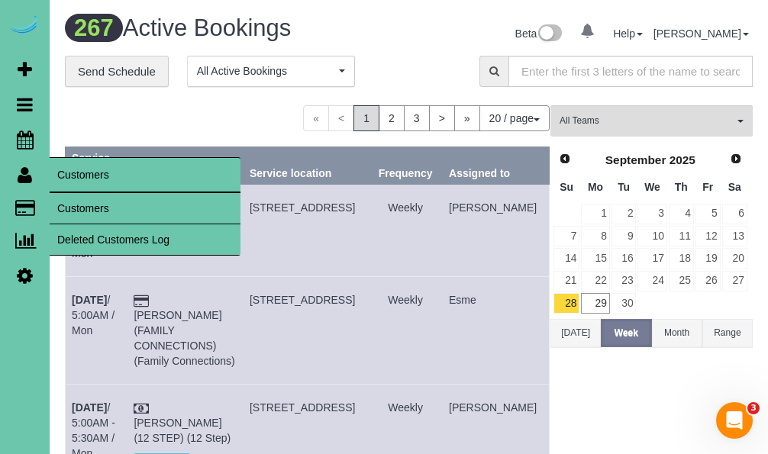
click at [92, 209] on link "Customers" at bounding box center [145, 208] width 191 height 31
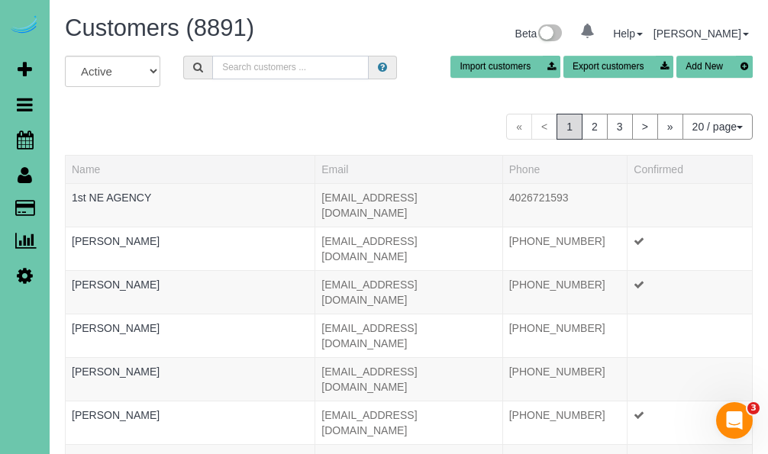
click at [292, 64] on input "text" at bounding box center [290, 68] width 156 height 24
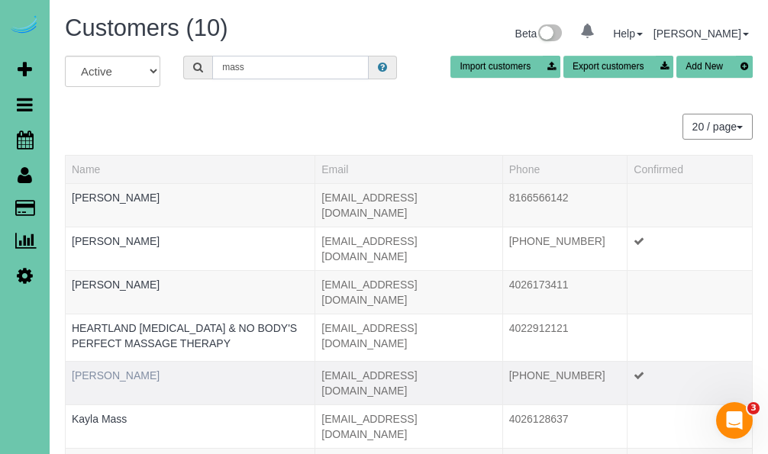
type input "mass"
click at [132, 369] on link "[PERSON_NAME]" at bounding box center [116, 375] width 88 height 12
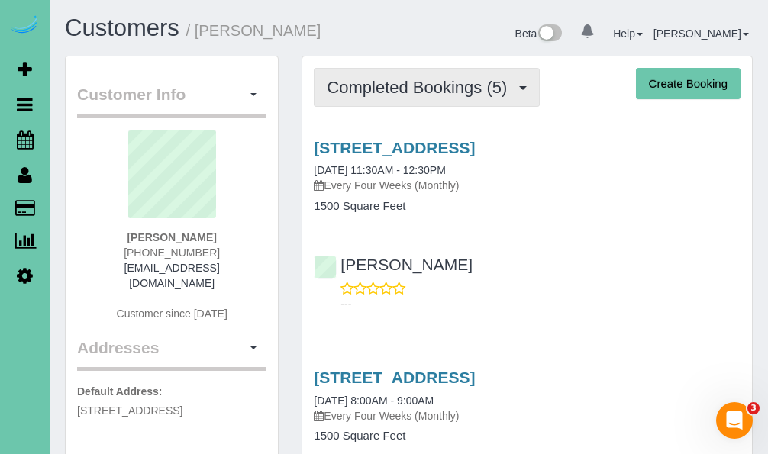
drag, startPoint x: 369, startPoint y: 82, endPoint x: 370, endPoint y: 103, distance: 20.7
click at [369, 83] on span "Completed Bookings (5)" at bounding box center [421, 87] width 188 height 19
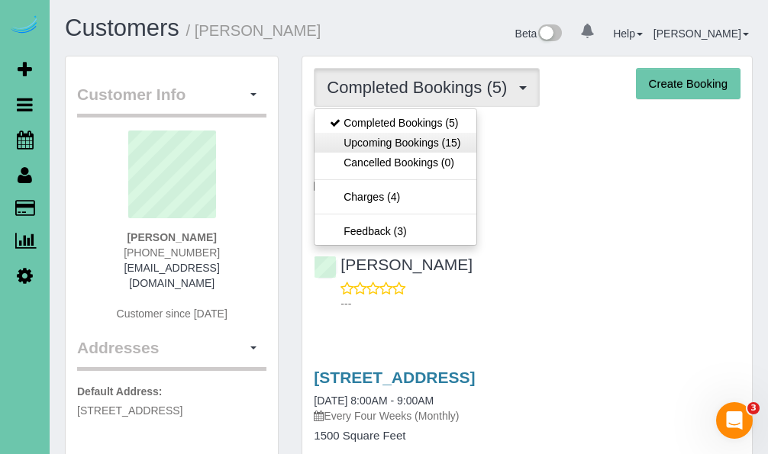
click at [372, 134] on link "Upcoming Bookings (15)" at bounding box center [394, 143] width 161 height 20
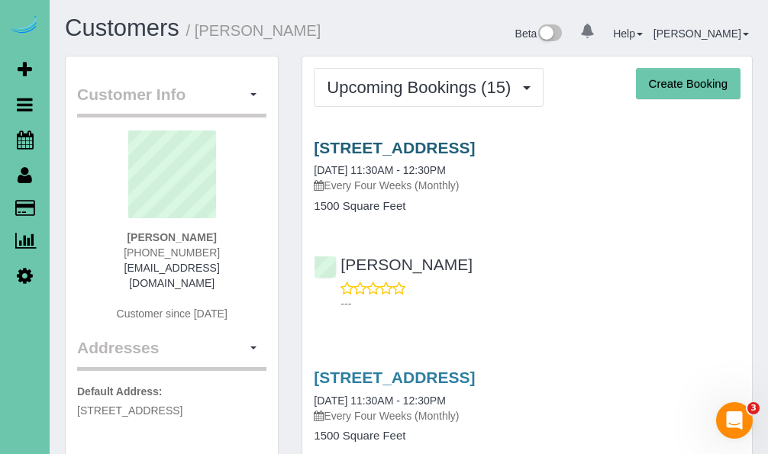
click at [340, 144] on link "[STREET_ADDRESS]" at bounding box center [394, 148] width 161 height 18
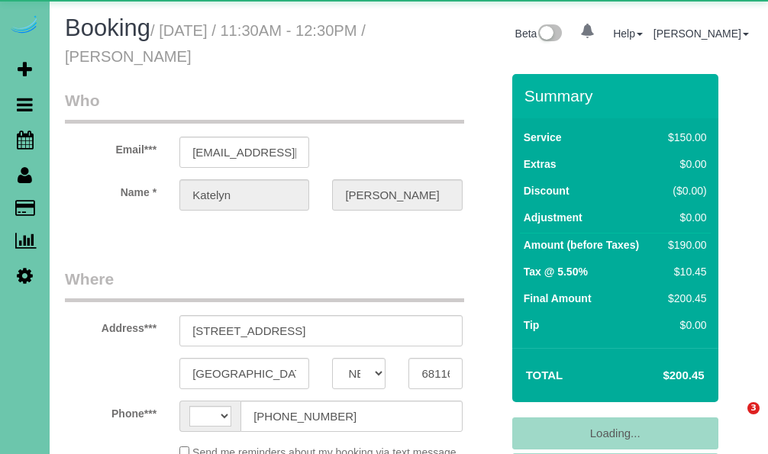
select select "NE"
select select "string:[GEOGRAPHIC_DATA]"
select select "object:617"
select select "string:fspay-152c22fa-ee97-42ba-b1b4-aeeab23e8dc1"
select select "object:909"
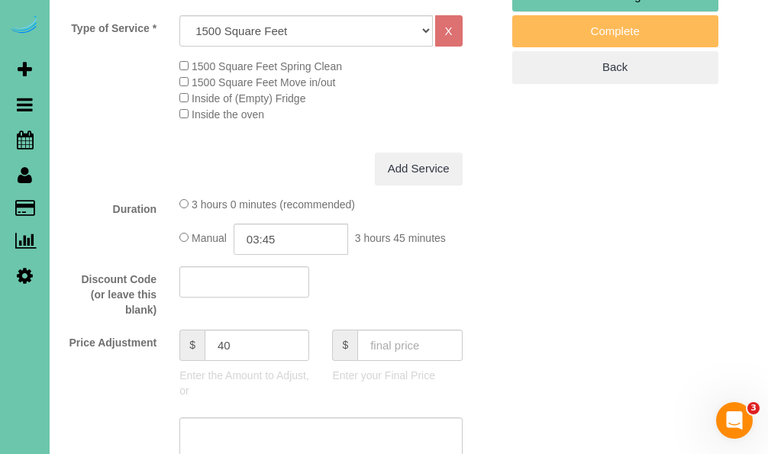
scroll to position [606, 0]
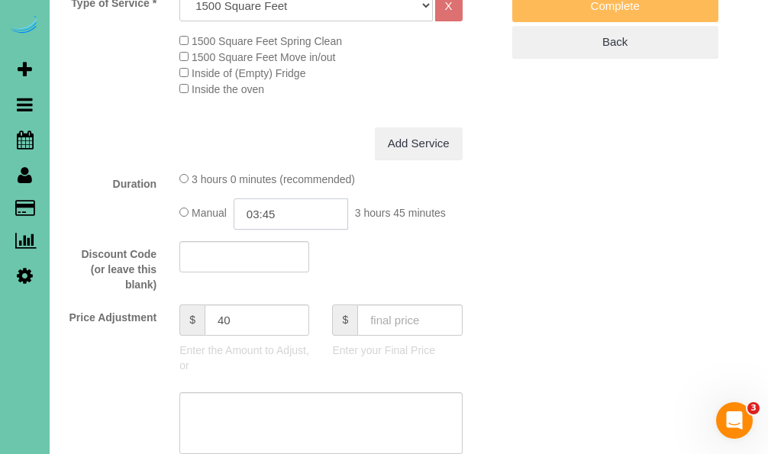
drag, startPoint x: 298, startPoint y: 236, endPoint x: 299, endPoint y: 227, distance: 9.3
click at [299, 229] on input "03:45" at bounding box center [291, 213] width 114 height 31
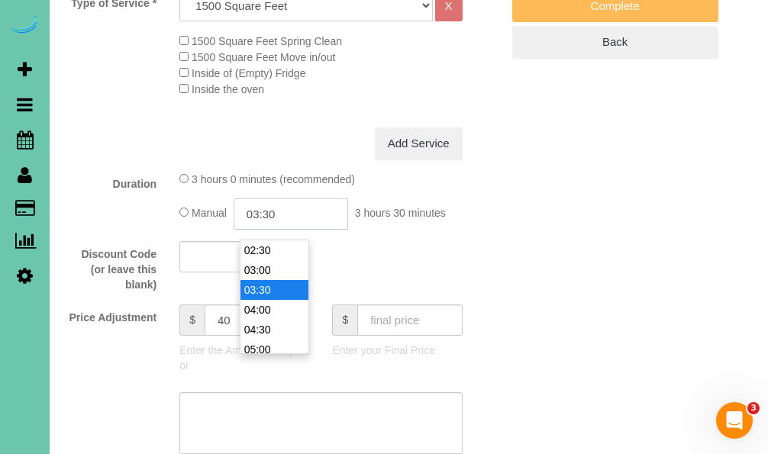
type input "03:30"
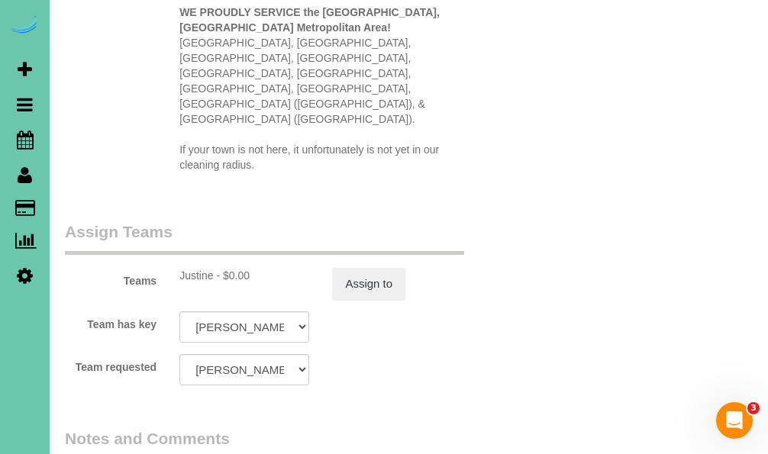
scroll to position [1796, 0]
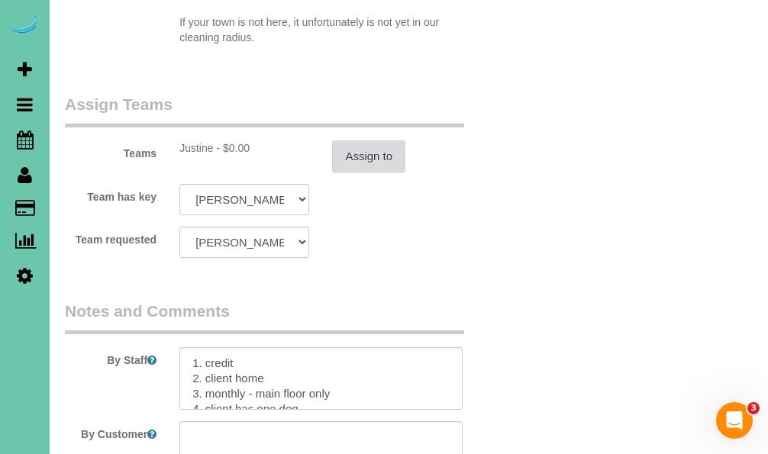
type textarea "new rate - [DATE]"
click at [374, 140] on button "Assign to" at bounding box center [368, 156] width 73 height 32
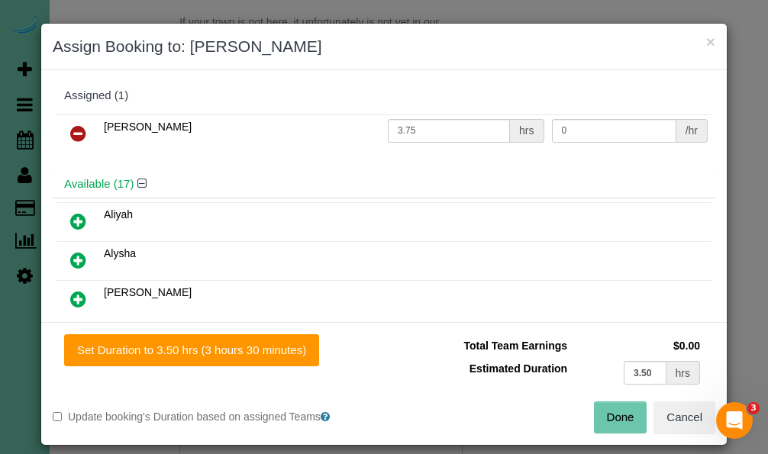
drag, startPoint x: 289, startPoint y: 353, endPoint x: 411, endPoint y: 376, distance: 123.6
click at [290, 353] on button "Set Duration to 3.50 hrs (3 hours 30 minutes)" at bounding box center [191, 350] width 255 height 32
type input "3.50"
drag, startPoint x: 607, startPoint y: 423, endPoint x: 508, endPoint y: 354, distance: 120.7
click at [607, 423] on button "Done" at bounding box center [620, 417] width 53 height 32
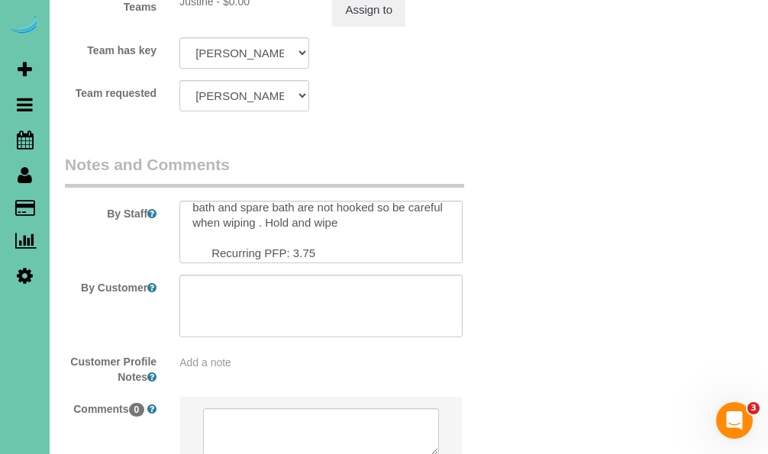
scroll to position [85, 0]
click at [309, 201] on textarea at bounding box center [320, 232] width 282 height 63
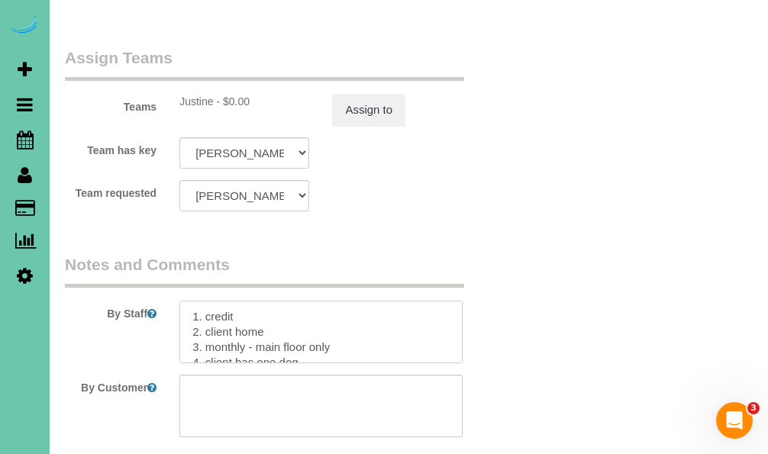
scroll to position [1841, 0]
type textarea "1. credit 2. client home 3. monthly - main floor only 4. client has one dog 5. …"
click at [388, 95] on button "Assign to" at bounding box center [368, 111] width 73 height 32
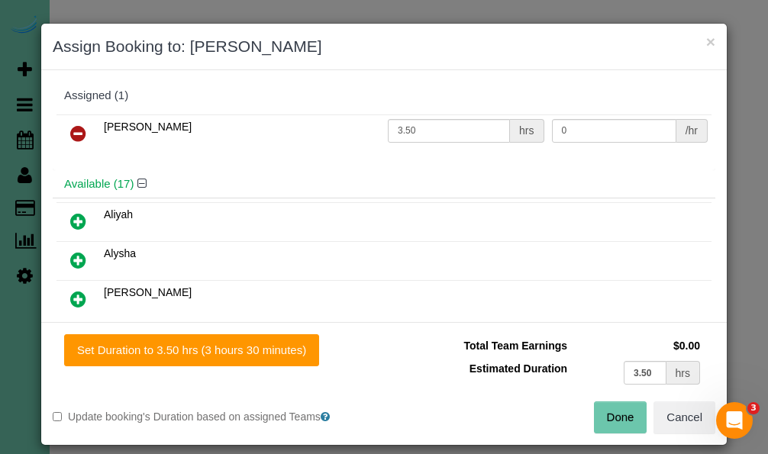
click at [608, 412] on button "Done" at bounding box center [620, 417] width 53 height 32
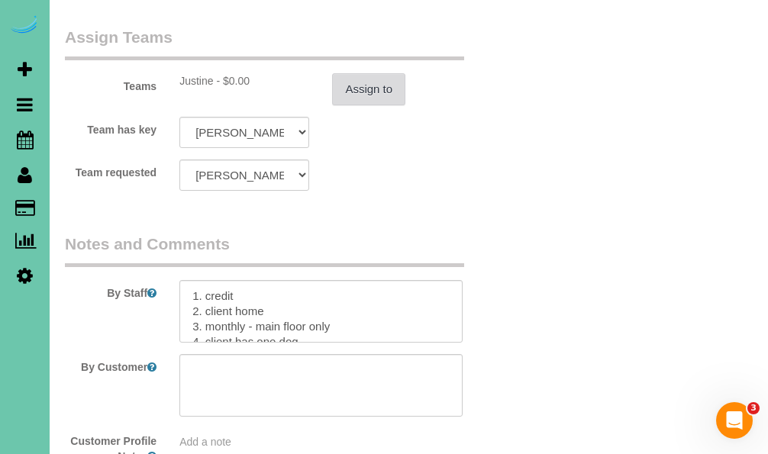
scroll to position [1864, 0]
click at [369, 72] on button "Assign to" at bounding box center [368, 88] width 73 height 32
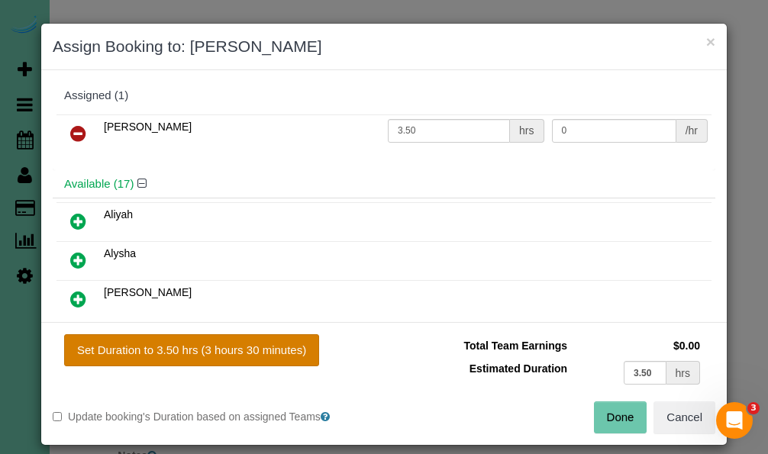
click at [299, 343] on button "Set Duration to 3.50 hrs (3 hours 30 minutes)" at bounding box center [191, 350] width 255 height 32
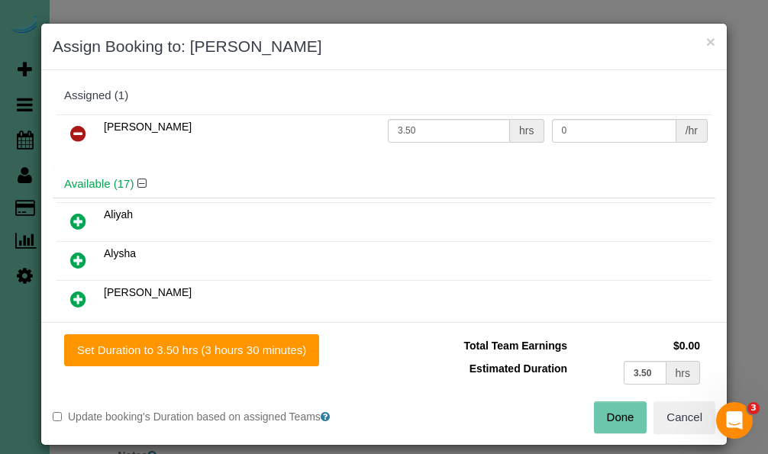
click at [614, 425] on button "Done" at bounding box center [620, 417] width 53 height 32
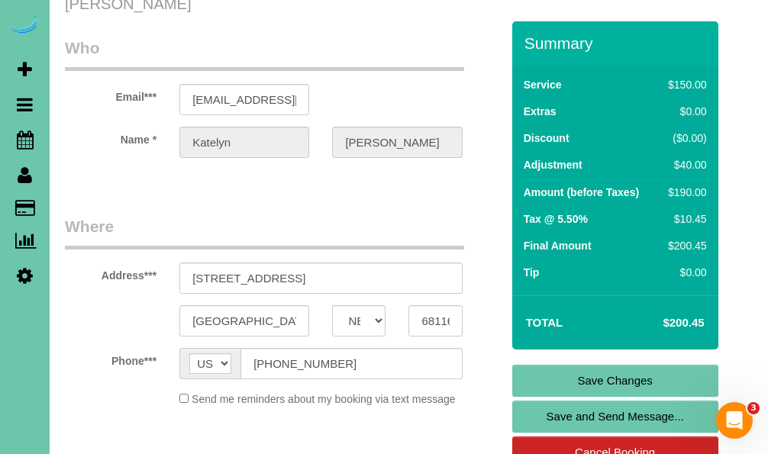
scroll to position [54, 0]
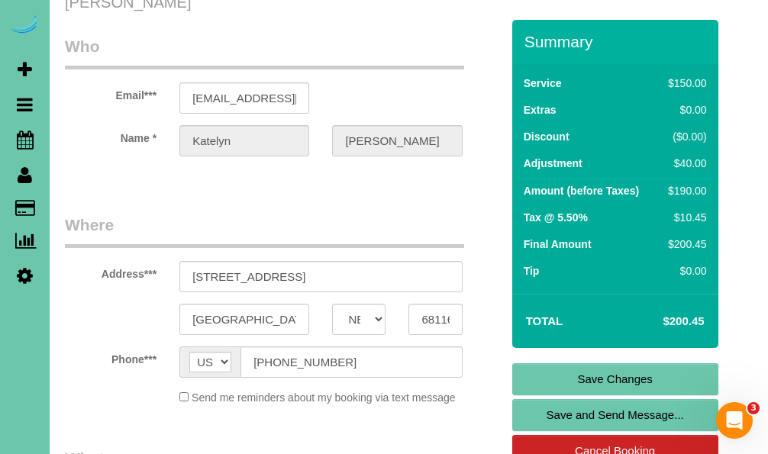
click at [530, 374] on link "Save Changes" at bounding box center [615, 379] width 206 height 32
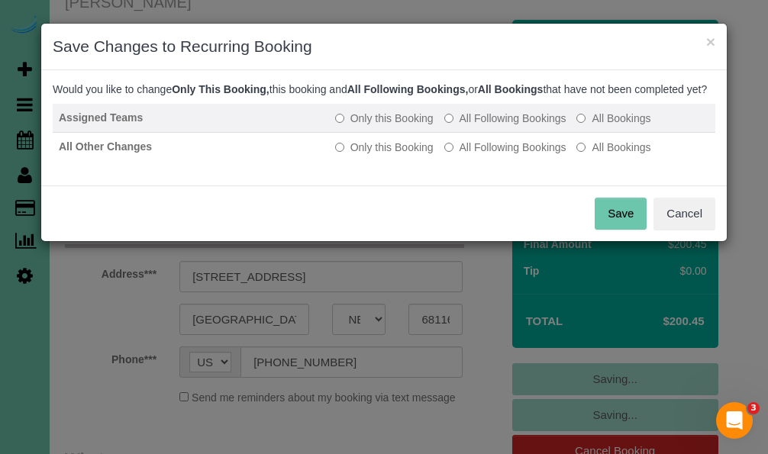
click at [475, 126] on label "All Following Bookings" at bounding box center [505, 118] width 122 height 15
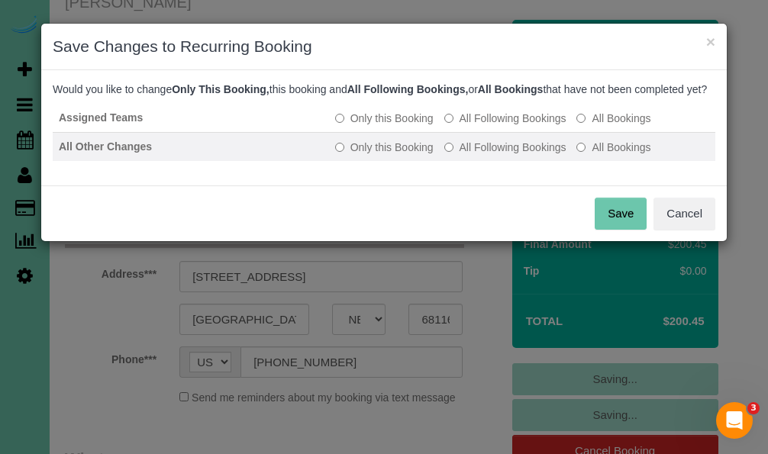
click at [469, 155] on label "All Following Bookings" at bounding box center [505, 147] width 122 height 15
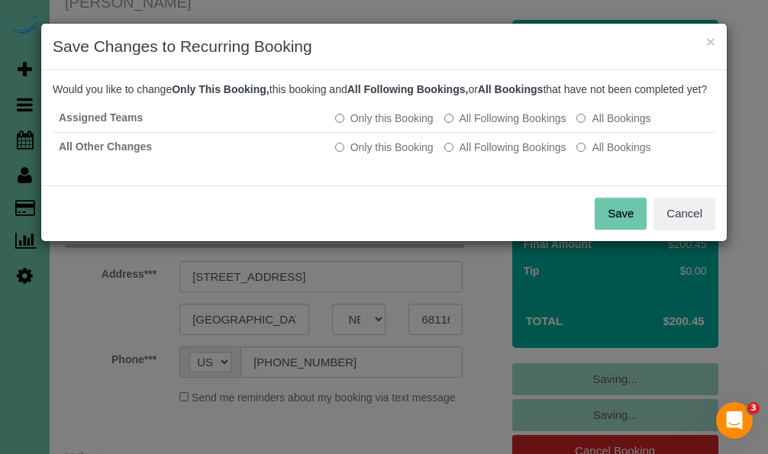
click at [620, 230] on button "Save" at bounding box center [620, 214] width 52 height 32
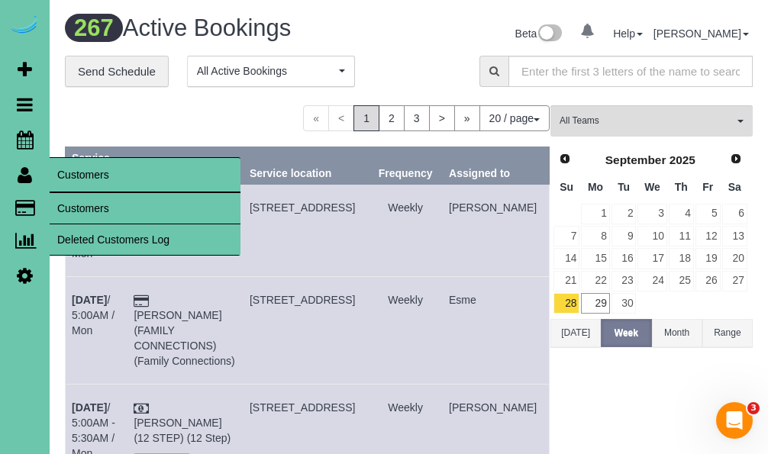
click at [115, 201] on link "Customers" at bounding box center [145, 208] width 191 height 31
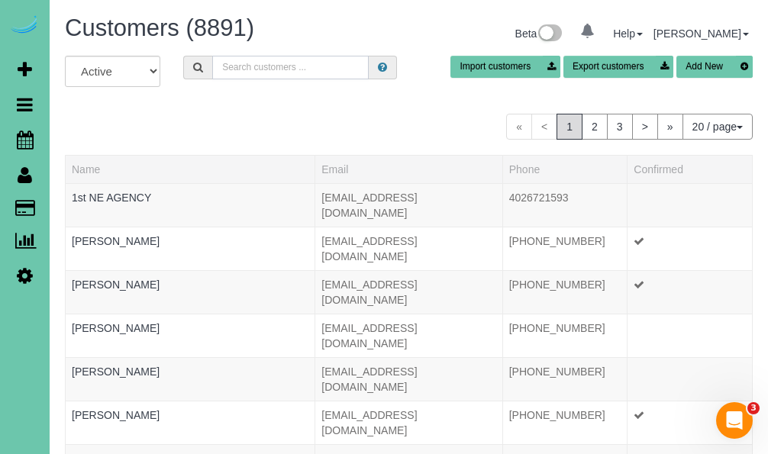
click at [243, 64] on input "text" at bounding box center [290, 68] width 156 height 24
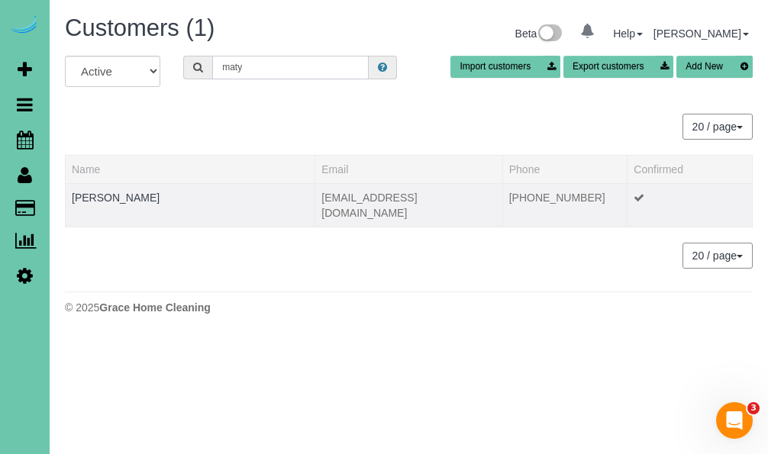
type input "maty"
click at [114, 209] on td "[PERSON_NAME]" at bounding box center [191, 204] width 250 height 43
click at [121, 198] on link "[PERSON_NAME]" at bounding box center [116, 198] width 88 height 12
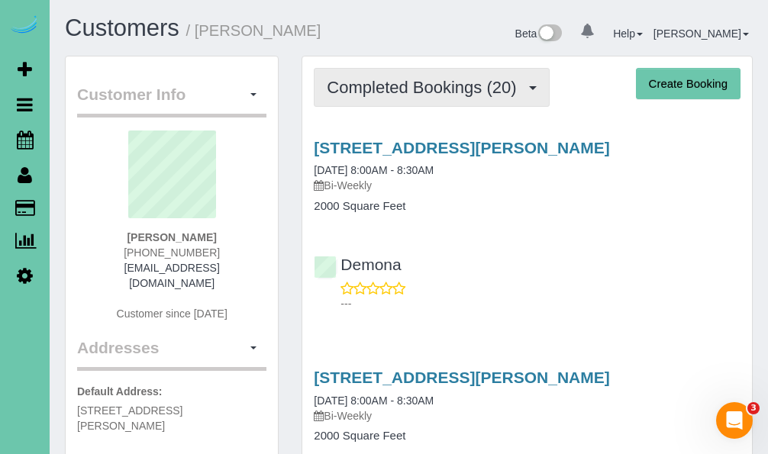
click at [423, 94] on span "Completed Bookings (20)" at bounding box center [425, 87] width 197 height 19
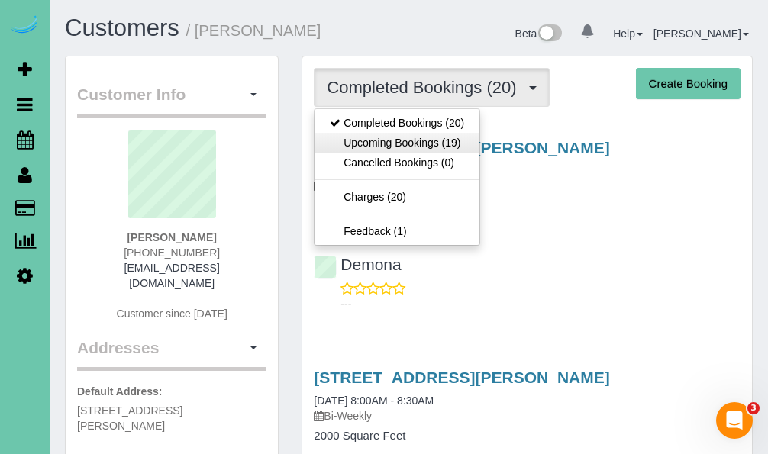
click at [417, 143] on link "Upcoming Bookings (19)" at bounding box center [396, 143] width 165 height 20
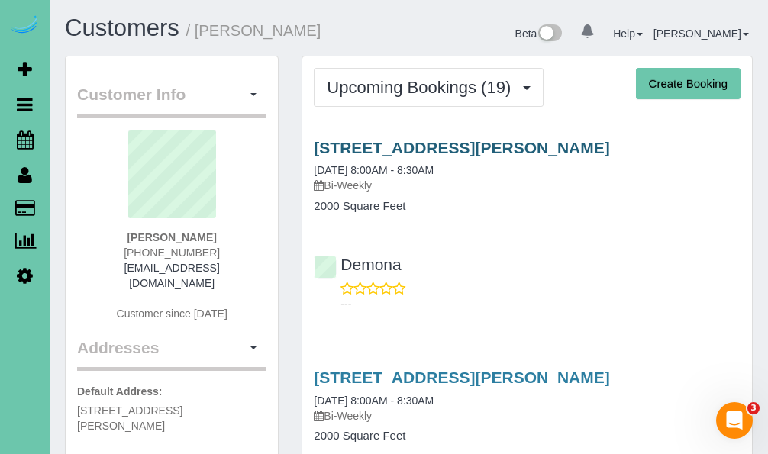
click at [407, 149] on link "[STREET_ADDRESS][PERSON_NAME]" at bounding box center [461, 148] width 295 height 18
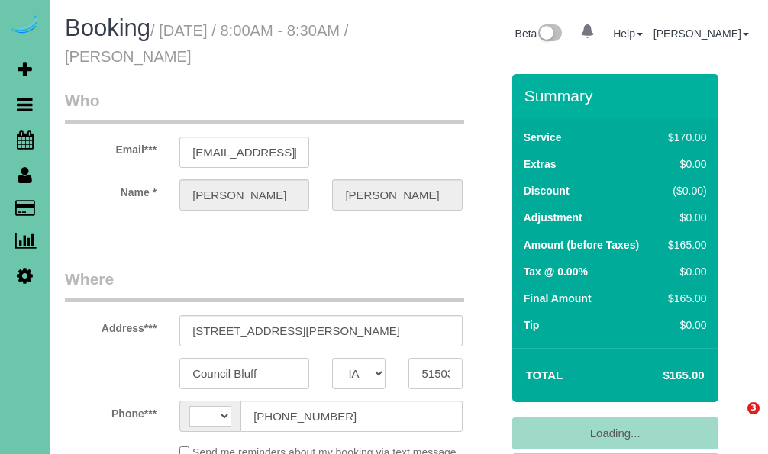
select select "IA"
select select "string:[GEOGRAPHIC_DATA]"
select select "object:621"
select select "string:fspay-7a548936-cd8f-42a4-8c51-6ea4d8e4ed78"
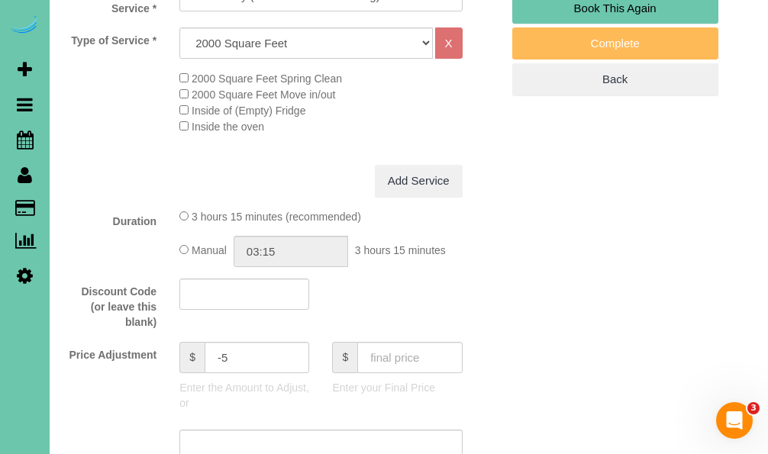
scroll to position [568, 0]
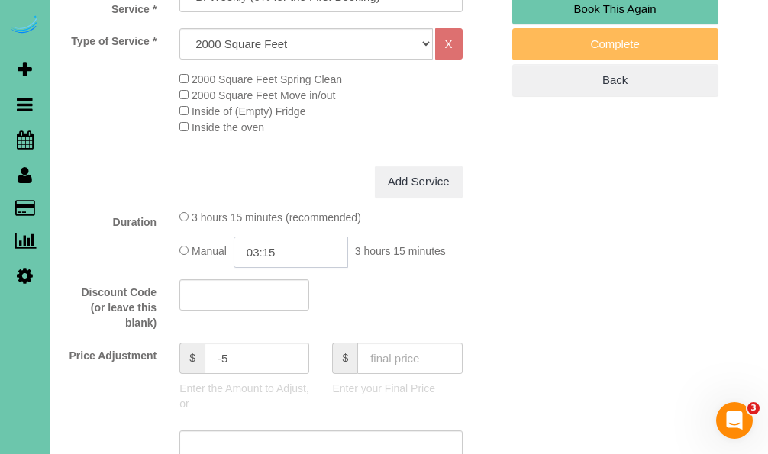
click at [314, 263] on input "03:15" at bounding box center [291, 252] width 114 height 31
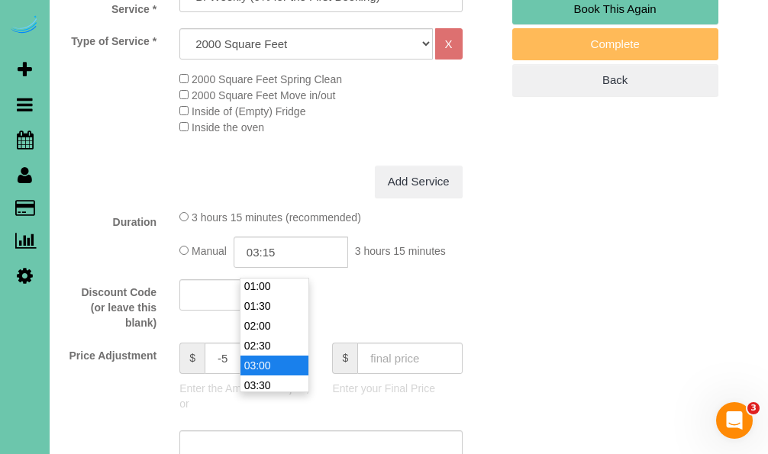
type input "03:00"
click at [277, 361] on li "03:00" at bounding box center [274, 362] width 68 height 20
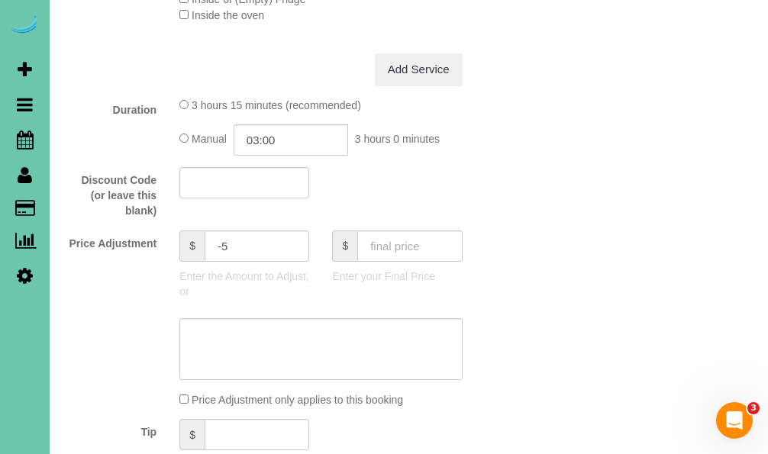
scroll to position [680, 0]
click at [275, 349] on textarea at bounding box center [320, 349] width 282 height 63
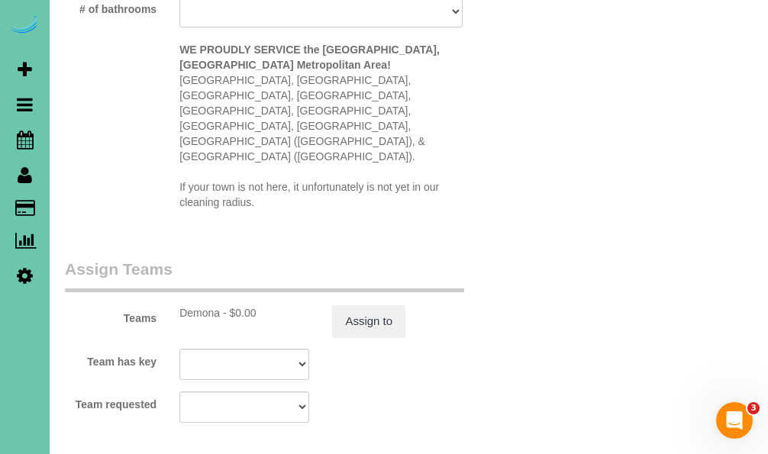
scroll to position [1681, 0]
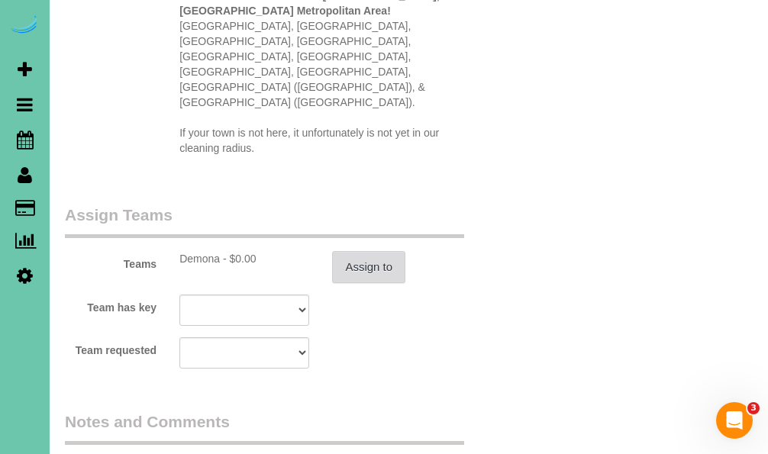
type textarea "new rate - [DATE]"
click at [368, 251] on button "Assign to" at bounding box center [368, 267] width 73 height 32
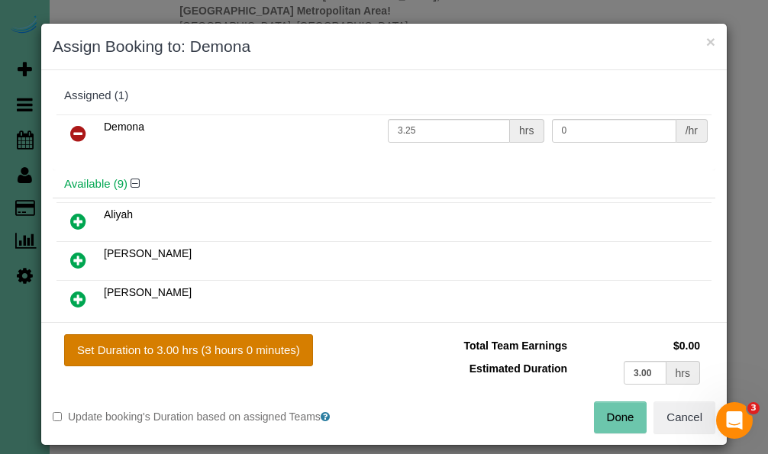
click at [277, 356] on button "Set Duration to 3.00 hrs (3 hours 0 minutes)" at bounding box center [188, 350] width 249 height 32
type input "3.00"
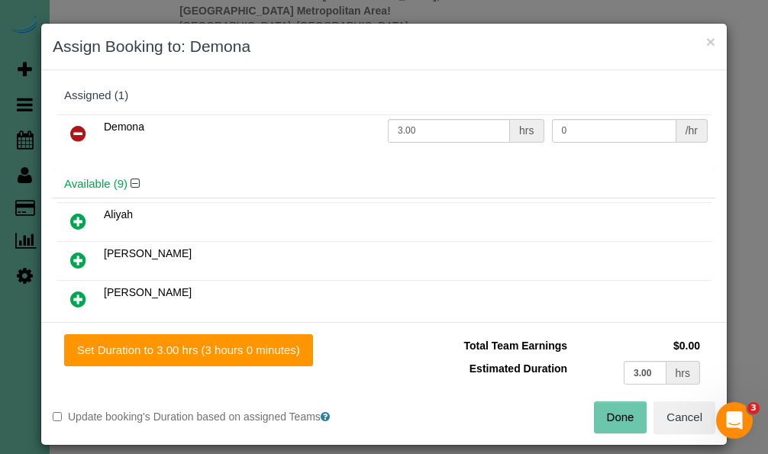
click at [623, 420] on button "Done" at bounding box center [620, 417] width 53 height 32
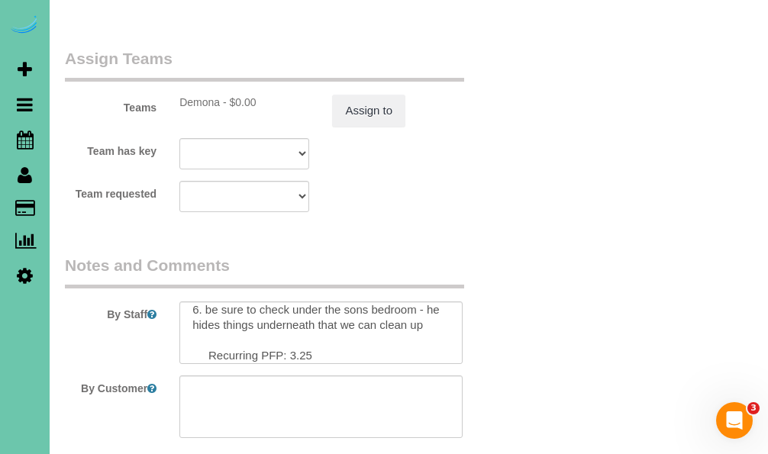
scroll to position [114, 0]
click at [327, 303] on textarea at bounding box center [320, 332] width 282 height 63
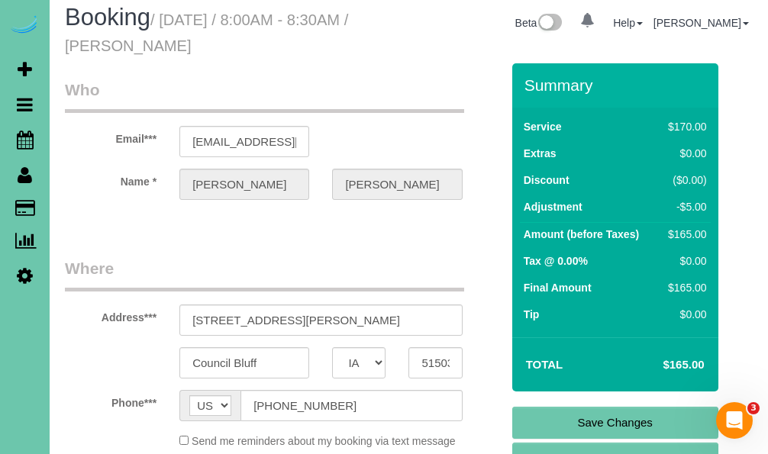
scroll to position [8, 0]
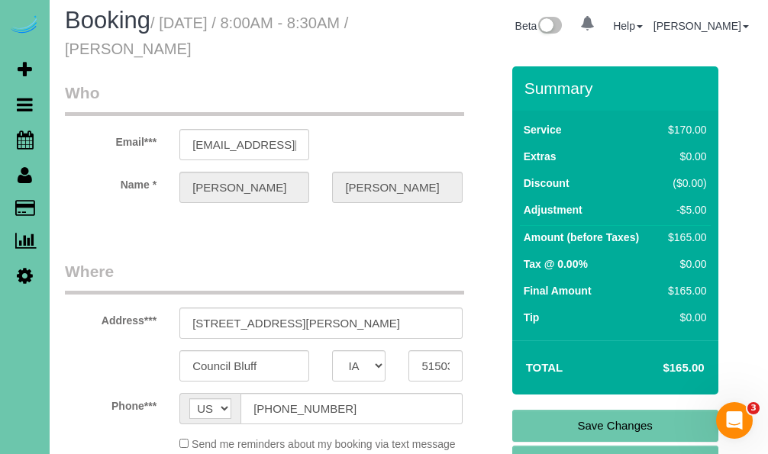
type textarea "1. credit 2. door unlock - client works from home 3. biweekly recurring - main …"
click at [532, 417] on link "Save Changes" at bounding box center [615, 426] width 206 height 32
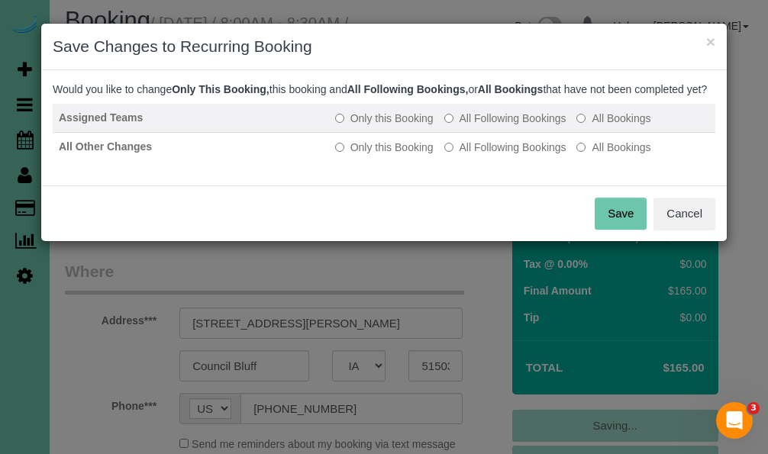
click at [498, 126] on label "All Following Bookings" at bounding box center [505, 118] width 122 height 15
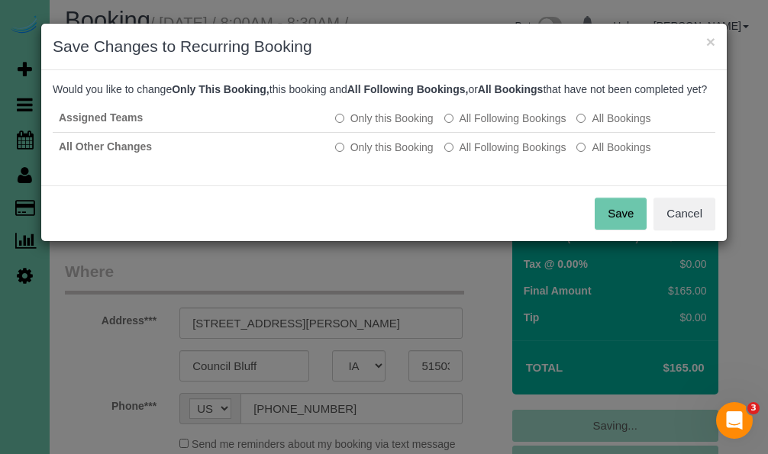
drag, startPoint x: 495, startPoint y: 164, endPoint x: 549, endPoint y: 188, distance: 59.4
click at [496, 155] on label "All Following Bookings" at bounding box center [505, 147] width 122 height 15
click at [610, 223] on button "Save" at bounding box center [620, 214] width 52 height 32
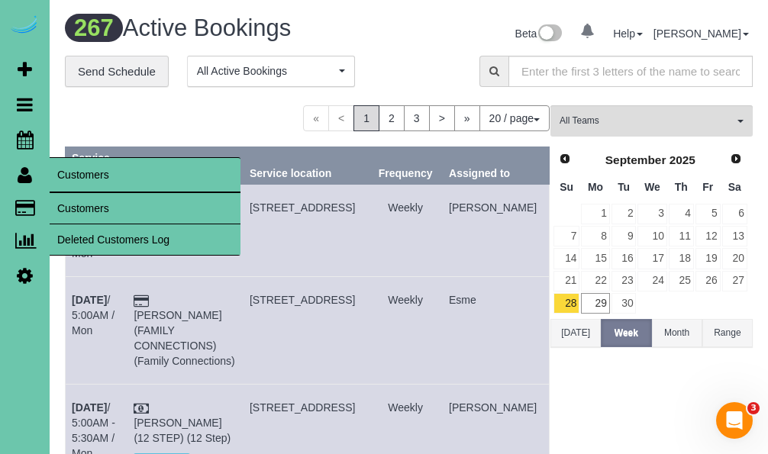
click at [72, 199] on link "Customers" at bounding box center [145, 208] width 191 height 31
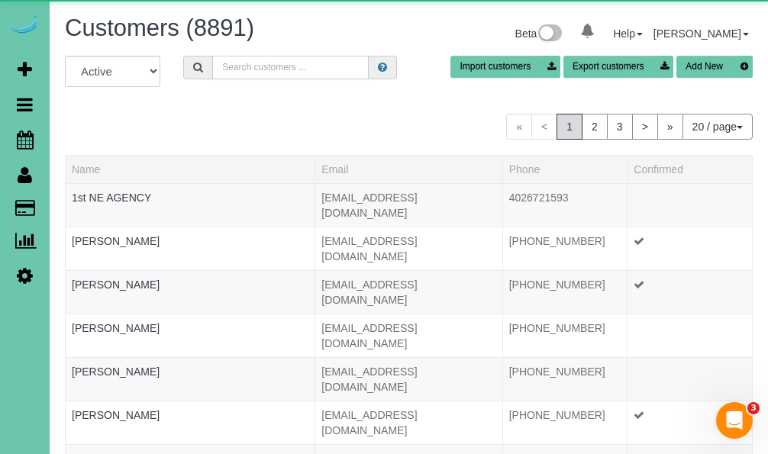
click at [255, 75] on input "text" at bounding box center [290, 68] width 156 height 24
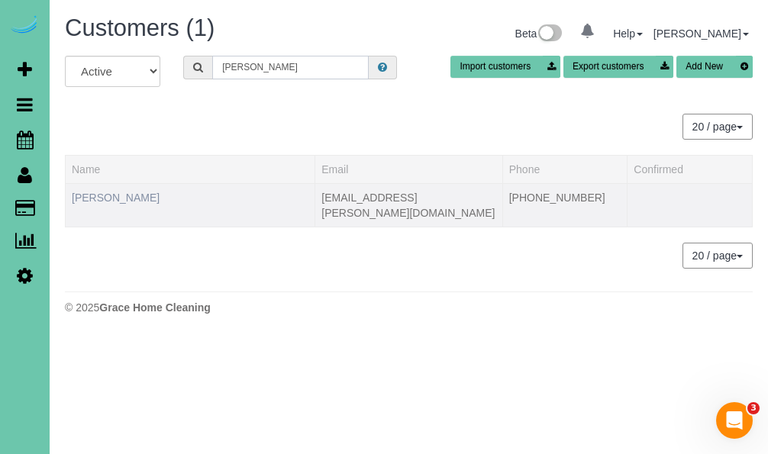
type input "[PERSON_NAME]"
click at [92, 193] on link "[PERSON_NAME]" at bounding box center [116, 198] width 88 height 12
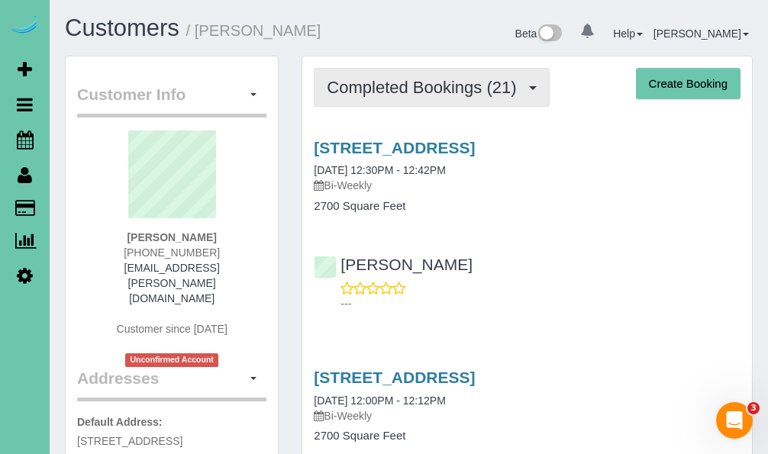
click at [359, 100] on button "Completed Bookings (21)" at bounding box center [431, 87] width 235 height 39
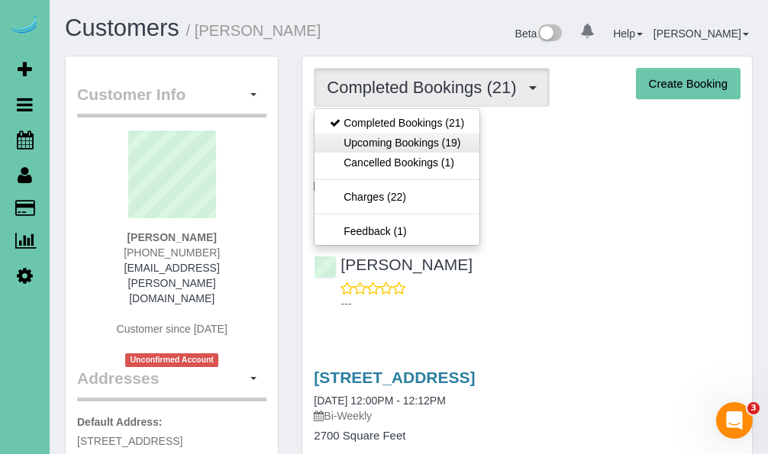
click at [341, 143] on link "Upcoming Bookings (19)" at bounding box center [396, 143] width 165 height 20
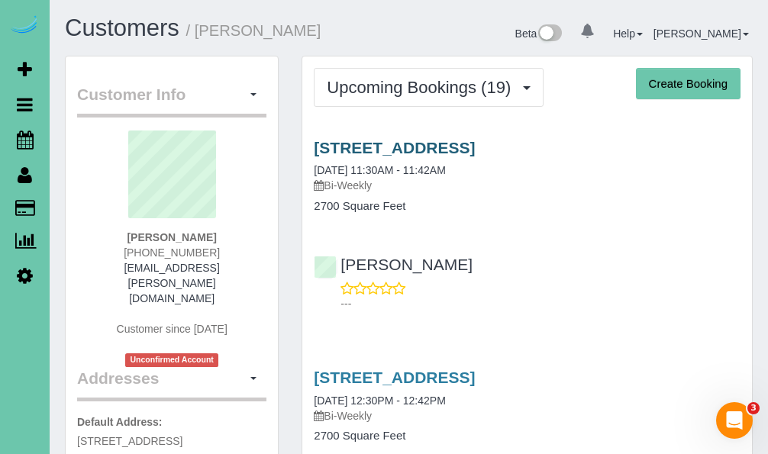
click at [340, 148] on link "[STREET_ADDRESS]" at bounding box center [394, 148] width 161 height 18
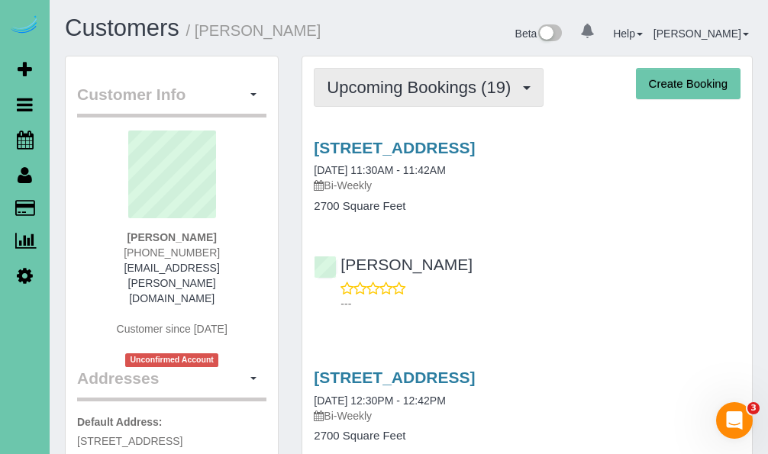
click at [367, 79] on span "Upcoming Bookings (19)" at bounding box center [423, 87] width 192 height 19
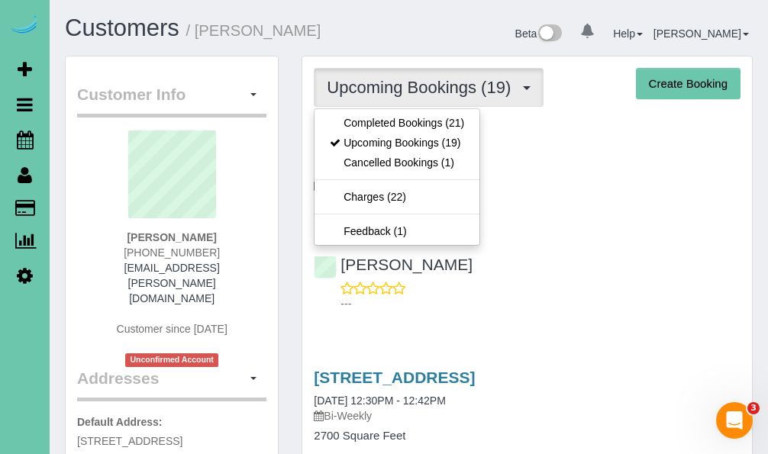
click at [585, 232] on div "816 Lake Vista Drive, Papillion, NE 68046 09/29/2025 11:30AM - 11:42AM Bi-Weekl…" at bounding box center [526, 222] width 449 height 192
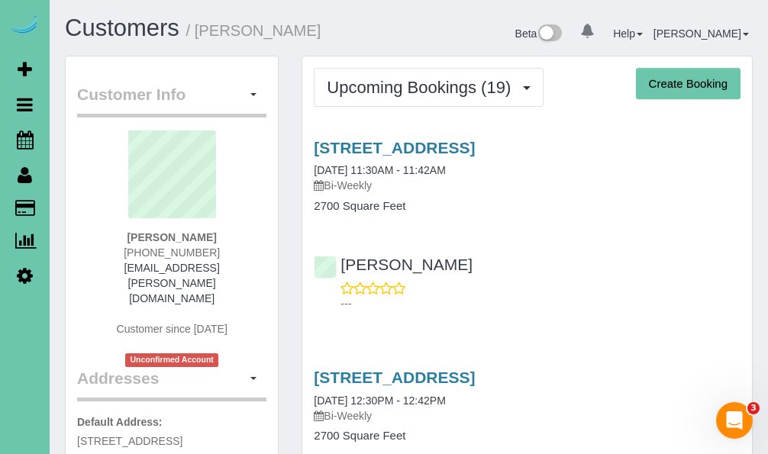
scroll to position [40, 0]
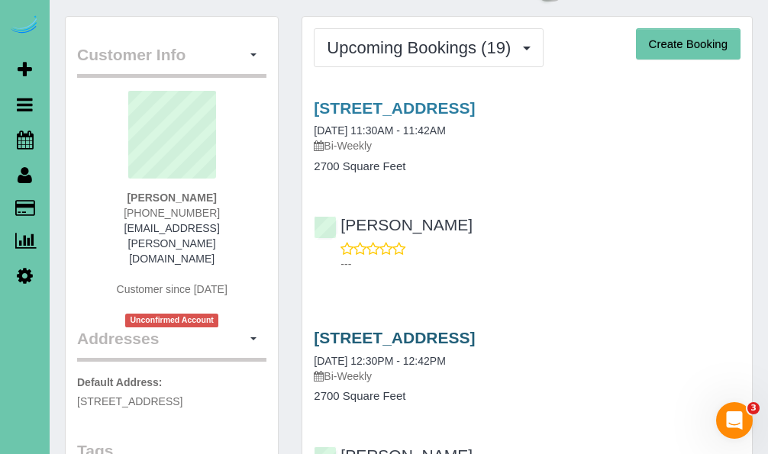
click at [413, 343] on link "816 Lake Vista Drive, Papillion, NE 68046" at bounding box center [394, 338] width 161 height 18
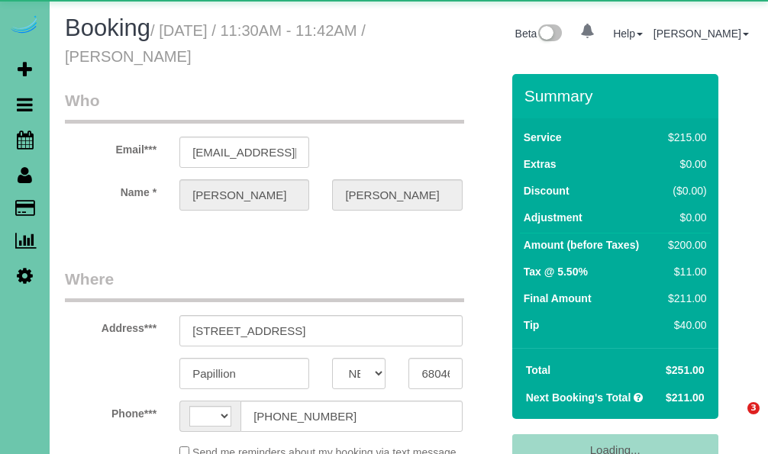
select select "NE"
select select "string:US"
select select "object:626"
select select "string:fspay-56187ae0-9b95-47e7-8c82-74fccb6ee93f"
select select "object:915"
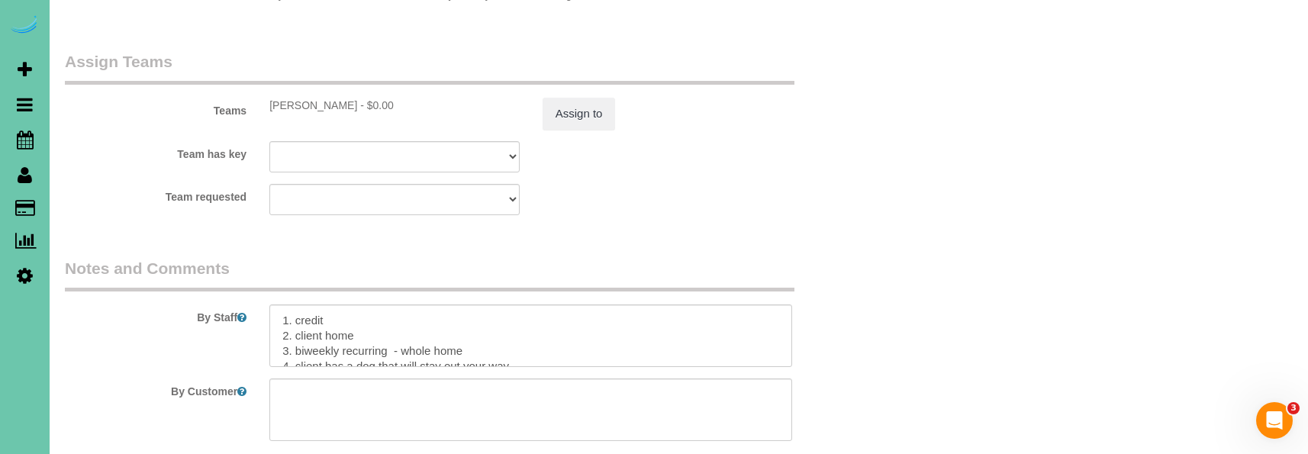
scroll to position [1666, 0]
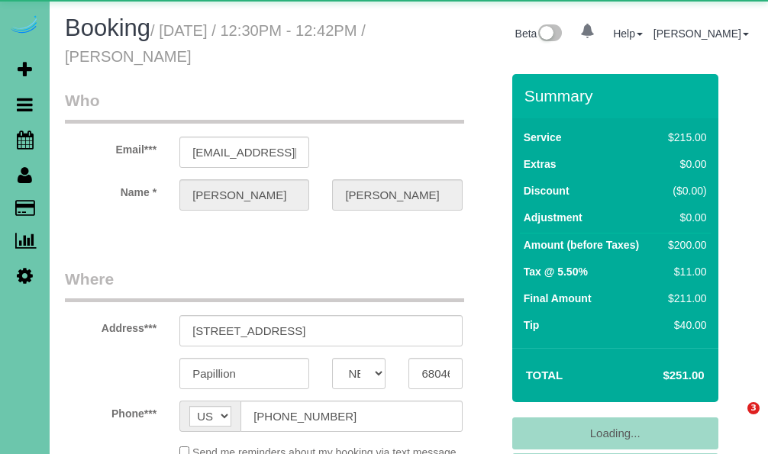
select select "NE"
select select "object:908"
select select "string:fspay-56187ae0-9b95-47e7-8c82-74fccb6ee93f"
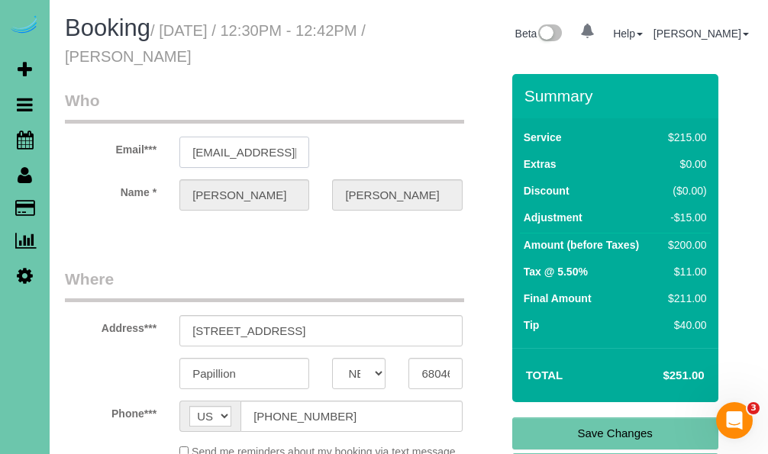
drag, startPoint x: 188, startPoint y: 153, endPoint x: 456, endPoint y: 155, distance: 267.9
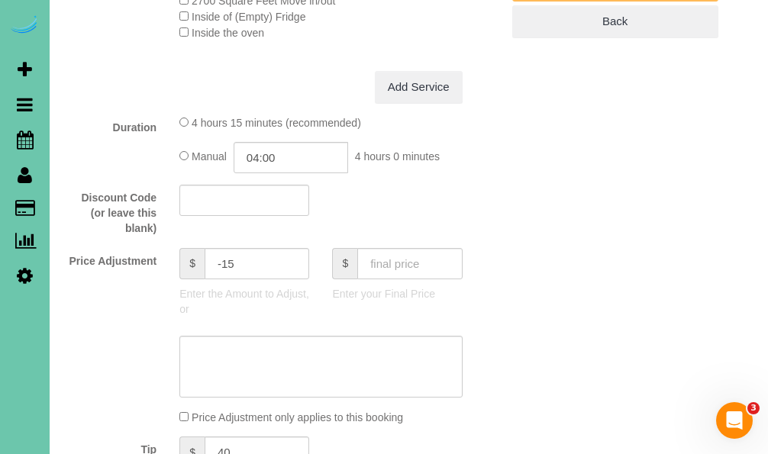
scroll to position [677, 0]
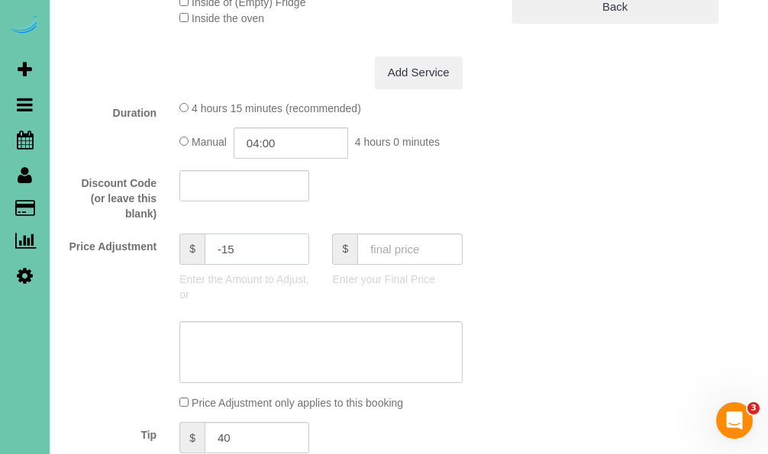
drag, startPoint x: 243, startPoint y: 261, endPoint x: 176, endPoint y: 258, distance: 68.0
click at [176, 258] on div "$ -15 Enter the Amount to Adjust, or" at bounding box center [244, 272] width 153 height 76
type textarea "new"
type input "0"
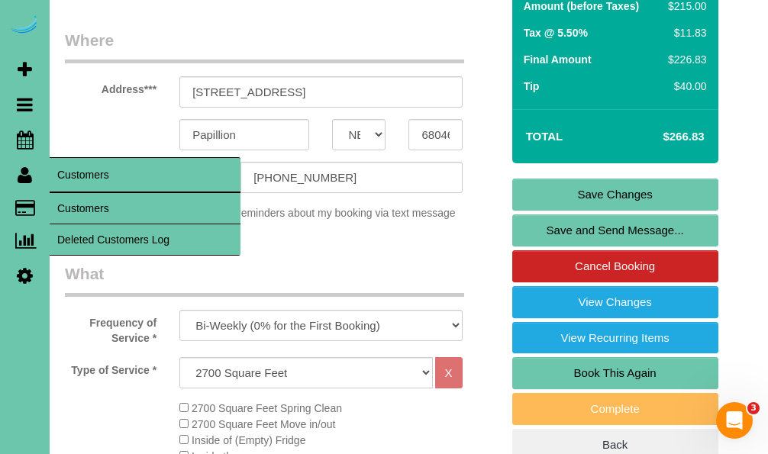
scroll to position [243, 0]
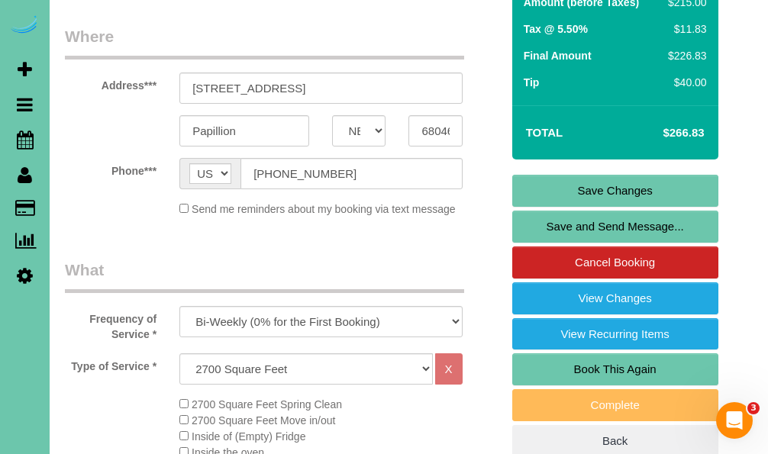
type textarea "new rate - [DATE]"
click at [527, 192] on link "Save Changes" at bounding box center [615, 191] width 206 height 32
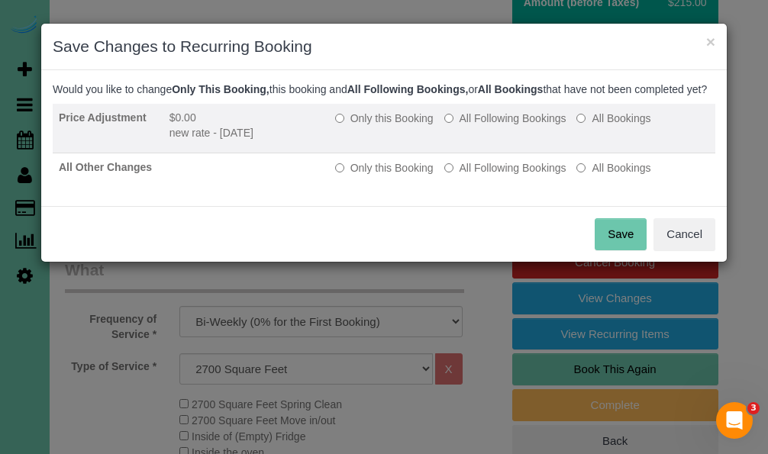
click at [472, 126] on label "All Following Bookings" at bounding box center [505, 118] width 122 height 15
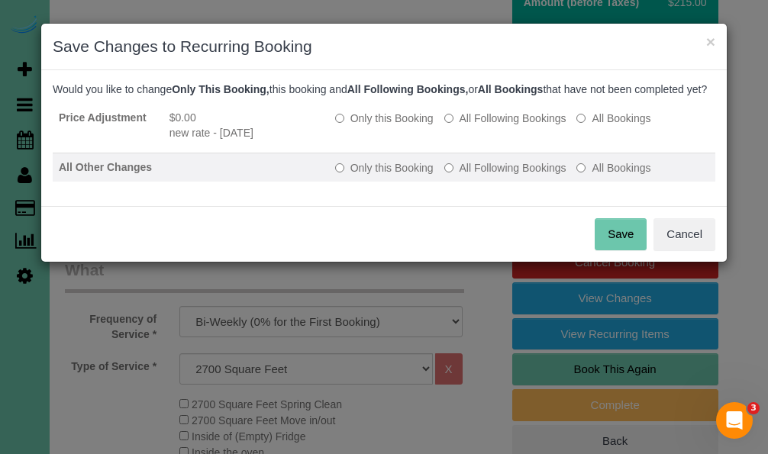
click at [474, 182] on td "Only this Booking All Following Bookings All Bookings" at bounding box center [522, 167] width 386 height 29
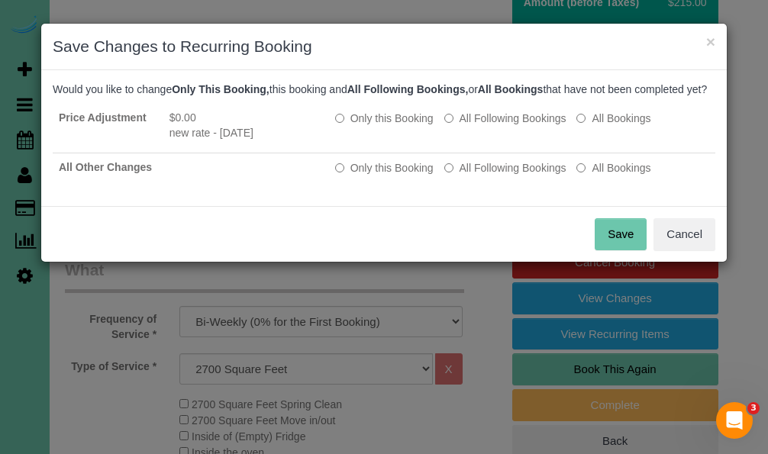
drag, startPoint x: 482, startPoint y: 183, endPoint x: 504, endPoint y: 198, distance: 26.9
click at [482, 176] on label "All Following Bookings" at bounding box center [505, 167] width 122 height 15
click at [620, 239] on button "Save" at bounding box center [620, 234] width 52 height 32
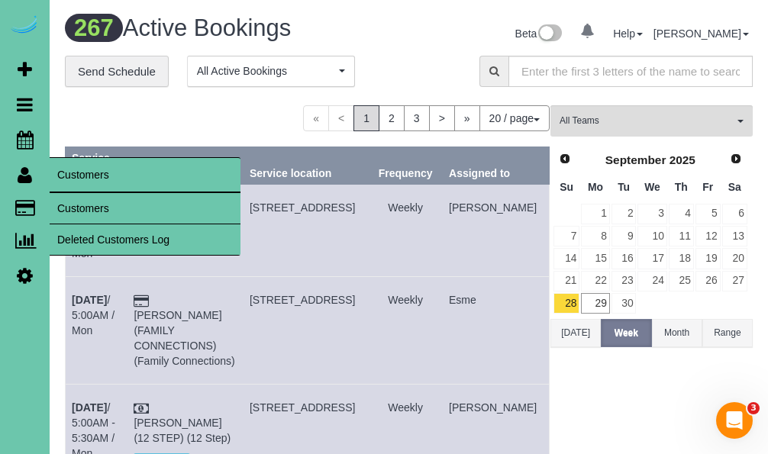
click at [97, 205] on link "Customers" at bounding box center [145, 208] width 191 height 31
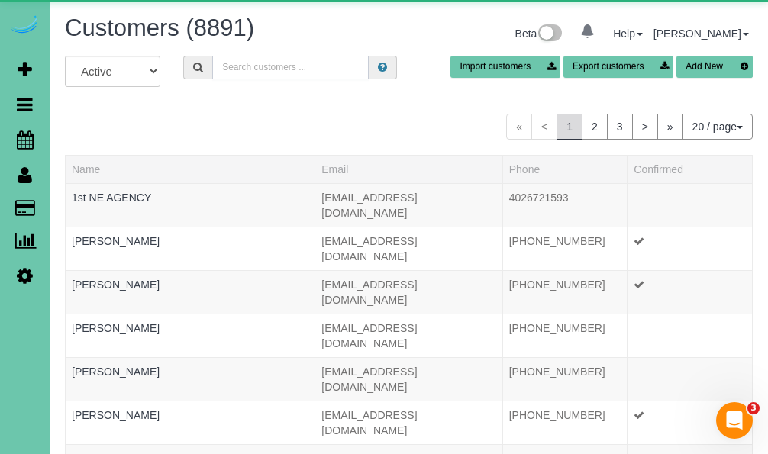
click at [274, 74] on input "text" at bounding box center [290, 68] width 156 height 24
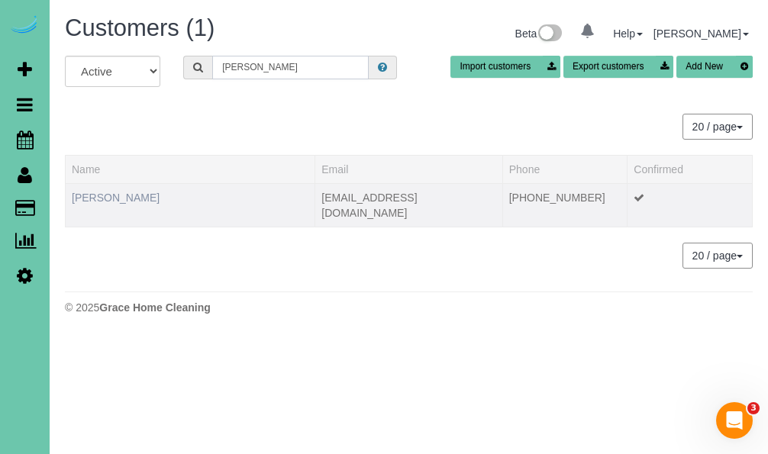
type input "[PERSON_NAME]"
click at [145, 201] on link "[PERSON_NAME]" at bounding box center [116, 198] width 88 height 12
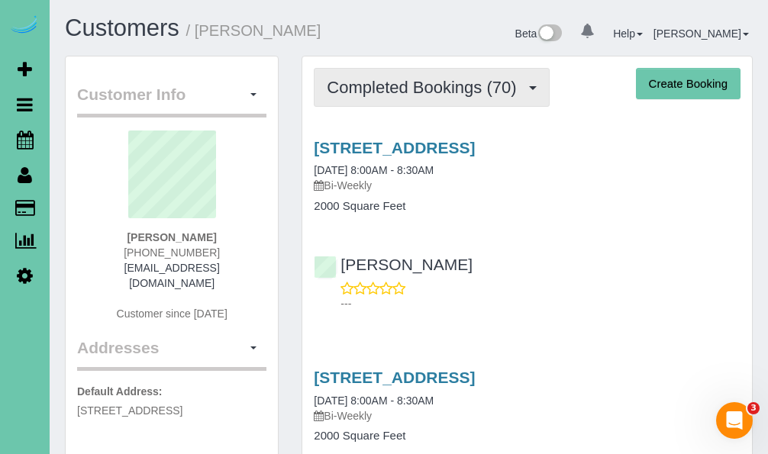
scroll to position [0, 1]
click at [462, 91] on span "Completed Bookings (70)" at bounding box center [425, 87] width 197 height 19
click at [444, 95] on span "Completed Bookings (70)" at bounding box center [425, 87] width 197 height 19
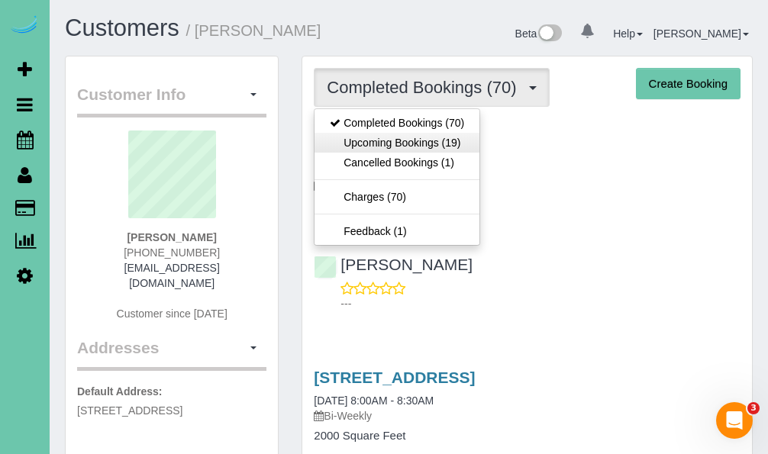
click at [433, 137] on link "Upcoming Bookings (19)" at bounding box center [396, 143] width 165 height 20
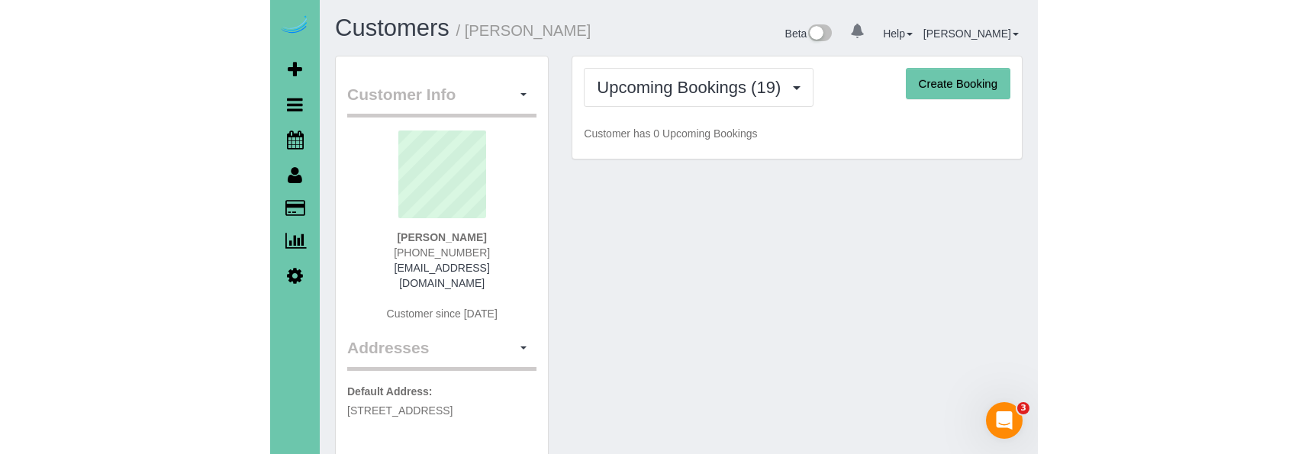
scroll to position [0, 0]
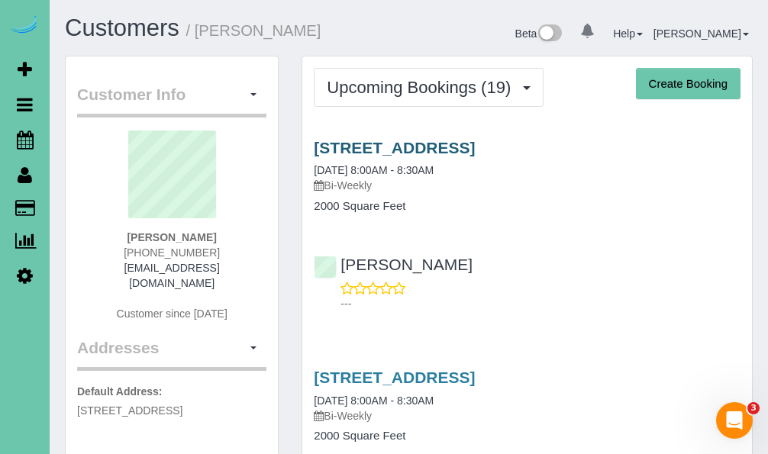
click at [422, 150] on link "[STREET_ADDRESS]" at bounding box center [394, 148] width 161 height 18
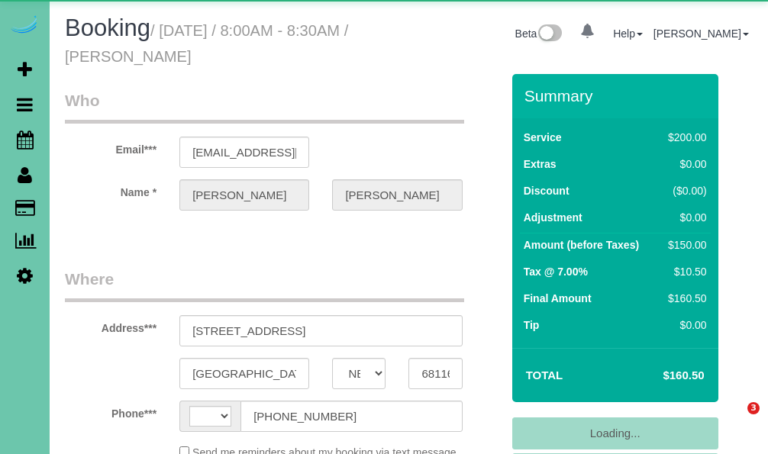
select select "NE"
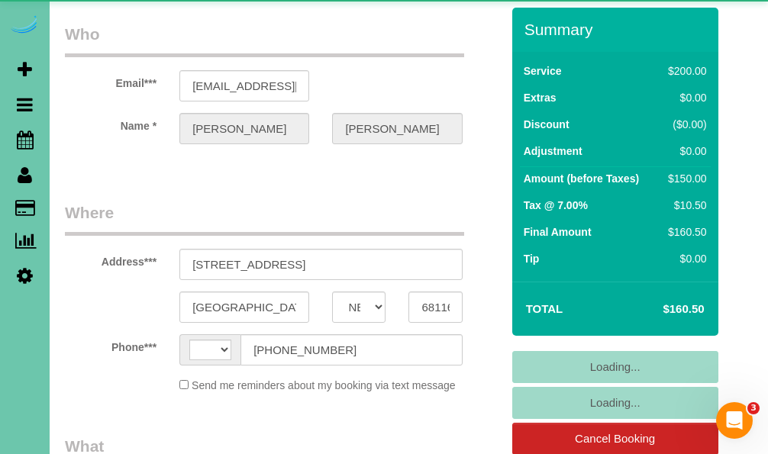
select select "string:[GEOGRAPHIC_DATA]"
select select "object:621"
select select "string:fspay-c4d93486-97e4-4c50-b732-6ebc1eff43d7"
select select "object:913"
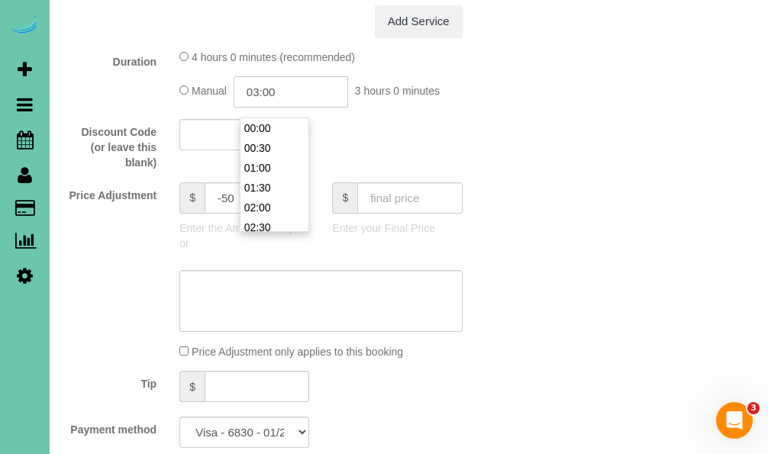
scroll to position [99, 0]
drag, startPoint x: 305, startPoint y: 100, endPoint x: 258, endPoint y: 102, distance: 47.4
click at [258, 102] on input "03:00" at bounding box center [291, 91] width 114 height 31
type input "02:45"
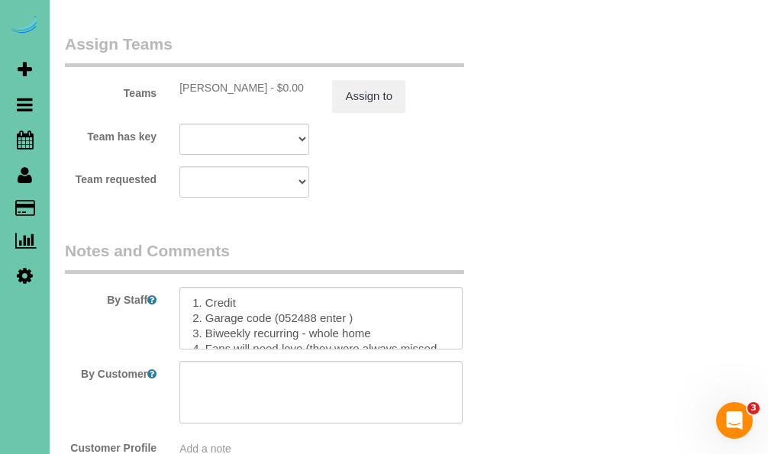
scroll to position [1853, 0]
type textarea "new rate - [DATE]"
click at [362, 79] on button "Assign to" at bounding box center [368, 95] width 73 height 32
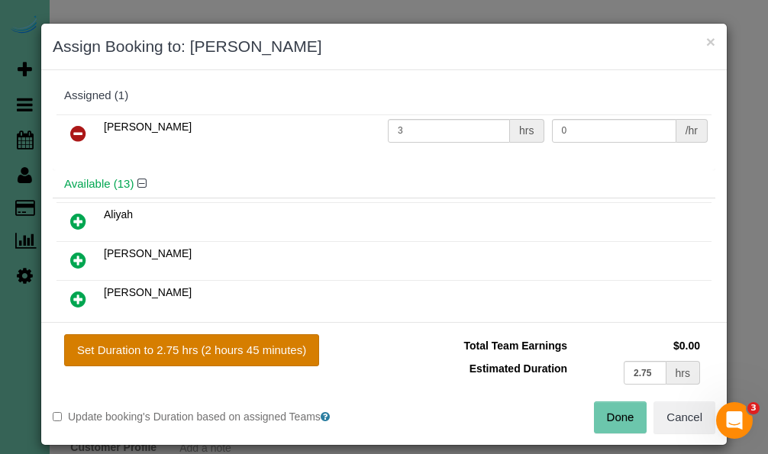
click at [282, 353] on button "Set Duration to 2.75 hrs (2 hours 45 minutes)" at bounding box center [191, 350] width 255 height 32
type input "2.75"
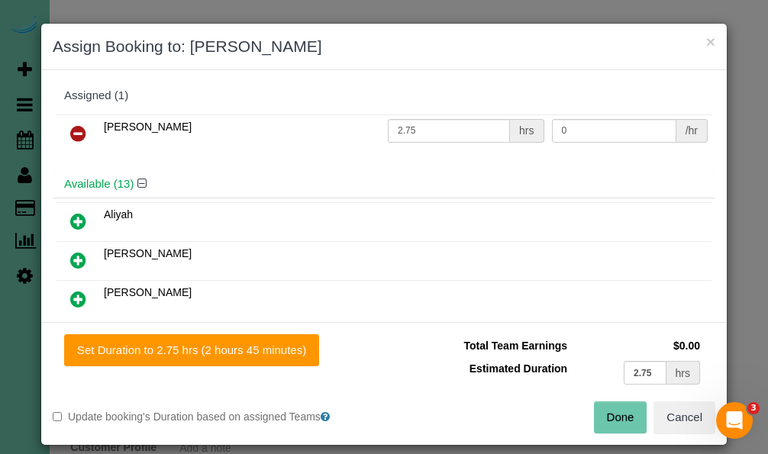
click at [598, 417] on button "Done" at bounding box center [620, 417] width 53 height 32
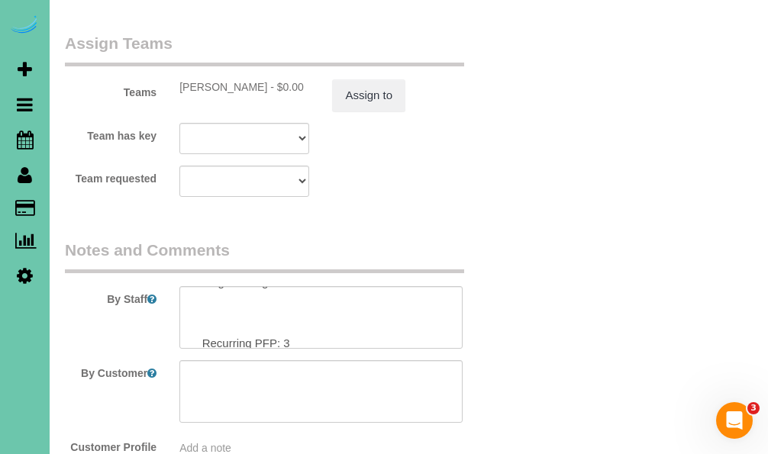
scroll to position [127, 0]
click at [303, 286] on textarea at bounding box center [320, 317] width 282 height 63
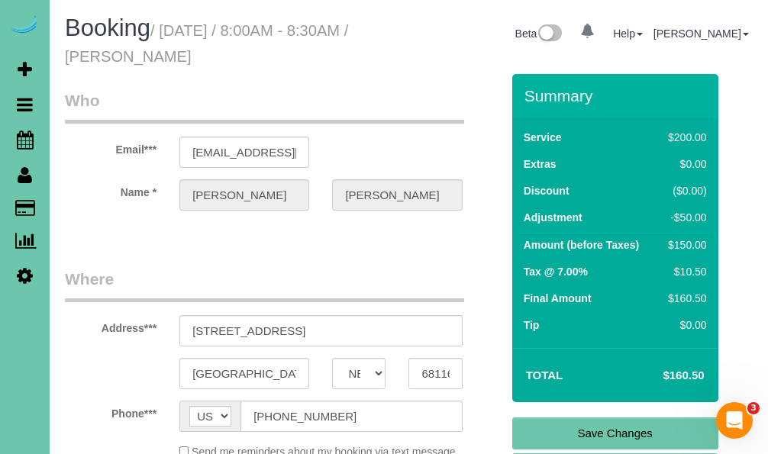
scroll to position [0, 0]
type textarea "1. Credit 2. Garage code (052488 enter ) 3. Biweekly recurring - whole home 4. …"
click at [640, 428] on link "Save Changes" at bounding box center [615, 433] width 206 height 32
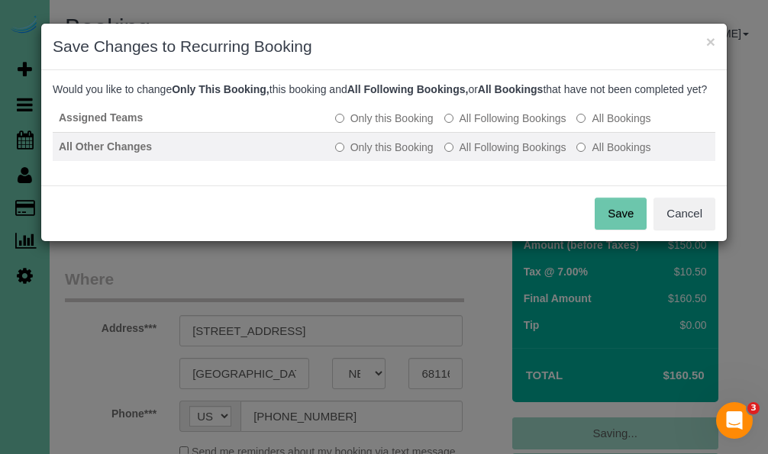
drag, startPoint x: 477, startPoint y: 131, endPoint x: 486, endPoint y: 161, distance: 31.1
click at [477, 126] on label "All Following Bookings" at bounding box center [505, 118] width 122 height 15
click at [486, 155] on label "All Following Bookings" at bounding box center [505, 147] width 122 height 15
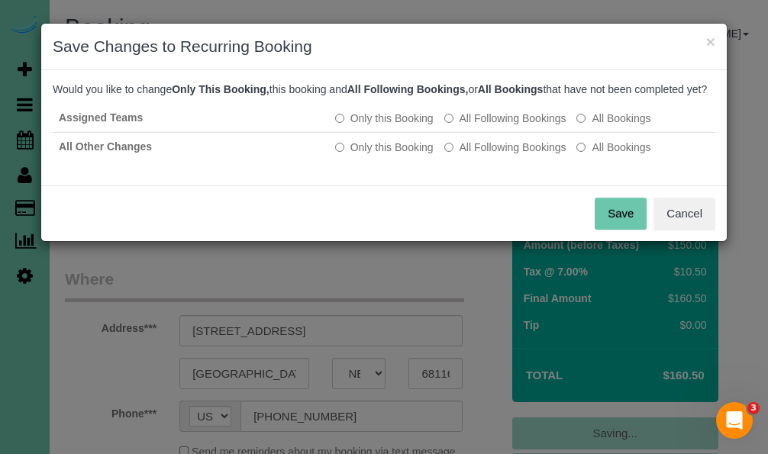
click at [623, 229] on button "Save" at bounding box center [620, 214] width 52 height 32
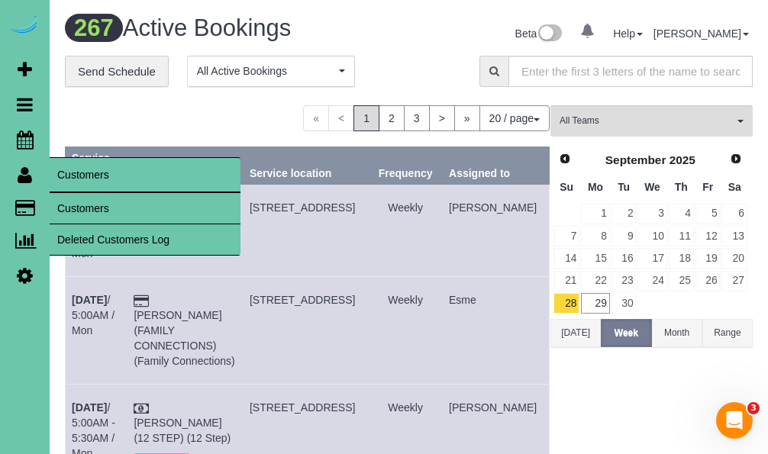
click at [81, 208] on link "Customers" at bounding box center [145, 208] width 191 height 31
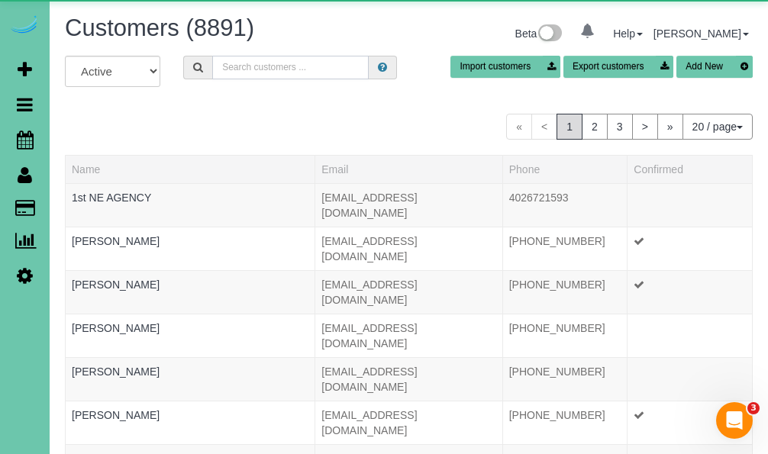
click at [324, 66] on input "text" at bounding box center [290, 68] width 156 height 24
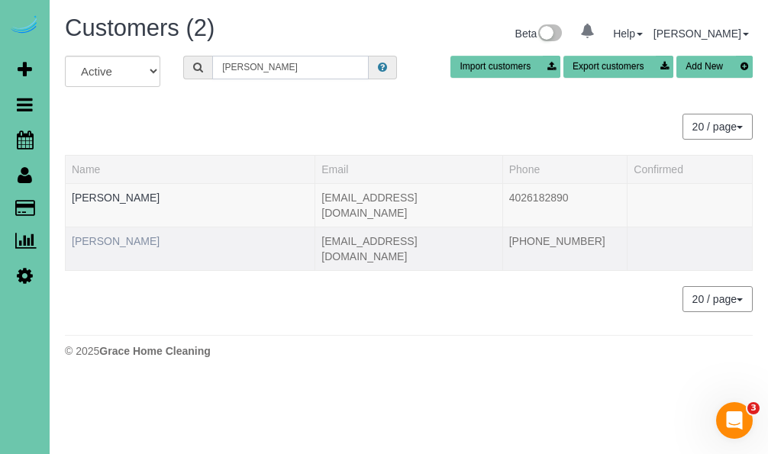
type input "Eric m"
click at [127, 235] on link "Eric McCarthy" at bounding box center [116, 241] width 88 height 12
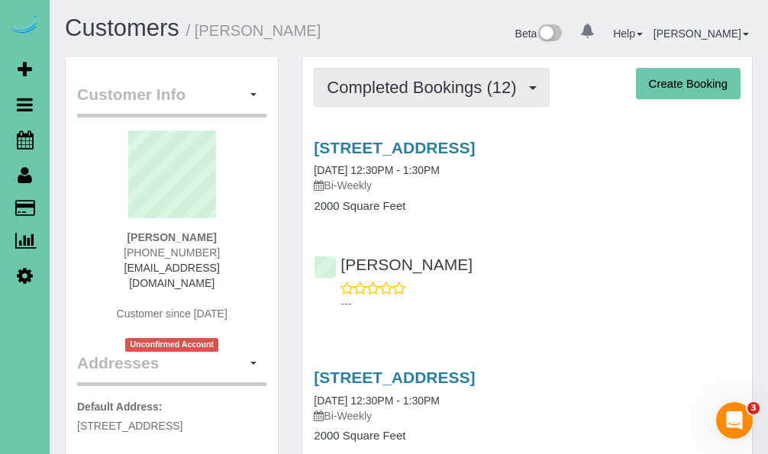
click at [357, 94] on span "Completed Bookings (12)" at bounding box center [425, 87] width 197 height 19
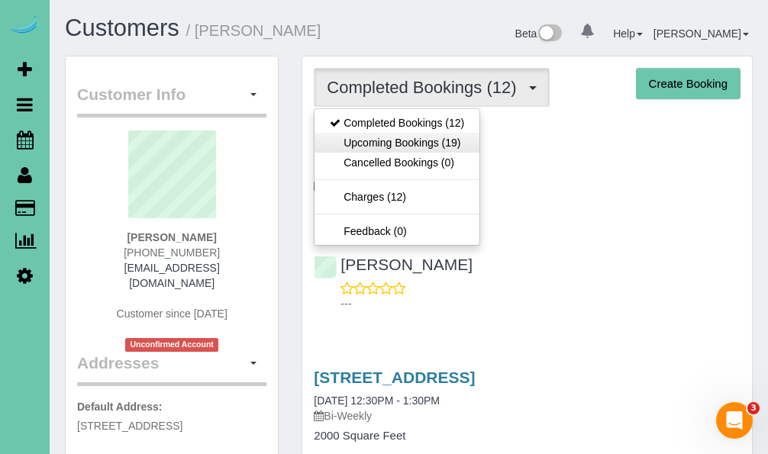
click at [360, 136] on link "Upcoming Bookings (19)" at bounding box center [396, 143] width 165 height 20
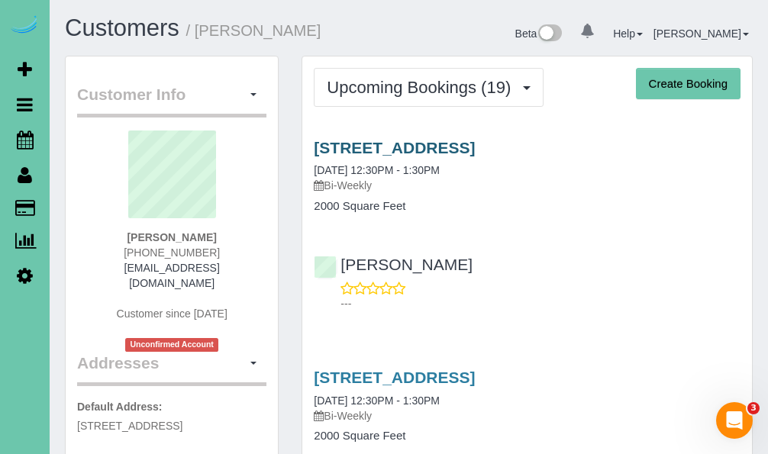
click at [334, 156] on link "16113 Monroe St, Omaha, NE 68135" at bounding box center [394, 148] width 161 height 18
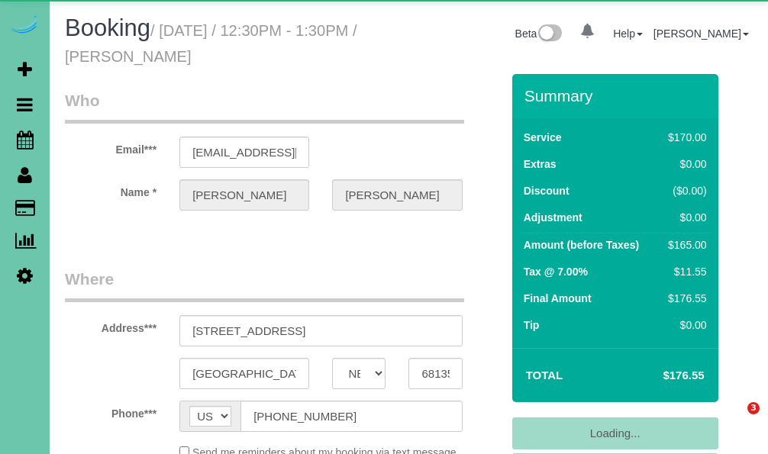
select select "NE"
select select "object:906"
select select "string:fspay-b15da70e-ad56-4a7a-9859-7d7a9e436eb7"
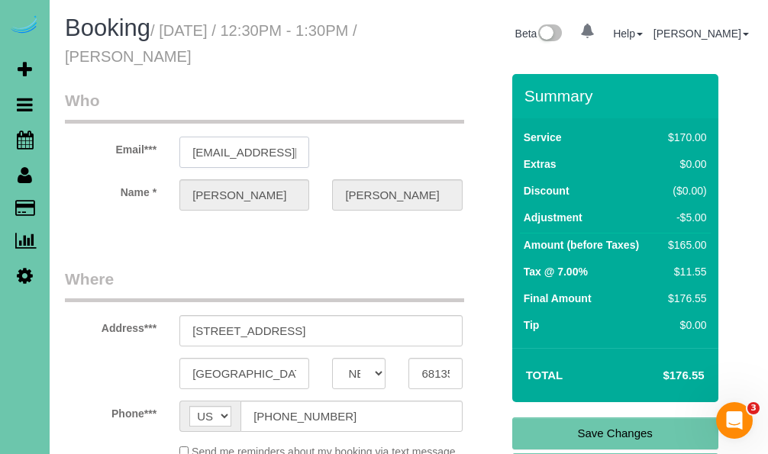
click at [235, 148] on input "[EMAIL_ADDRESS][DOMAIN_NAME]" at bounding box center [244, 152] width 130 height 31
drag, startPoint x: 234, startPoint y: 421, endPoint x: 224, endPoint y: 418, distance: 9.7
click at [227, 419] on span "AF AL DZ AD AO AI AQ AG AR AM AW AU AT AZ BS BH BD BB BY BE BZ BJ BM BT BO BA B…" at bounding box center [209, 416] width 61 height 31
click at [118, 380] on div "[GEOGRAPHIC_DATA] AK AL AR AZ CA CO CT DC DE [GEOGRAPHIC_DATA] [GEOGRAPHIC_DATA…" at bounding box center [282, 373] width 459 height 31
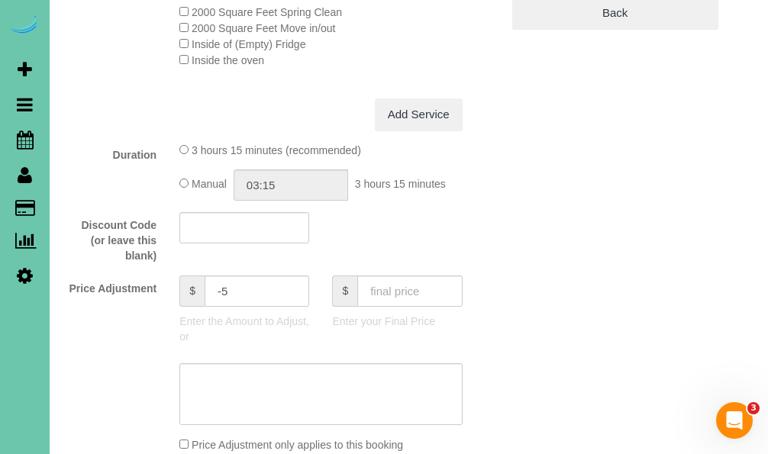
scroll to position [637, 0]
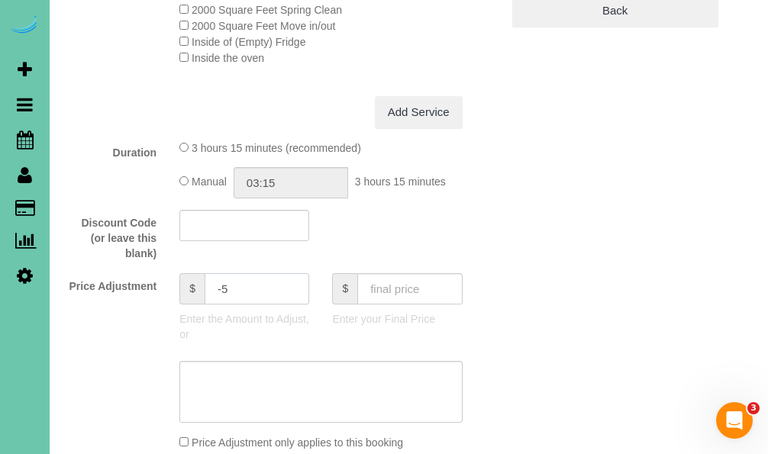
click at [231, 297] on input "-5" at bounding box center [257, 288] width 105 height 31
click at [185, 291] on div "$ -5" at bounding box center [244, 288] width 130 height 31
type input "2.25"
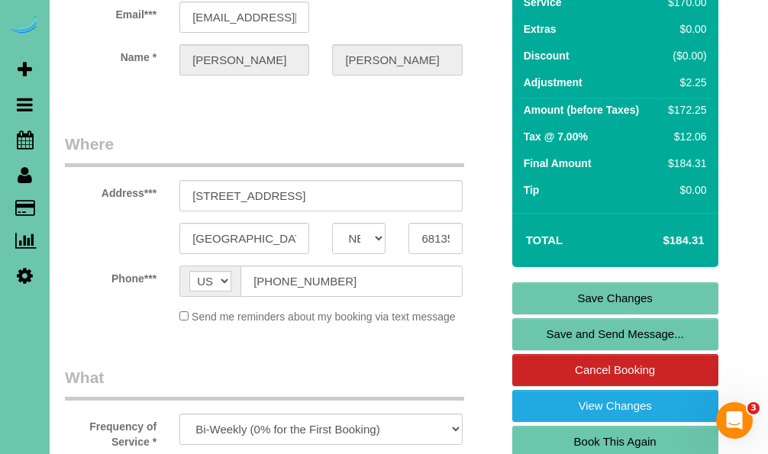
scroll to position [132, 0]
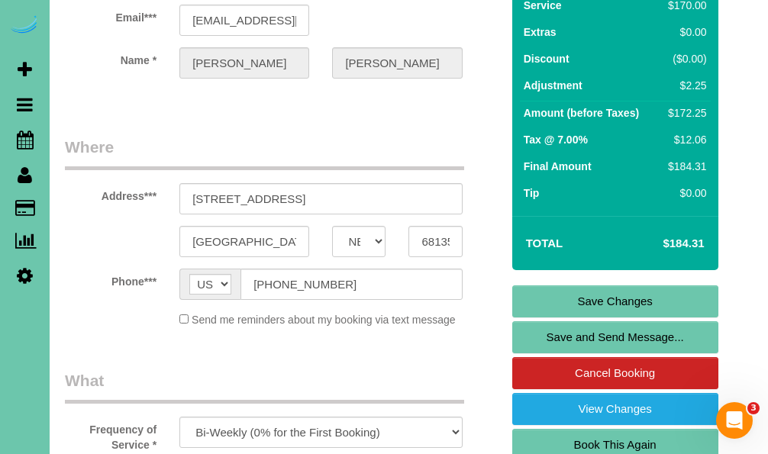
type textarea "new rate - [DATE]"
click at [530, 292] on link "Save Changes" at bounding box center [615, 301] width 206 height 32
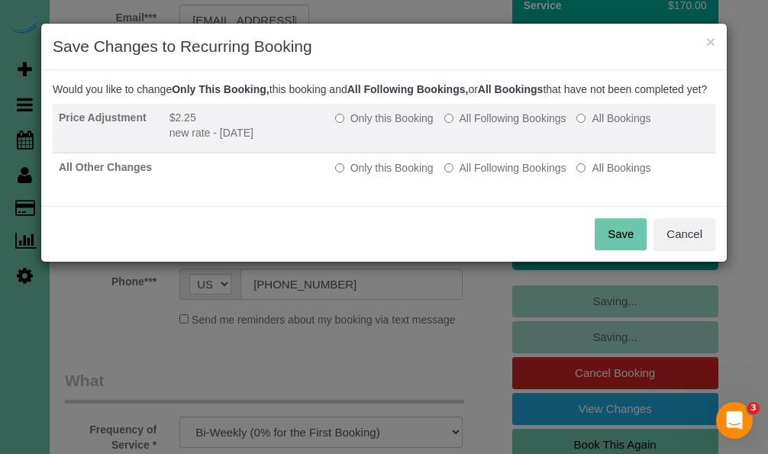
drag, startPoint x: 491, startPoint y: 134, endPoint x: 492, endPoint y: 167, distance: 33.6
click at [491, 126] on label "All Following Bookings" at bounding box center [505, 118] width 122 height 15
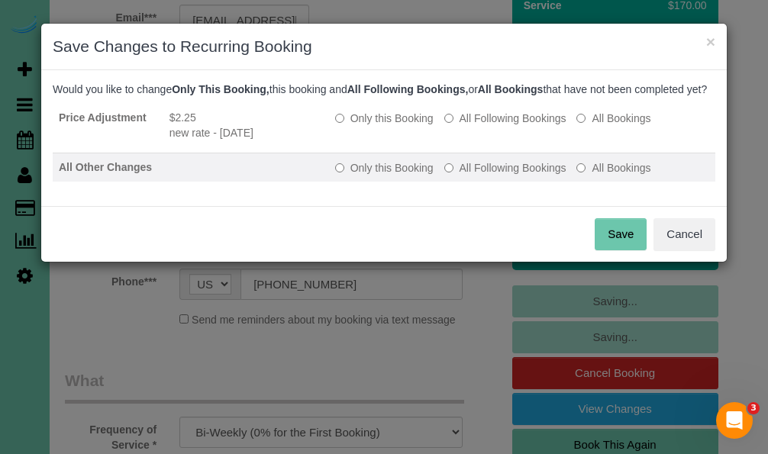
click at [489, 176] on label "All Following Bookings" at bounding box center [505, 167] width 122 height 15
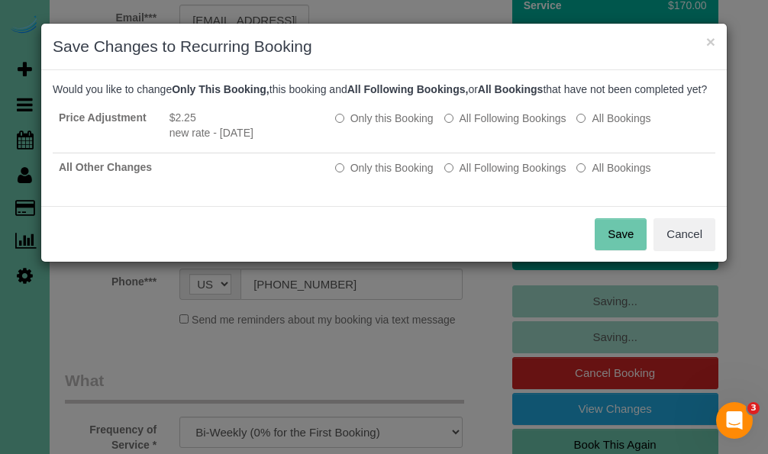
drag, startPoint x: 617, startPoint y: 245, endPoint x: 207, endPoint y: 241, distance: 409.8
click at [616, 245] on button "Save" at bounding box center [620, 234] width 52 height 32
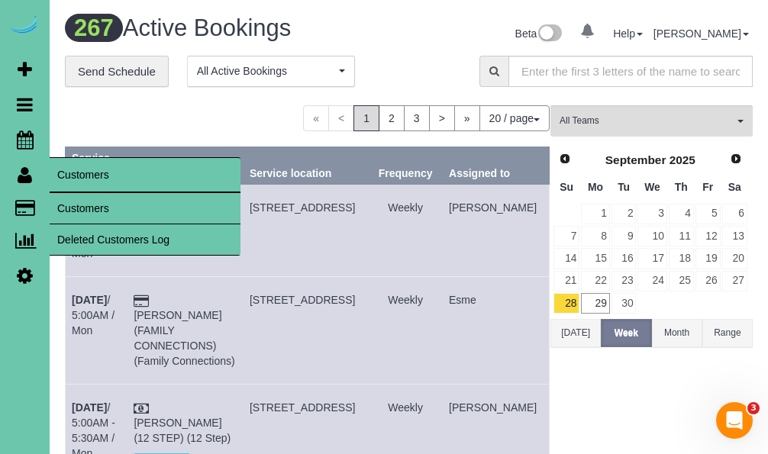
click at [101, 204] on link "Customers" at bounding box center [145, 208] width 191 height 31
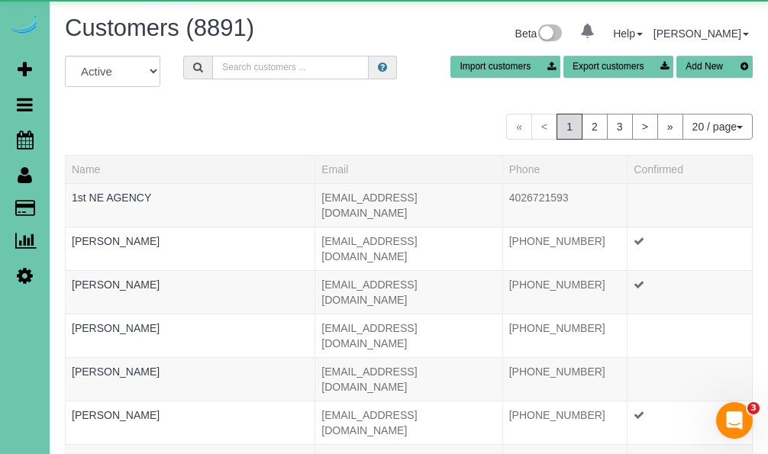
click at [340, 67] on input "text" at bounding box center [290, 68] width 156 height 24
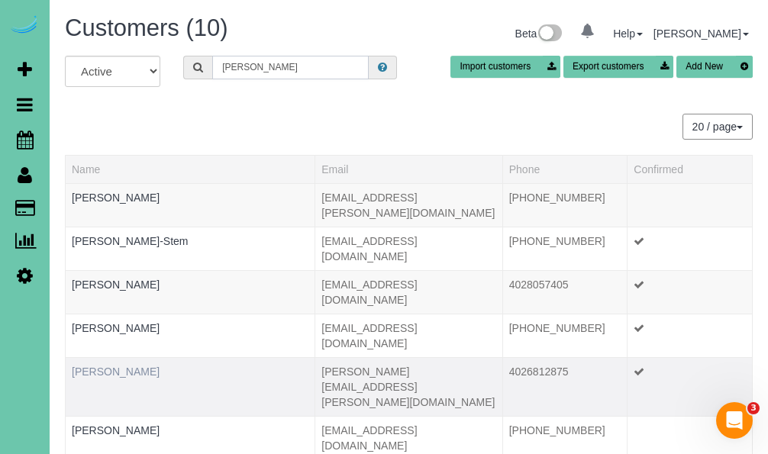
type input "[PERSON_NAME]"
click at [118, 366] on link "[PERSON_NAME]" at bounding box center [116, 372] width 88 height 12
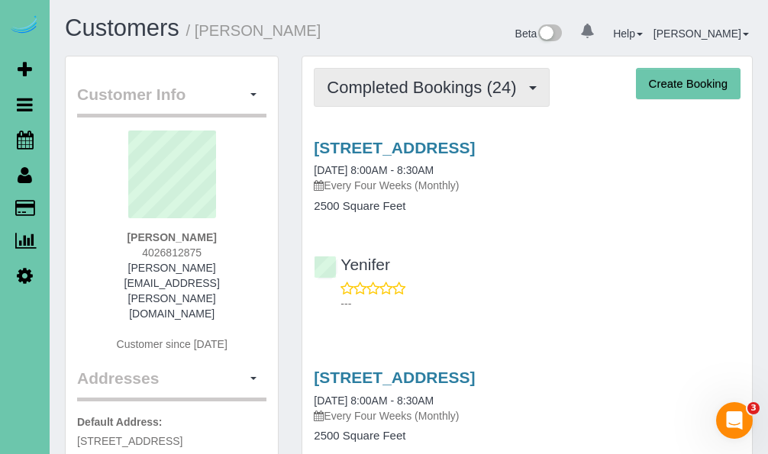
click at [398, 78] on span "Completed Bookings (24)" at bounding box center [425, 87] width 197 height 19
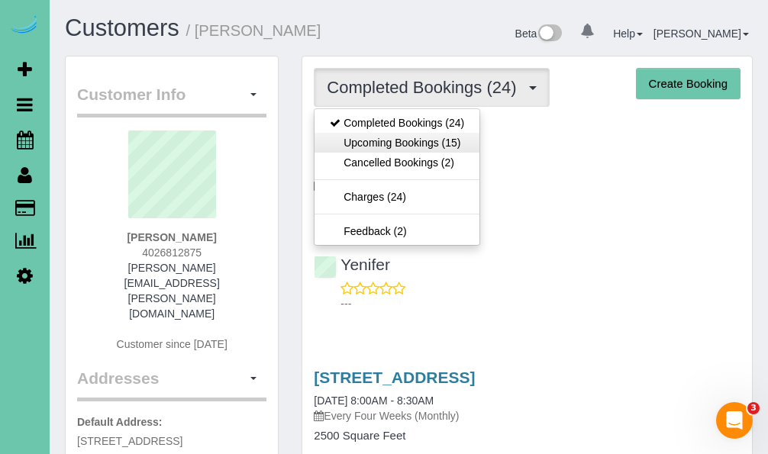
click at [400, 147] on link "Upcoming Bookings (15)" at bounding box center [396, 143] width 165 height 20
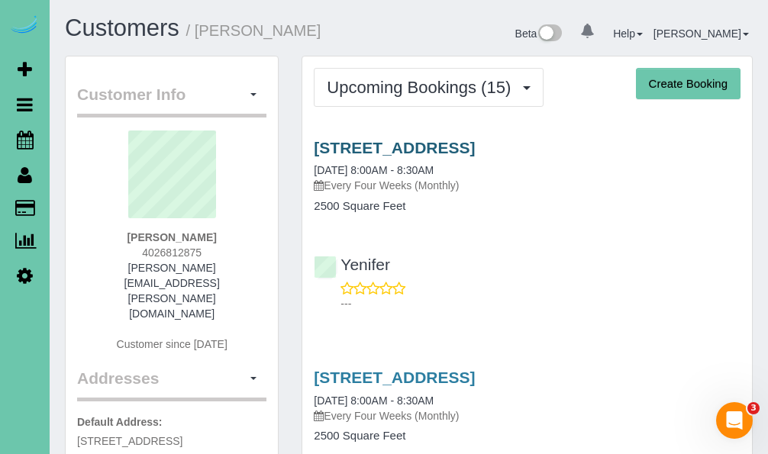
click at [346, 151] on link "[STREET_ADDRESS]" at bounding box center [394, 148] width 161 height 18
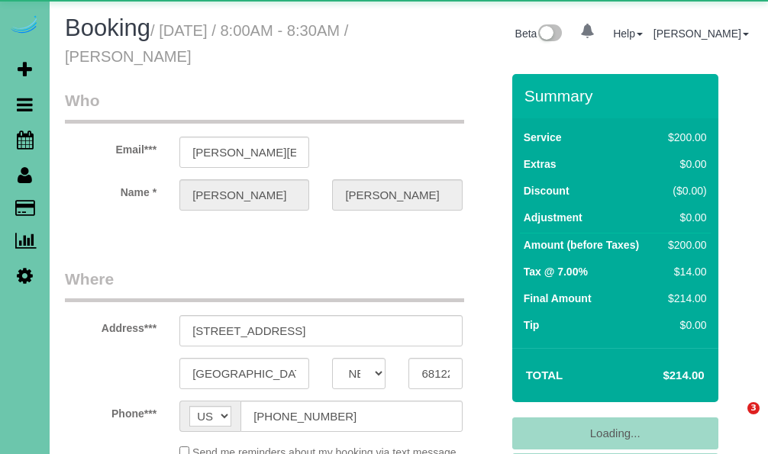
select select "NE"
select select "object:617"
select select "string:fspay-b2214e93-7edf-42ad-a2b3-17c820e6cc03"
select select "number:37"
select select "number:42"
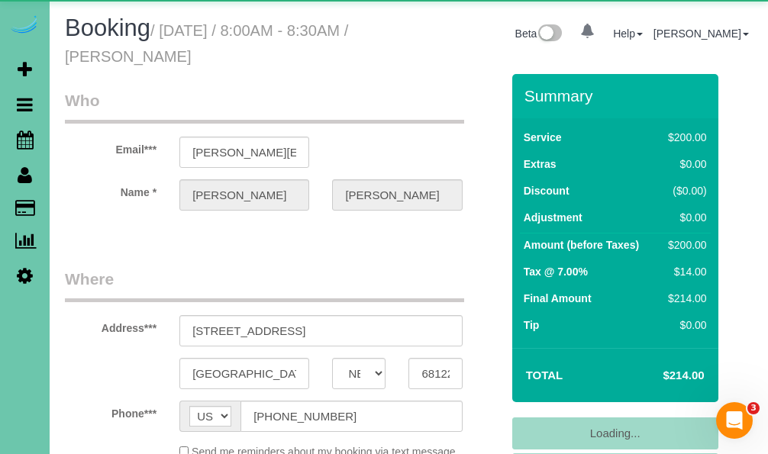
select select "object:867"
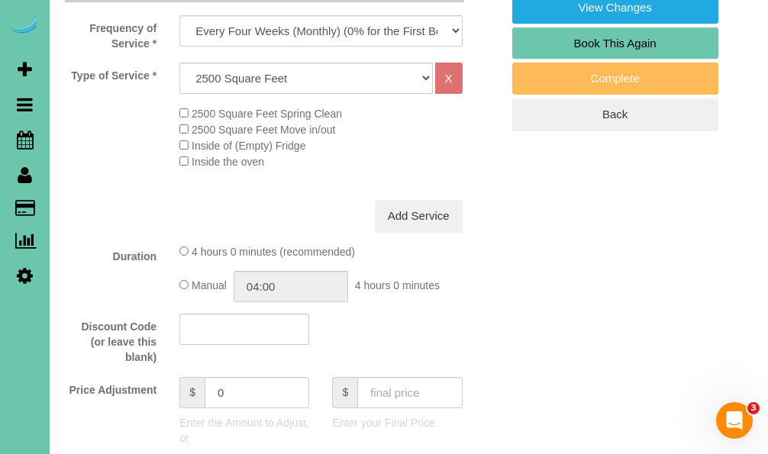
scroll to position [544, 0]
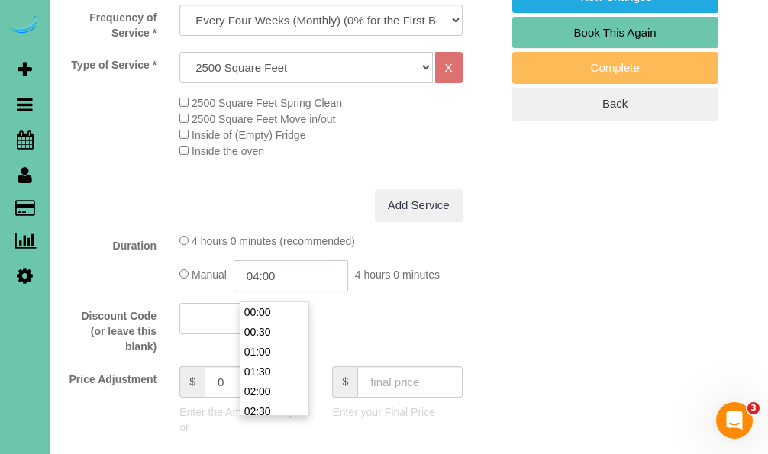
click at [325, 284] on input "04:00" at bounding box center [291, 275] width 114 height 31
click at [280, 312] on li "03:30" at bounding box center [274, 312] width 68 height 20
click at [296, 284] on input "03:30" at bounding box center [291, 275] width 114 height 31
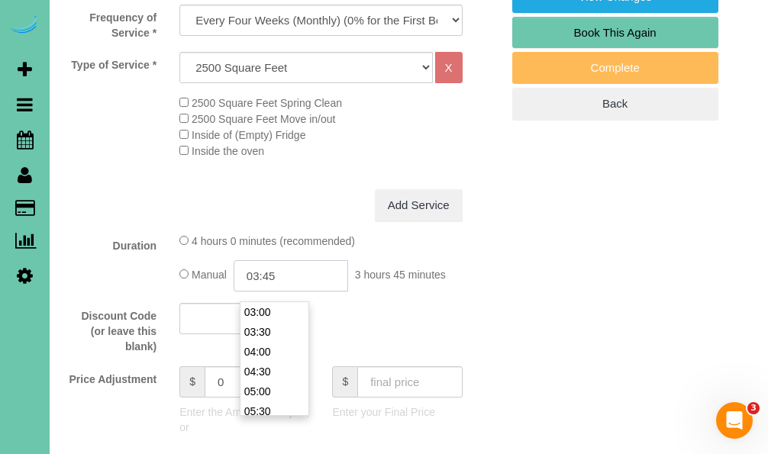
type input "03:45"
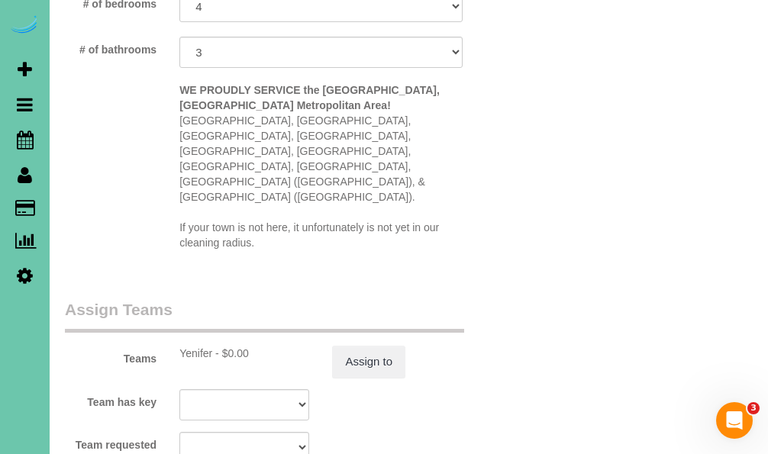
scroll to position [1598, 0]
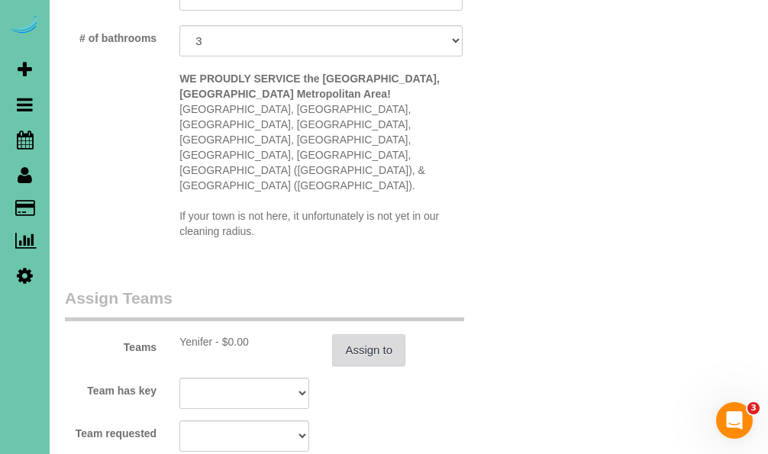
type textarea "new rate - 10/20/25"
click at [378, 334] on button "Assign to" at bounding box center [368, 350] width 73 height 32
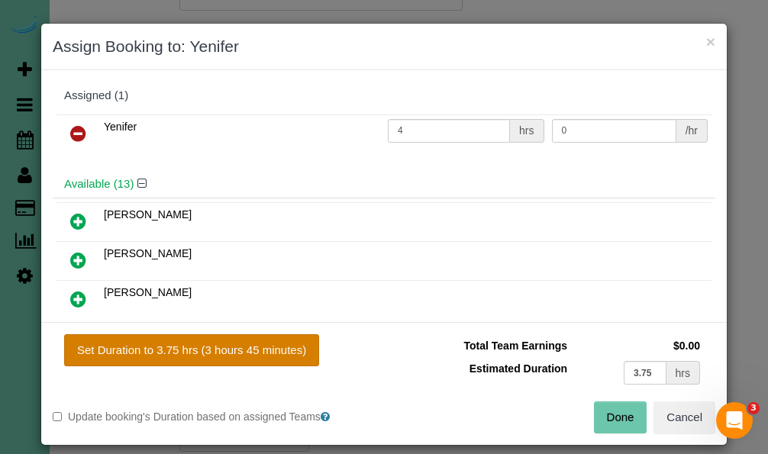
click at [256, 348] on button "Set Duration to 3.75 hrs (3 hours 45 minutes)" at bounding box center [191, 350] width 255 height 32
type input "3.75"
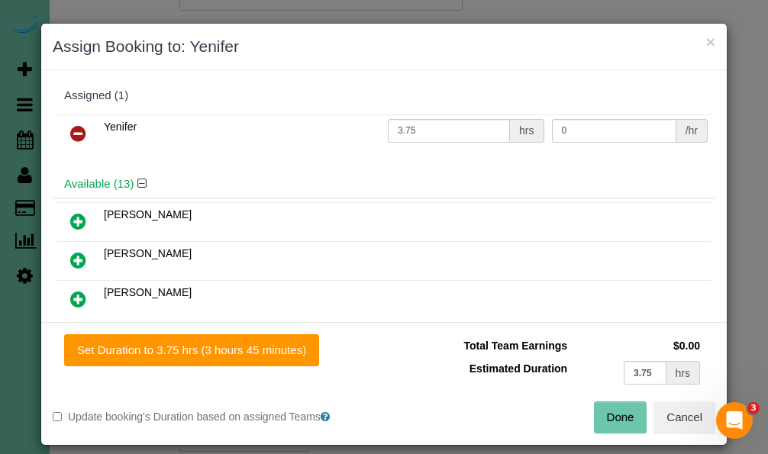
drag, startPoint x: 617, startPoint y: 414, endPoint x: 586, endPoint y: 411, distance: 31.4
click at [617, 414] on button "Done" at bounding box center [620, 417] width 53 height 32
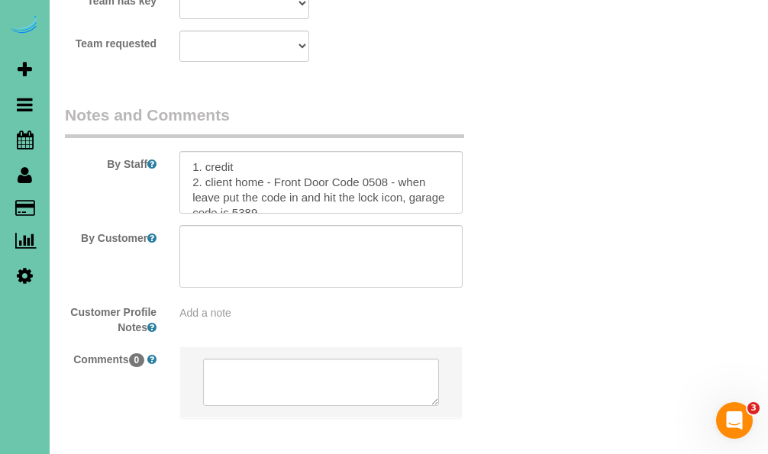
scroll to position [1991, 0]
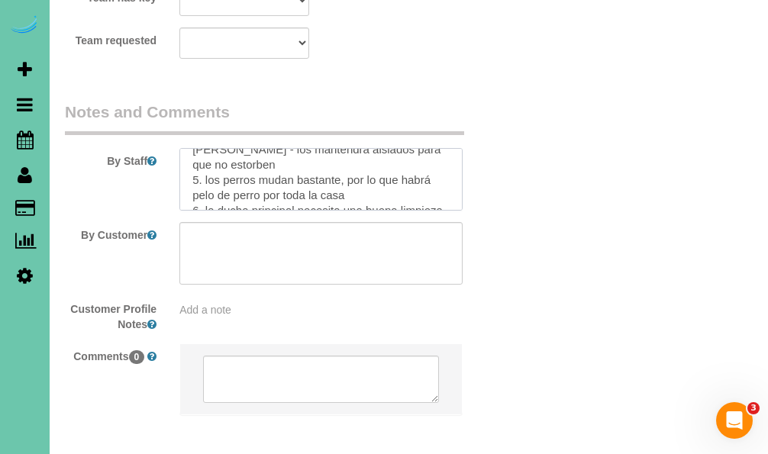
click at [260, 148] on textarea at bounding box center [320, 179] width 282 height 63
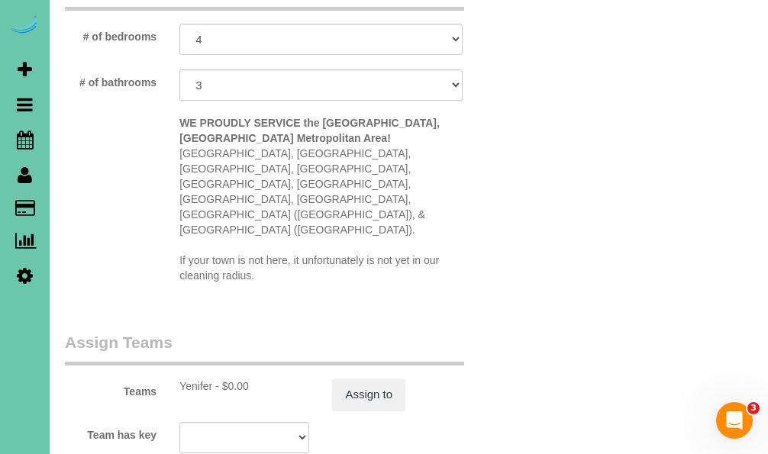
scroll to position [1553, 0]
type textarea "1. credit 2. client home - Front Door Code 0508 - when leave put the code in an…"
click at [374, 379] on button "Assign to" at bounding box center [368, 395] width 73 height 32
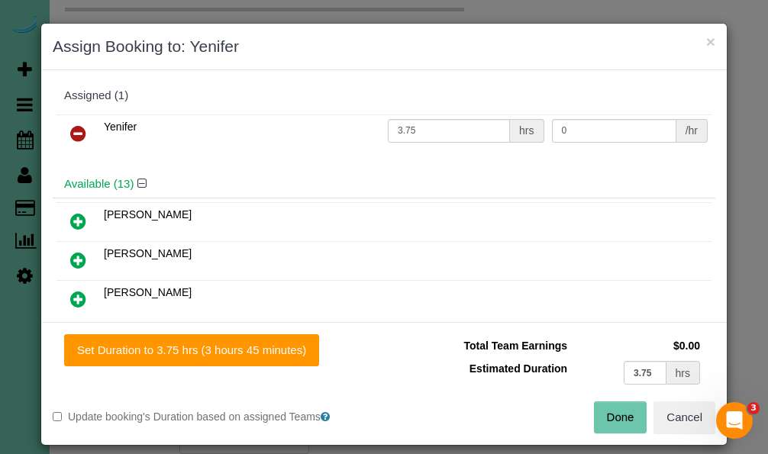
click at [601, 426] on button "Done" at bounding box center [620, 417] width 53 height 32
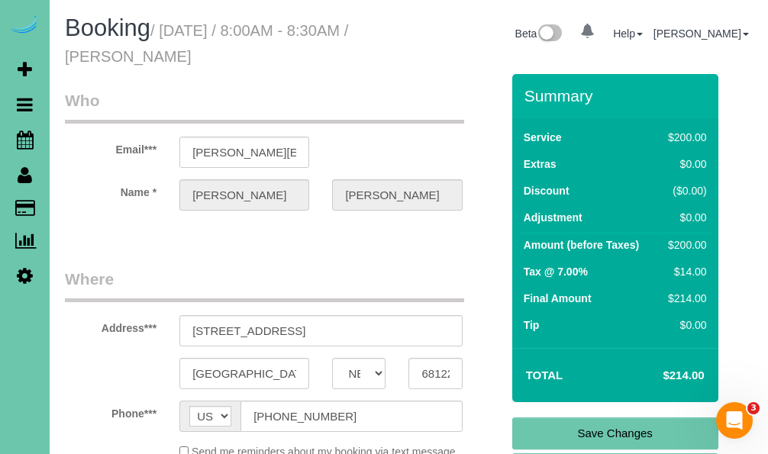
scroll to position [0, 0]
click at [556, 427] on link "Save Changes" at bounding box center [615, 433] width 206 height 32
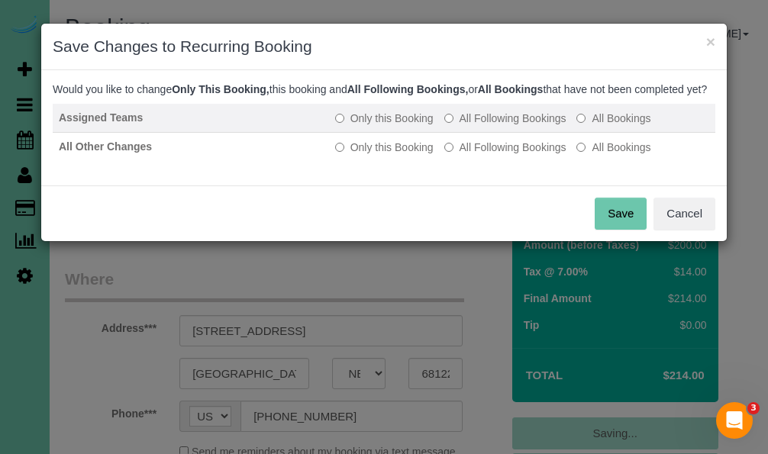
click at [539, 126] on label "All Following Bookings" at bounding box center [505, 118] width 122 height 15
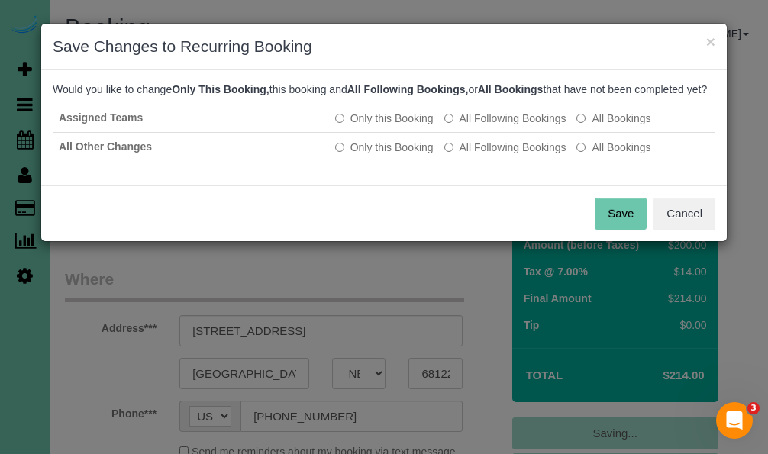
drag, startPoint x: 528, startPoint y: 163, endPoint x: 551, endPoint y: 192, distance: 36.9
click at [529, 155] on label "All Following Bookings" at bounding box center [505, 147] width 122 height 15
drag, startPoint x: 617, startPoint y: 224, endPoint x: 470, endPoint y: 206, distance: 148.3
click at [617, 224] on button "Save" at bounding box center [620, 214] width 52 height 32
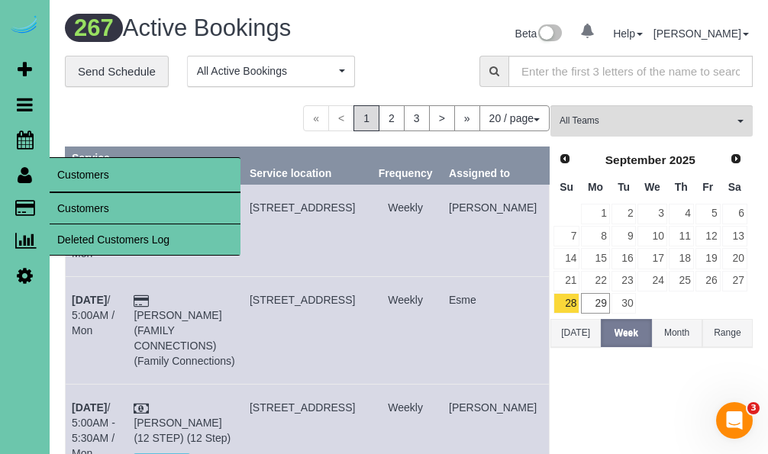
click at [73, 205] on link "Customers" at bounding box center [145, 208] width 191 height 31
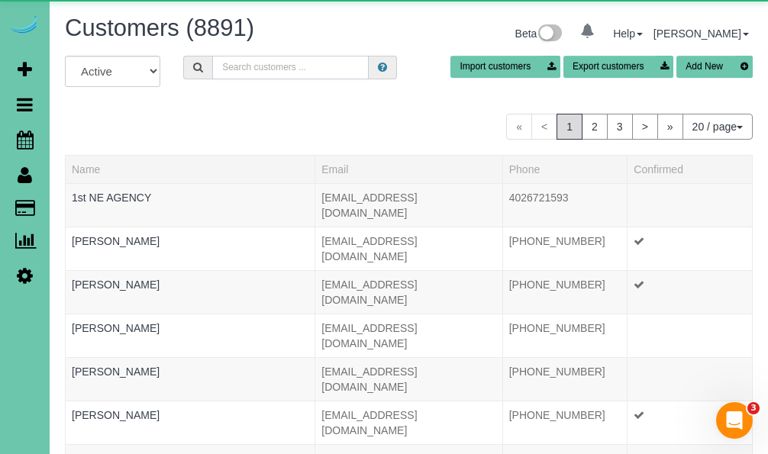
click at [285, 73] on input "text" at bounding box center [290, 68] width 156 height 24
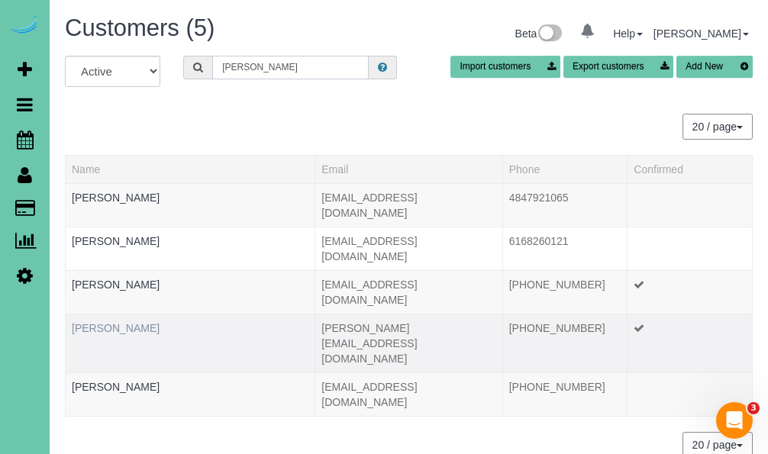
scroll to position [0, 1]
type input "meyers"
click at [108, 322] on link "Laura Meyers" at bounding box center [116, 328] width 88 height 12
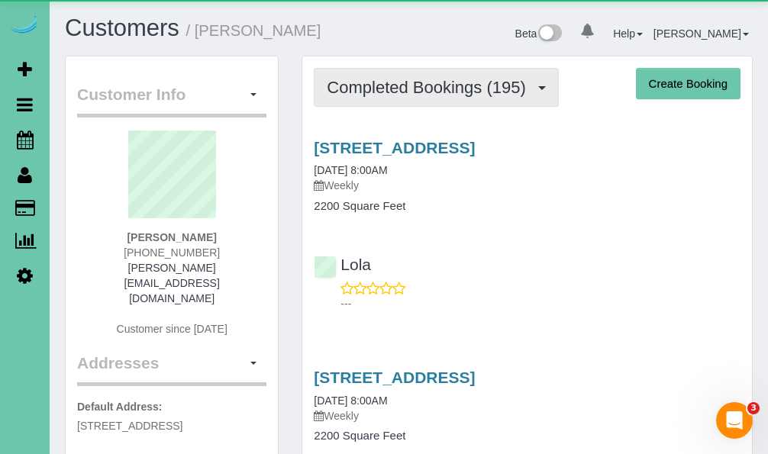
click at [362, 82] on span "Completed Bookings (195)" at bounding box center [430, 87] width 206 height 19
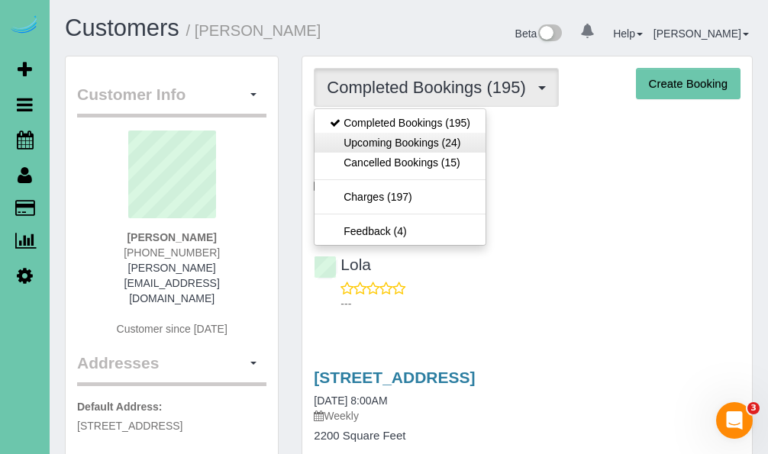
click at [358, 139] on link "Upcoming Bookings (24)" at bounding box center [399, 143] width 171 height 20
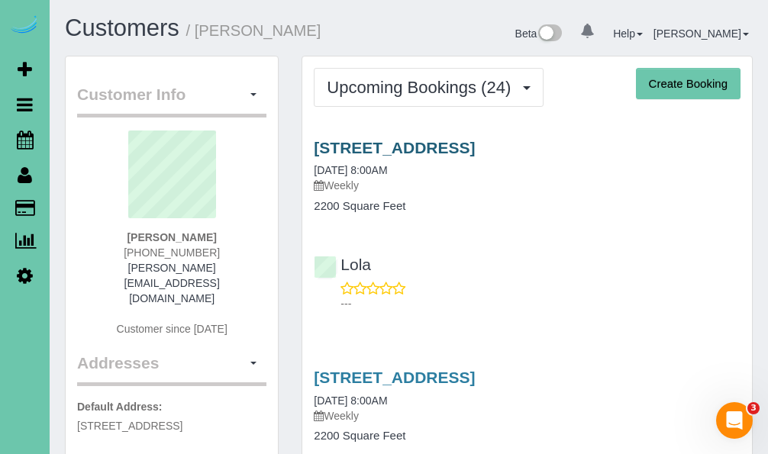
click at [385, 145] on link "5128 Blondo Street, Omaha, NE 68104" at bounding box center [394, 148] width 161 height 18
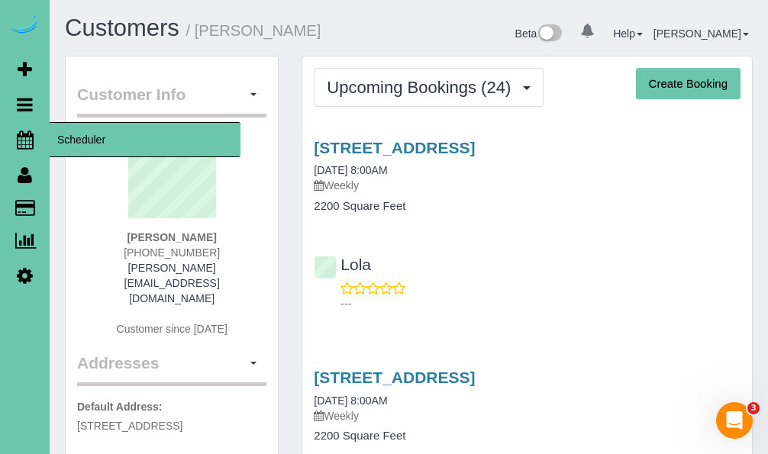
click at [22, 140] on icon at bounding box center [25, 139] width 17 height 18
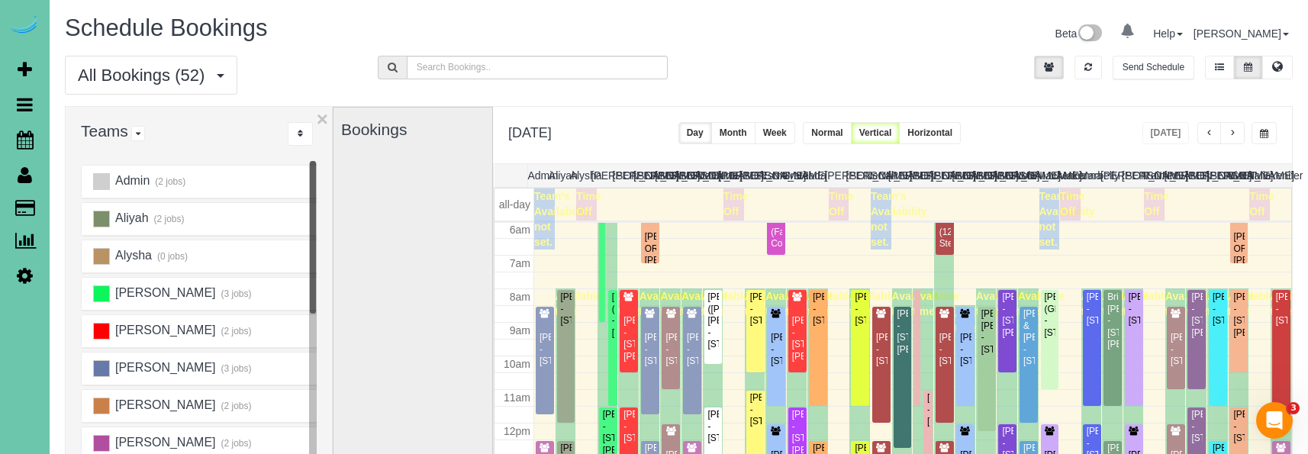
scroll to position [202, 0]
click at [767, 130] on button "button" at bounding box center [1264, 133] width 25 height 22
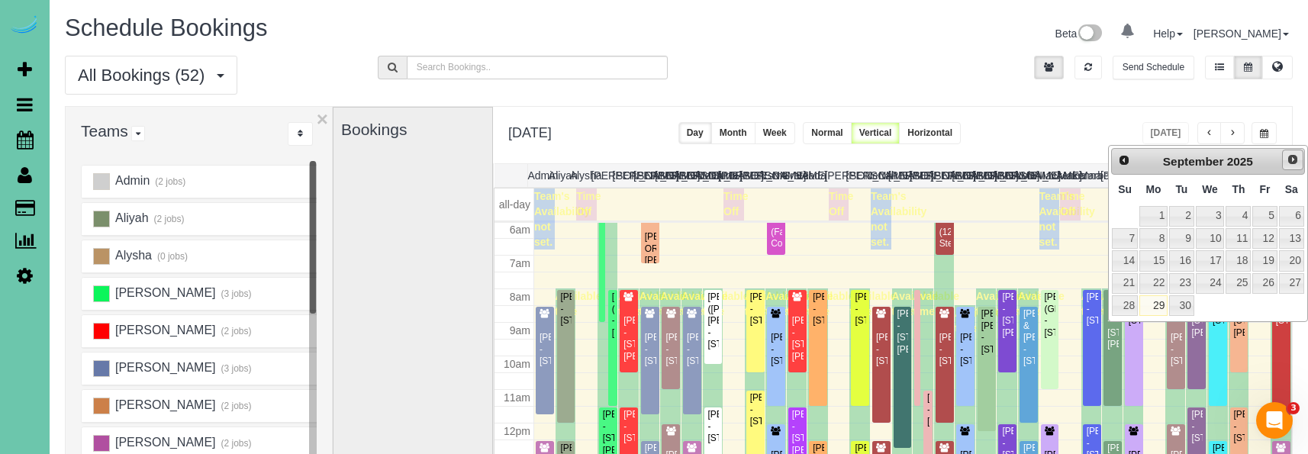
click at [767, 161] on span "Next" at bounding box center [1293, 159] width 12 height 12
click at [767, 221] on link "1" at bounding box center [1210, 216] width 29 height 21
type input "**********"
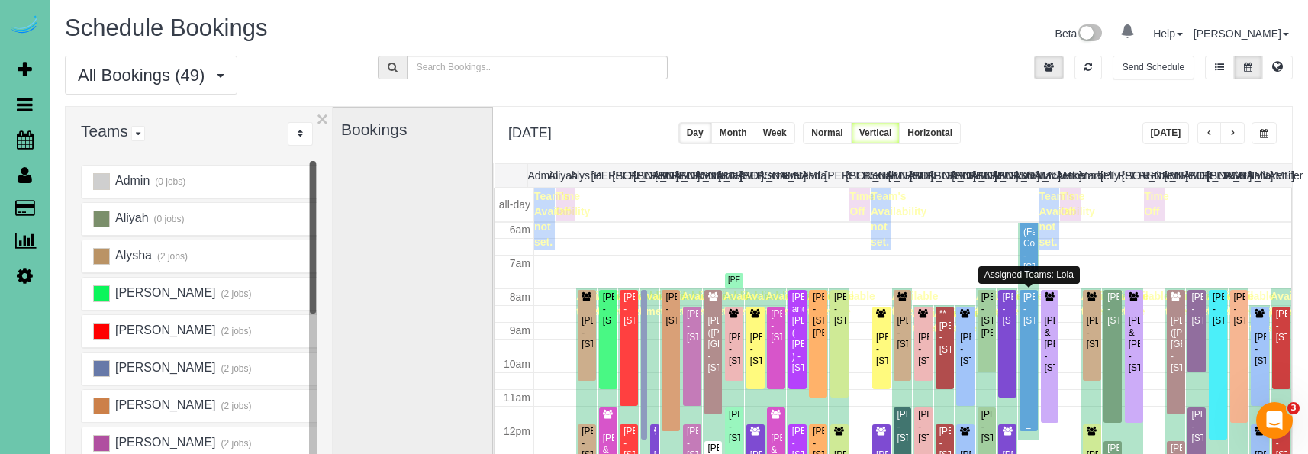
click at [767, 327] on div "Laura Meyers - 5128 Blondo Street, Omaha, NE 68104" at bounding box center [1029, 309] width 12 height 35
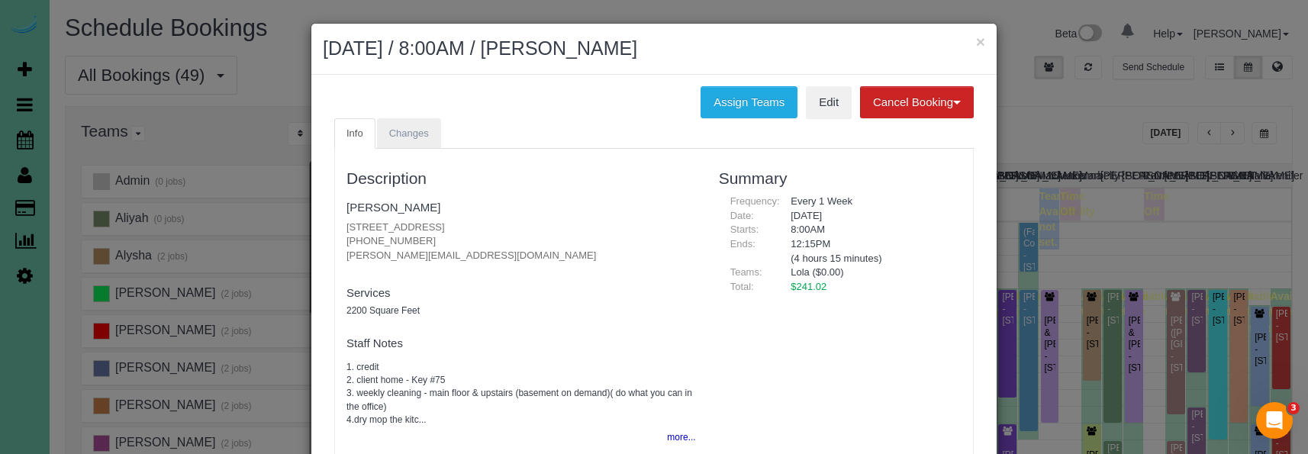
click at [420, 127] on span "Changes" at bounding box center [409, 132] width 40 height 11
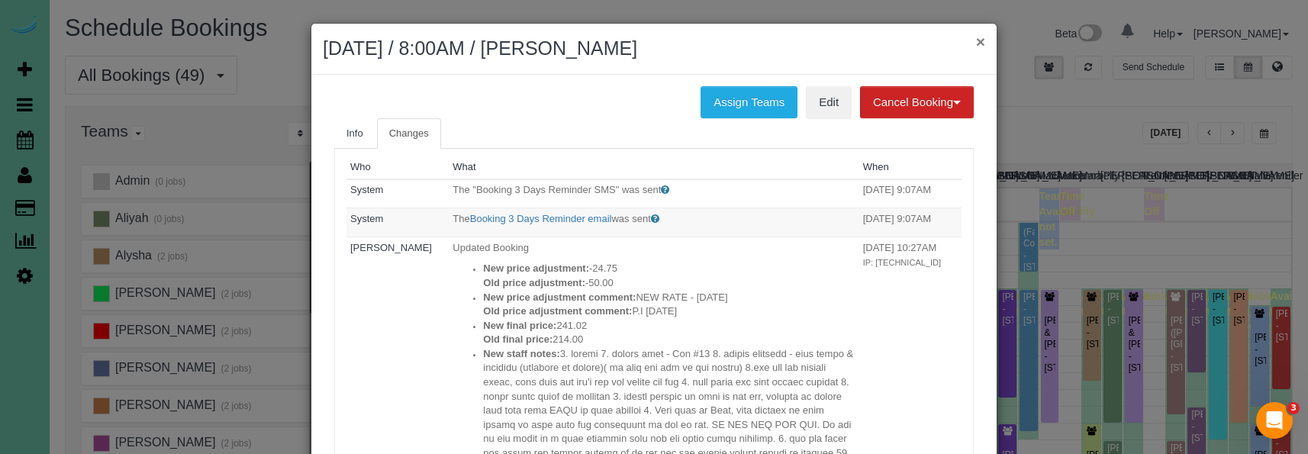
click at [767, 42] on button "×" at bounding box center [980, 42] width 9 height 16
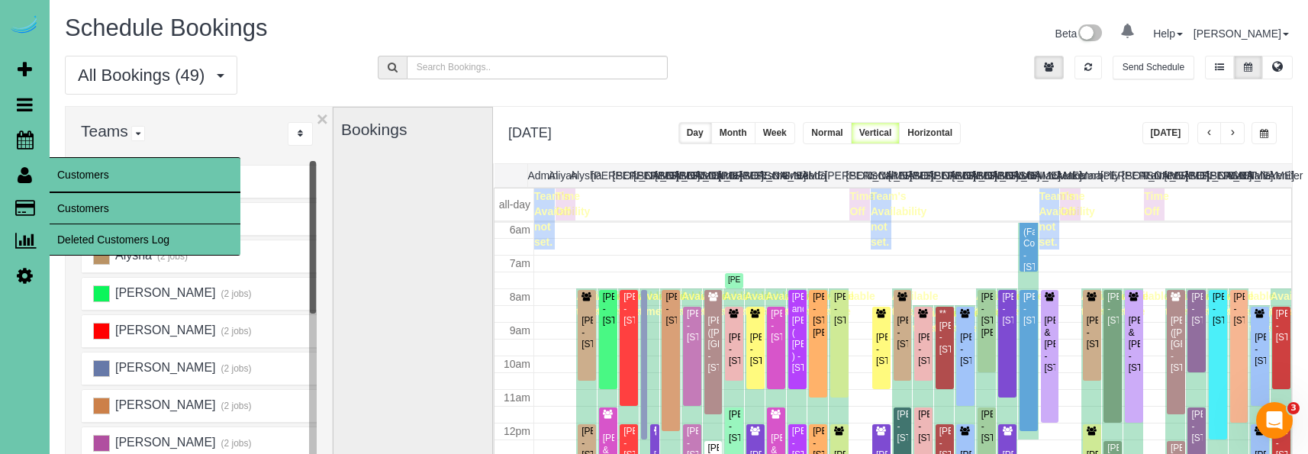
click at [59, 198] on link "Customers" at bounding box center [145, 208] width 191 height 31
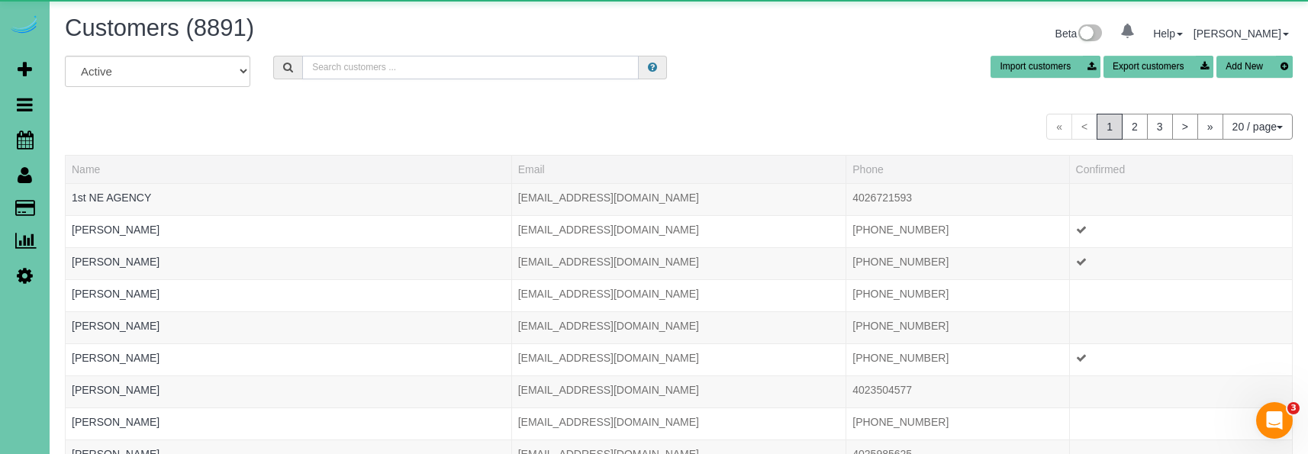
click at [361, 67] on input "text" at bounding box center [470, 68] width 337 height 24
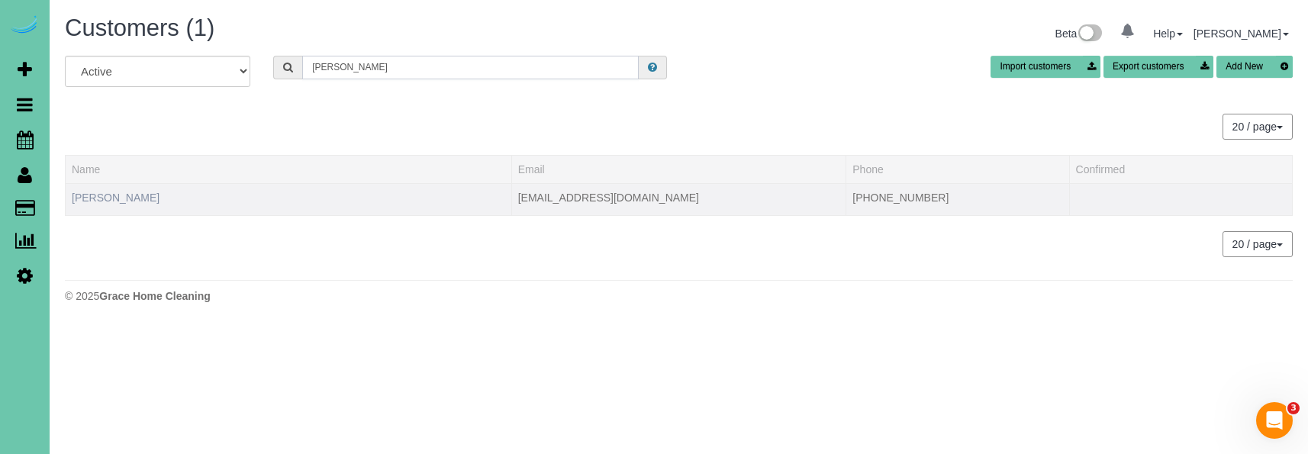
type input "Katrina m"
click at [76, 199] on link "Katrina Meyer" at bounding box center [116, 198] width 88 height 12
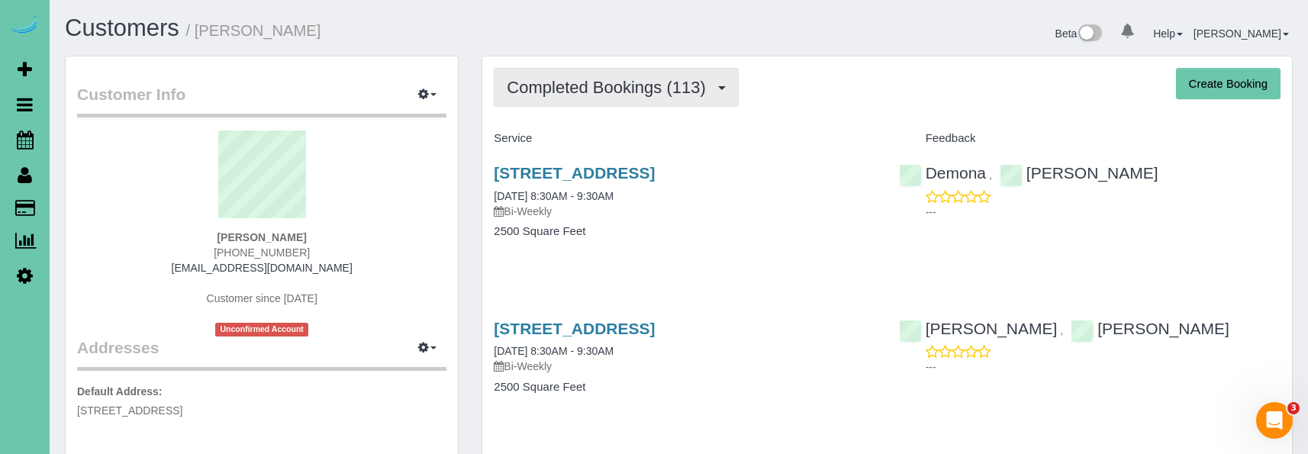
click at [602, 98] on button "Completed Bookings (113)" at bounding box center [616, 87] width 245 height 39
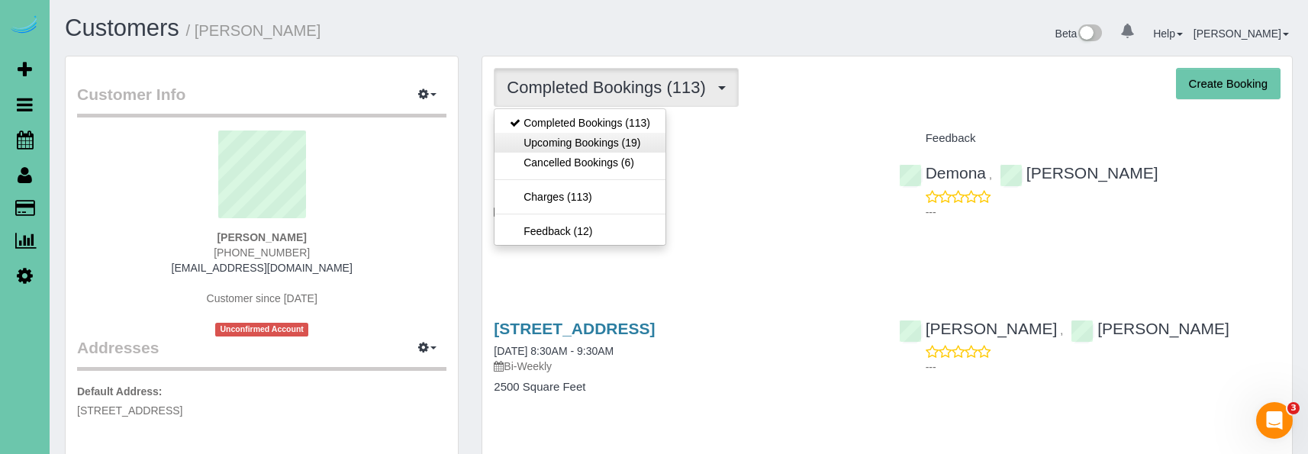
click at [598, 135] on link "Upcoming Bookings (19)" at bounding box center [580, 143] width 171 height 20
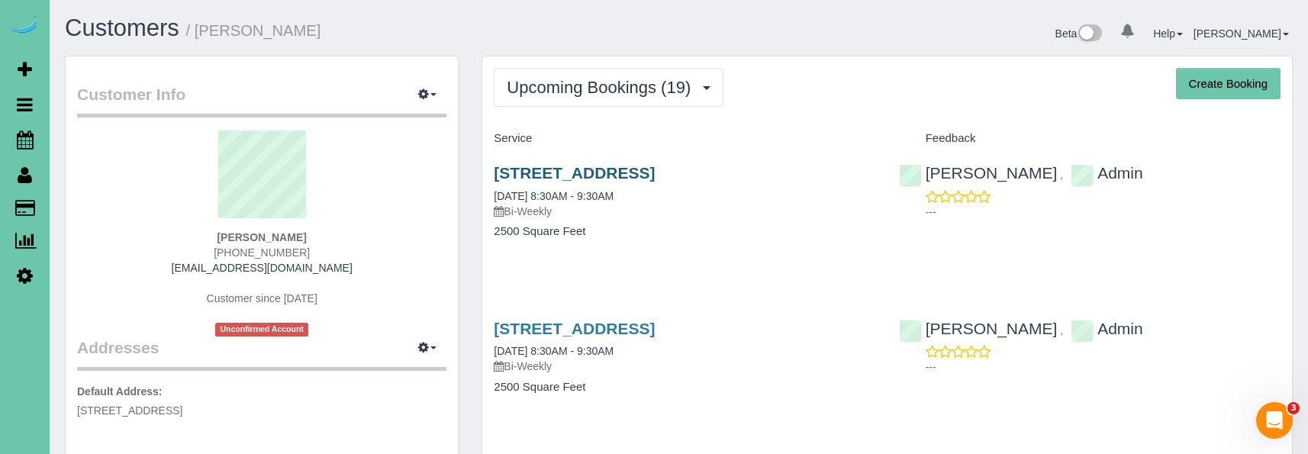
click at [505, 173] on link "11609 S 111th Street, Papillion, NE 68046" at bounding box center [574, 173] width 161 height 18
click at [570, 178] on link "11609 S 111th Street, Papillion, NE 68046" at bounding box center [574, 173] width 161 height 18
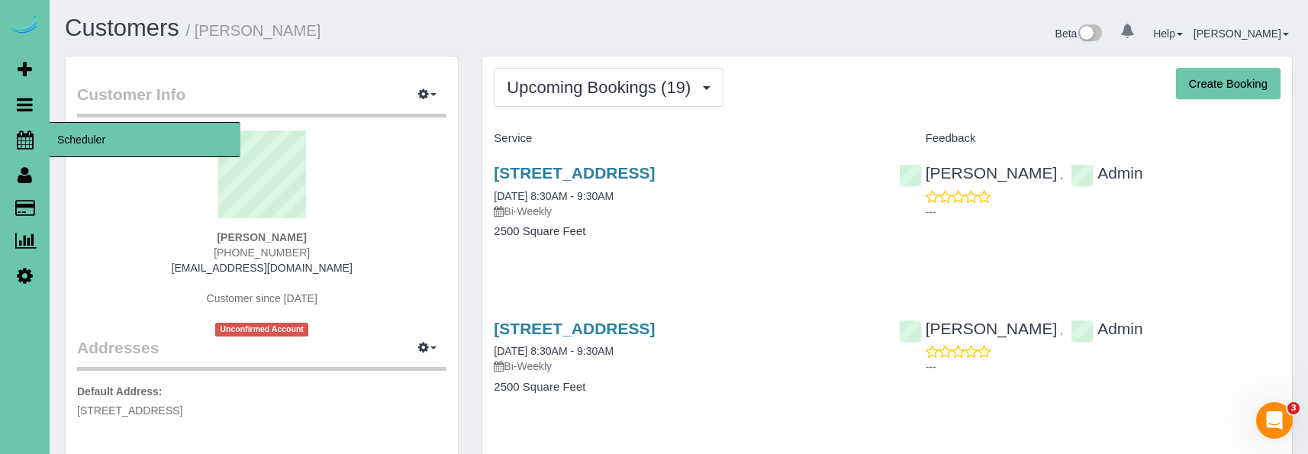
click at [26, 143] on icon at bounding box center [25, 139] width 17 height 18
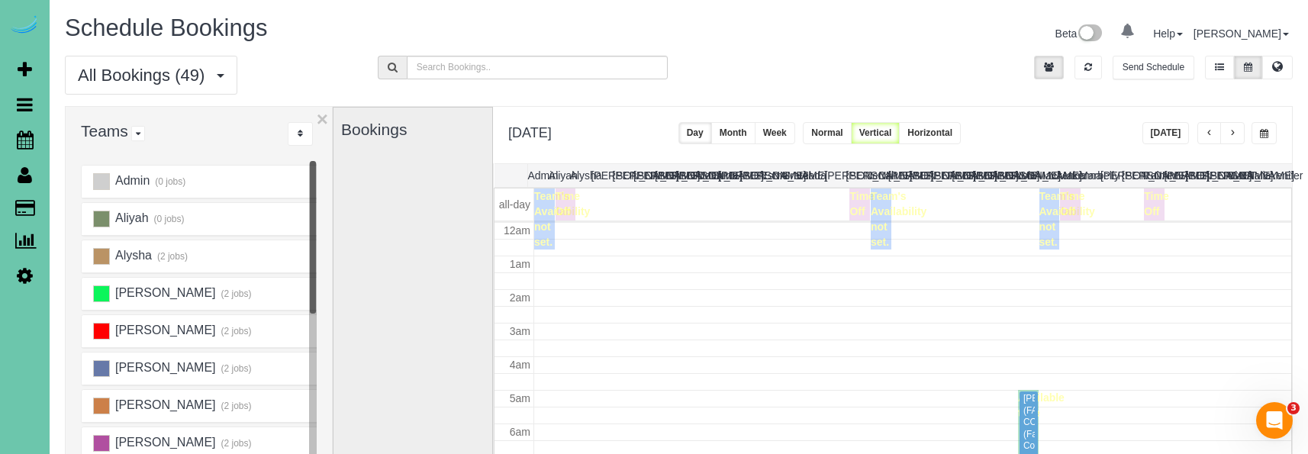
scroll to position [202, 0]
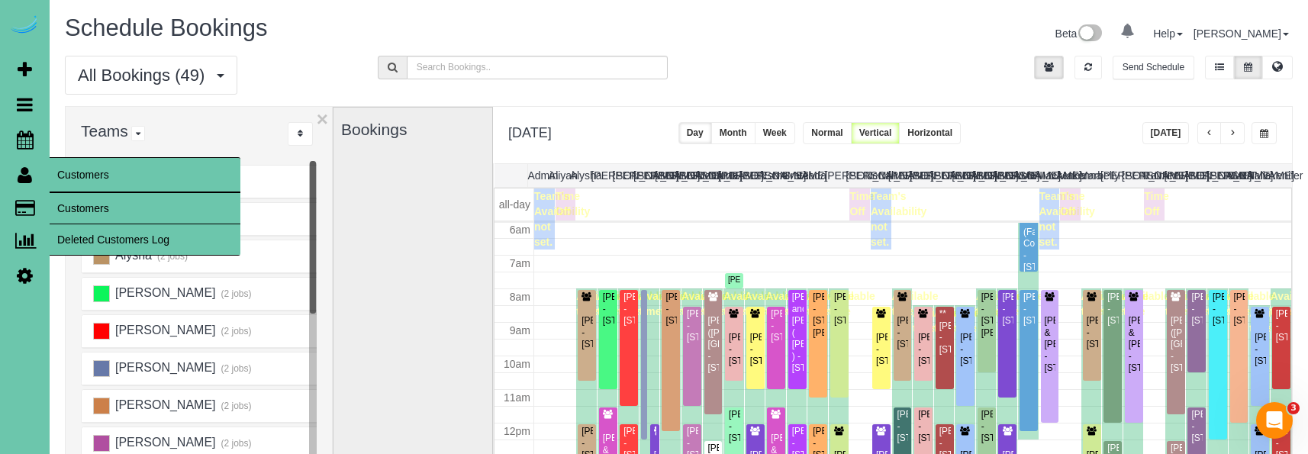
click at [71, 195] on link "Customers" at bounding box center [145, 208] width 191 height 31
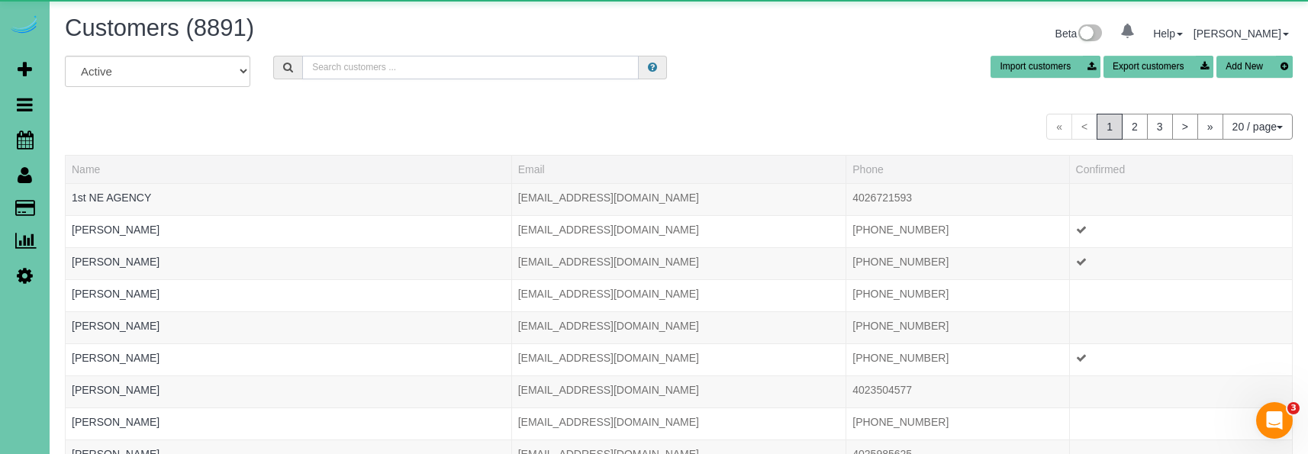
click at [376, 61] on input "text" at bounding box center [470, 68] width 337 height 24
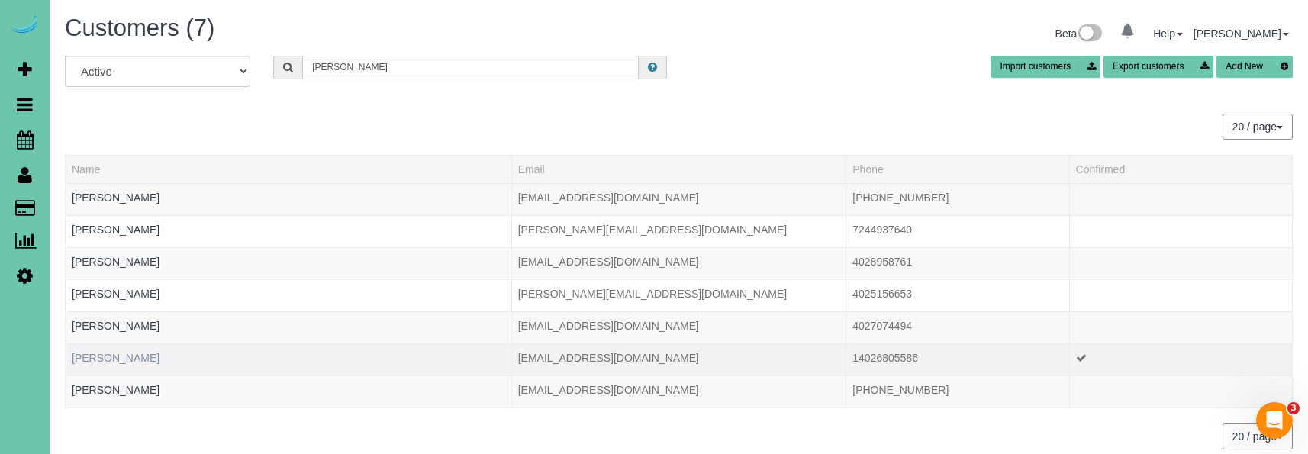
type input "Michael m"
click at [124, 354] on link "Michael Milone" at bounding box center [116, 358] width 88 height 12
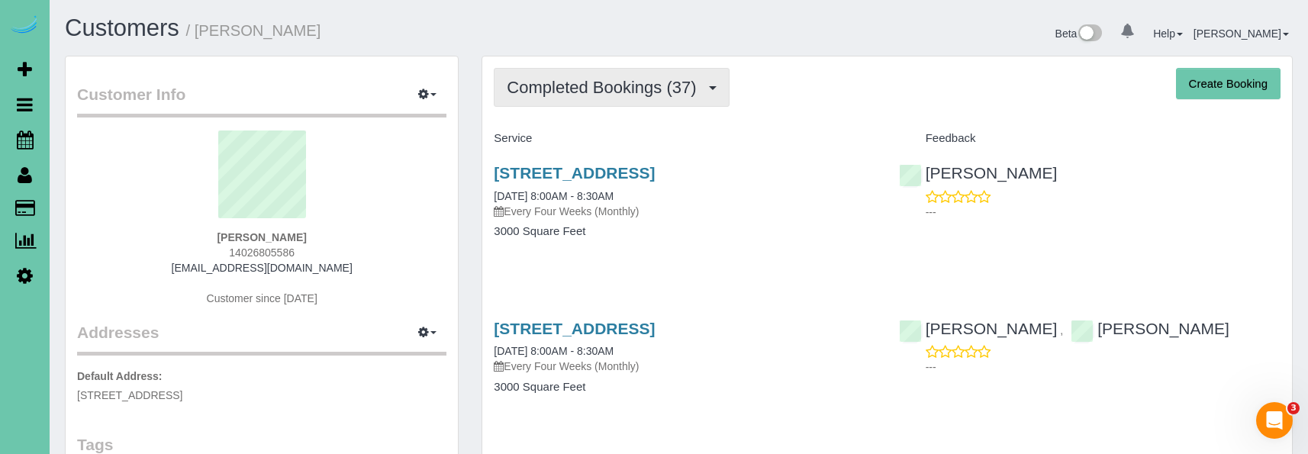
click at [523, 72] on button "Completed Bookings (37)" at bounding box center [611, 87] width 235 height 39
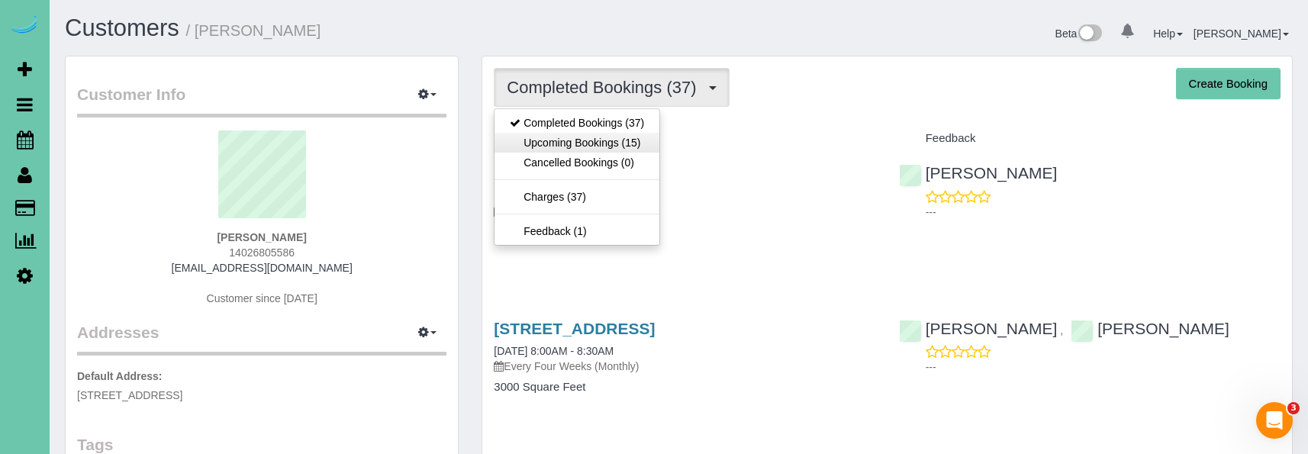
click at [541, 146] on link "Upcoming Bookings (15)" at bounding box center [577, 143] width 165 height 20
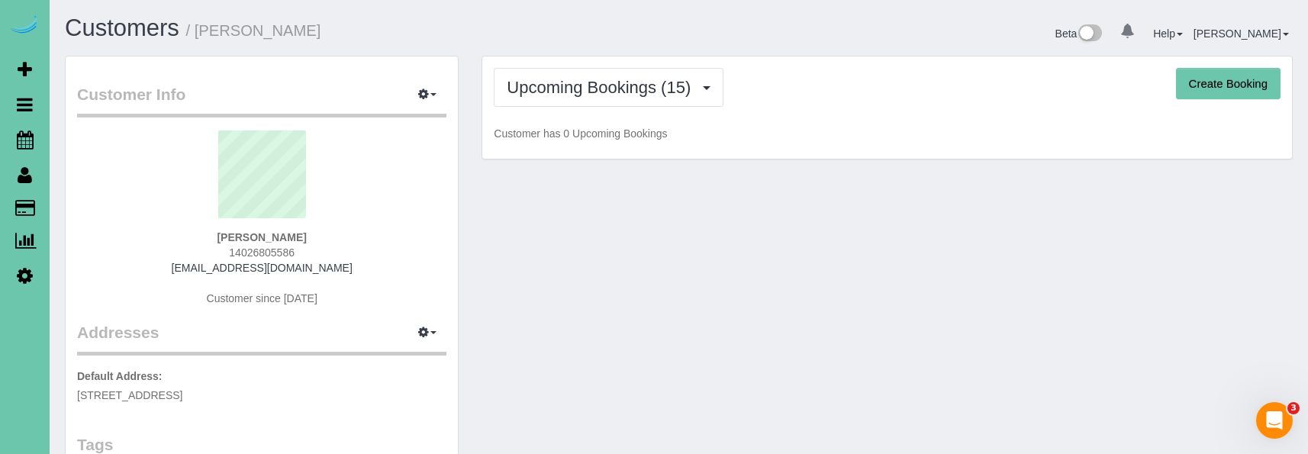
scroll to position [2, 0]
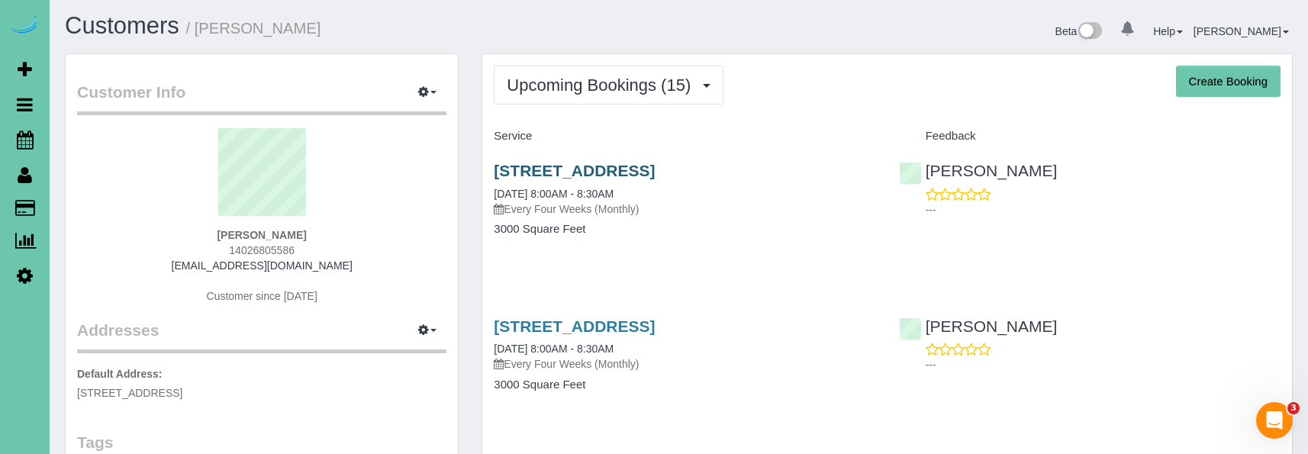
click at [532, 166] on link "1712 N 102nd Ave, Omaha, NE 68114" at bounding box center [574, 171] width 161 height 18
click at [99, 200] on sui-profile-pic at bounding box center [262, 177] width 346 height 99
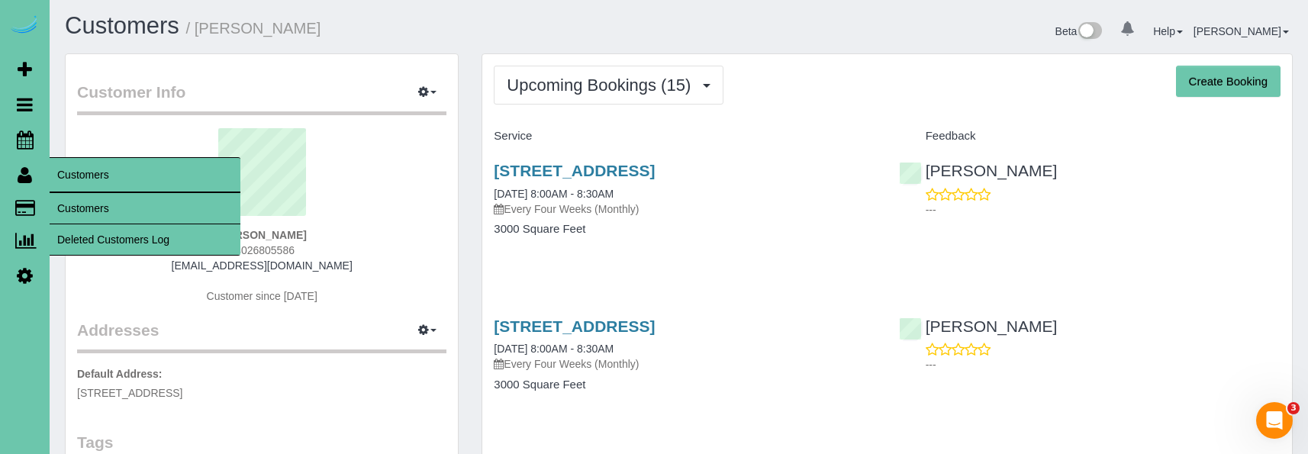
click at [97, 202] on link "Customers" at bounding box center [145, 208] width 191 height 31
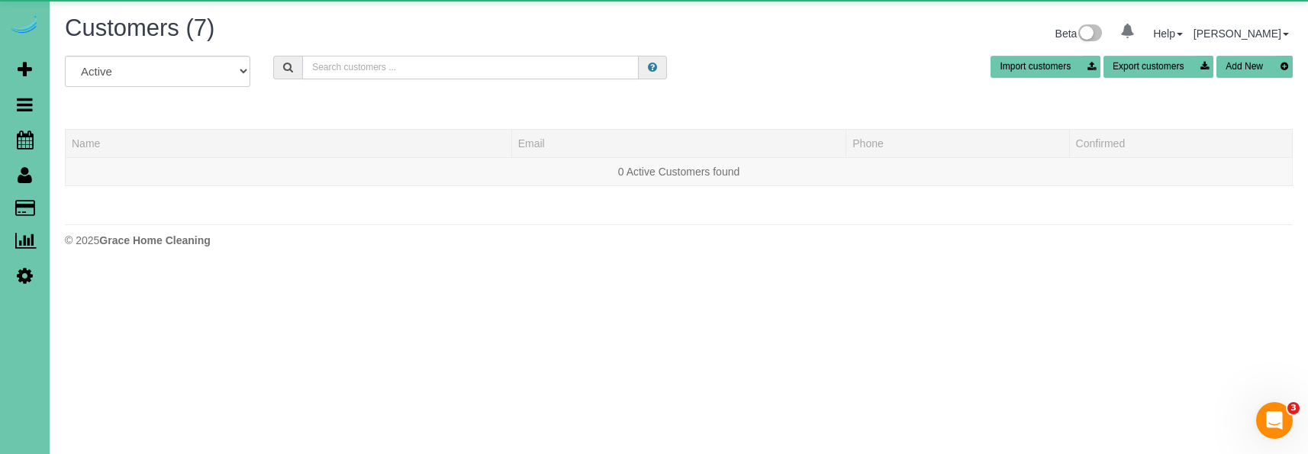
click at [338, 63] on input "text" at bounding box center [470, 68] width 337 height 24
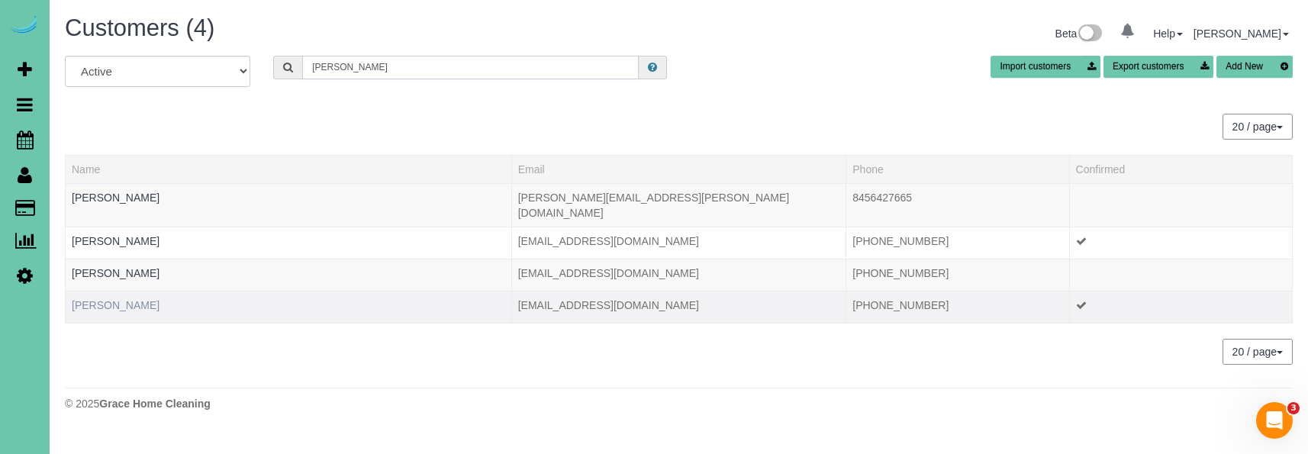
type input "mike m"
click at [97, 299] on link "Mike Muller" at bounding box center [116, 305] width 88 height 12
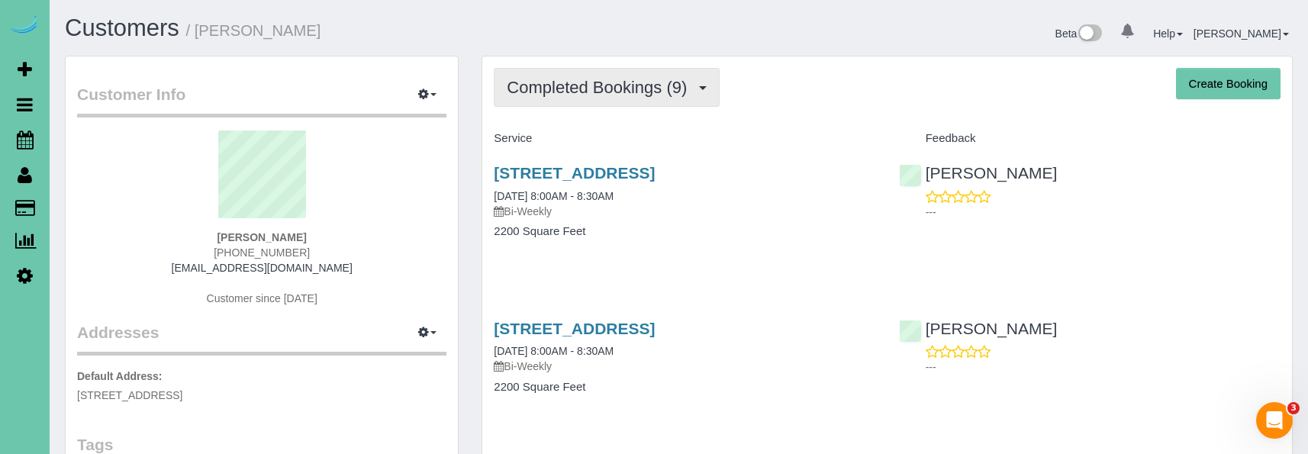
click at [521, 93] on span "Completed Bookings (9)" at bounding box center [601, 87] width 188 height 19
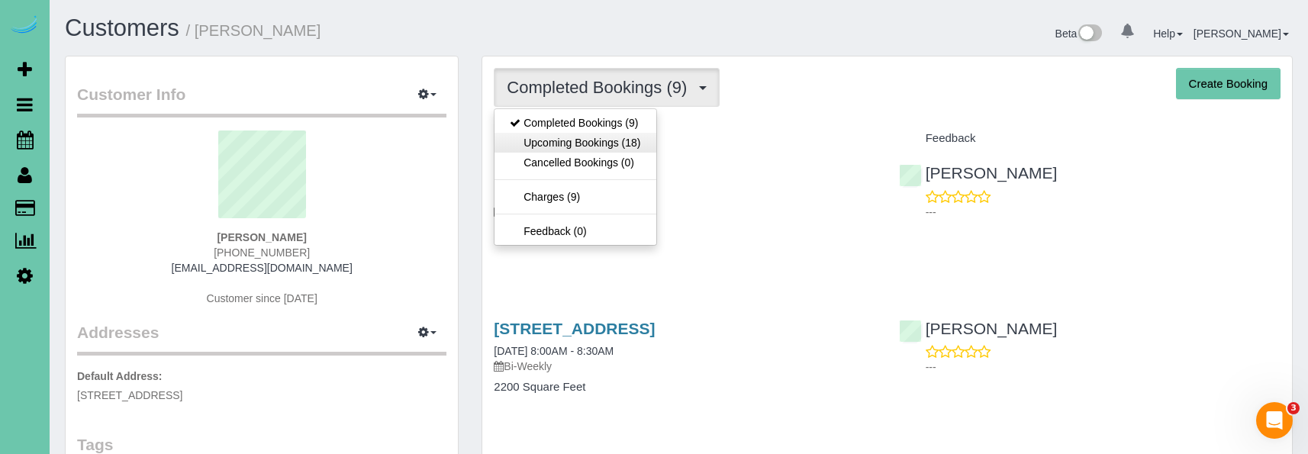
click at [512, 146] on link "Upcoming Bookings (18)" at bounding box center [575, 143] width 161 height 20
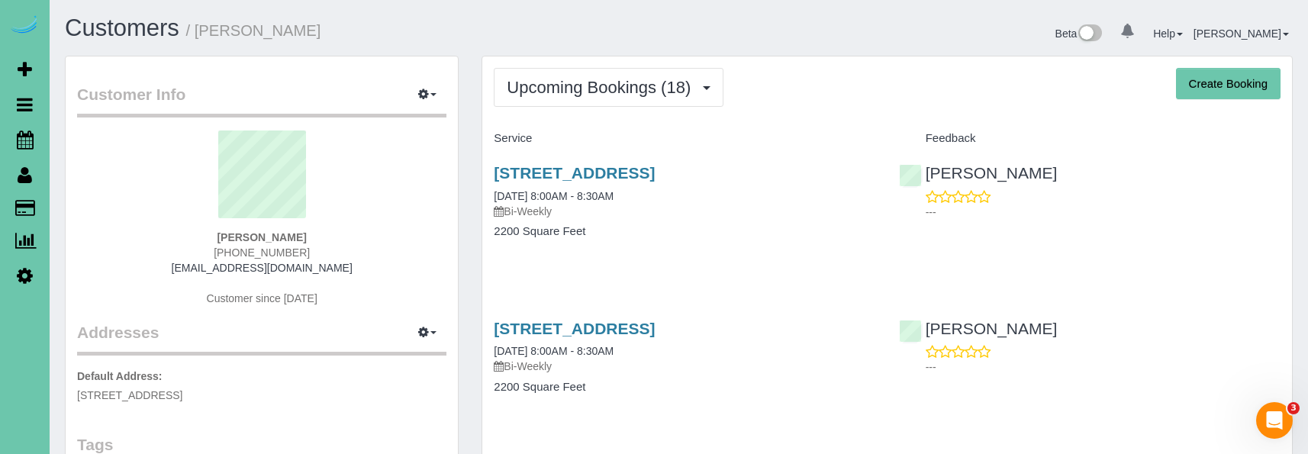
click at [536, 161] on div "7928 N 116th St, Omaha, NE 68142 10/09/2025 8:00AM - 8:30AM Bi-Weekly 2200 Squa…" at bounding box center [684, 210] width 404 height 118
click at [524, 169] on link "7928 N 116th St, Omaha, NE 68142" at bounding box center [574, 173] width 161 height 18
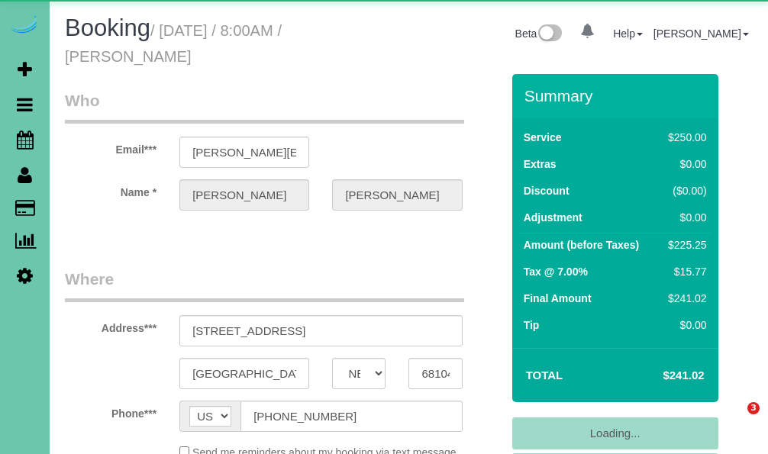
select select "NE"
select select "object:621"
select select "string:fspay-40853d63-384d-4756-9b0d-47250fe39510"
select select "object:856"
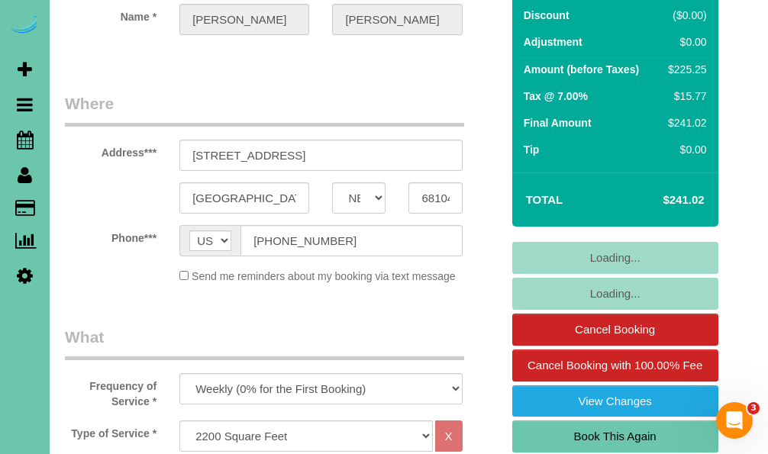
scroll to position [176, 0]
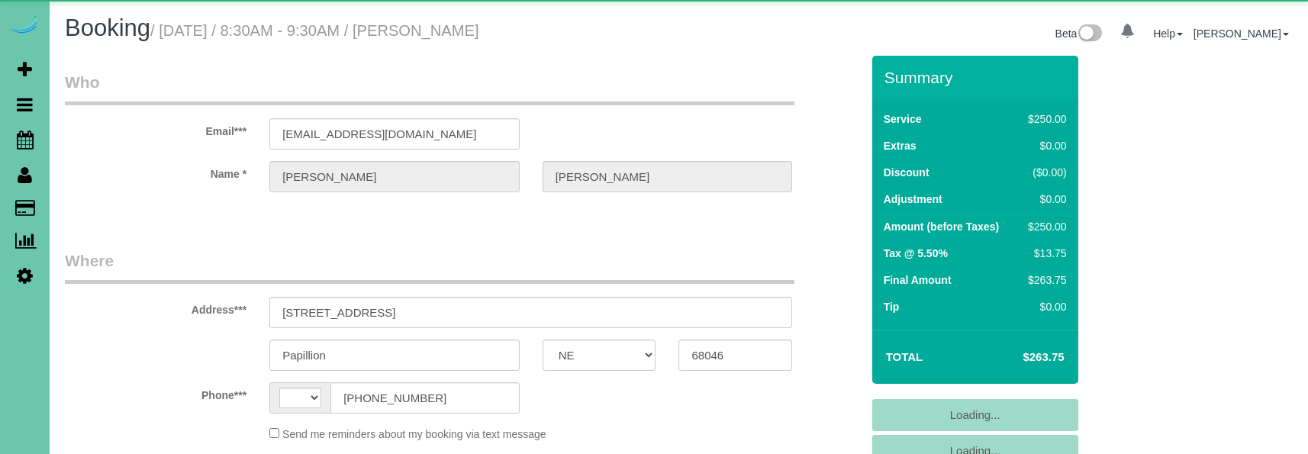
select select "NE"
select select "string:[GEOGRAPHIC_DATA]"
select select "object:668"
select select "string:fspay-197a7784-f873-456c-a84a-541c674cd946"
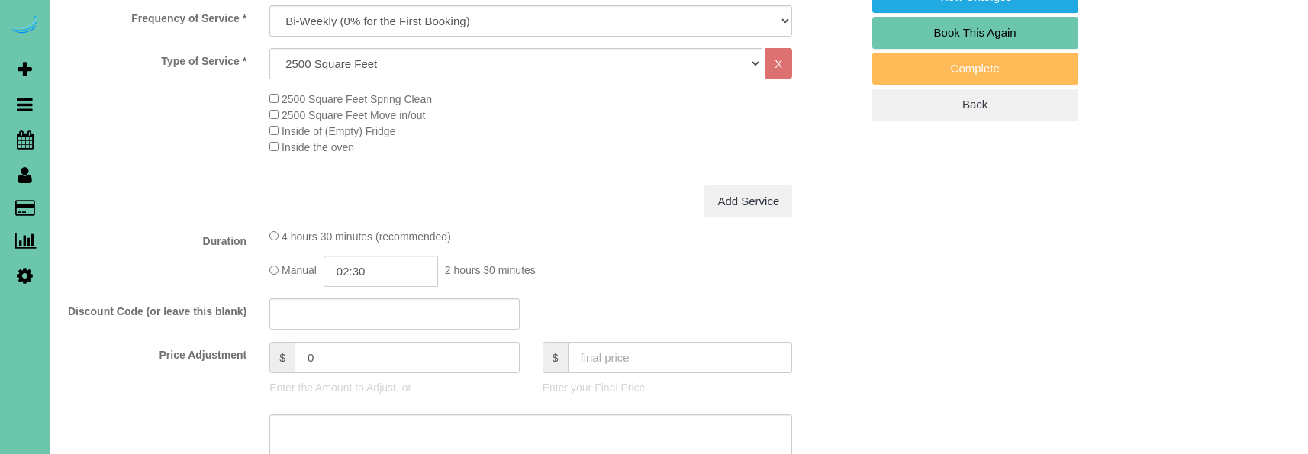
scroll to position [526, 0]
click at [390, 261] on input "02:30" at bounding box center [381, 270] width 114 height 31
type input "02:15"
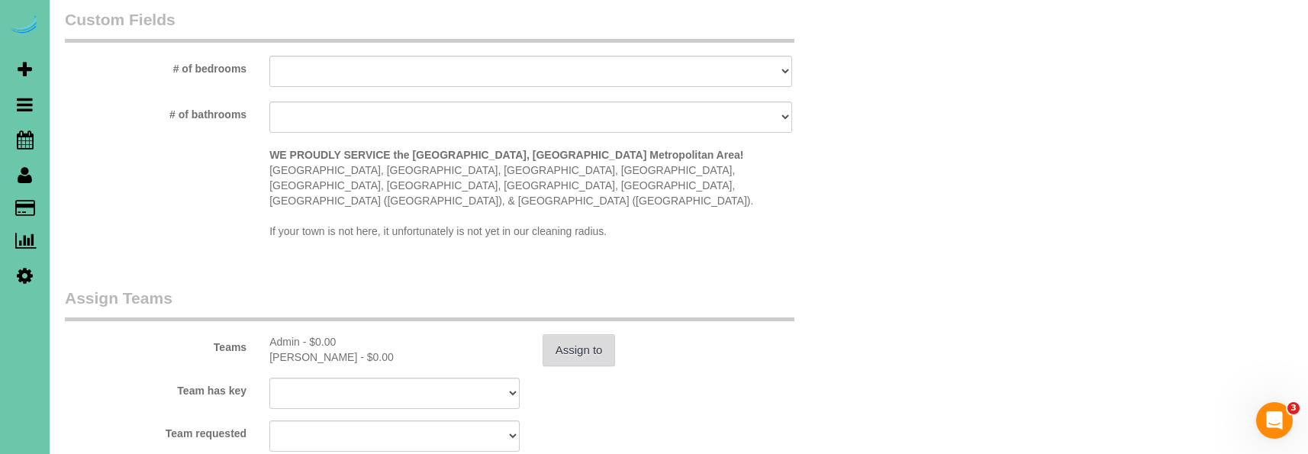
type textarea "new rate - [DATE]"
click at [591, 334] on button "Assign to" at bounding box center [579, 350] width 73 height 32
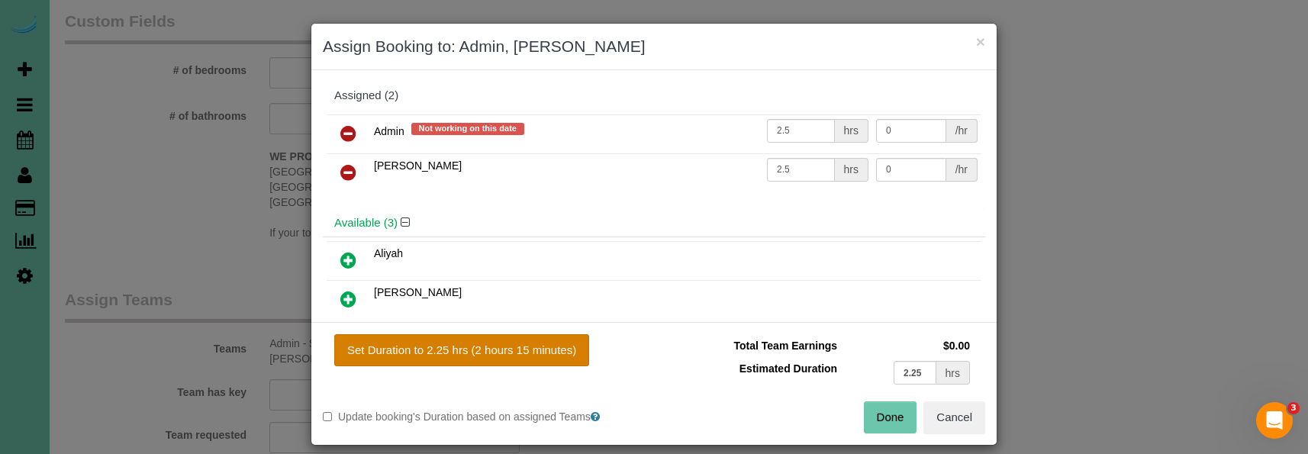
click at [512, 340] on button "Set Duration to 2.25 hrs (2 hours 15 minutes)" at bounding box center [461, 350] width 255 height 32
type input "2.25"
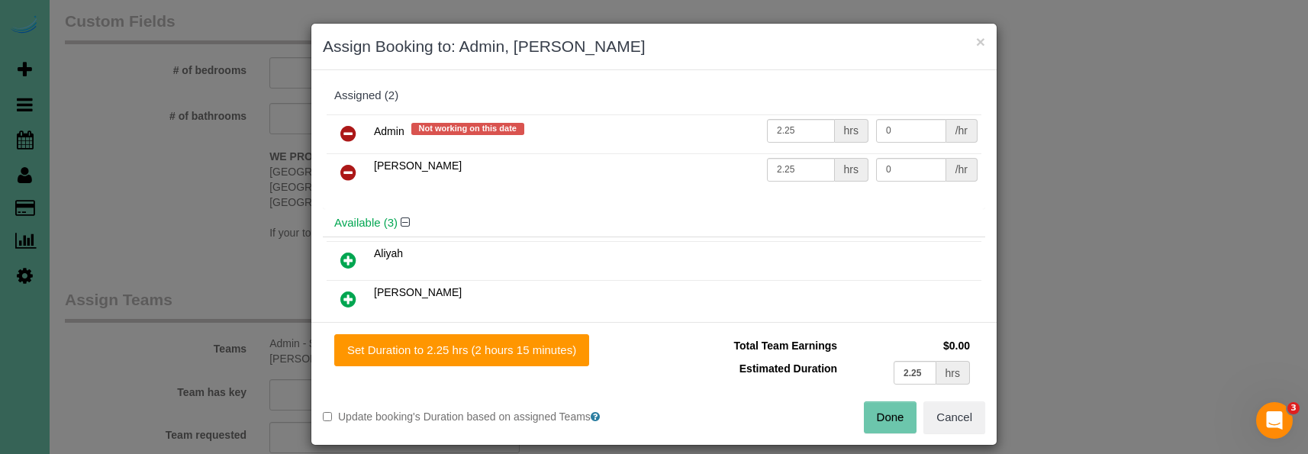
click at [903, 424] on button "Done" at bounding box center [890, 417] width 53 height 32
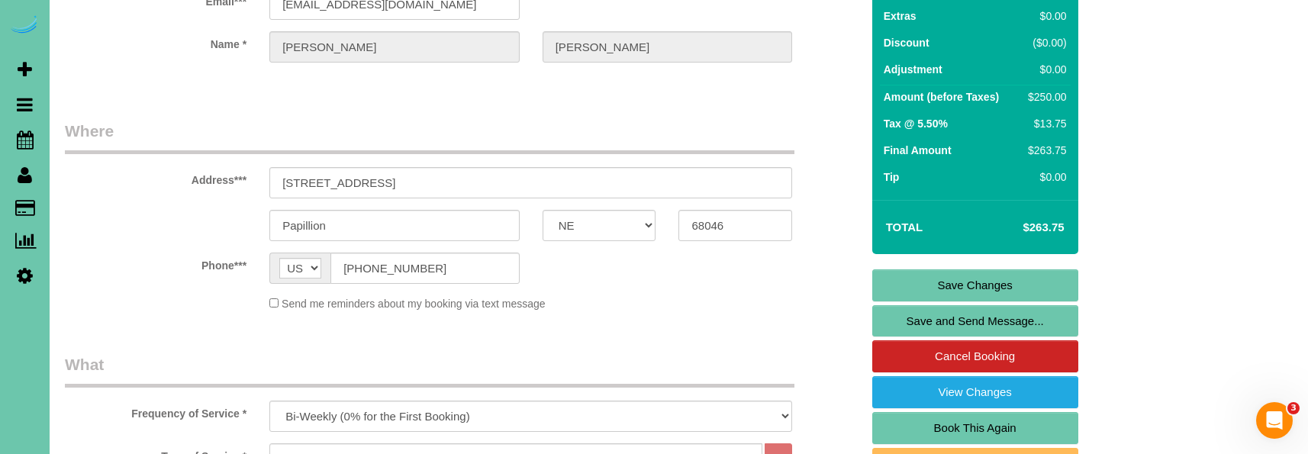
scroll to position [135, 0]
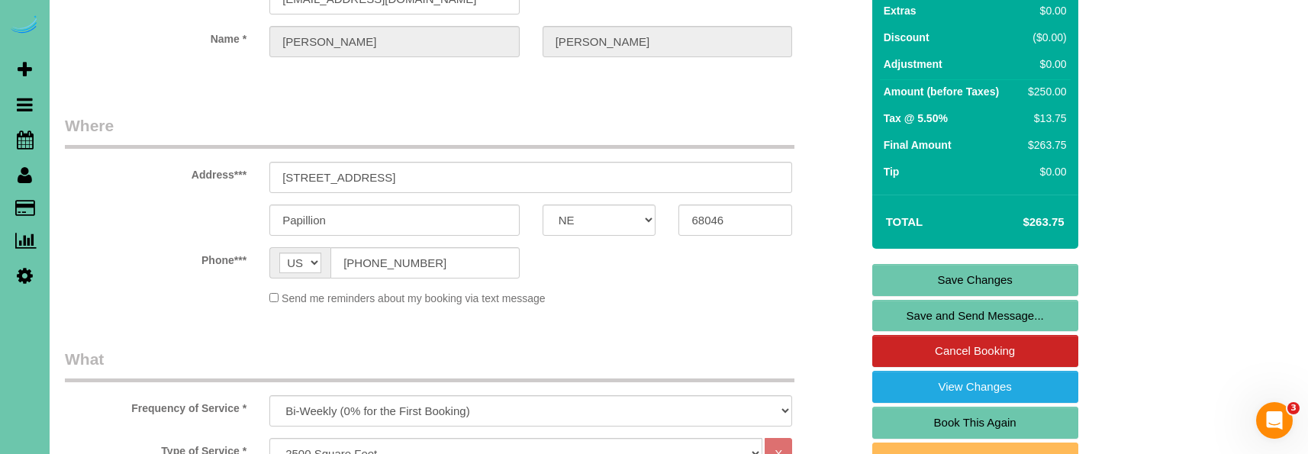
click at [889, 272] on link "Save Changes" at bounding box center [975, 280] width 206 height 32
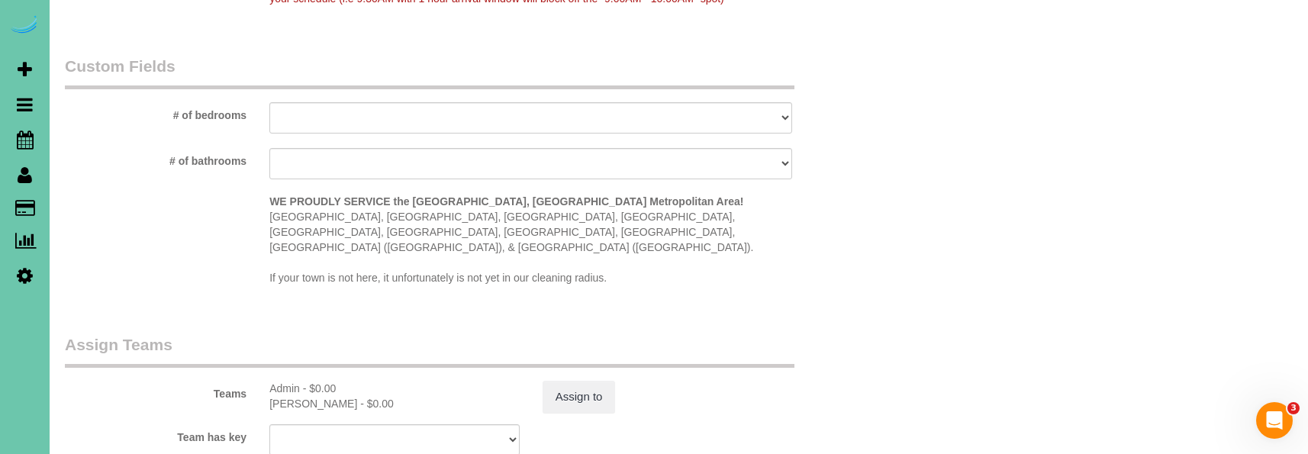
scroll to position [1373, 0]
click at [591, 379] on button "Assign to" at bounding box center [579, 395] width 73 height 32
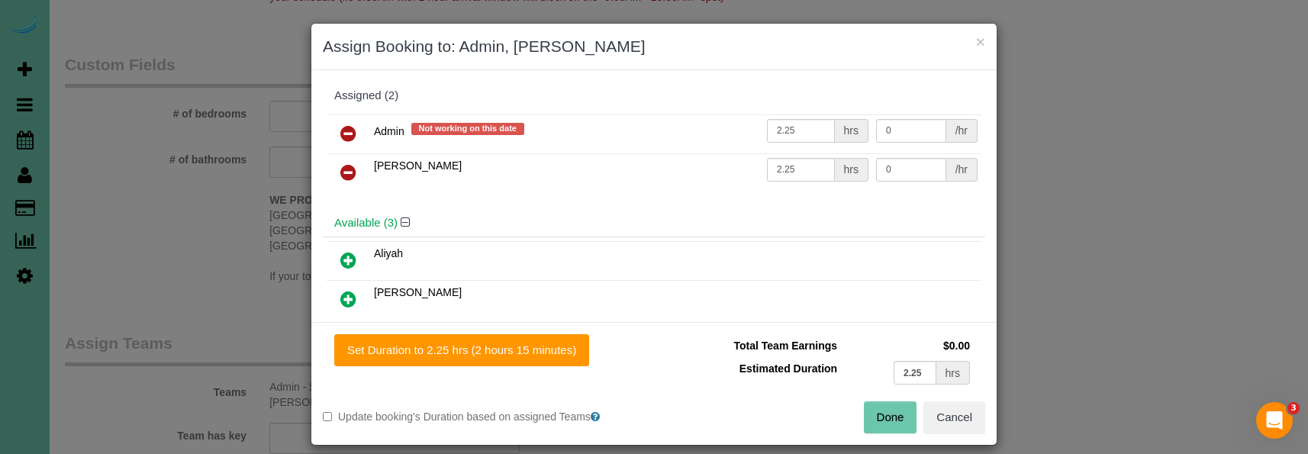
click at [883, 417] on button "Done" at bounding box center [890, 417] width 53 height 32
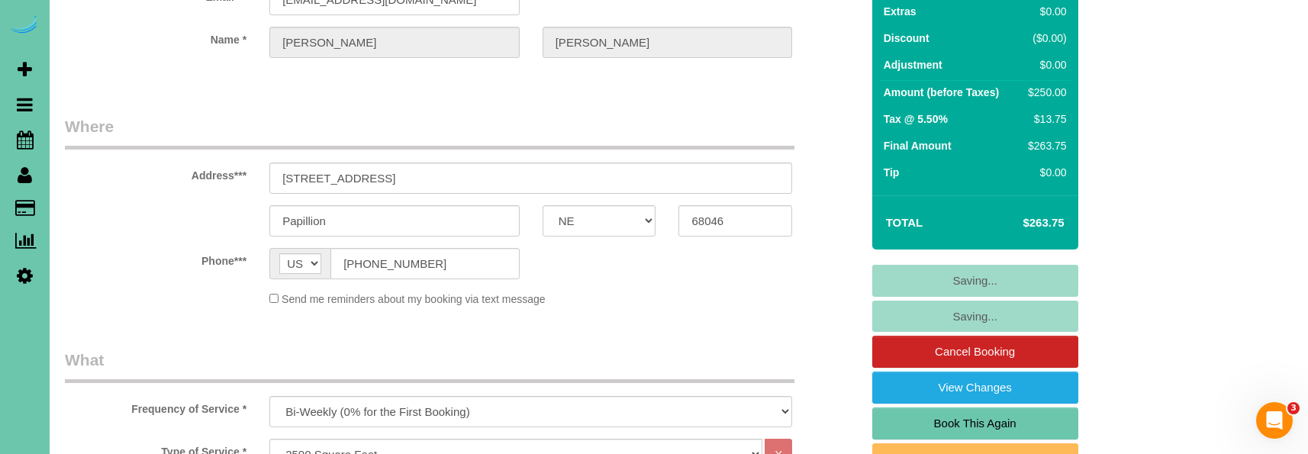
scroll to position [133, 0]
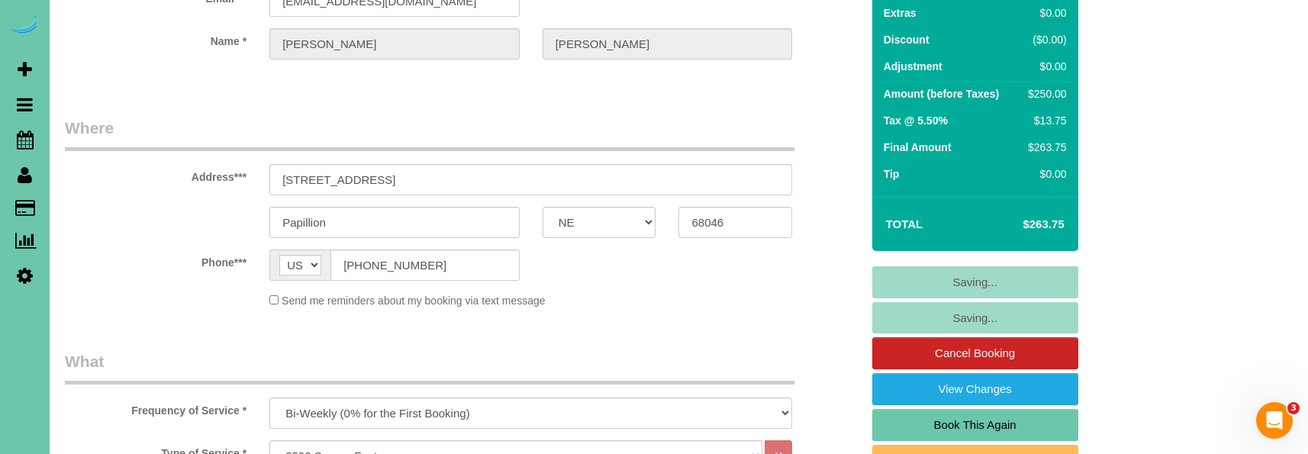
click at [889, 282] on fieldset "Saving... Saving... Cancel Booking View Changes Book This Again Complete Back" at bounding box center [975, 389] width 206 height 247
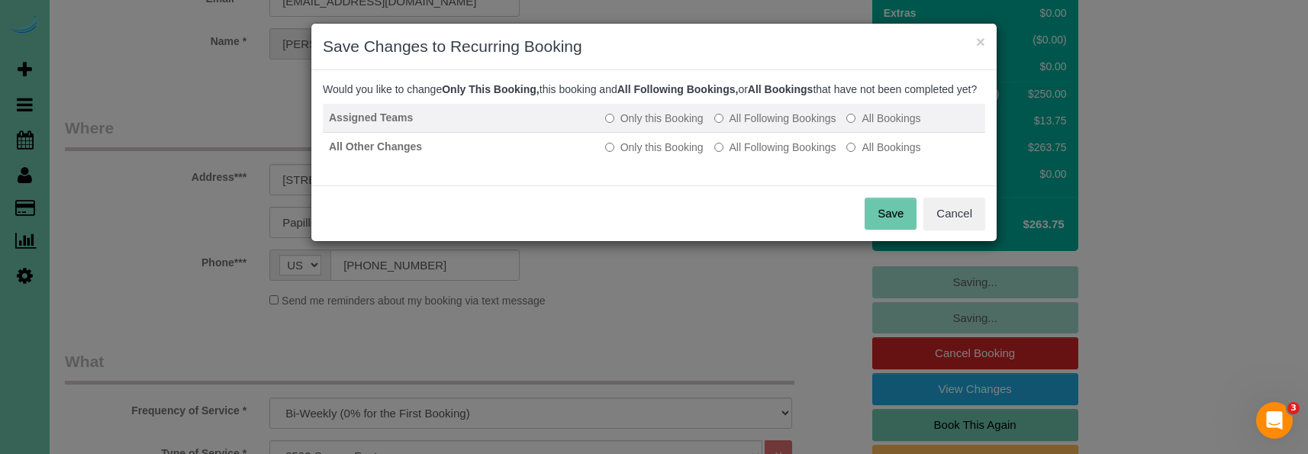
click at [773, 126] on label "All Following Bookings" at bounding box center [775, 118] width 122 height 15
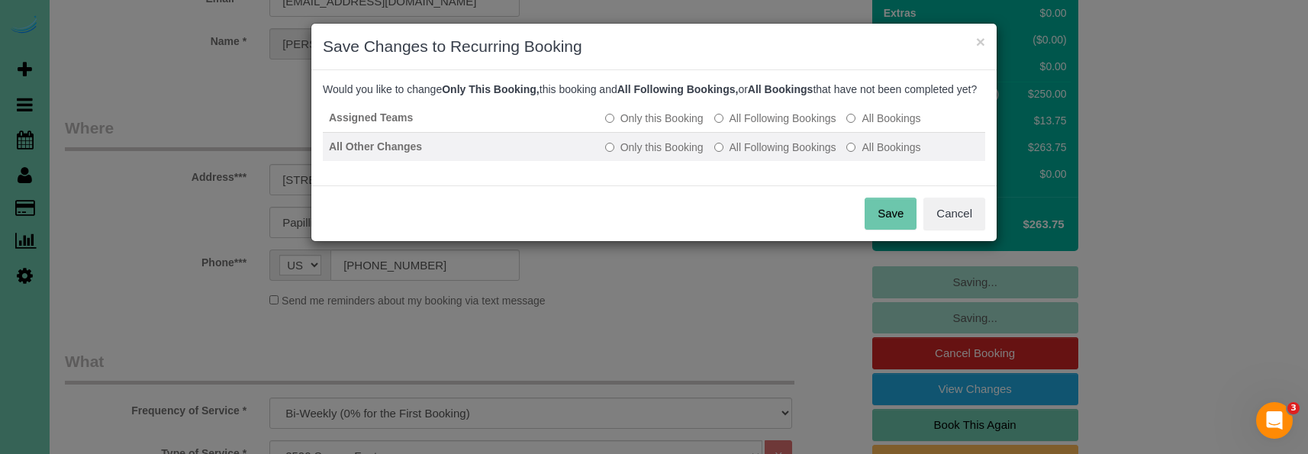
click at [768, 155] on label "All Following Bookings" at bounding box center [775, 147] width 122 height 15
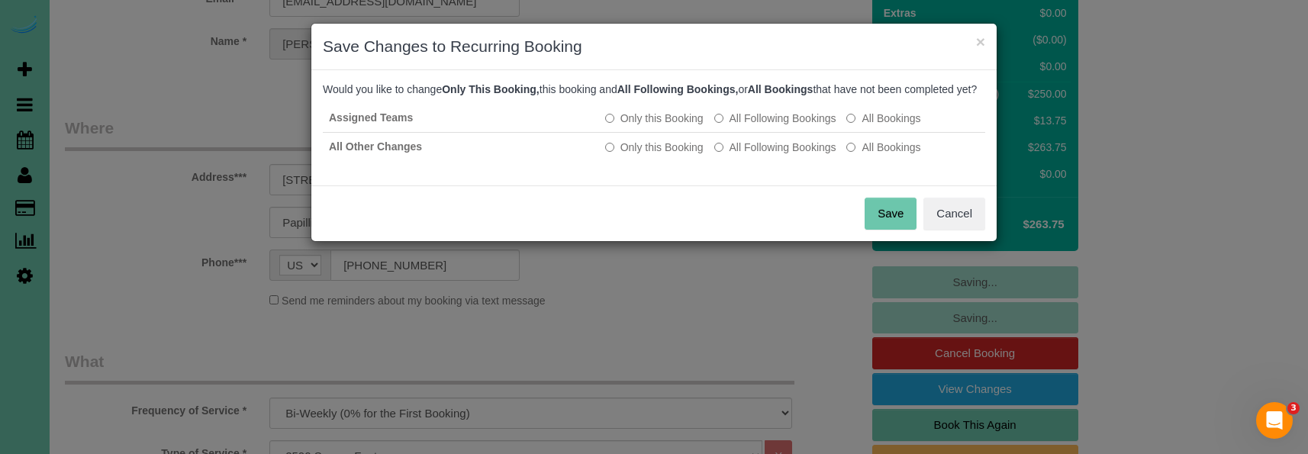
click at [882, 224] on button "Save" at bounding box center [891, 214] width 52 height 32
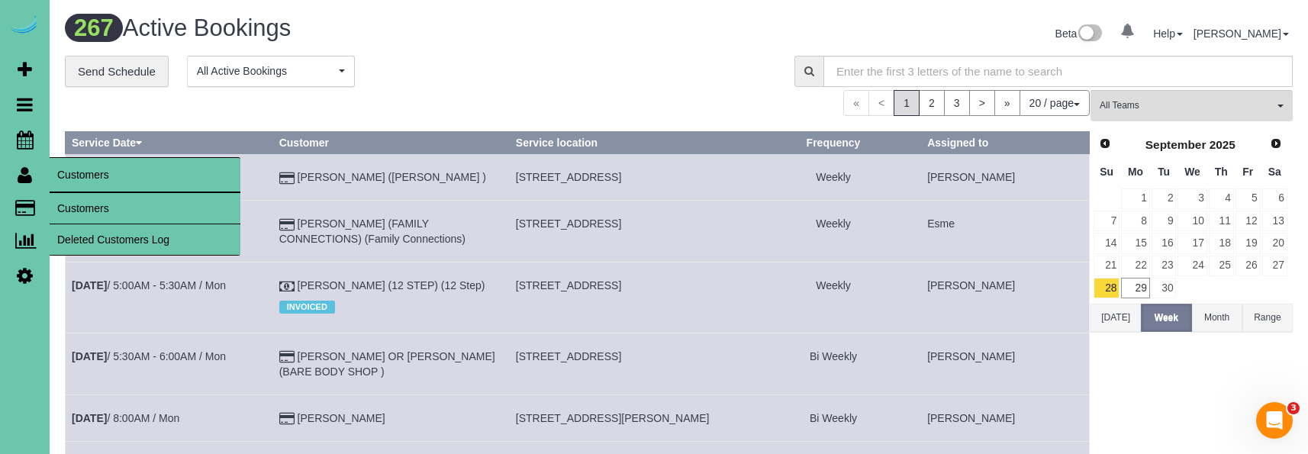
click at [85, 200] on link "Customers" at bounding box center [145, 208] width 191 height 31
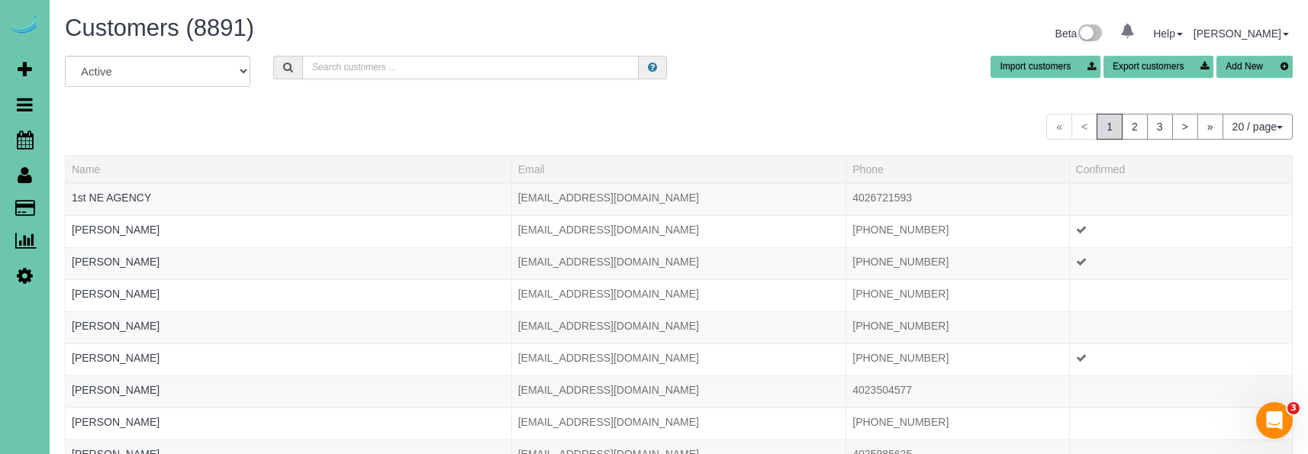
click at [348, 66] on input "text" at bounding box center [470, 68] width 337 height 24
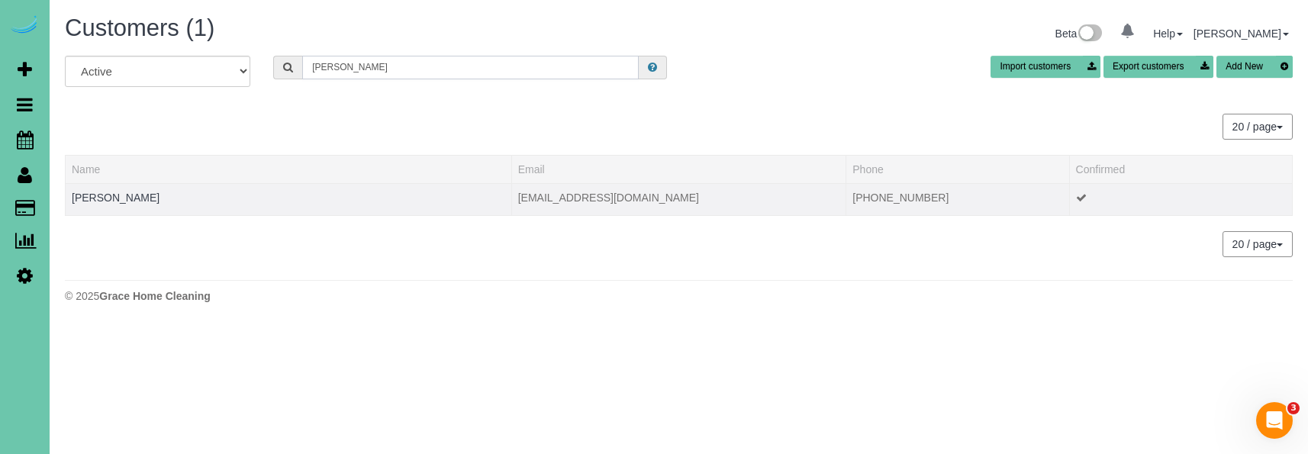
type input "mehl"
click at [107, 189] on td "Andrea Mehlhaff" at bounding box center [289, 199] width 446 height 32
click at [102, 199] on link "Andrea Mehlhaff" at bounding box center [116, 198] width 88 height 12
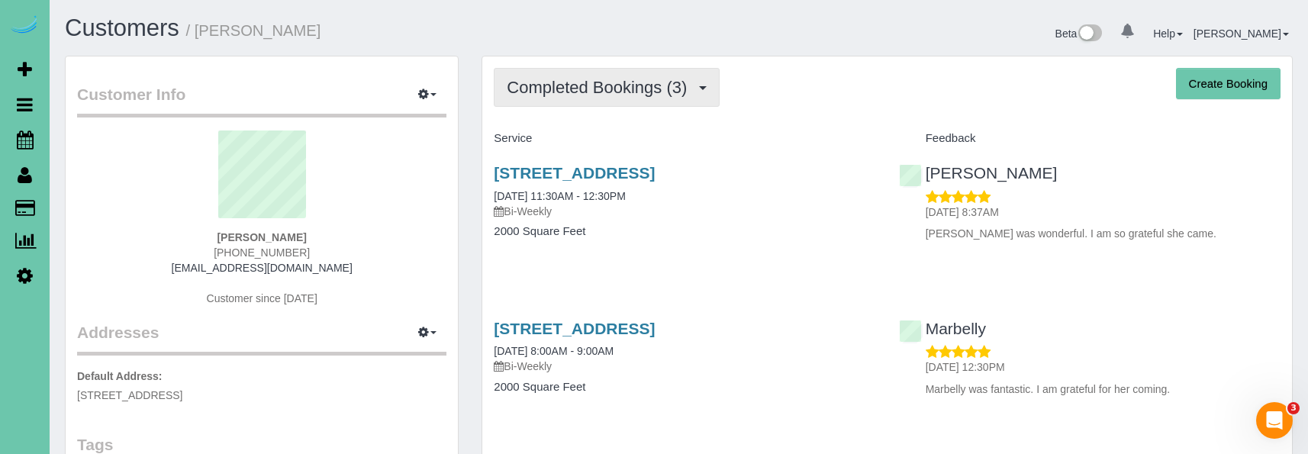
click at [659, 91] on span "Completed Bookings (3)" at bounding box center [601, 87] width 188 height 19
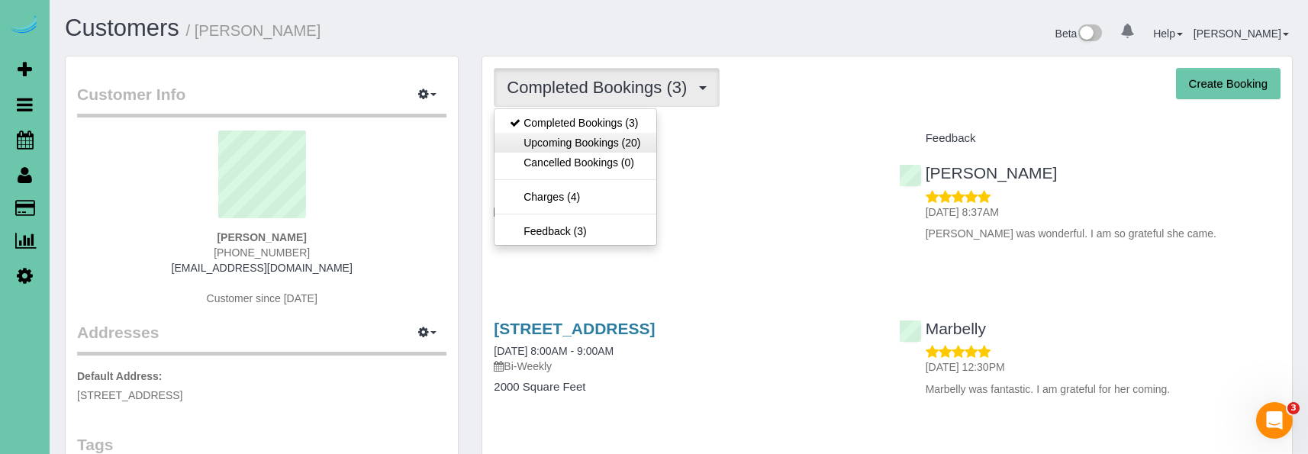
click at [623, 138] on link "Upcoming Bookings (20)" at bounding box center [575, 143] width 161 height 20
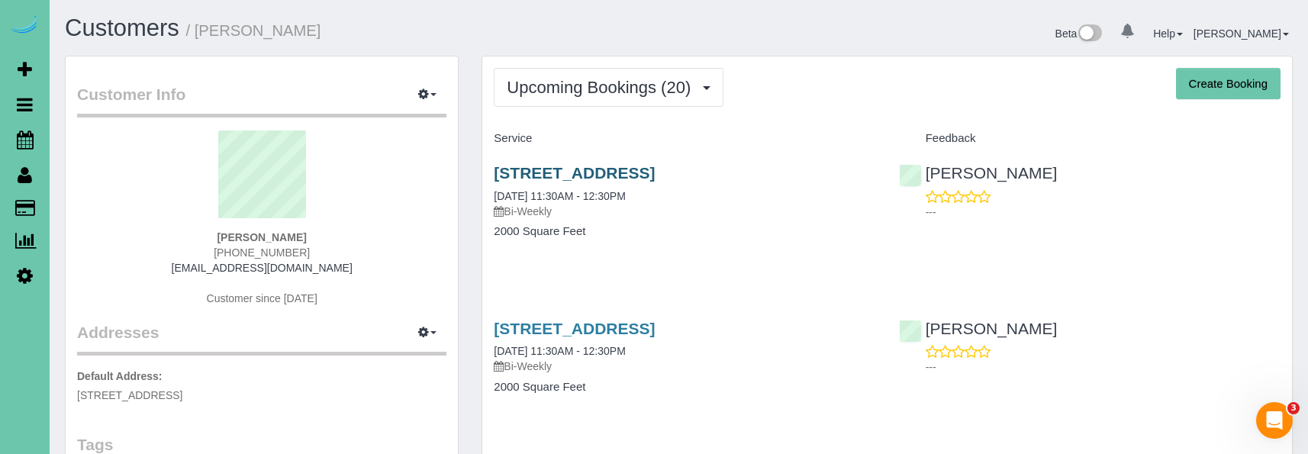
click at [584, 166] on link "630 S 57th St, Omaha, NE 68106" at bounding box center [574, 173] width 161 height 18
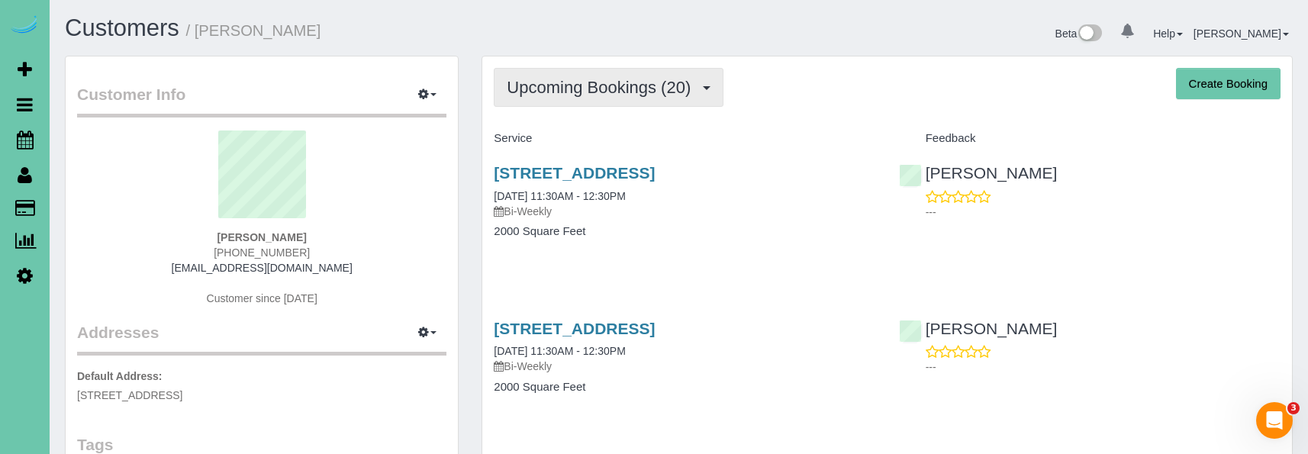
click at [562, 69] on button "Upcoming Bookings (20)" at bounding box center [609, 87] width 230 height 39
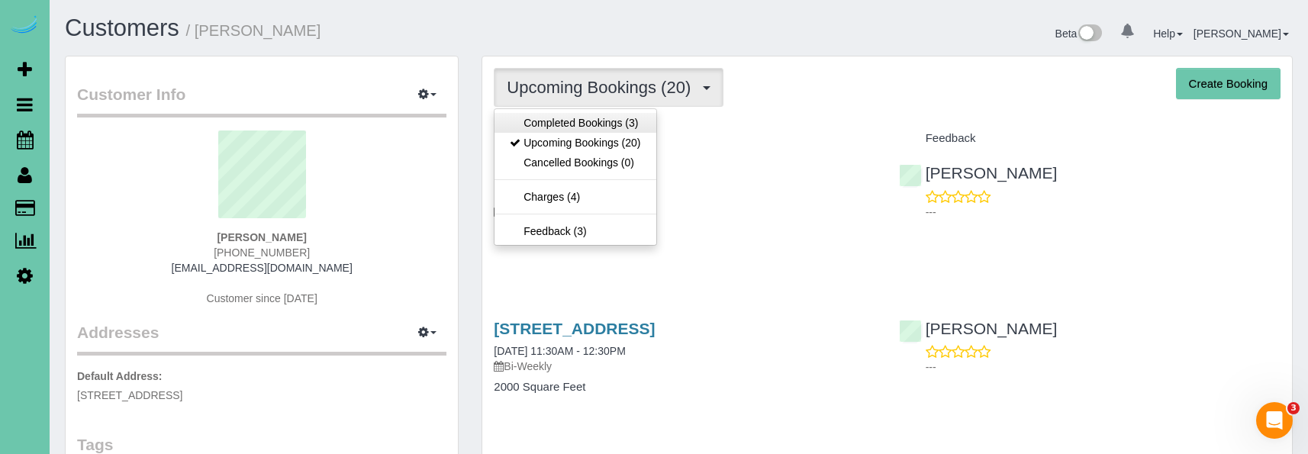
click at [553, 121] on link "Completed Bookings (3)" at bounding box center [575, 123] width 161 height 20
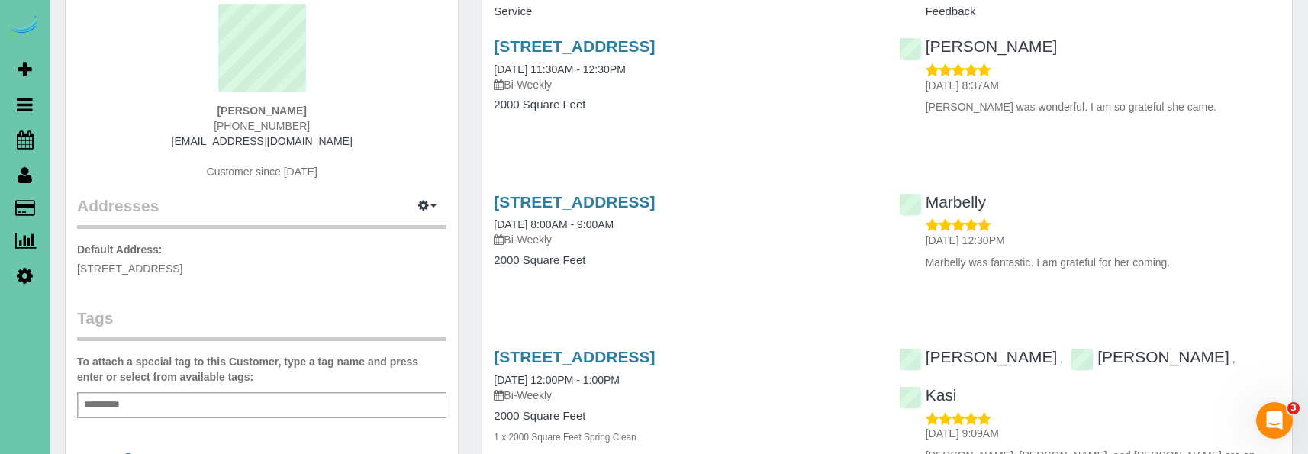
scroll to position [117, 0]
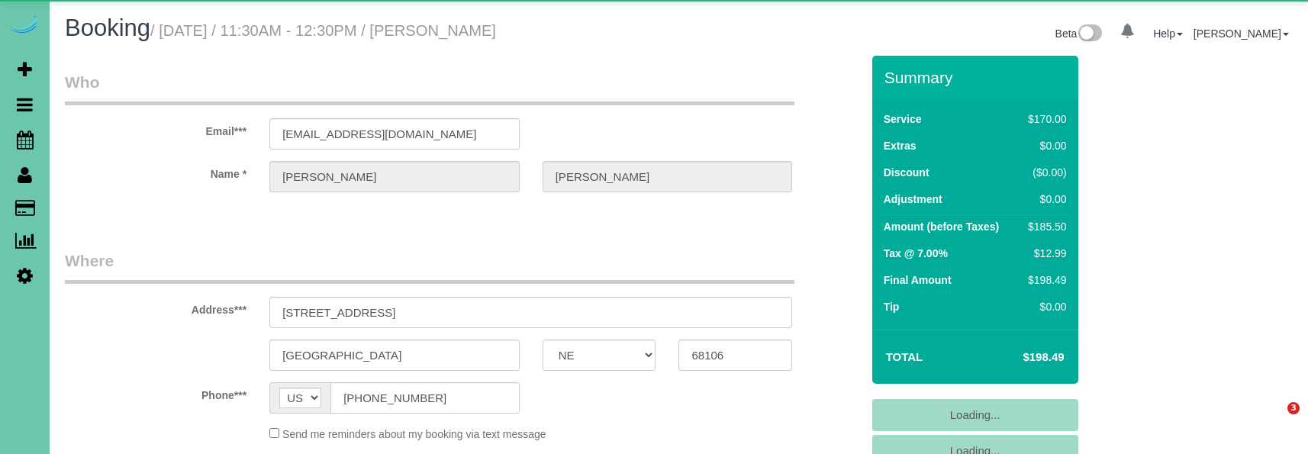
select select "NE"
select select "object:621"
select select "string:fspay-7957ca9f-59c9-4eb9-88f4-891e3ede1236"
select select "object:910"
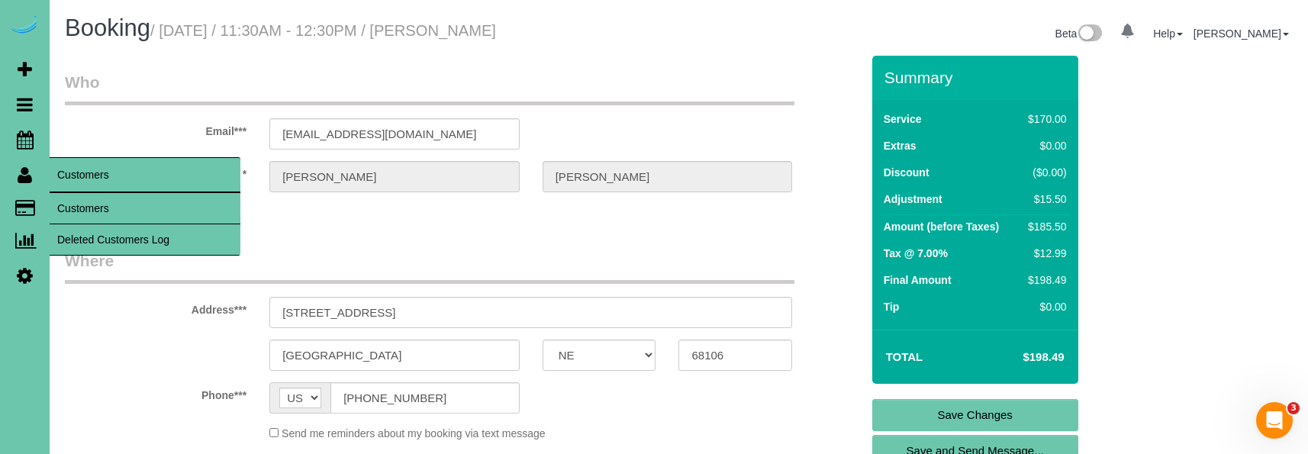
click at [105, 200] on link "Customers" at bounding box center [145, 208] width 191 height 31
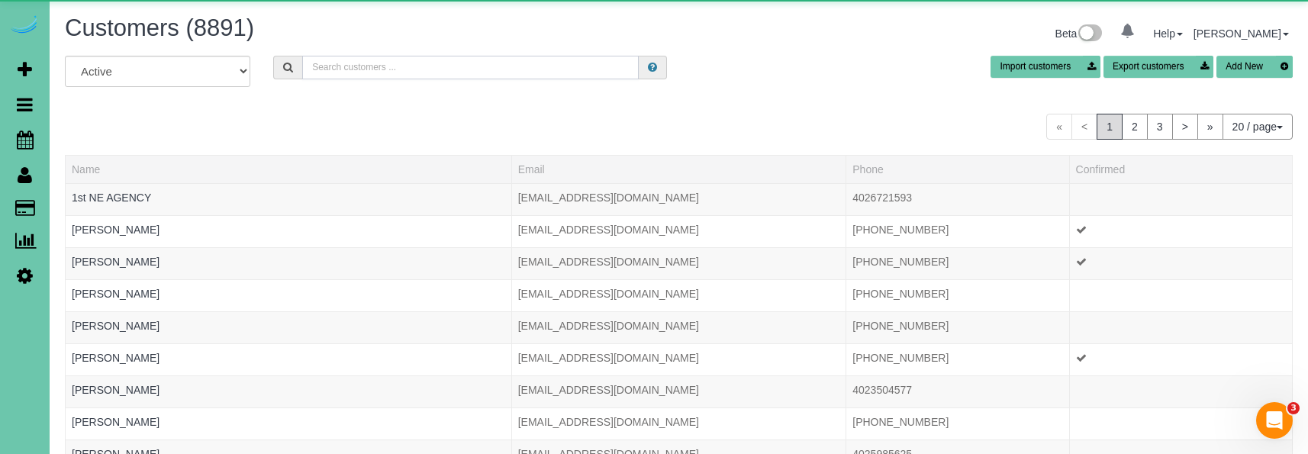
click at [391, 62] on input "text" at bounding box center [470, 68] width 337 height 24
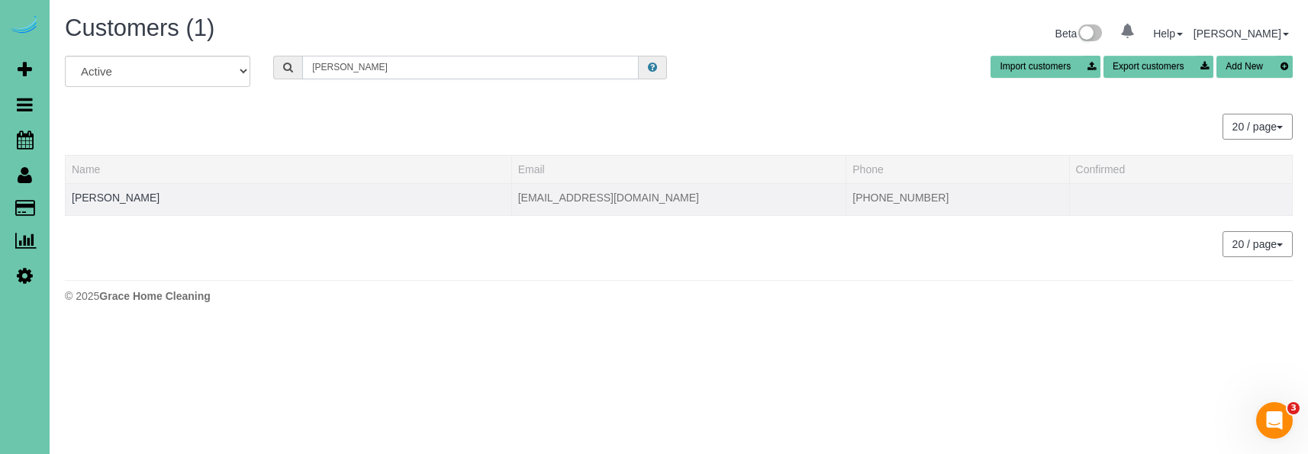
type input "[PERSON_NAME]"
click at [123, 205] on div at bounding box center [288, 207] width 433 height 4
click at [124, 199] on link "[PERSON_NAME]" at bounding box center [116, 198] width 88 height 12
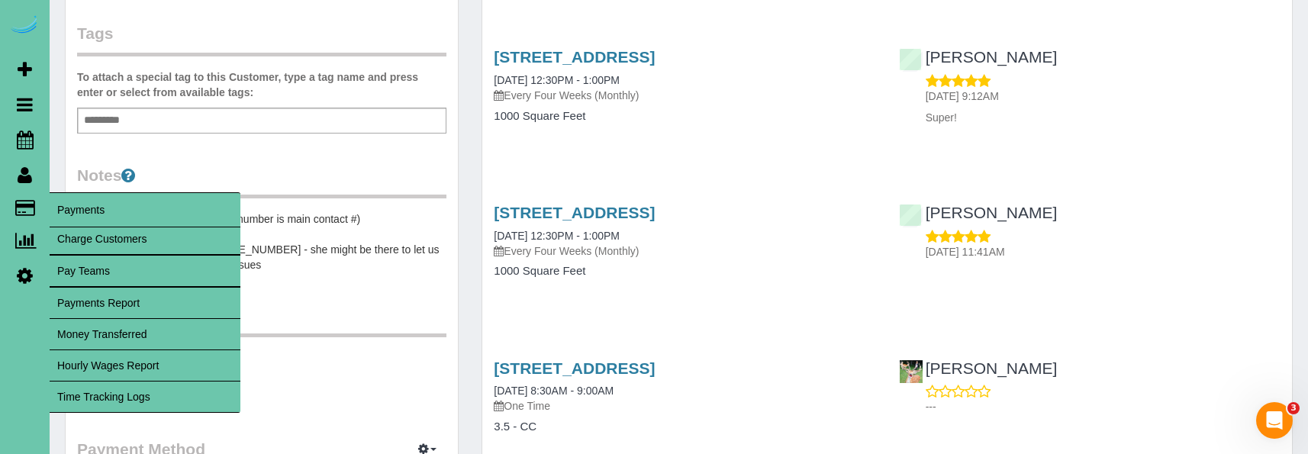
scroll to position [424, 0]
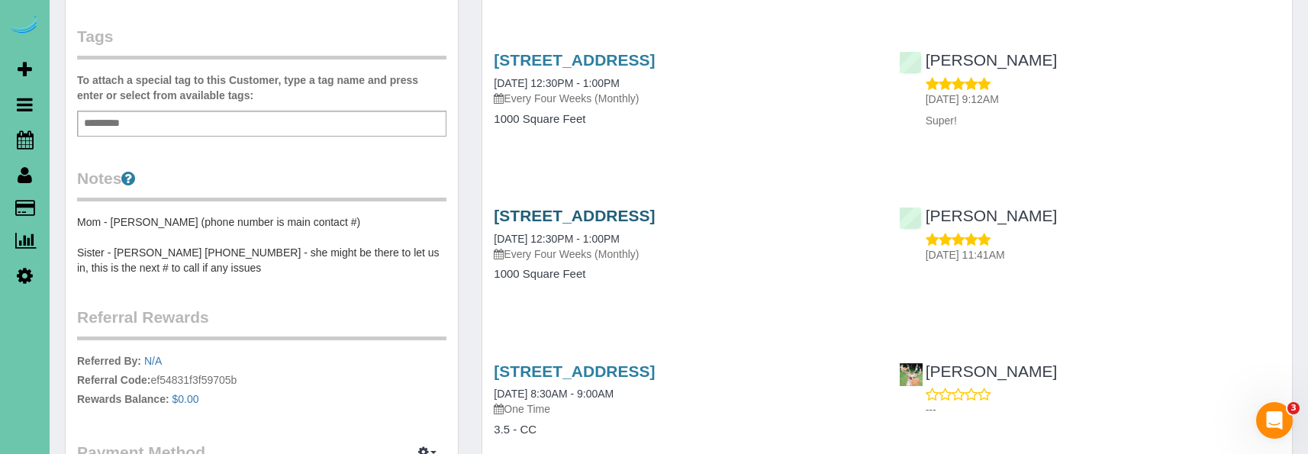
click at [553, 209] on link "[STREET_ADDRESS]" at bounding box center [574, 216] width 161 height 18
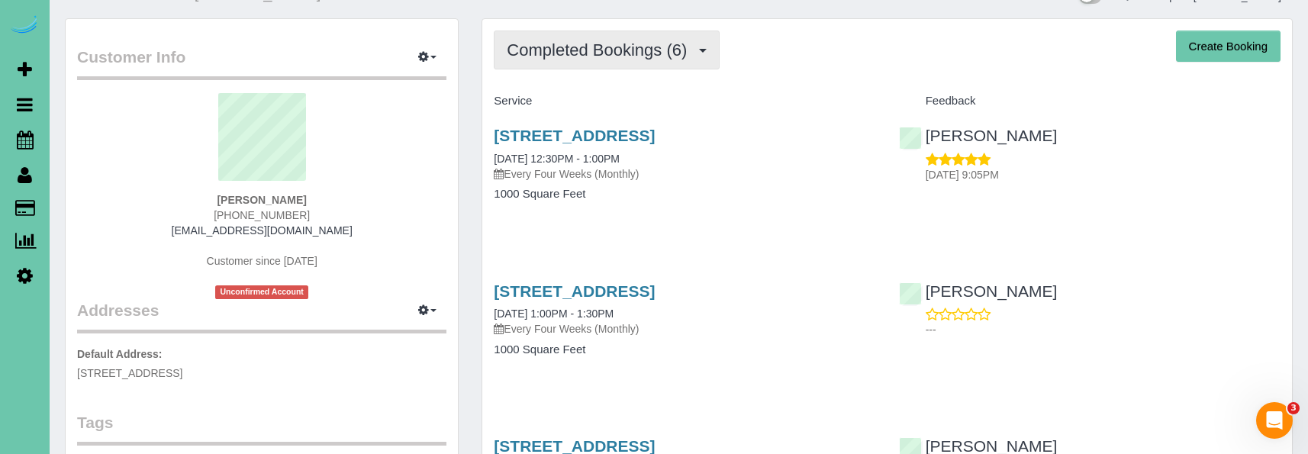
scroll to position [30, 0]
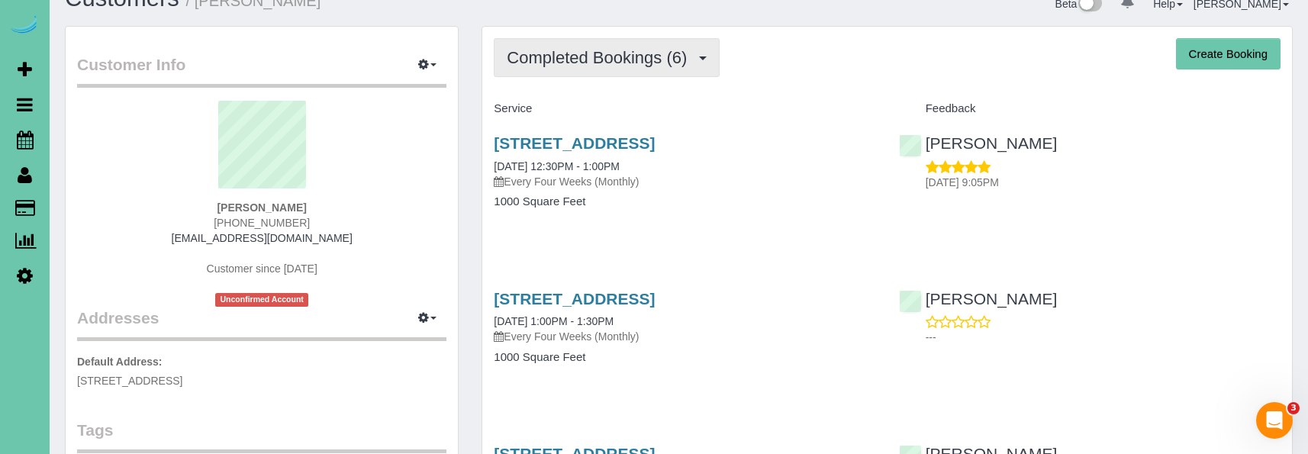
click at [583, 49] on span "Completed Bookings (6)" at bounding box center [601, 57] width 188 height 19
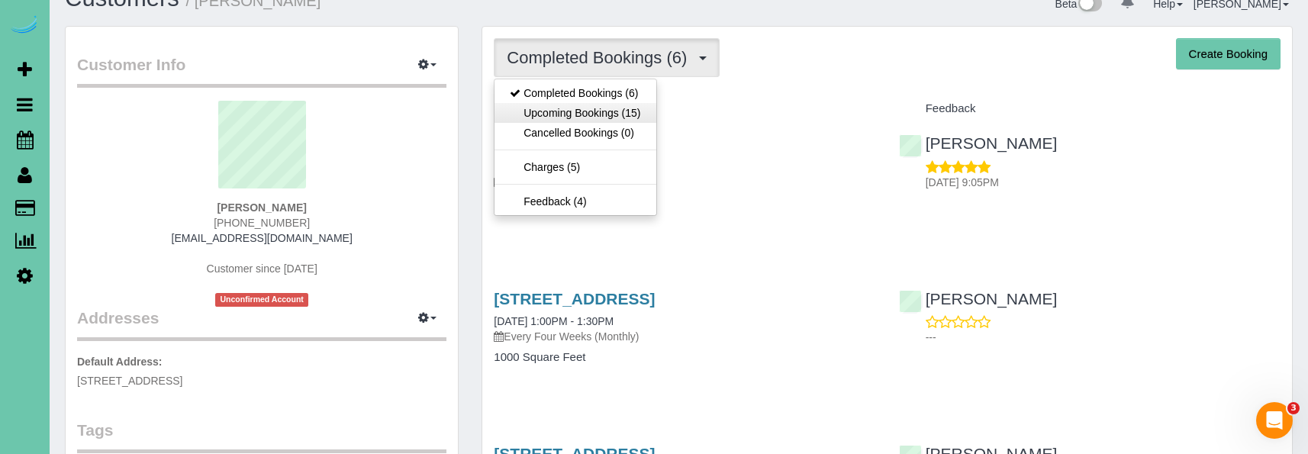
click at [568, 119] on link "Upcoming Bookings (15)" at bounding box center [575, 113] width 161 height 20
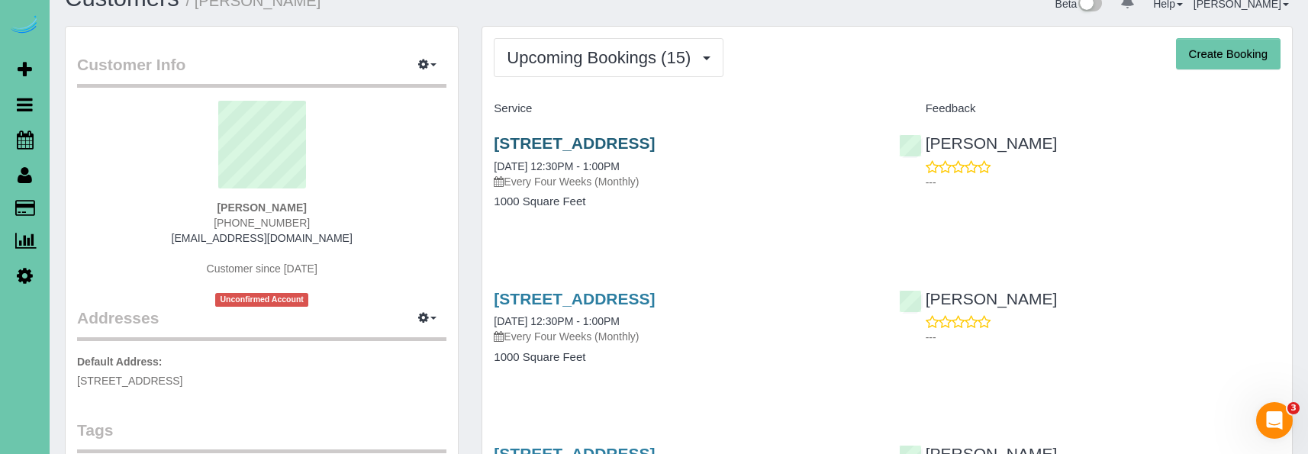
scroll to position [30, 1]
click at [533, 146] on link "[STREET_ADDRESS]" at bounding box center [574, 143] width 161 height 18
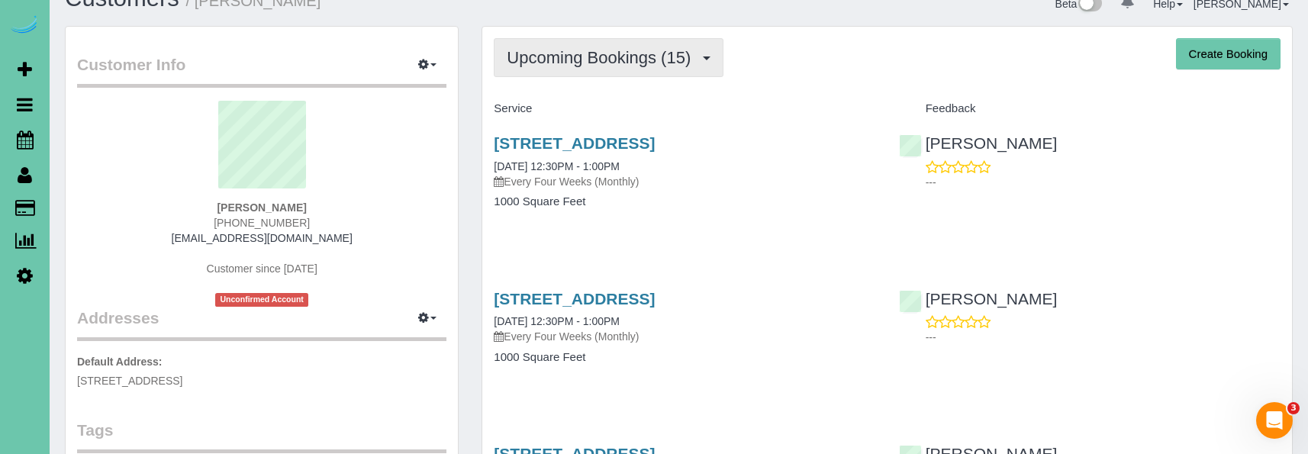
click at [564, 62] on span "Upcoming Bookings (15)" at bounding box center [603, 57] width 192 height 19
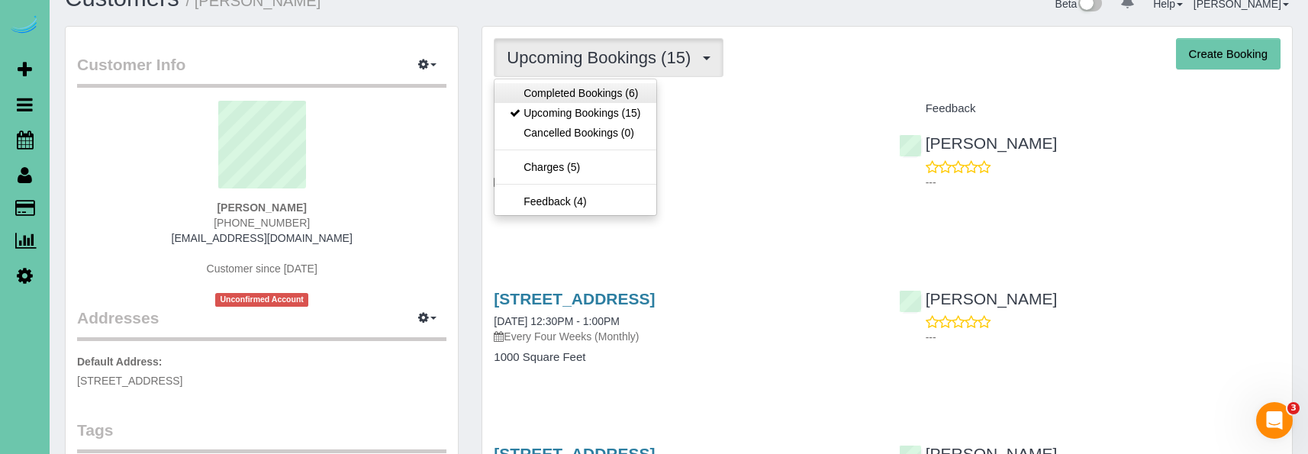
click at [569, 86] on link "Completed Bookings (6)" at bounding box center [575, 93] width 161 height 20
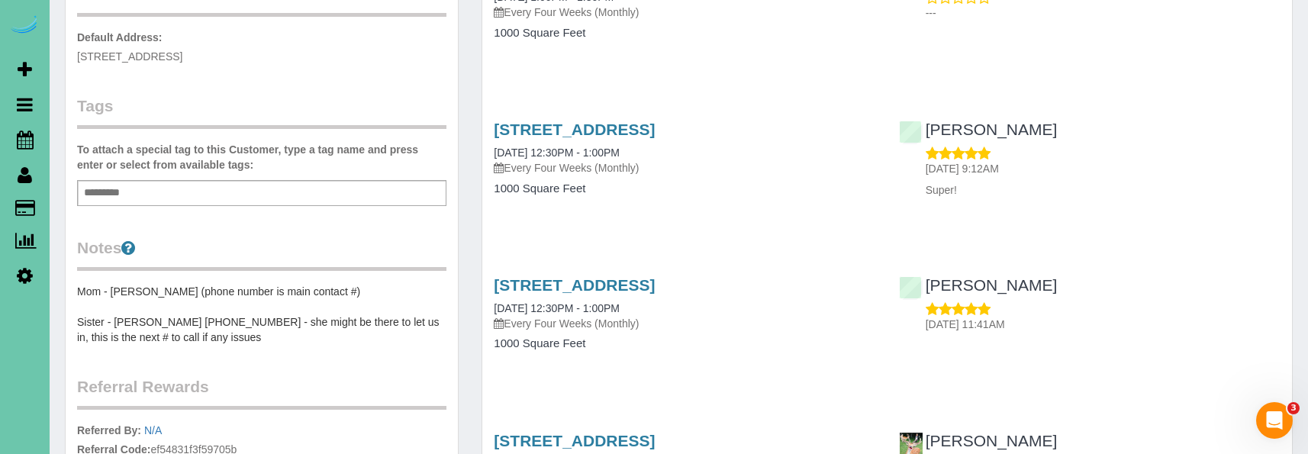
scroll to position [350, 0]
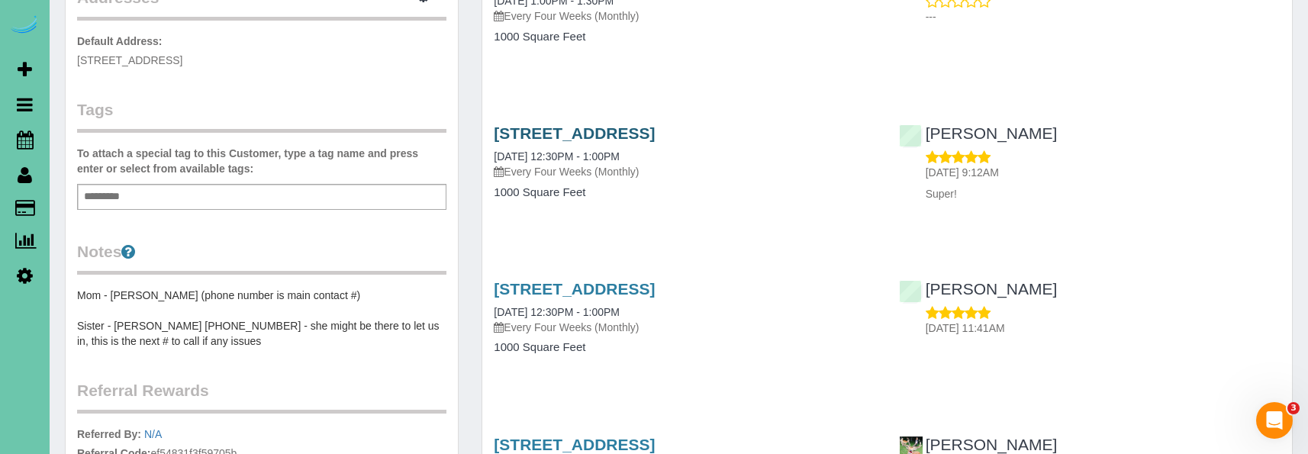
click at [536, 127] on link "[STREET_ADDRESS]" at bounding box center [574, 133] width 161 height 18
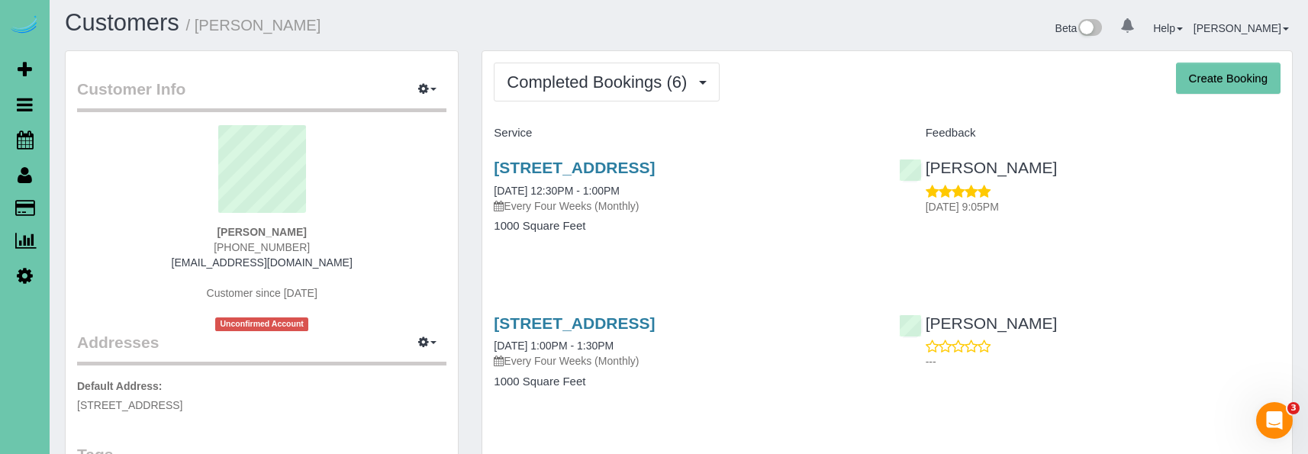
scroll to position [4, 0]
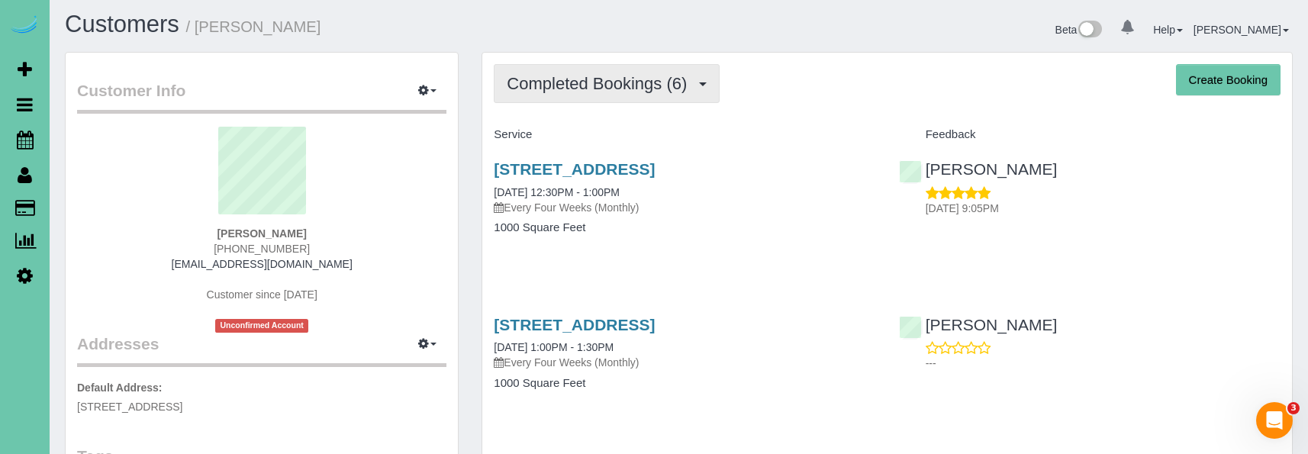
drag, startPoint x: 563, startPoint y: 72, endPoint x: 564, endPoint y: 97, distance: 24.4
click at [563, 74] on span "Completed Bookings (6)" at bounding box center [601, 83] width 188 height 19
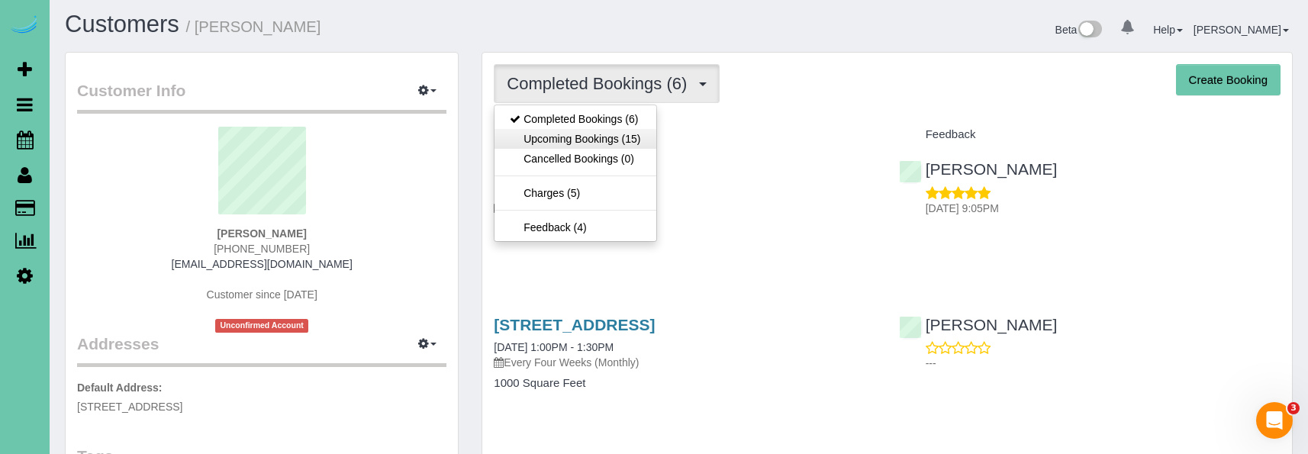
click at [565, 139] on link "Upcoming Bookings (15)" at bounding box center [575, 139] width 161 height 20
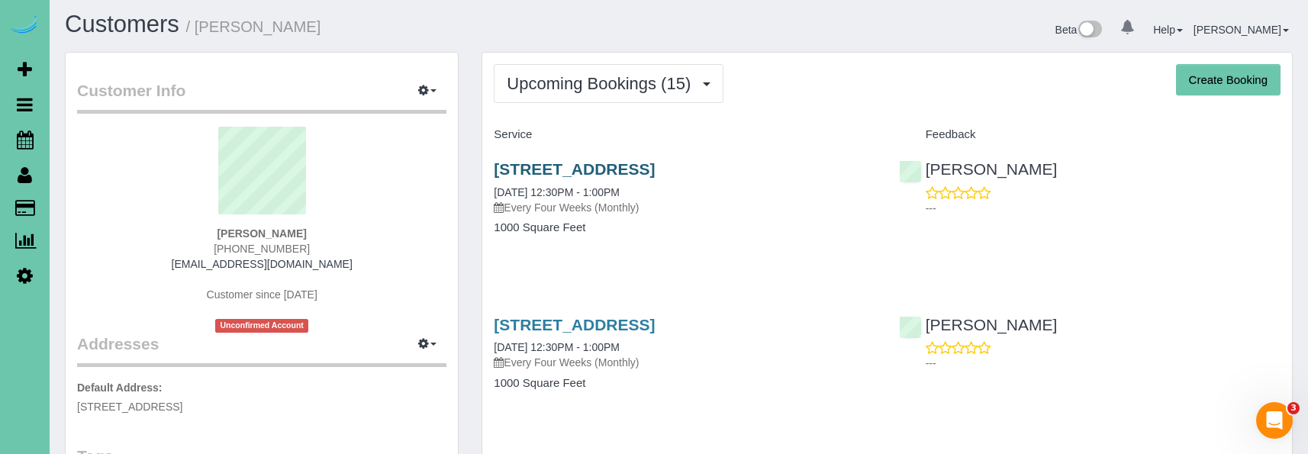
click at [534, 169] on link "[STREET_ADDRESS]" at bounding box center [574, 169] width 161 height 18
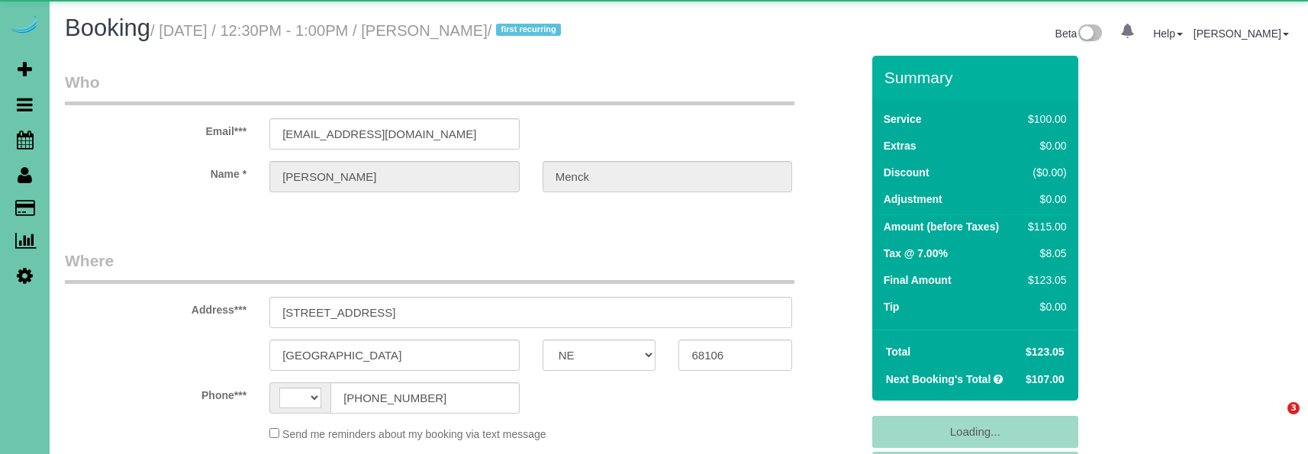
select select "NE"
select select "string:[GEOGRAPHIC_DATA]"
select select "object:927"
select select "string:fspay-8fdeb2bb-f908-452b-a654-741711f91531"
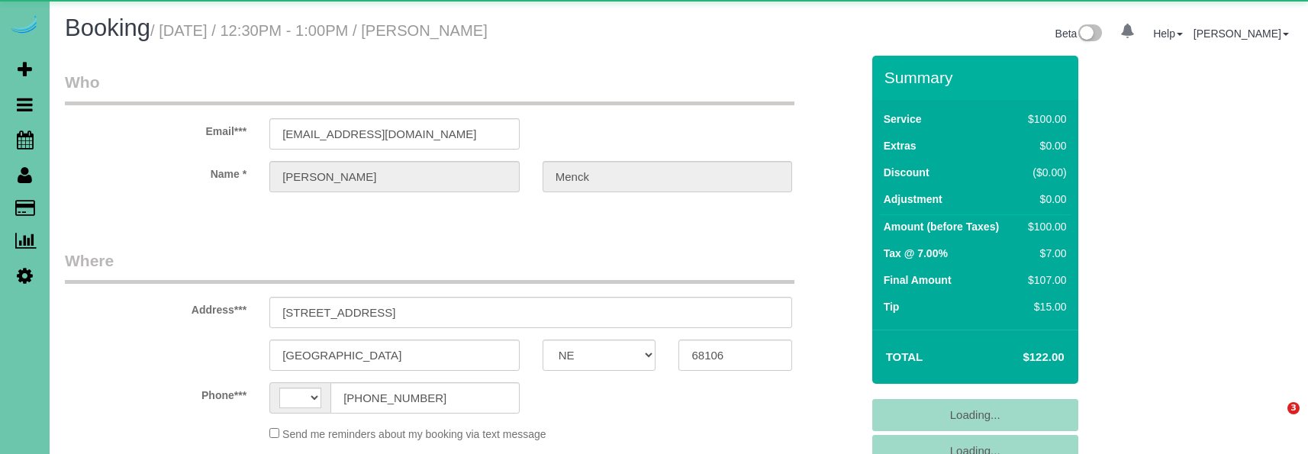
select select "NE"
select select "string:[GEOGRAPHIC_DATA]"
select select "object:908"
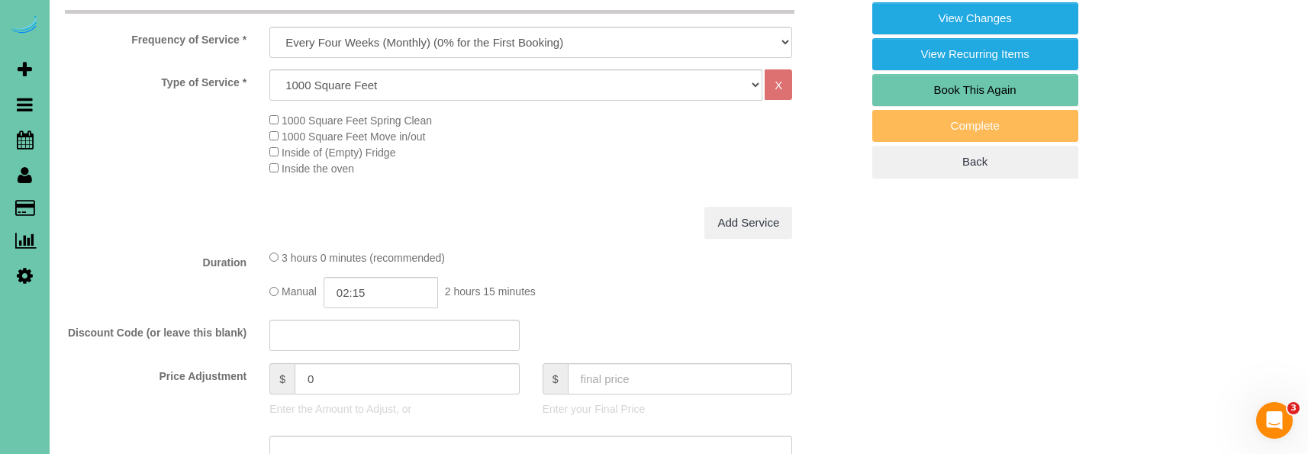
scroll to position [530, 0]
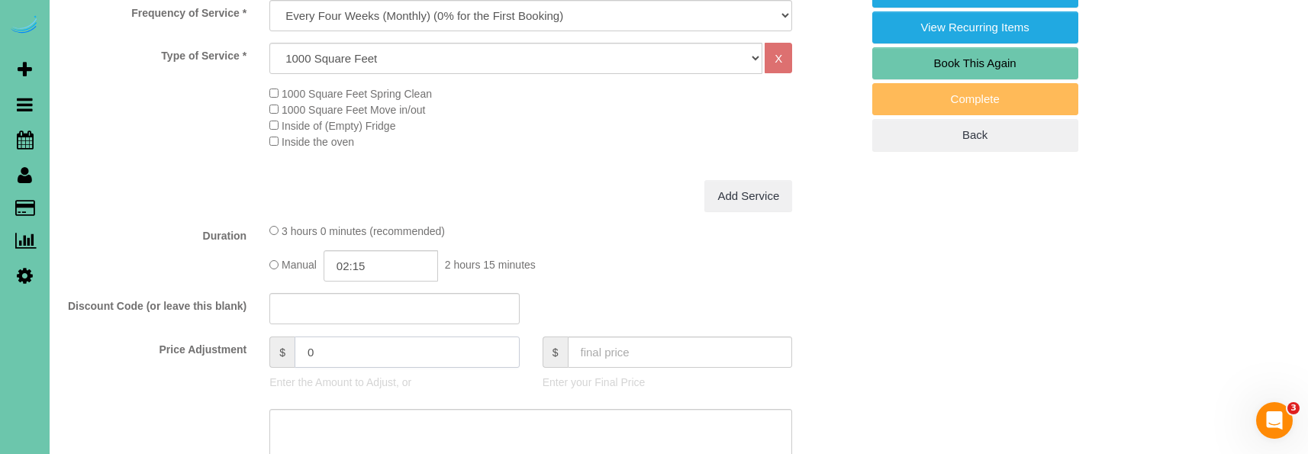
drag, startPoint x: 317, startPoint y: 350, endPoint x: 287, endPoint y: 347, distance: 30.7
click at [287, 347] on div "$ 0" at bounding box center [394, 352] width 250 height 31
type input "115"
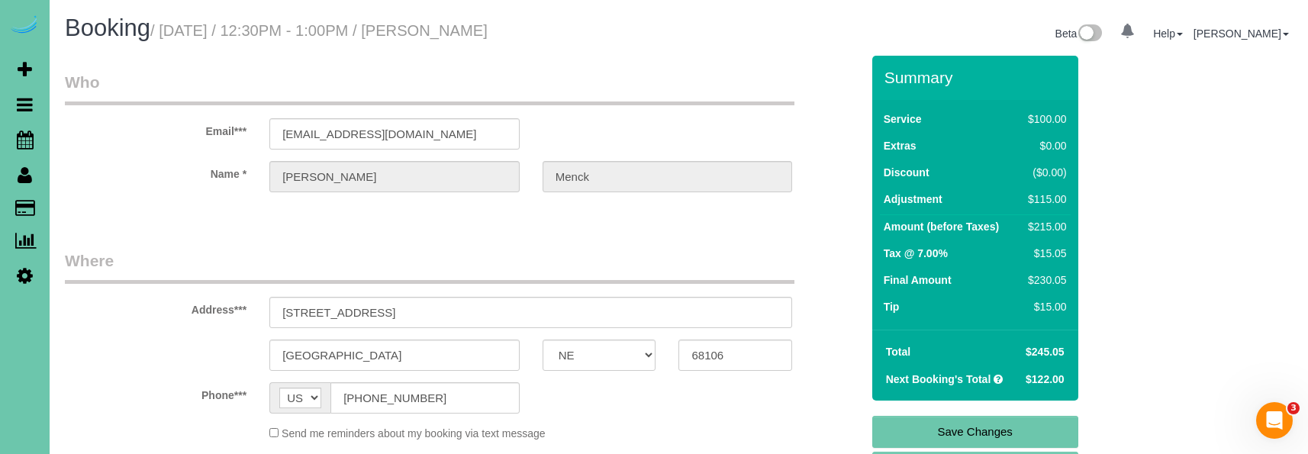
scroll to position [0, 0]
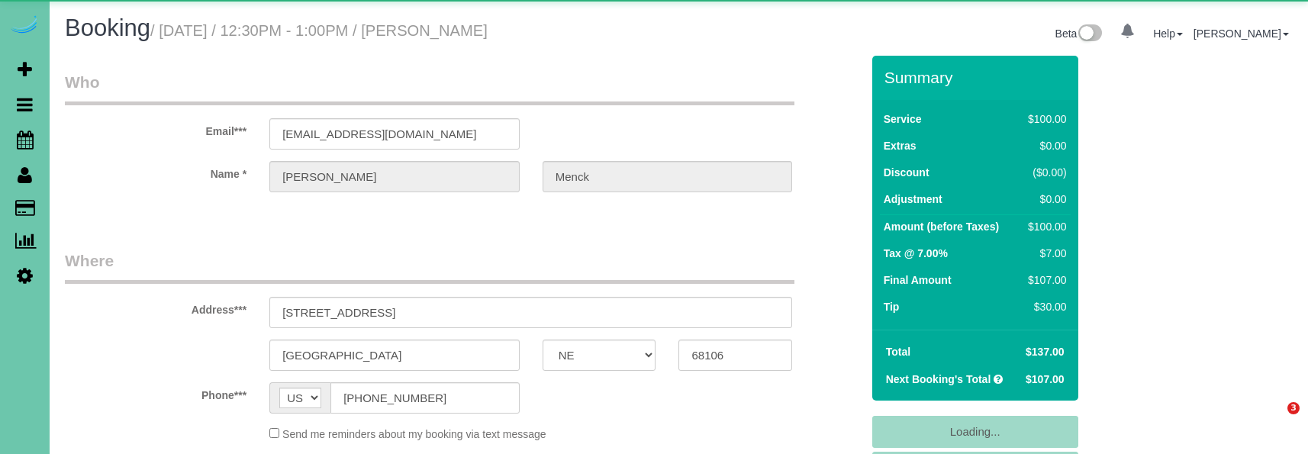
select select "NE"
select select "object:868"
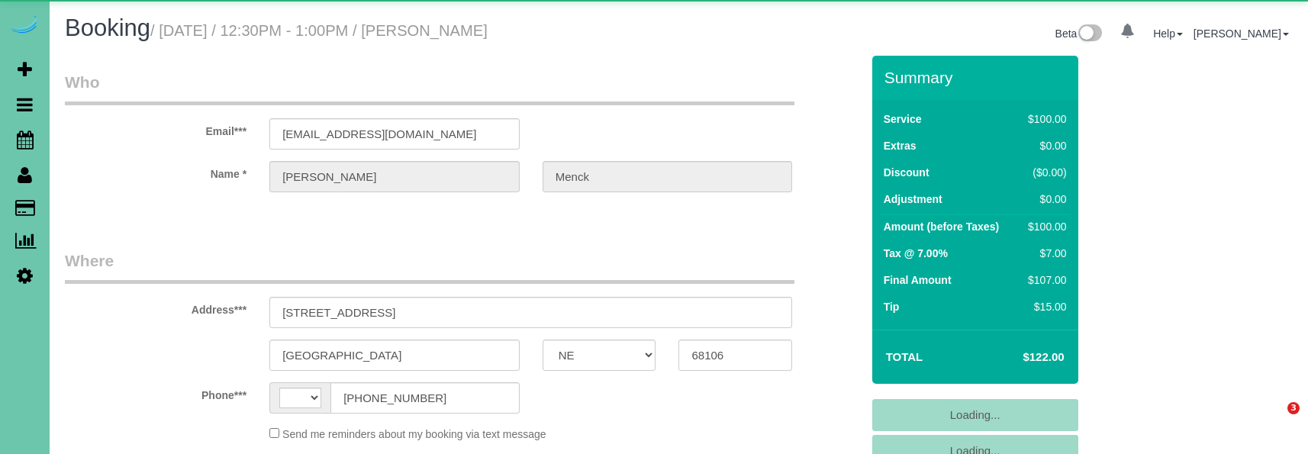
select select "NE"
select select "string:[GEOGRAPHIC_DATA]"
select select "object:854"
select select "string:fspay-8fdeb2bb-f908-452b-a654-741711f91531"
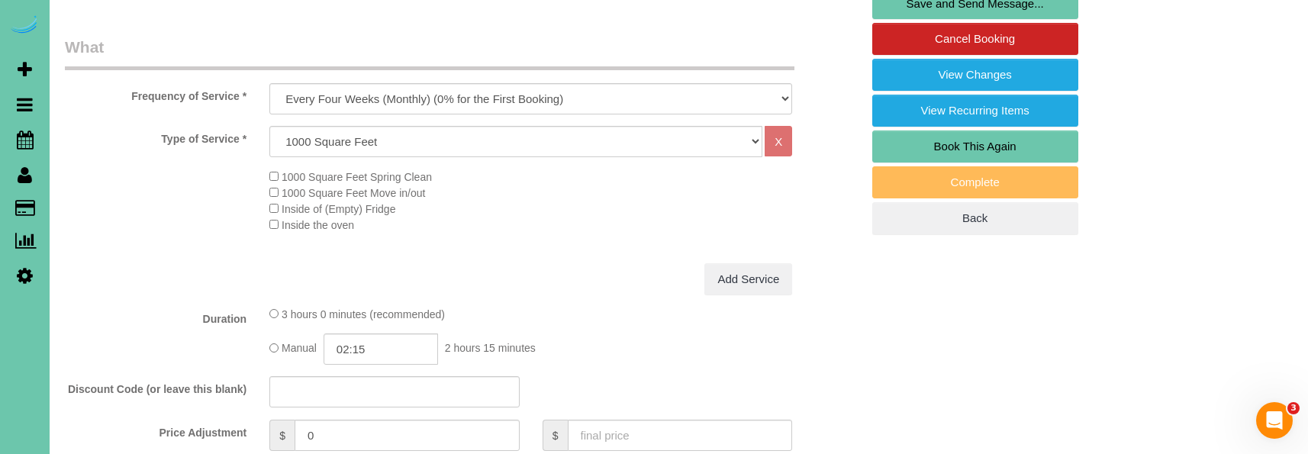
scroll to position [448, 0]
click at [277, 425] on div "$ 0" at bounding box center [394, 434] width 250 height 31
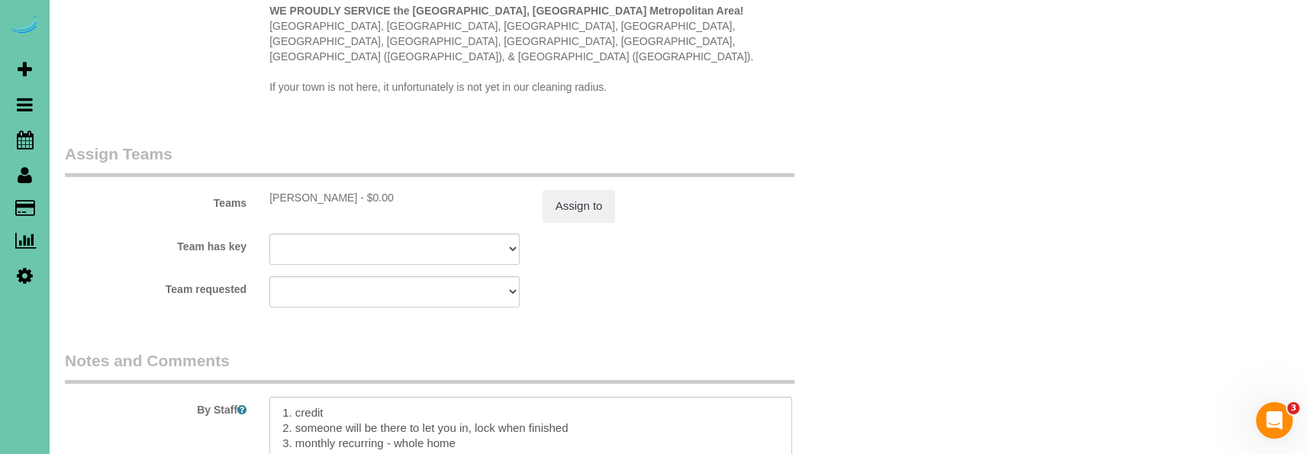
scroll to position [5, 0]
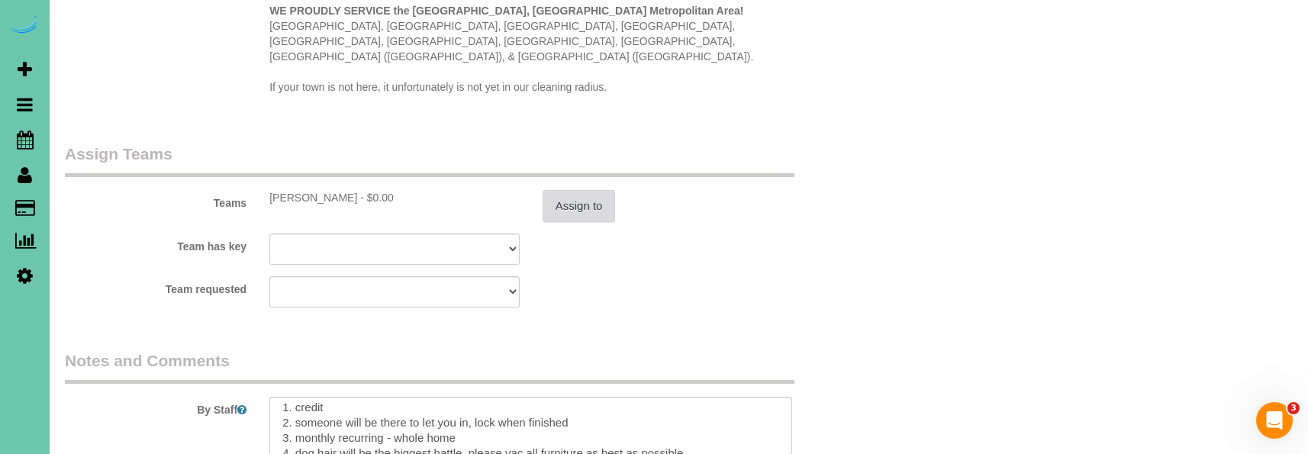
type input "15"
click at [557, 190] on button "Assign to" at bounding box center [579, 206] width 73 height 32
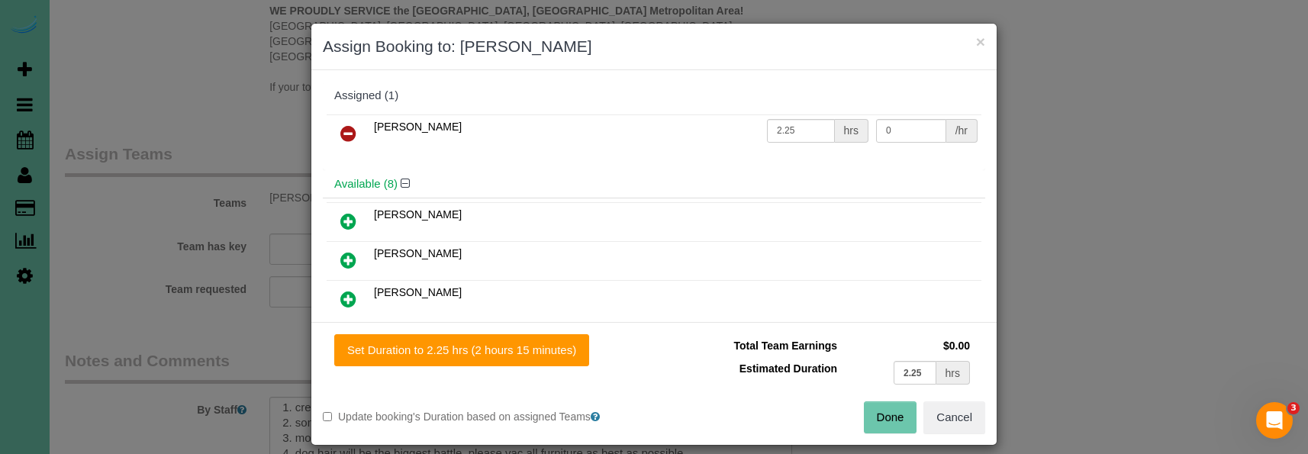
click at [348, 130] on icon at bounding box center [348, 133] width 16 height 18
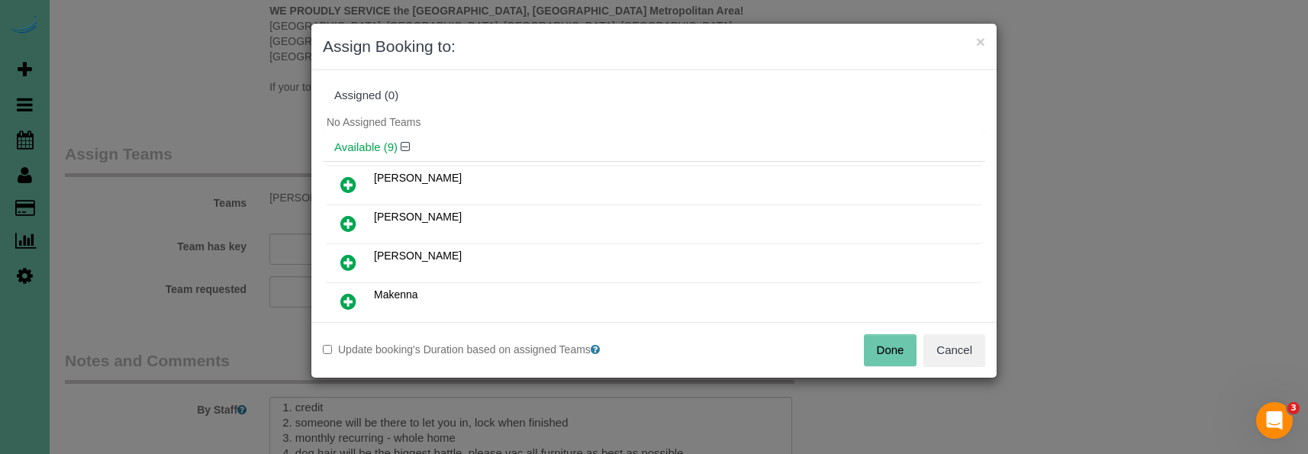
click at [886, 350] on button "Done" at bounding box center [890, 350] width 53 height 32
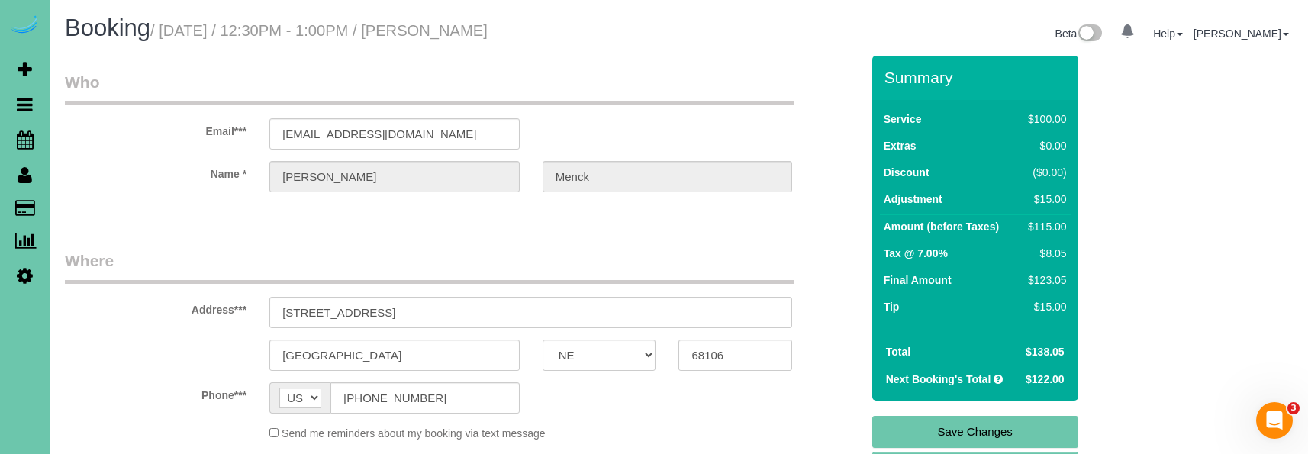
scroll to position [0, 0]
click at [913, 425] on link "Save Changes" at bounding box center [975, 432] width 206 height 32
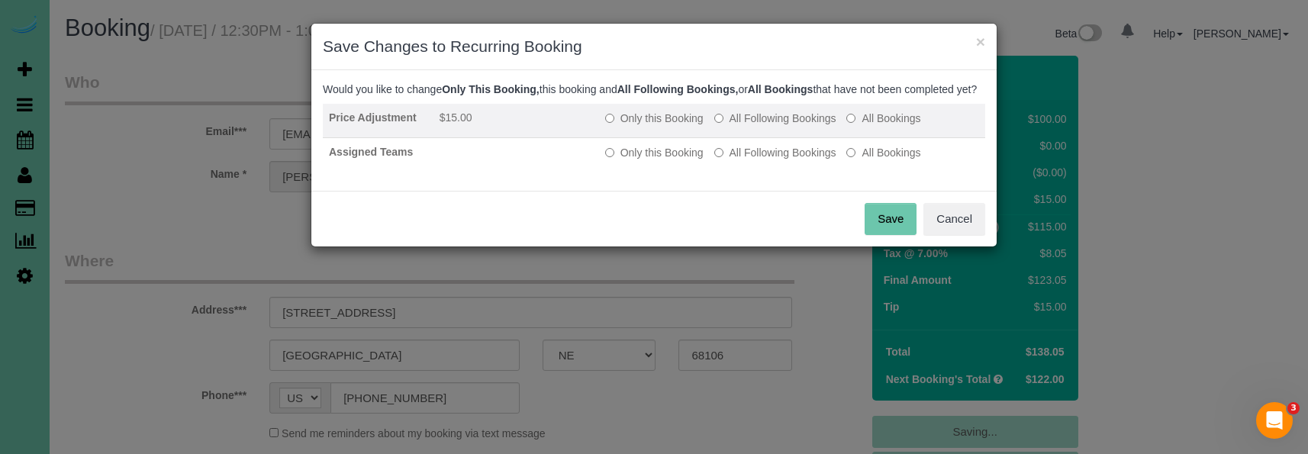
click at [759, 126] on label "All Following Bookings" at bounding box center [775, 118] width 122 height 15
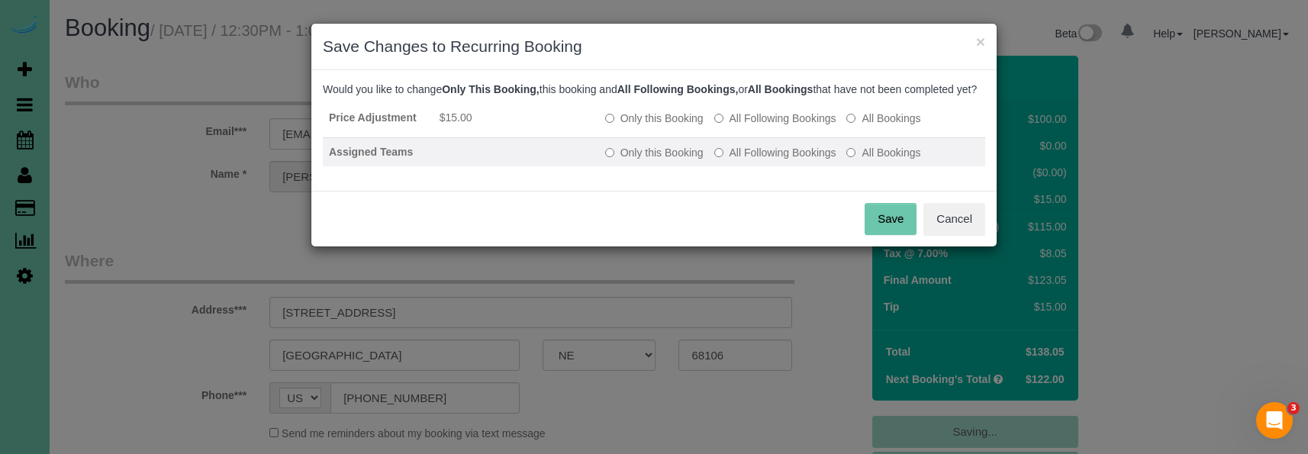
click at [768, 160] on label "All Following Bookings" at bounding box center [775, 152] width 122 height 15
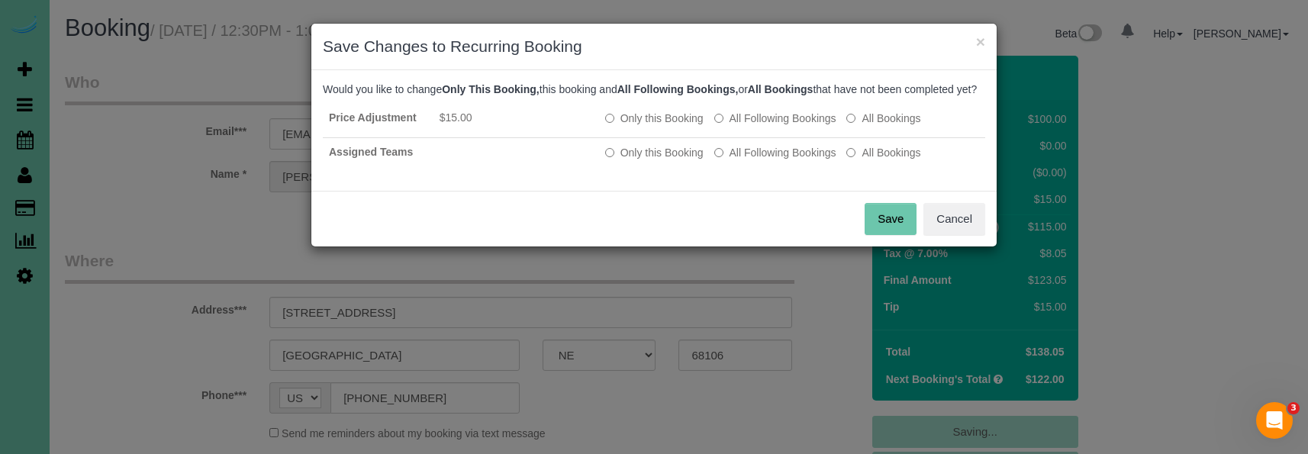
click at [884, 233] on button "Save" at bounding box center [891, 219] width 52 height 32
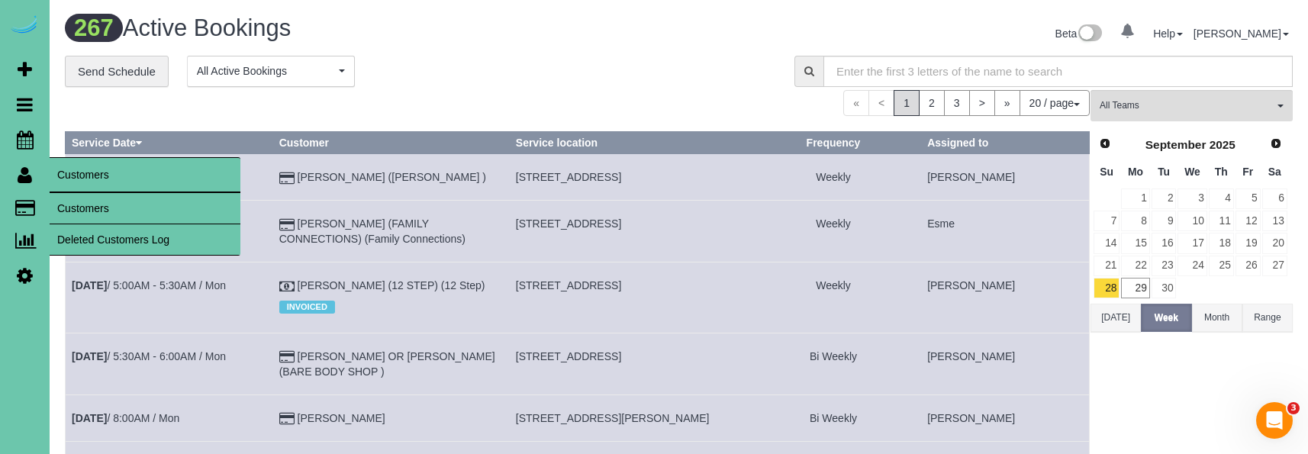
click at [75, 205] on link "Customers" at bounding box center [145, 208] width 191 height 31
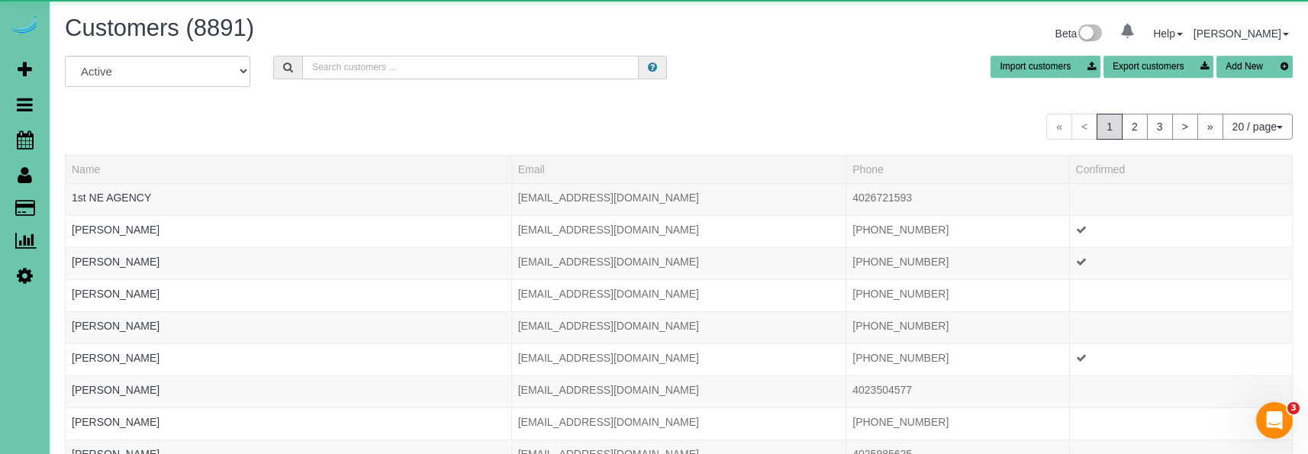
click at [422, 75] on input "text" at bounding box center [470, 68] width 337 height 24
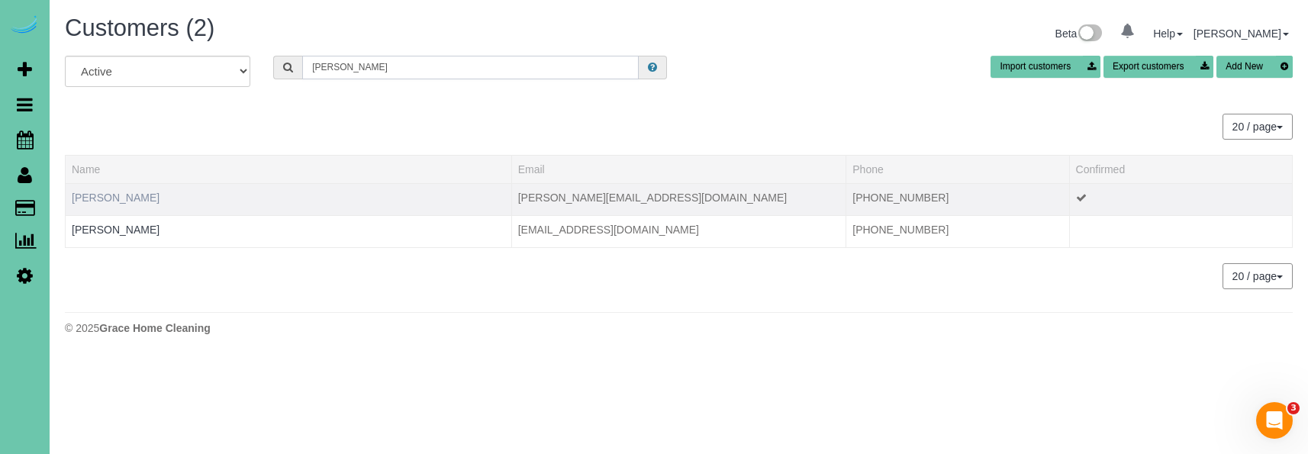
type input "Alicia m"
click at [108, 200] on link "Alicia Millard" at bounding box center [116, 198] width 88 height 12
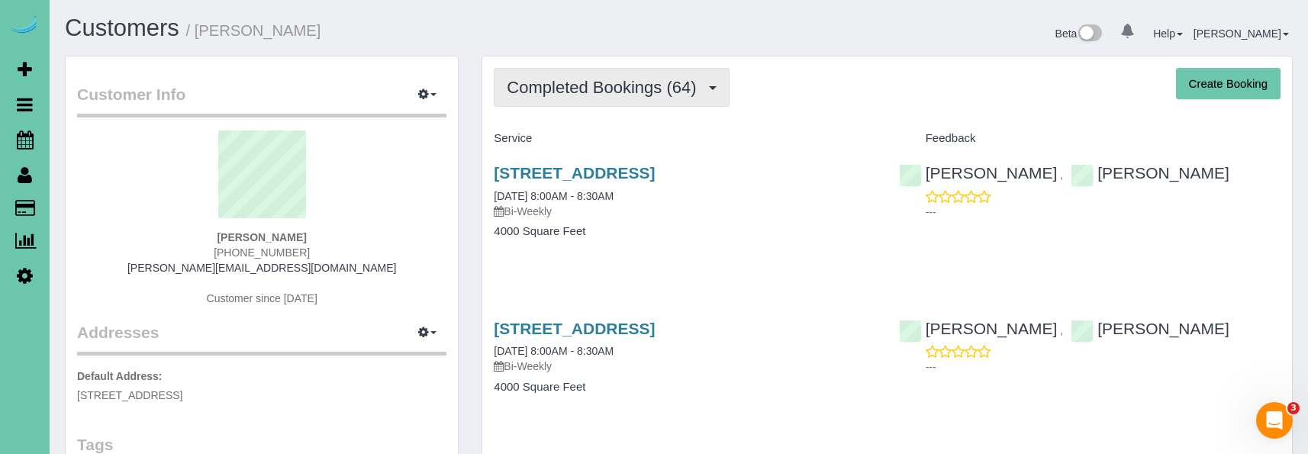
click at [578, 84] on span "Completed Bookings (64)" at bounding box center [605, 87] width 197 height 19
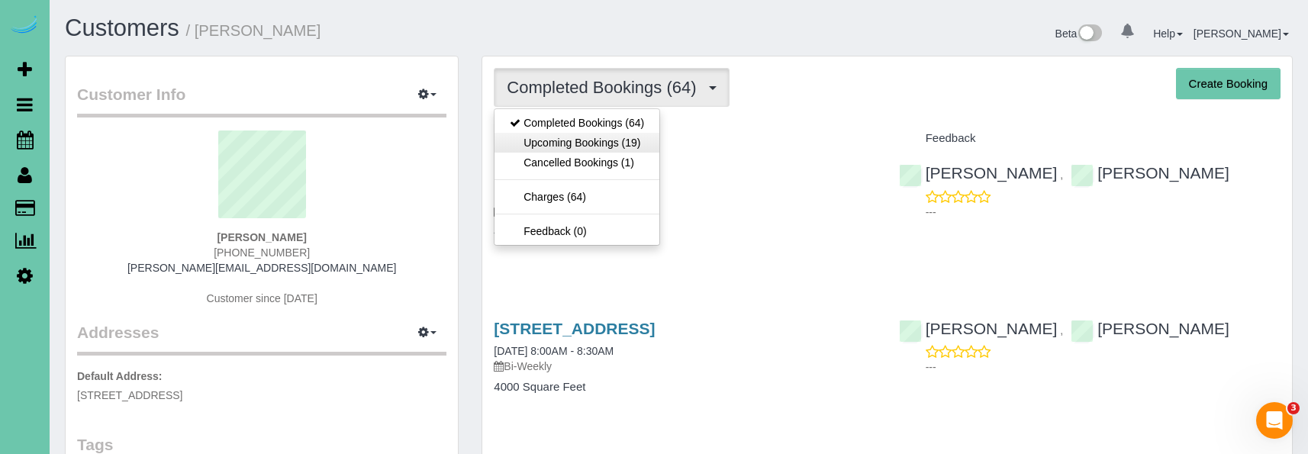
click at [562, 136] on link "Upcoming Bookings (19)" at bounding box center [577, 143] width 165 height 20
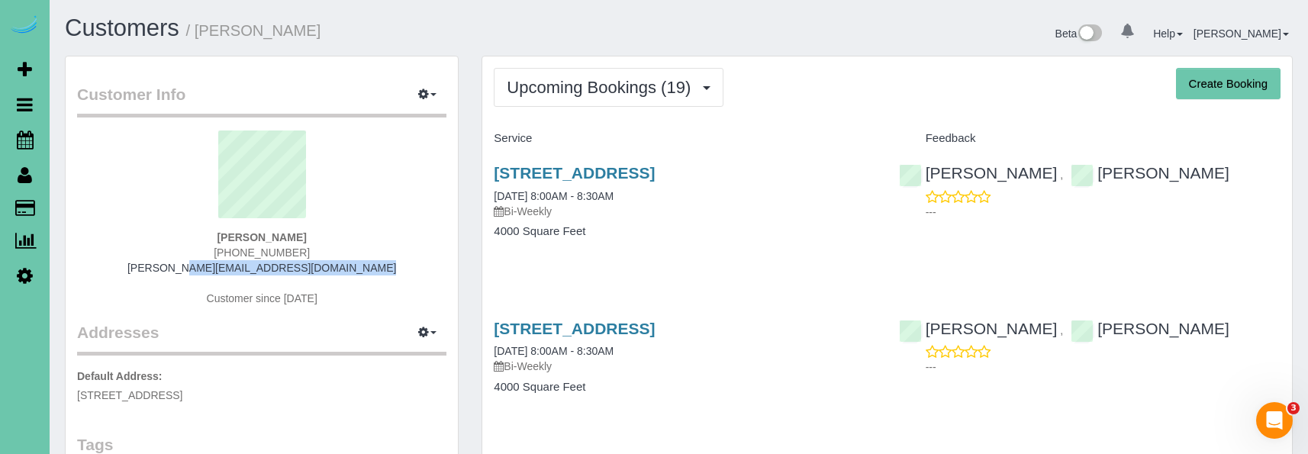
copy link "alicia@scrapcentralrecycling.com"
drag, startPoint x: 370, startPoint y: 269, endPoint x: 179, endPoint y: 265, distance: 191.6
click at [179, 265] on div "Alicia Millard 402-613-3993 alicia@scrapcentralrecycling.com Customer since 2023" at bounding box center [261, 225] width 369 height 191
click at [605, 172] on link "12145 N 178th Cir,, Bennington, NE 68007" at bounding box center [574, 173] width 161 height 18
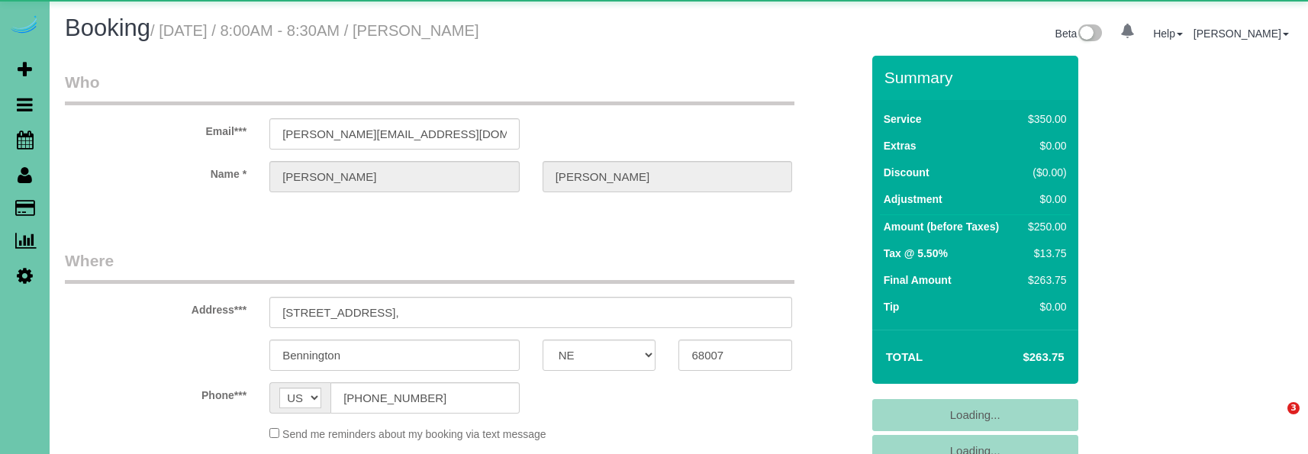
select select "NE"
select select "object:668"
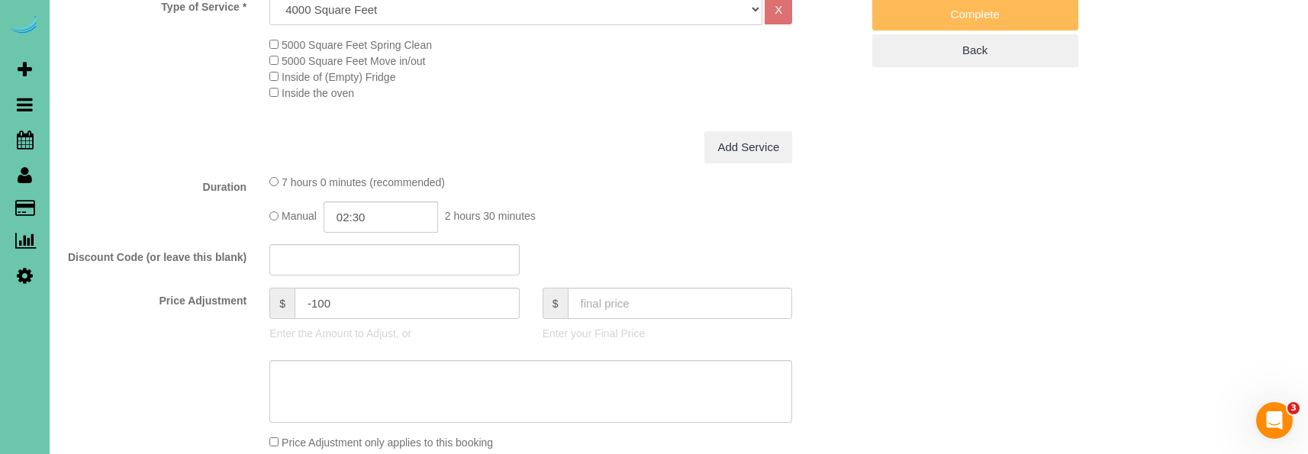
scroll to position [582, 0]
drag, startPoint x: 343, startPoint y: 298, endPoint x: 314, endPoint y: 296, distance: 29.0
click at [314, 296] on input "-100" at bounding box center [407, 300] width 225 height 31
type input "-85"
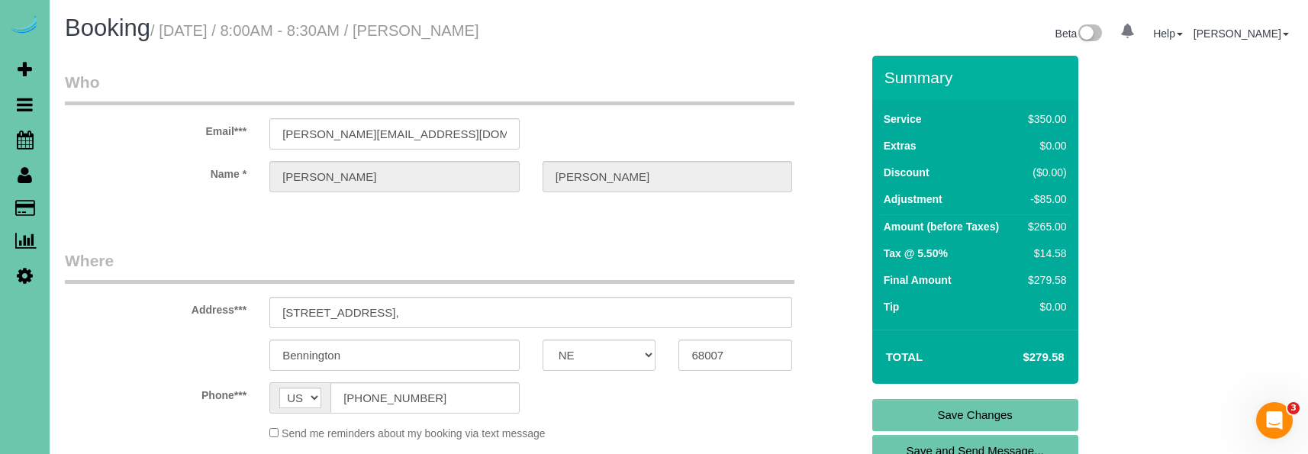
scroll to position [0, 0]
type textarea "new rate - [DATE]"
click at [926, 406] on link "Save Changes" at bounding box center [975, 415] width 206 height 32
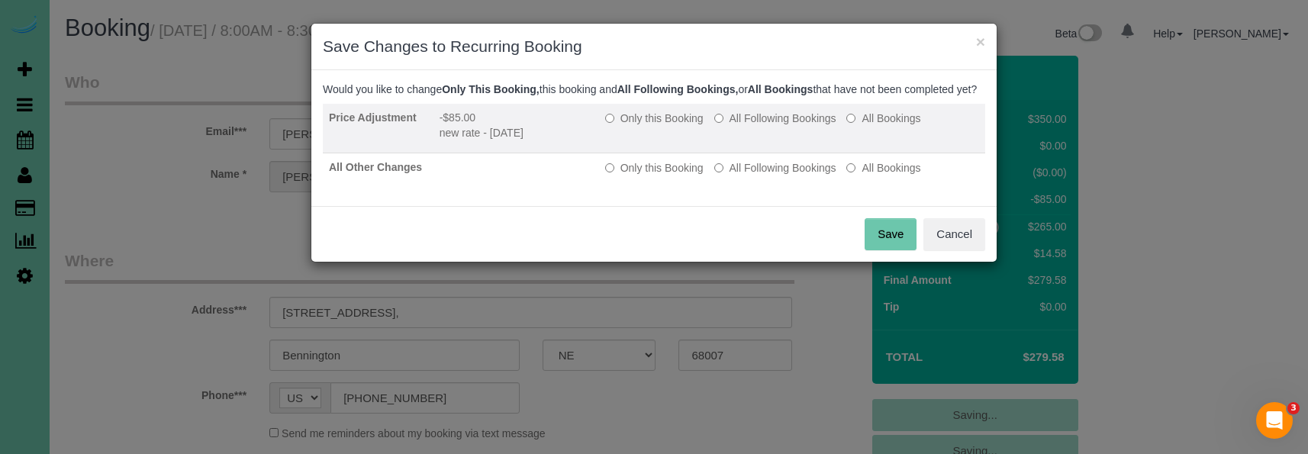
click at [750, 126] on label "All Following Bookings" at bounding box center [775, 118] width 122 height 15
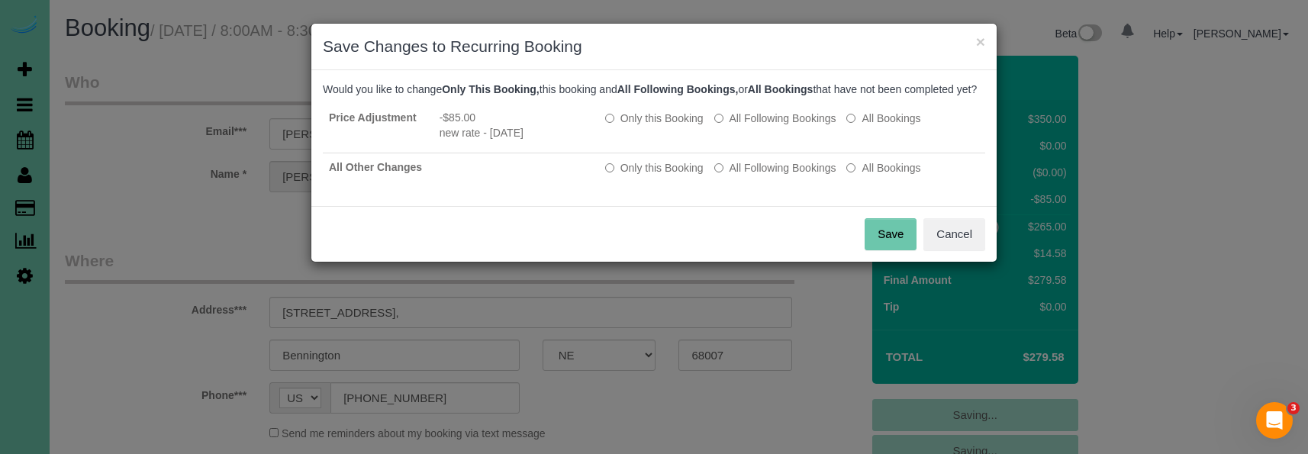
drag, startPoint x: 750, startPoint y: 181, endPoint x: 845, endPoint y: 231, distance: 107.2
click at [751, 176] on label "All Following Bookings" at bounding box center [775, 167] width 122 height 15
click at [876, 250] on button "Save" at bounding box center [891, 234] width 52 height 32
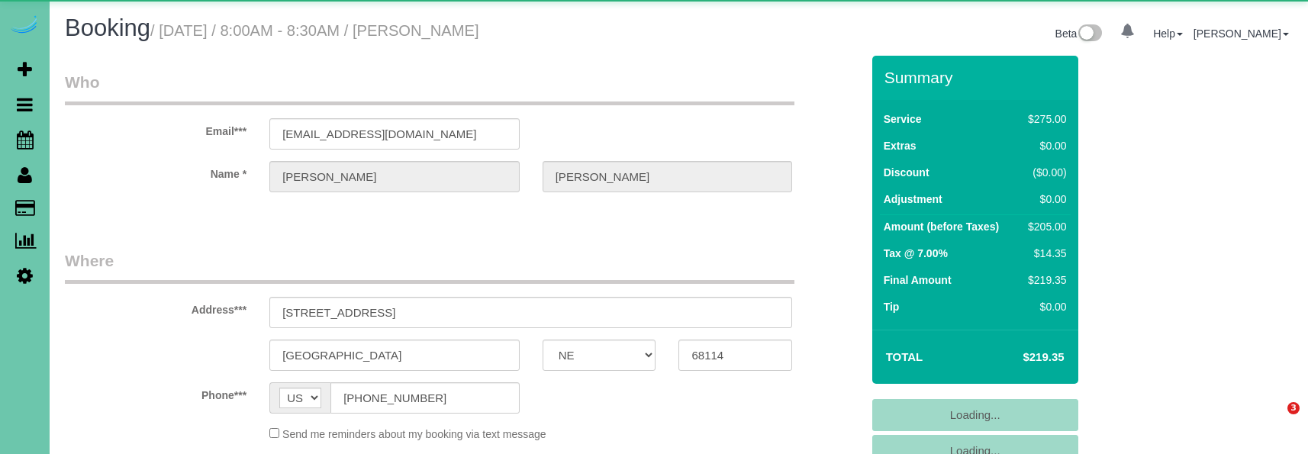
select select "NE"
select select "object:617"
select select "string:fspay-58019c23-ec32-4a94-a211-729dcc97577c"
select select "object:906"
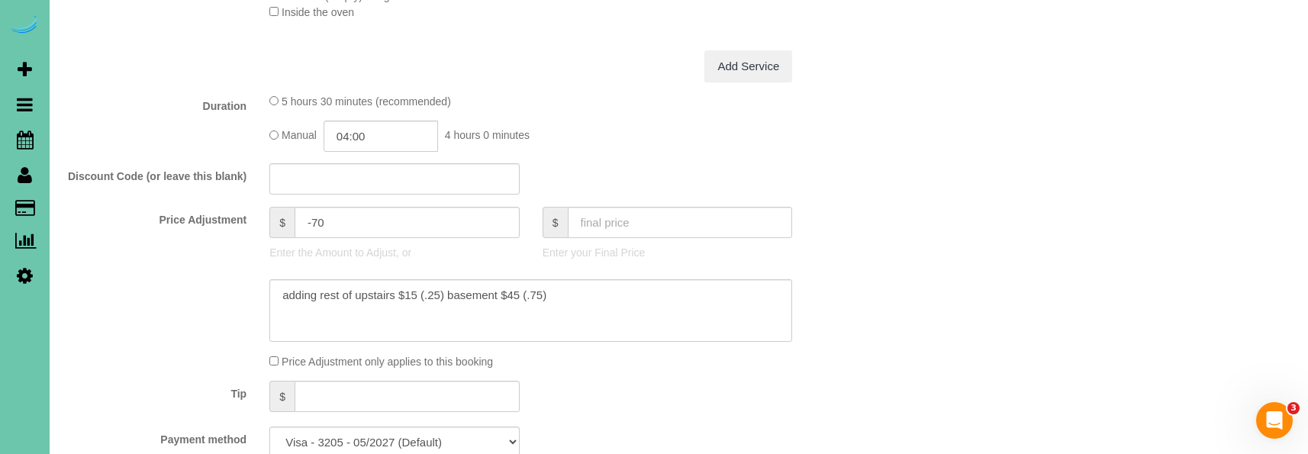
scroll to position [652, 0]
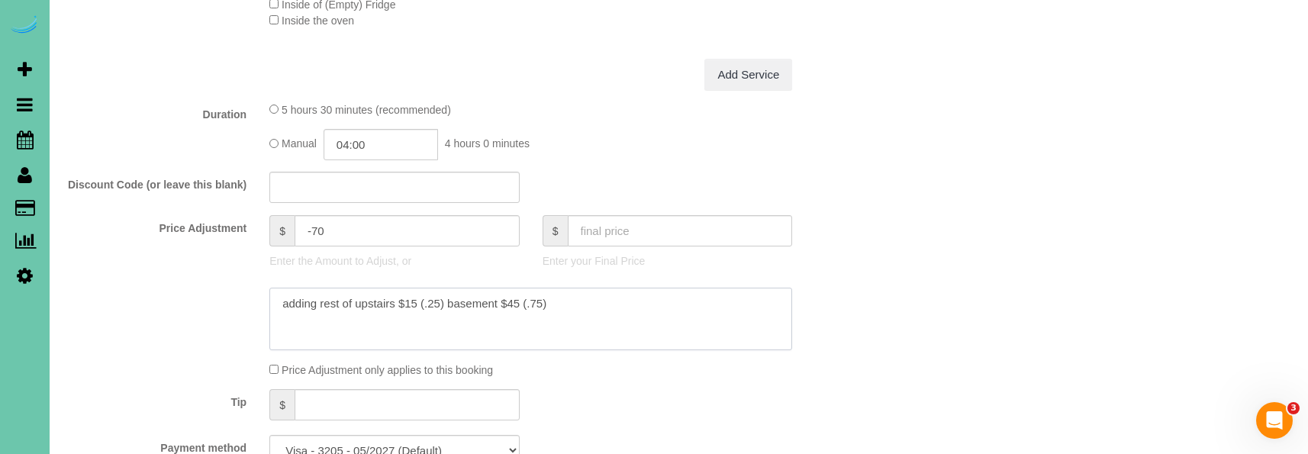
click at [578, 303] on textarea at bounding box center [530, 319] width 523 height 63
type textarea "adding rest of upstairs $15 (.25) basement $45 (.75) NEW RATE - [DATE]"
drag, startPoint x: 331, startPoint y: 227, endPoint x: 314, endPoint y: 229, distance: 17.6
click at [314, 229] on input "-70" at bounding box center [407, 230] width 225 height 31
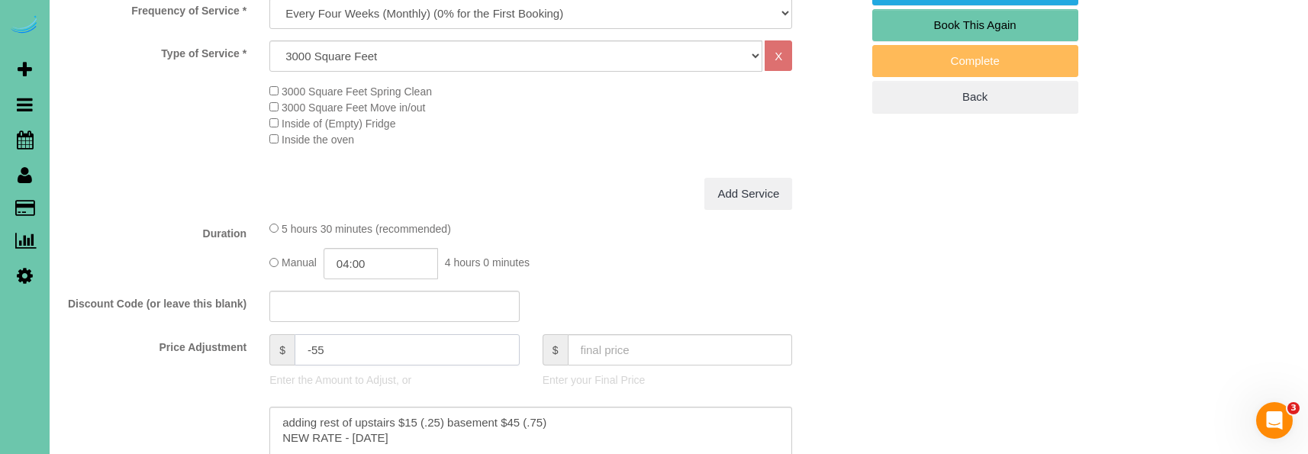
scroll to position [535, 0]
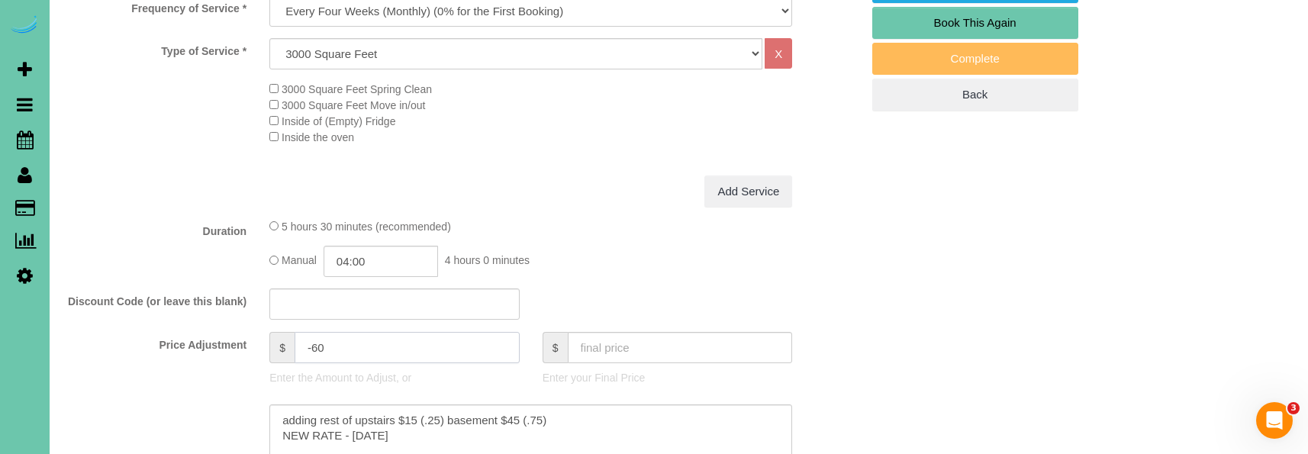
type input "-60"
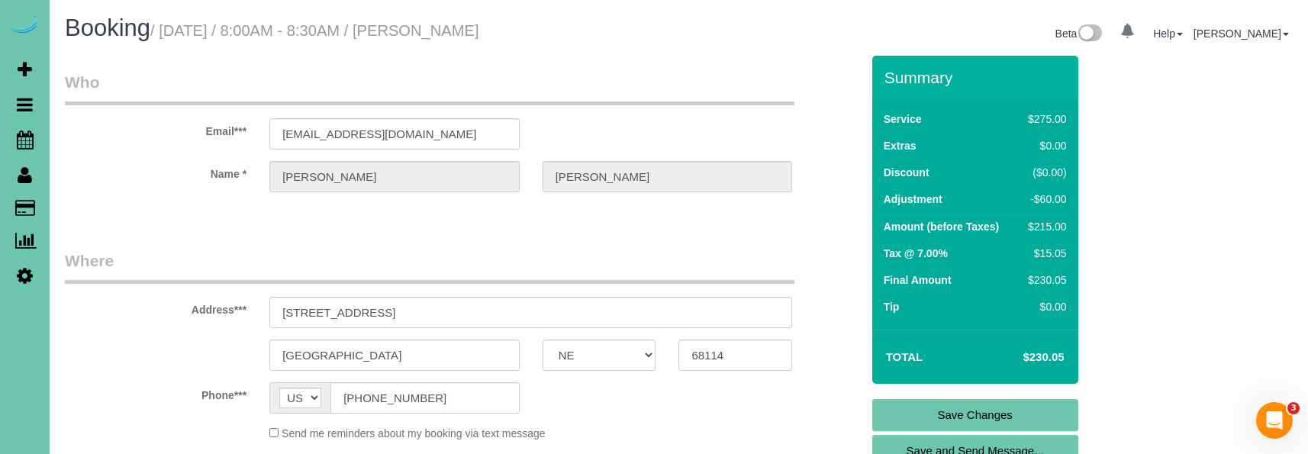
scroll to position [0, 0]
drag, startPoint x: 323, startPoint y: 135, endPoint x: 264, endPoint y: 134, distance: 58.8
click at [913, 418] on link "Save Changes" at bounding box center [975, 415] width 206 height 32
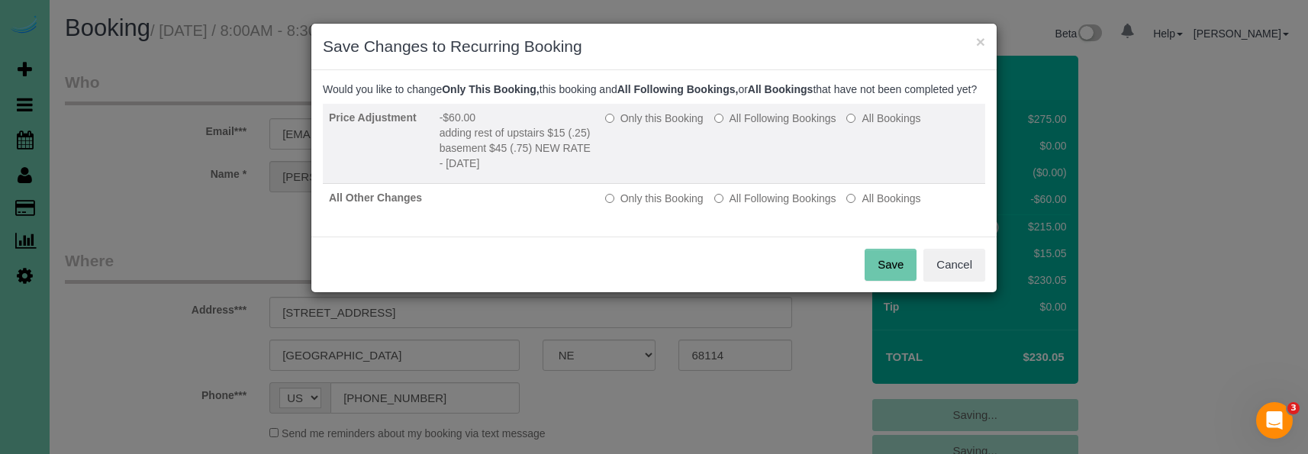
click at [746, 141] on td "Only this Booking All Following Bookings All Bookings" at bounding box center [792, 144] width 386 height 80
drag, startPoint x: 751, startPoint y: 134, endPoint x: 759, endPoint y: 184, distance: 51.1
click at [751, 126] on label "All Following Bookings" at bounding box center [775, 118] width 122 height 15
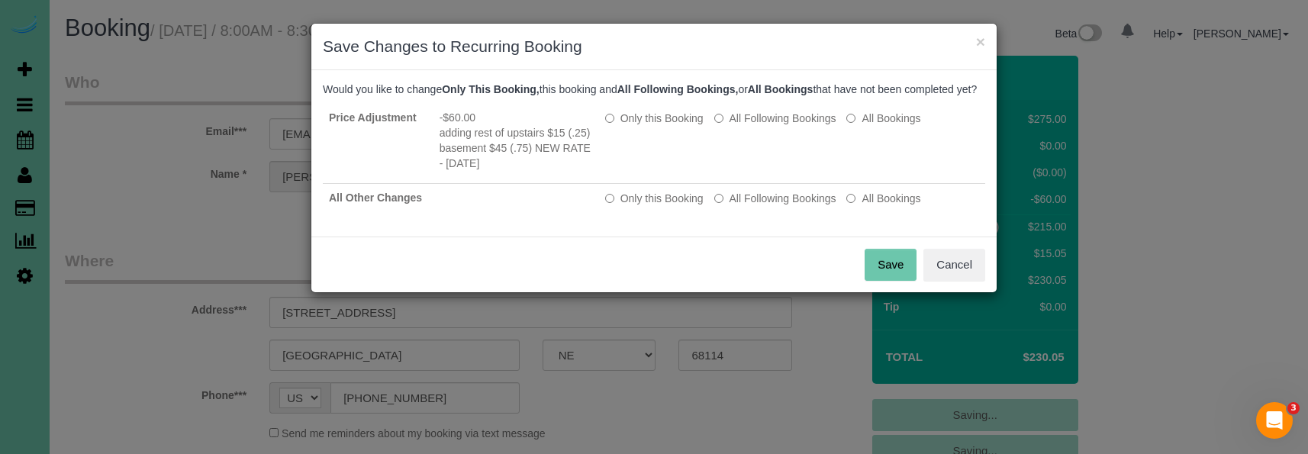
drag, startPoint x: 763, startPoint y: 215, endPoint x: 861, endPoint y: 260, distance: 107.6
click at [765, 206] on label "All Following Bookings" at bounding box center [775, 198] width 122 height 15
drag, startPoint x: 887, startPoint y: 277, endPoint x: 746, endPoint y: 198, distance: 161.6
click at [885, 276] on button "Save" at bounding box center [891, 265] width 52 height 32
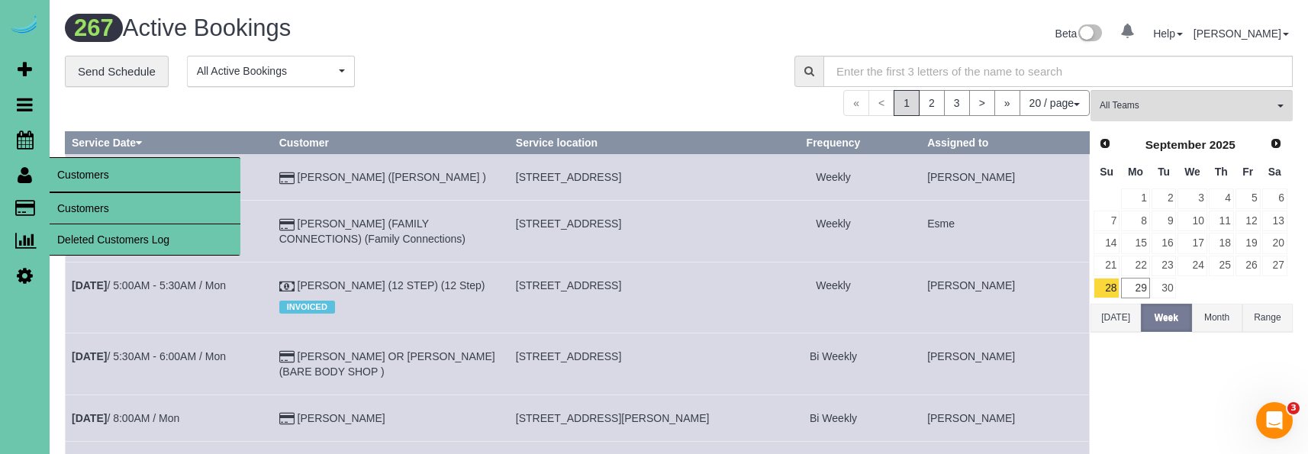
click at [122, 210] on link "Customers" at bounding box center [145, 208] width 191 height 31
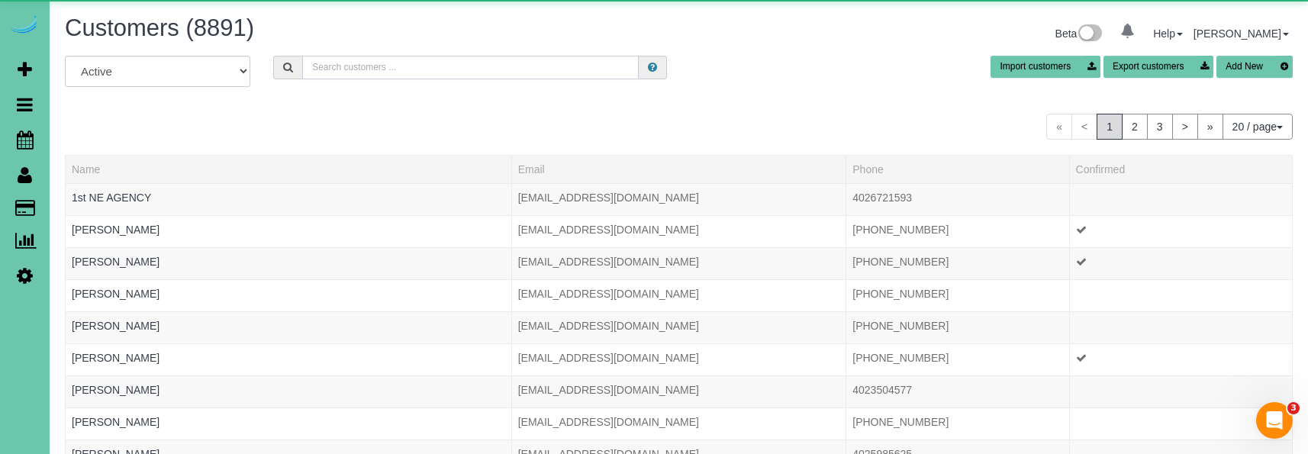
click at [327, 68] on input "text" at bounding box center [470, 68] width 337 height 24
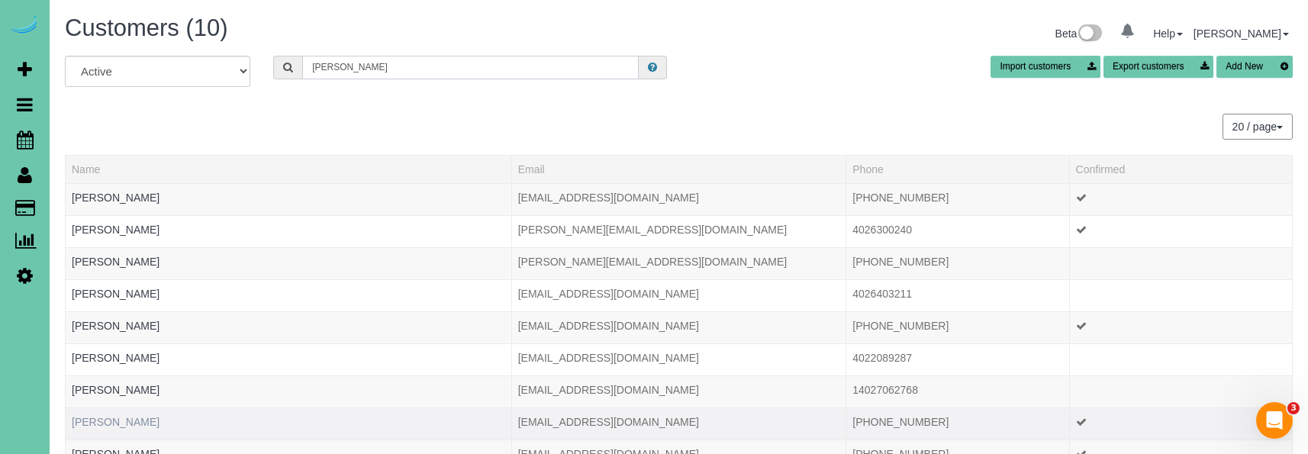
type input "[PERSON_NAME]"
click at [127, 426] on link "[PERSON_NAME]" at bounding box center [116, 422] width 88 height 12
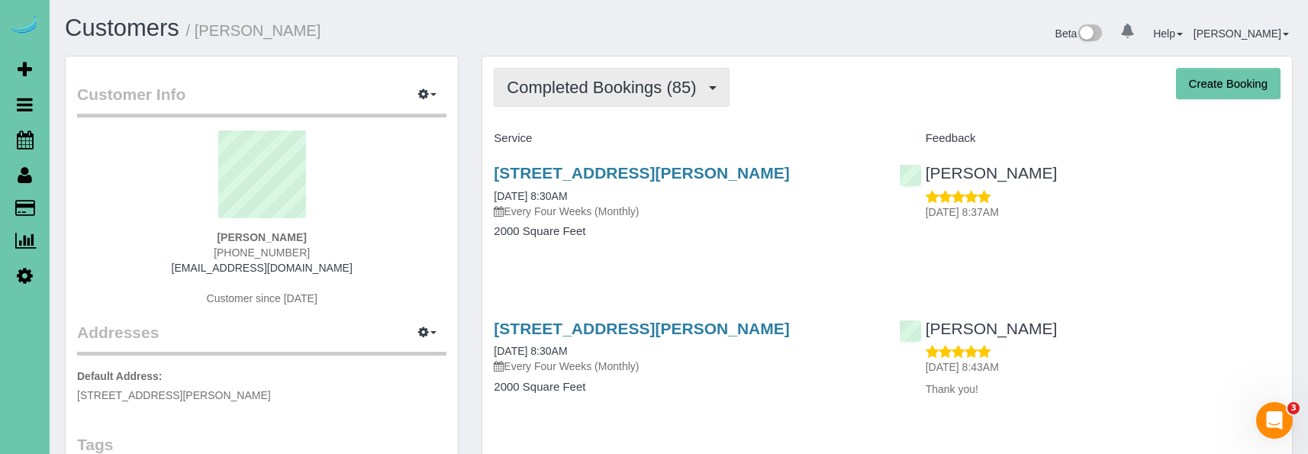
drag, startPoint x: 536, startPoint y: 81, endPoint x: 538, endPoint y: 96, distance: 15.4
click at [536, 82] on span "Completed Bookings (85)" at bounding box center [605, 87] width 197 height 19
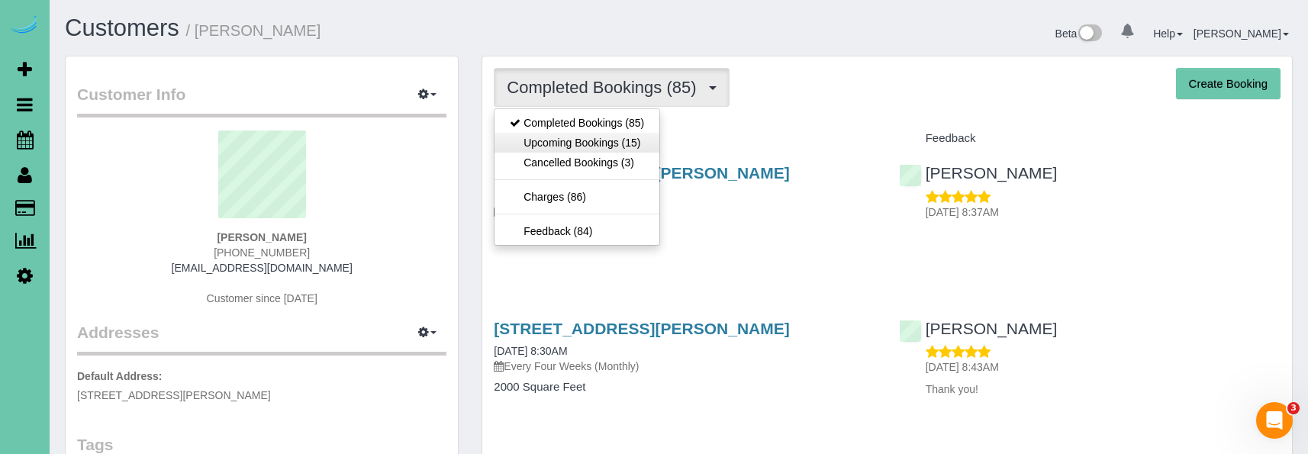
click at [544, 145] on link "Upcoming Bookings (15)" at bounding box center [577, 143] width 165 height 20
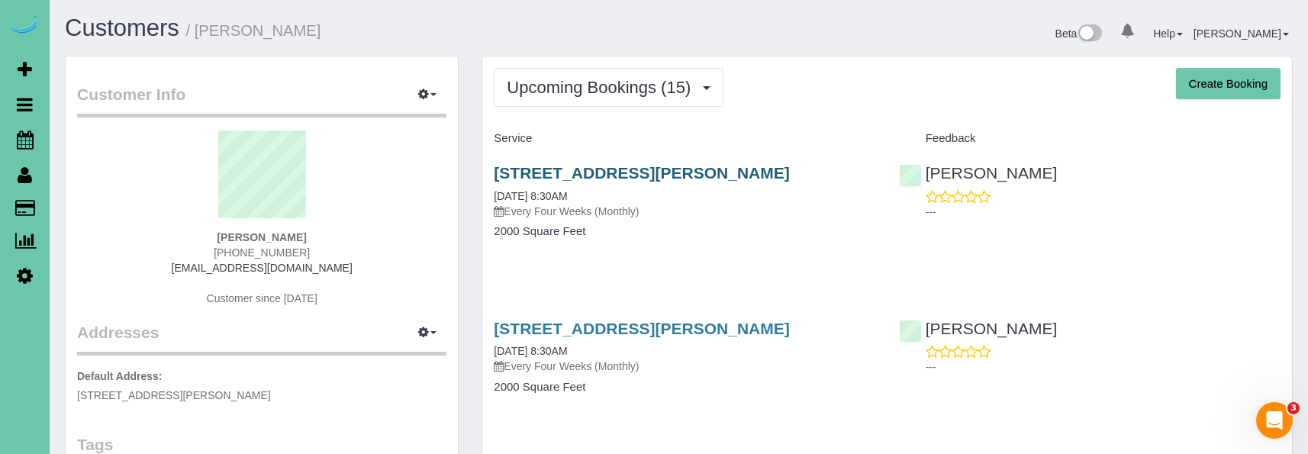
click at [537, 170] on link "[STREET_ADDRESS][PERSON_NAME]" at bounding box center [641, 173] width 295 height 18
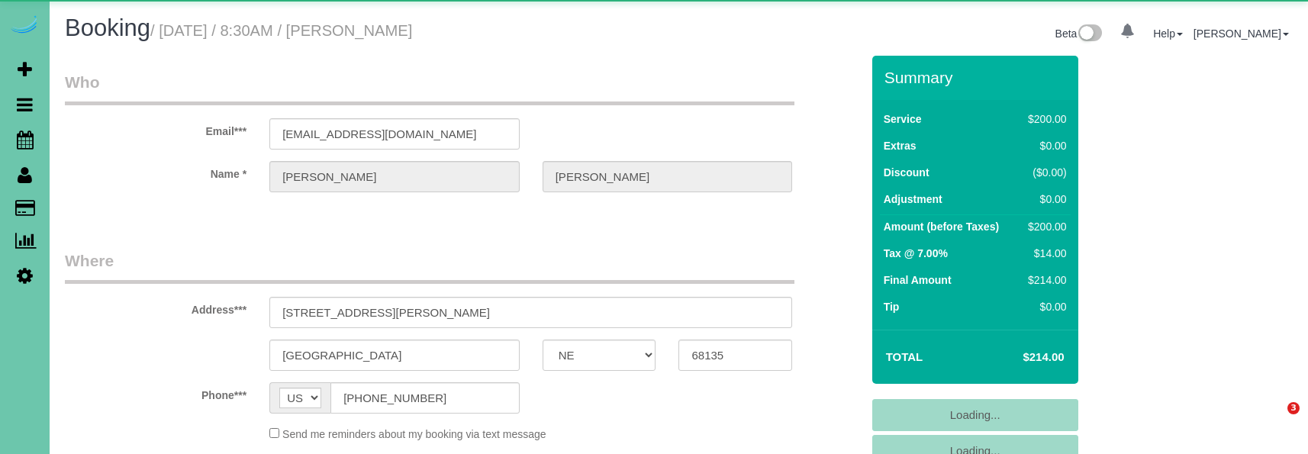
select select "NE"
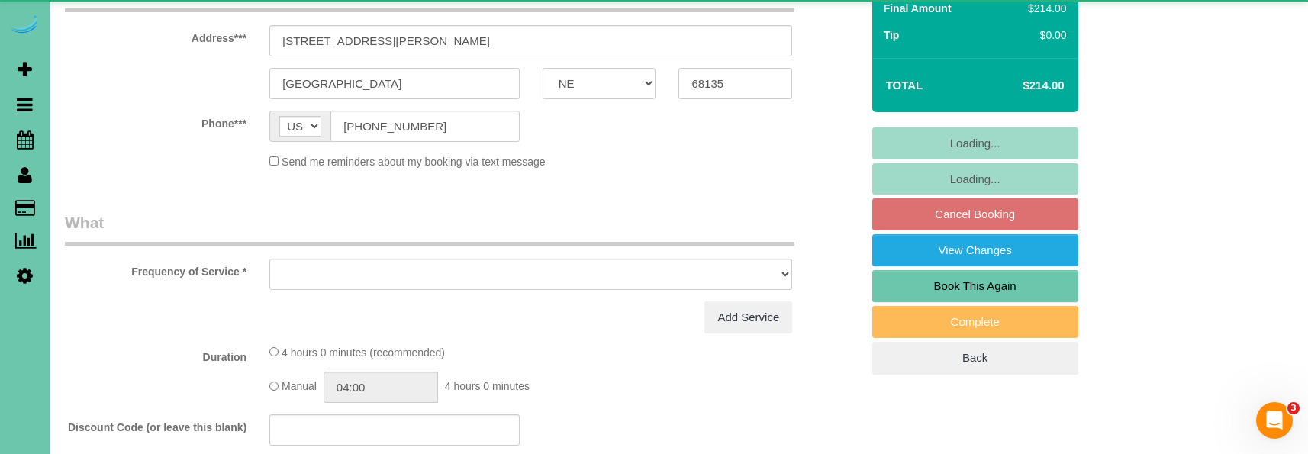
select select "object:617"
select select "string:fspay-dd2d5483-dbe6-4ed0-bd1c-3e369006fc7e"
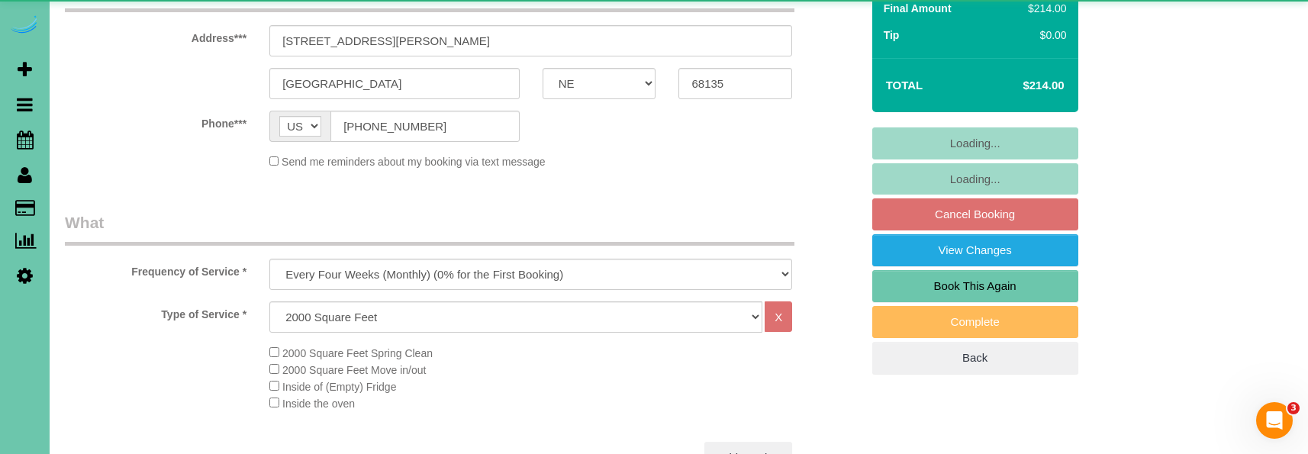
select select "object:650"
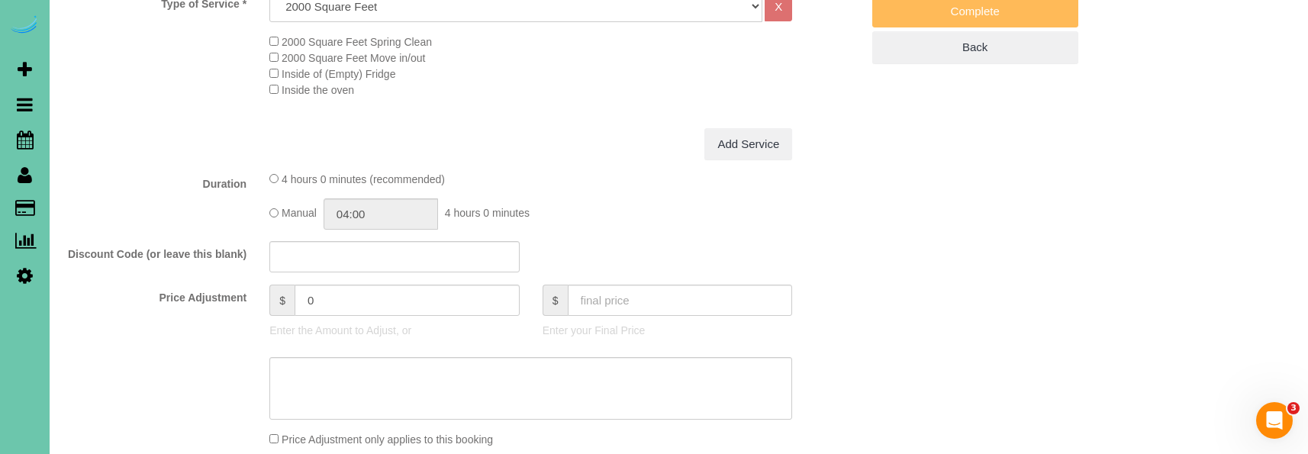
scroll to position [585, 0]
click at [282, 205] on div "Manual 04:00 4 hours 0 minutes" at bounding box center [530, 210] width 523 height 31
click at [279, 207] on div "Manual 04:00 4 hours 0 minutes" at bounding box center [530, 210] width 523 height 31
click at [416, 215] on input "04:00" at bounding box center [381, 210] width 114 height 31
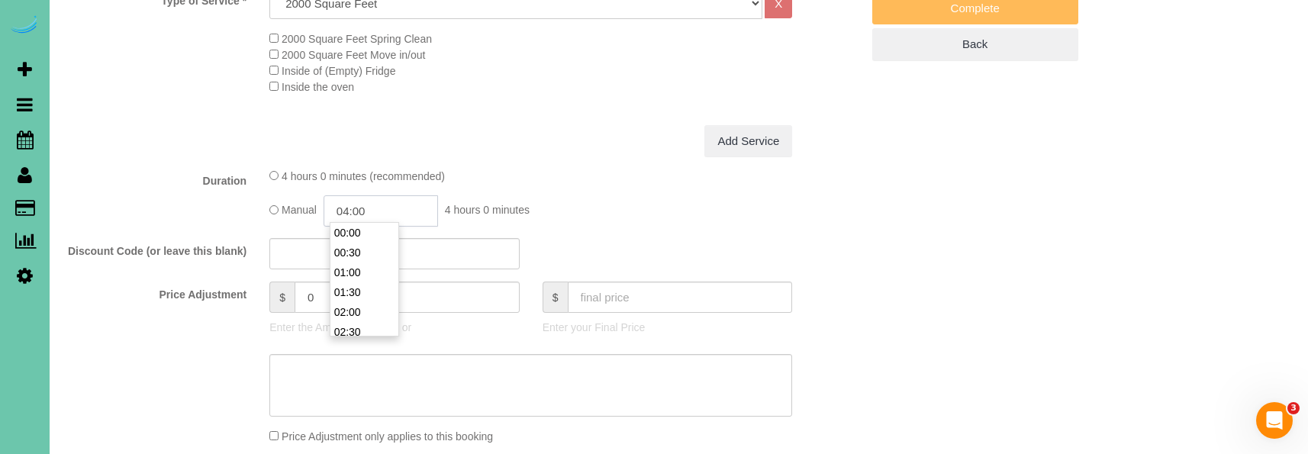
scroll to position [139, 0]
click at [369, 230] on li "03:30" at bounding box center [364, 233] width 68 height 20
click at [390, 210] on input "03:30" at bounding box center [381, 210] width 114 height 31
type input "03:45"
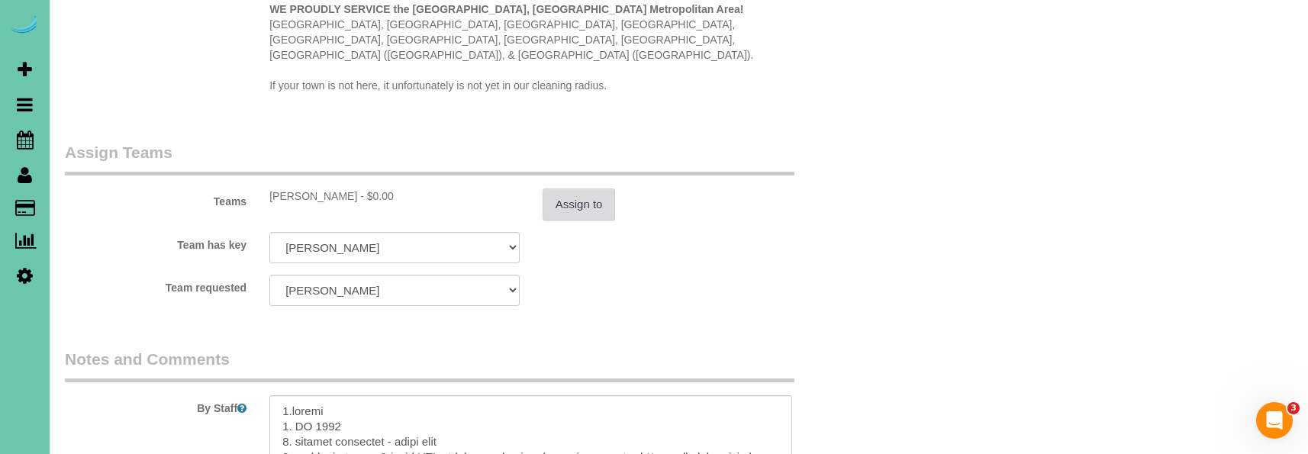
type textarea "new rate - [DATE]"
click at [574, 188] on button "Assign to" at bounding box center [579, 204] width 73 height 32
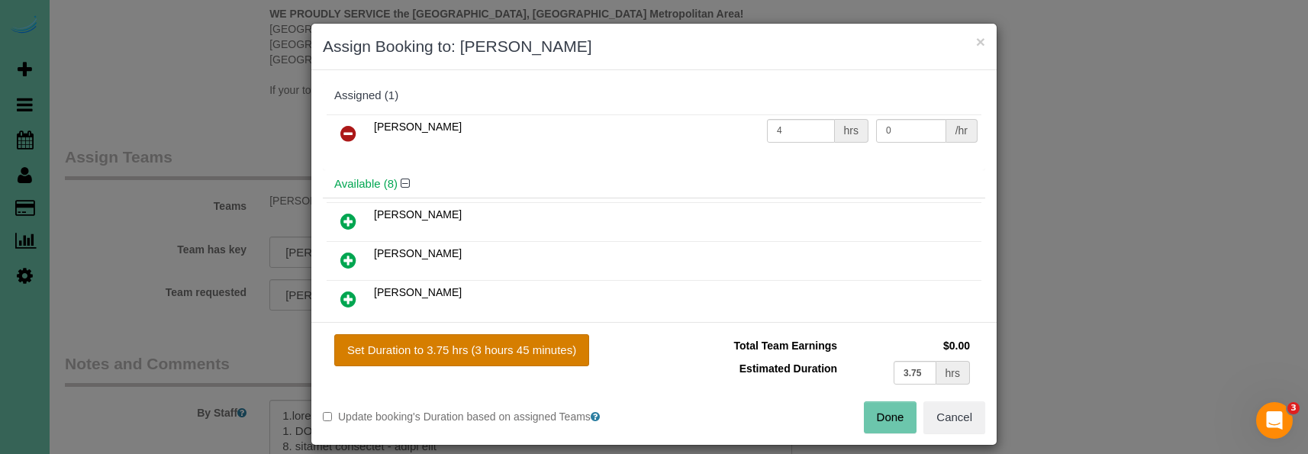
click at [554, 345] on button "Set Duration to 3.75 hrs (3 hours 45 minutes)" at bounding box center [461, 350] width 255 height 32
type input "3.75"
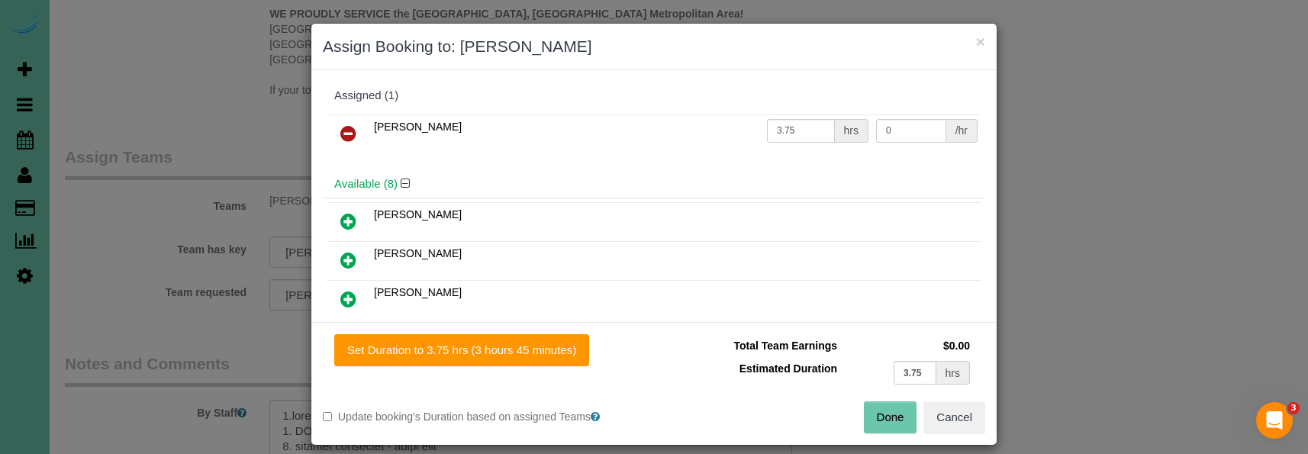
drag, startPoint x: 857, startPoint y: 415, endPoint x: 881, endPoint y: 420, distance: 25.0
click at [881, 420] on div "Done Cancel" at bounding box center [825, 417] width 343 height 32
drag, startPoint x: 881, startPoint y: 420, endPoint x: 651, endPoint y: 401, distance: 231.3
click at [880, 420] on button "Done" at bounding box center [890, 417] width 53 height 32
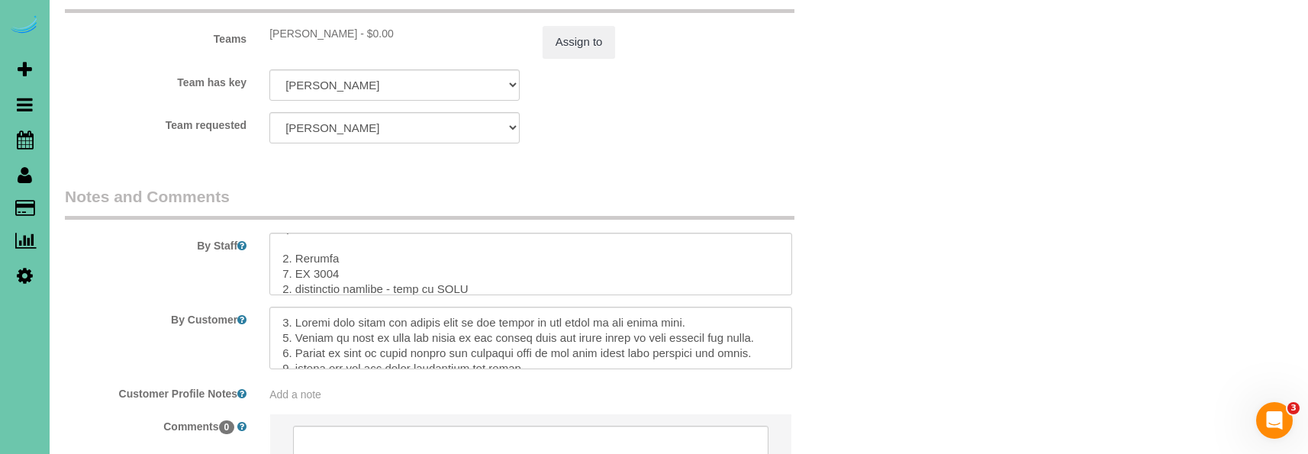
scroll to position [220, 0]
click at [328, 233] on textarea at bounding box center [530, 264] width 523 height 63
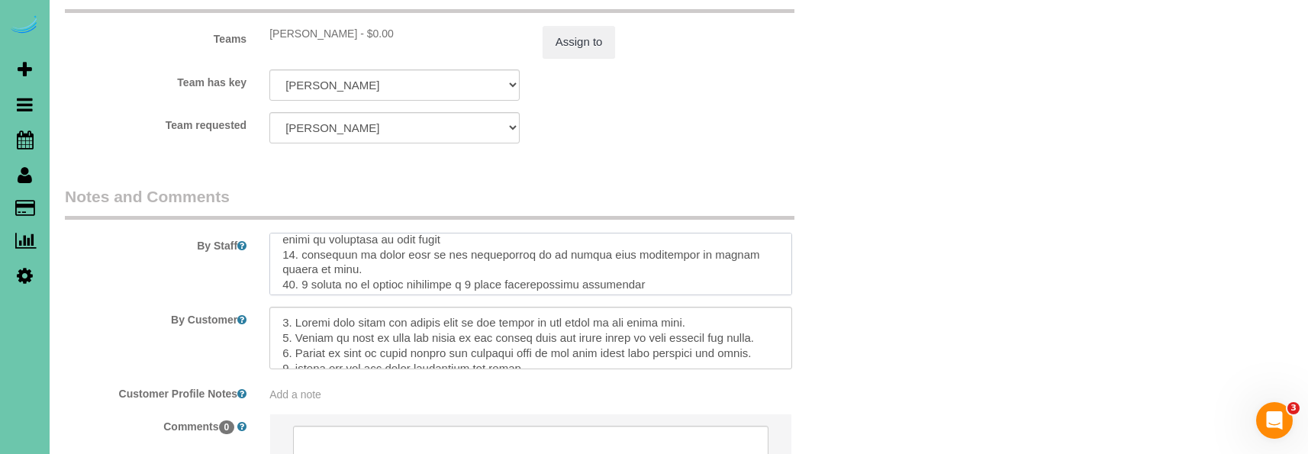
scroll to position [404, 0]
click at [314, 256] on textarea at bounding box center [530, 264] width 523 height 63
type textarea "1.credit 2. GC 0224 3. monthly recurring - whole home 4. hardwood floor & under…"
click at [599, 36] on button "Assign to" at bounding box center [579, 42] width 73 height 32
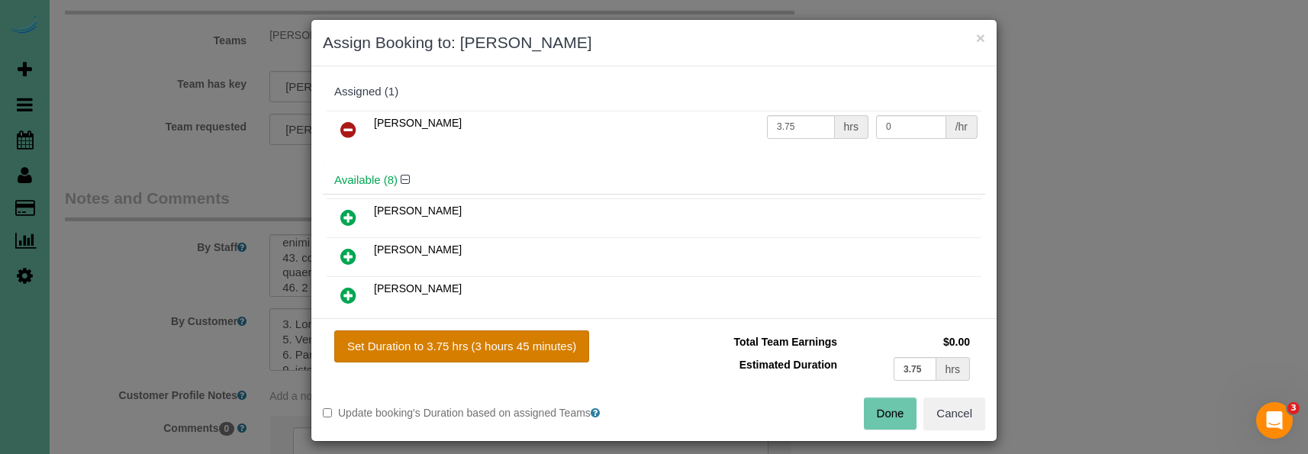
scroll to position [7, 0]
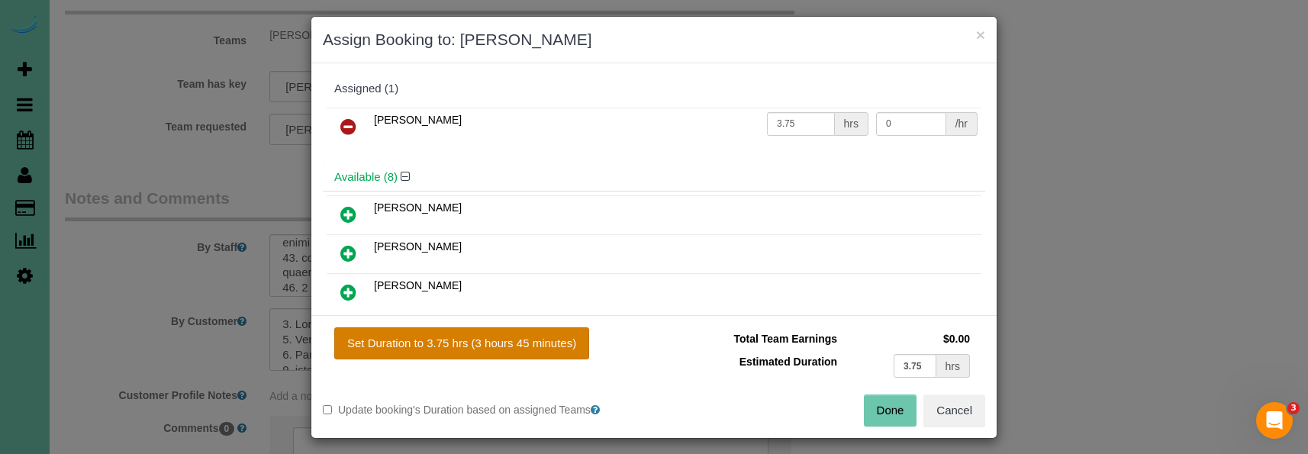
click at [549, 343] on button "Set Duration to 3.75 hrs (3 hours 45 minutes)" at bounding box center [461, 343] width 255 height 32
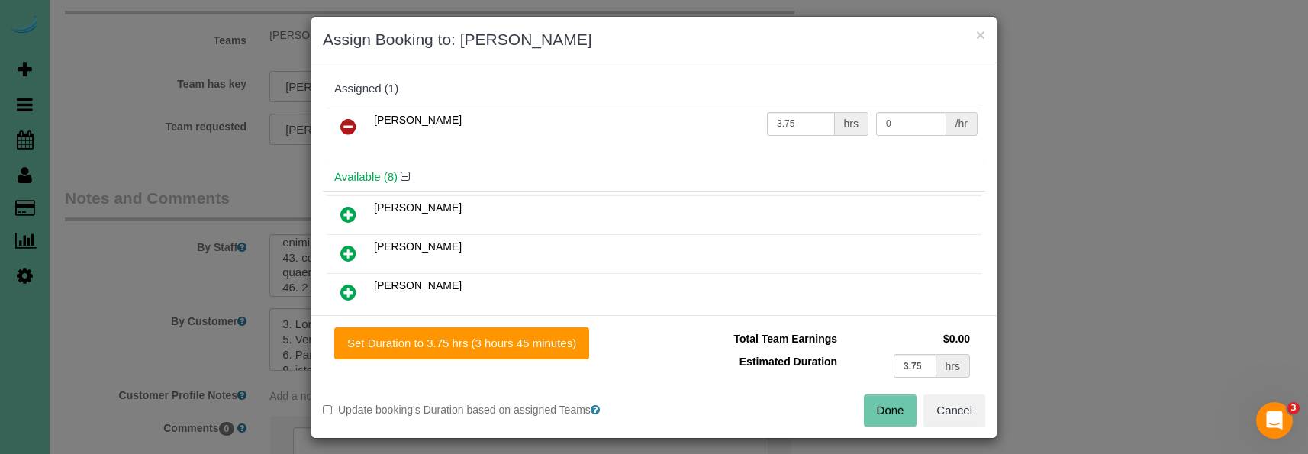
click at [897, 410] on button "Done" at bounding box center [890, 411] width 53 height 32
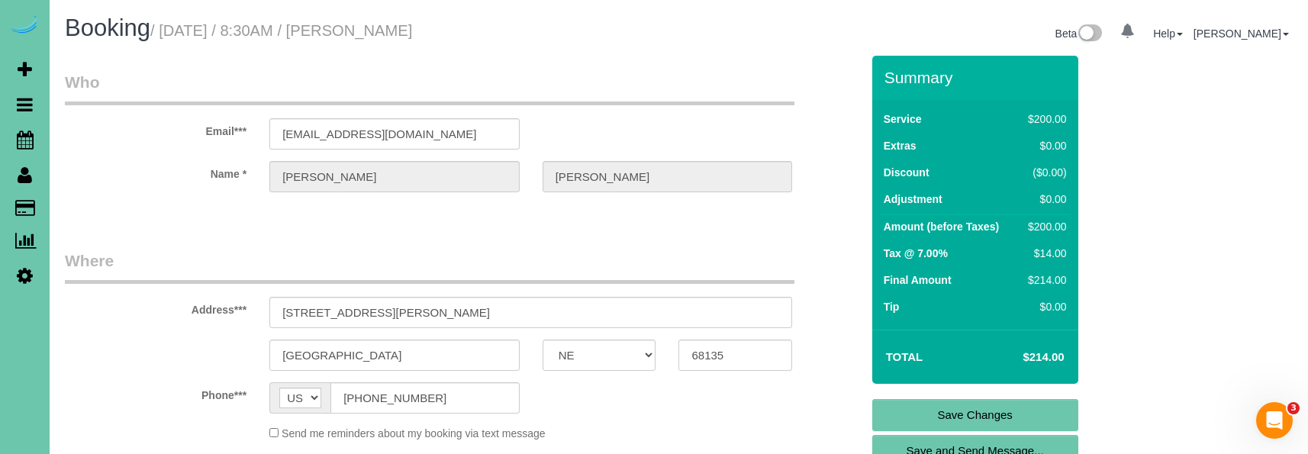
scroll to position [0, 0]
click at [928, 415] on link "Save Changes" at bounding box center [975, 415] width 206 height 32
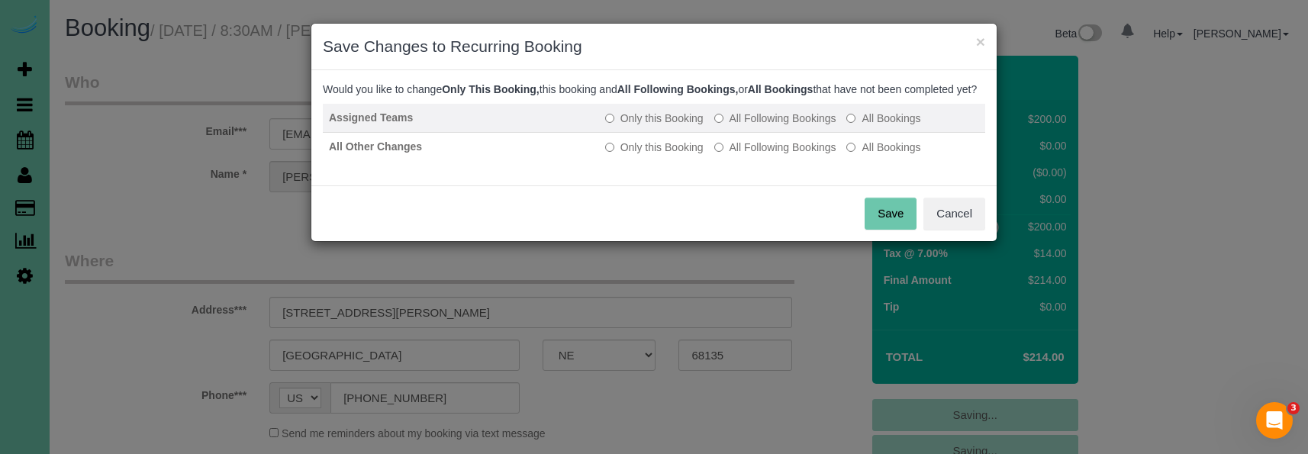
click at [773, 126] on label "All Following Bookings" at bounding box center [775, 118] width 122 height 15
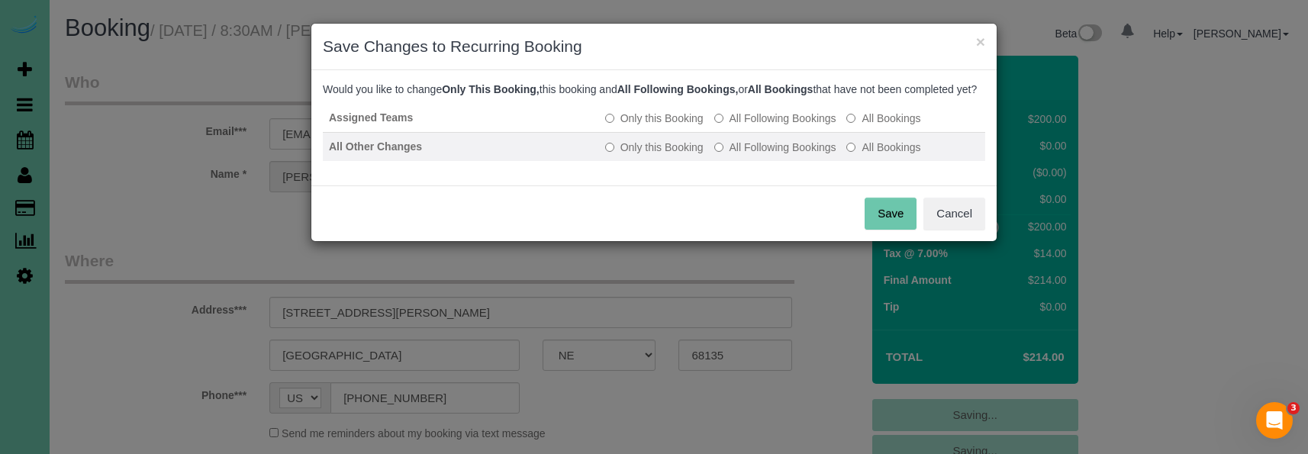
click at [765, 155] on label "All Following Bookings" at bounding box center [775, 147] width 122 height 15
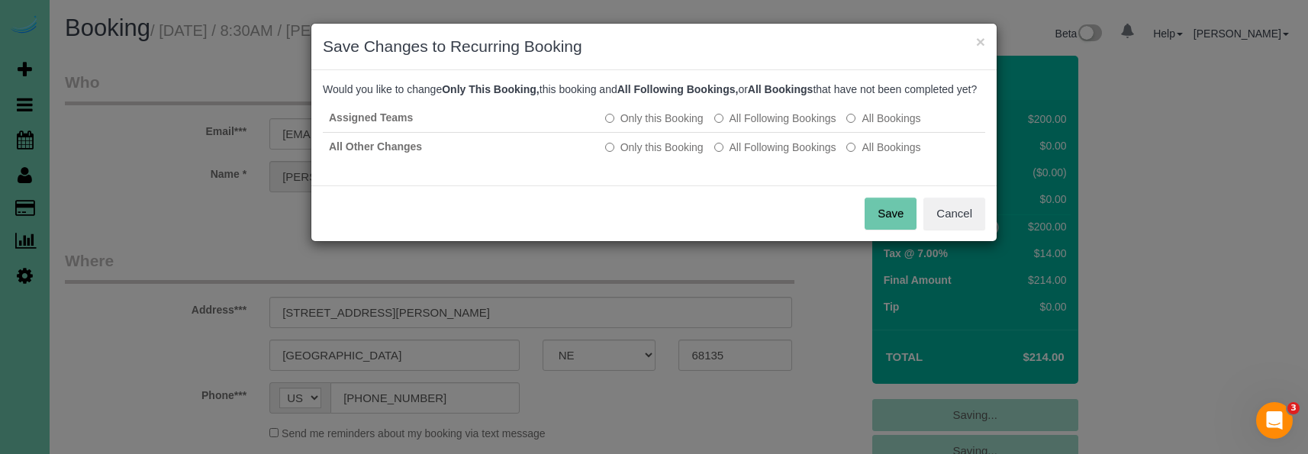
drag, startPoint x: 865, startPoint y: 227, endPoint x: 723, endPoint y: 193, distance: 145.9
click at [865, 227] on button "Save" at bounding box center [891, 214] width 52 height 32
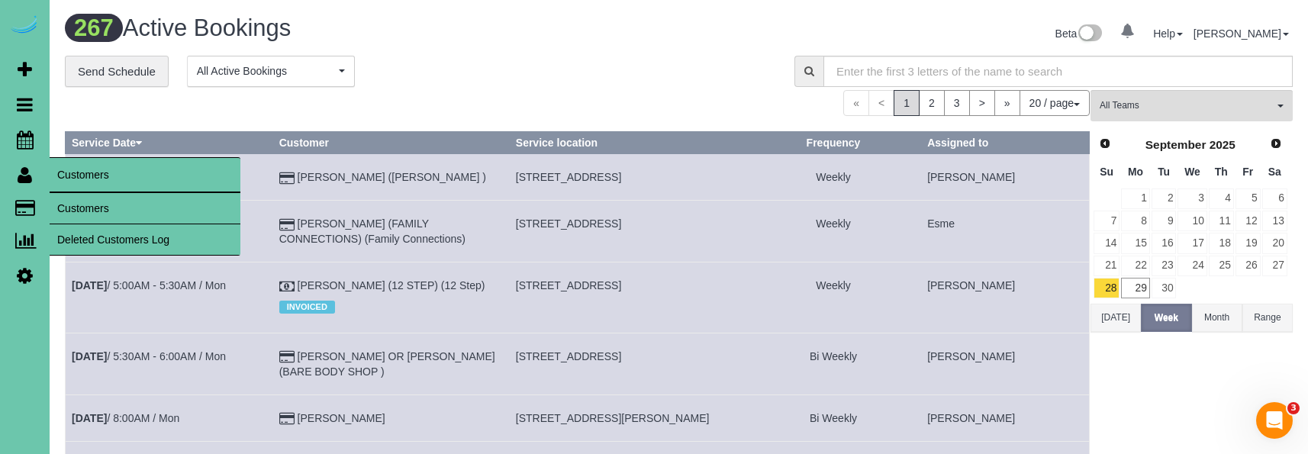
click at [91, 204] on link "Customers" at bounding box center [145, 208] width 191 height 31
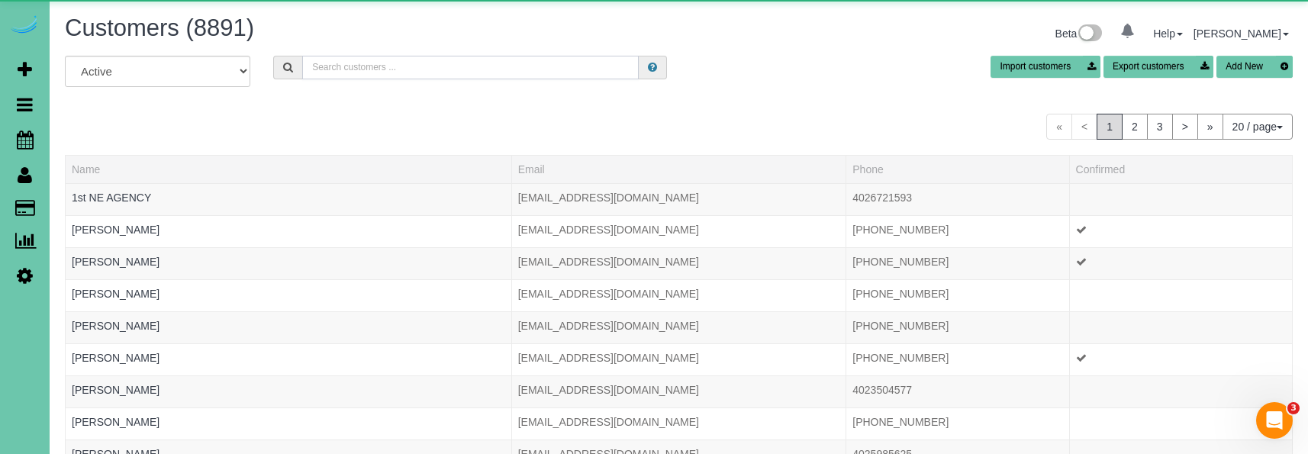
click at [399, 63] on input "text" at bounding box center [470, 68] width 337 height 24
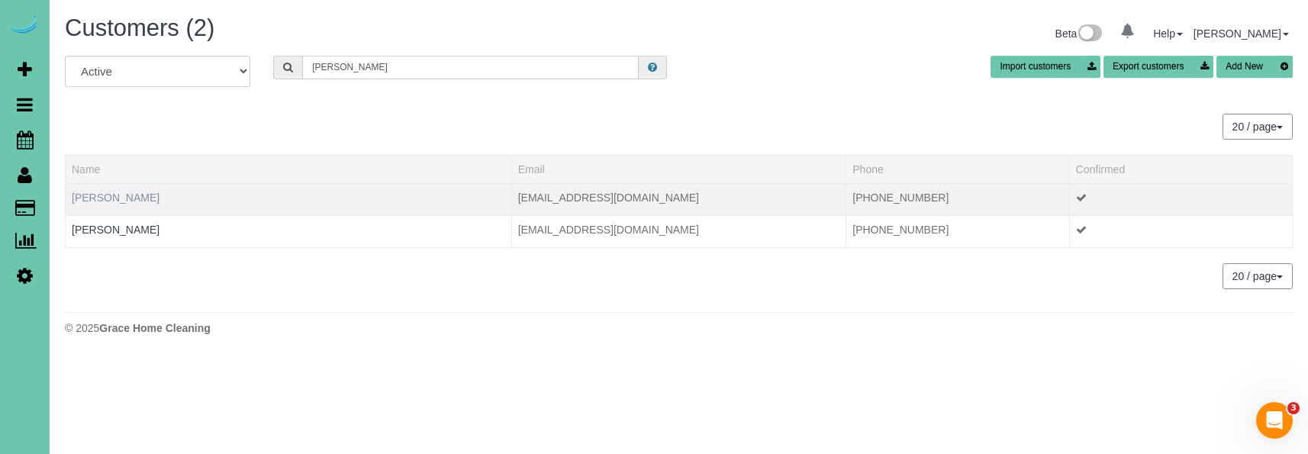
type input "joann m"
click at [113, 192] on link "JoAnn Mitchell" at bounding box center [116, 198] width 88 height 12
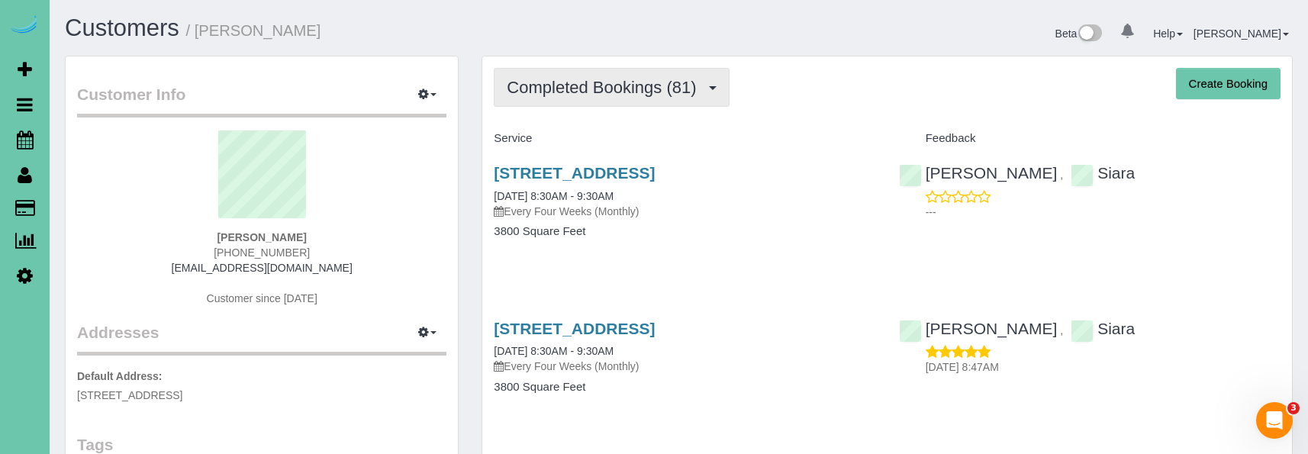
click at [546, 95] on span "Completed Bookings (81)" at bounding box center [605, 87] width 197 height 19
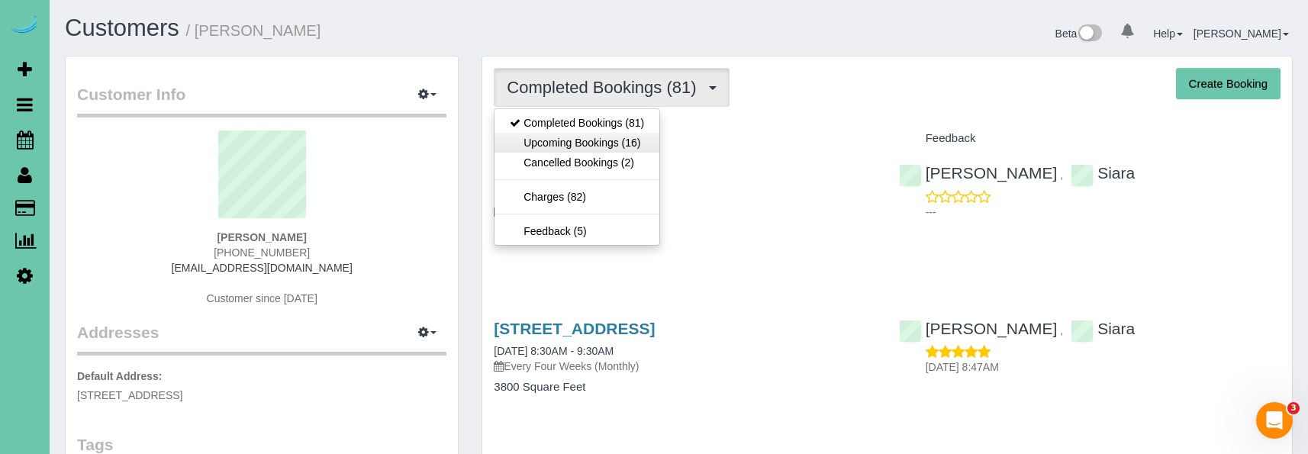
click at [551, 139] on link "Upcoming Bookings (16)" at bounding box center [577, 143] width 165 height 20
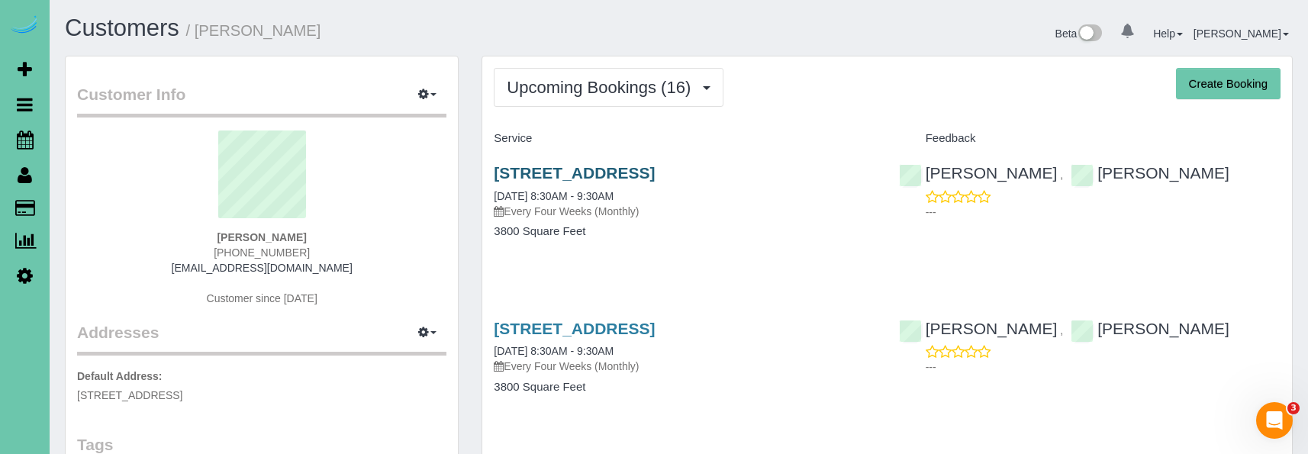
click at [556, 167] on link "1615 Blue Sage Parkway, Elkhorn, NE 68022" at bounding box center [574, 173] width 161 height 18
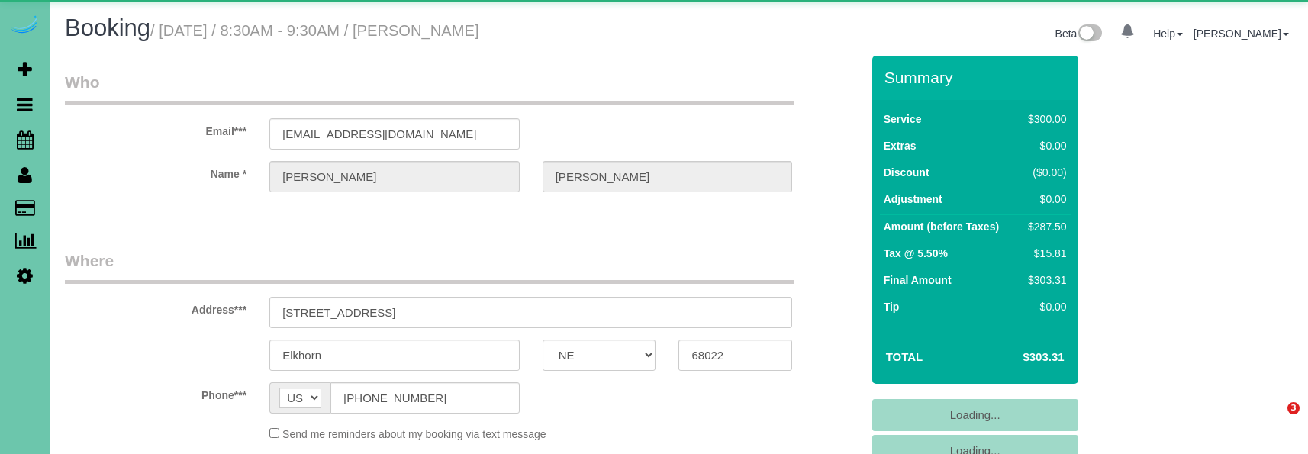
select select "NE"
select select "object:668"
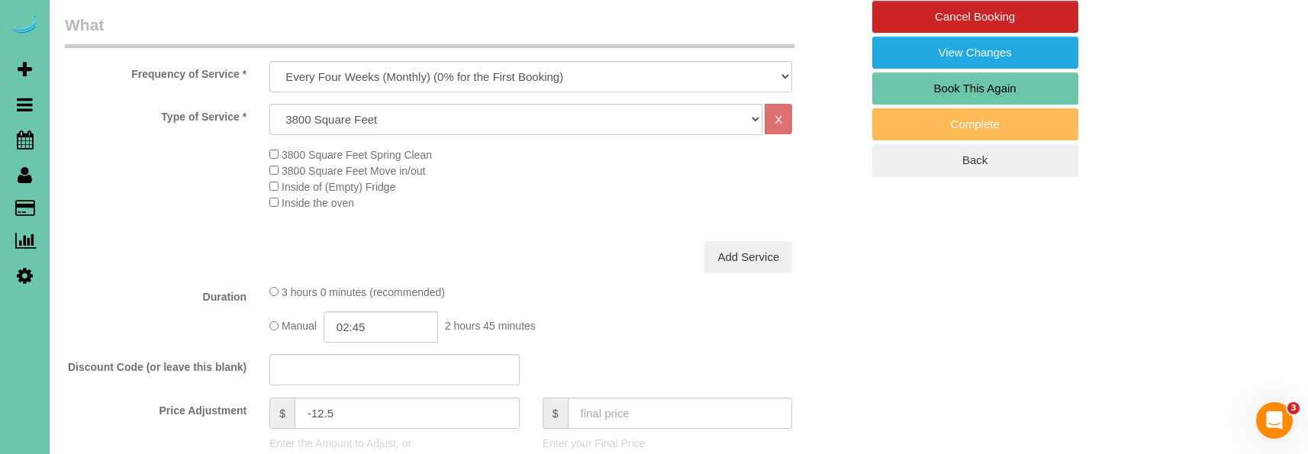
scroll to position [499, 0]
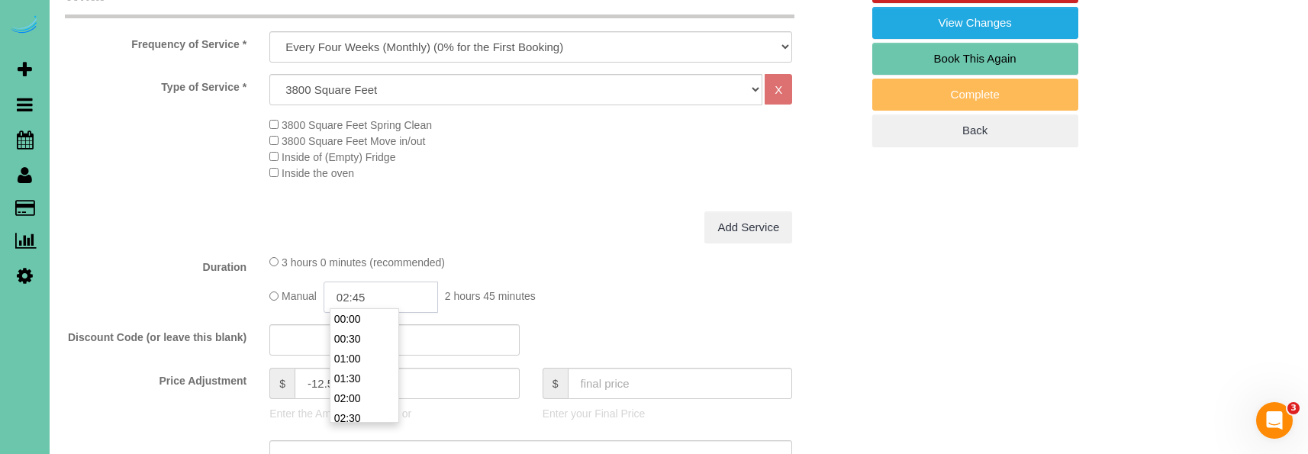
click at [381, 294] on input "02:45" at bounding box center [381, 297] width 114 height 31
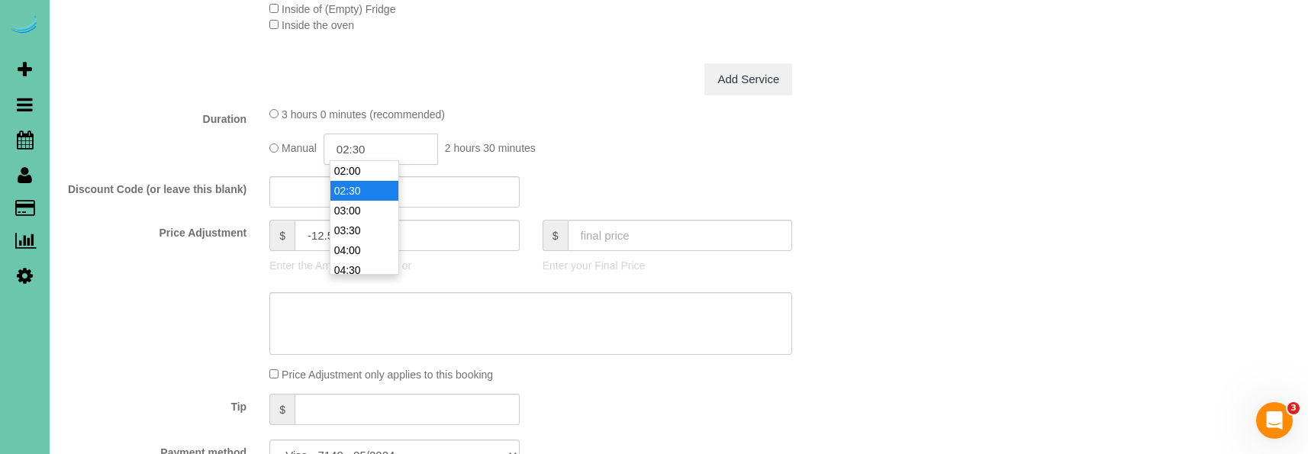
type input "02:30"
click at [311, 316] on textarea at bounding box center [530, 323] width 523 height 63
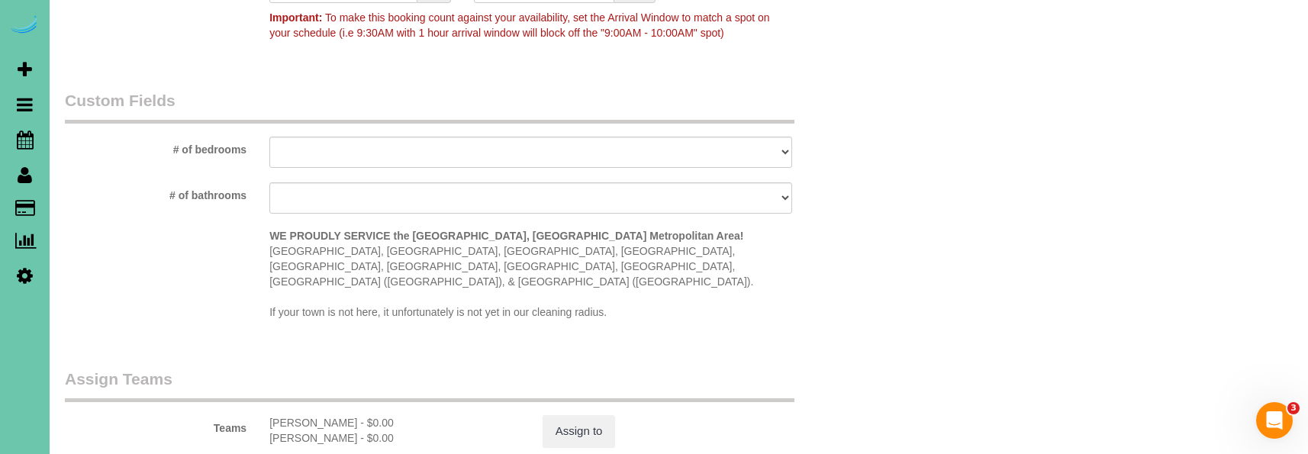
scroll to position [1338, 0]
type textarea "new rate - 10/7/25"
click at [564, 414] on button "Assign to" at bounding box center [579, 430] width 73 height 32
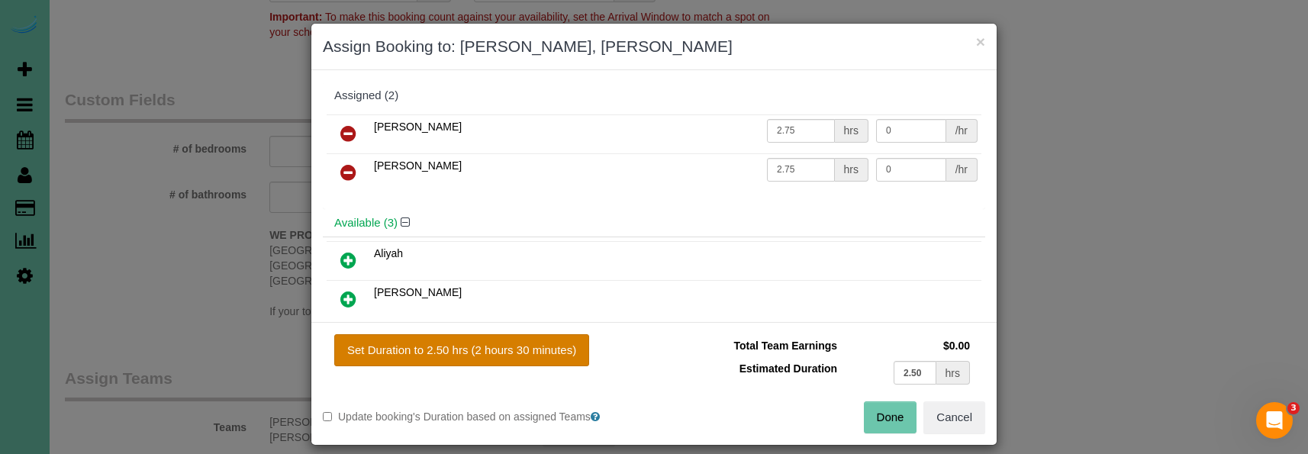
click at [477, 347] on button "Set Duration to 2.50 hrs (2 hours 30 minutes)" at bounding box center [461, 350] width 255 height 32
type input "2.50"
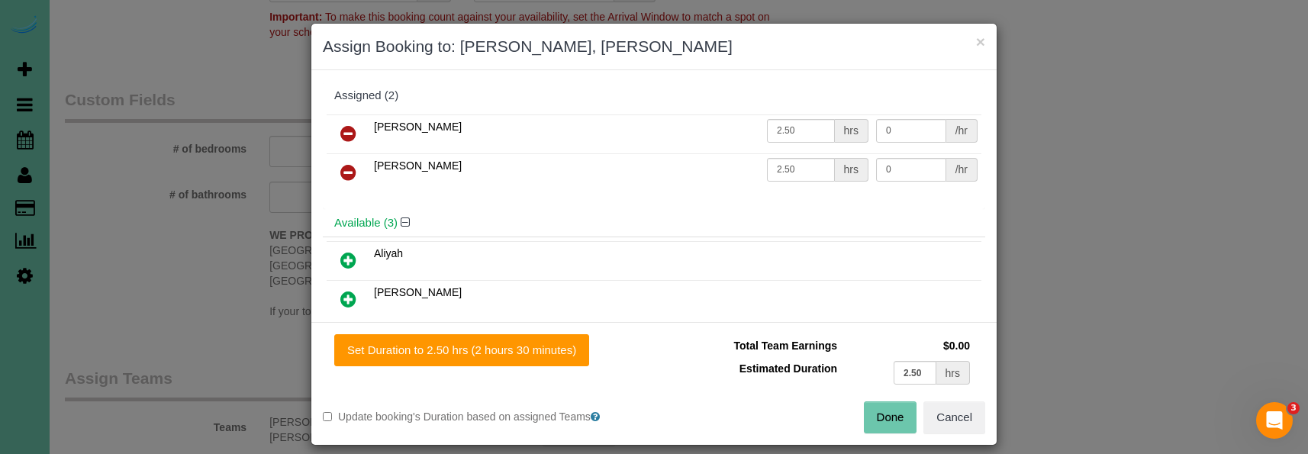
click at [882, 407] on button "Done" at bounding box center [890, 417] width 53 height 32
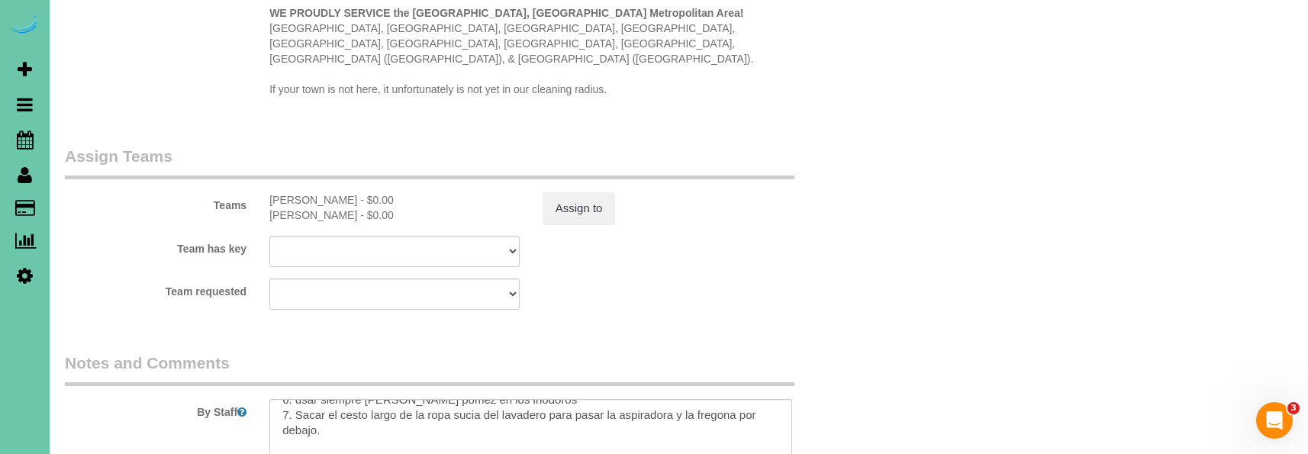
scroll to position [273, 0]
click at [380, 427] on textarea at bounding box center [530, 430] width 523 height 63
click at [588, 192] on button "Assign to" at bounding box center [579, 208] width 73 height 32
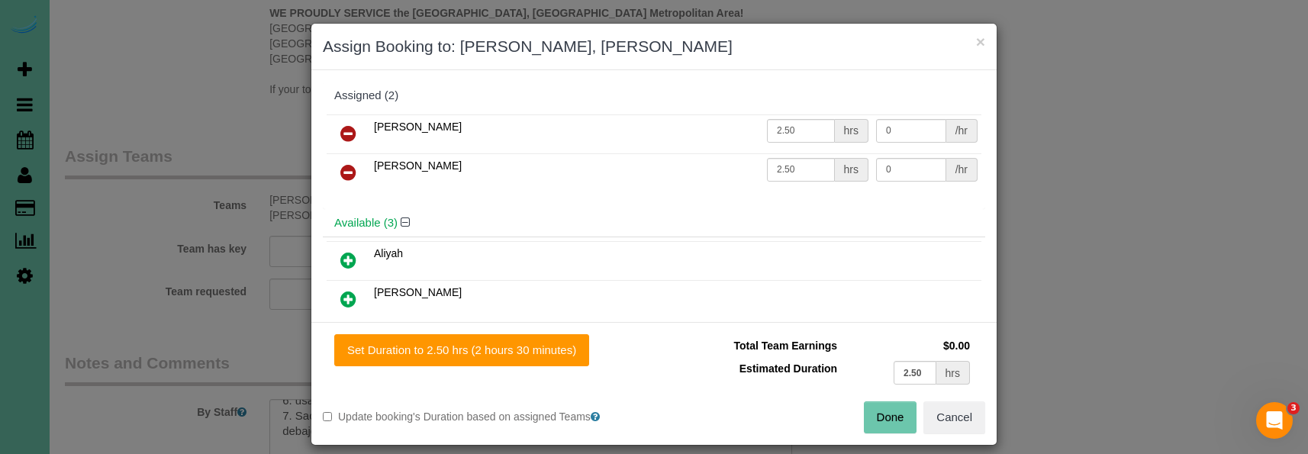
drag, startPoint x: 548, startPoint y: 362, endPoint x: 577, endPoint y: 367, distance: 29.5
click at [549, 361] on button "Set Duration to 2.50 hrs (2 hours 30 minutes)" at bounding box center [461, 350] width 255 height 32
drag, startPoint x: 894, startPoint y: 415, endPoint x: 781, endPoint y: 404, distance: 112.8
click at [894, 415] on button "Done" at bounding box center [890, 417] width 53 height 32
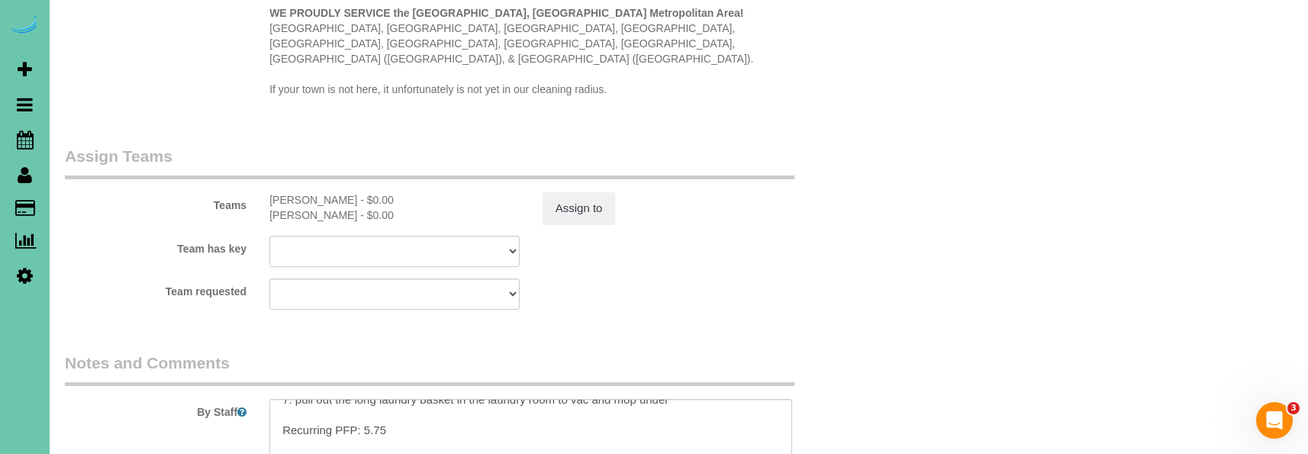
scroll to position [110, 0]
click at [388, 400] on textarea at bounding box center [530, 430] width 523 height 63
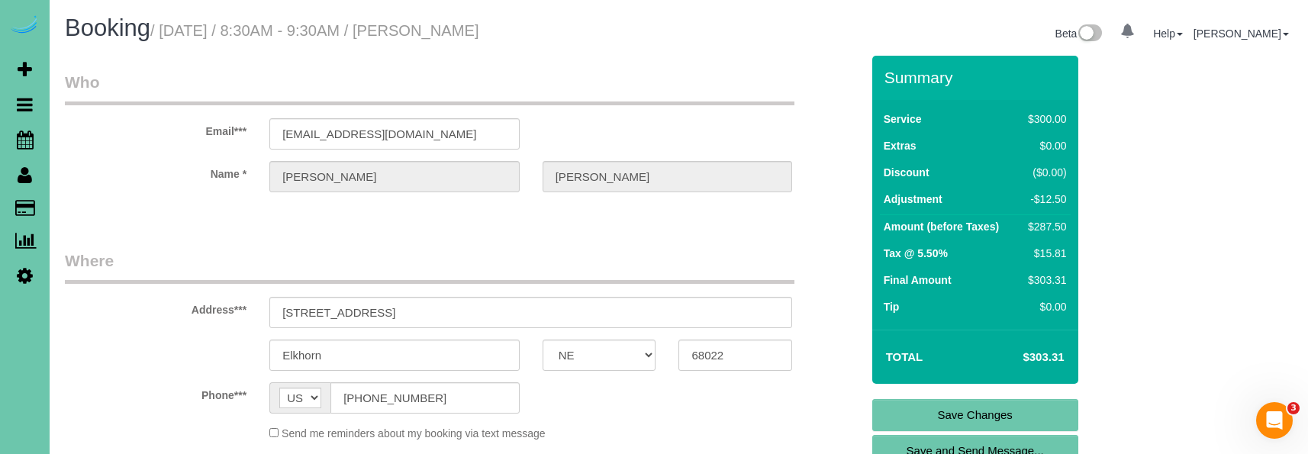
scroll to position [0, 0]
type textarea "1. Credit 2. GC 2811 3. monthly recurring; whole home - except workout room In …"
click at [949, 408] on link "Save Changes" at bounding box center [975, 415] width 206 height 32
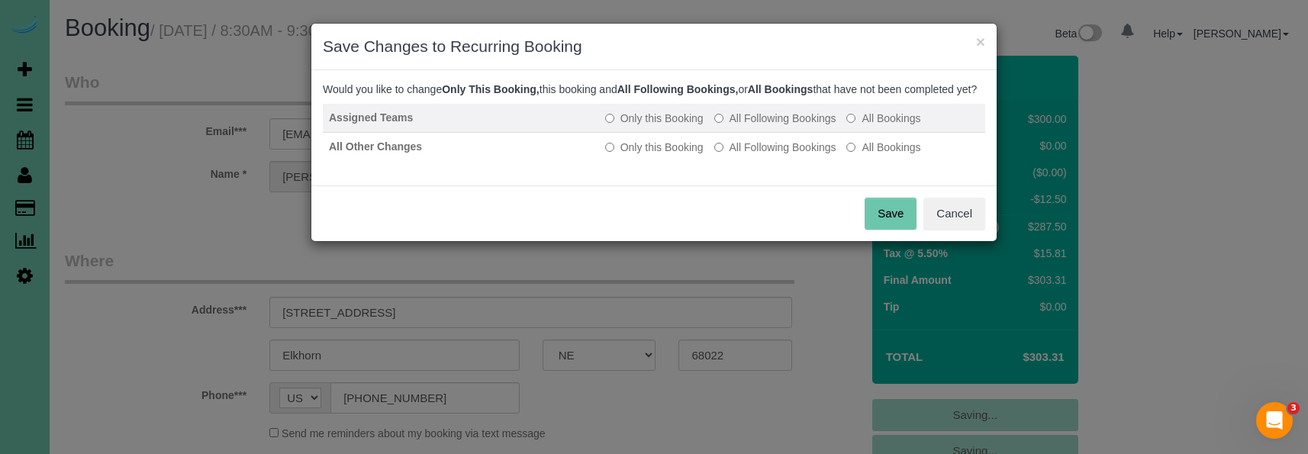
click at [779, 126] on label "All Following Bookings" at bounding box center [775, 118] width 122 height 15
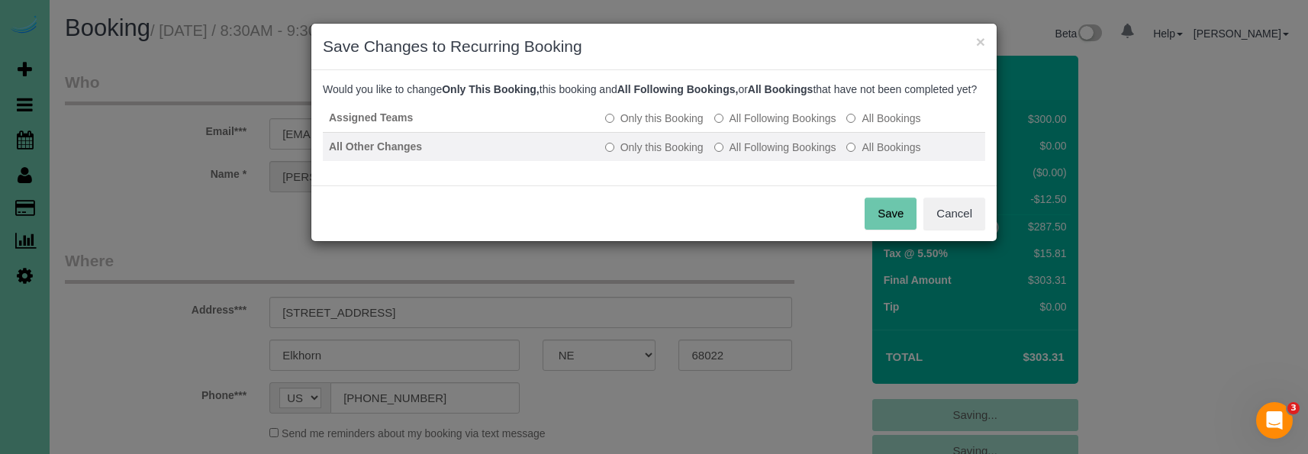
click at [784, 155] on label "All Following Bookings" at bounding box center [775, 147] width 122 height 15
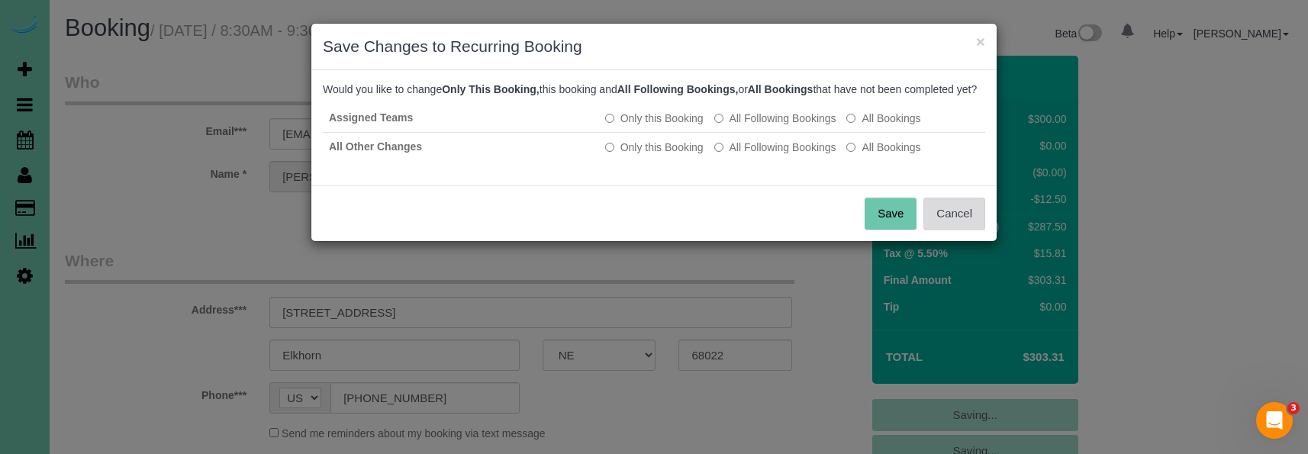
click at [931, 227] on button "Cancel" at bounding box center [954, 214] width 62 height 32
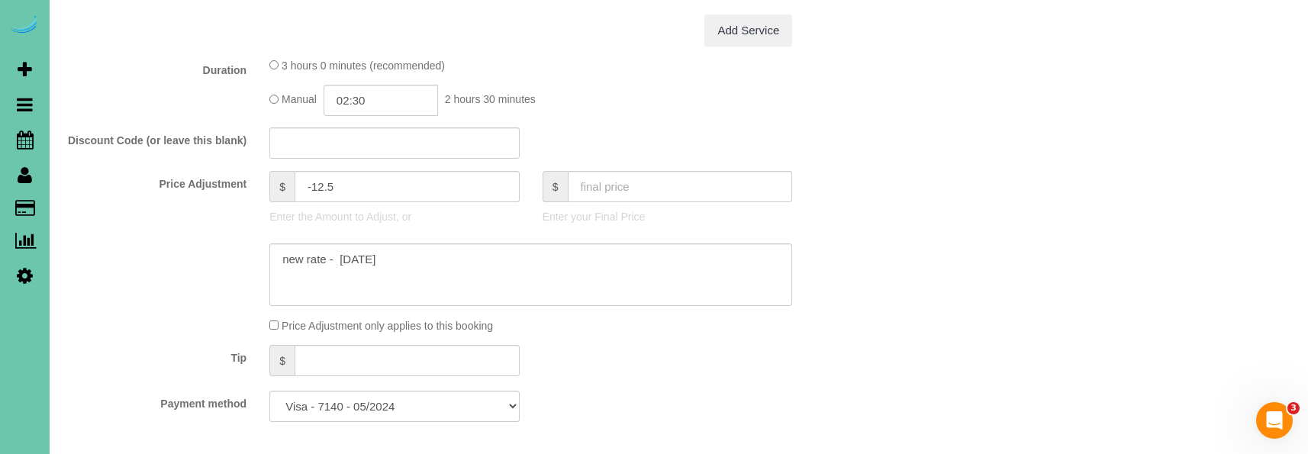
scroll to position [696, 1]
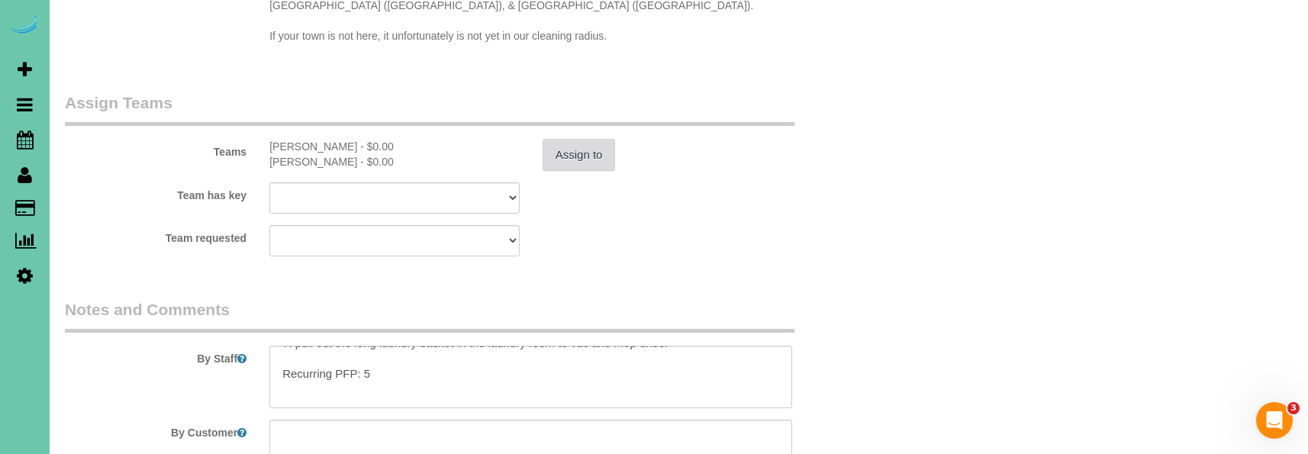
click at [588, 139] on button "Assign to" at bounding box center [579, 155] width 73 height 32
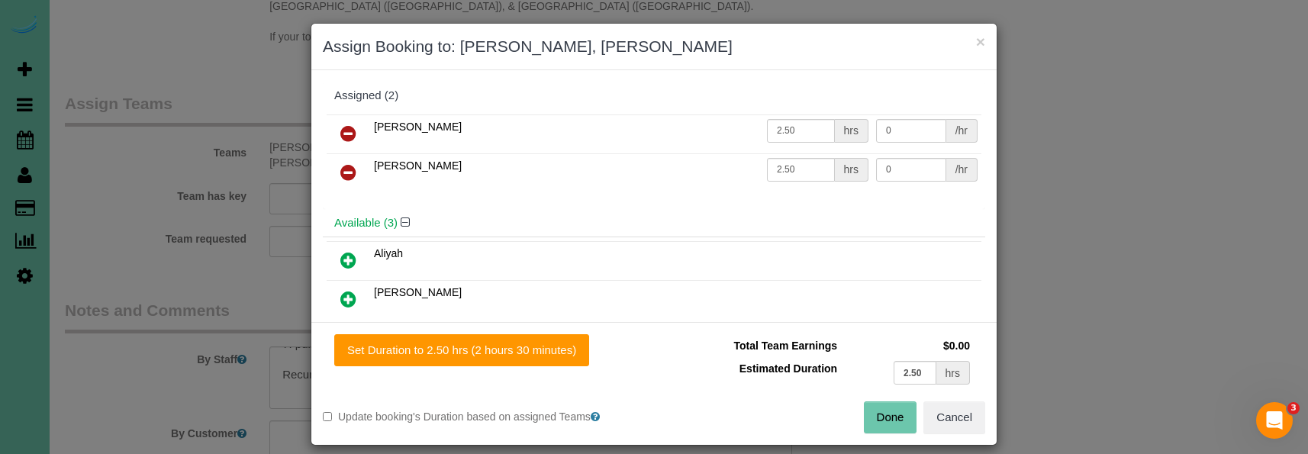
drag, startPoint x: 873, startPoint y: 414, endPoint x: 776, endPoint y: 318, distance: 136.5
click at [873, 414] on button "Done" at bounding box center [890, 417] width 53 height 32
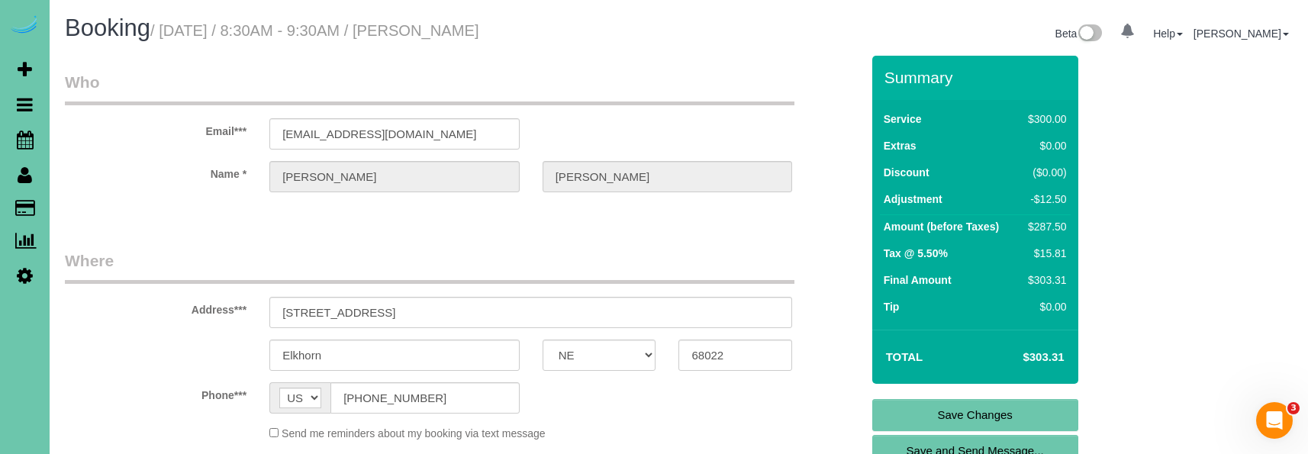
scroll to position [0, 0]
click at [921, 414] on link "Save Changes" at bounding box center [975, 415] width 206 height 32
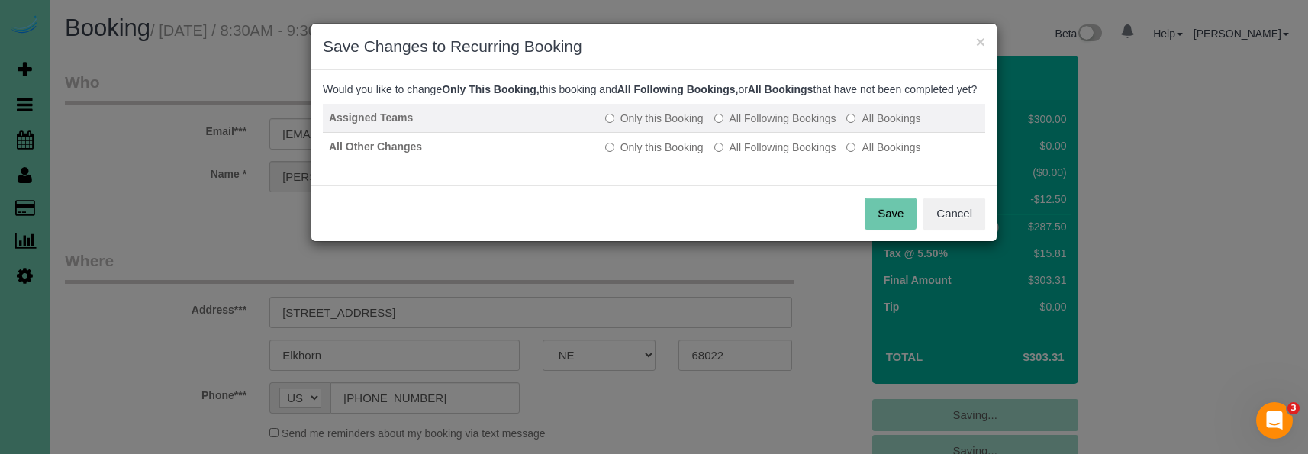
click at [757, 126] on label "All Following Bookings" at bounding box center [775, 118] width 122 height 15
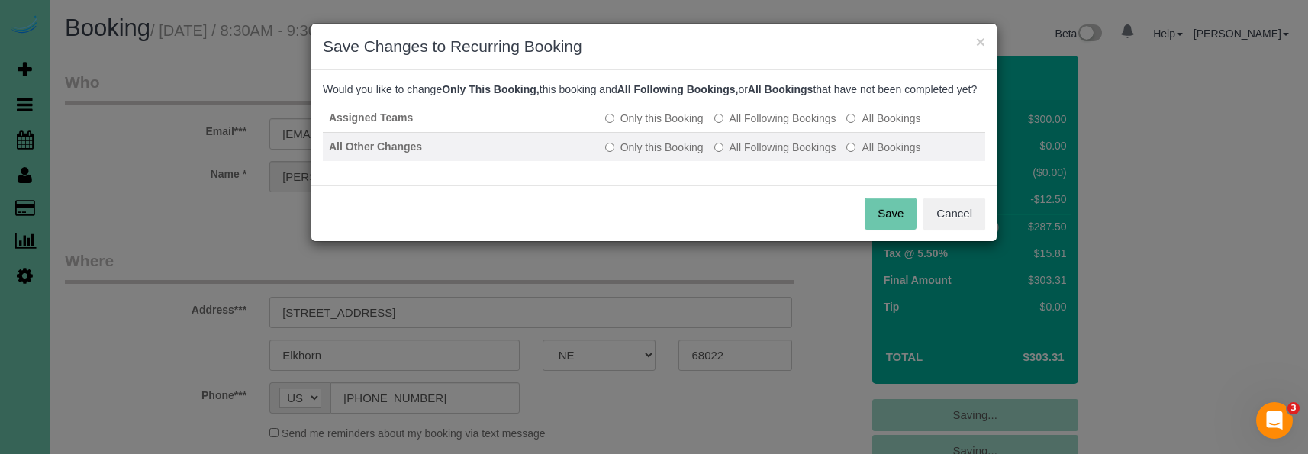
click at [752, 155] on label "All Following Bookings" at bounding box center [775, 147] width 122 height 15
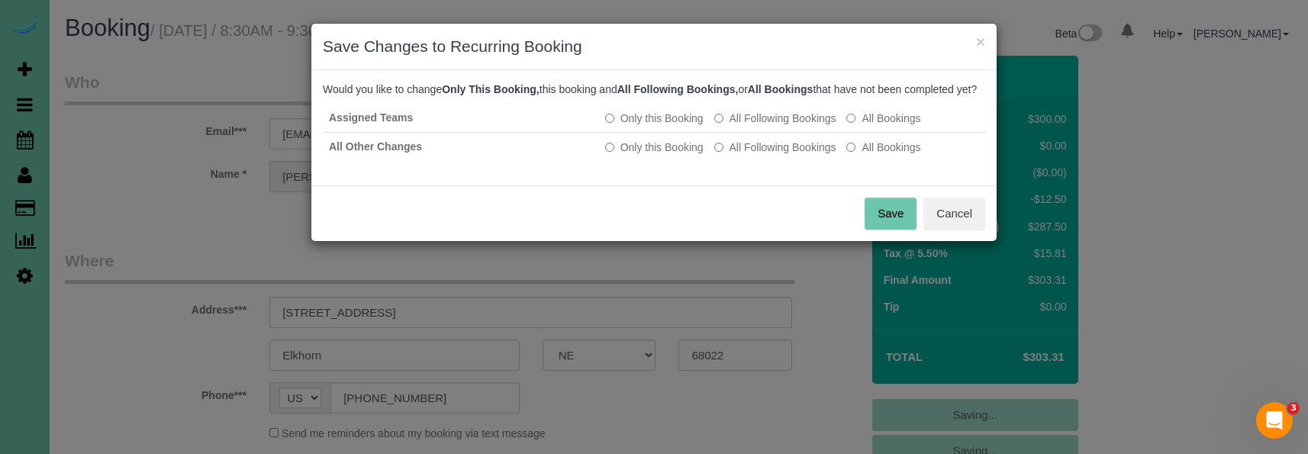
click at [894, 230] on button "Save" at bounding box center [891, 214] width 52 height 32
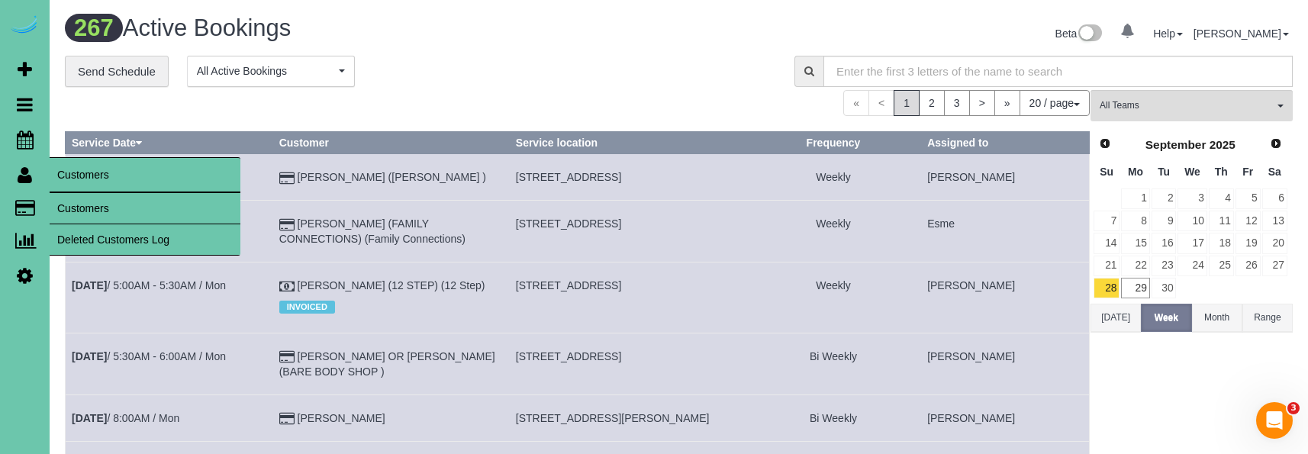
click at [101, 208] on link "Customers" at bounding box center [145, 208] width 191 height 31
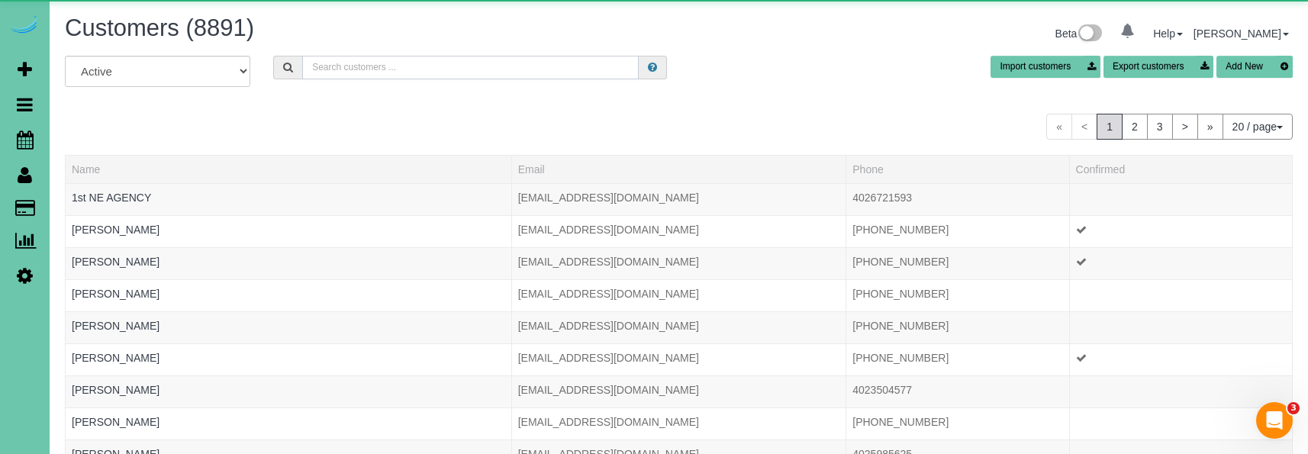
click at [461, 60] on input "text" at bounding box center [470, 68] width 337 height 24
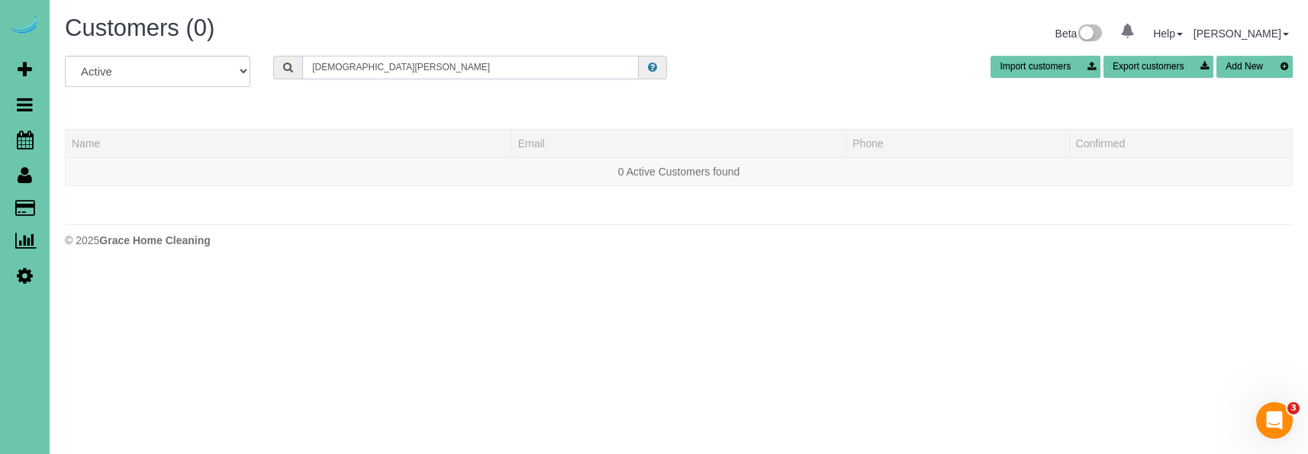
drag, startPoint x: 369, startPoint y: 63, endPoint x: 193, endPoint y: 48, distance: 176.9
click at [193, 48] on div "Customers (0) Beta 0 Your Notifications You have 0 alerts Help Help Docs Take a…" at bounding box center [679, 135] width 1258 height 270
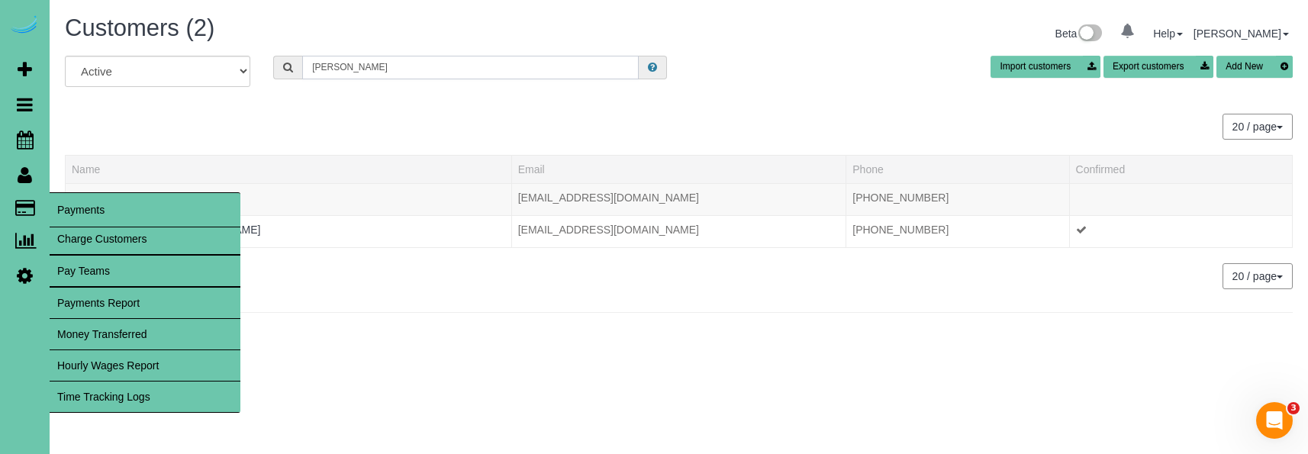
type input "Moses"
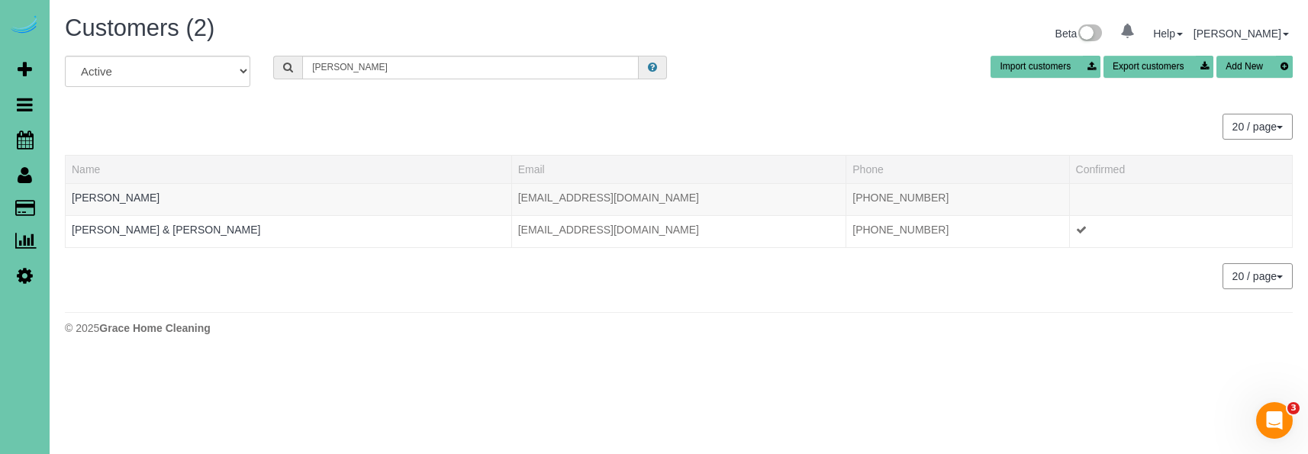
drag, startPoint x: 1, startPoint y: 201, endPoint x: 372, endPoint y: 294, distance: 383.0
click at [372, 294] on div "All Active Archived Moses Import customers Export customers Add New 20 / page 1…" at bounding box center [679, 180] width 1228 height 249
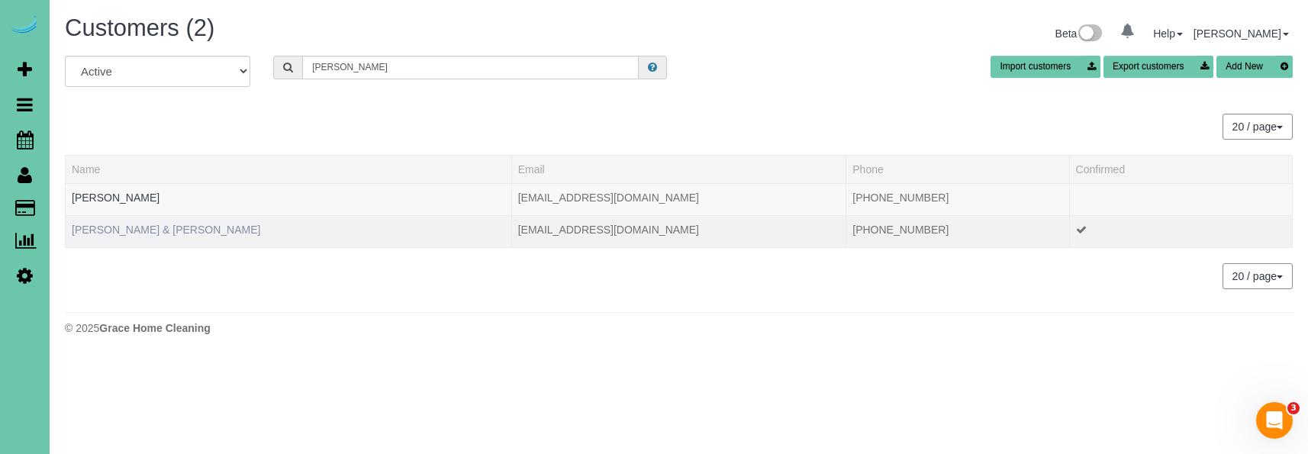
click at [122, 228] on link "Kirsten & Paul Moses" at bounding box center [166, 230] width 188 height 12
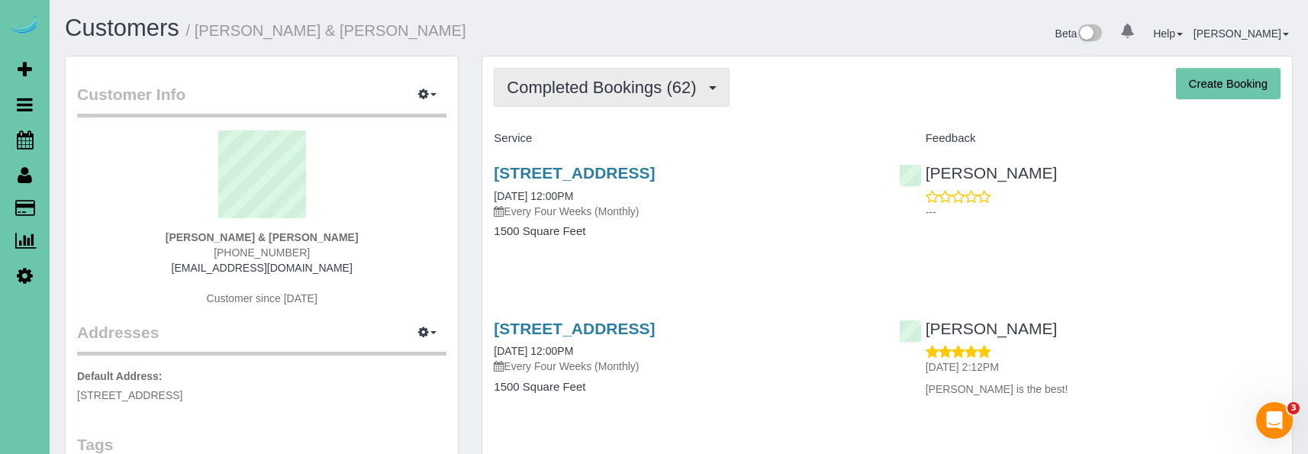
click at [613, 85] on span "Completed Bookings (62)" at bounding box center [605, 87] width 197 height 19
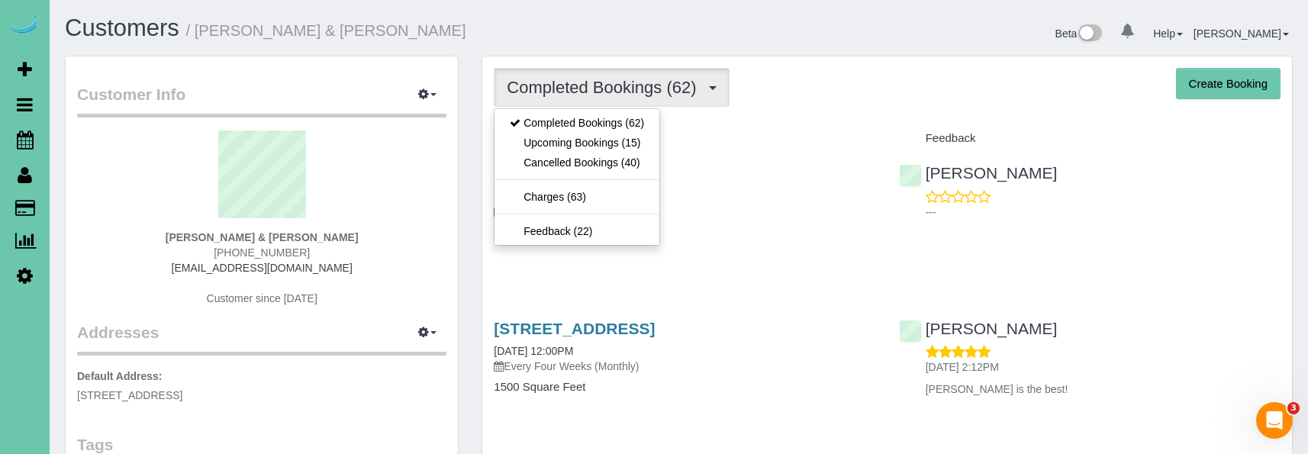
drag, startPoint x: 604, startPoint y: 130, endPoint x: 584, endPoint y: 181, distance: 54.4
click at [568, 137] on link "Upcoming Bookings (15)" at bounding box center [577, 143] width 165 height 20
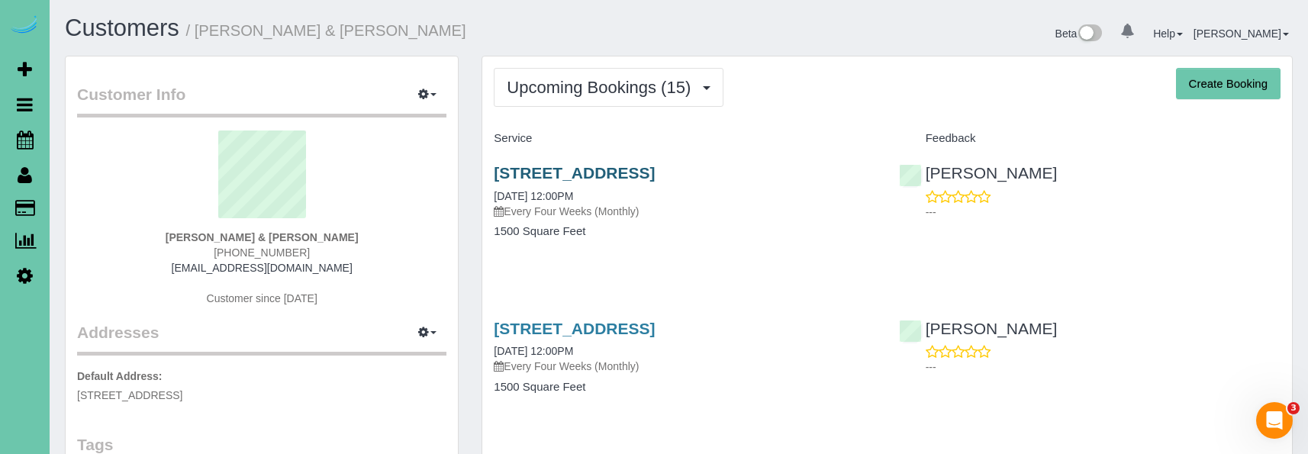
click at [550, 171] on link "2705 S 106th Street, Omaha, NE 68124" at bounding box center [574, 173] width 161 height 18
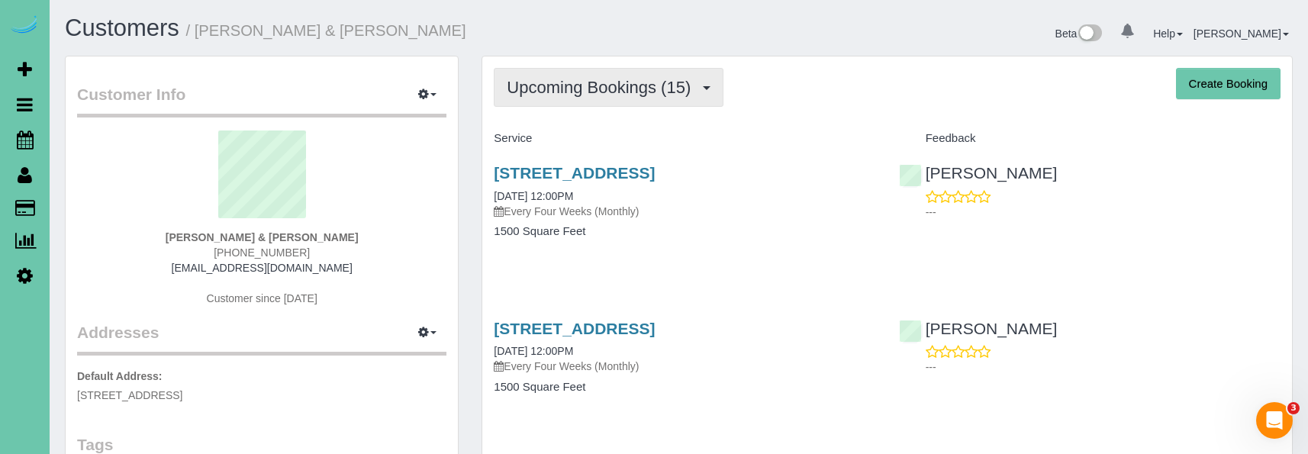
scroll to position [0, 1]
click at [594, 79] on span "Upcoming Bookings (15)" at bounding box center [603, 87] width 192 height 19
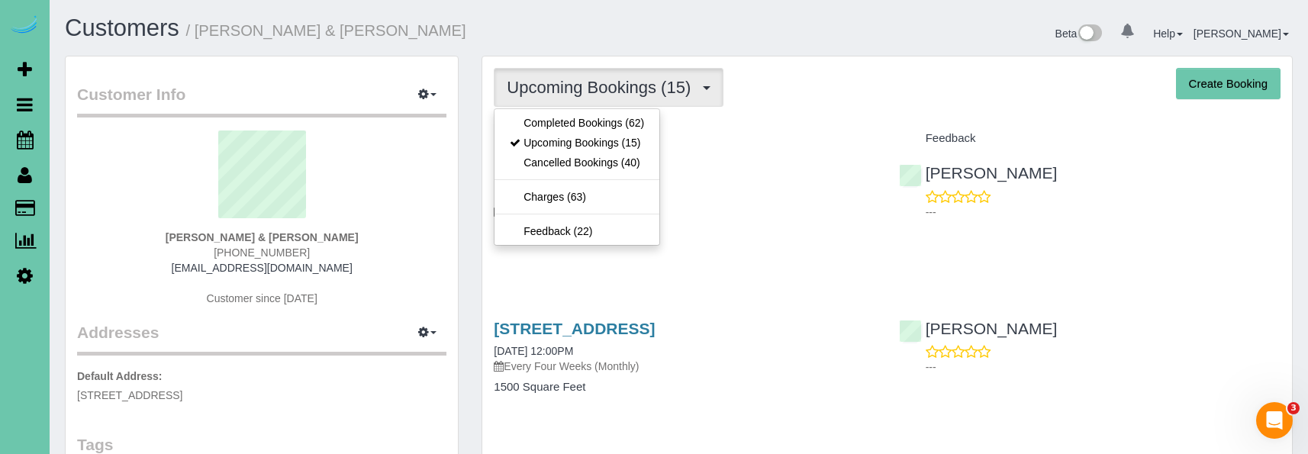
click at [563, 111] on ul "Completed Bookings (62) Upcoming Bookings (15) Cancelled Bookings (40) Charges …" at bounding box center [577, 176] width 166 height 137
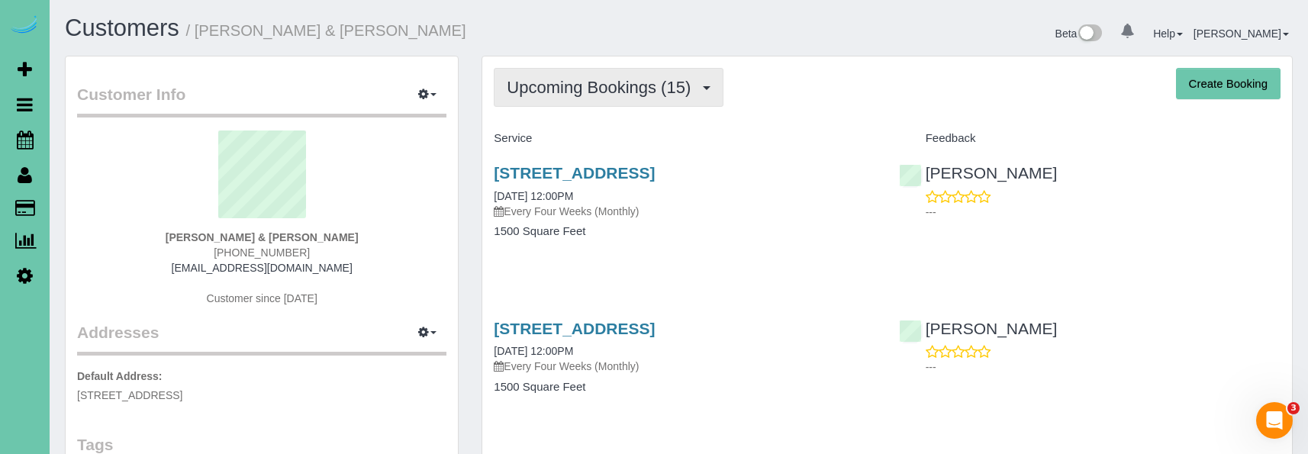
click at [553, 90] on span "Upcoming Bookings (15)" at bounding box center [603, 87] width 192 height 19
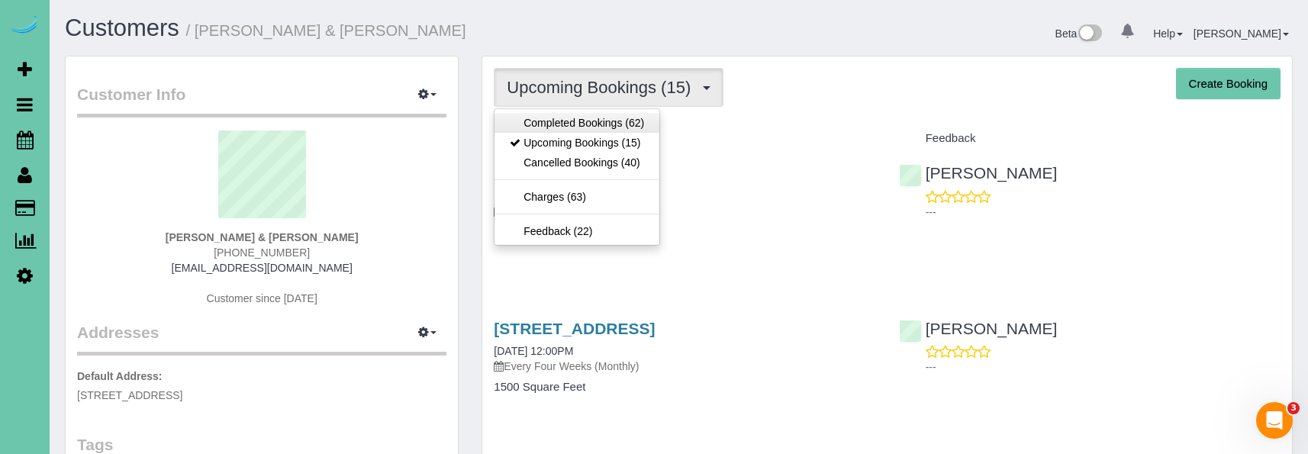
click at [547, 127] on link "Completed Bookings (62)" at bounding box center [577, 123] width 165 height 20
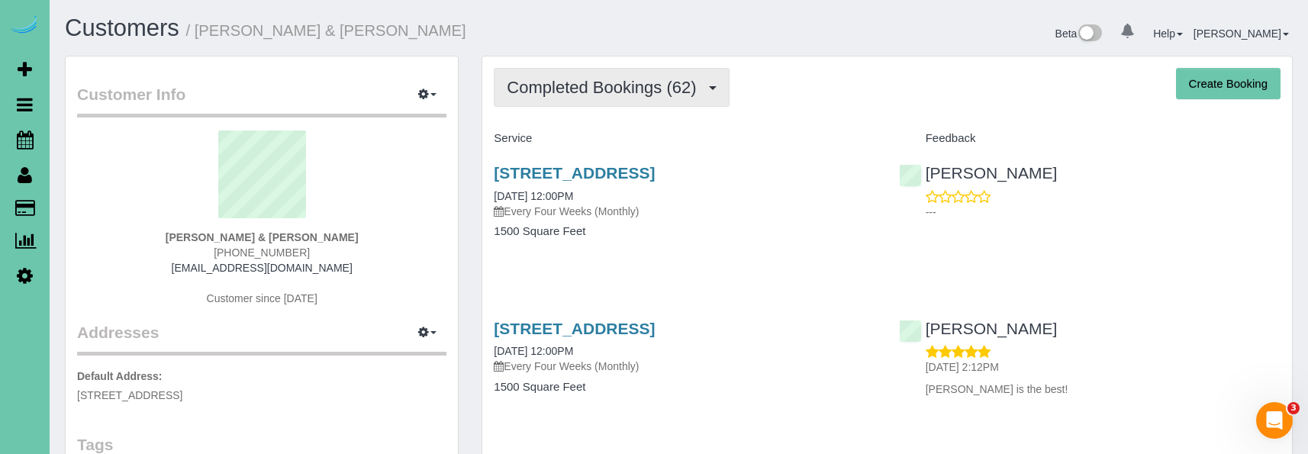
click at [569, 75] on button "Completed Bookings (62)" at bounding box center [611, 87] width 235 height 39
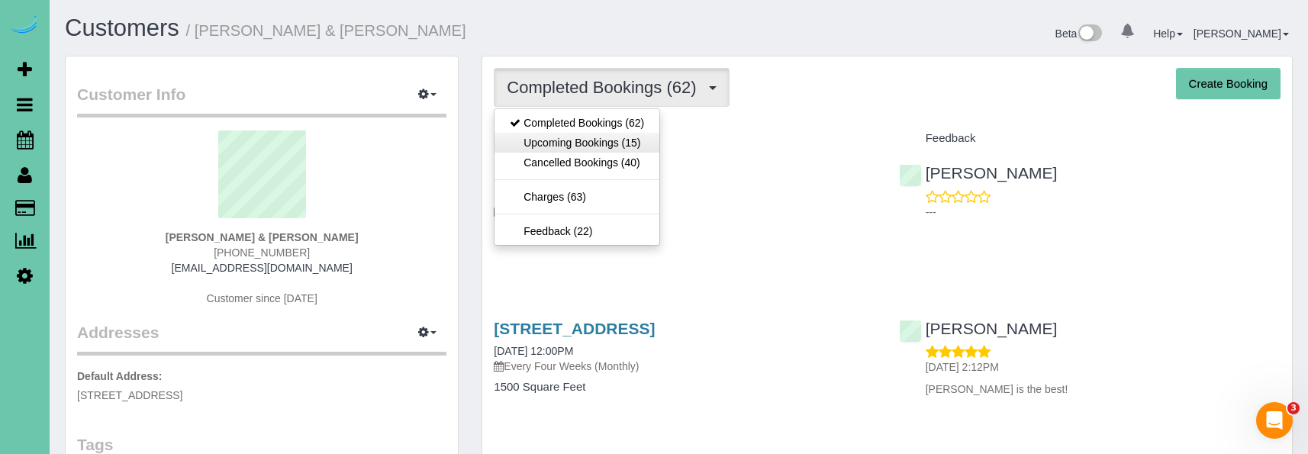
click at [574, 147] on link "Upcoming Bookings (15)" at bounding box center [577, 143] width 165 height 20
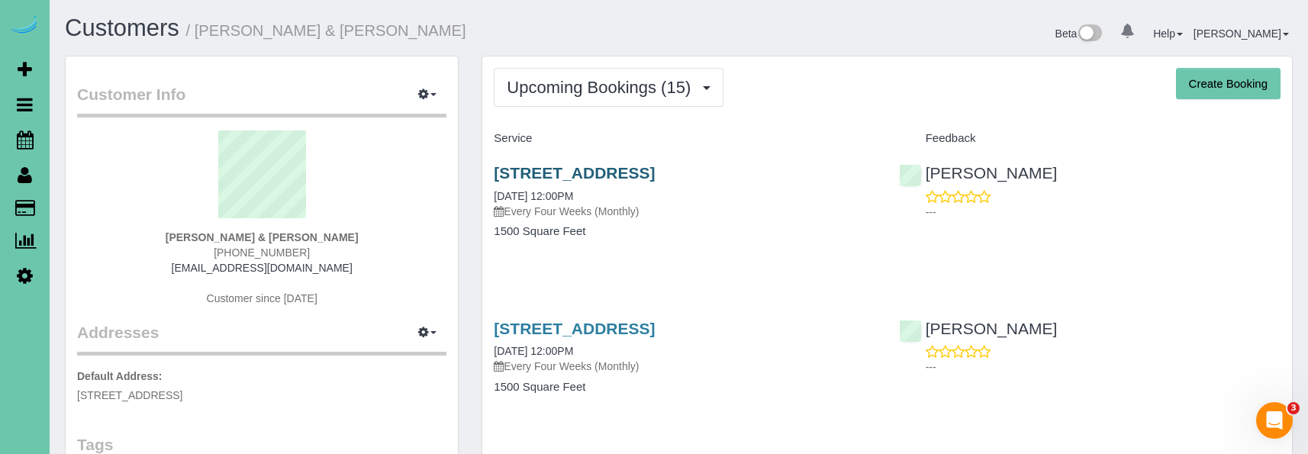
click at [524, 169] on link "2705 S 106th Street, Omaha, NE 68124" at bounding box center [574, 173] width 161 height 18
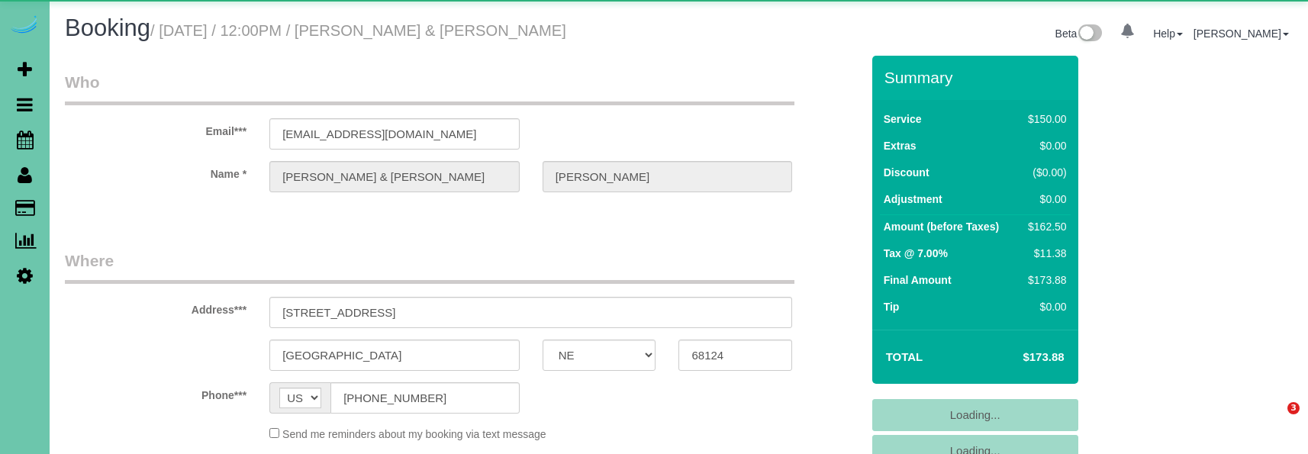
select select "NE"
select select "object:909"
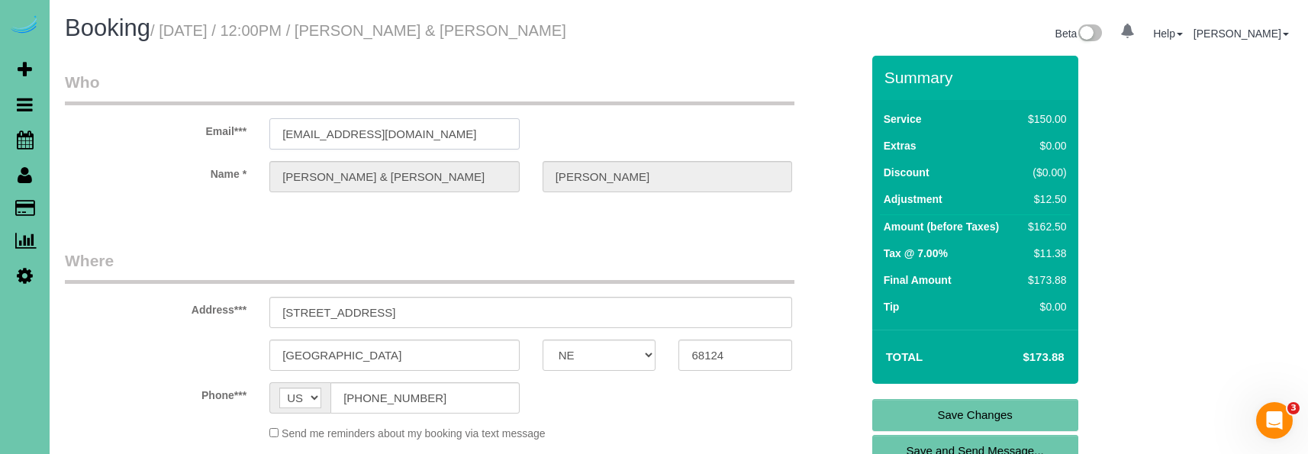
drag, startPoint x: 430, startPoint y: 131, endPoint x: 271, endPoint y: 124, distance: 159.7
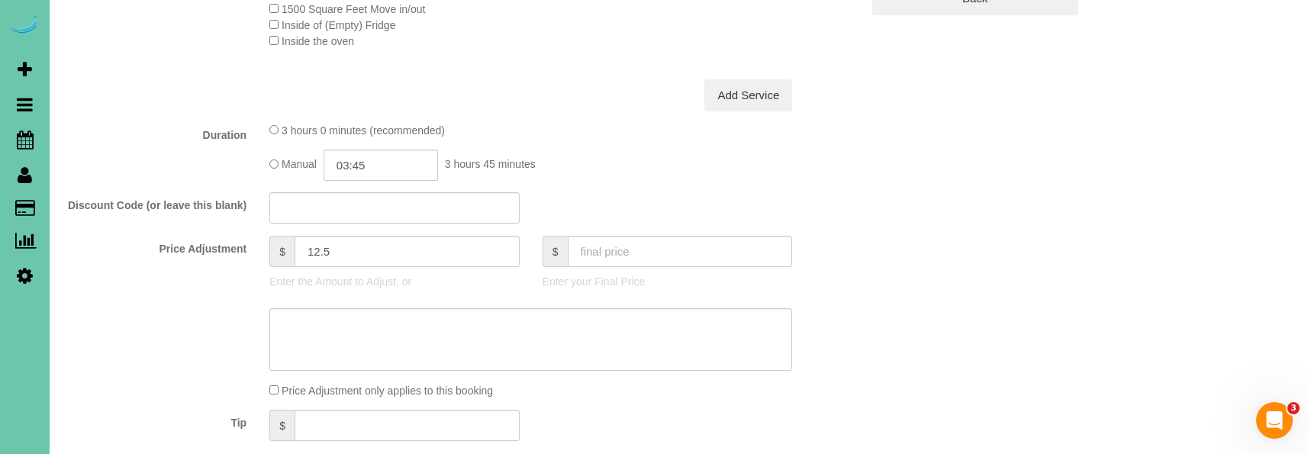
scroll to position [639, 0]
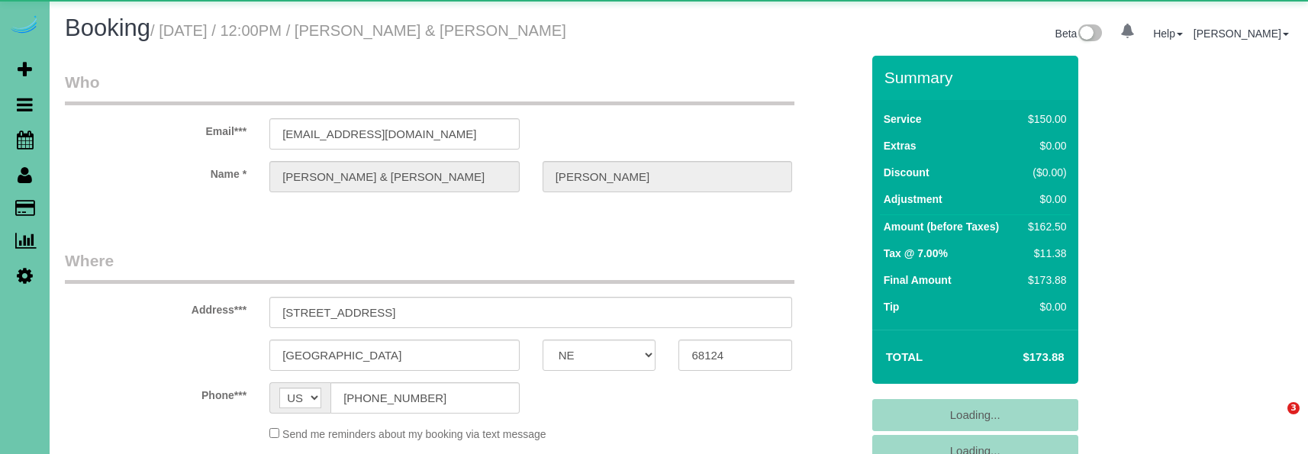
select select "NE"
select select "object:621"
select select "string:fspay-cd3b4c2c-53e5-4bcc-a612-1cec01d068c2"
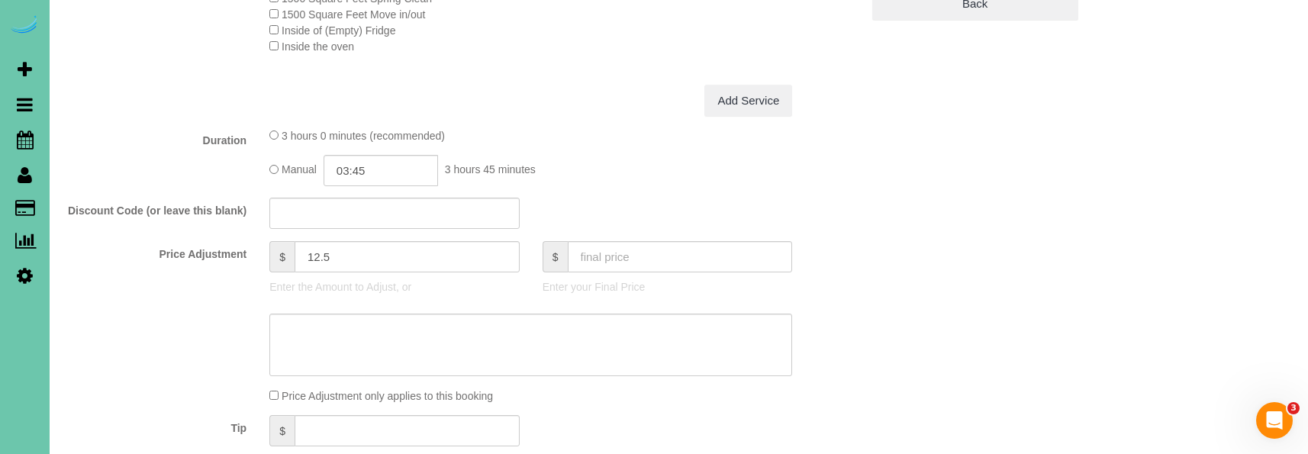
scroll to position [640, 0]
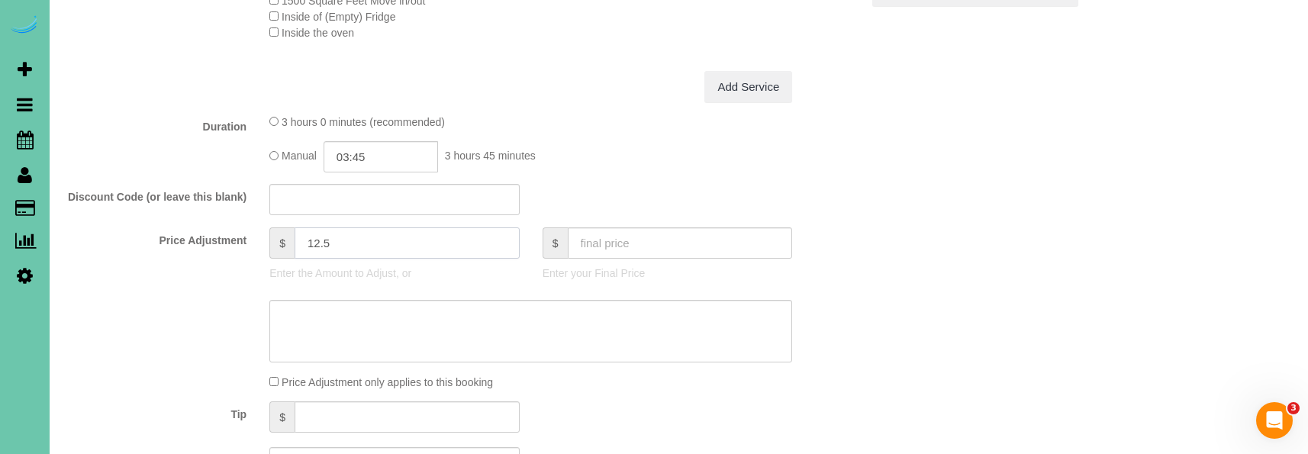
click at [369, 237] on input "12.5" at bounding box center [407, 242] width 225 height 31
click at [187, 220] on fieldset "What Frequency of Service * One Time Weekly (0% for the First Booking) Bi-Weekl…" at bounding box center [463, 167] width 796 height 647
type input "48.75"
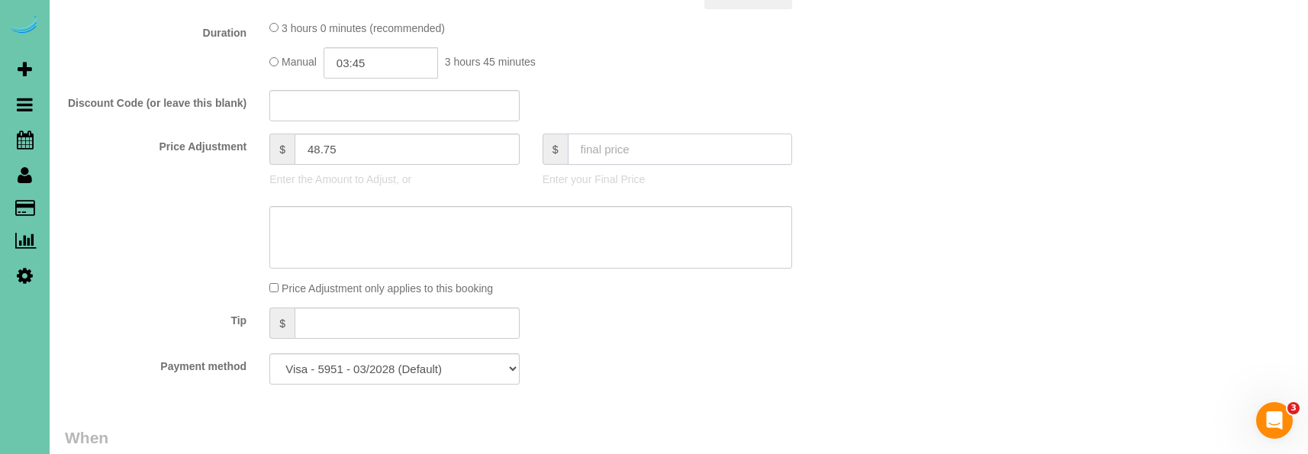
scroll to position [736, 0]
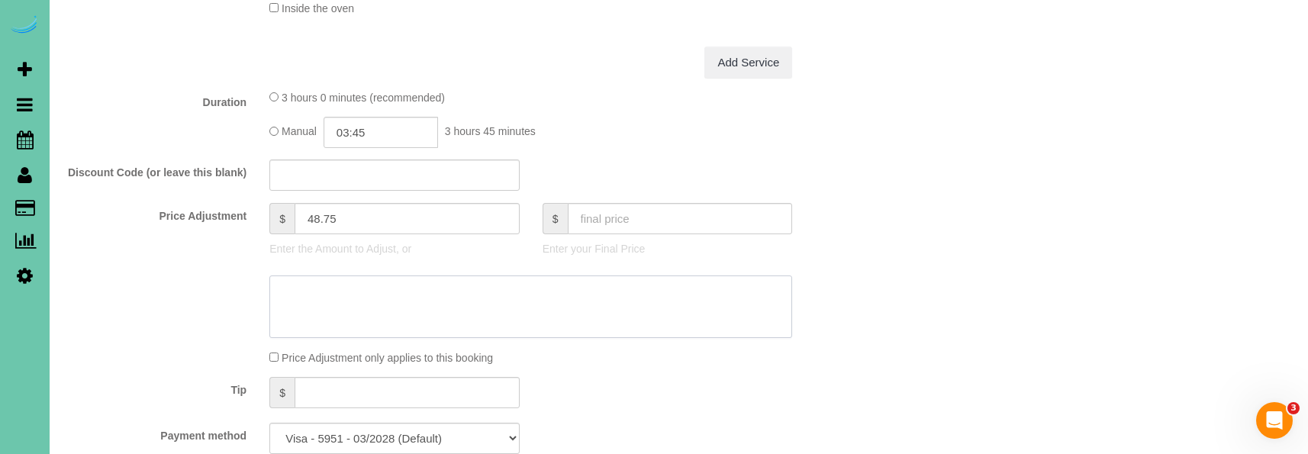
click at [427, 293] on textarea at bounding box center [530, 306] width 523 height 63
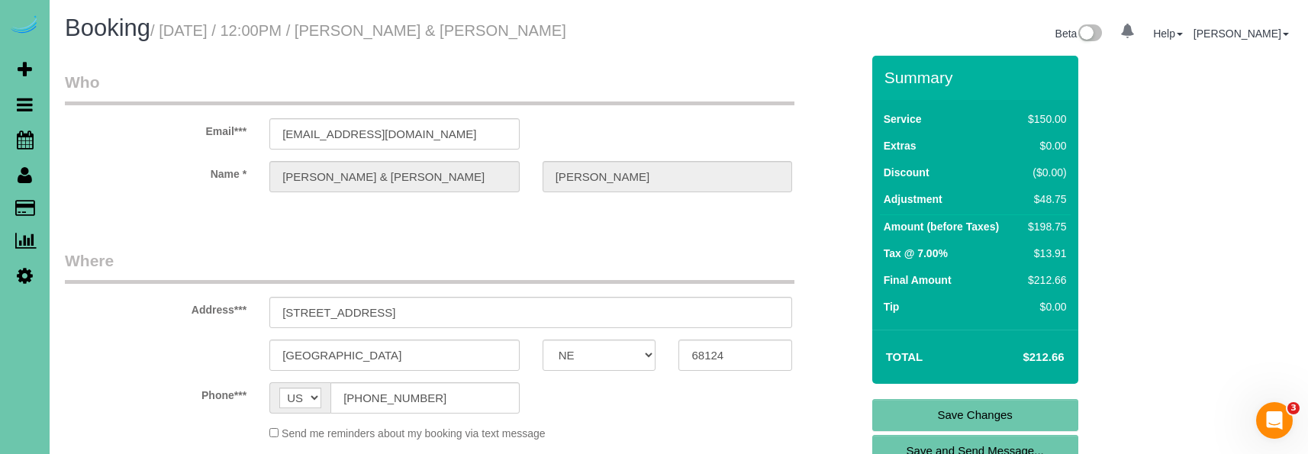
scroll to position [0, 0]
type textarea "new rate - [DATE]"
click at [932, 414] on link "Save Changes" at bounding box center [975, 415] width 206 height 32
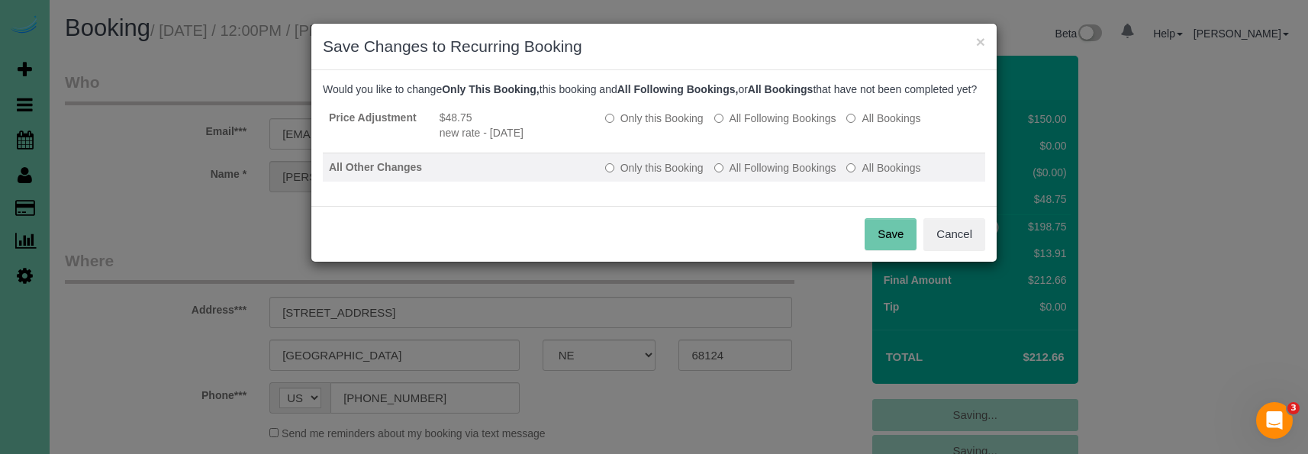
click at [765, 176] on label "All Following Bookings" at bounding box center [775, 167] width 122 height 15
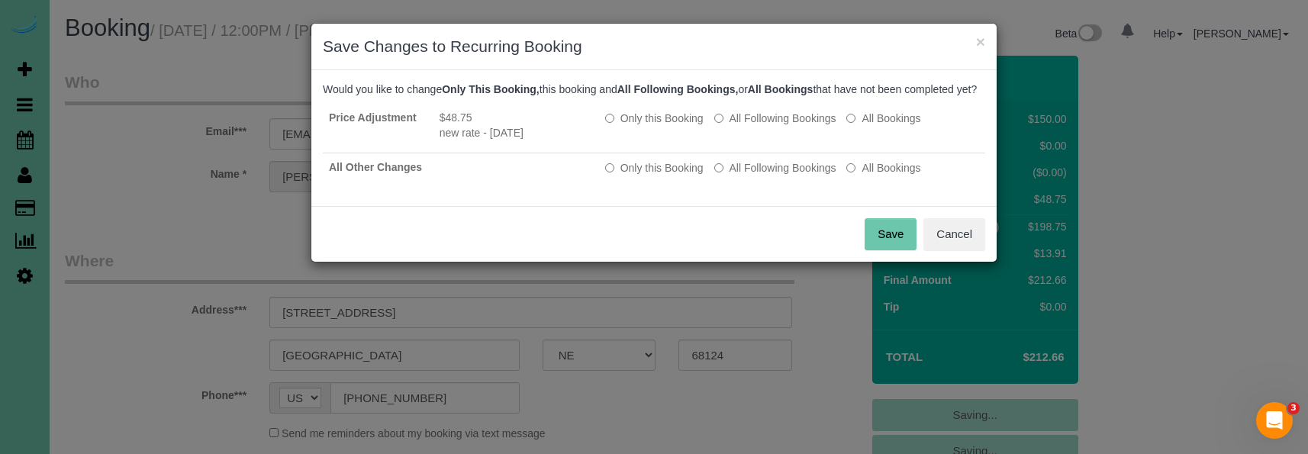
click at [872, 237] on button "Save" at bounding box center [891, 234] width 52 height 32
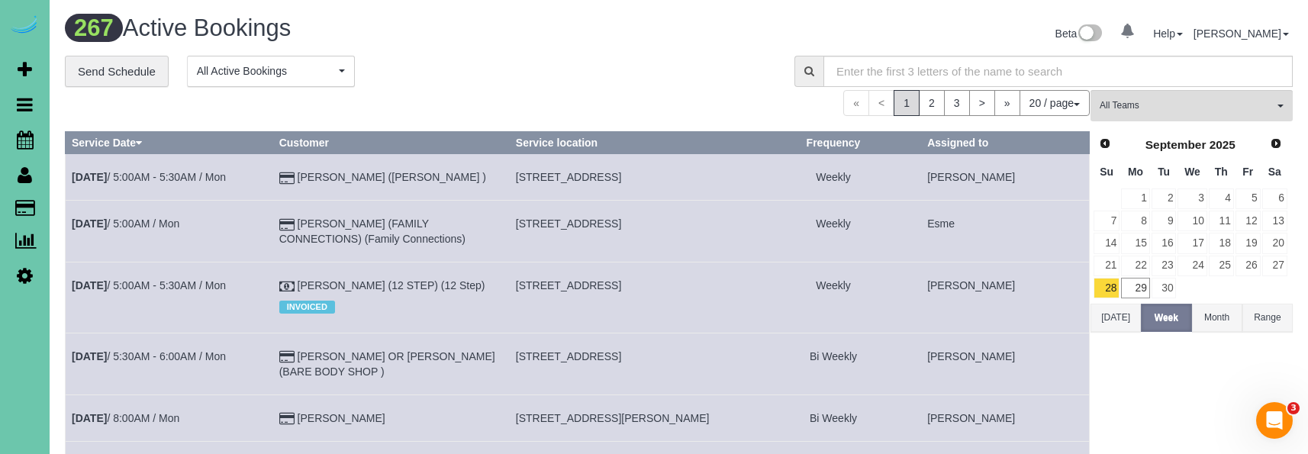
click at [273, 263] on td "[DATE] 5:00AM / Mon" at bounding box center [170, 232] width 208 height 62
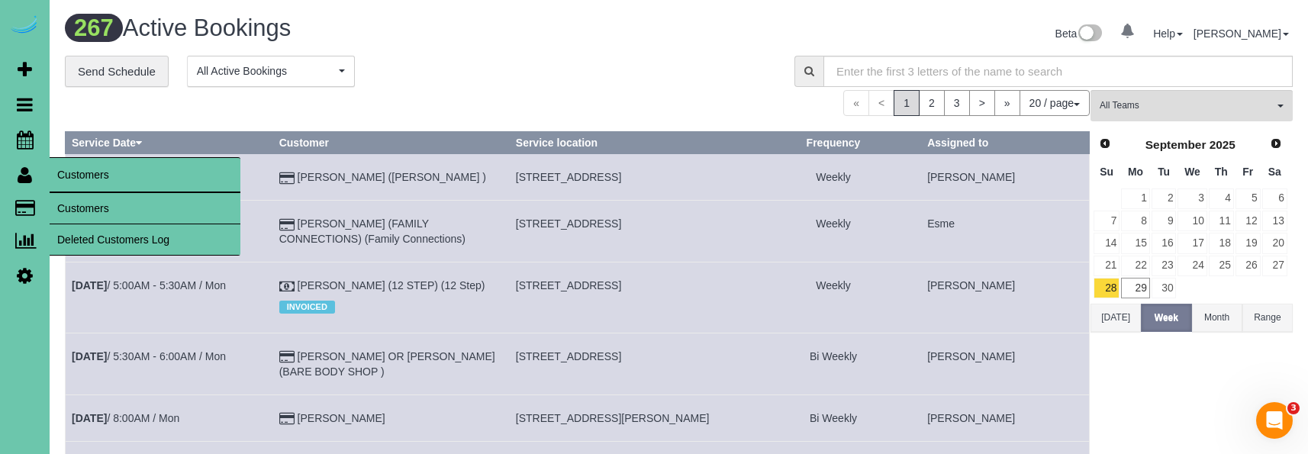
click at [85, 204] on link "Customers" at bounding box center [145, 208] width 191 height 31
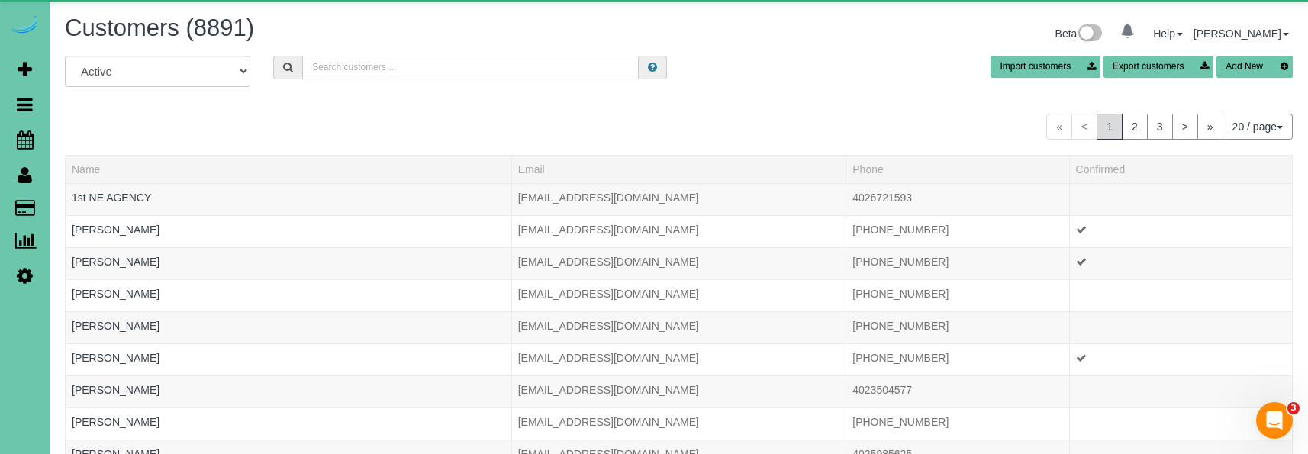
click at [369, 57] on input "text" at bounding box center [470, 68] width 337 height 24
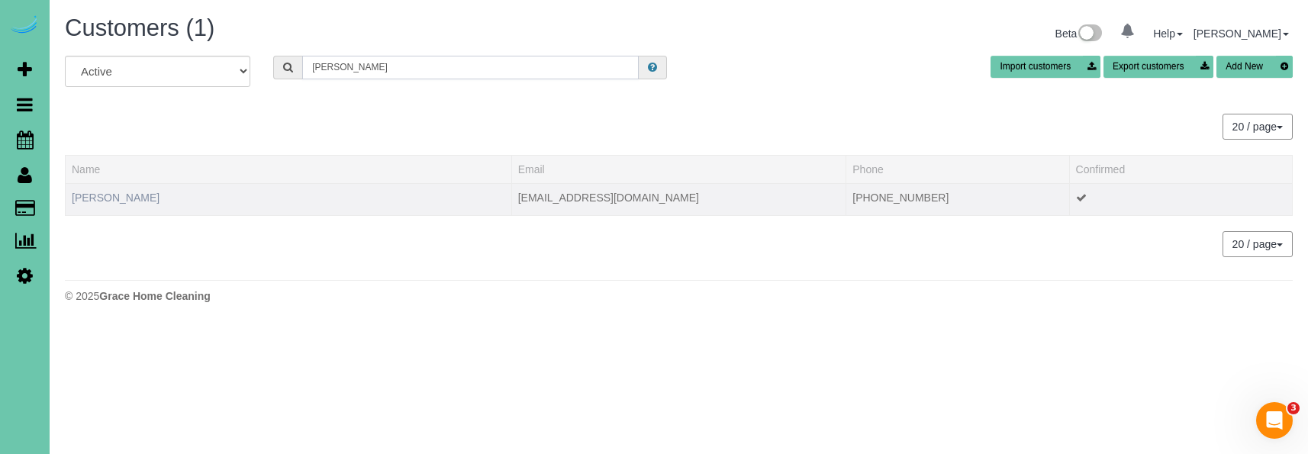
type input "[PERSON_NAME]"
click at [108, 192] on link "[PERSON_NAME]" at bounding box center [116, 198] width 88 height 12
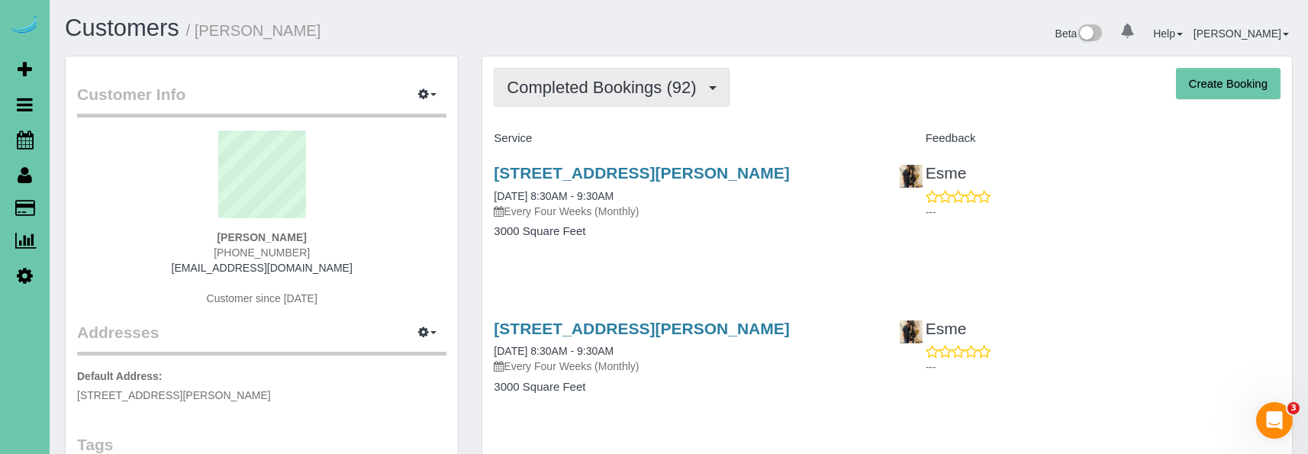
click at [536, 98] on button "Completed Bookings (92)" at bounding box center [611, 87] width 235 height 39
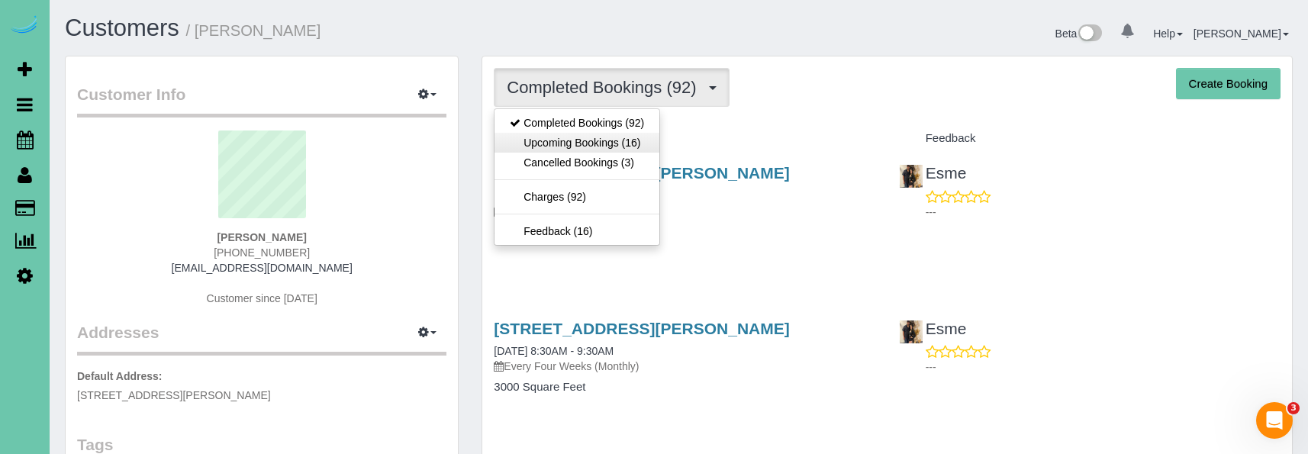
click at [548, 143] on link "Upcoming Bookings (16)" at bounding box center [577, 143] width 165 height 20
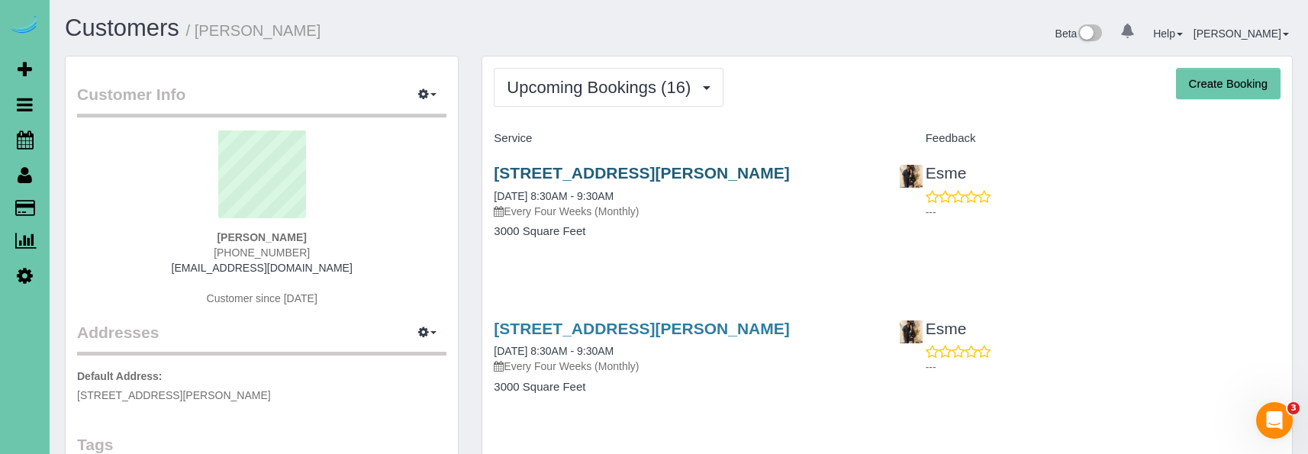
click at [527, 176] on link "[STREET_ADDRESS][PERSON_NAME]" at bounding box center [641, 173] width 295 height 18
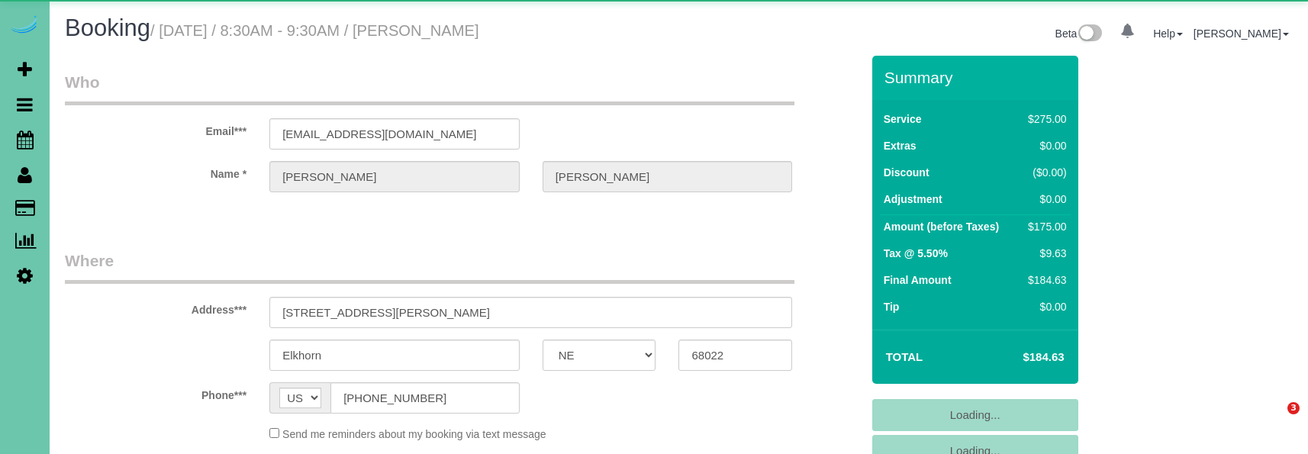
select select "NE"
select select "object:906"
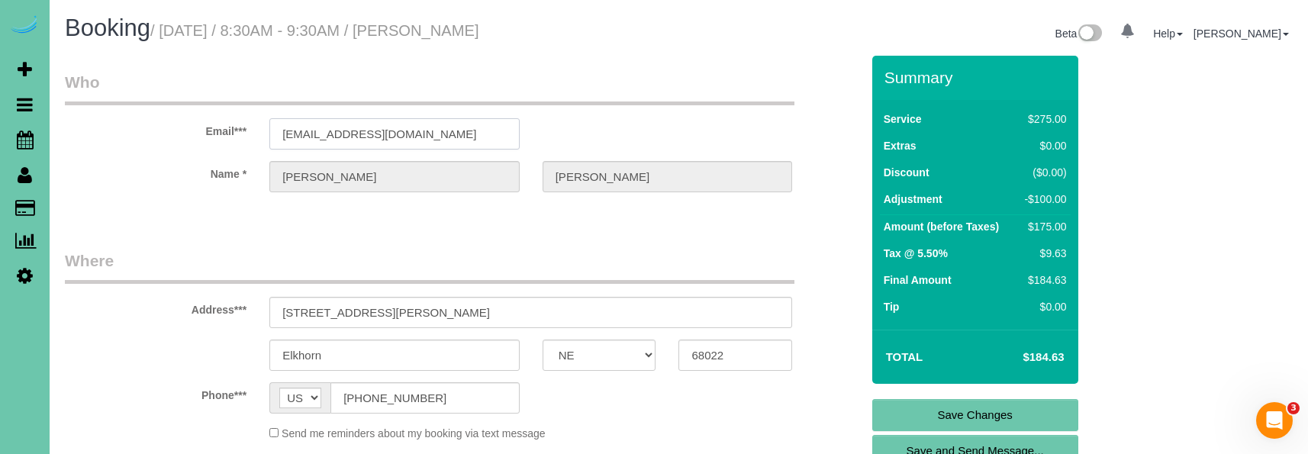
drag, startPoint x: 456, startPoint y: 137, endPoint x: 263, endPoint y: 127, distance: 193.3
click at [346, 278] on legend "Where" at bounding box center [430, 267] width 730 height 34
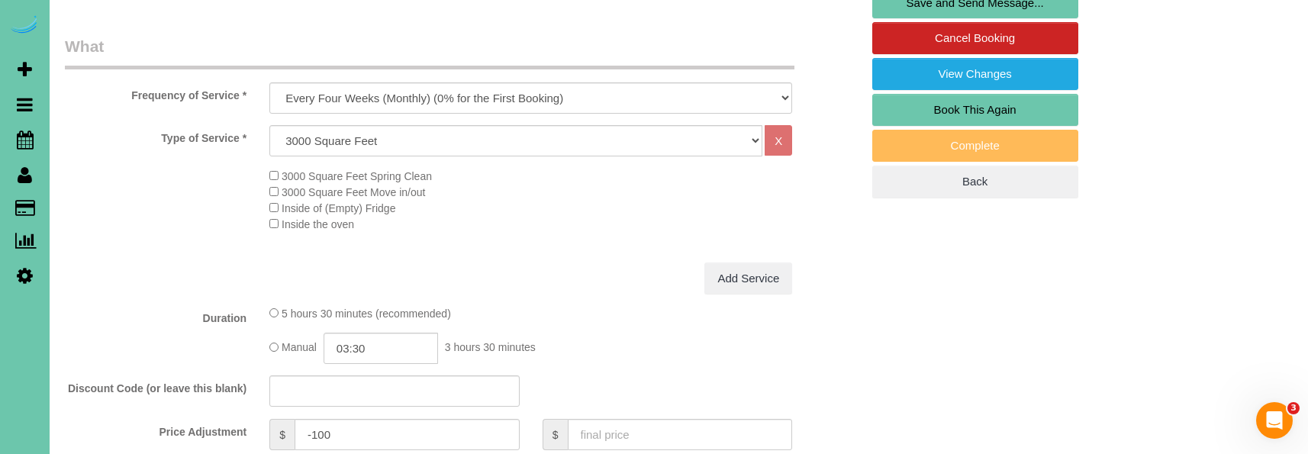
scroll to position [451, 0]
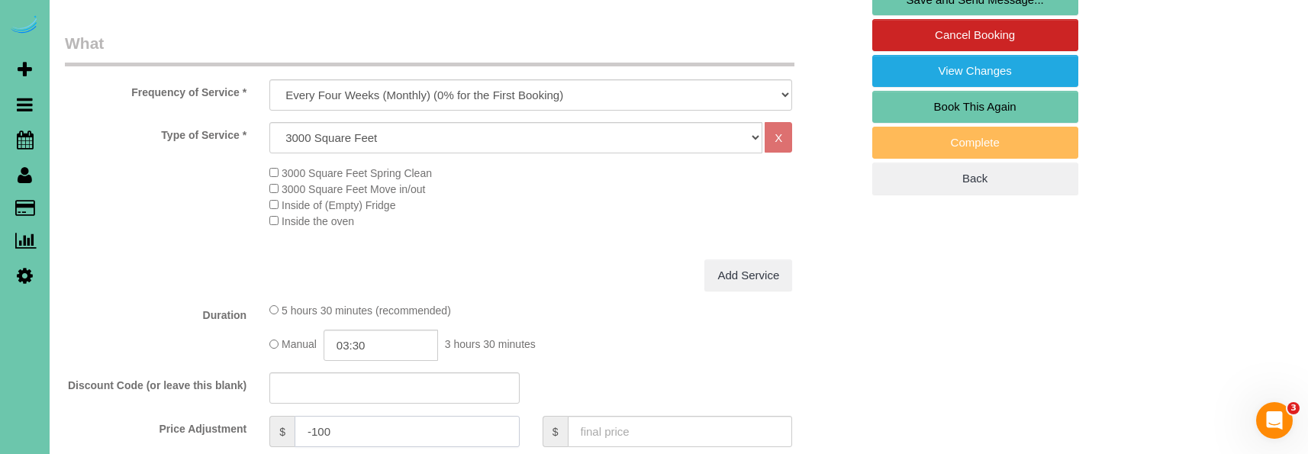
drag, startPoint x: 352, startPoint y: 428, endPoint x: 311, endPoint y: 427, distance: 40.5
click at [311, 427] on input "-100" at bounding box center [407, 431] width 225 height 31
type input "-89.5"
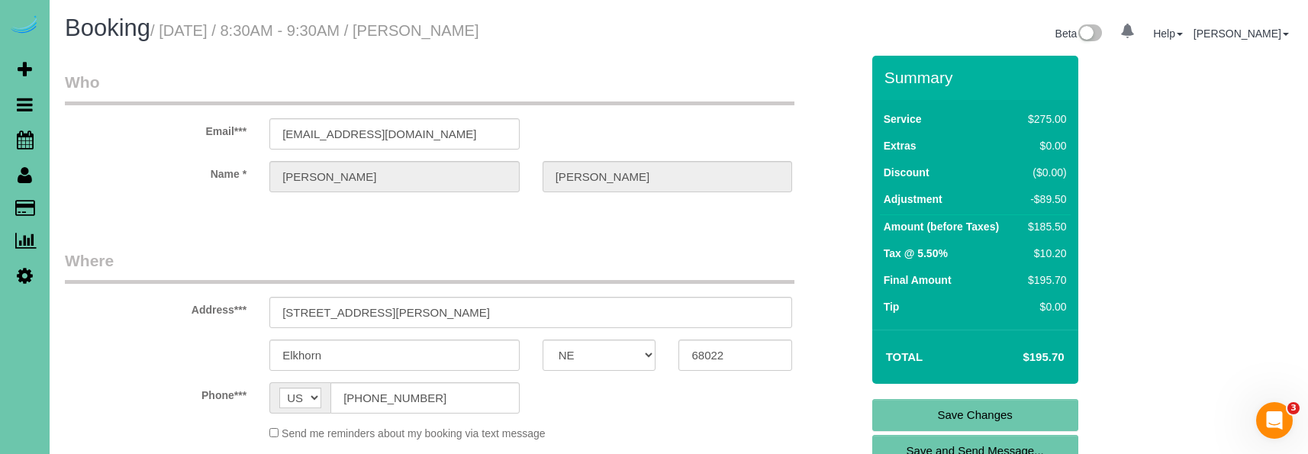
scroll to position [723, 0]
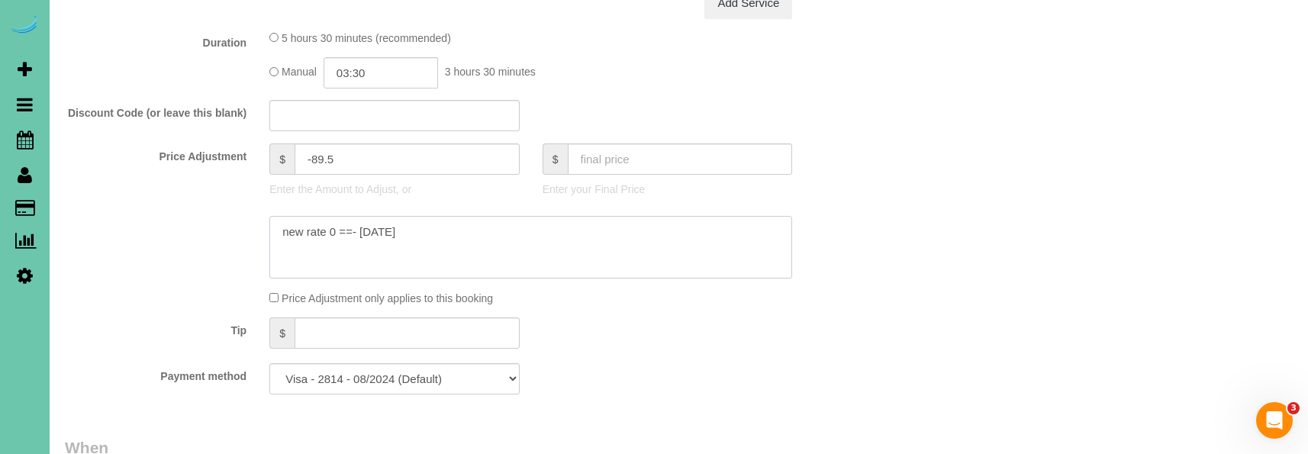
drag, startPoint x: 353, startPoint y: 227, endPoint x: 333, endPoint y: 228, distance: 19.9
click at [333, 228] on textarea at bounding box center [530, 247] width 523 height 63
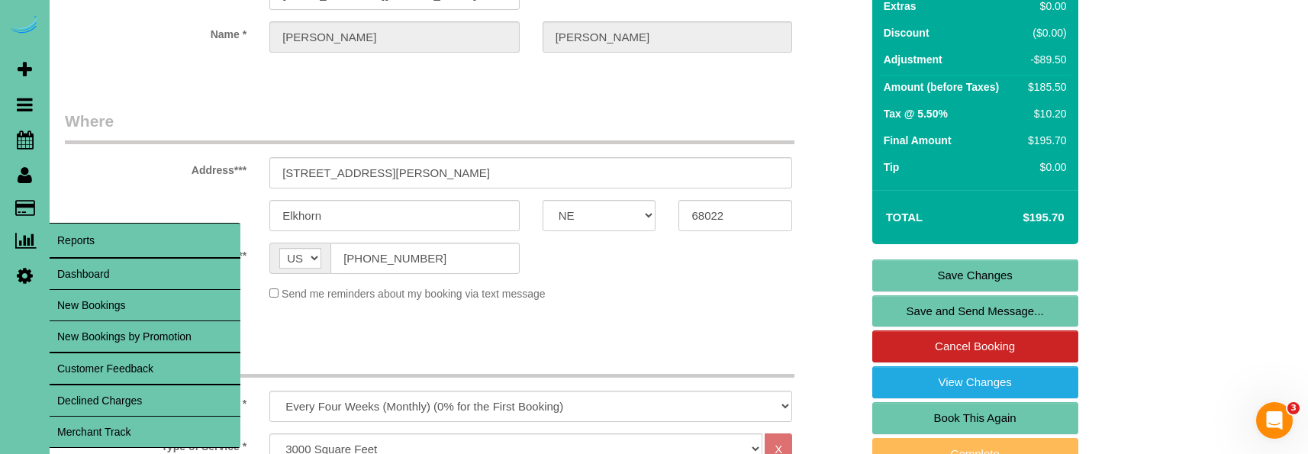
scroll to position [140, 0]
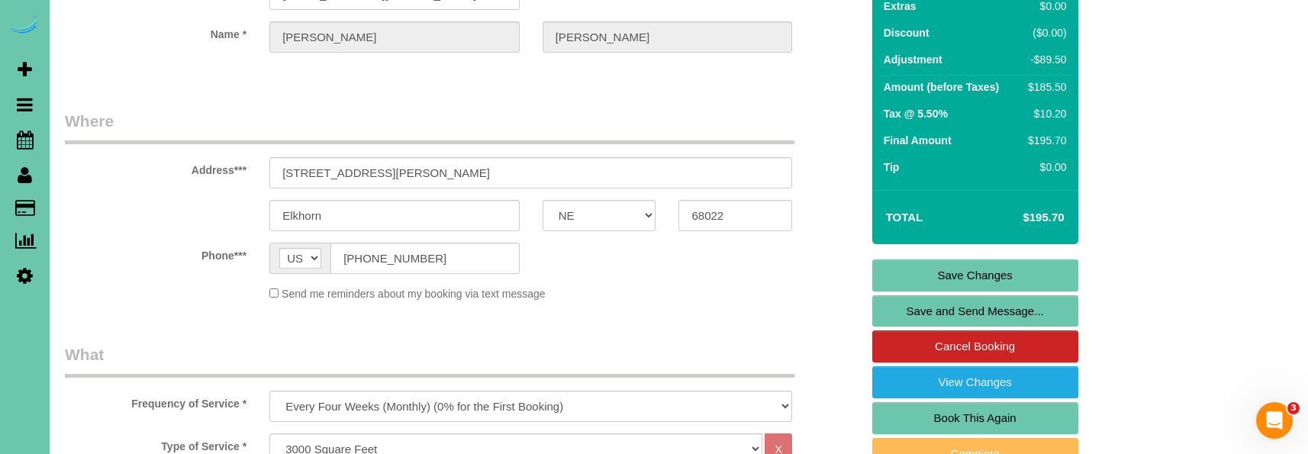
type textarea "new rate - [DATE]"
click at [968, 267] on link "Save Changes" at bounding box center [975, 275] width 206 height 32
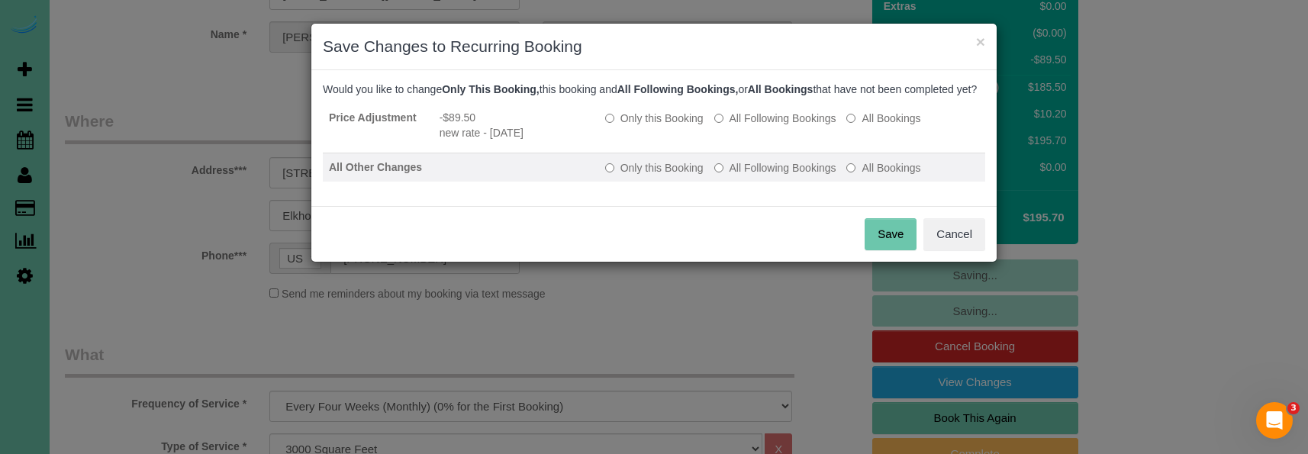
drag, startPoint x: 775, startPoint y: 134, endPoint x: 787, endPoint y: 172, distance: 40.1
click at [775, 126] on label "All Following Bookings" at bounding box center [775, 118] width 122 height 15
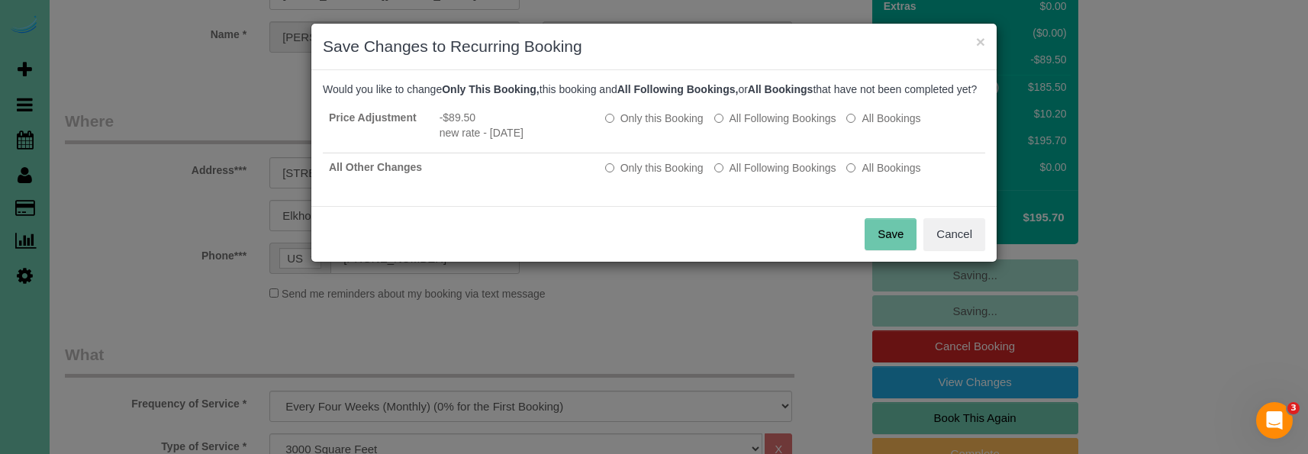
drag, startPoint x: 787, startPoint y: 177, endPoint x: 836, endPoint y: 211, distance: 60.3
click at [788, 176] on label "All Following Bookings" at bounding box center [775, 167] width 122 height 15
click at [880, 248] on button "Save" at bounding box center [891, 234] width 52 height 32
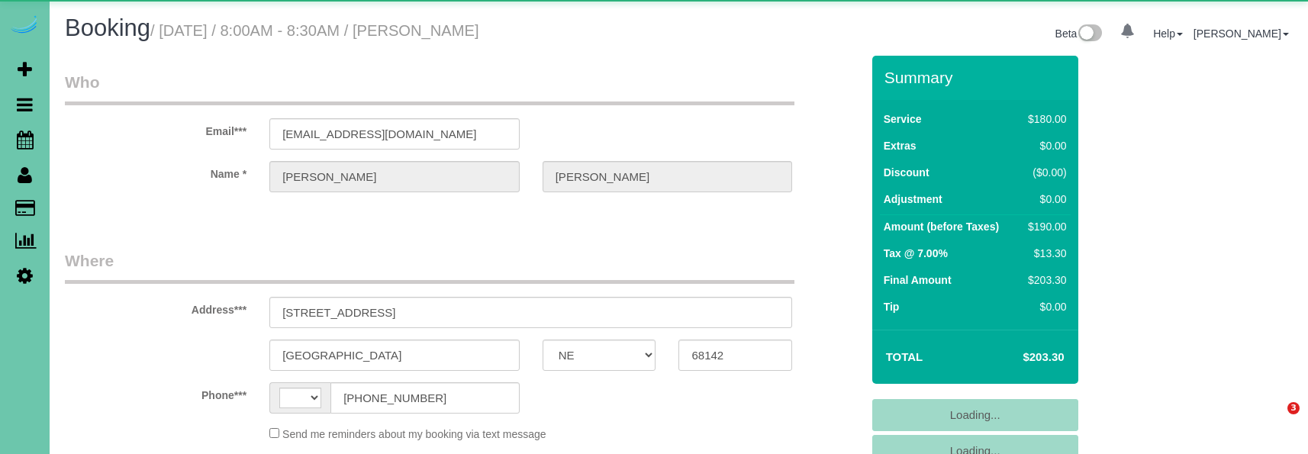
select select "NE"
select select "string:[GEOGRAPHIC_DATA]"
select select "string:fspay-d0db2944-fddd-4cda-adbc-b443e2433d33"
select select "object:718"
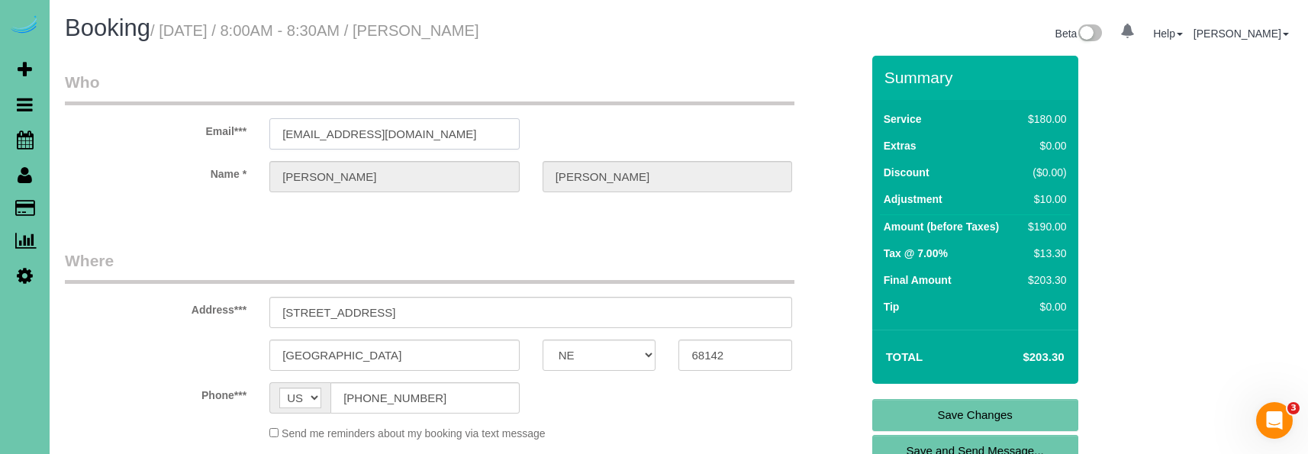
drag, startPoint x: 446, startPoint y: 136, endPoint x: 256, endPoint y: 124, distance: 191.1
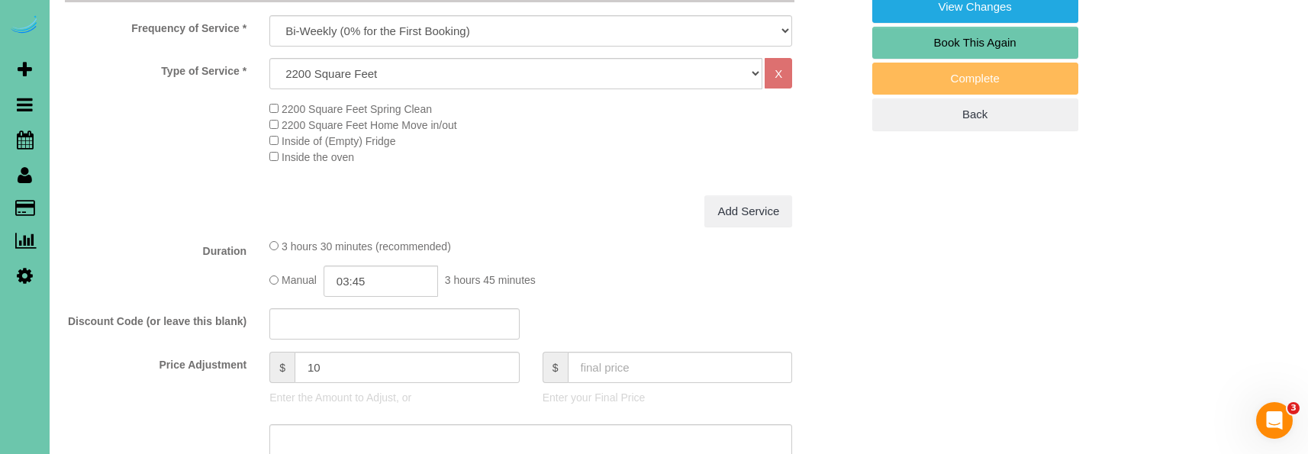
scroll to position [517, 0]
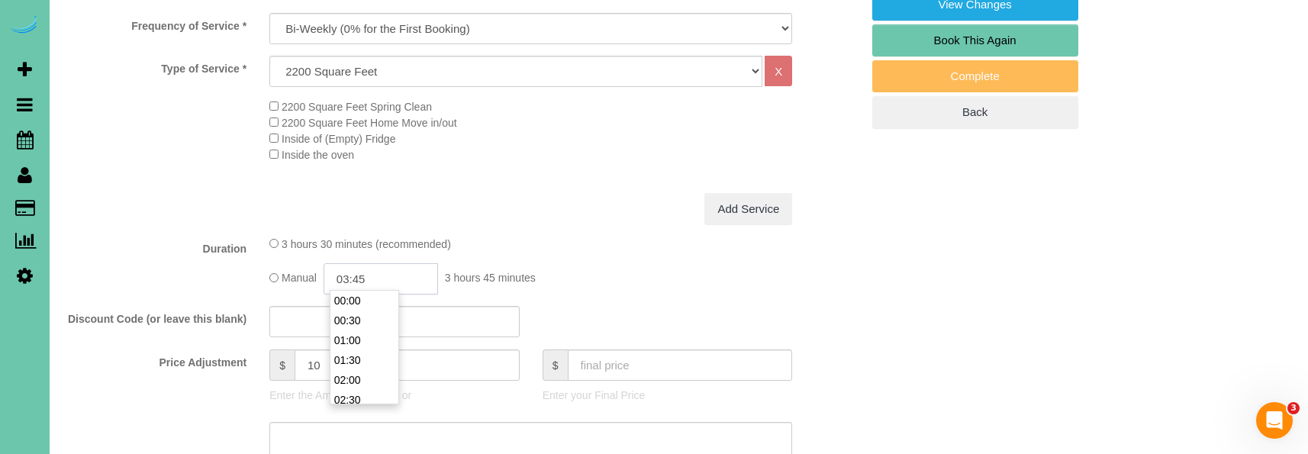
click at [371, 278] on input "03:45" at bounding box center [381, 278] width 114 height 31
type input "04:00"
click at [359, 383] on li "04:00" at bounding box center [364, 387] width 68 height 20
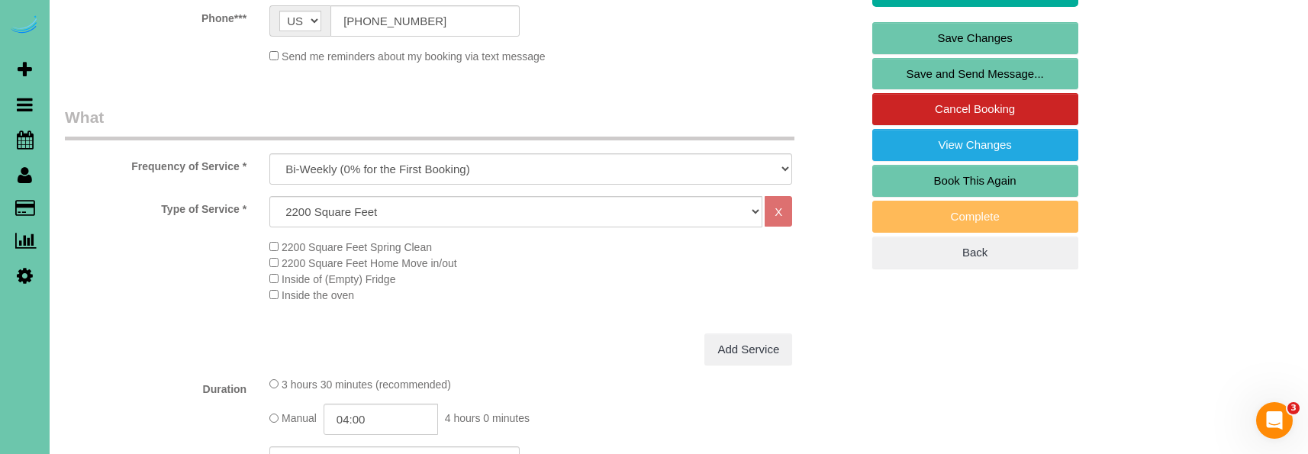
scroll to position [490, 0]
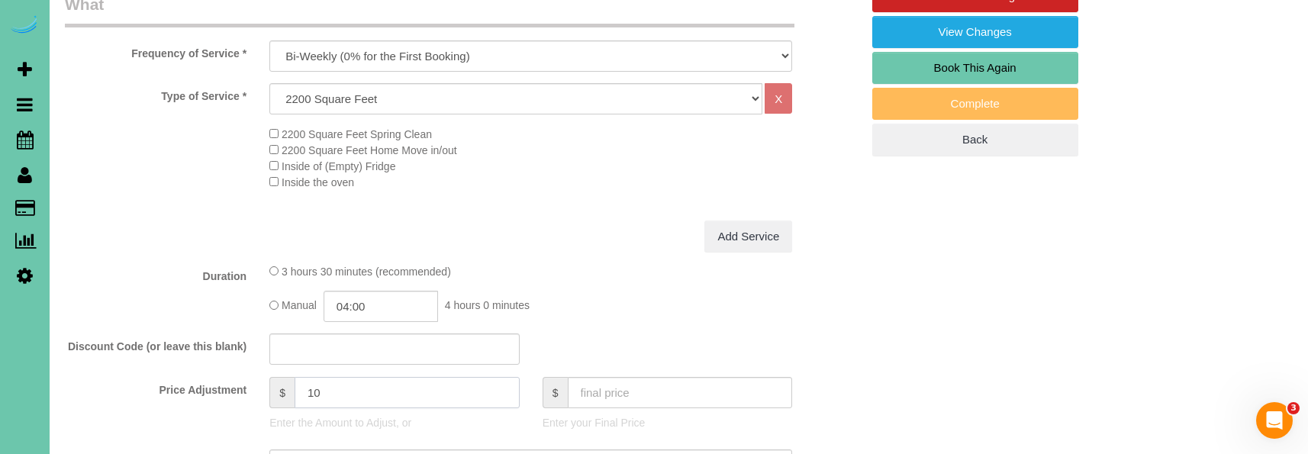
drag, startPoint x: 330, startPoint y: 391, endPoint x: 245, endPoint y: 386, distance: 84.8
click at [245, 386] on div "Price Adjustment $ 10 Enter the Amount to Adjust, or $ Enter your Final Price" at bounding box center [462, 407] width 819 height 61
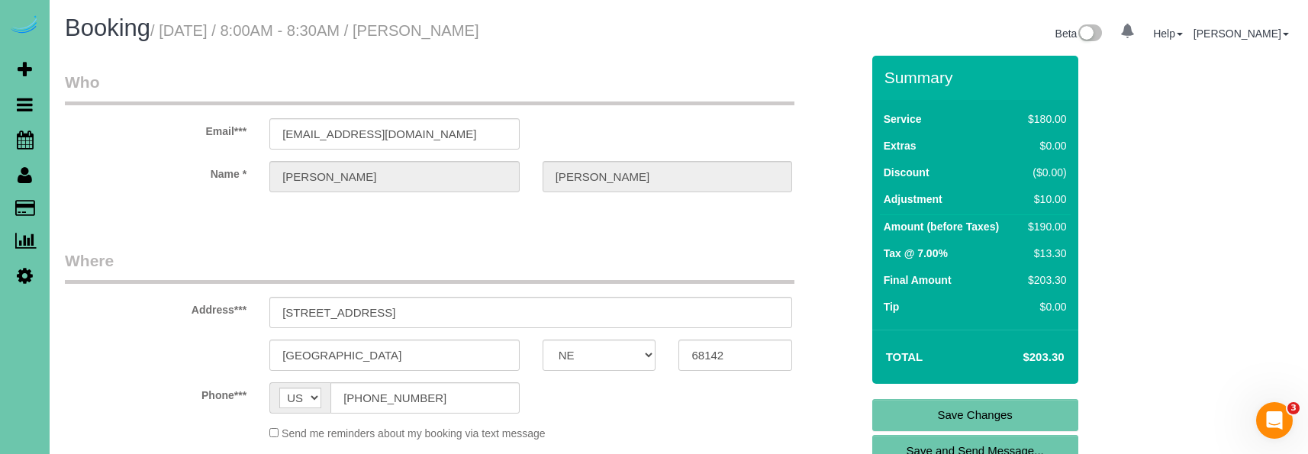
scroll to position [0, 0]
type input "34"
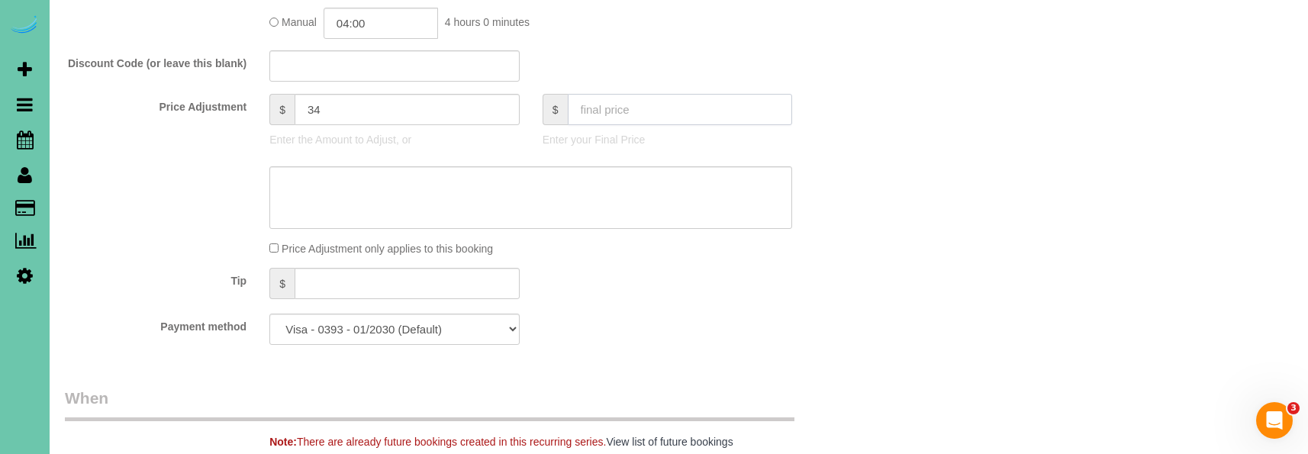
scroll to position [772, 0]
click at [346, 197] on textarea at bounding box center [530, 199] width 523 height 63
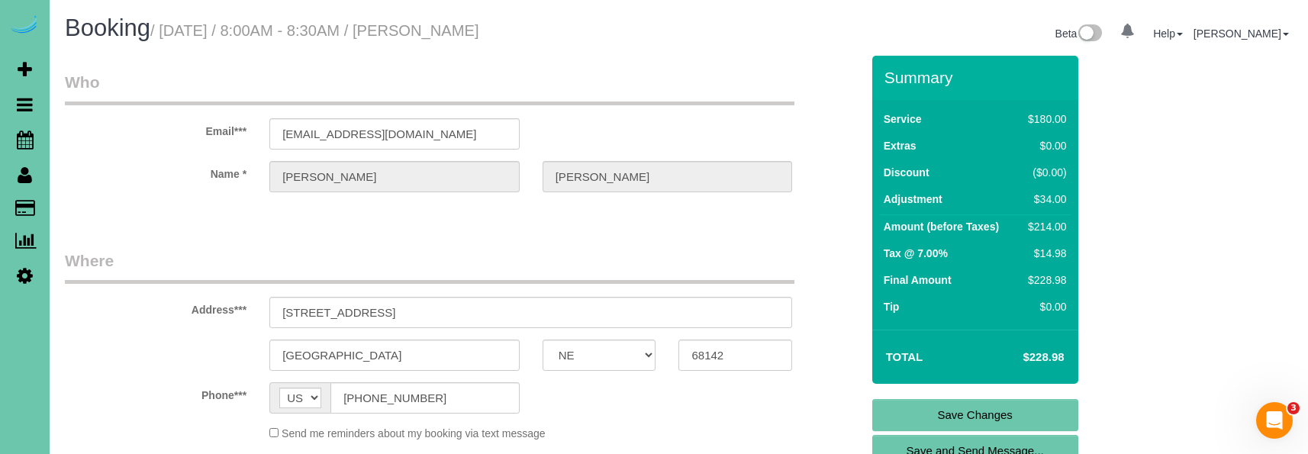
scroll to position [0, 0]
type textarea "new rate - [DATE]"
drag, startPoint x: 911, startPoint y: 420, endPoint x: 870, endPoint y: 414, distance: 41.7
click at [910, 420] on link "Save Changes" at bounding box center [975, 415] width 206 height 32
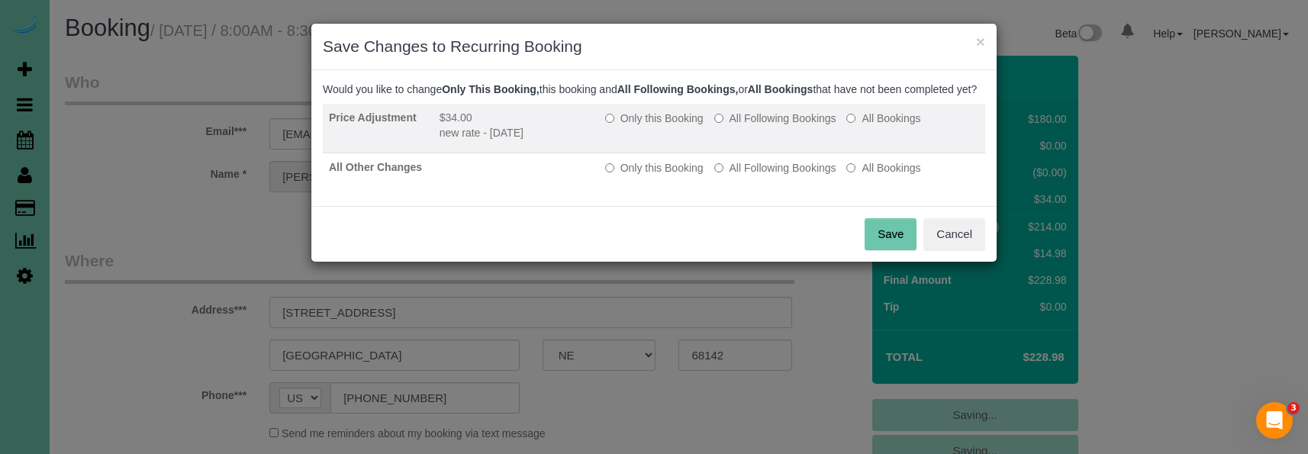
click at [781, 126] on label "All Following Bookings" at bounding box center [775, 118] width 122 height 15
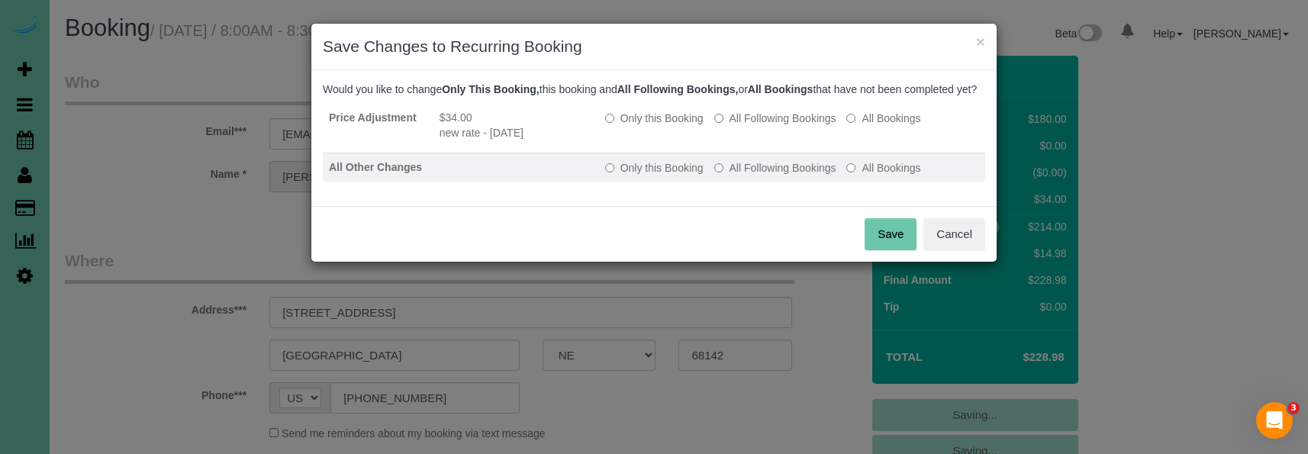
click at [775, 172] on td "Only this Booking All Following Bookings All Bookings" at bounding box center [792, 167] width 386 height 29
click at [779, 176] on label "All Following Bookings" at bounding box center [775, 167] width 122 height 15
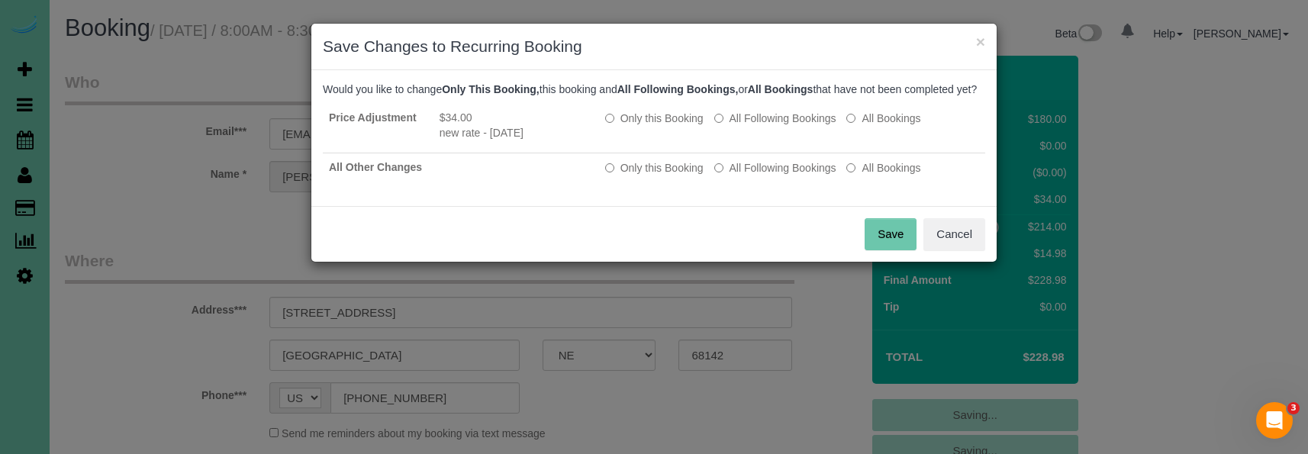
click at [891, 250] on button "Save" at bounding box center [891, 234] width 52 height 32
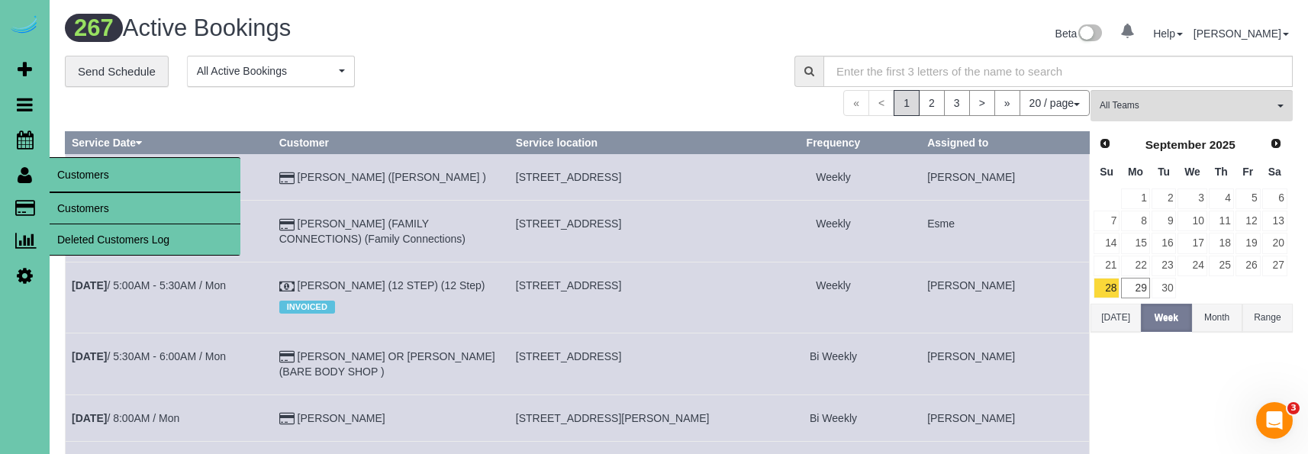
click at [59, 199] on link "Customers" at bounding box center [145, 208] width 191 height 31
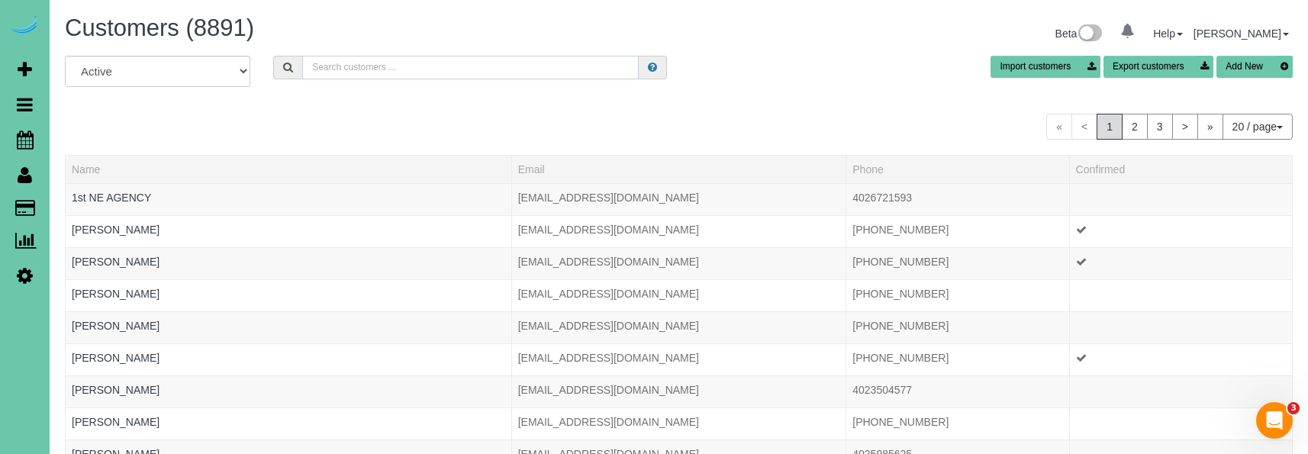
click at [445, 74] on input "text" at bounding box center [470, 68] width 337 height 24
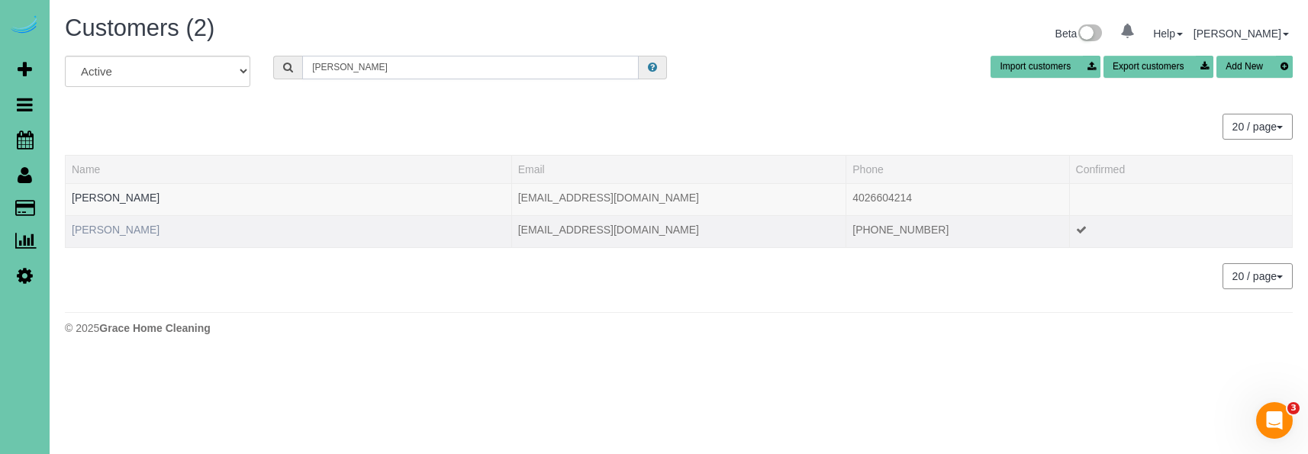
type input "[PERSON_NAME]"
click at [121, 224] on link "[PERSON_NAME]" at bounding box center [116, 230] width 88 height 12
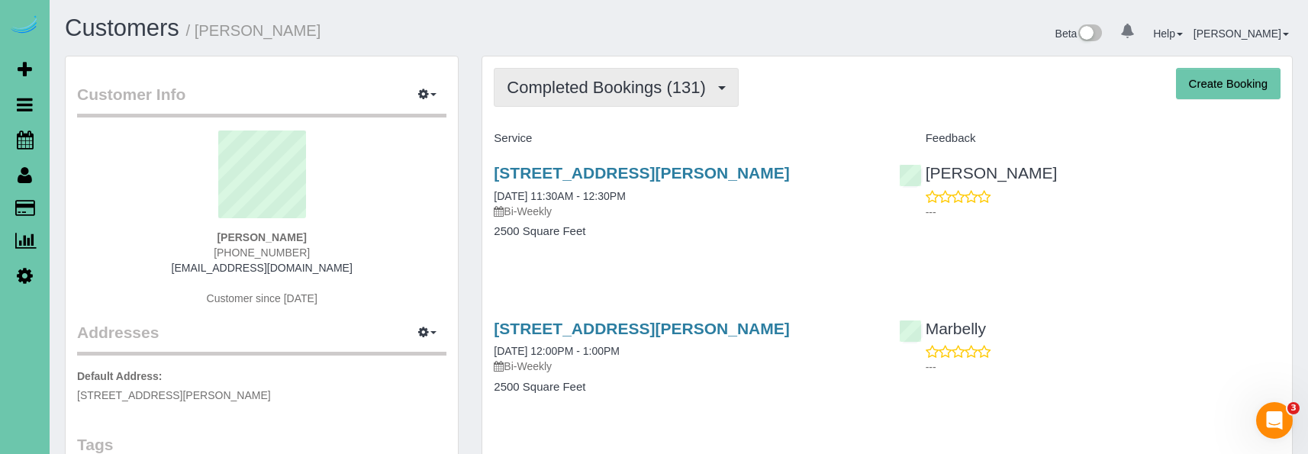
drag, startPoint x: 575, startPoint y: 68, endPoint x: 567, endPoint y: 82, distance: 16.8
click at [575, 68] on button "Completed Bookings (131)" at bounding box center [616, 87] width 245 height 39
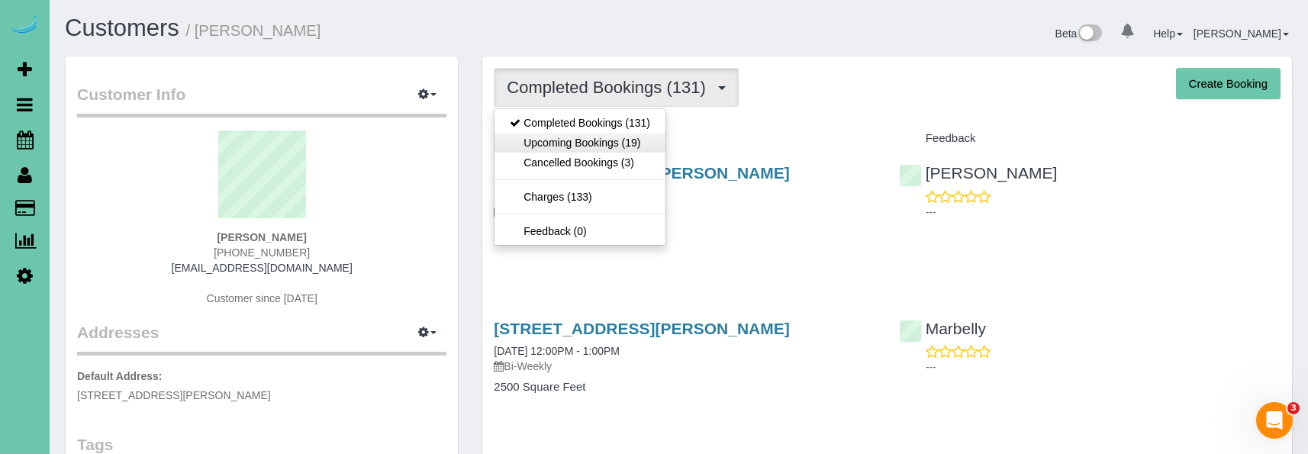
click at [559, 134] on link "Upcoming Bookings (19)" at bounding box center [580, 143] width 171 height 20
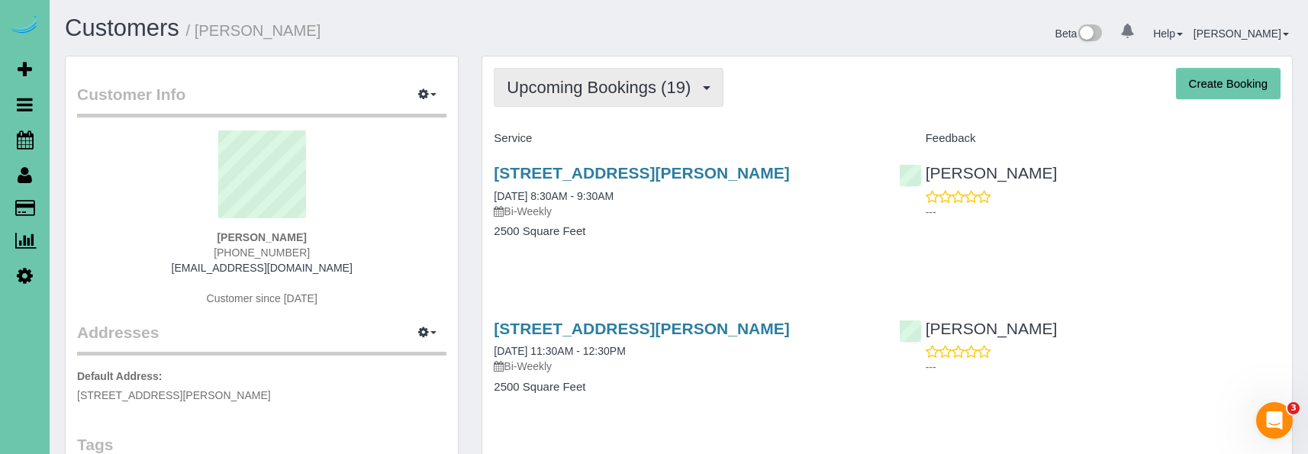
click at [563, 90] on span "Upcoming Bookings (19)" at bounding box center [603, 87] width 192 height 19
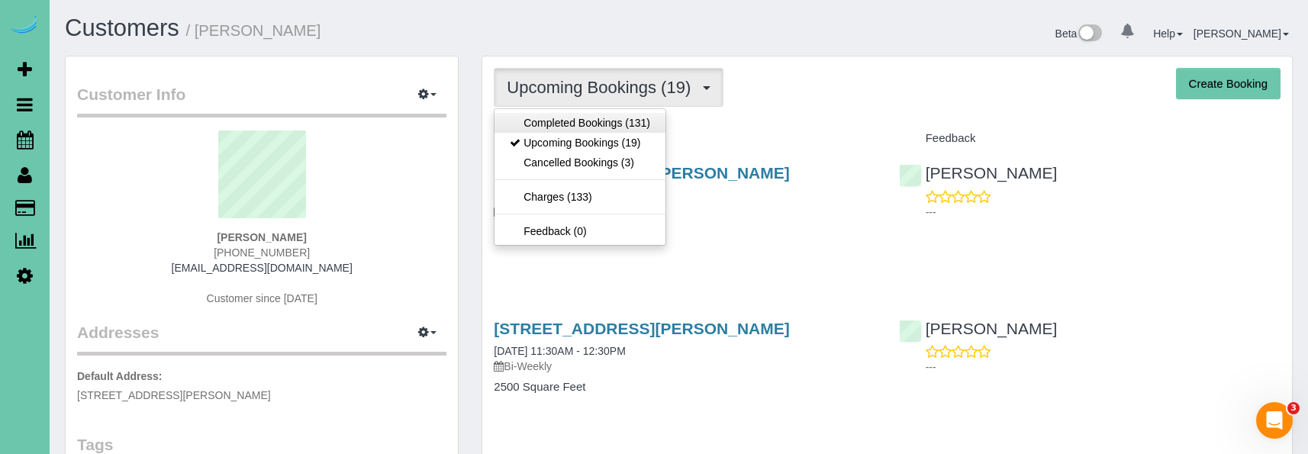
click at [556, 119] on link "Completed Bookings (131)" at bounding box center [580, 123] width 171 height 20
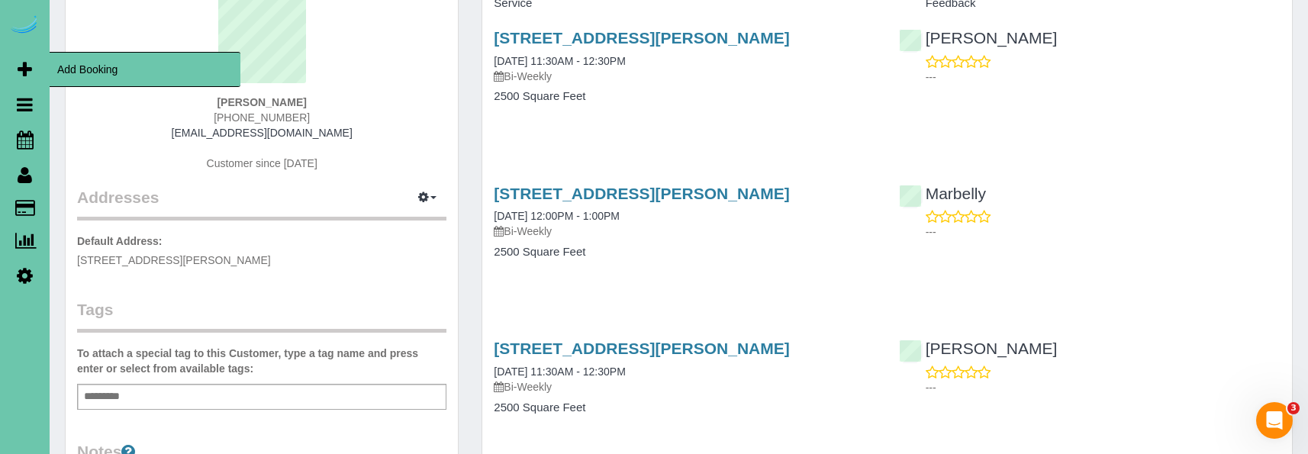
scroll to position [71, 0]
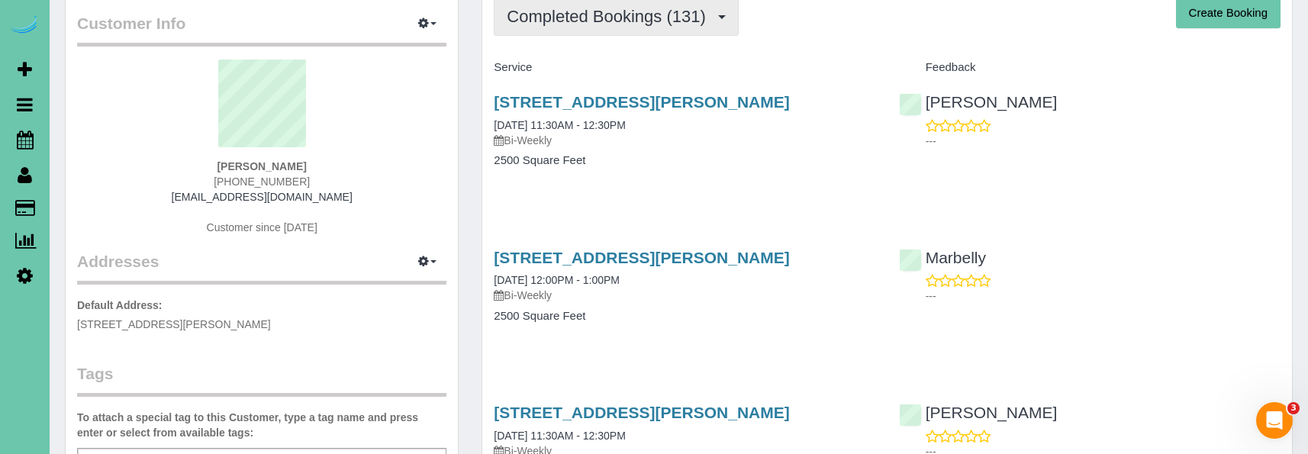
click at [576, 22] on span "Completed Bookings (131)" at bounding box center [610, 16] width 206 height 19
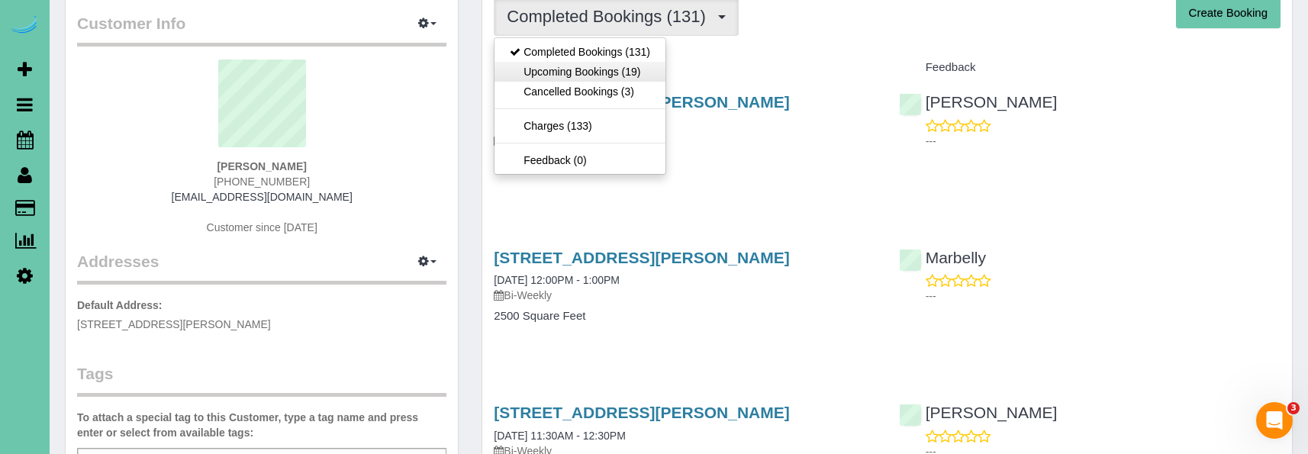
scroll to position [68, 0]
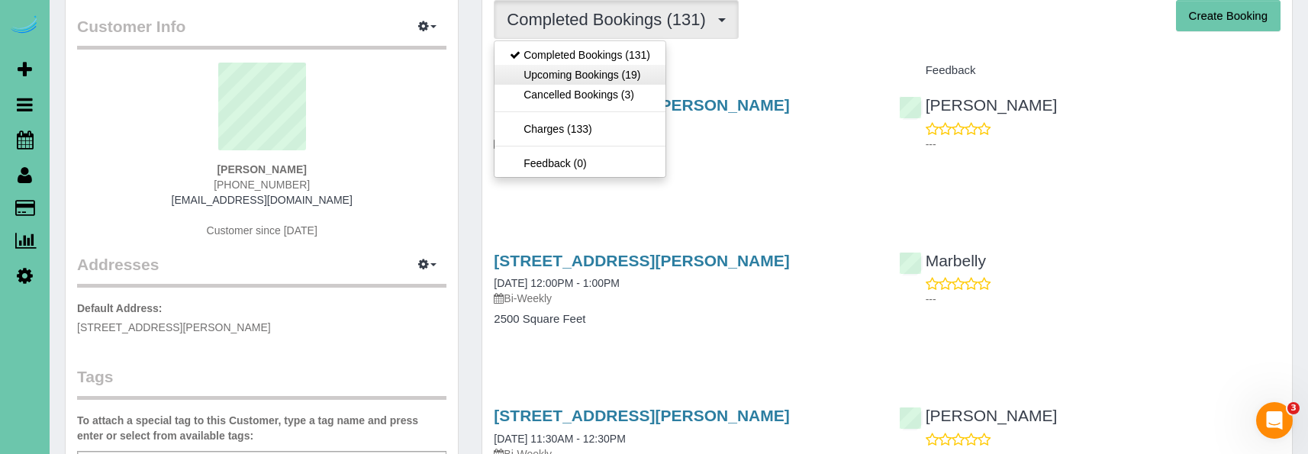
click at [553, 82] on link "Upcoming Bookings (19)" at bounding box center [580, 75] width 171 height 20
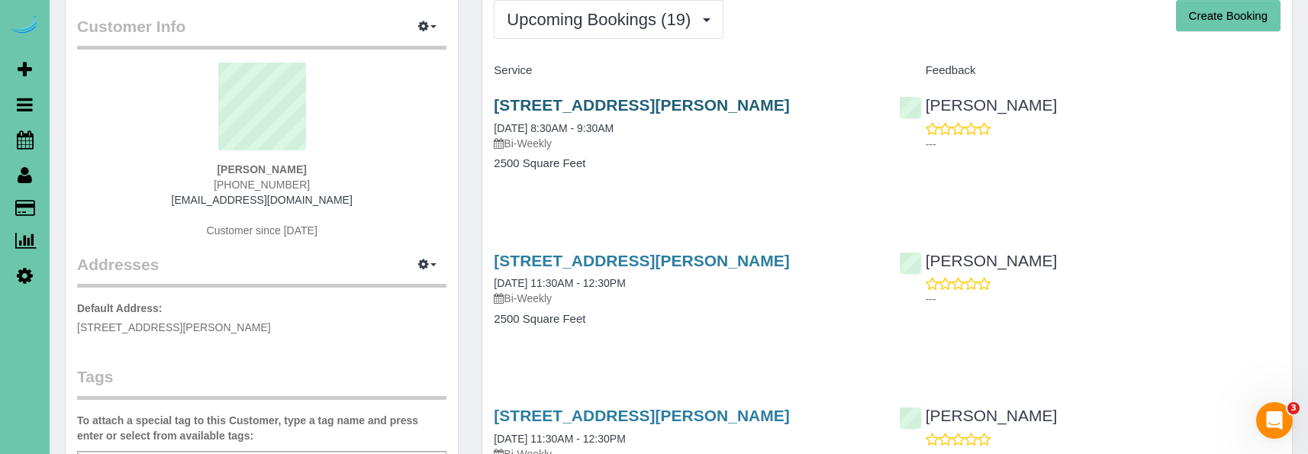
click at [533, 111] on link "[STREET_ADDRESS][PERSON_NAME]" at bounding box center [641, 105] width 295 height 18
click at [704, 259] on link "[STREET_ADDRESS][PERSON_NAME]" at bounding box center [641, 261] width 295 height 18
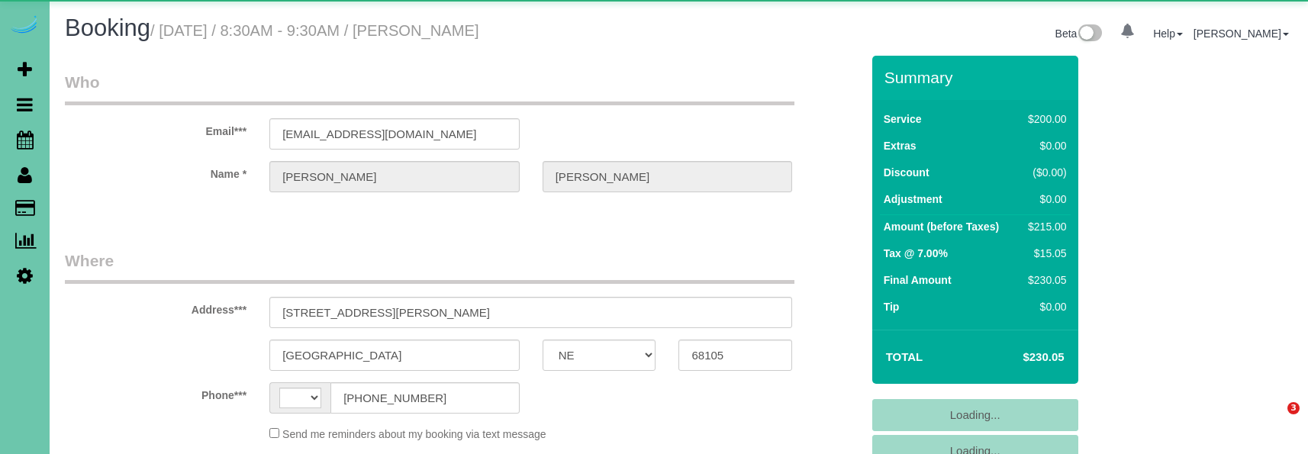
select select "NE"
select select "string:[GEOGRAPHIC_DATA]"
select select "object:621"
select select "string:fspay-bb5036b9-3718-4d31-94fe-963b8b48ef91"
select select "object:896"
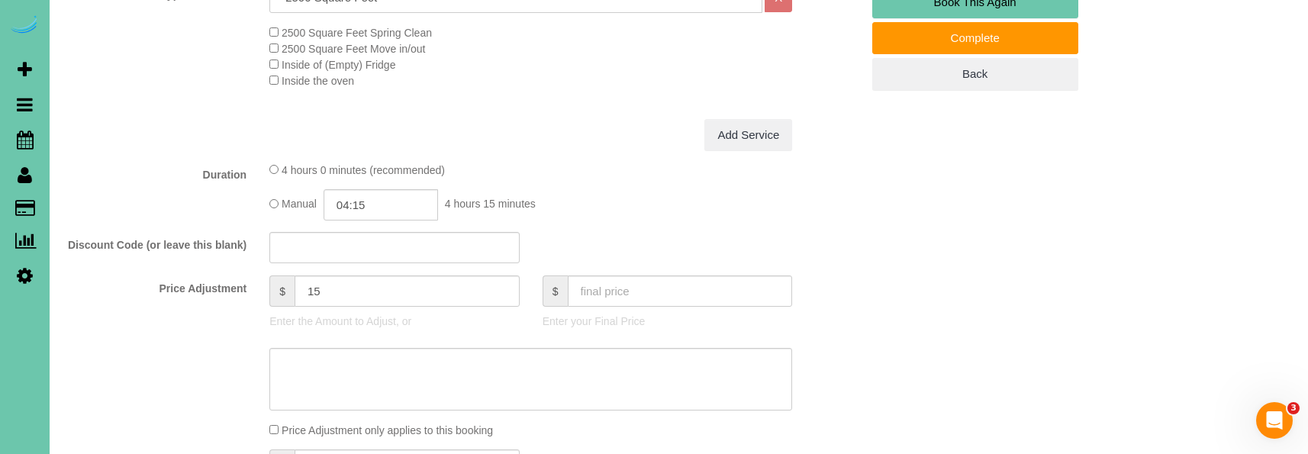
scroll to position [596, 0]
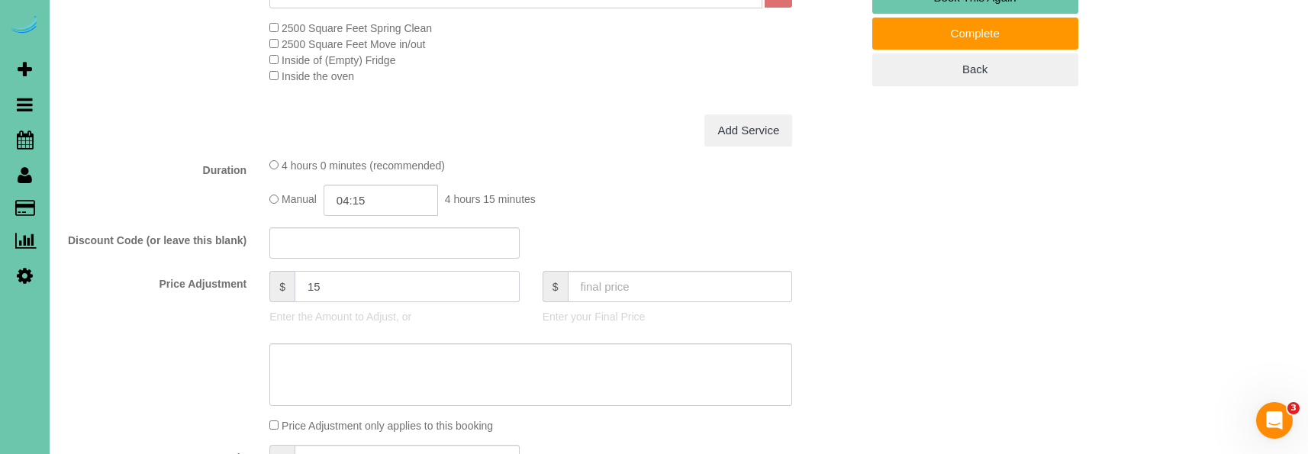
drag, startPoint x: 288, startPoint y: 279, endPoint x: 275, endPoint y: 274, distance: 13.0
click at [279, 276] on div "$ 15" at bounding box center [394, 286] width 250 height 31
type input "25.25"
type textarea "new rate -"
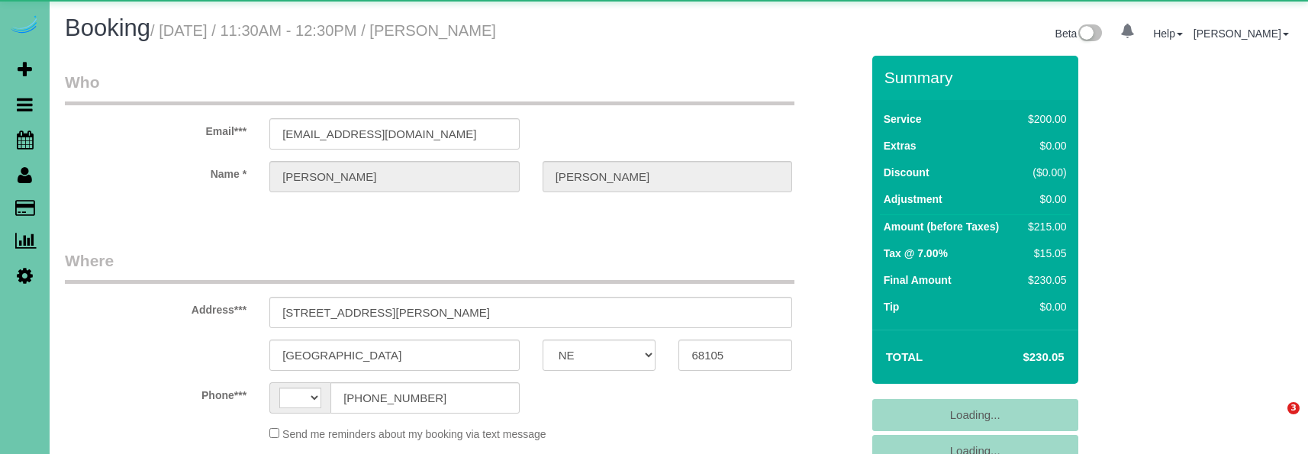
select select "NE"
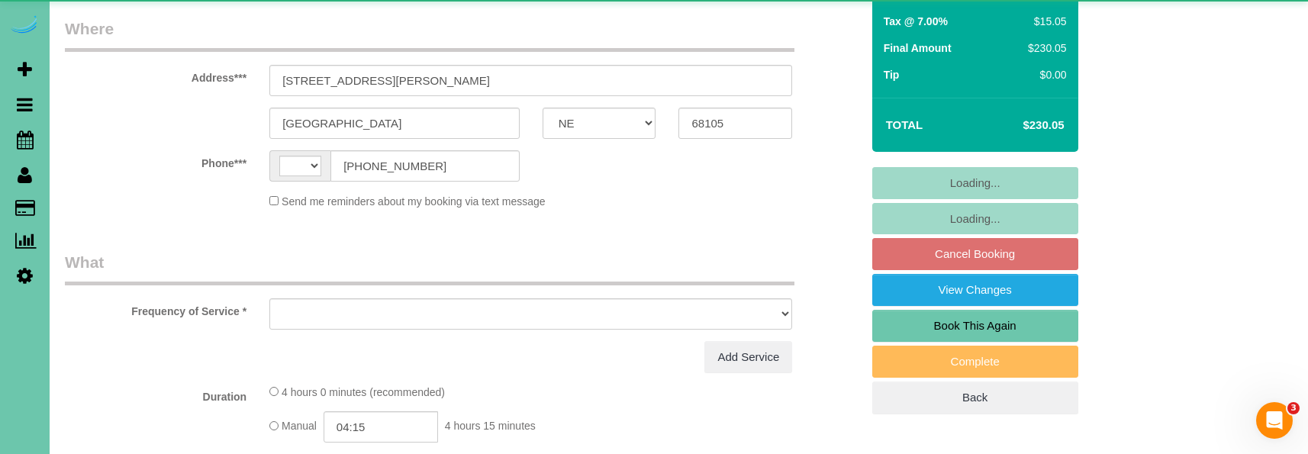
select select "string:[GEOGRAPHIC_DATA]"
select select "object:617"
select select "string:fspay-bb5036b9-3718-4d31-94fe-963b8b48ef91"
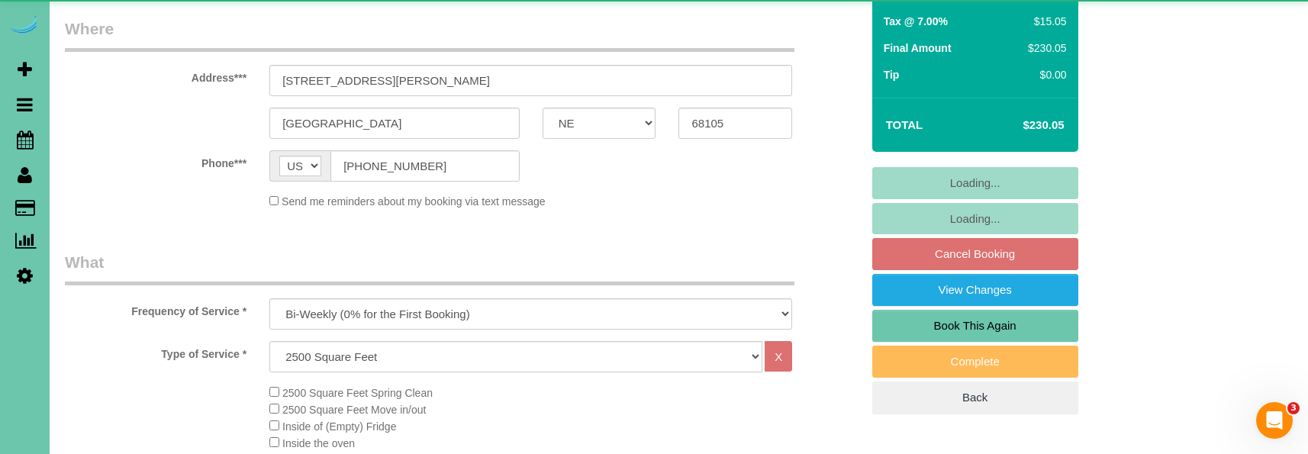
select select "object:909"
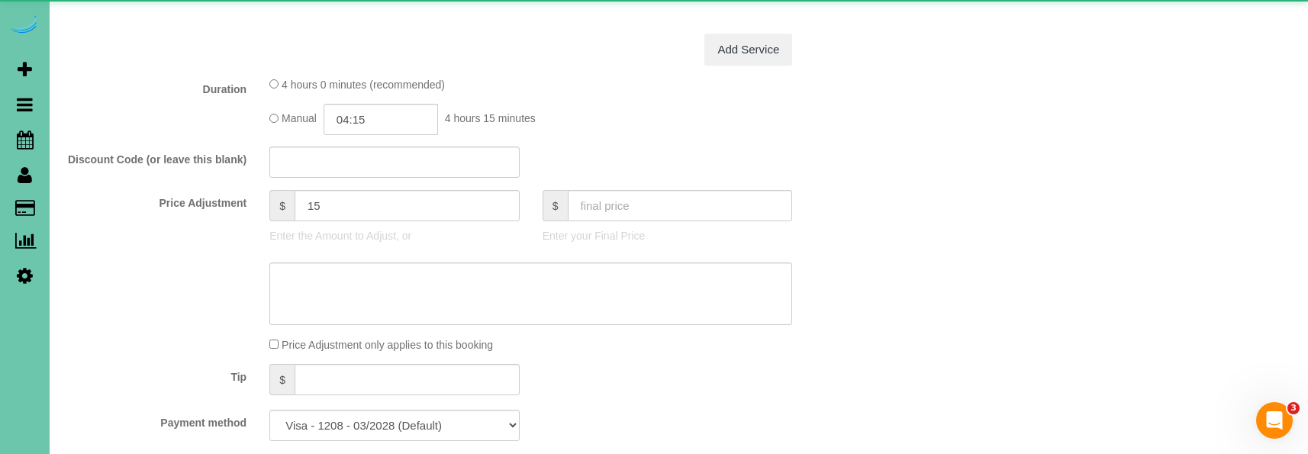
scroll to position [679, 0]
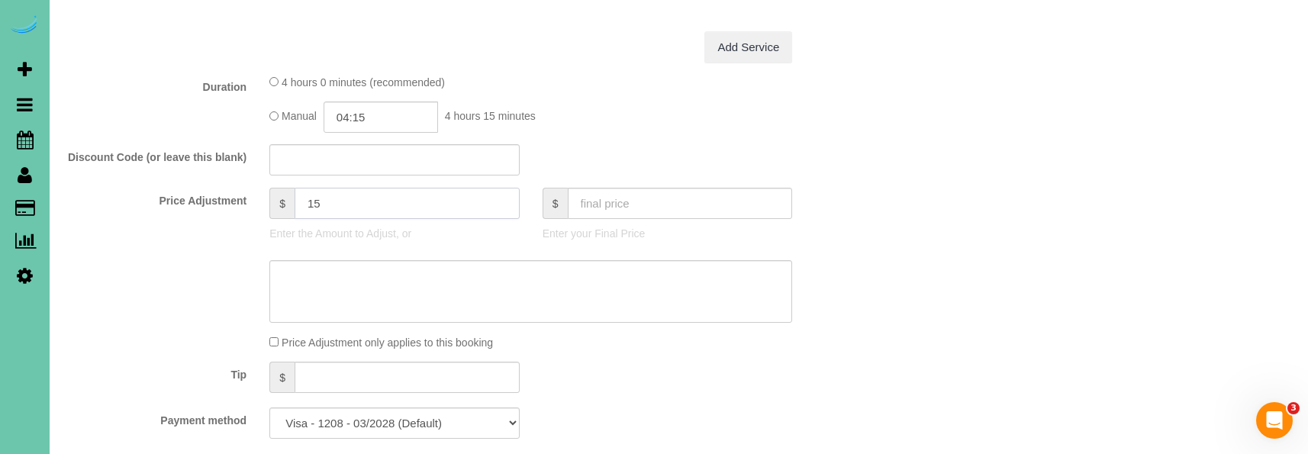
drag, startPoint x: 322, startPoint y: 195, endPoint x: 247, endPoint y: 187, distance: 75.2
click at [247, 188] on div "Price Adjustment $ 15 Enter the Amount to Adjust, or $ Enter your Final Price" at bounding box center [462, 218] width 819 height 61
type input "25.25"
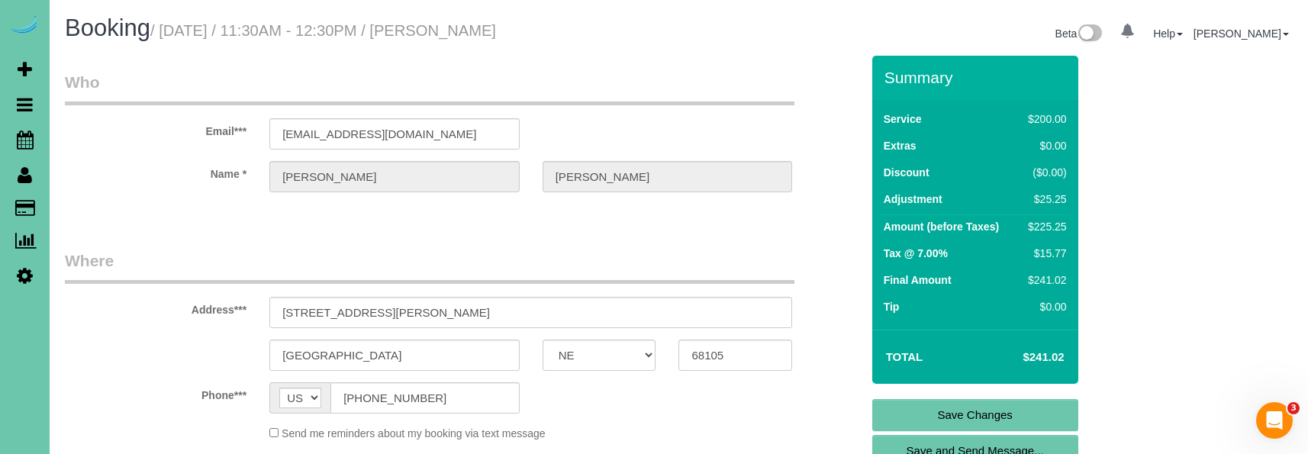
scroll to position [0, 0]
type textarea "new rate - [DATE]"
drag, startPoint x: 408, startPoint y: 143, endPoint x: 254, endPoint y: 130, distance: 153.9
click at [888, 411] on link "Save Changes" at bounding box center [975, 415] width 206 height 32
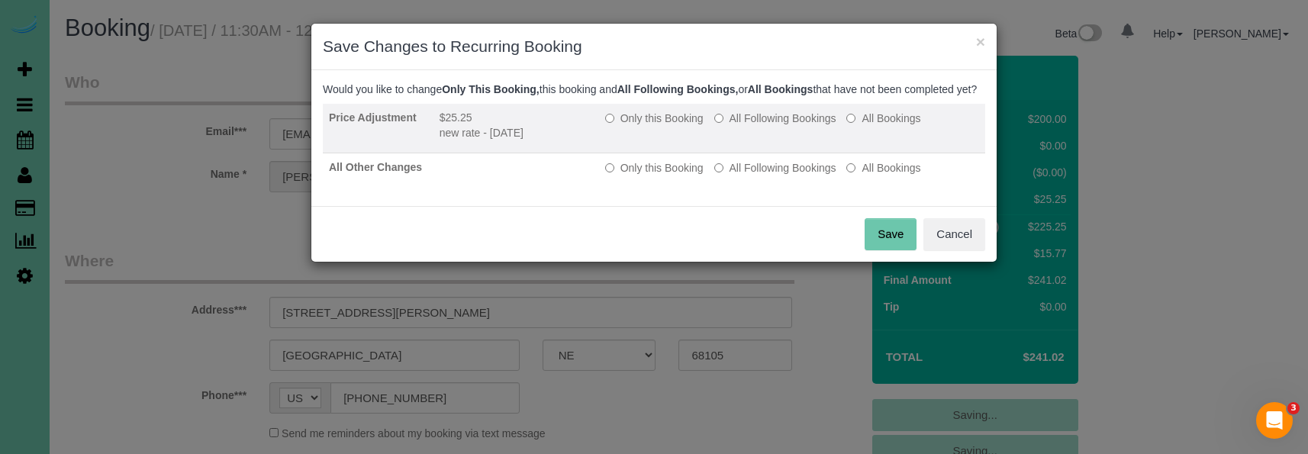
drag, startPoint x: 753, startPoint y: 127, endPoint x: 762, endPoint y: 143, distance: 18.5
click at [753, 126] on label "All Following Bookings" at bounding box center [775, 118] width 122 height 15
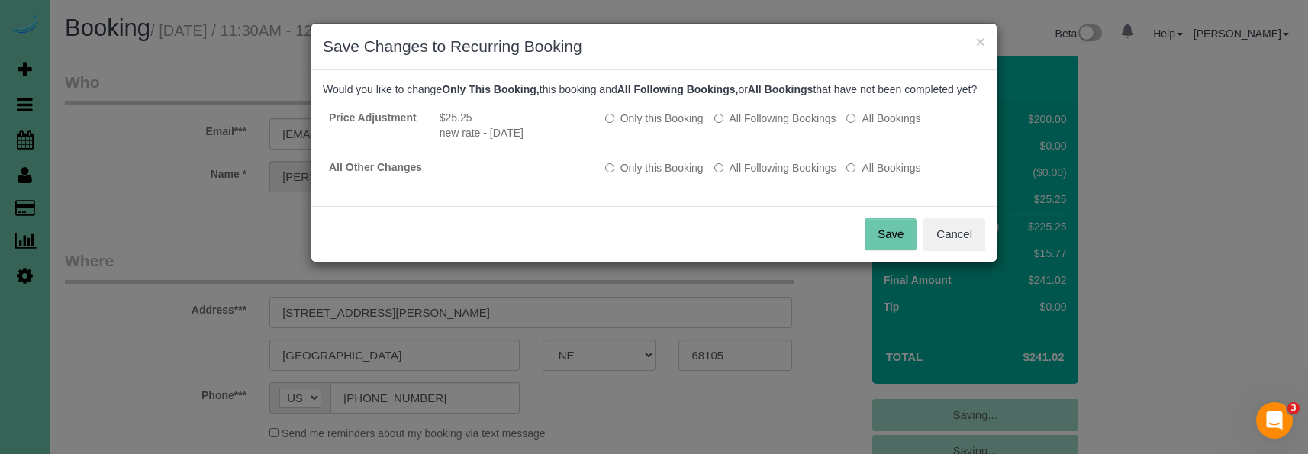
click at [774, 195] on div "Price Adjustment $25.25 new rate - [DATE] Only this Booking All Following Booki…" at bounding box center [654, 150] width 662 height 92
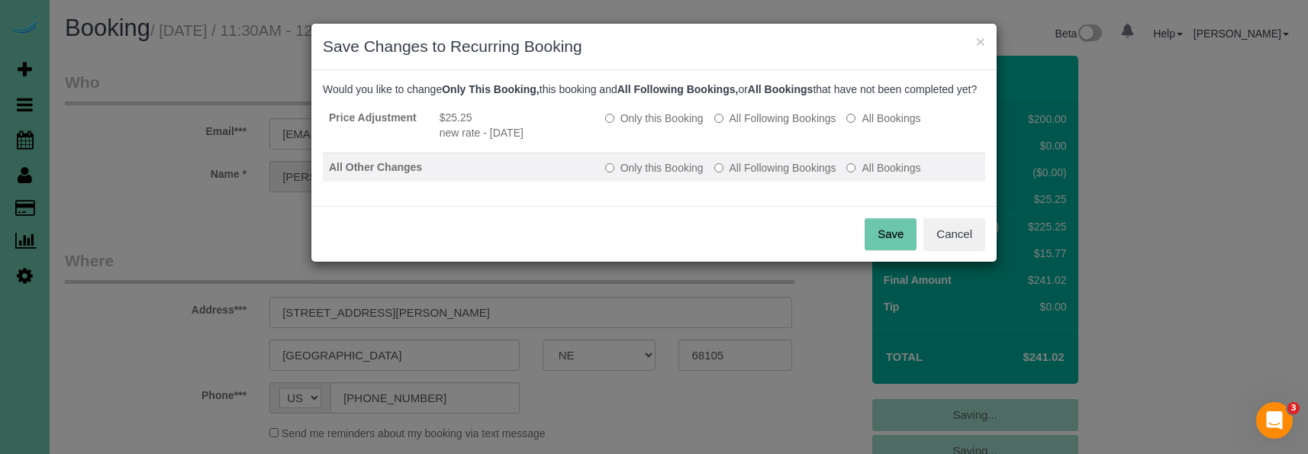
click at [776, 176] on label "All Following Bookings" at bounding box center [775, 167] width 122 height 15
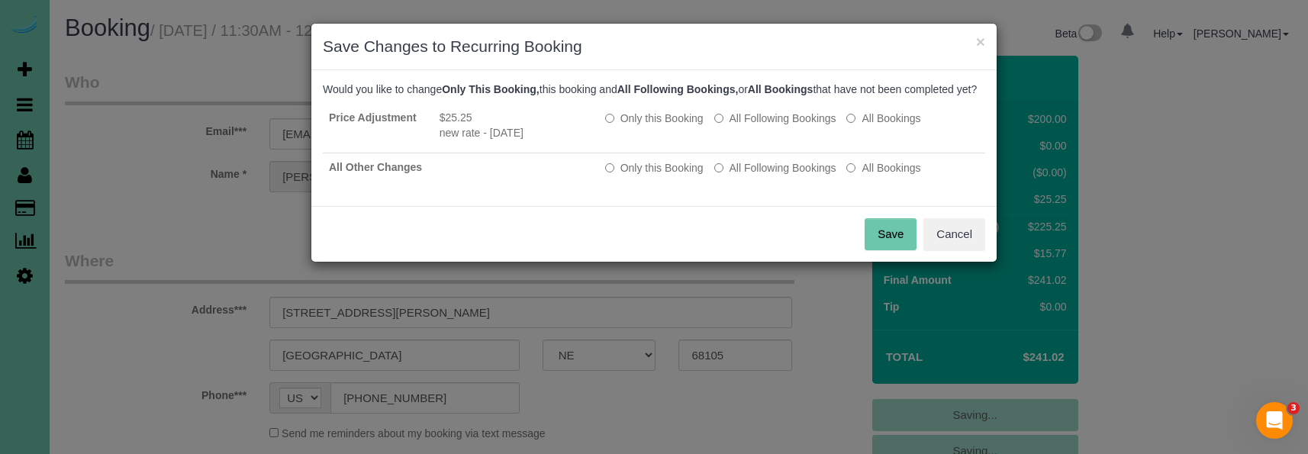
click at [877, 244] on button "Save" at bounding box center [891, 234] width 52 height 32
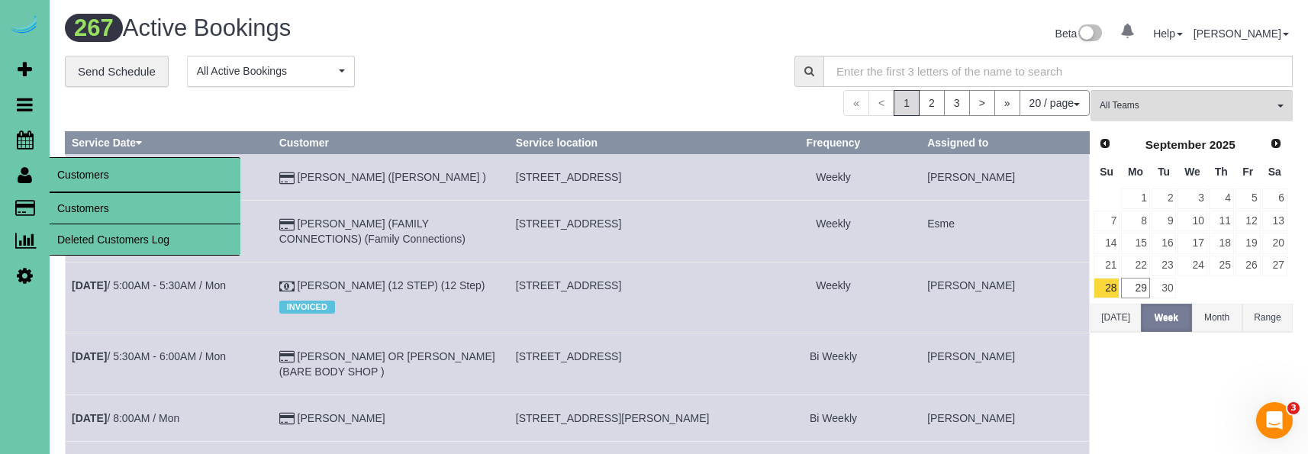
click at [119, 204] on link "Customers" at bounding box center [145, 208] width 191 height 31
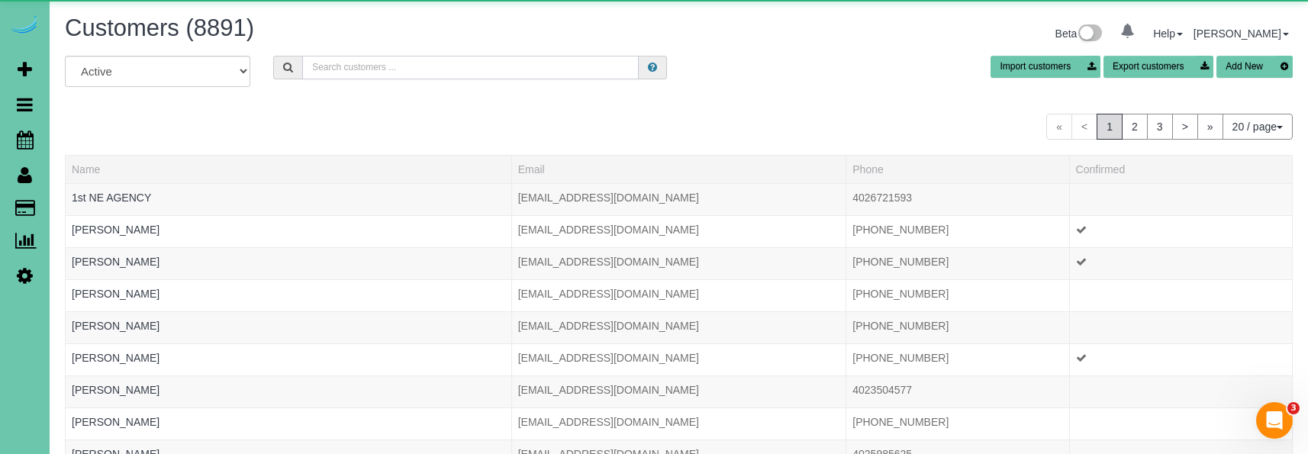
click at [379, 72] on input "text" at bounding box center [470, 68] width 337 height 24
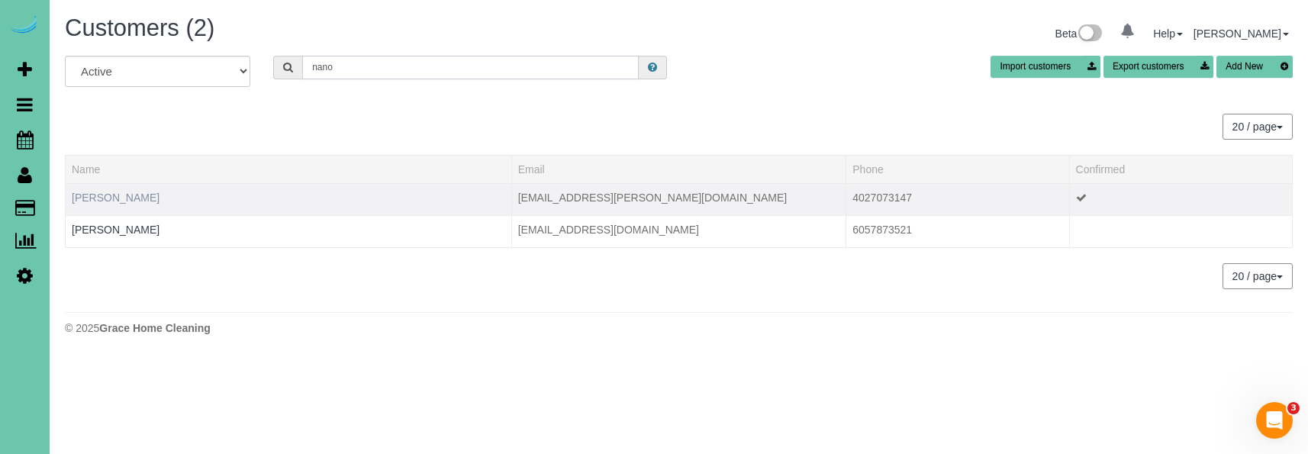
type input "nano"
click at [82, 193] on link "[PERSON_NAME]" at bounding box center [116, 198] width 88 height 12
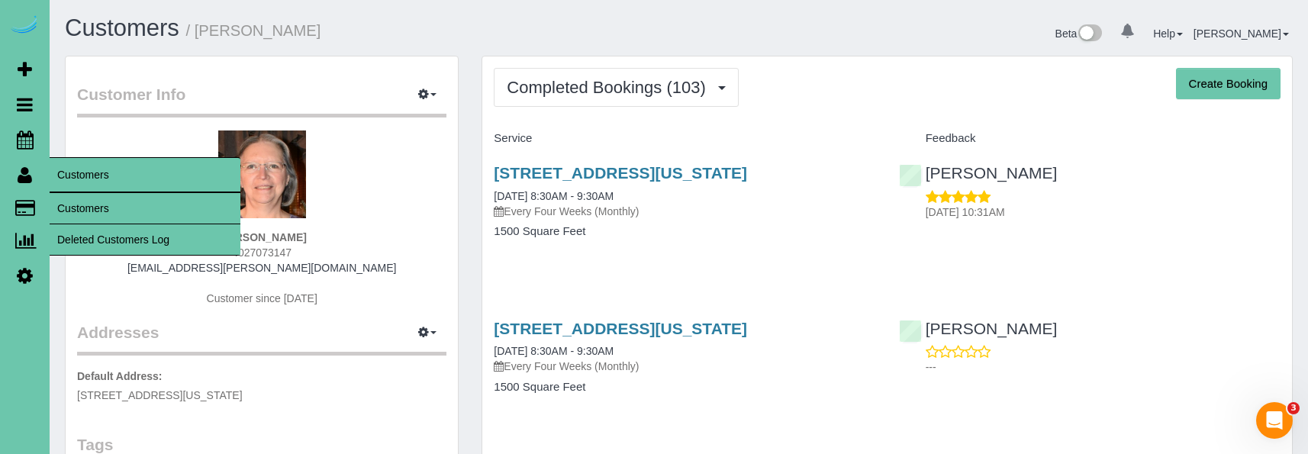
click at [79, 197] on link "Customers" at bounding box center [145, 208] width 191 height 31
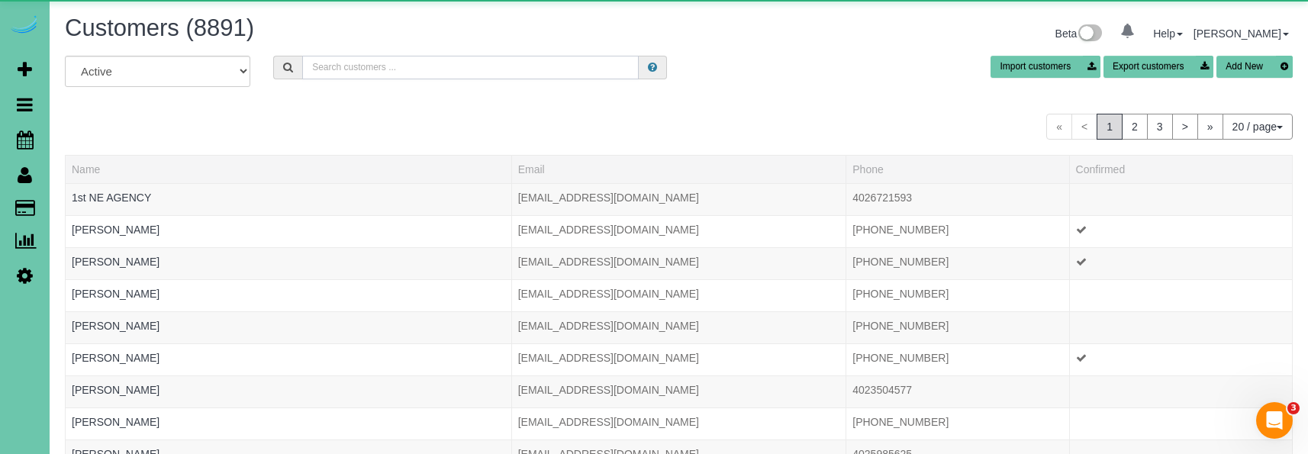
click at [363, 73] on input "text" at bounding box center [470, 68] width 337 height 24
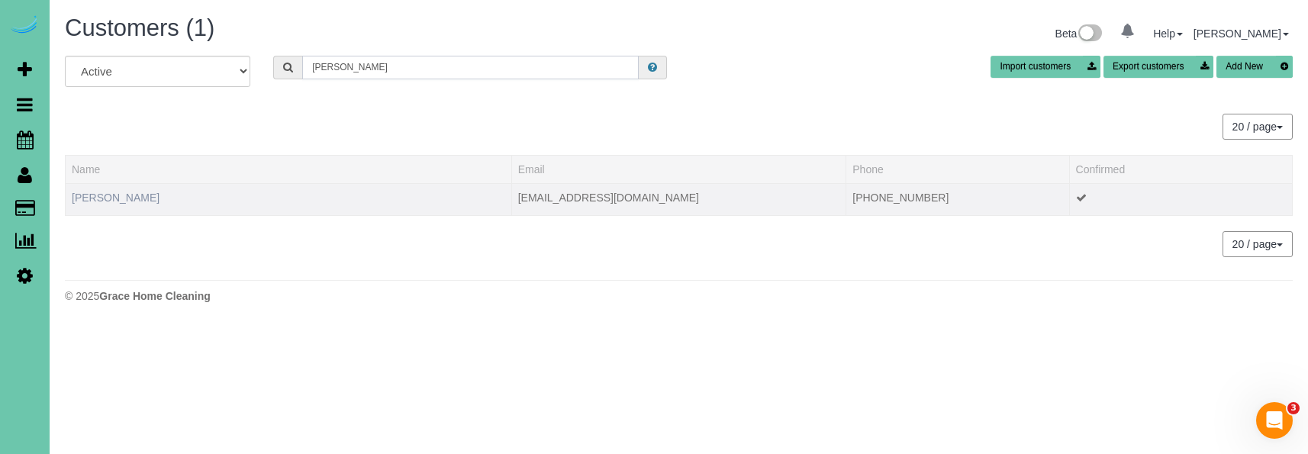
type input "[PERSON_NAME]"
click at [93, 197] on link "[PERSON_NAME]" at bounding box center [116, 198] width 88 height 12
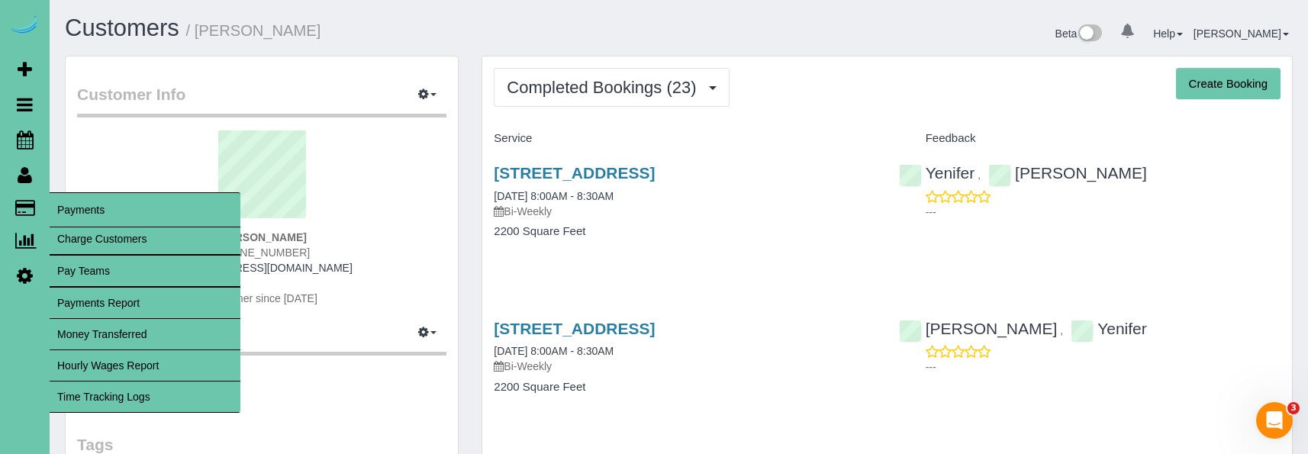
click at [603, 88] on span "Completed Bookings (23)" at bounding box center [605, 87] width 197 height 19
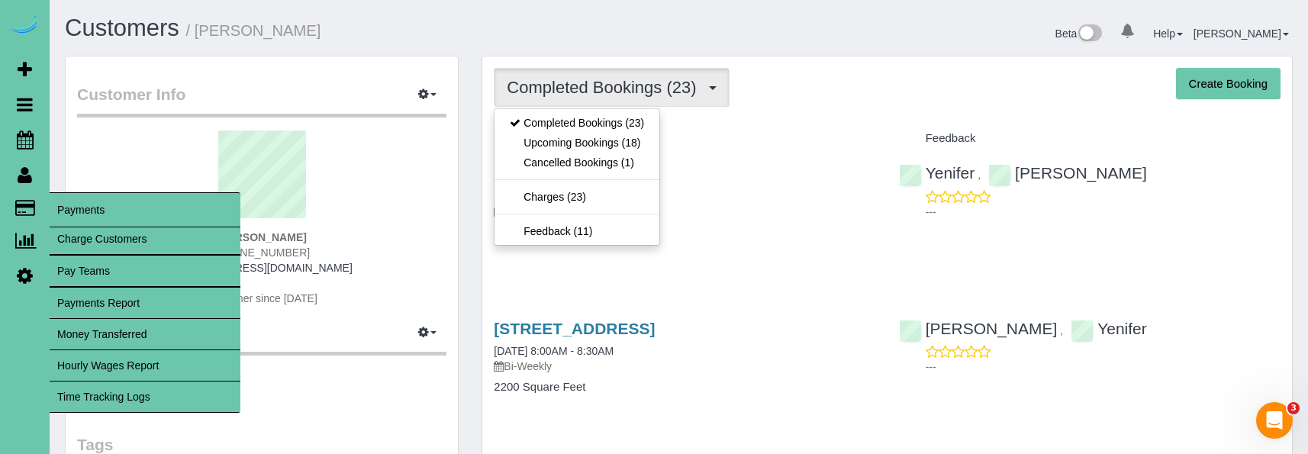
click at [603, 88] on span "Completed Bookings (23)" at bounding box center [605, 87] width 197 height 19
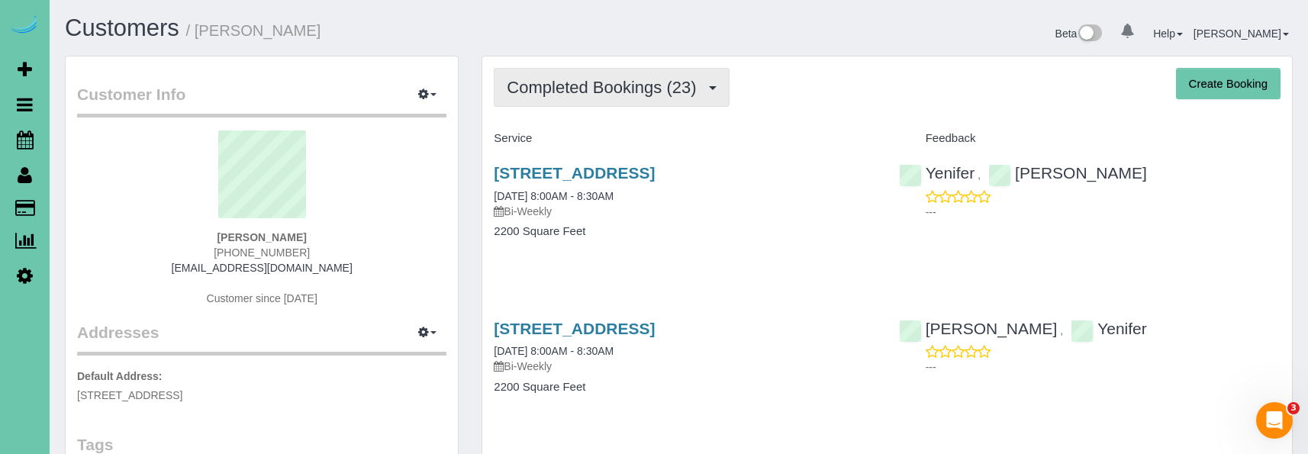
click at [589, 92] on span "Completed Bookings (23)" at bounding box center [605, 87] width 197 height 19
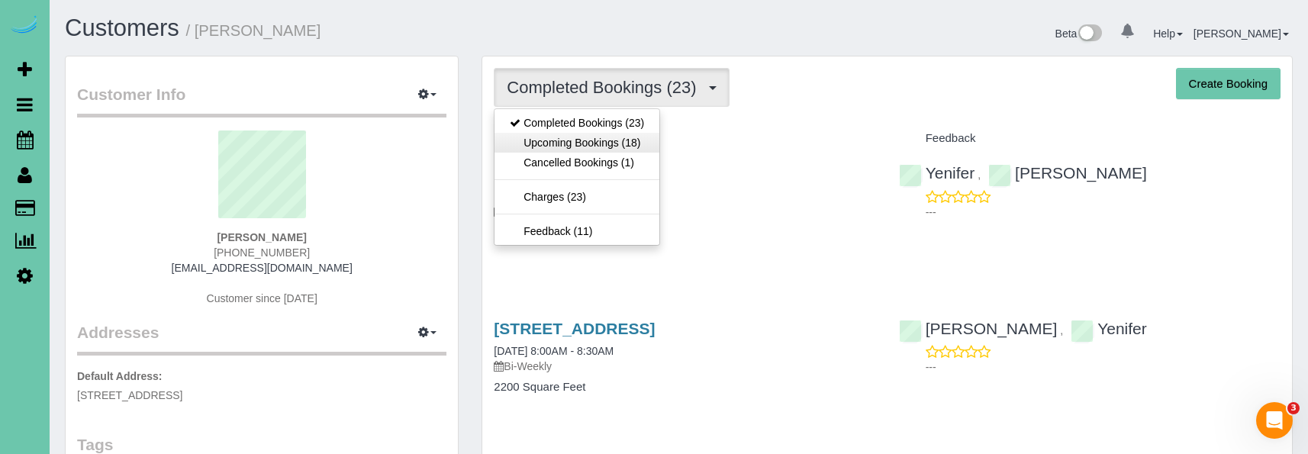
click at [610, 137] on link "Upcoming Bookings (18)" at bounding box center [577, 143] width 165 height 20
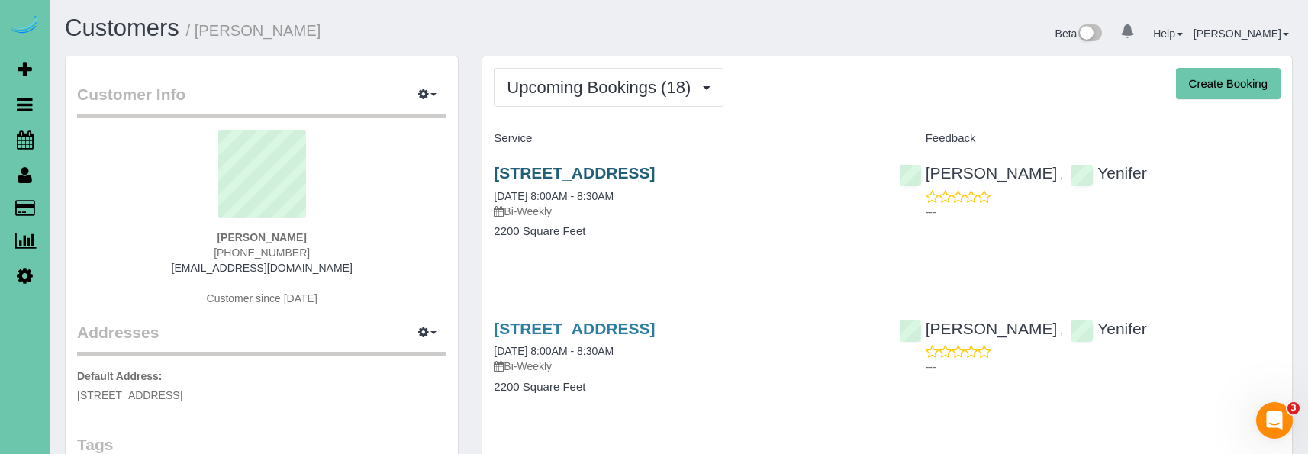
click at [566, 167] on link "[STREET_ADDRESS]" at bounding box center [574, 173] width 161 height 18
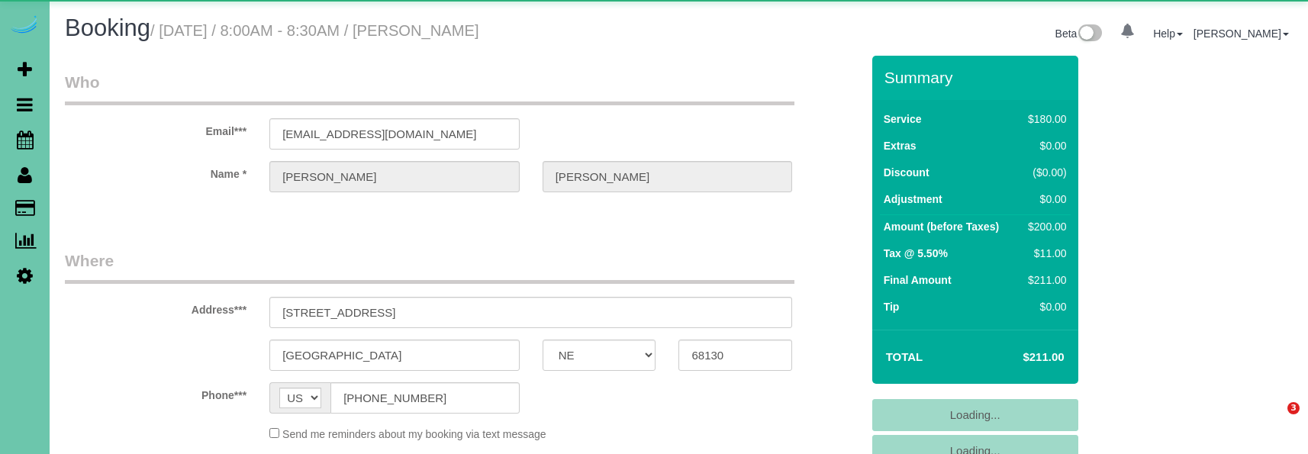
select select "NE"
select select "object:858"
select select "number:37"
select select "number:43"
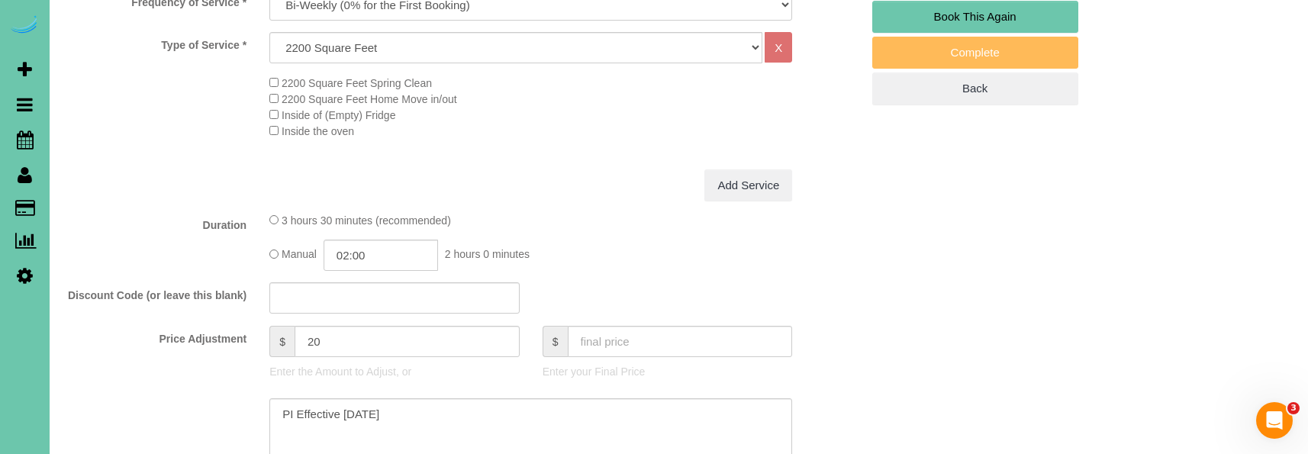
scroll to position [546, 0]
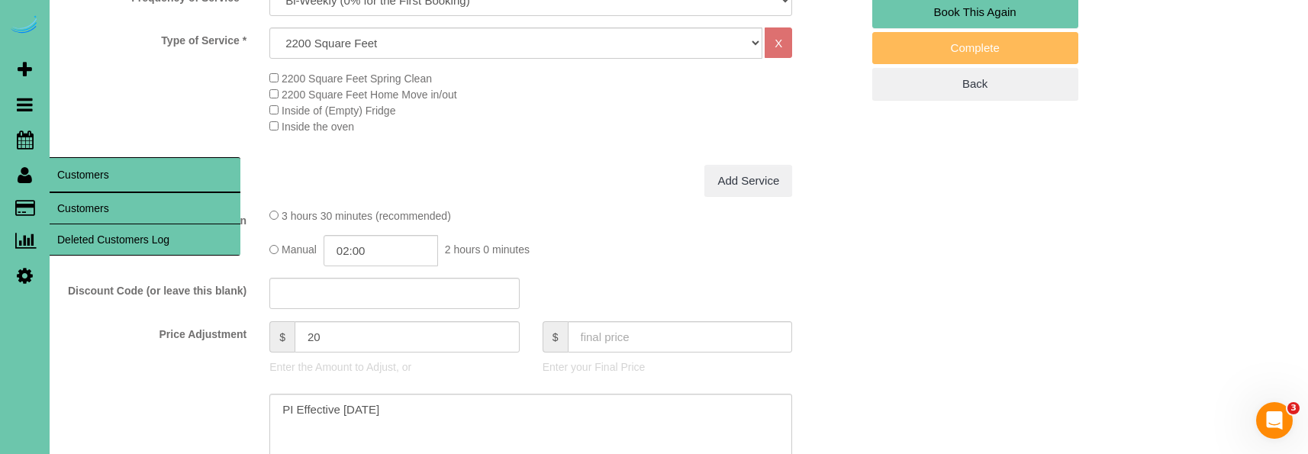
click at [91, 200] on link "Customers" at bounding box center [145, 208] width 191 height 31
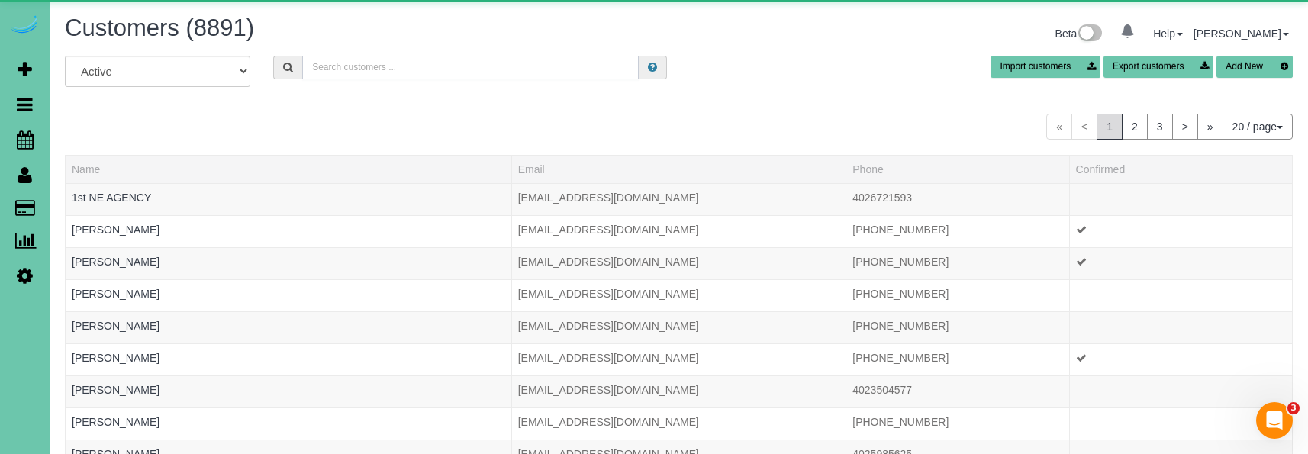
click at [383, 58] on input "text" at bounding box center [470, 68] width 337 height 24
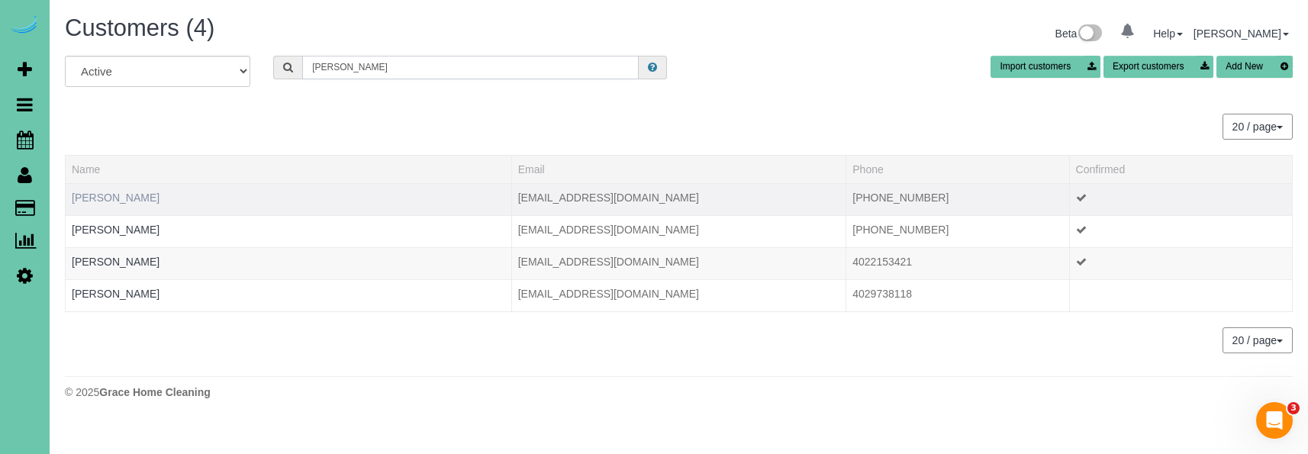
type input "[PERSON_NAME]"
click at [92, 195] on link "[PERSON_NAME]" at bounding box center [116, 198] width 88 height 12
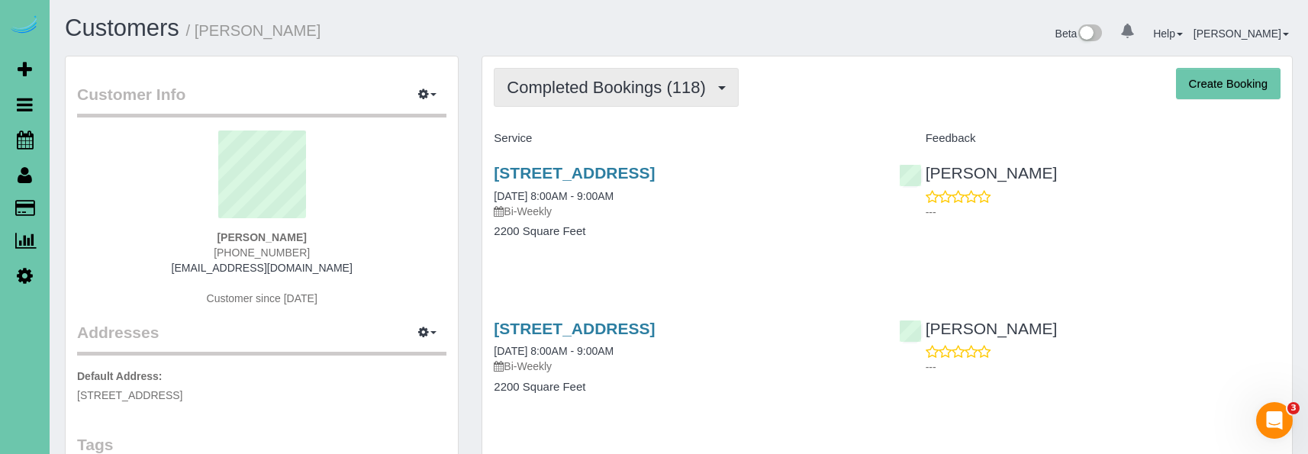
click at [524, 95] on span "Completed Bookings (118)" at bounding box center [610, 87] width 206 height 19
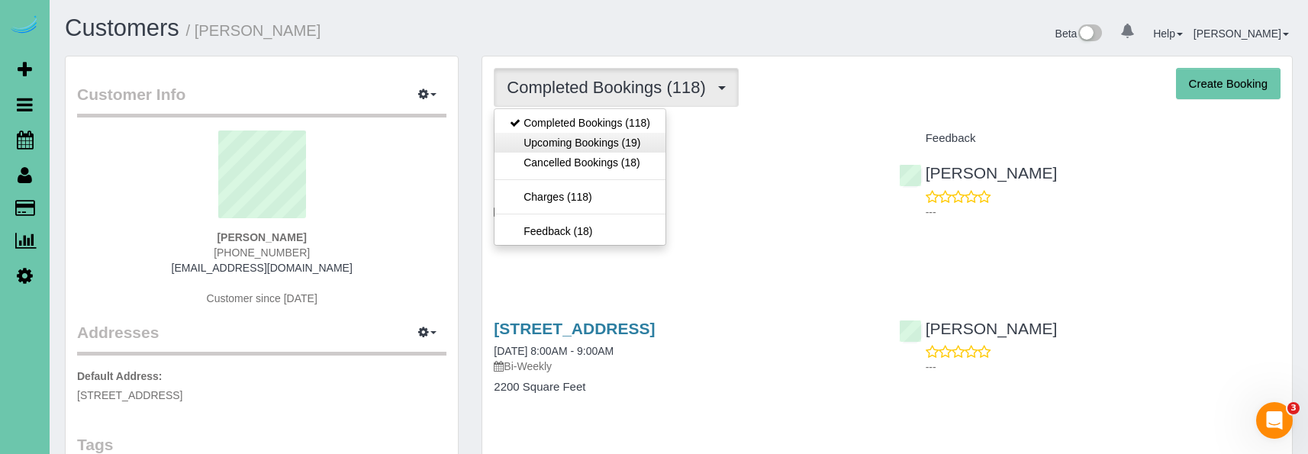
click at [542, 137] on link "Upcoming Bookings (19)" at bounding box center [580, 143] width 171 height 20
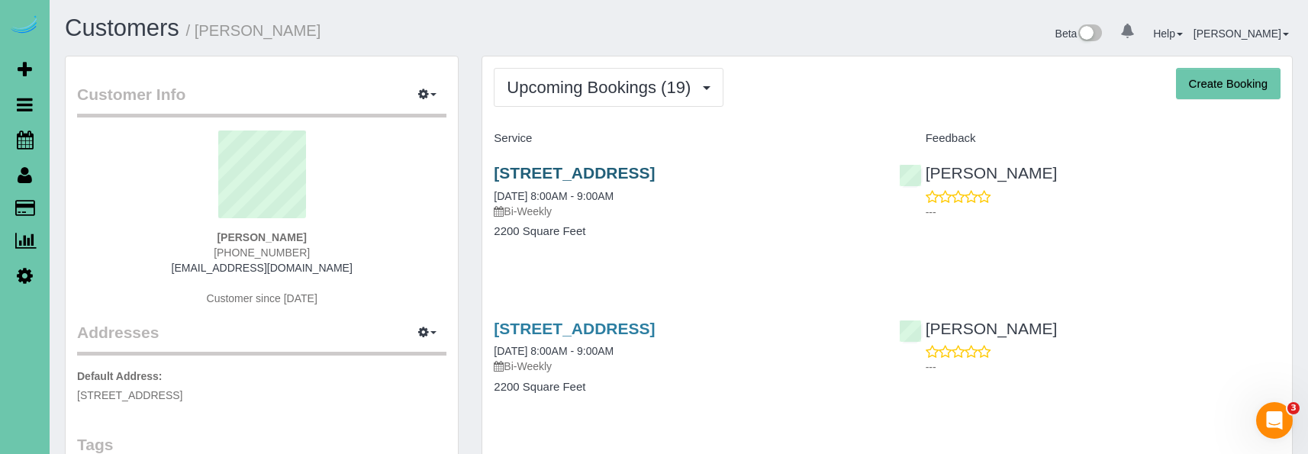
click at [525, 169] on link "[STREET_ADDRESS]" at bounding box center [574, 173] width 161 height 18
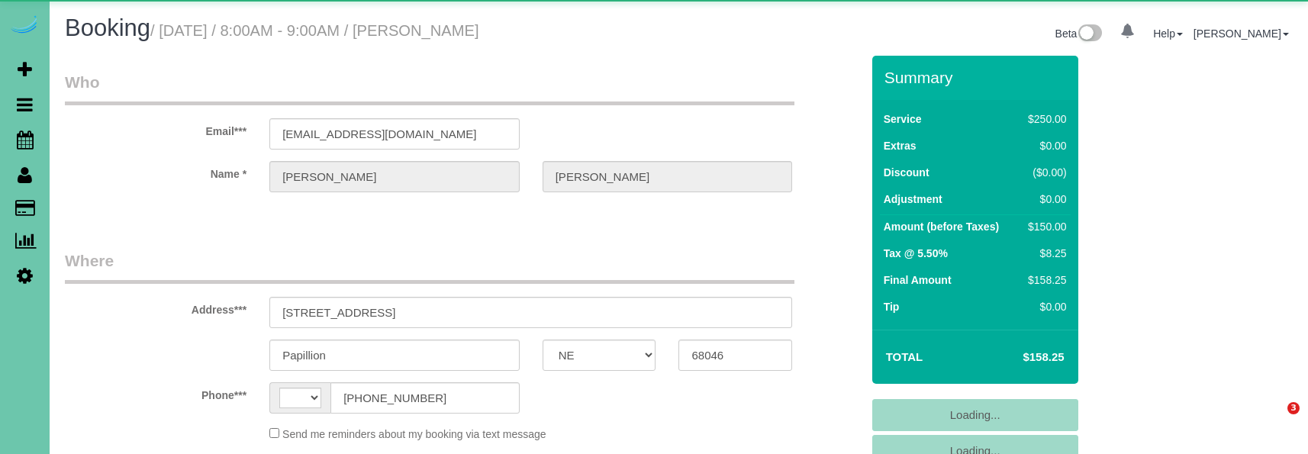
select select "NE"
select select "string:[GEOGRAPHIC_DATA]"
select select "string:fspay-e4990212-5fa4-46fa-81d2-3c3b49efc774"
select select "object:664"
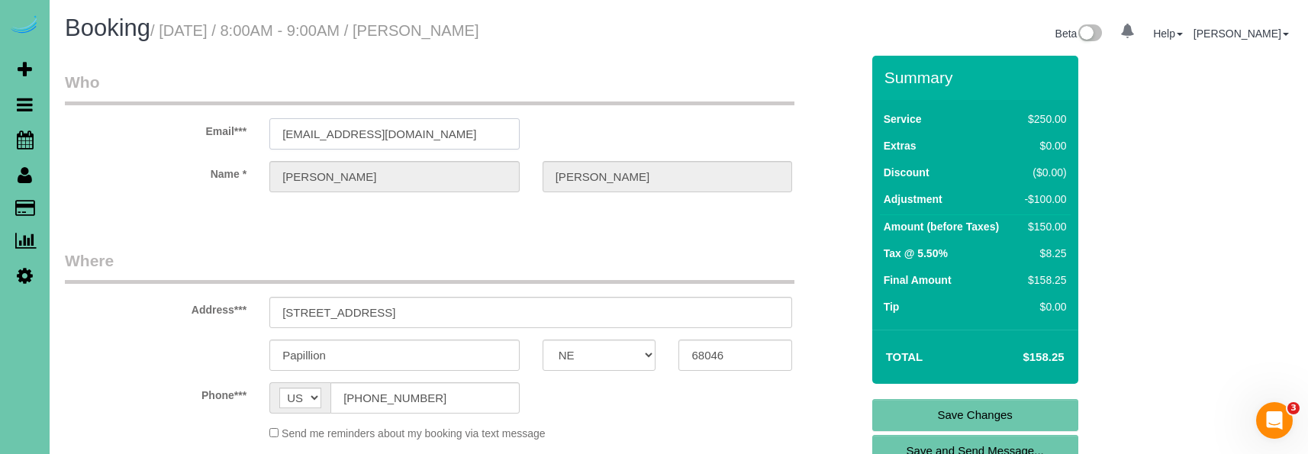
drag, startPoint x: 487, startPoint y: 134, endPoint x: 242, endPoint y: 129, distance: 245.0
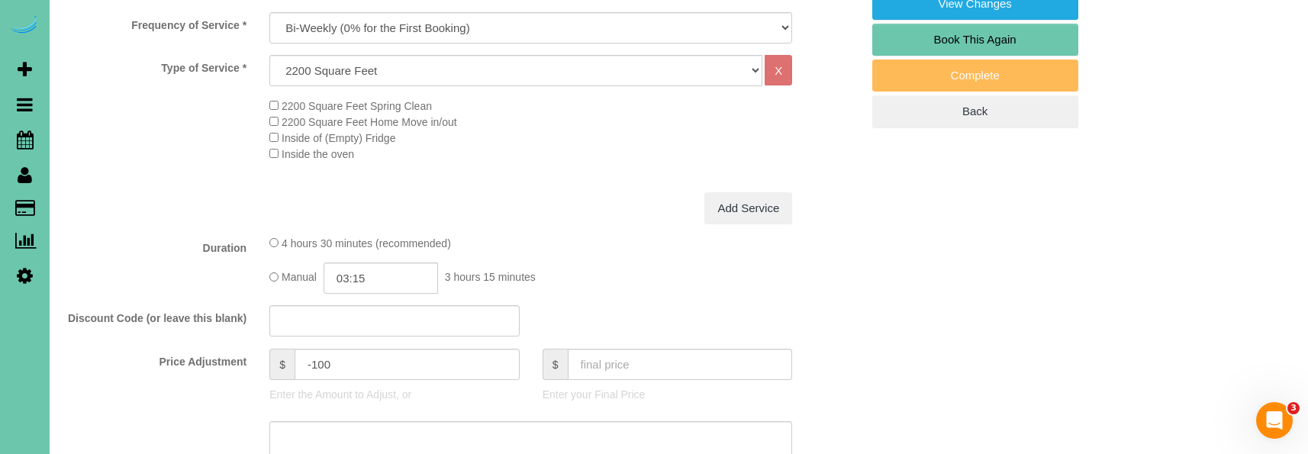
scroll to position [523, 0]
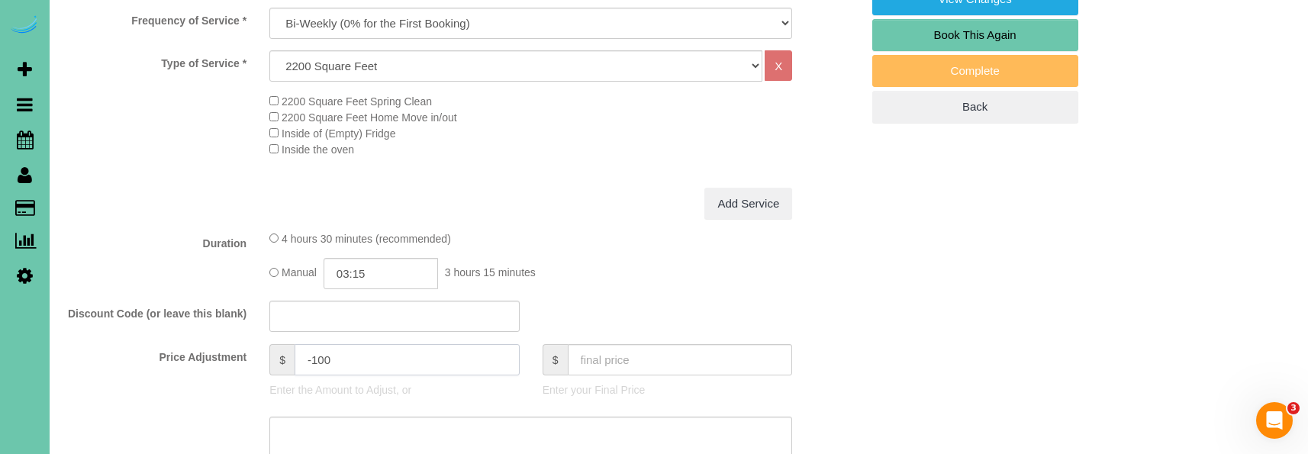
drag, startPoint x: 337, startPoint y: 353, endPoint x: 313, endPoint y: 353, distance: 24.4
click at [313, 353] on input "-100" at bounding box center [407, 359] width 225 height 31
type input "-80"
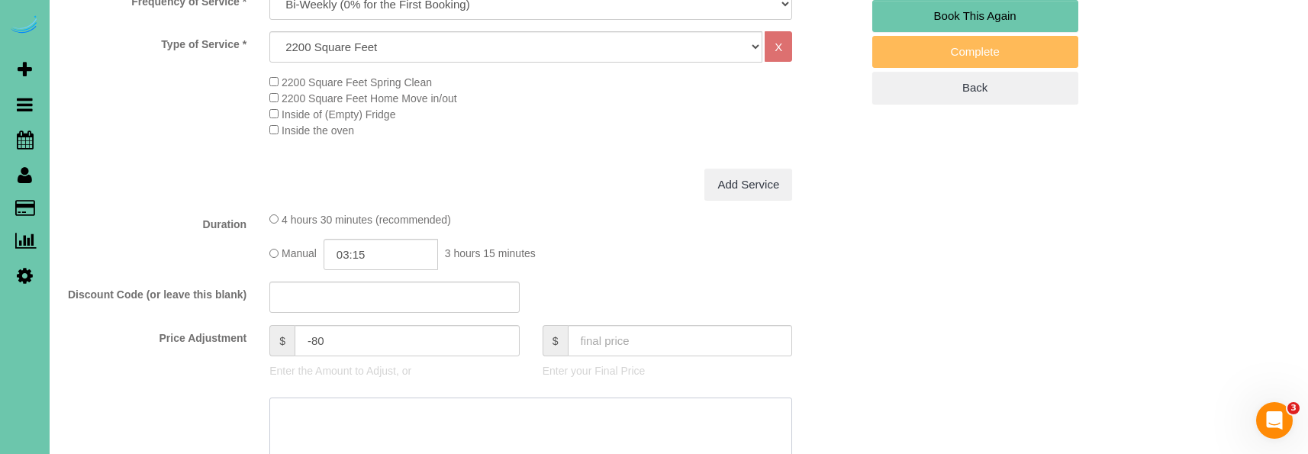
scroll to position [546, 1]
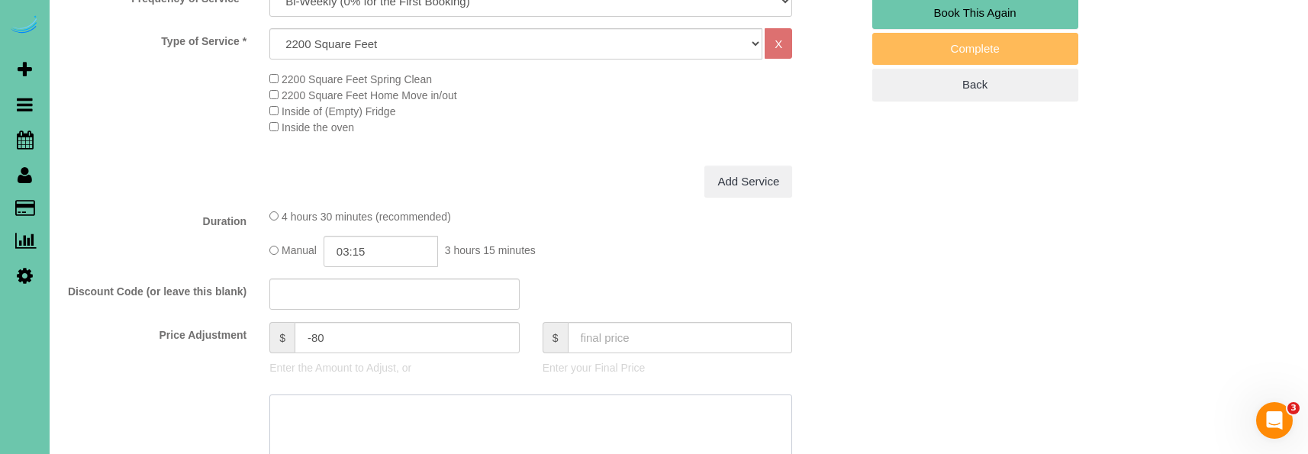
click at [342, 404] on textarea at bounding box center [530, 426] width 523 height 63
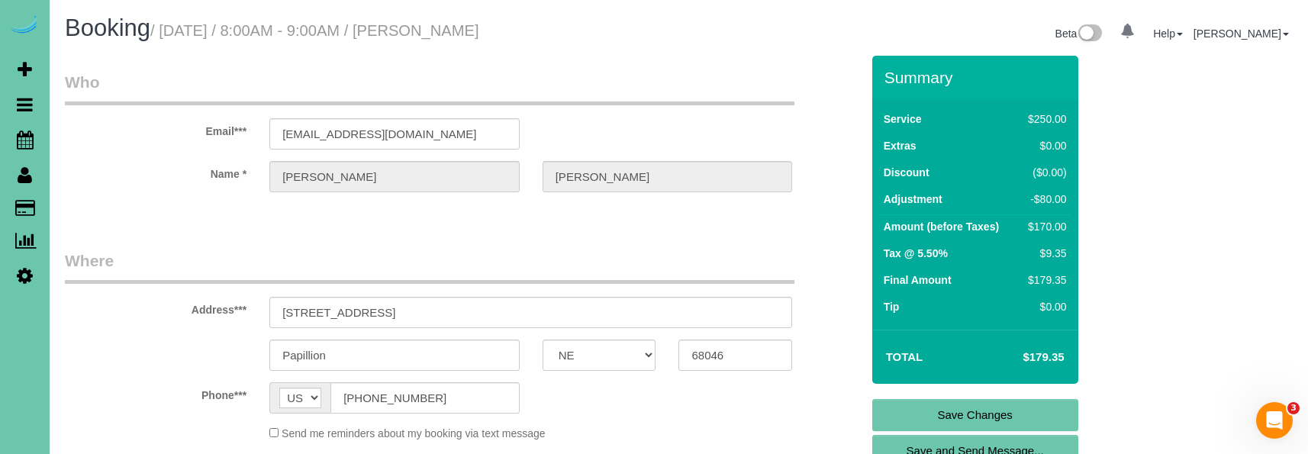
scroll to position [0, 0]
type textarea "new rate - [DATE]"
click at [897, 411] on link "Save Changes" at bounding box center [975, 415] width 206 height 32
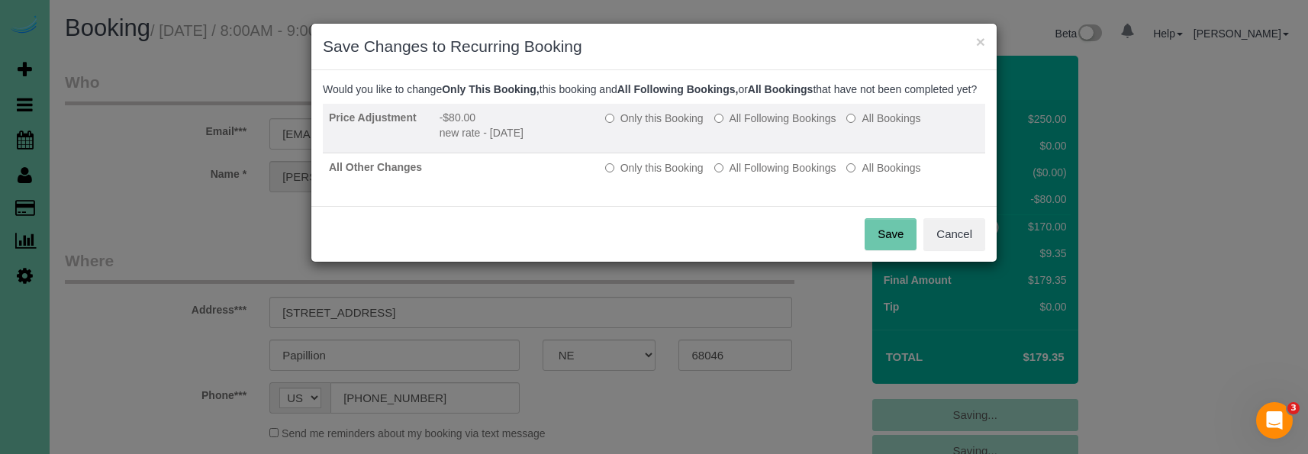
click at [757, 126] on label "All Following Bookings" at bounding box center [775, 118] width 122 height 15
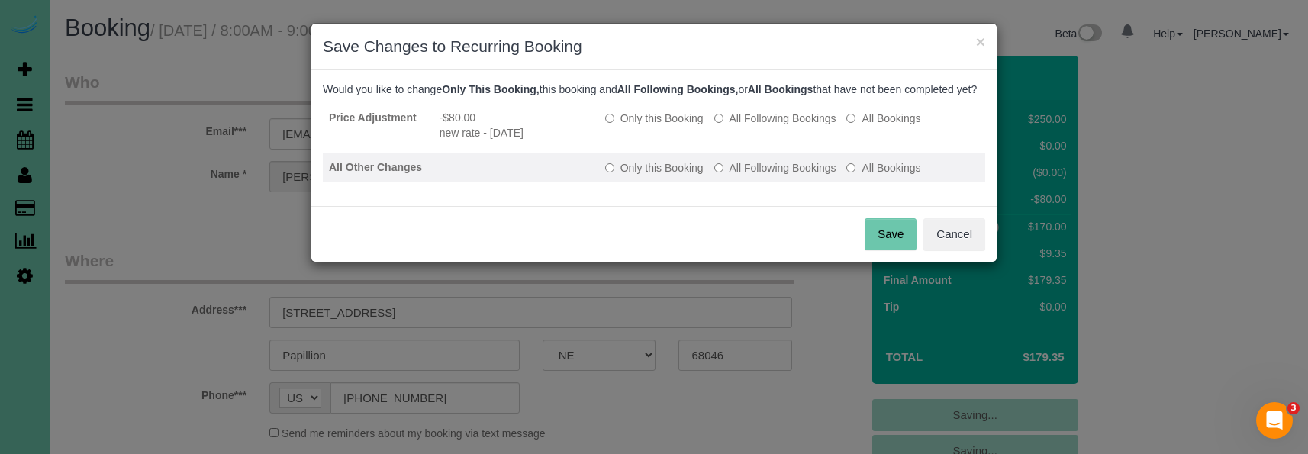
click at [765, 173] on td "Only this Booking All Following Bookings All Bookings" at bounding box center [792, 167] width 386 height 29
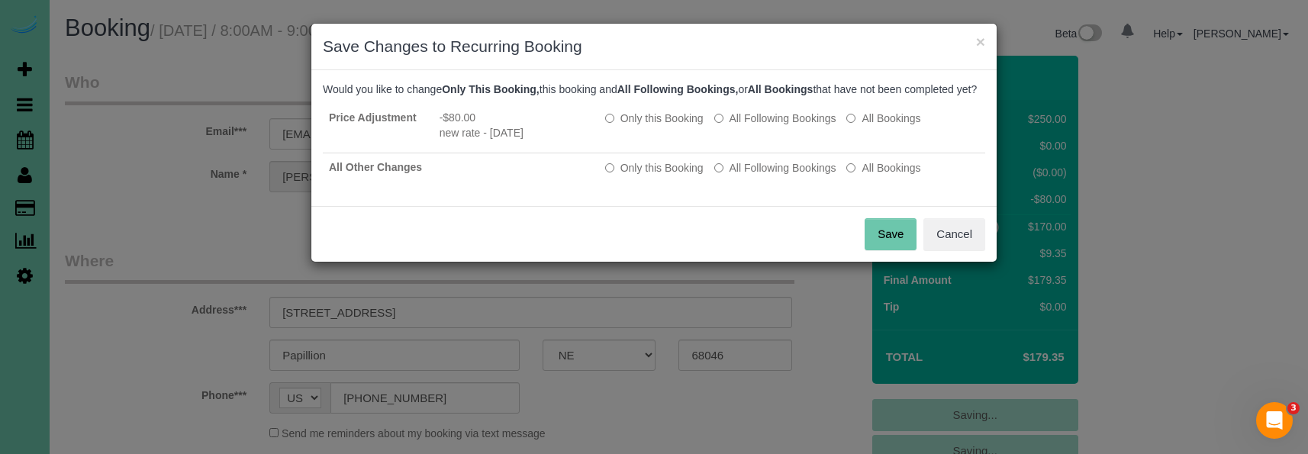
drag, startPoint x: 764, startPoint y: 181, endPoint x: 820, endPoint y: 209, distance: 63.1
click at [764, 176] on label "All Following Bookings" at bounding box center [775, 167] width 122 height 15
drag, startPoint x: 873, startPoint y: 247, endPoint x: 771, endPoint y: 211, distance: 108.6
click at [872, 247] on button "Save" at bounding box center [891, 234] width 52 height 32
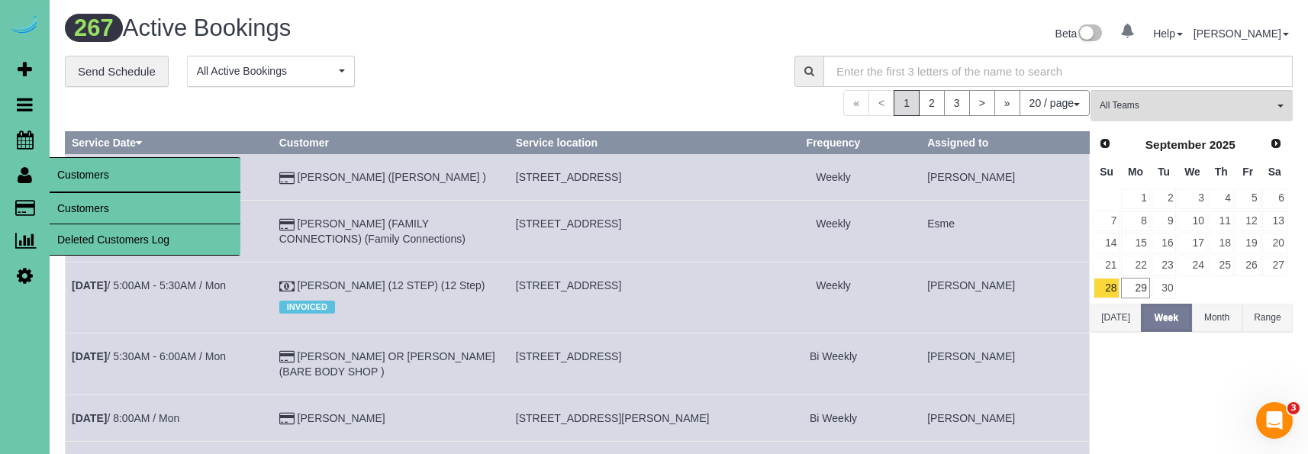
click at [109, 210] on link "Customers" at bounding box center [145, 208] width 191 height 31
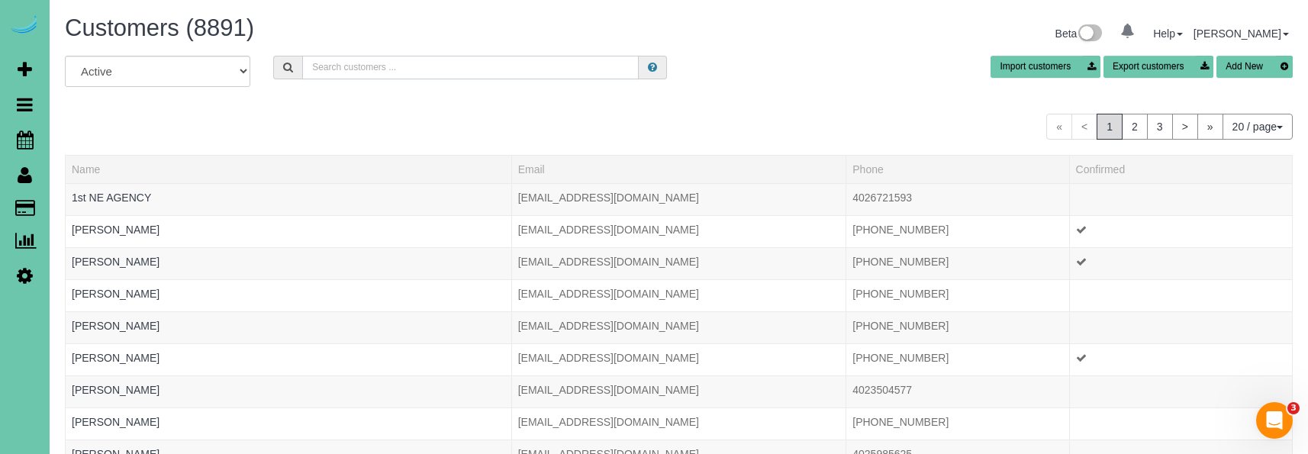
click at [339, 68] on input "text" at bounding box center [470, 68] width 337 height 24
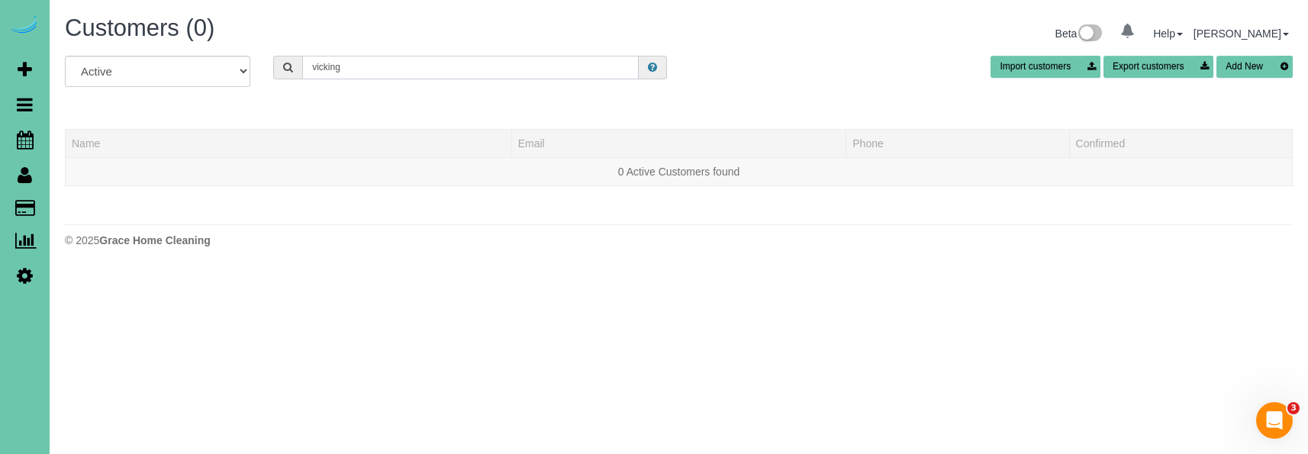
drag, startPoint x: 349, startPoint y: 68, endPoint x: 241, endPoint y: 56, distance: 108.3
click at [241, 56] on div "All Active Archived vicking Import customers Export customers Add New" at bounding box center [678, 77] width 1251 height 43
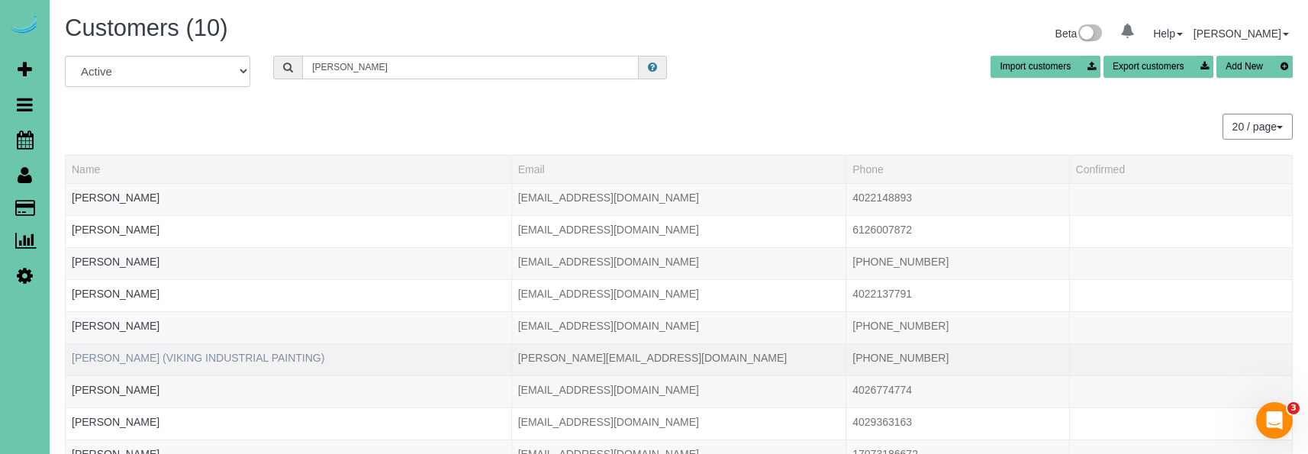
type input "[PERSON_NAME]"
click at [227, 357] on link "[PERSON_NAME] (VIKING INDUSTRIAL PAINTING)" at bounding box center [198, 358] width 253 height 12
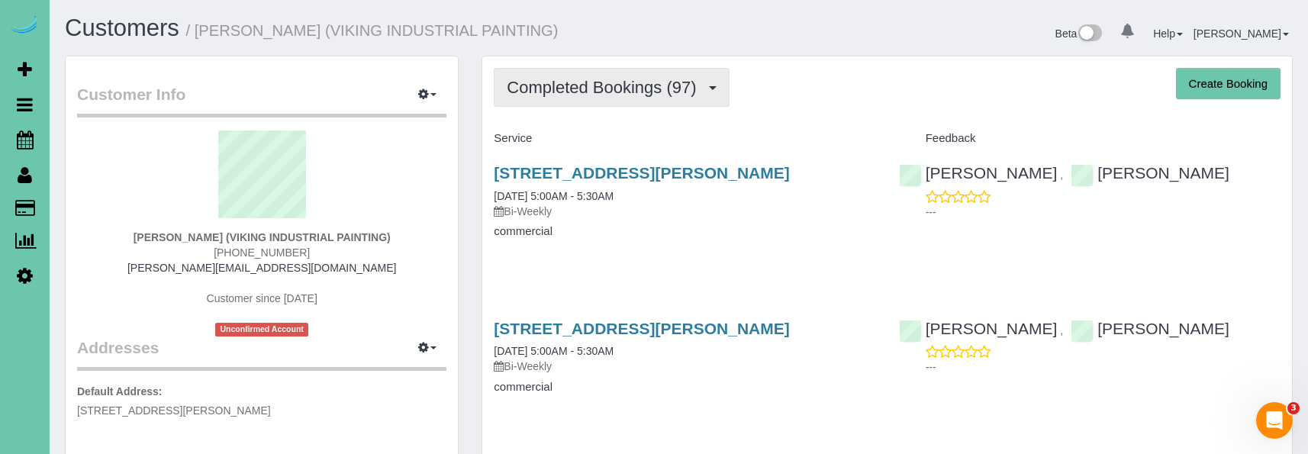
click at [569, 89] on span "Completed Bookings (97)" at bounding box center [605, 87] width 197 height 19
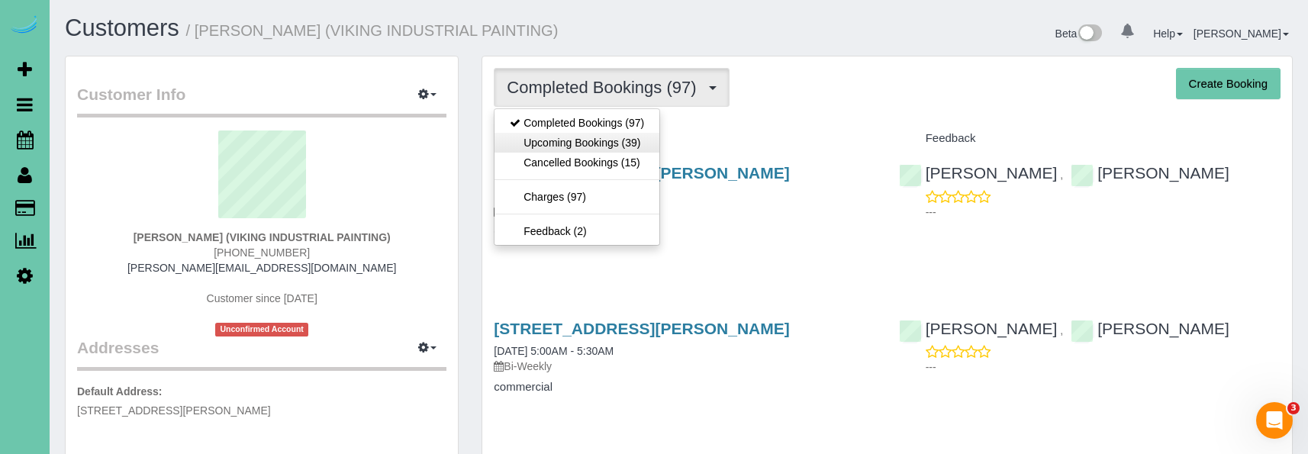
click at [559, 142] on link "Upcoming Bookings (39)" at bounding box center [577, 143] width 165 height 20
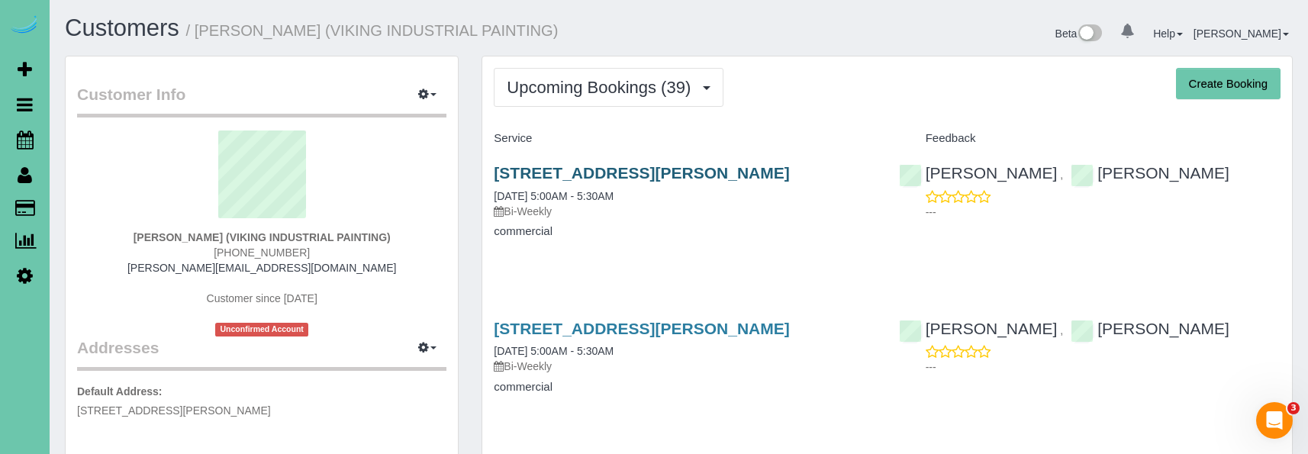
click at [549, 170] on link "[STREET_ADDRESS][PERSON_NAME]" at bounding box center [641, 173] width 295 height 18
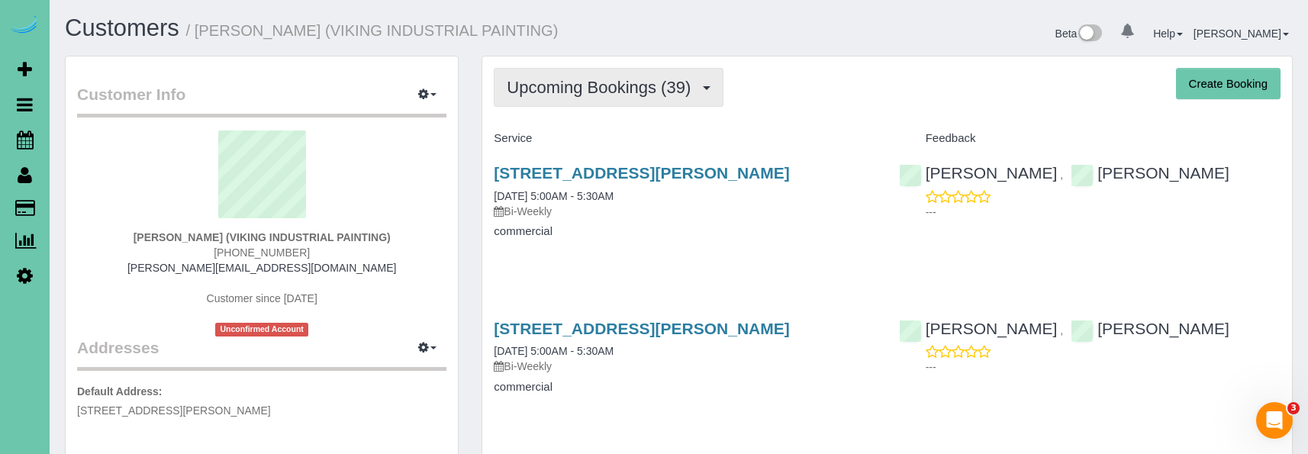
click at [586, 82] on span "Upcoming Bookings (39)" at bounding box center [603, 87] width 192 height 19
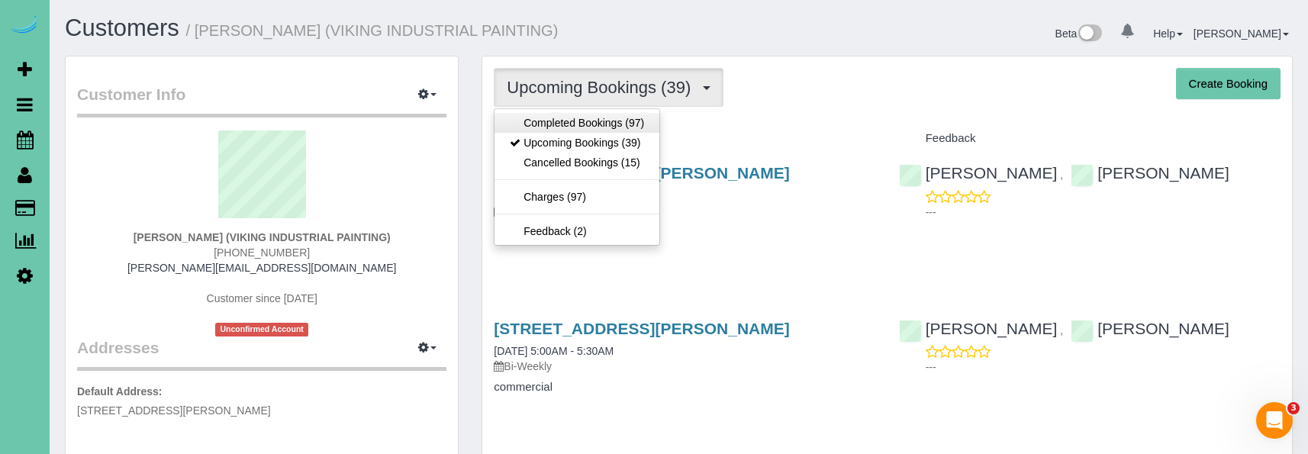
click at [575, 123] on link "Completed Bookings (97)" at bounding box center [577, 123] width 165 height 20
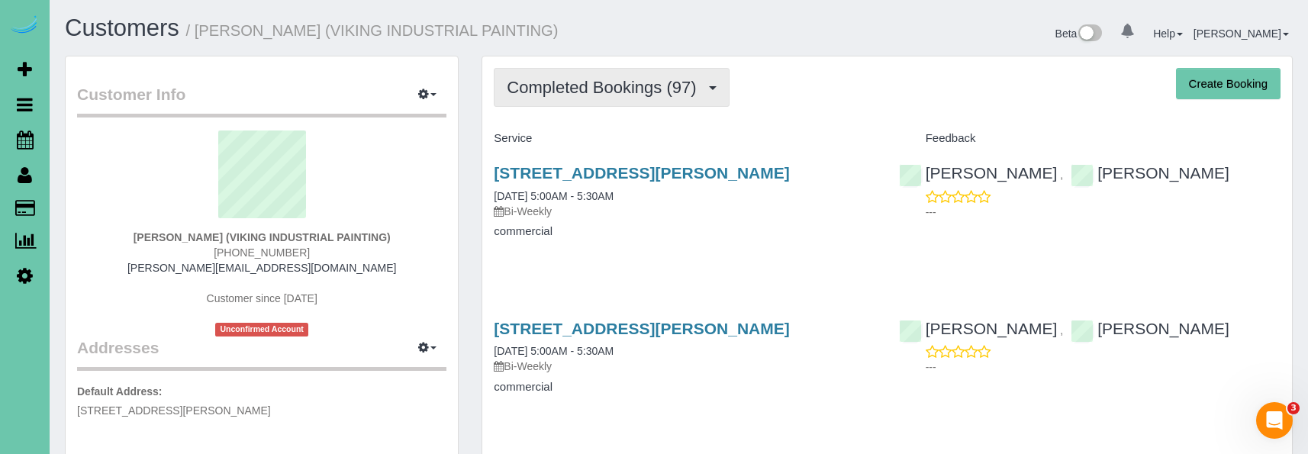
click at [631, 82] on span "Completed Bookings (97)" at bounding box center [605, 87] width 197 height 19
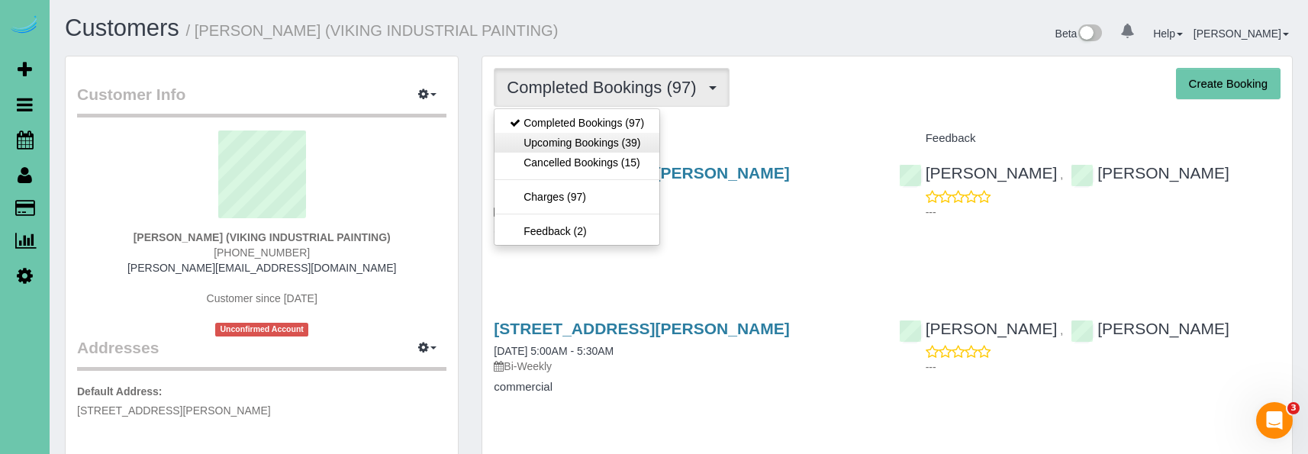
click at [620, 137] on link "Upcoming Bookings (39)" at bounding box center [577, 143] width 165 height 20
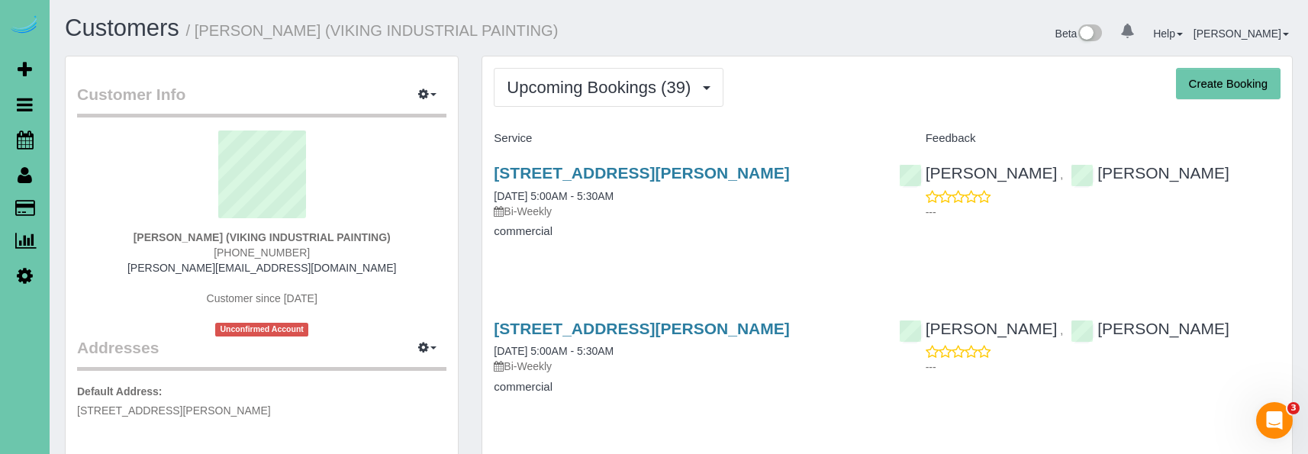
scroll to position [0, 1]
click at [598, 184] on div "[STREET_ADDRESS][PERSON_NAME] [DATE] 5:00AM - 5:30AM Bi-Weekly" at bounding box center [685, 191] width 382 height 55
click at [598, 172] on link "[STREET_ADDRESS][PERSON_NAME]" at bounding box center [641, 173] width 295 height 18
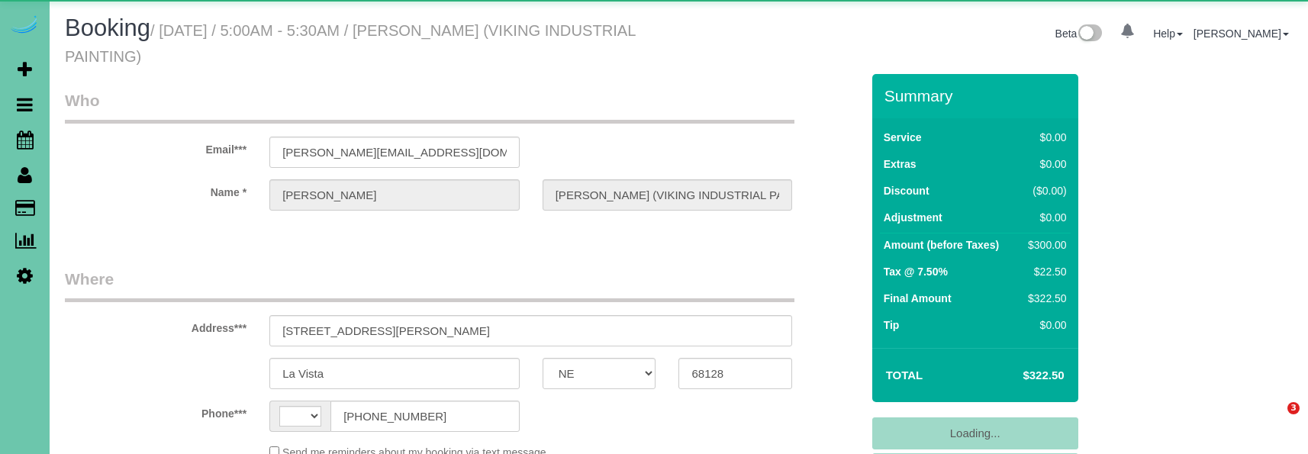
select select "NE"
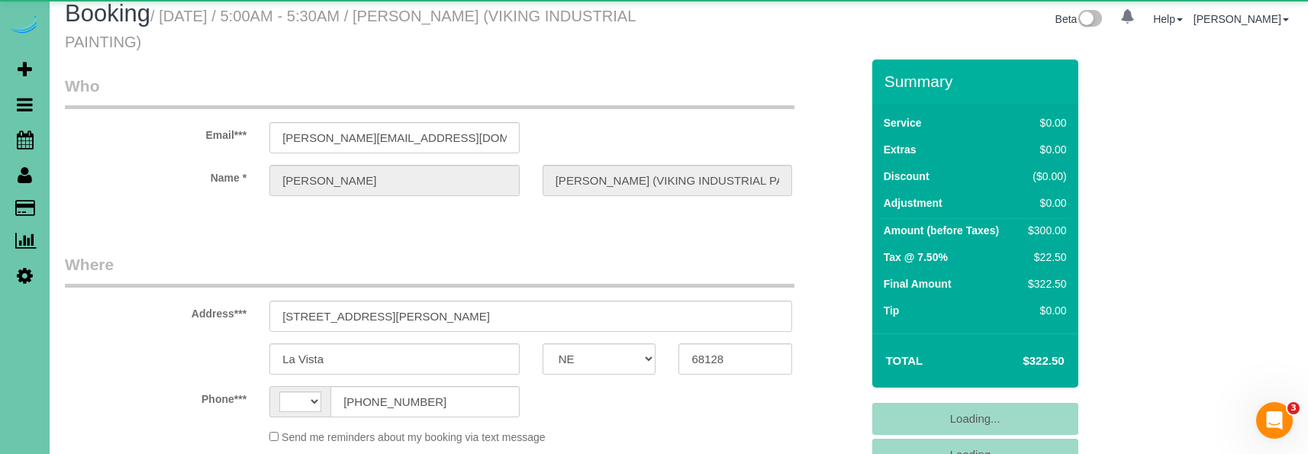
select select "object:905"
select select "string:[GEOGRAPHIC_DATA]"
select select "string:fspay-6de6ed7e-de87-4d49-b203-6c594d398a76"
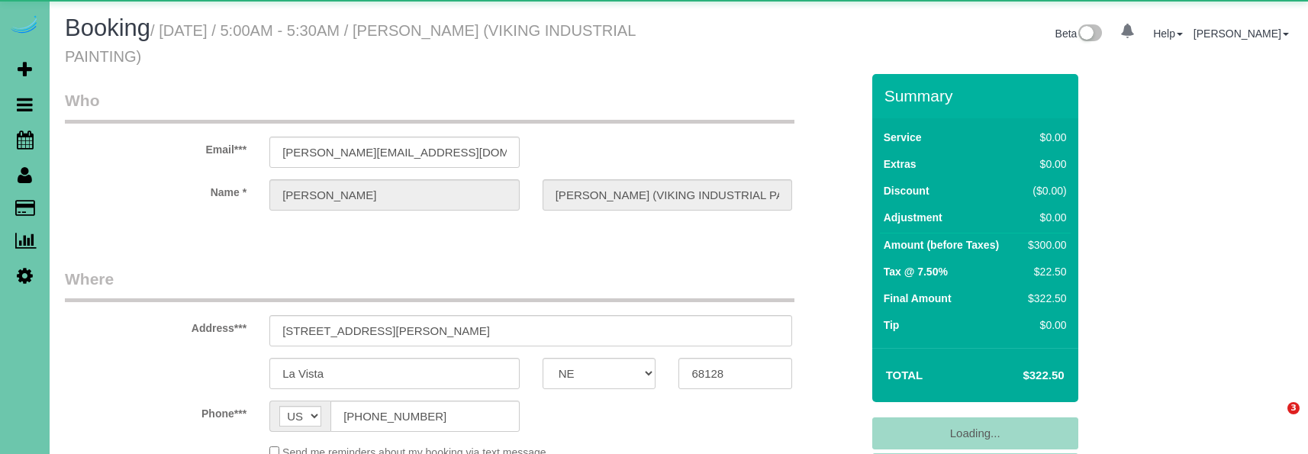
select select "NE"
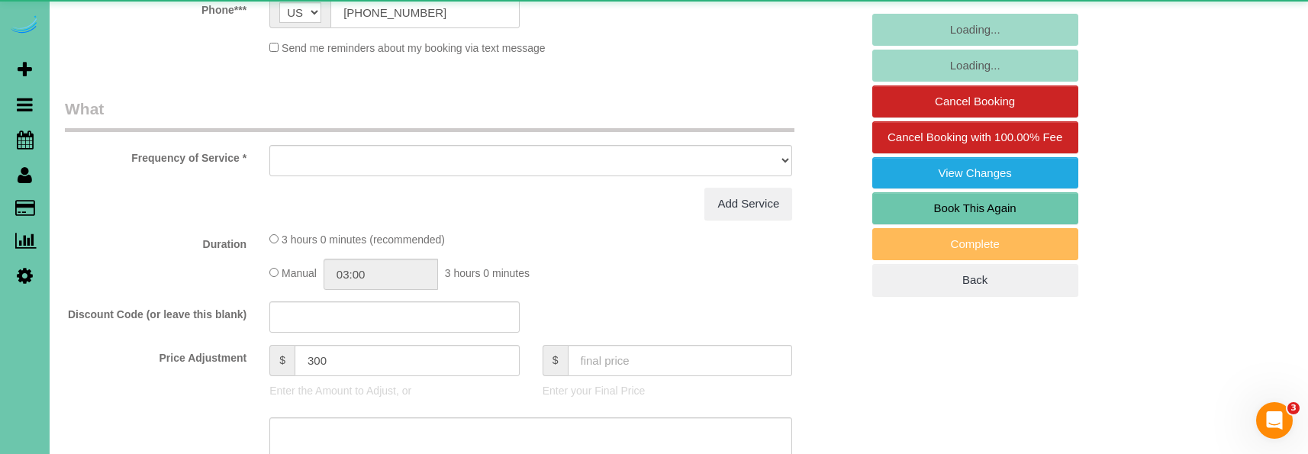
select select "object:848"
select select "string:fspay-6de6ed7e-de87-4d49-b203-6c594d398a76"
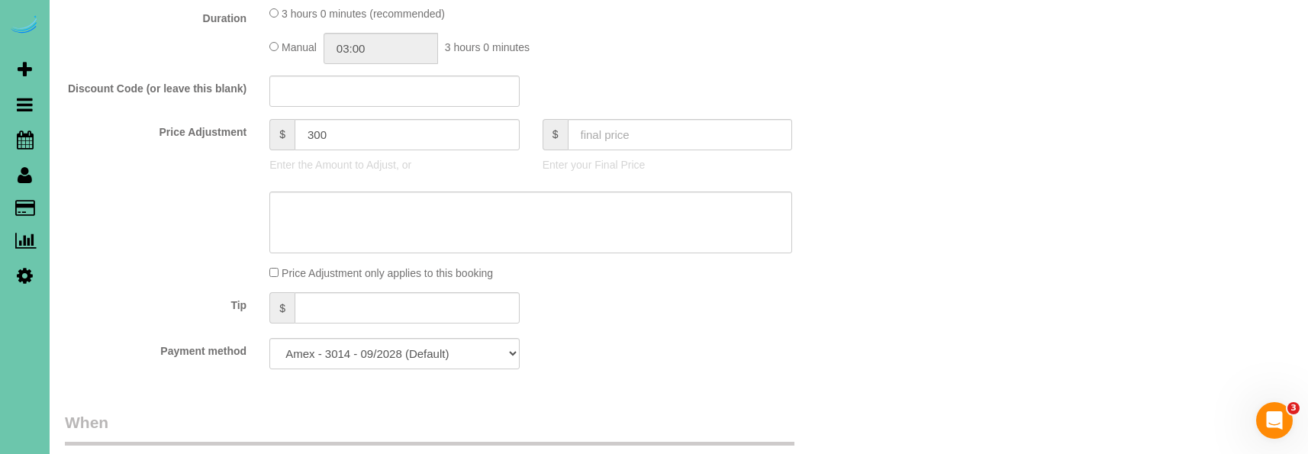
scroll to position [593, 0]
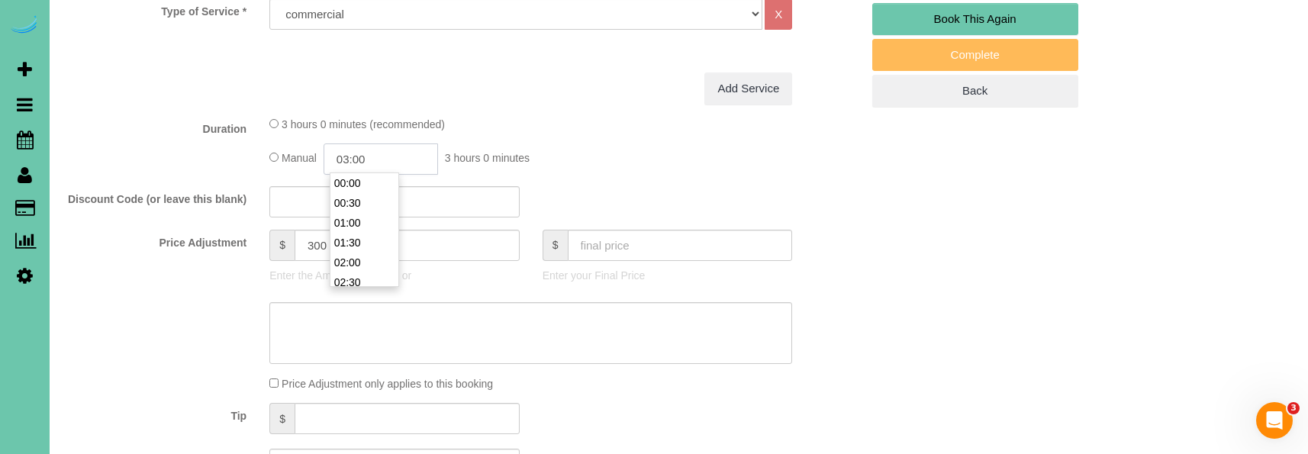
click at [394, 161] on input "03:00" at bounding box center [381, 158] width 114 height 31
drag, startPoint x: 374, startPoint y: 156, endPoint x: 346, endPoint y: 158, distance: 27.6
click at [347, 157] on input "03:00" at bounding box center [381, 158] width 114 height 31
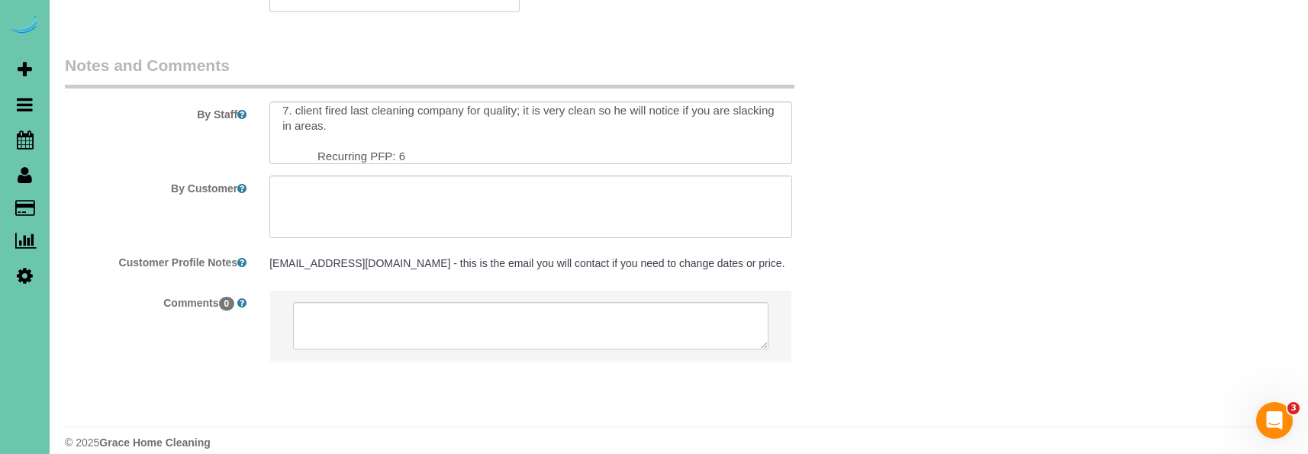
scroll to position [1812, 0]
type input "02:45"
click at [413, 132] on textarea at bounding box center [530, 133] width 523 height 63
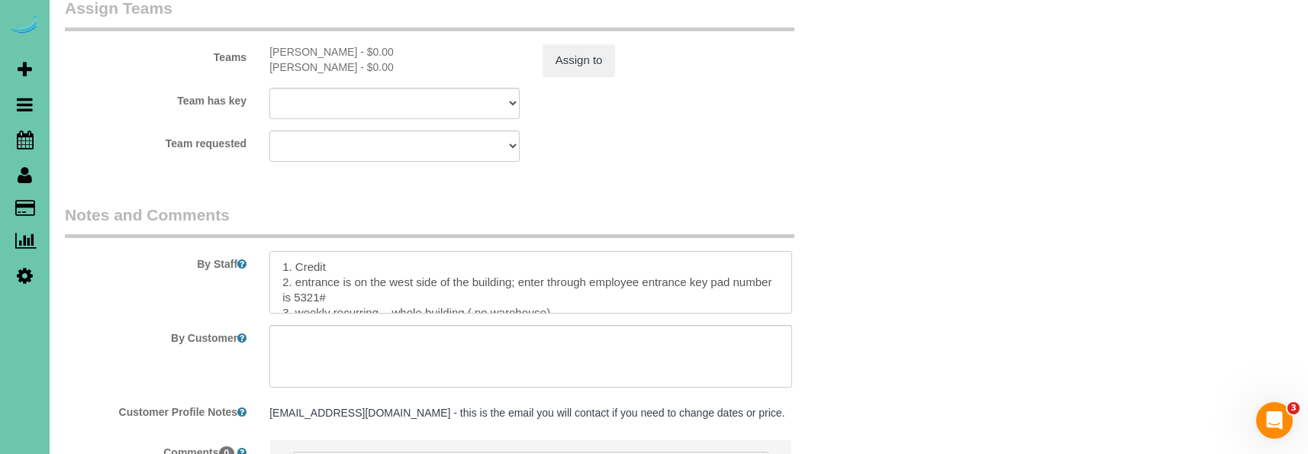
scroll to position [1661, 0]
type textarea "1. Credit 2. entrance is on the west side of the building; enter through employ…"
click at [537, 59] on div "Assign to" at bounding box center [667, 63] width 273 height 32
click at [572, 47] on button "Assign to" at bounding box center [579, 63] width 73 height 32
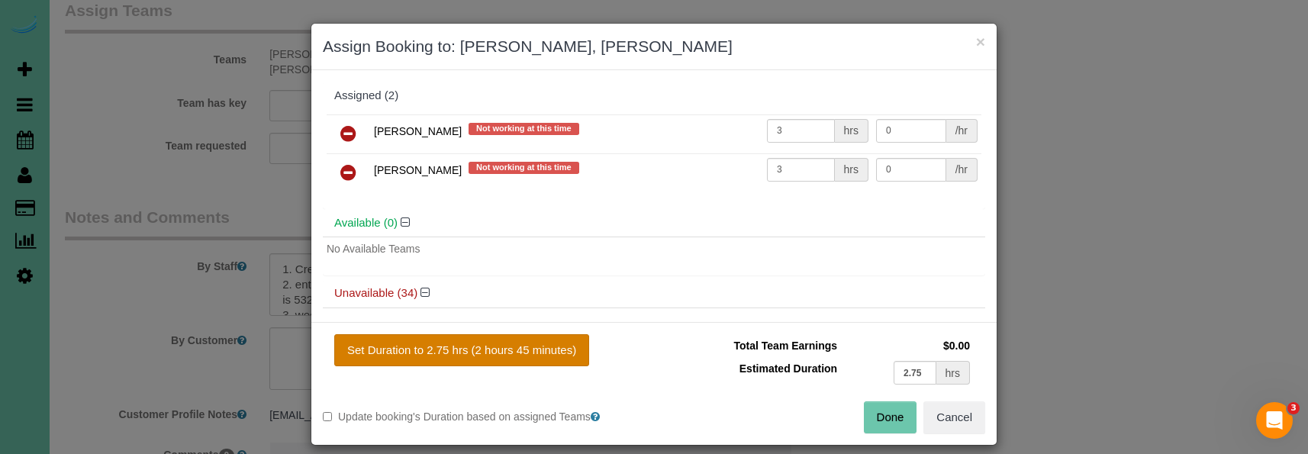
click at [542, 352] on button "Set Duration to 2.75 hrs (2 hours 45 minutes)" at bounding box center [461, 350] width 255 height 32
type input "2.75"
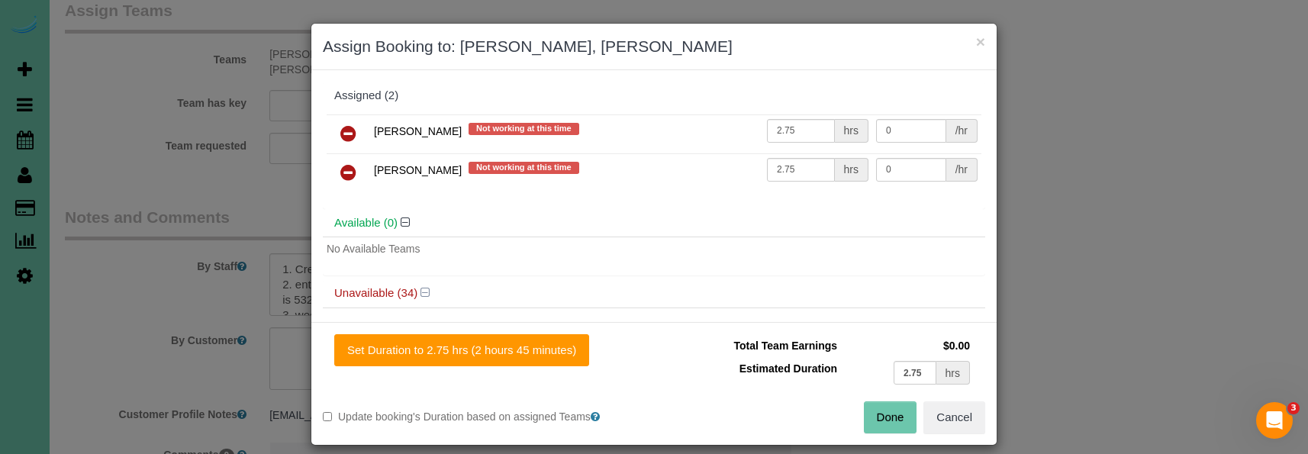
drag, startPoint x: 884, startPoint y: 419, endPoint x: 424, endPoint y: 248, distance: 491.6
click at [878, 418] on button "Done" at bounding box center [890, 417] width 53 height 32
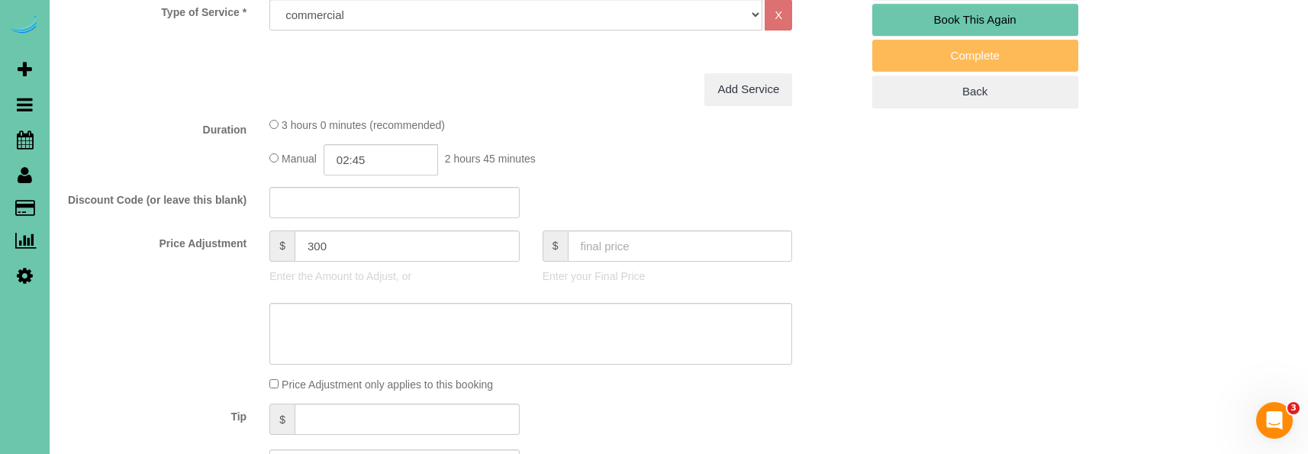
scroll to position [572, 0]
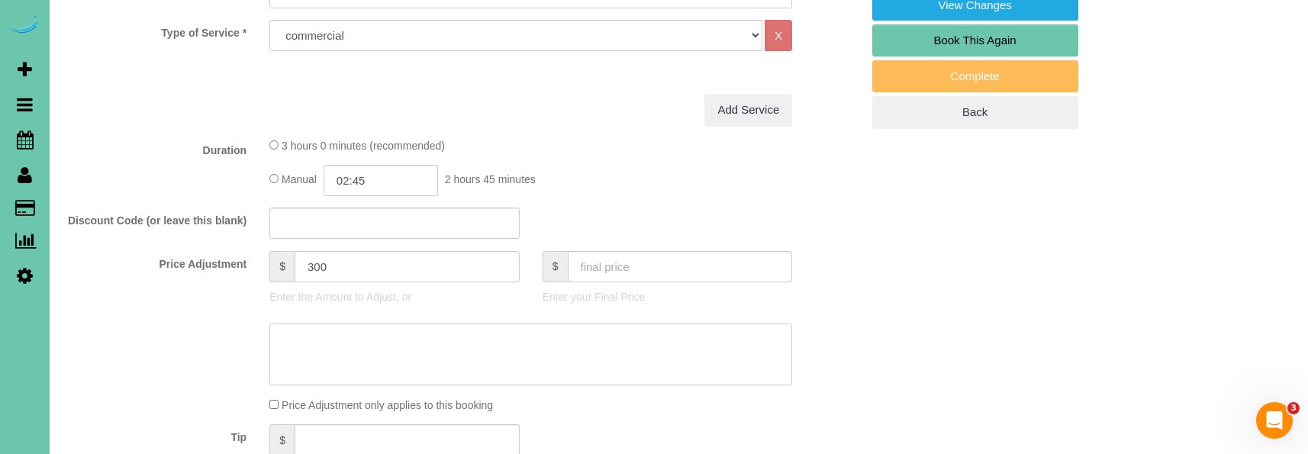
drag, startPoint x: 303, startPoint y: 334, endPoint x: 313, endPoint y: 328, distance: 11.6
click at [303, 334] on textarea at bounding box center [530, 355] width 523 height 63
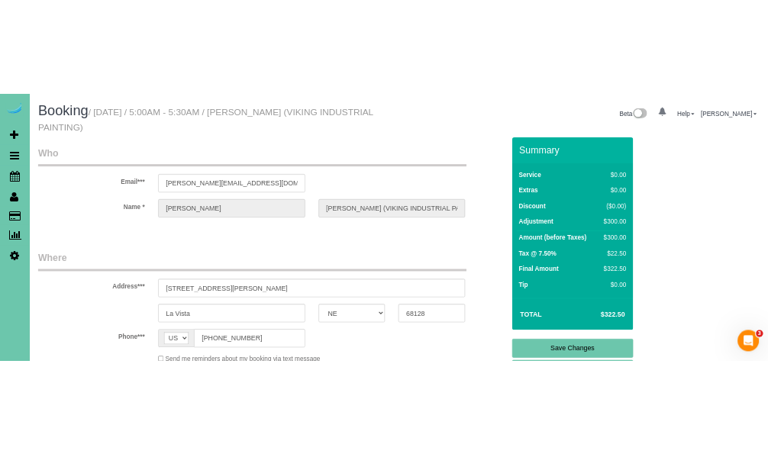
scroll to position [0, 0]
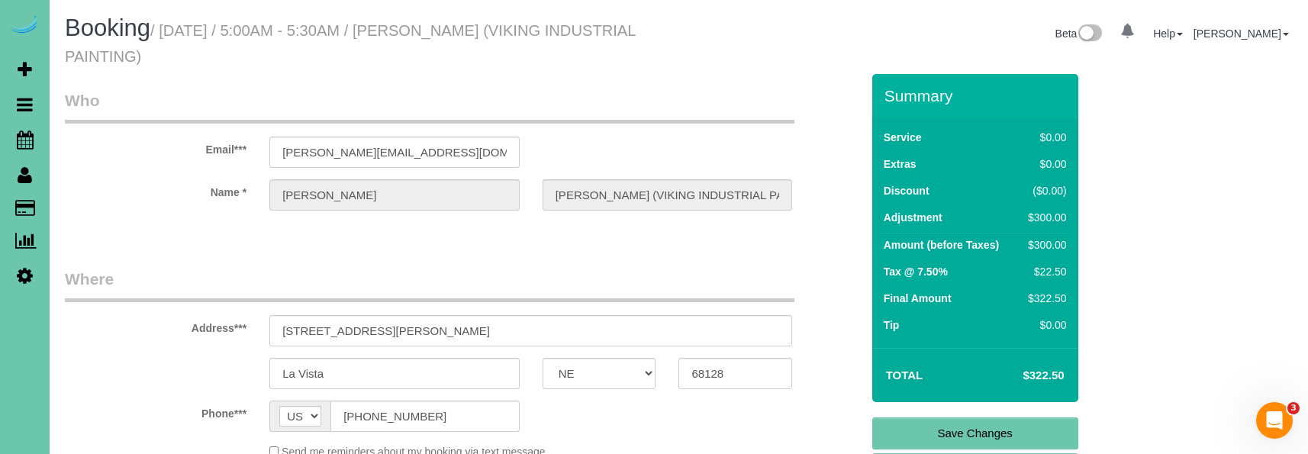
type textarea "new rate - [DATE]"
click at [931, 431] on link "Save Changes" at bounding box center [975, 433] width 206 height 32
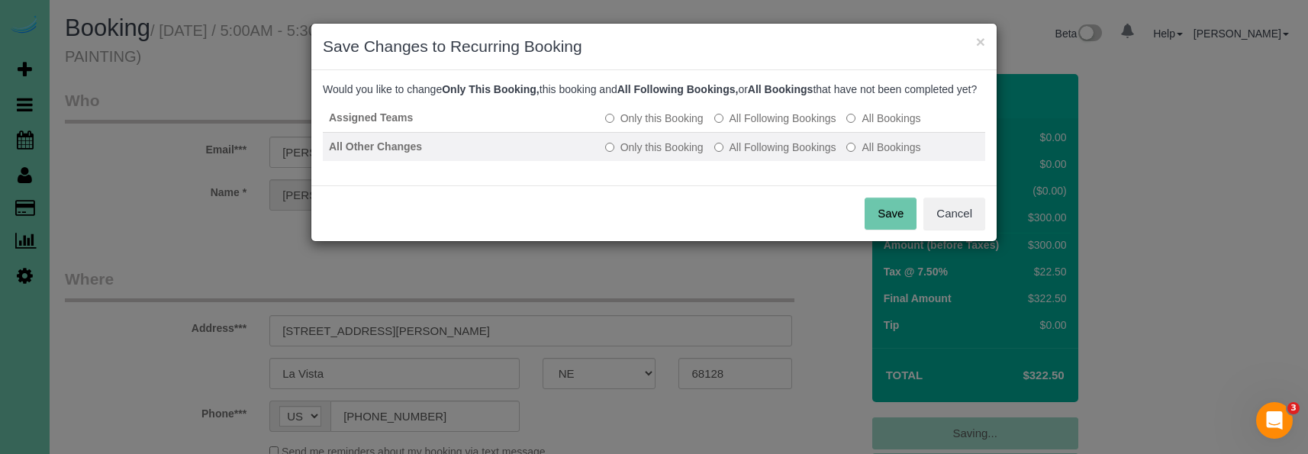
drag, startPoint x: 782, startPoint y: 136, endPoint x: 776, endPoint y: 159, distance: 23.7
click at [782, 126] on label "All Following Bookings" at bounding box center [775, 118] width 122 height 15
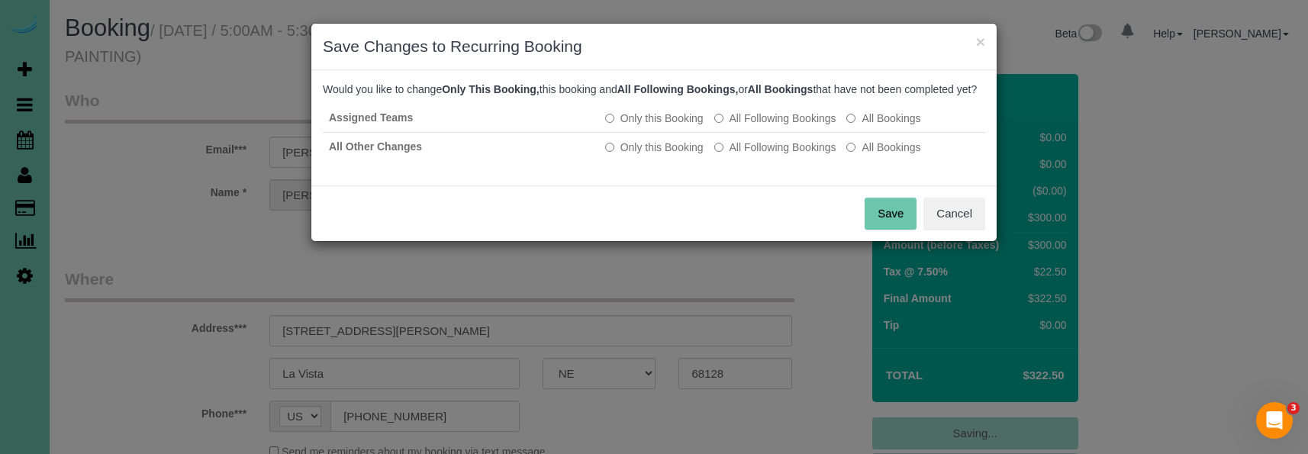
drag, startPoint x: 775, startPoint y: 166, endPoint x: 830, endPoint y: 201, distance: 65.6
click at [777, 155] on label "All Following Bookings" at bounding box center [775, 147] width 122 height 15
drag, startPoint x: 873, startPoint y: 228, endPoint x: 532, endPoint y: 190, distance: 343.3
click at [873, 228] on button "Save" at bounding box center [891, 214] width 52 height 32
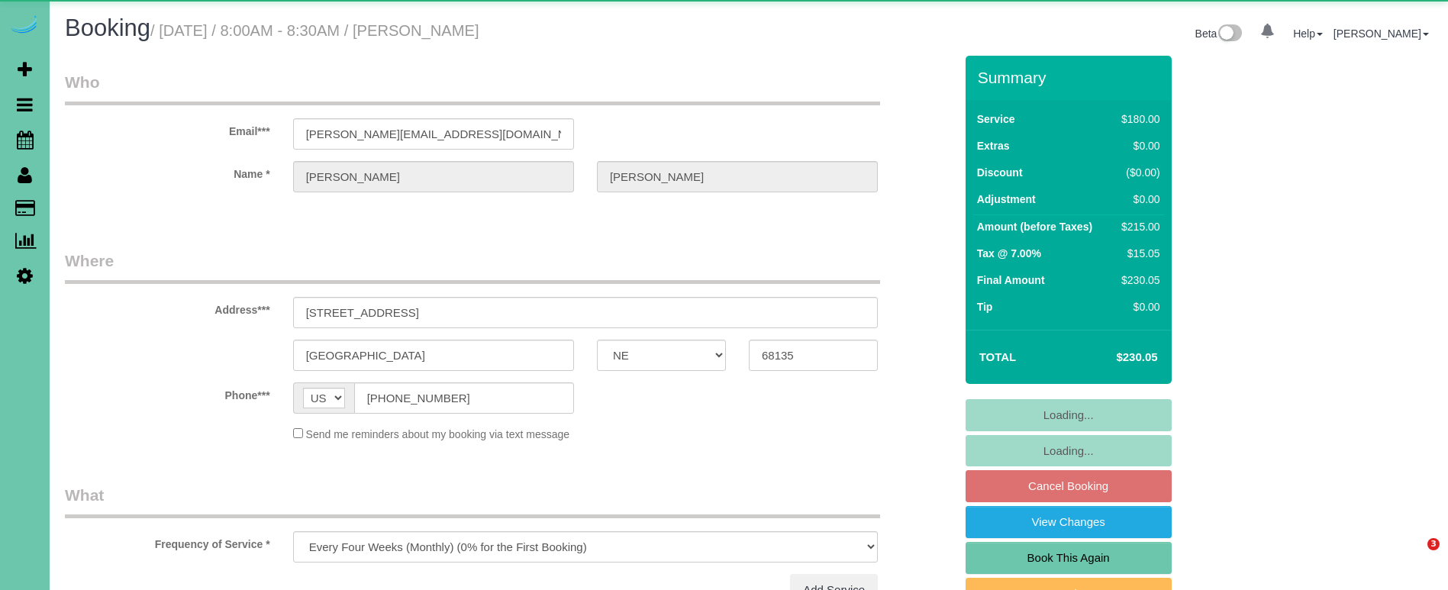
select select "NE"
select select "object:906"
select select "number:37"
select select "number:42"
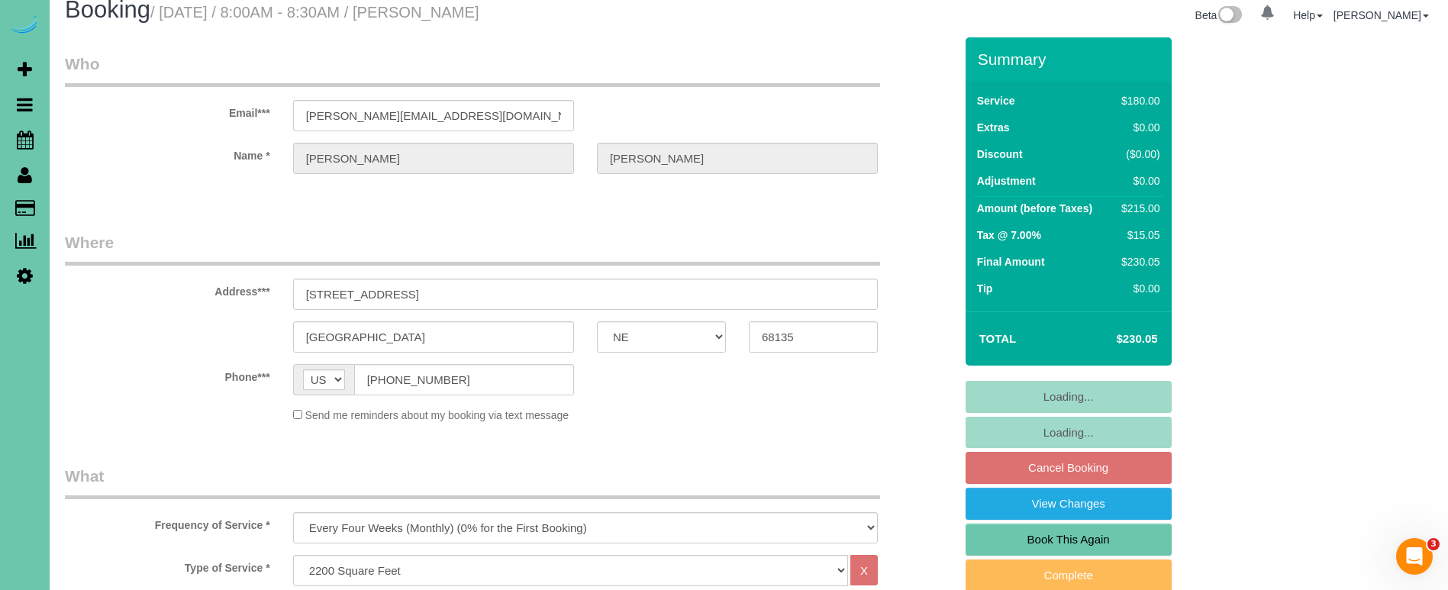
scroll to position [22, 0]
